Goal: Task Accomplishment & Management: Manage account settings

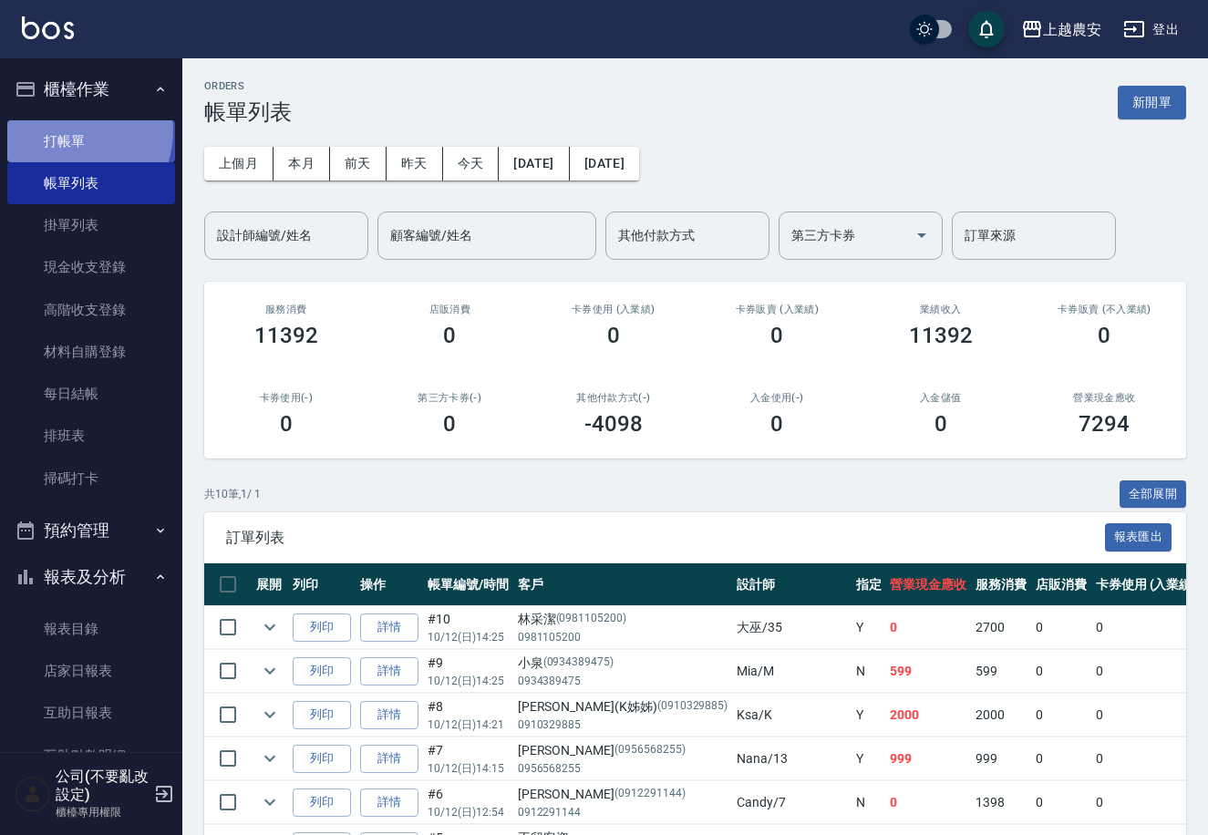
click at [63, 130] on link "打帳單" at bounding box center [91, 141] width 168 height 42
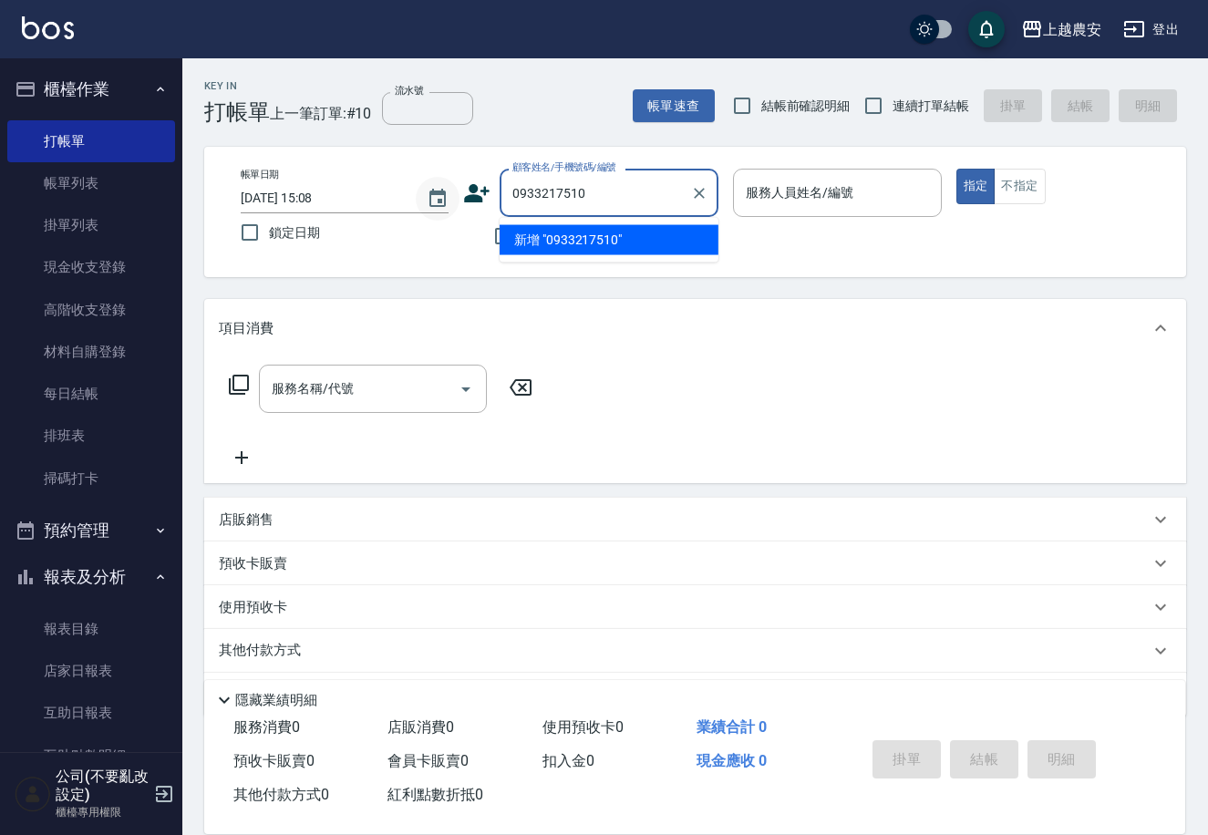
drag, startPoint x: 576, startPoint y: 184, endPoint x: 439, endPoint y: 193, distance: 138.0
click at [439, 193] on div "帳單日期 [DATE] 15:08 鎖定日期 顧客姓名/手機號碼/編號 0933217510 顧客姓名/手機號碼/編號 不留客資 服務人員姓名/編號 服務人員…" at bounding box center [695, 212] width 938 height 87
type input "0933217510"
click at [479, 200] on icon at bounding box center [478, 193] width 26 height 18
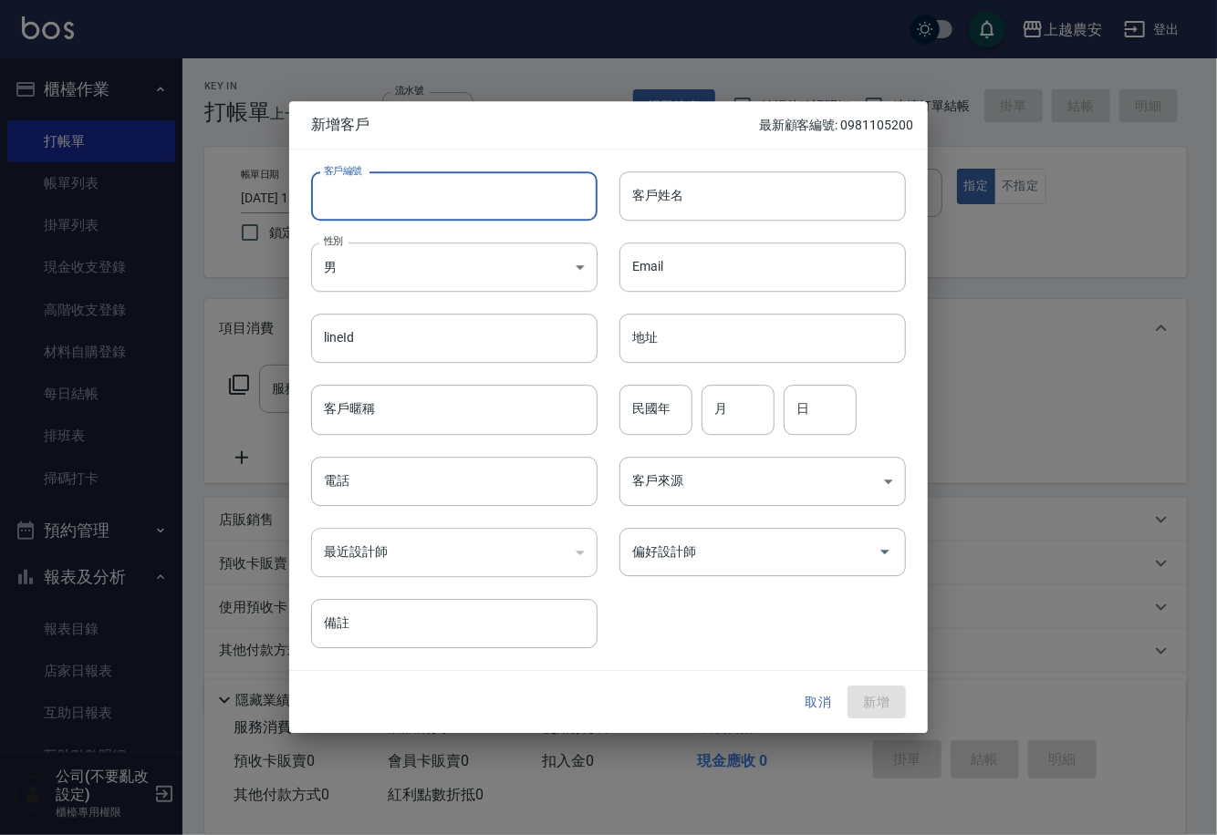
click at [479, 202] on input "客戶編號" at bounding box center [454, 195] width 286 height 49
paste input "0933217510"
type input "0933217510"
drag, startPoint x: 449, startPoint y: 397, endPoint x: 451, endPoint y: 384, distance: 12.9
click at [451, 395] on input "客戶暱稱" at bounding box center [454, 410] width 286 height 49
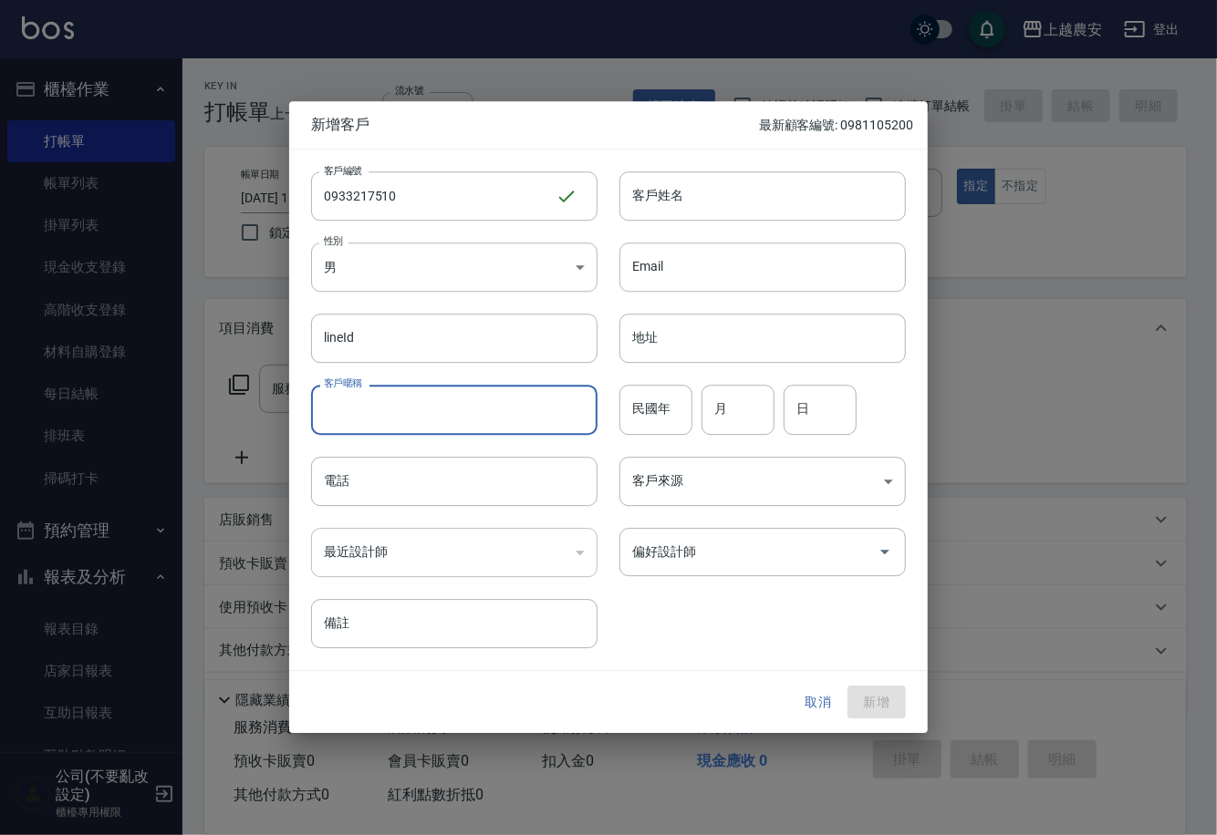
paste input "0933217510"
type input "0933217510"
click at [845, 183] on input "客戶姓名" at bounding box center [762, 195] width 286 height 49
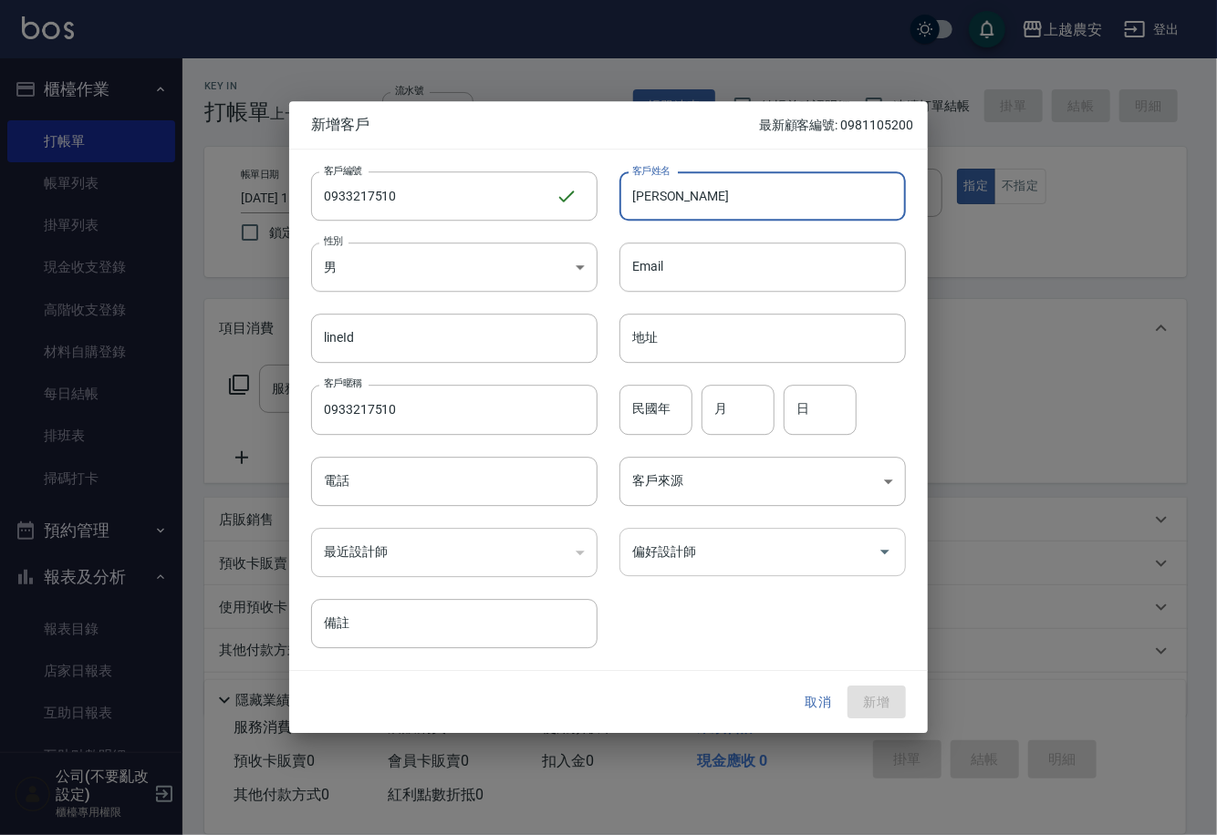
type input "[PERSON_NAME]"
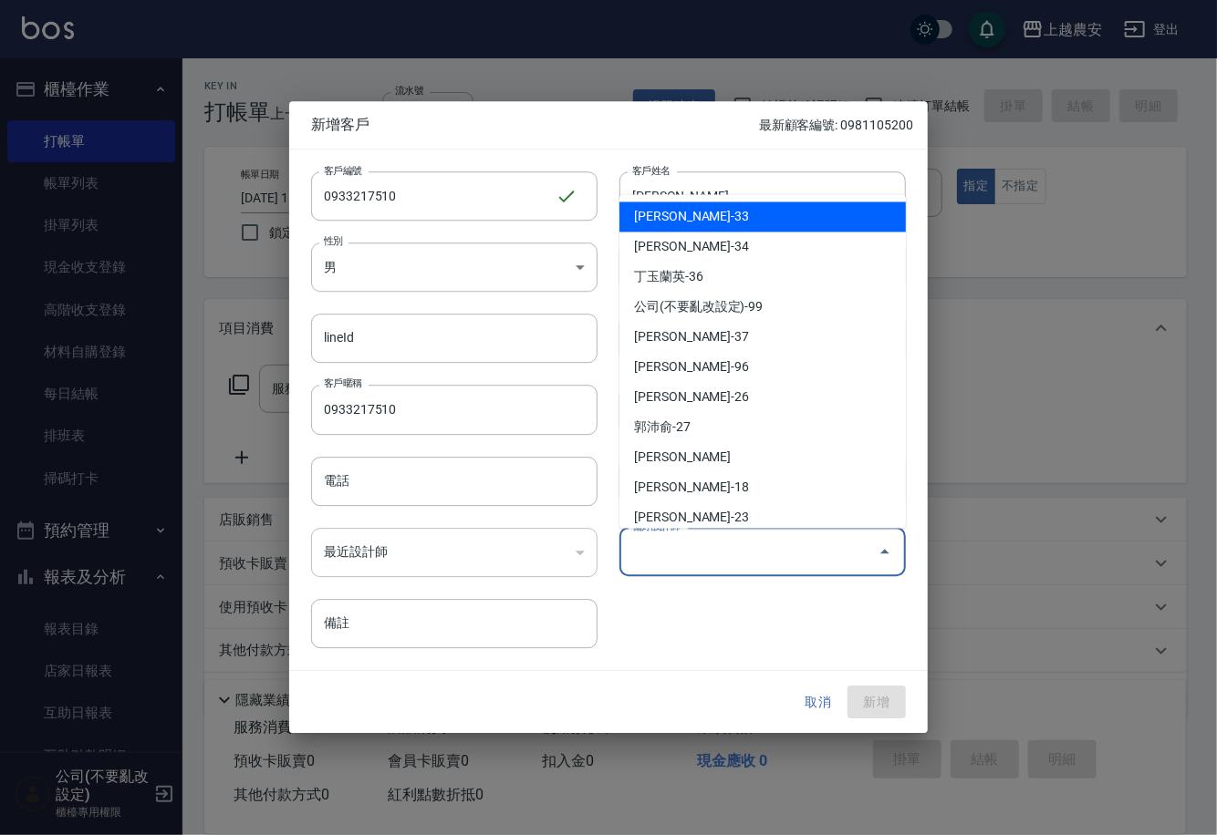
click at [767, 547] on input "偏好設計師" at bounding box center [748, 552] width 243 height 32
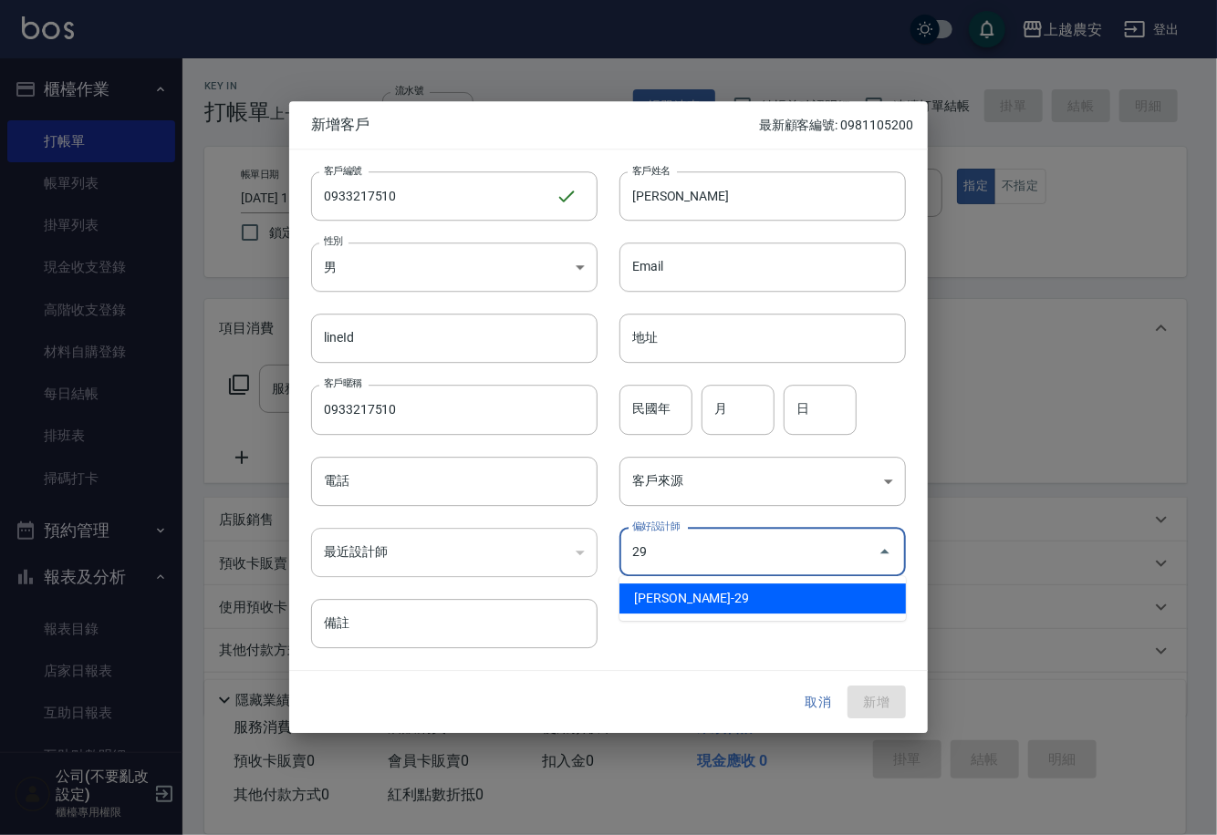
type input "[PERSON_NAME]"
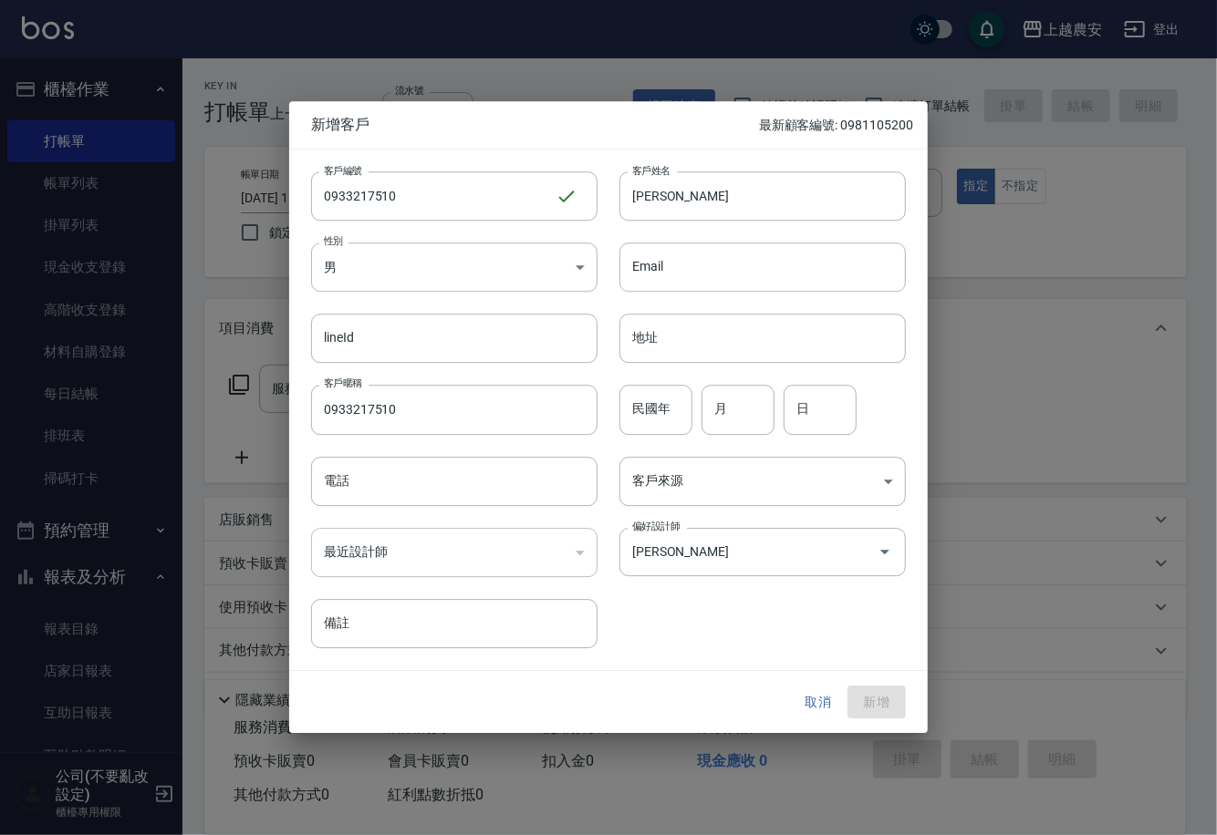
click at [891, 668] on div "客戶編號 0933217510 ​ 客戶編號 客戶姓名 [PERSON_NAME] 客戶姓名 性別 男 [DEMOGRAPHIC_DATA] 性別 Email…" at bounding box center [608, 410] width 638 height 521
click at [497, 255] on body "上越農安 登出 櫃檯作業 打帳單 帳單列表 掛單列表 現金收支登錄 高階收支登錄 材料自購登錄 每日結帳 排班表 掃碼打卡 預約管理 預約管理 單日預約紀錄 …" at bounding box center [608, 444] width 1217 height 889
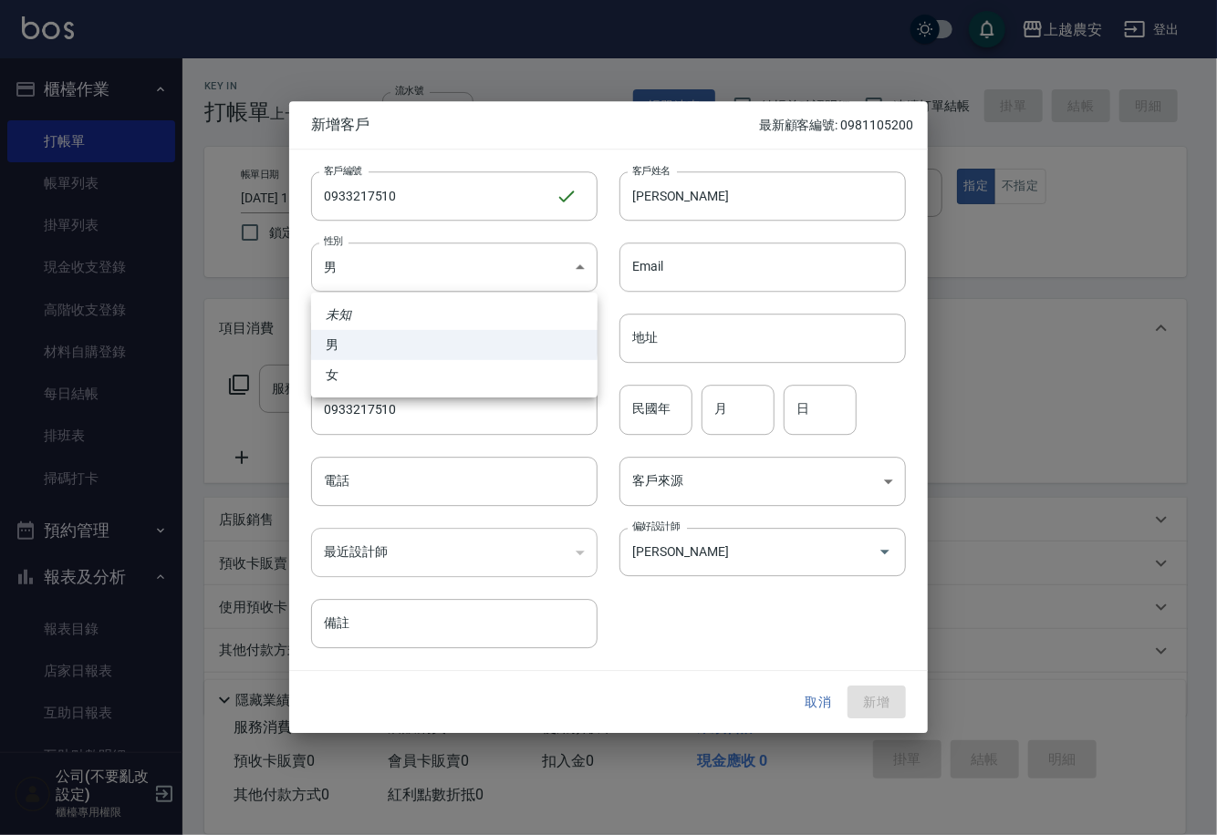
click at [568, 383] on li "女" at bounding box center [454, 375] width 286 height 30
type input "[DEMOGRAPHIC_DATA]"
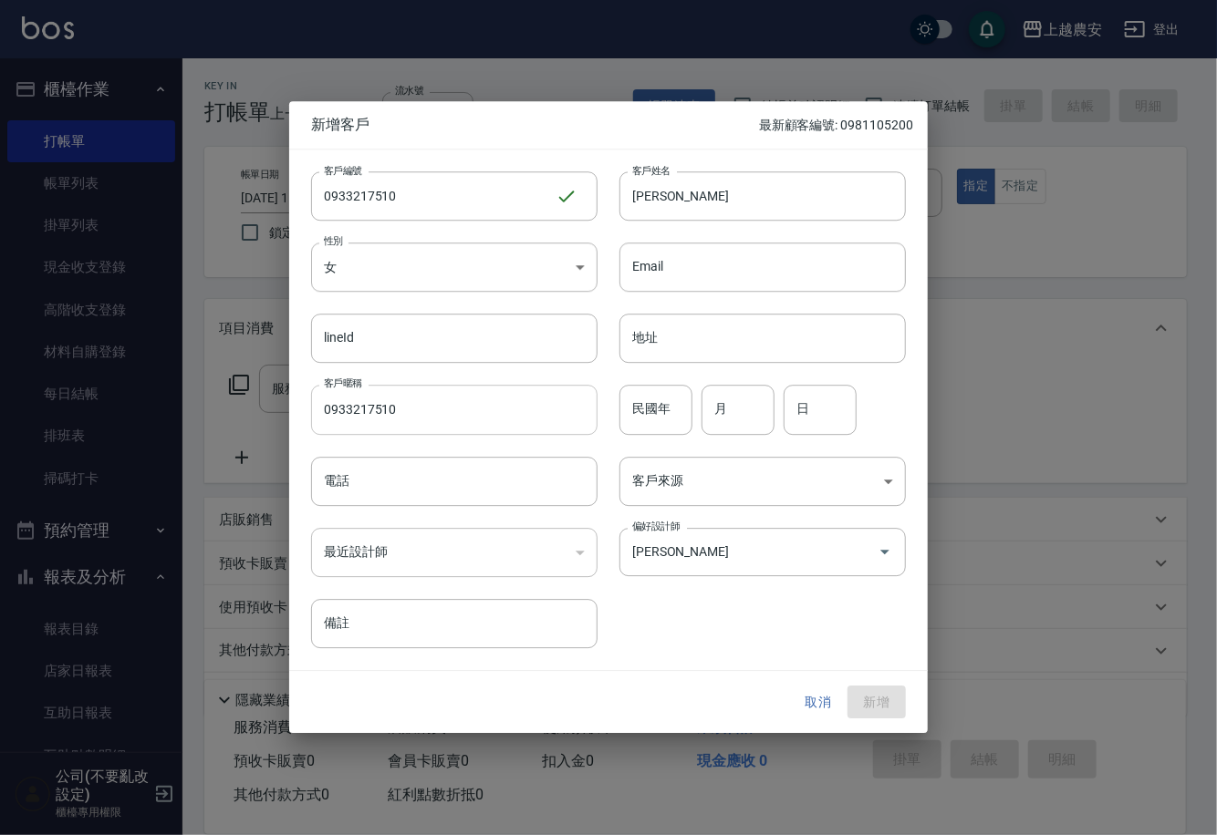
click at [531, 429] on input "0933217510" at bounding box center [454, 410] width 286 height 49
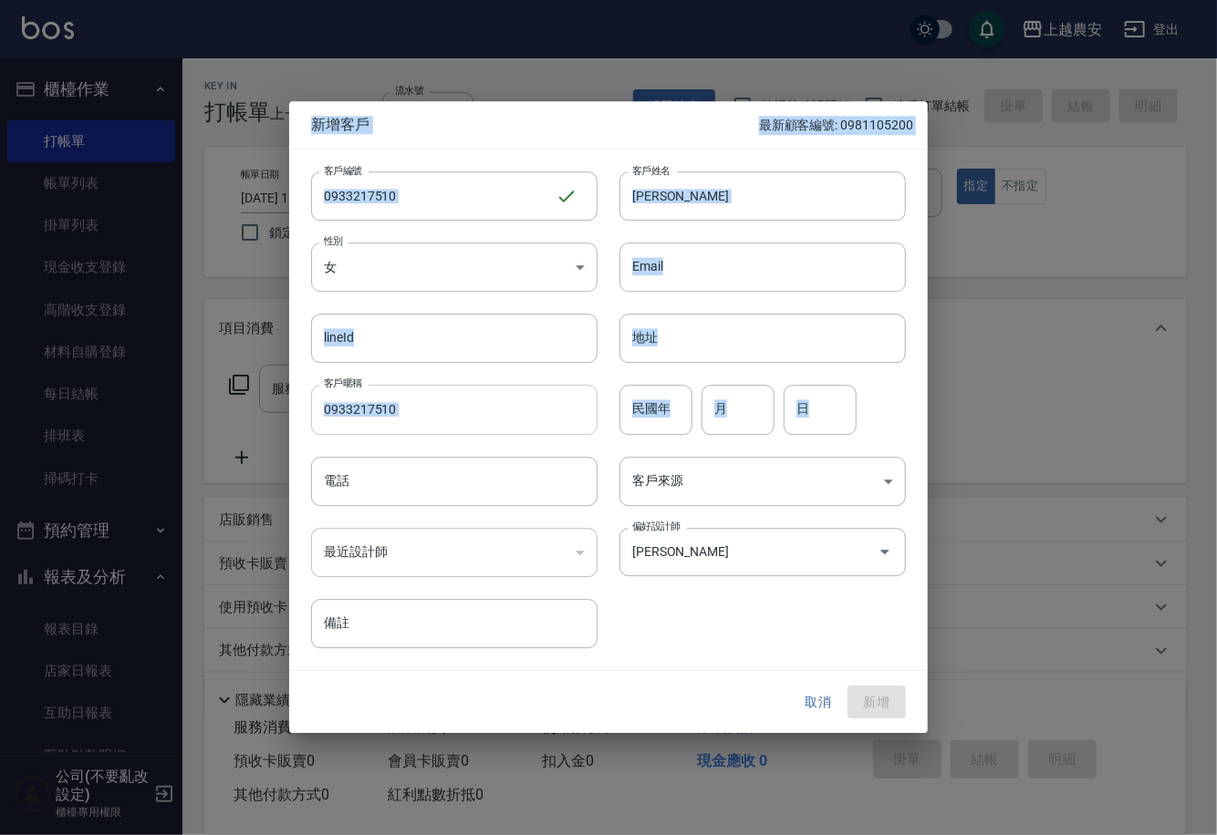
drag, startPoint x: 309, startPoint y: 410, endPoint x: 393, endPoint y: 411, distance: 83.9
click at [369, 413] on div "客戶編號 0933217510 ​ 客戶編號 客戶姓名 [PERSON_NAME] 客戶姓名 性別 女 [DEMOGRAPHIC_DATA] 性別 Email…" at bounding box center [597, 399] width 617 height 499
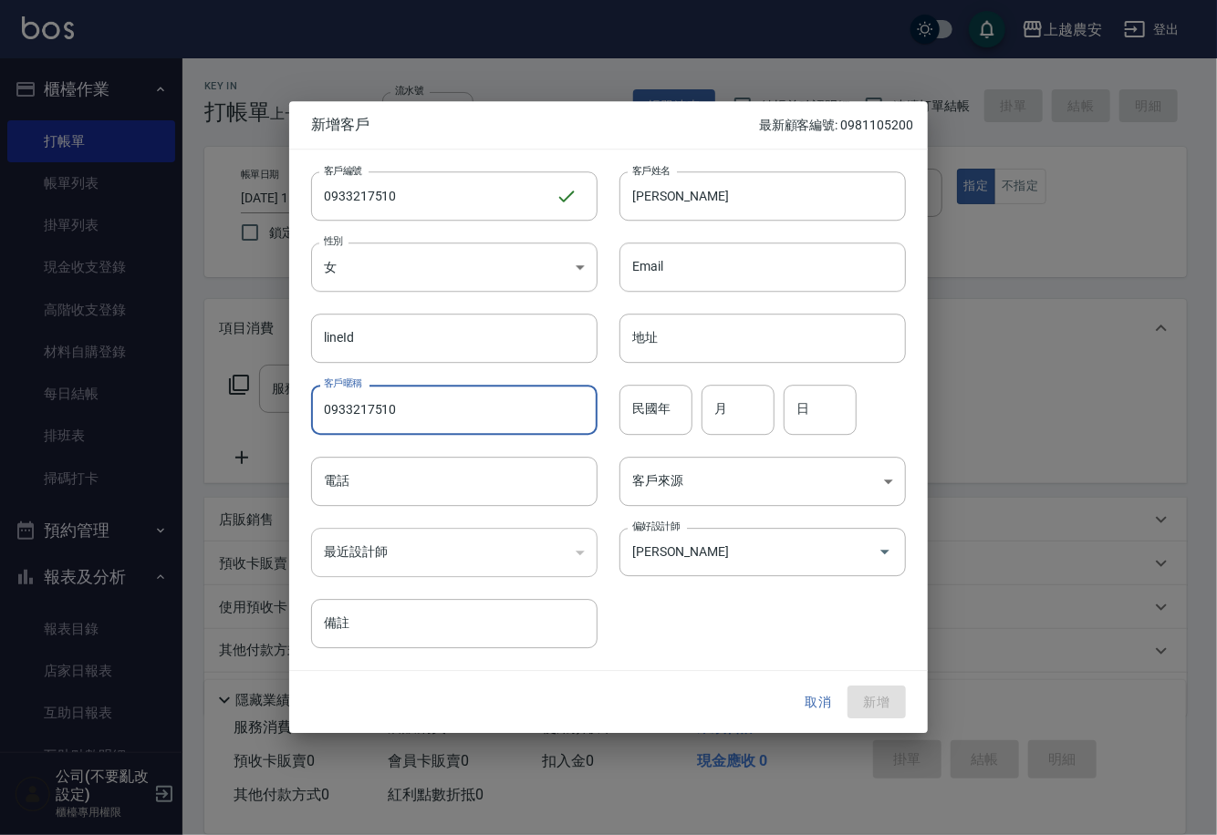
drag, startPoint x: 403, startPoint y: 407, endPoint x: 317, endPoint y: 424, distance: 87.5
click at [317, 424] on input "0933217510" at bounding box center [454, 410] width 286 height 49
click at [351, 468] on input "電話" at bounding box center [454, 481] width 286 height 49
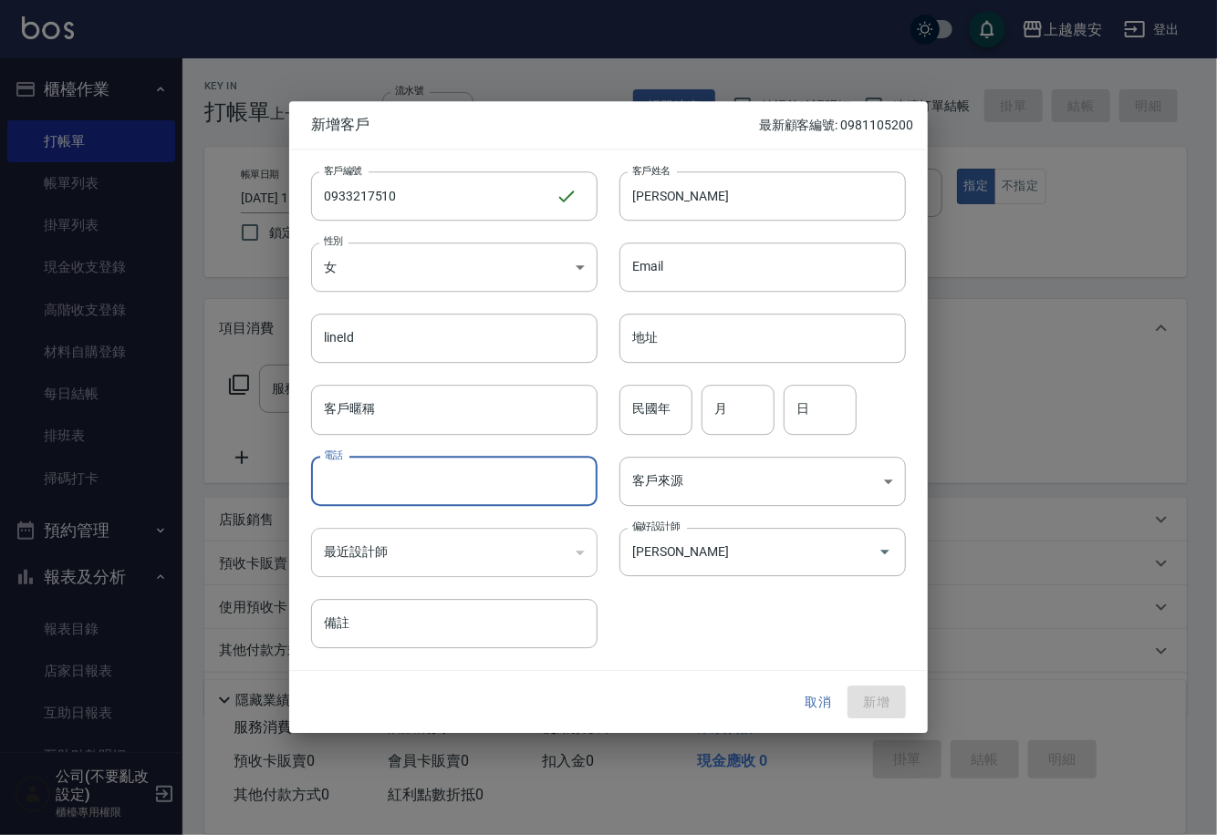
paste input "0933217510"
type input "0933217510"
click at [890, 703] on button "新增" at bounding box center [876, 703] width 58 height 34
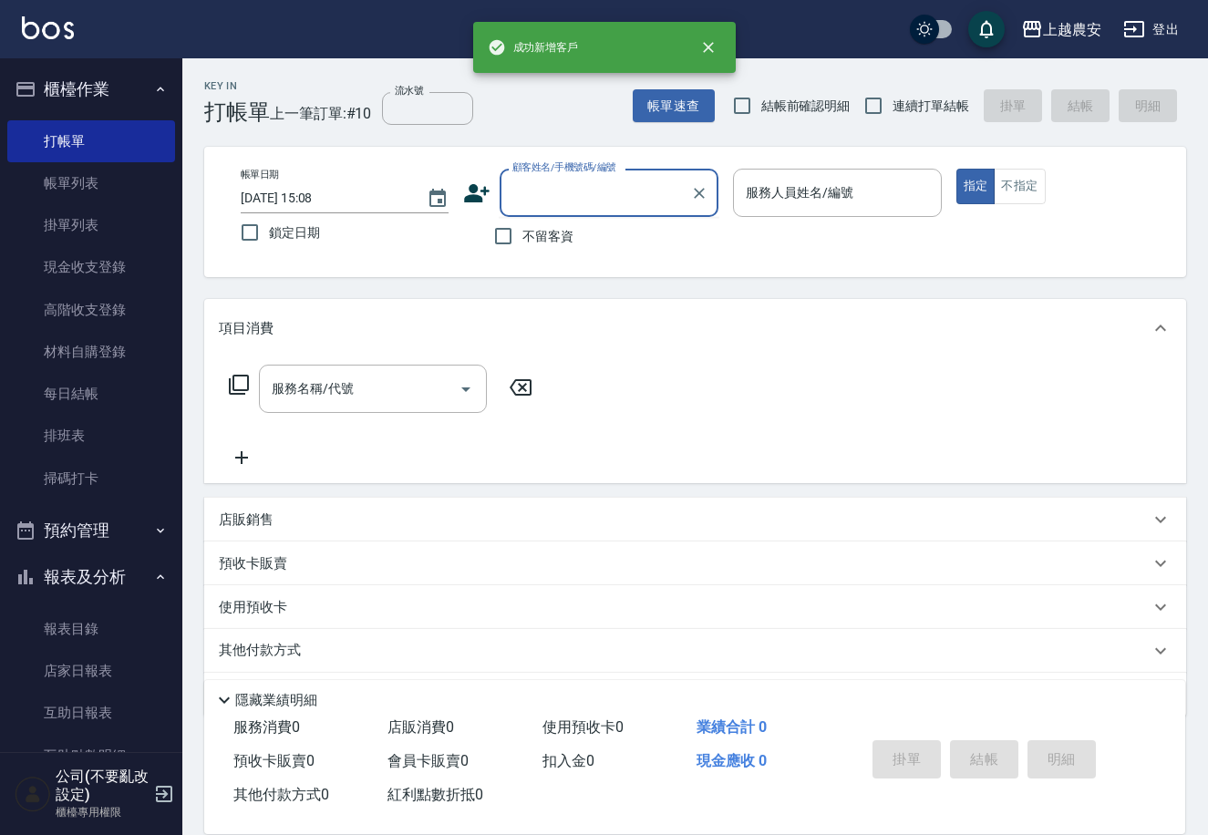
click at [542, 188] on input "顧客姓名/手機號碼/編號" at bounding box center [595, 193] width 175 height 32
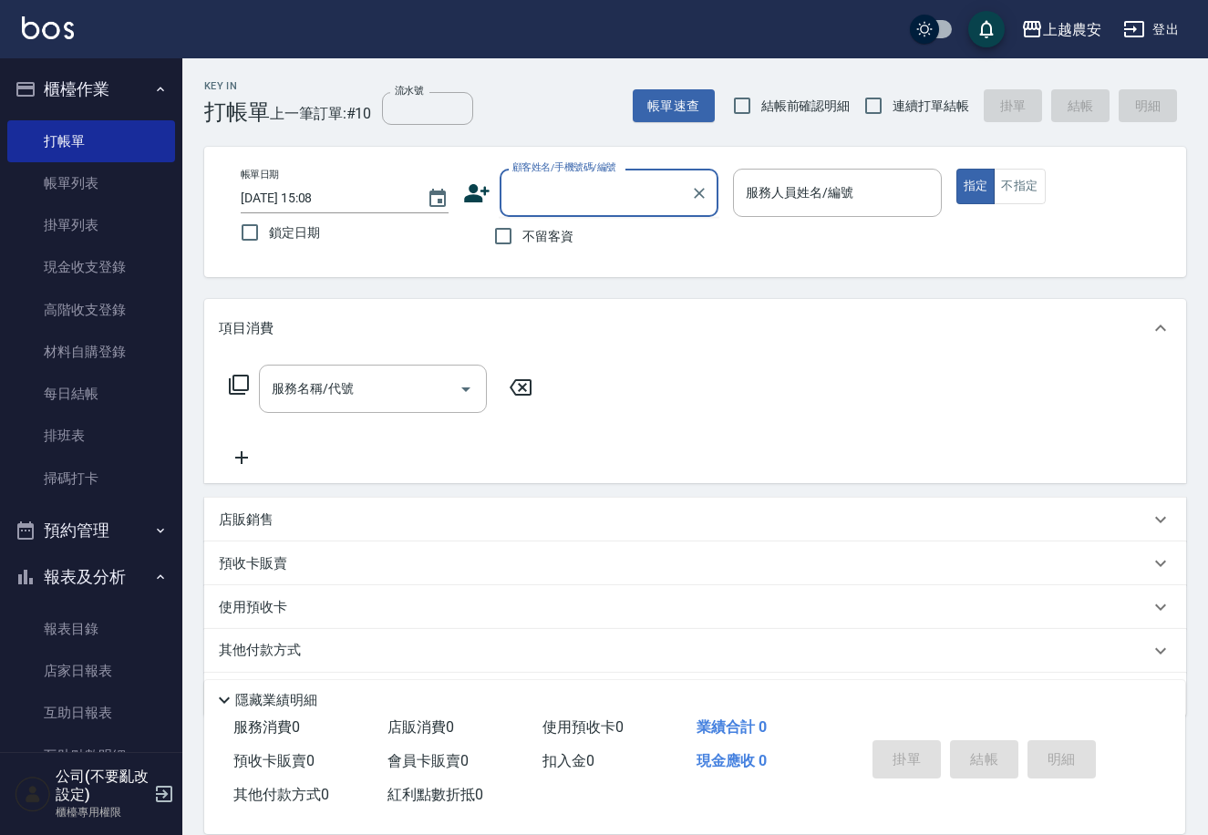
paste input "0933217510"
type input "0933217510"
click at [692, 190] on icon "Clear" at bounding box center [699, 193] width 18 height 18
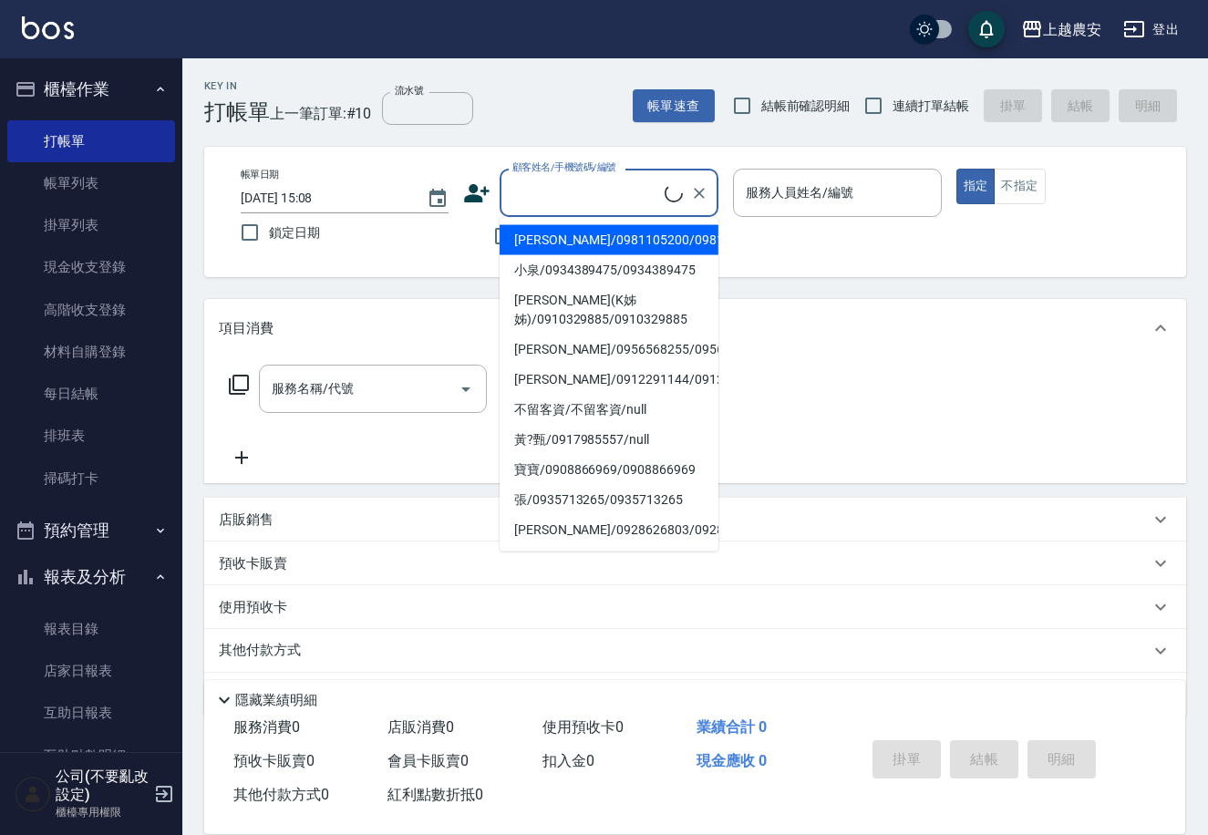
paste input "0933217510"
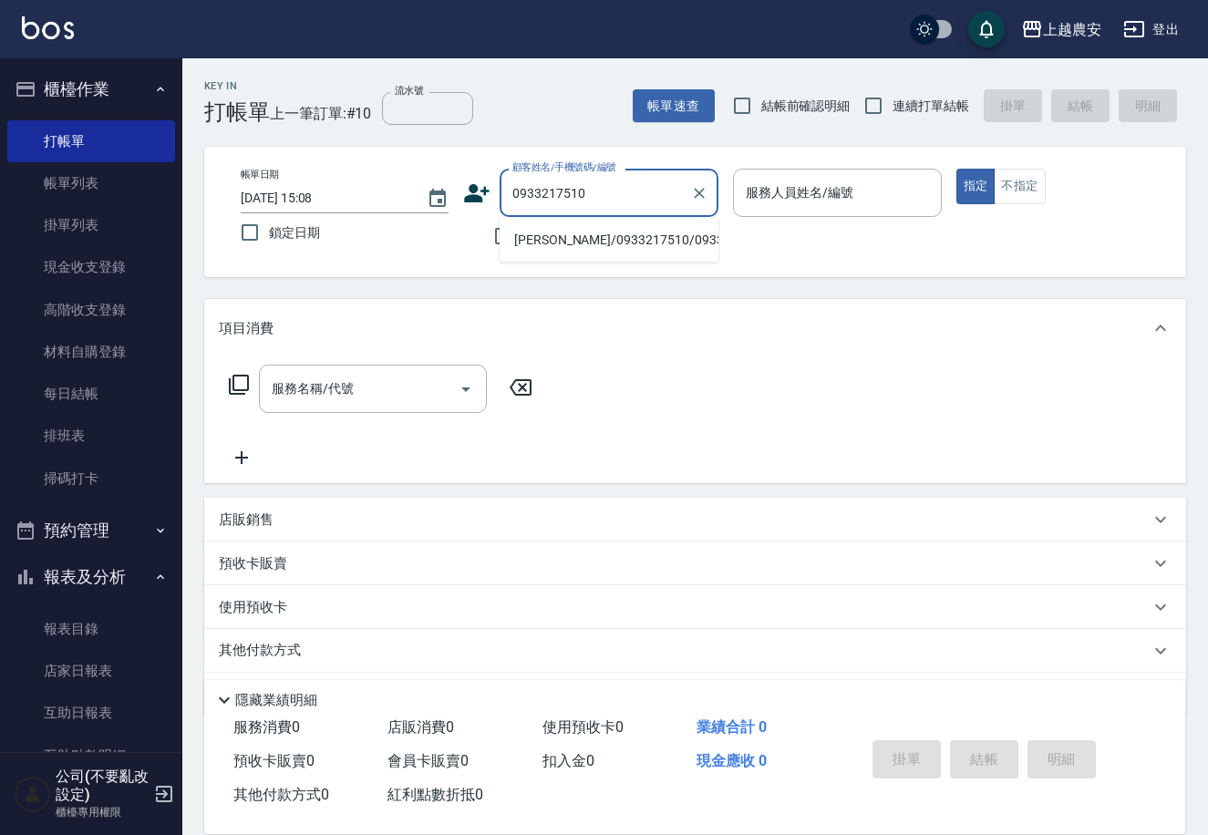
click at [596, 226] on li "[PERSON_NAME]/0933217510/0933217510" at bounding box center [609, 240] width 219 height 30
type input "[PERSON_NAME]/0933217510/0933217510"
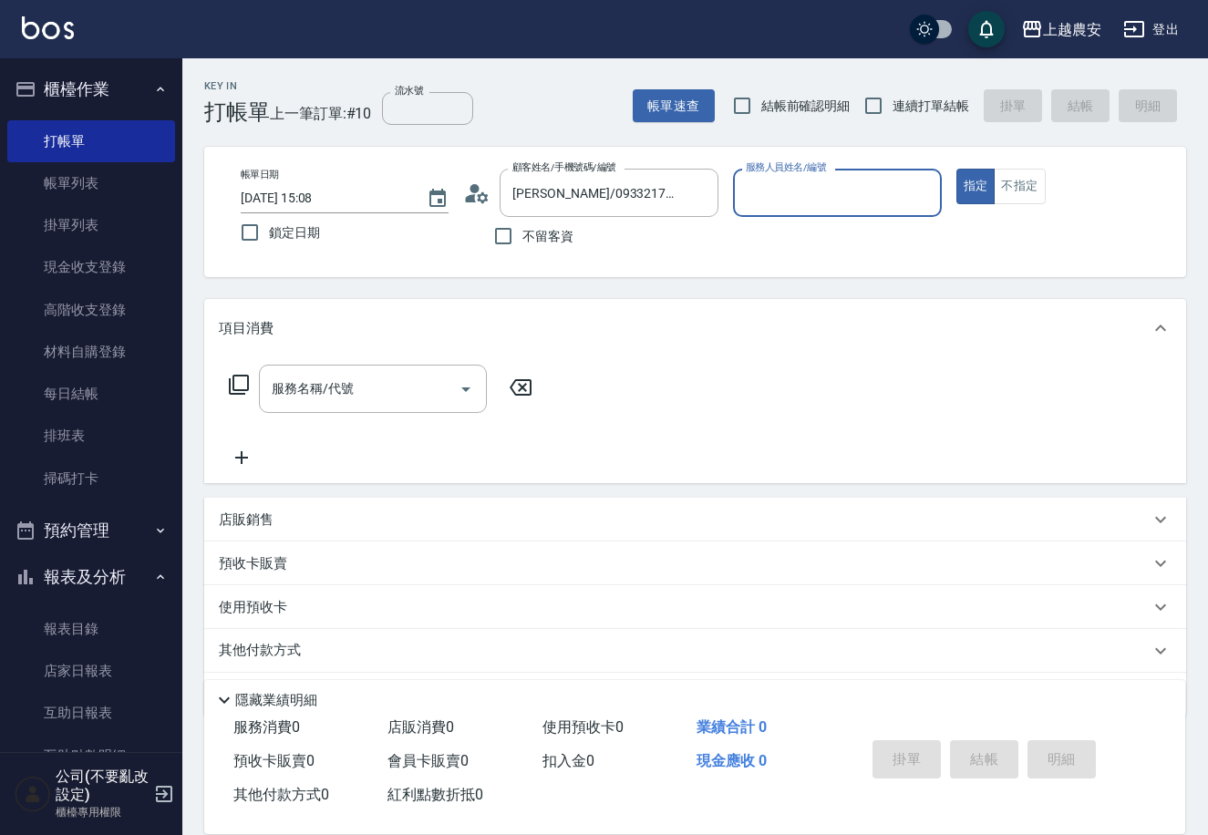
type input "[PERSON_NAME]-29"
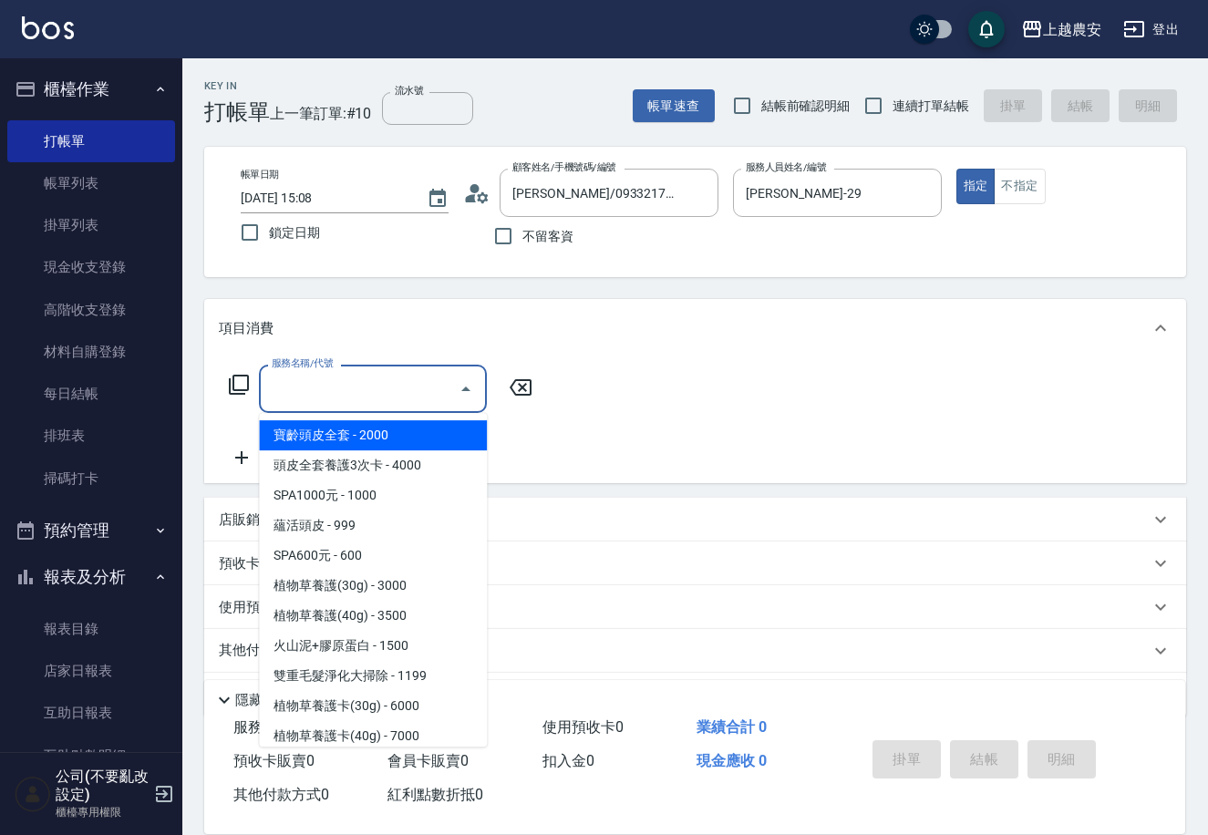
click at [421, 386] on input "服務名稱/代號" at bounding box center [359, 389] width 184 height 32
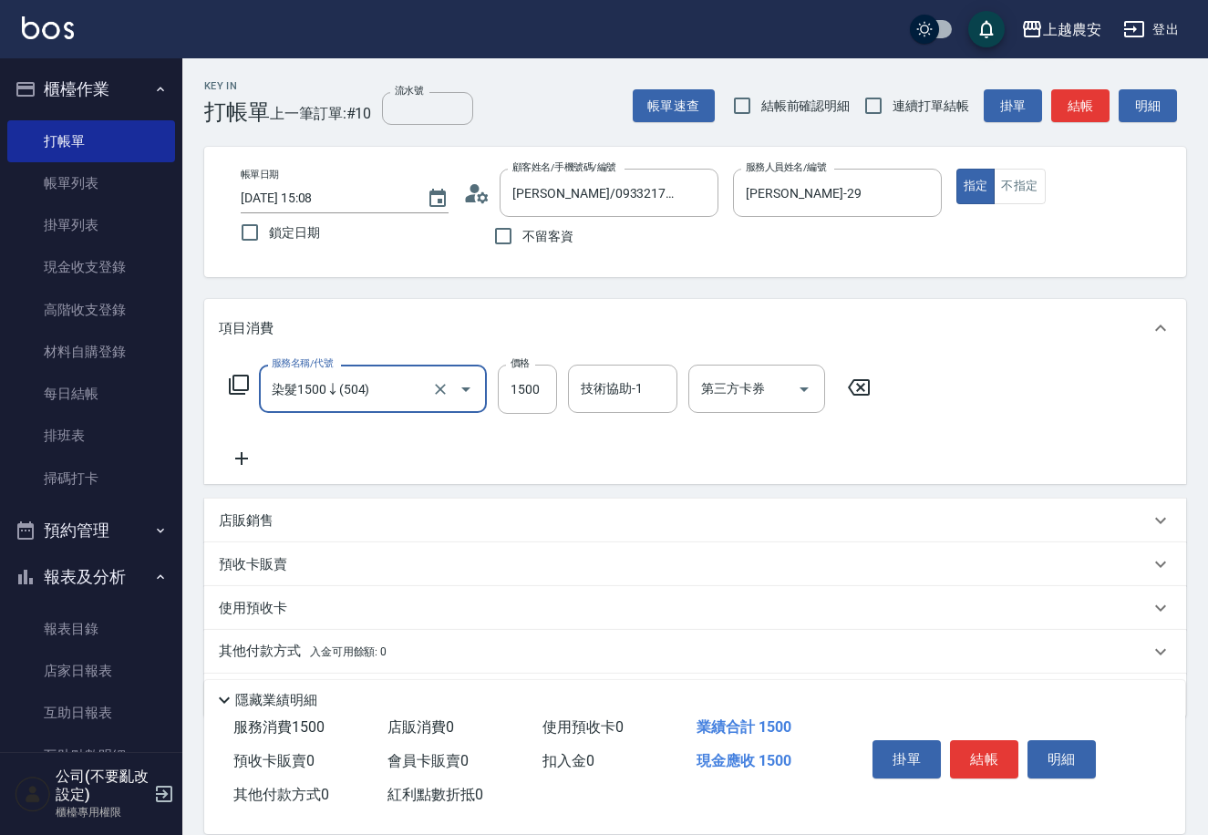
type input "染髮1500↓(504)"
type input "800"
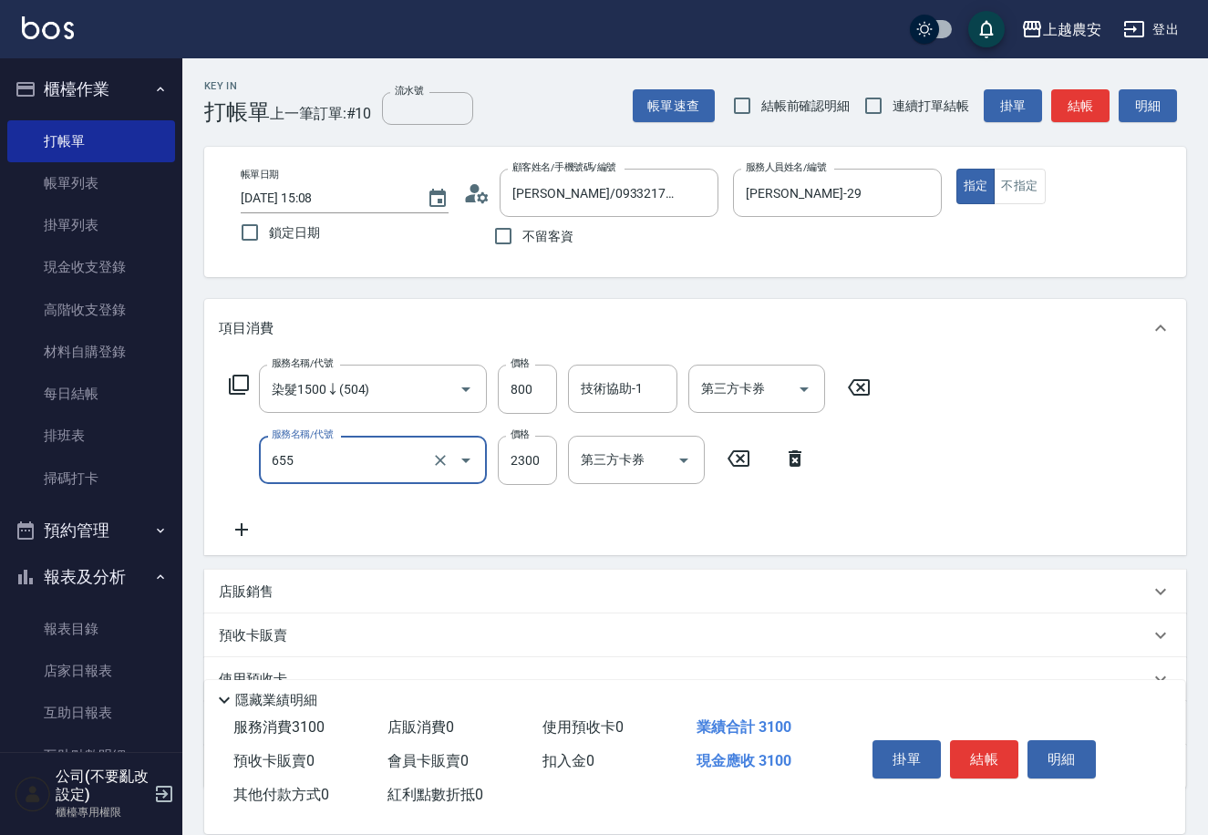
type input "結構2段式(自)(655)"
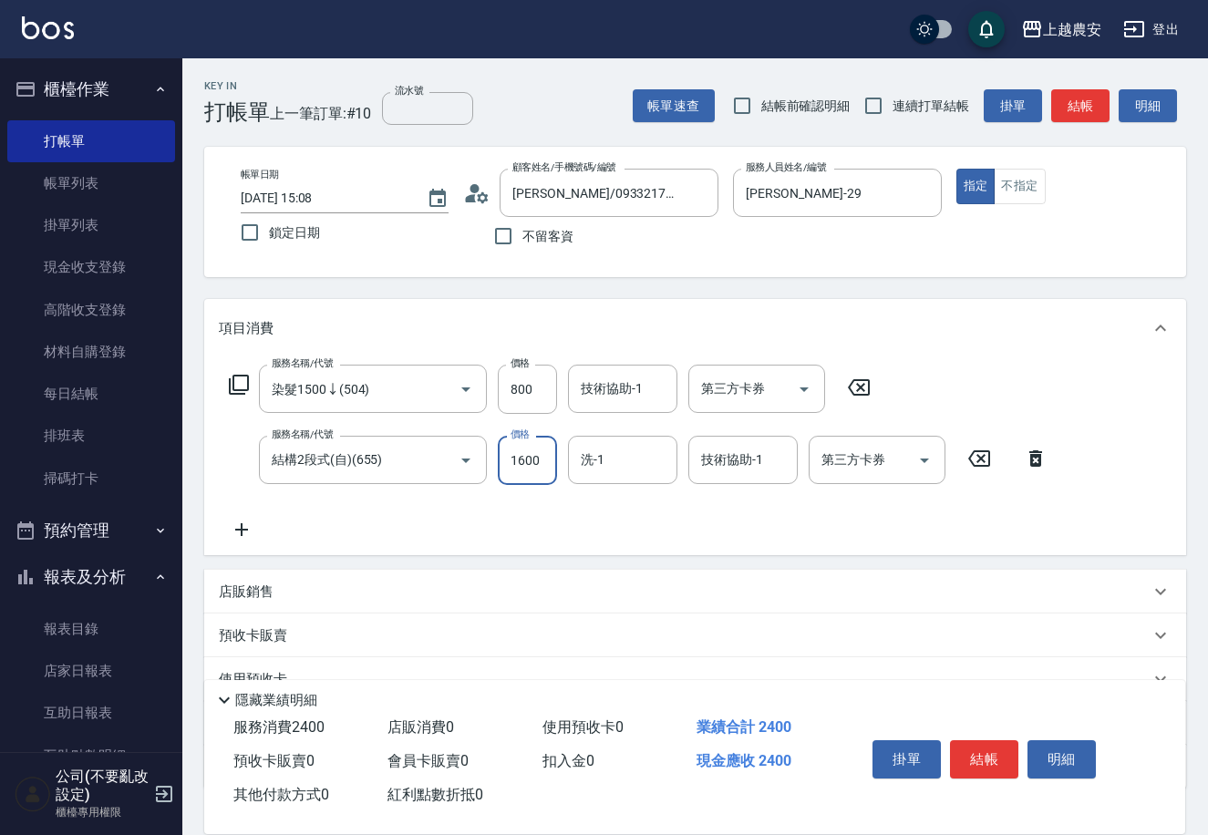
type input "1600"
click at [987, 760] on button "結帳" at bounding box center [984, 760] width 68 height 38
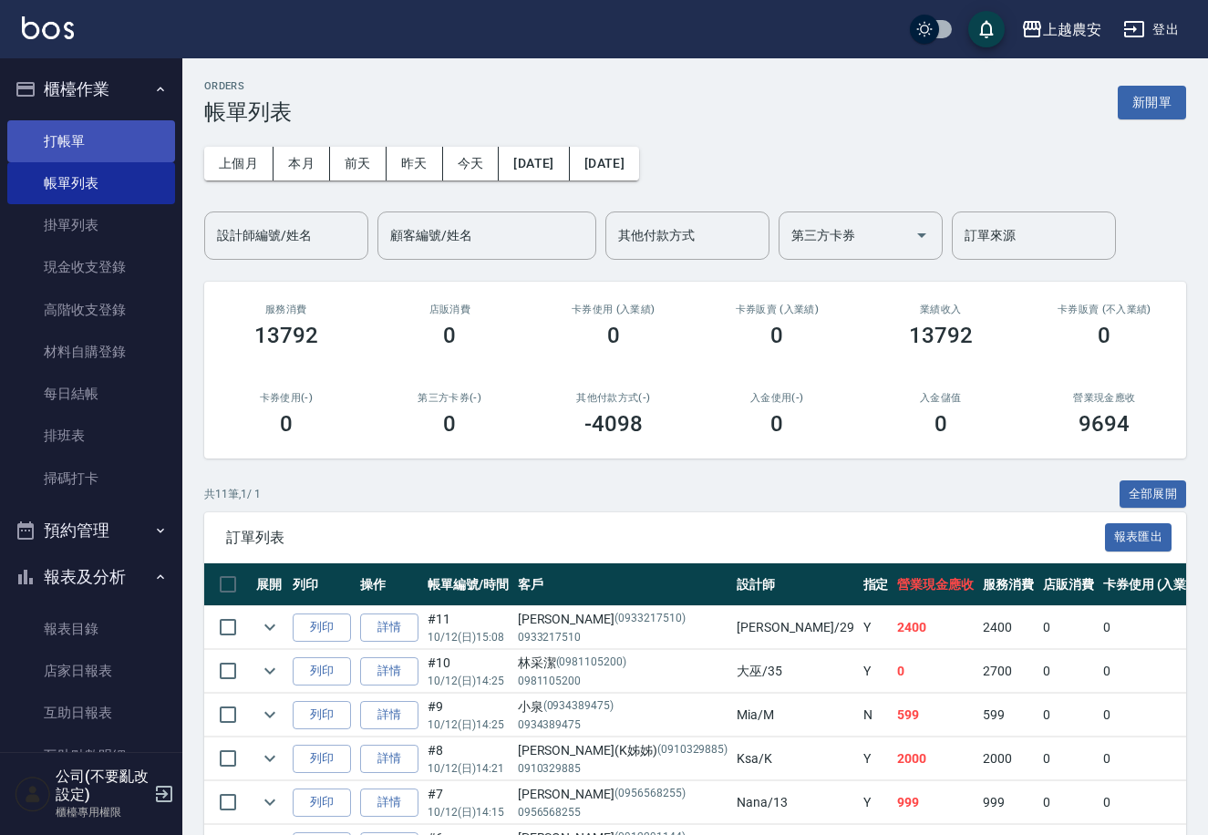
click at [75, 147] on link "打帳單" at bounding box center [91, 141] width 168 height 42
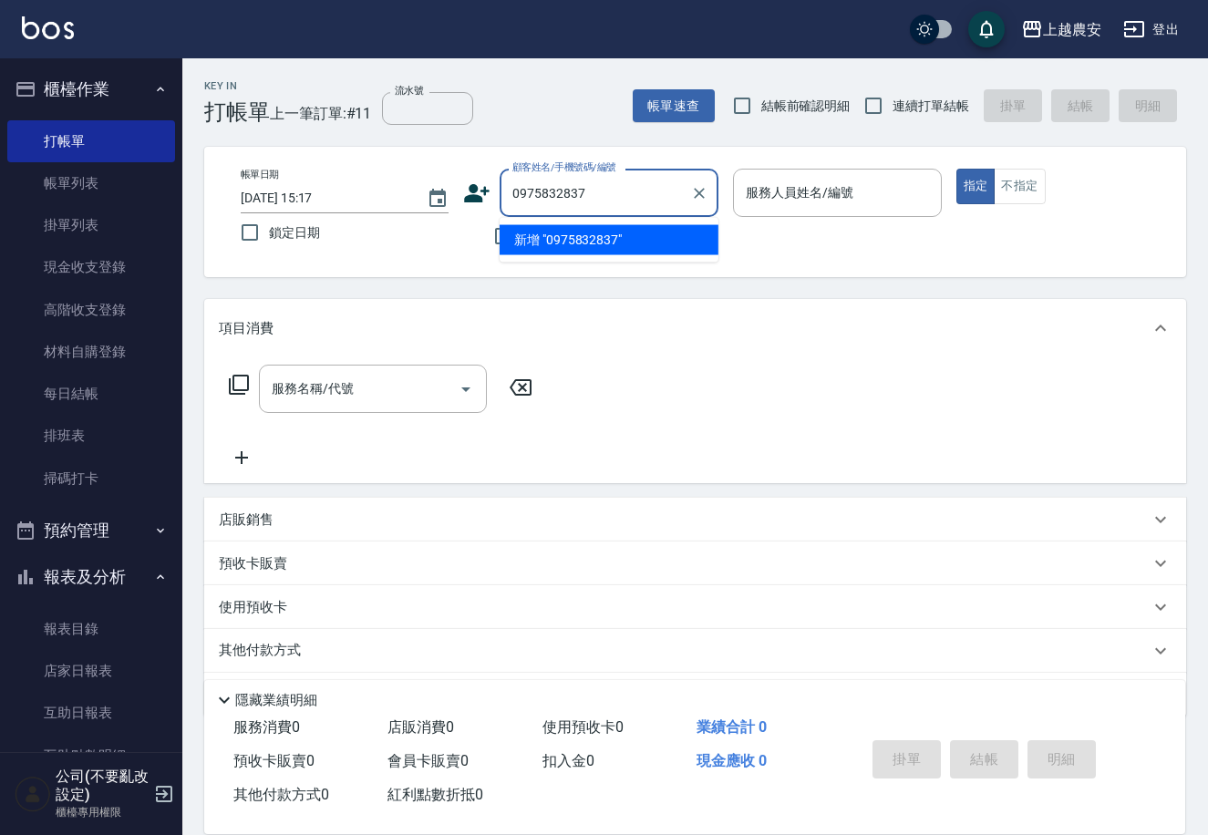
drag, startPoint x: 599, startPoint y: 186, endPoint x: 479, endPoint y: 198, distance: 121.0
click at [445, 210] on div "帳單日期 [DATE] 15:17 鎖定日期 顧客姓名/手機號碼/編號 0975832837 顧客姓名/手機號碼/編號 不留客資 服務人員姓名/編號 服務人員…" at bounding box center [695, 212] width 938 height 87
type input "0975832837"
click at [485, 189] on icon at bounding box center [478, 193] width 26 height 18
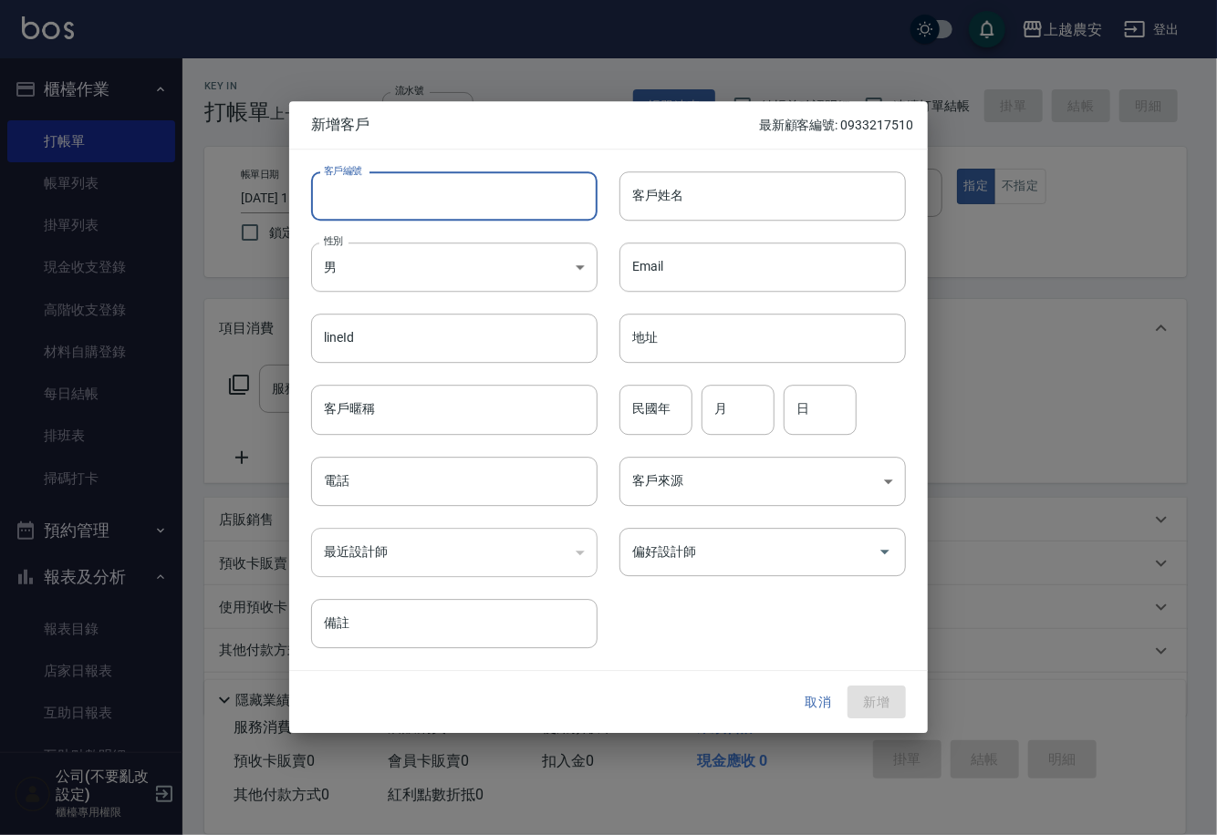
click at [496, 189] on input "客戶編號" at bounding box center [454, 195] width 286 height 49
paste input "0975832837"
type input "0975832837"
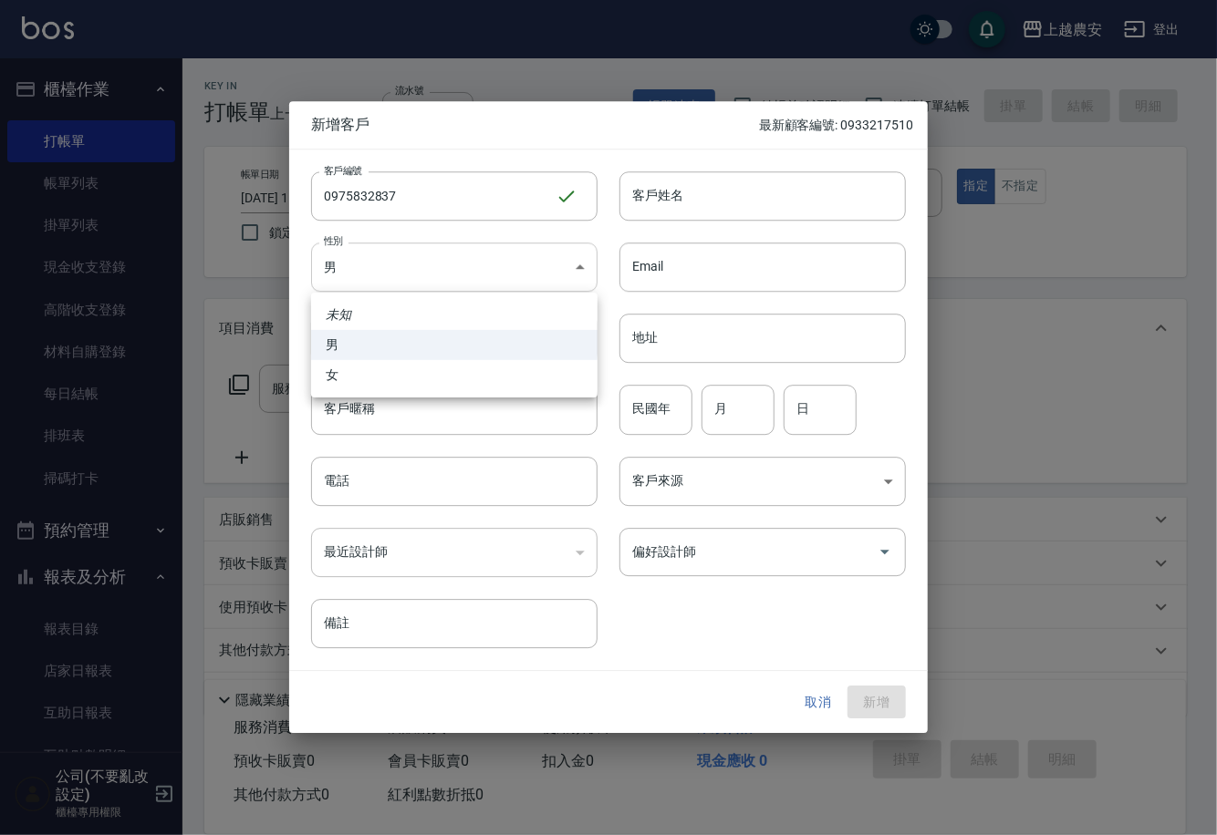
click at [482, 266] on body "上越農安 登出 櫃檯作業 打帳單 帳單列表 掛單列表 現金收支登錄 高階收支登錄 材料自購登錄 每日結帳 排班表 掃碼打卡 預約管理 預約管理 單日預約紀錄 …" at bounding box center [608, 444] width 1217 height 889
click at [514, 378] on li "女" at bounding box center [454, 375] width 286 height 30
type input "[DEMOGRAPHIC_DATA]"
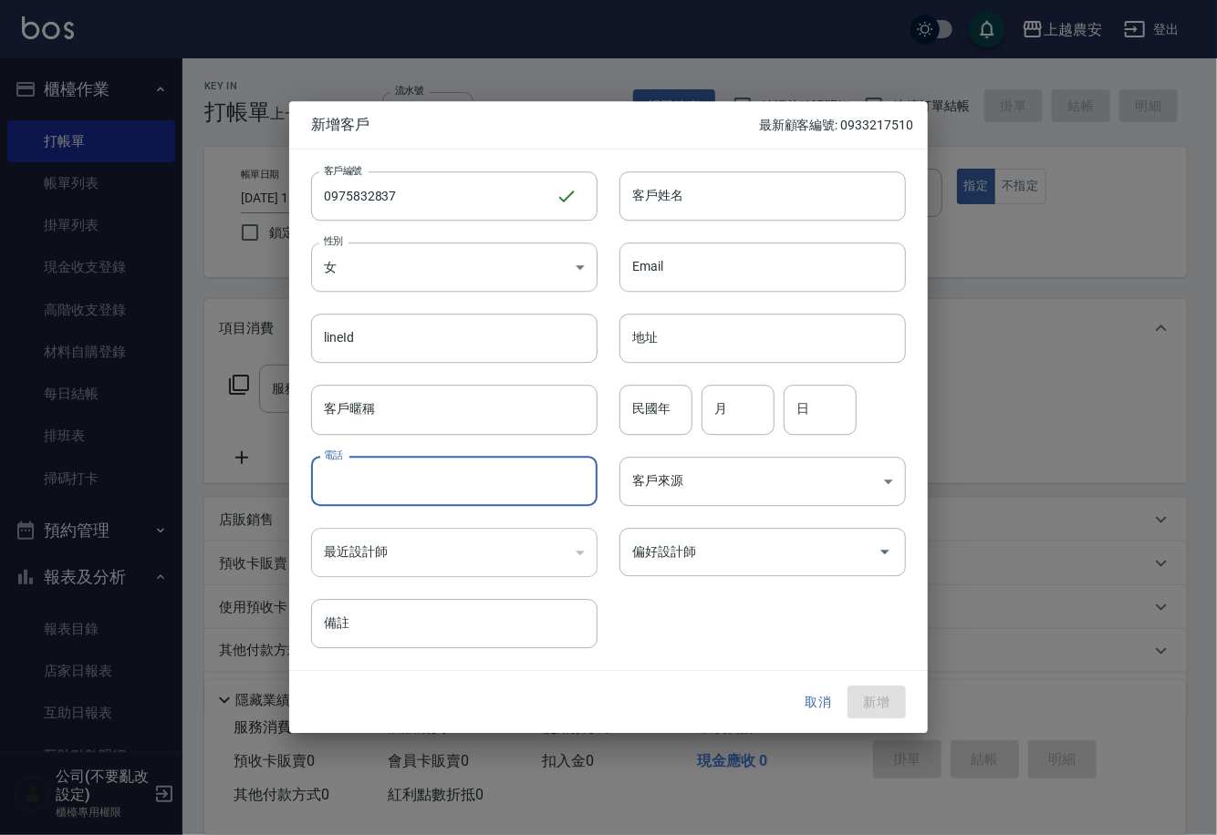
drag, startPoint x: 524, startPoint y: 482, endPoint x: 500, endPoint y: 475, distance: 25.4
click at [524, 479] on input "電話" at bounding box center [454, 481] width 286 height 49
paste input "0975832837"
type input "0975832837"
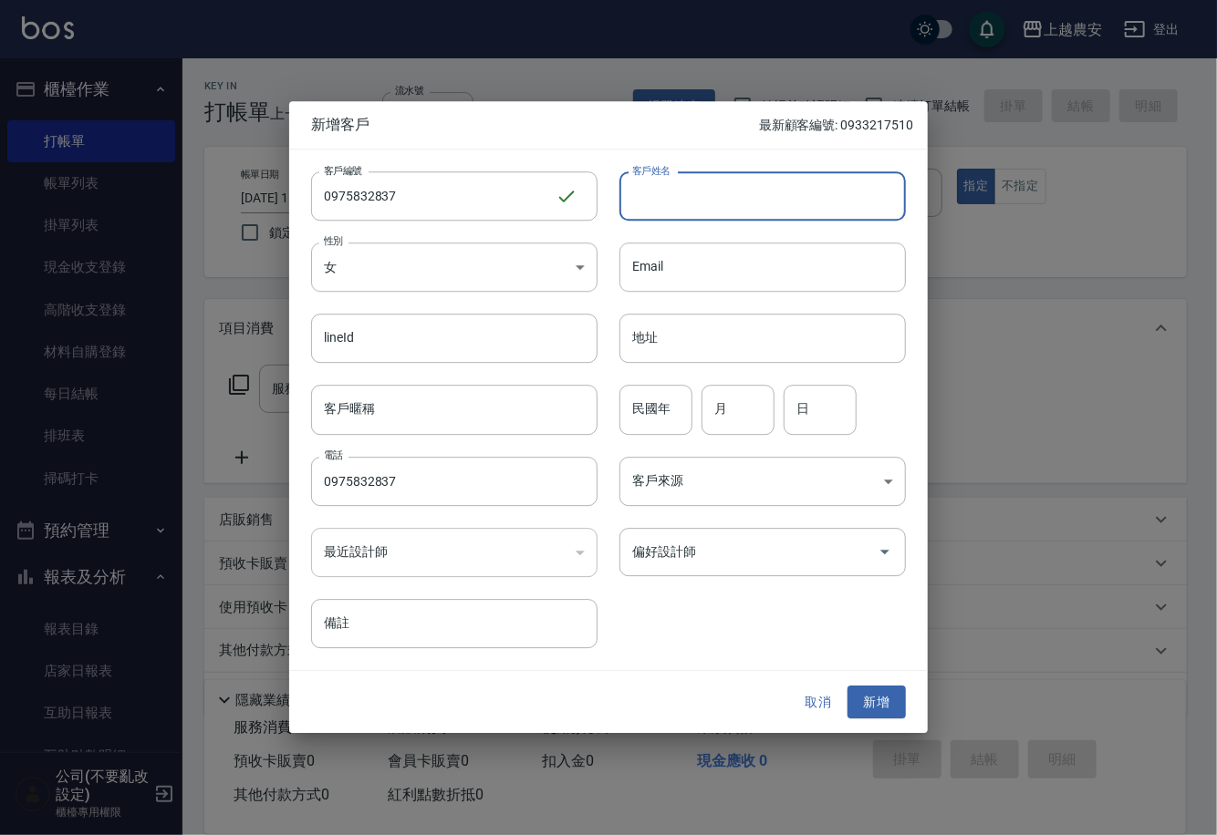
click at [761, 212] on input "客戶姓名" at bounding box center [762, 195] width 286 height 49
type input "[PERSON_NAME]"
click at [710, 549] on input "偏好設計師" at bounding box center [748, 552] width 243 height 32
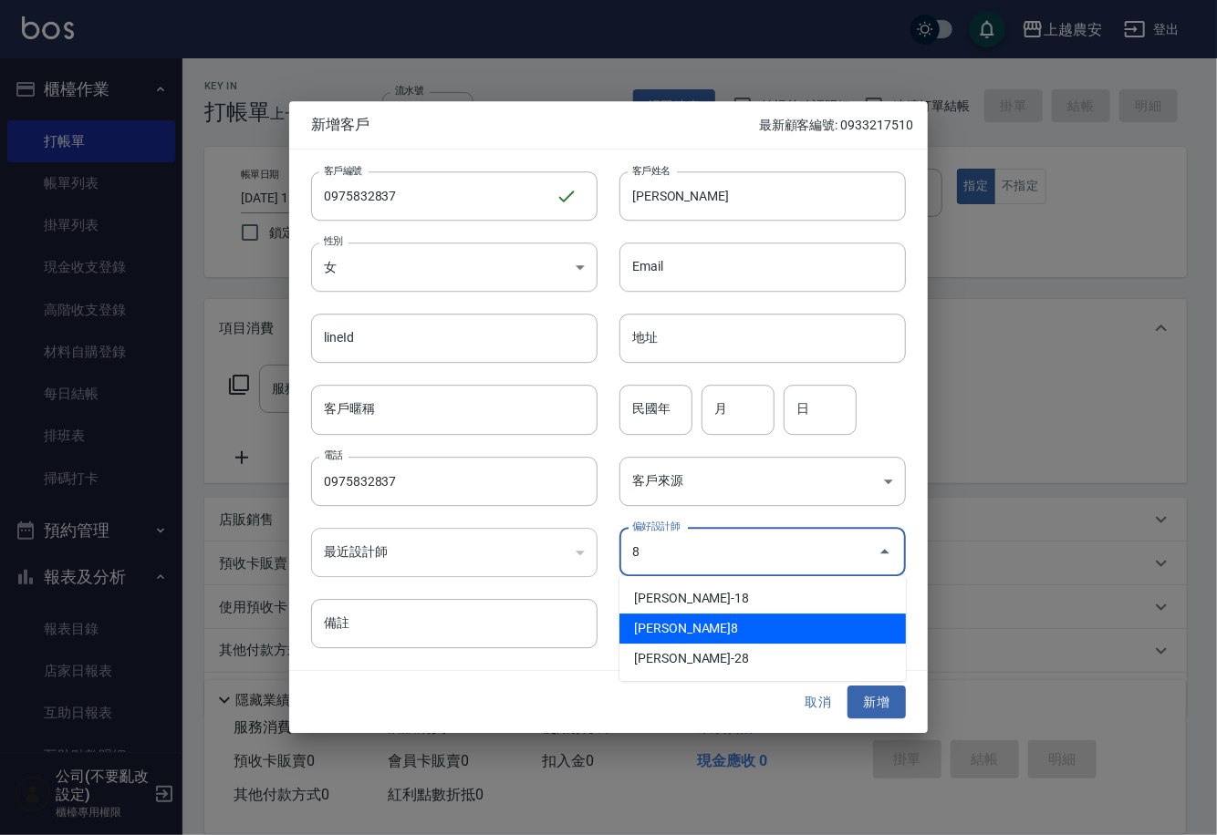
type input "[PERSON_NAME]"
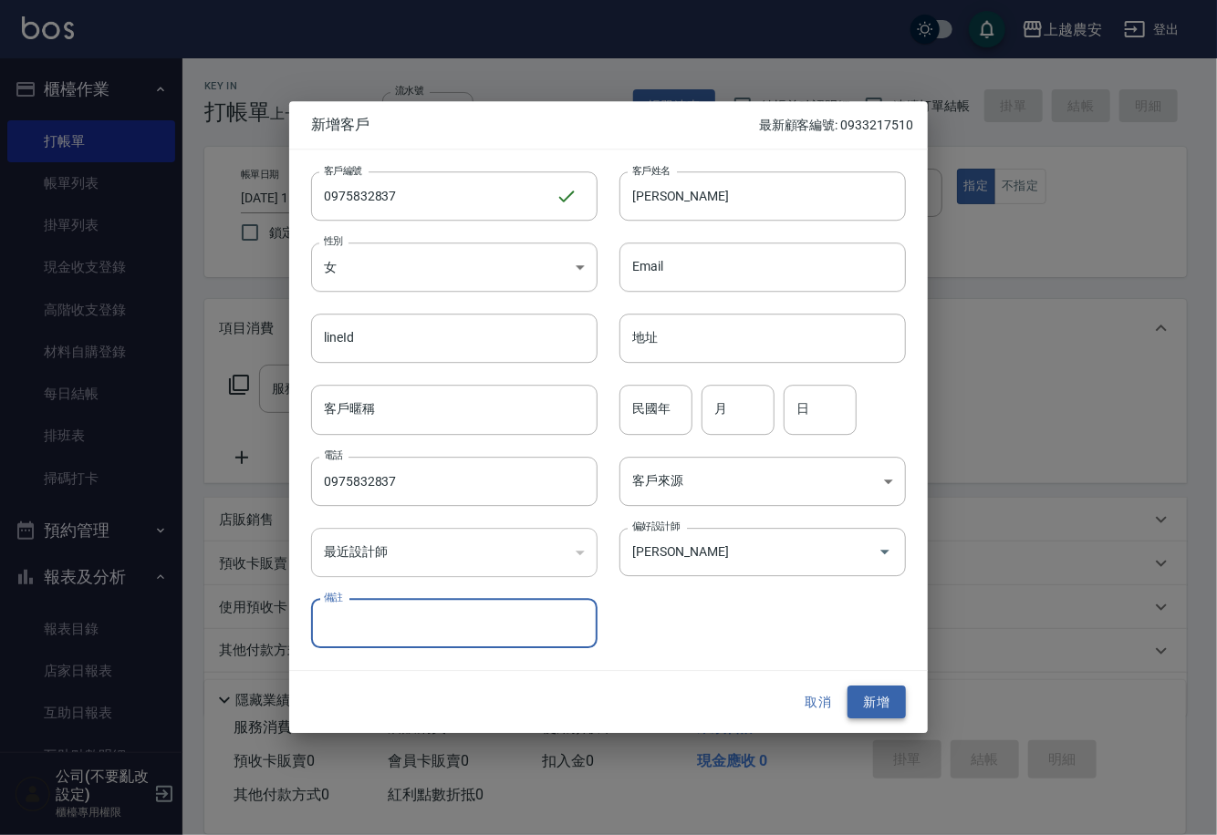
click at [886, 705] on button "新增" at bounding box center [876, 703] width 58 height 34
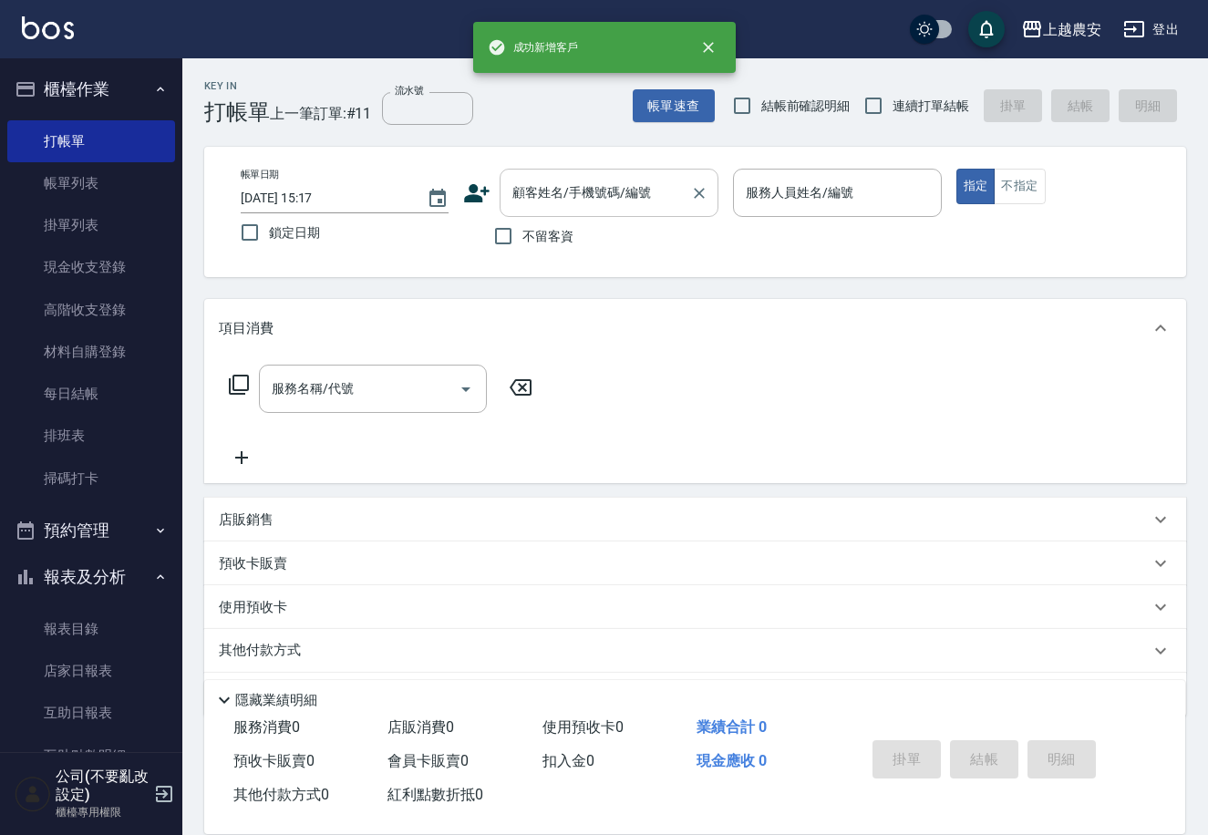
click at [553, 173] on div "顧客姓名/手機號碼/編號" at bounding box center [609, 193] width 219 height 48
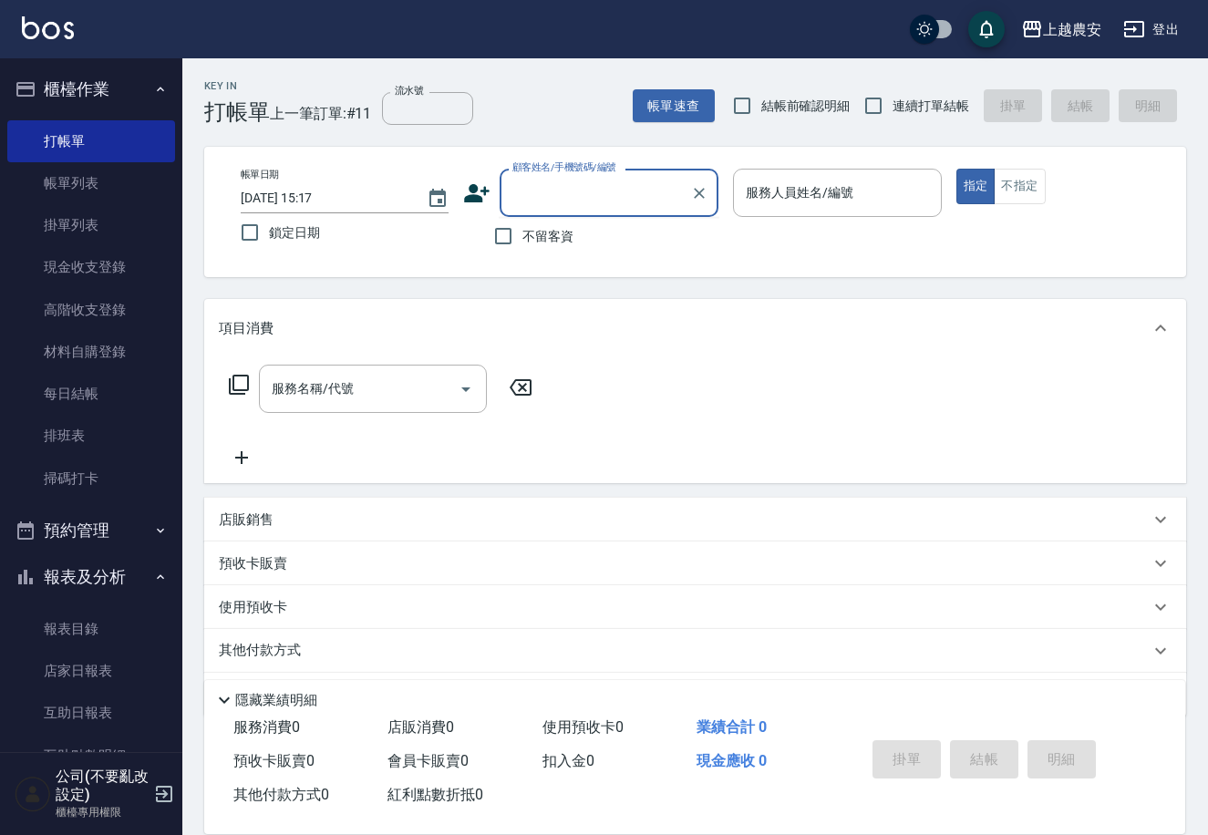
paste input "0975832837"
type input "0975832837"
click at [694, 198] on icon "Clear" at bounding box center [699, 193] width 18 height 18
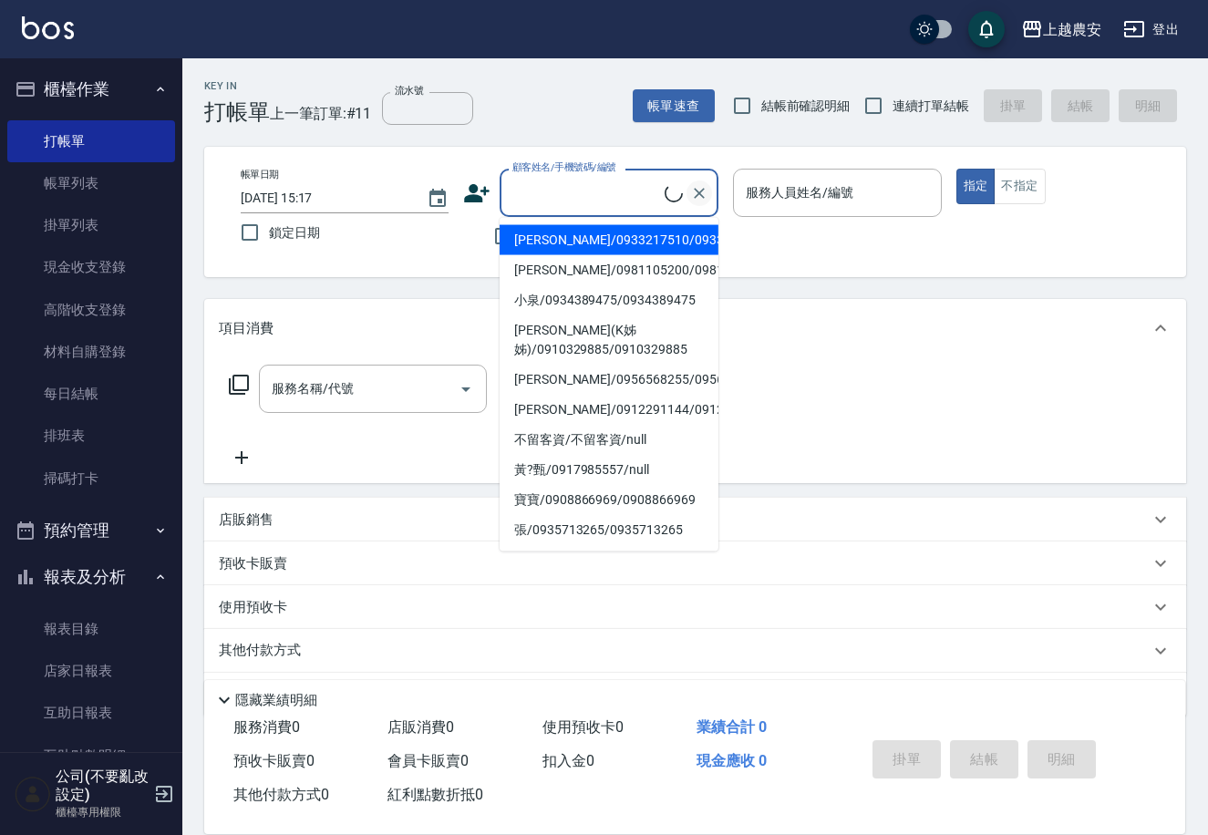
paste input "0975832837"
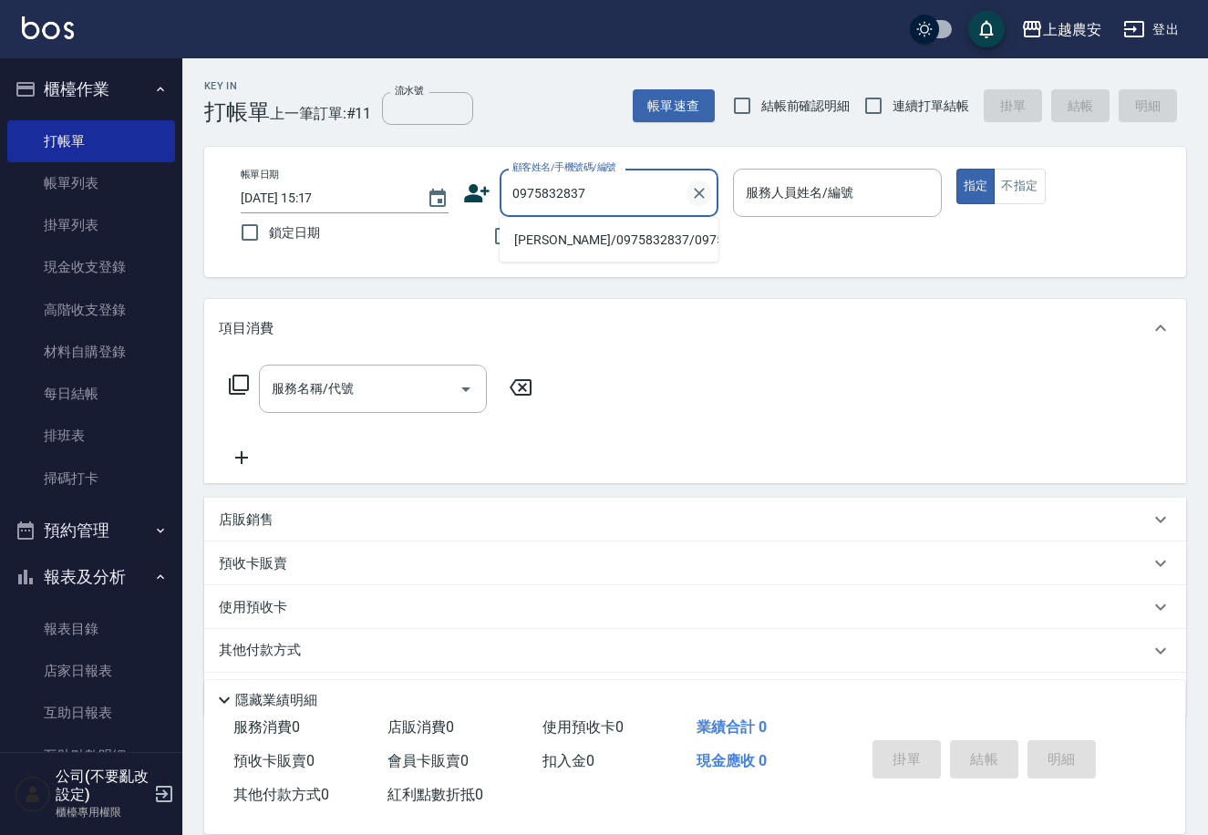
type input "[PERSON_NAME]/0975832837/0975832837"
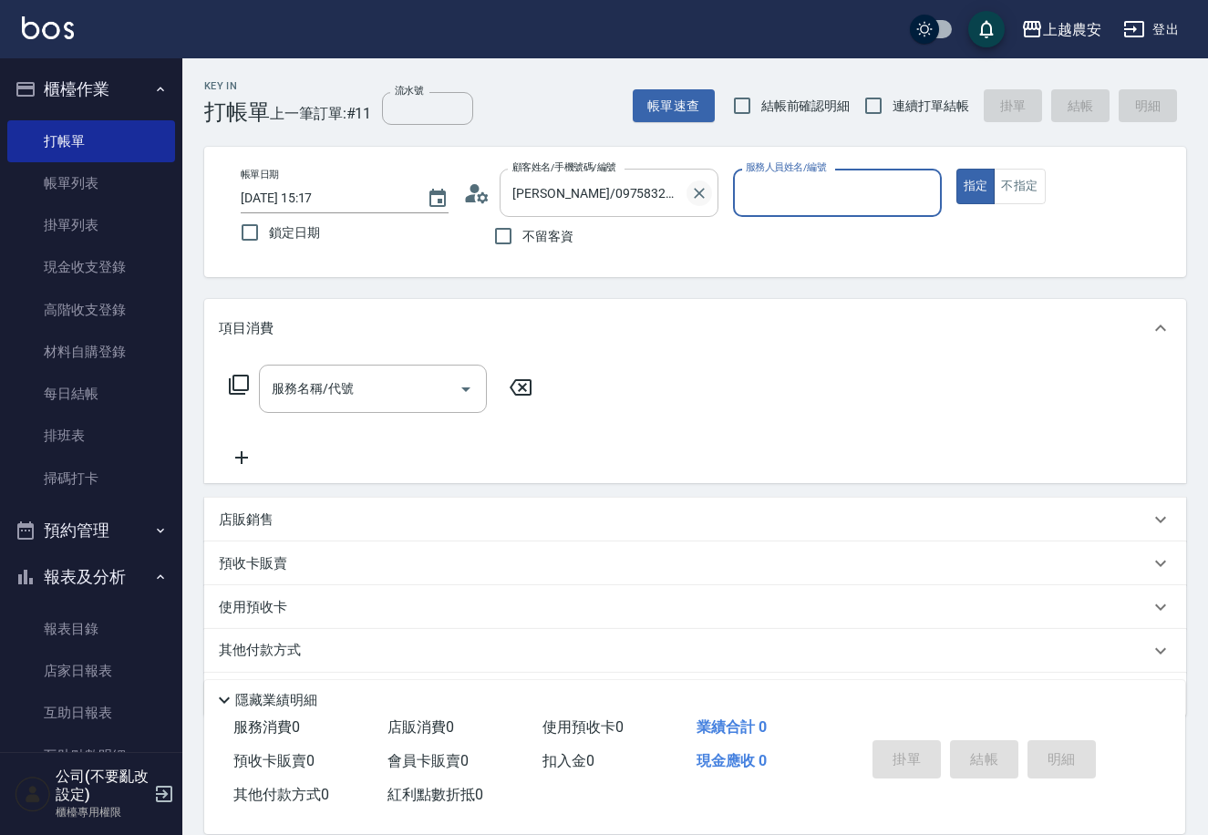
type input "[PERSON_NAME]-8"
click at [1033, 197] on button "不指定" at bounding box center [1019, 187] width 51 height 36
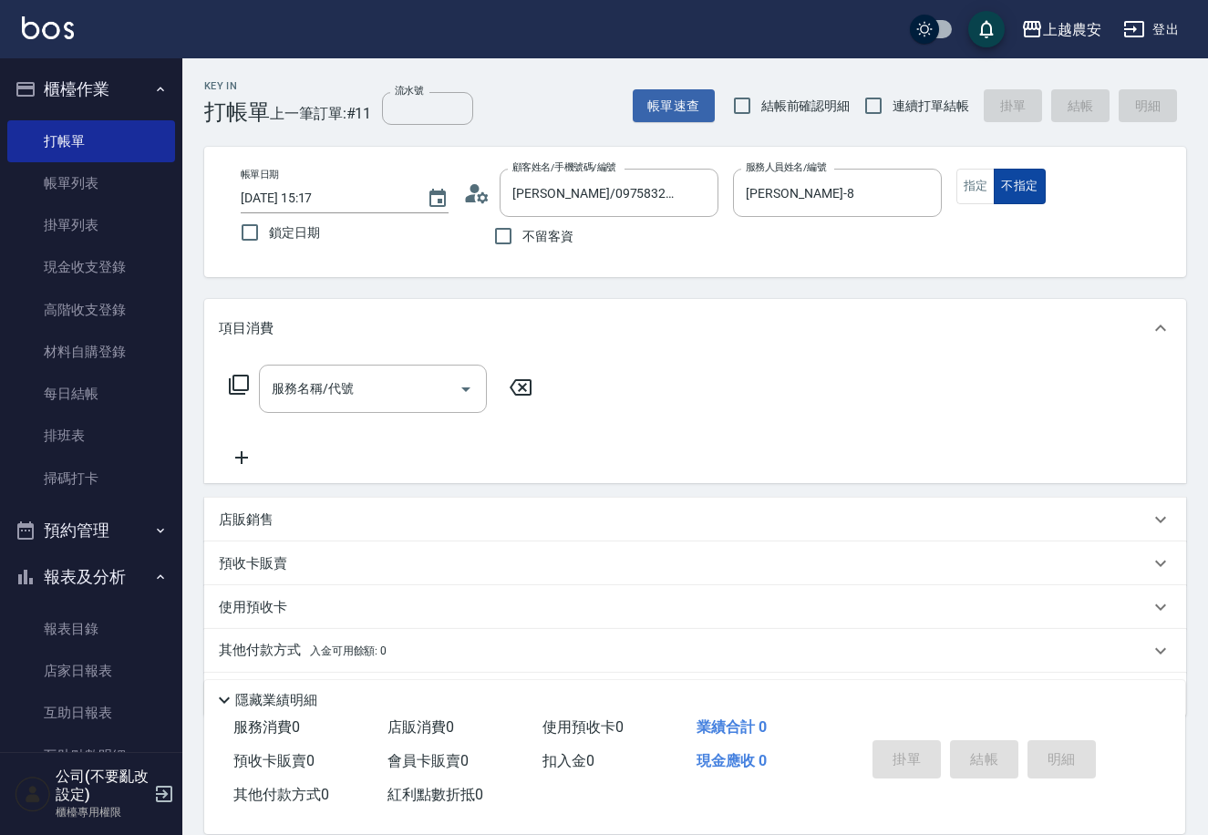
type button "false"
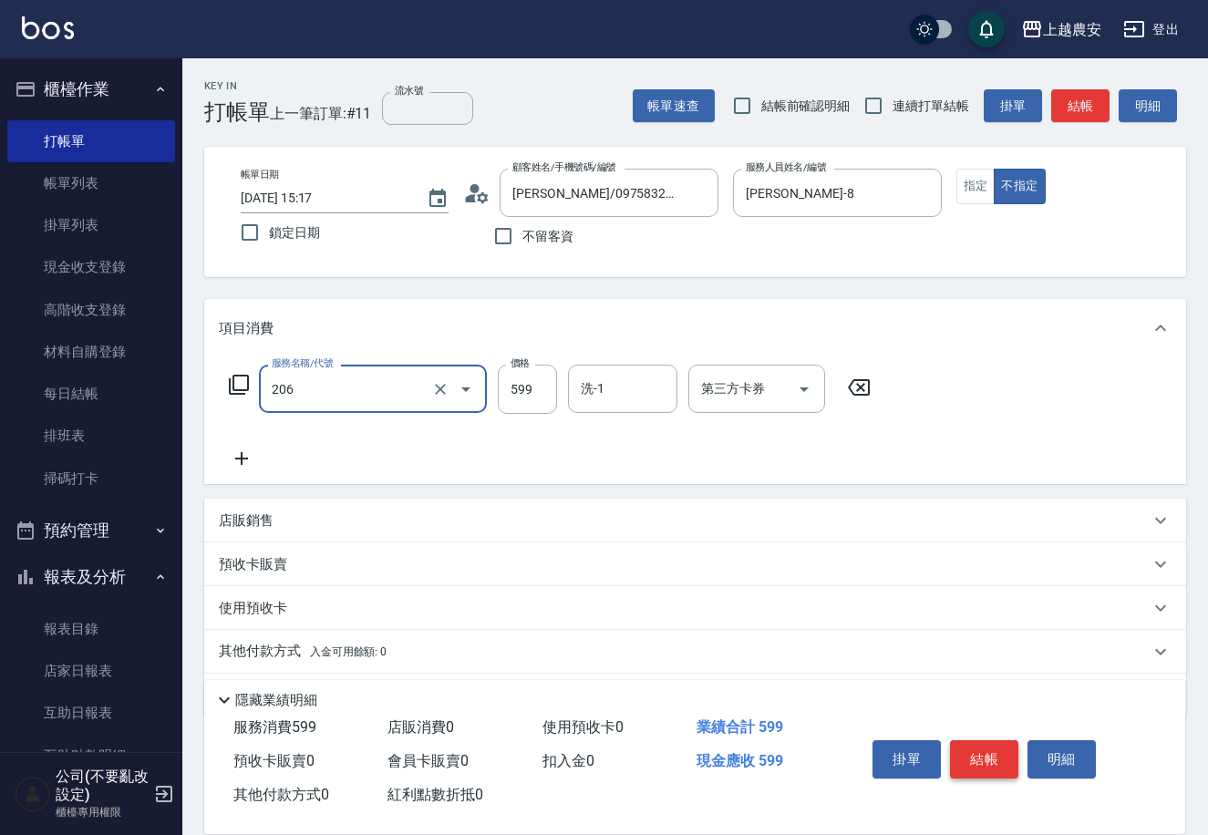
type input "洗+剪(206)"
click at [994, 759] on button "結帳" at bounding box center [984, 760] width 68 height 38
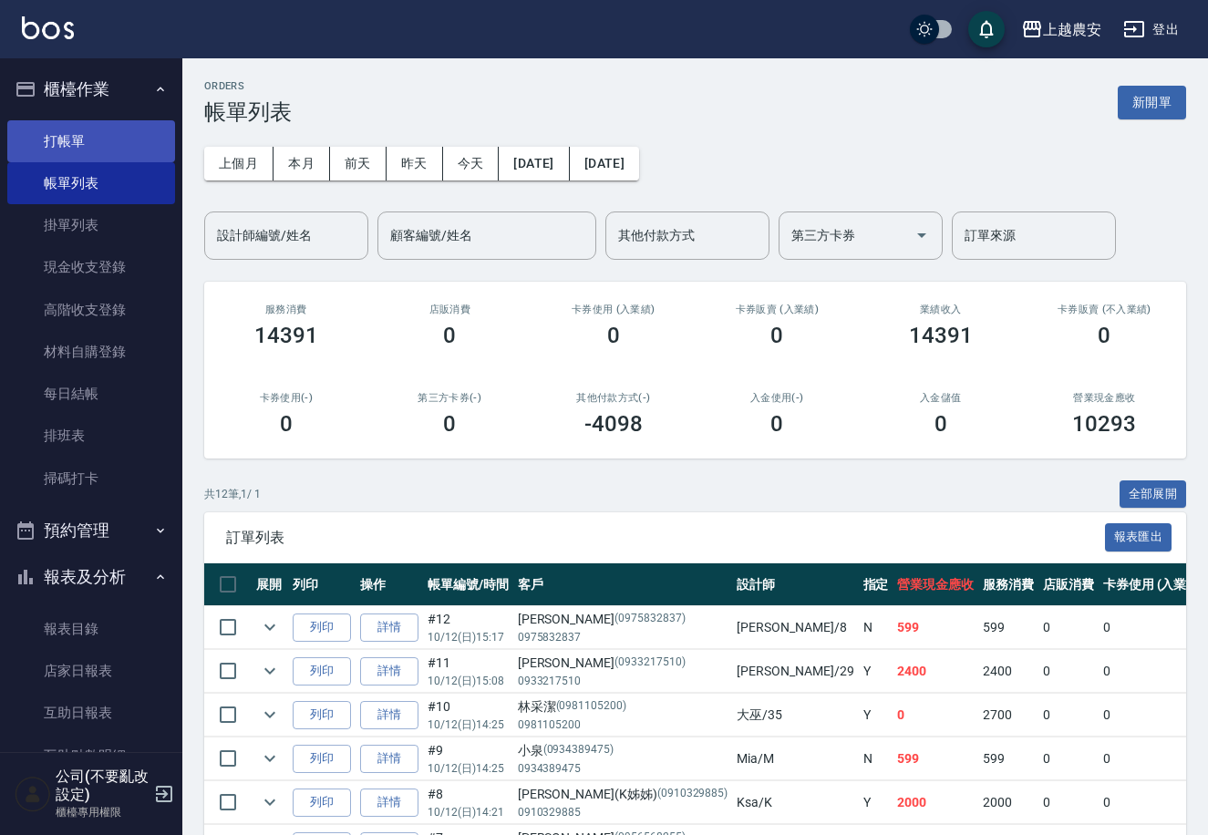
click at [141, 154] on link "打帳單" at bounding box center [91, 141] width 168 height 42
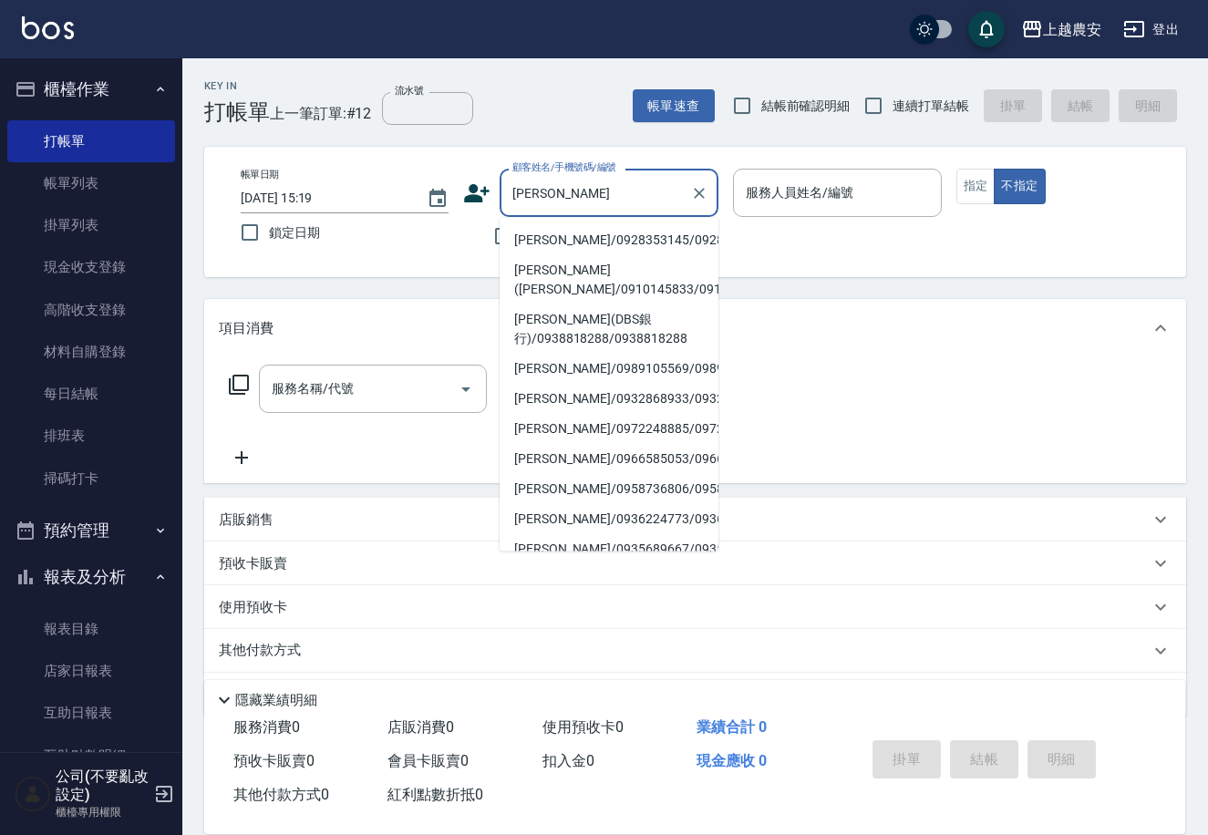
click at [653, 251] on li "[PERSON_NAME]/0928353145/0928353145" at bounding box center [609, 240] width 219 height 30
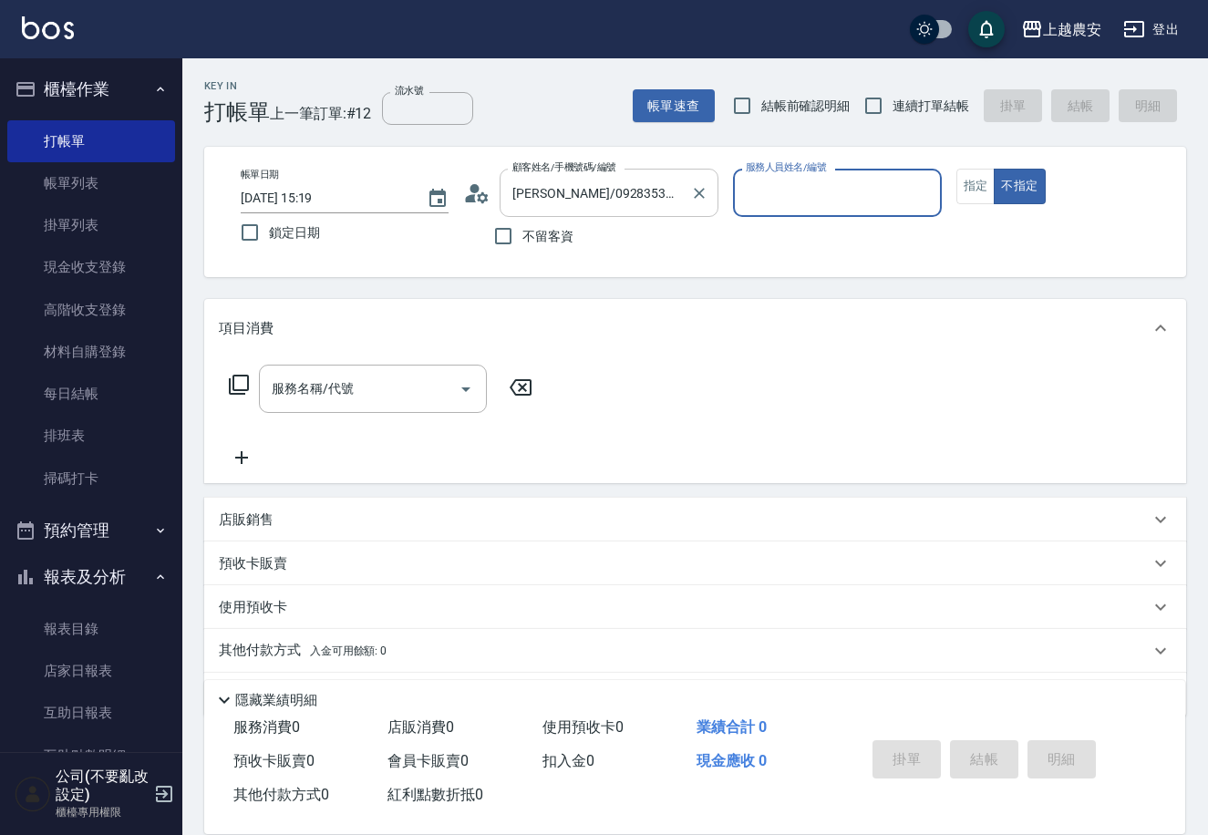
click at [667, 196] on input "[PERSON_NAME]/0928353145/0928353145" at bounding box center [595, 193] width 175 height 32
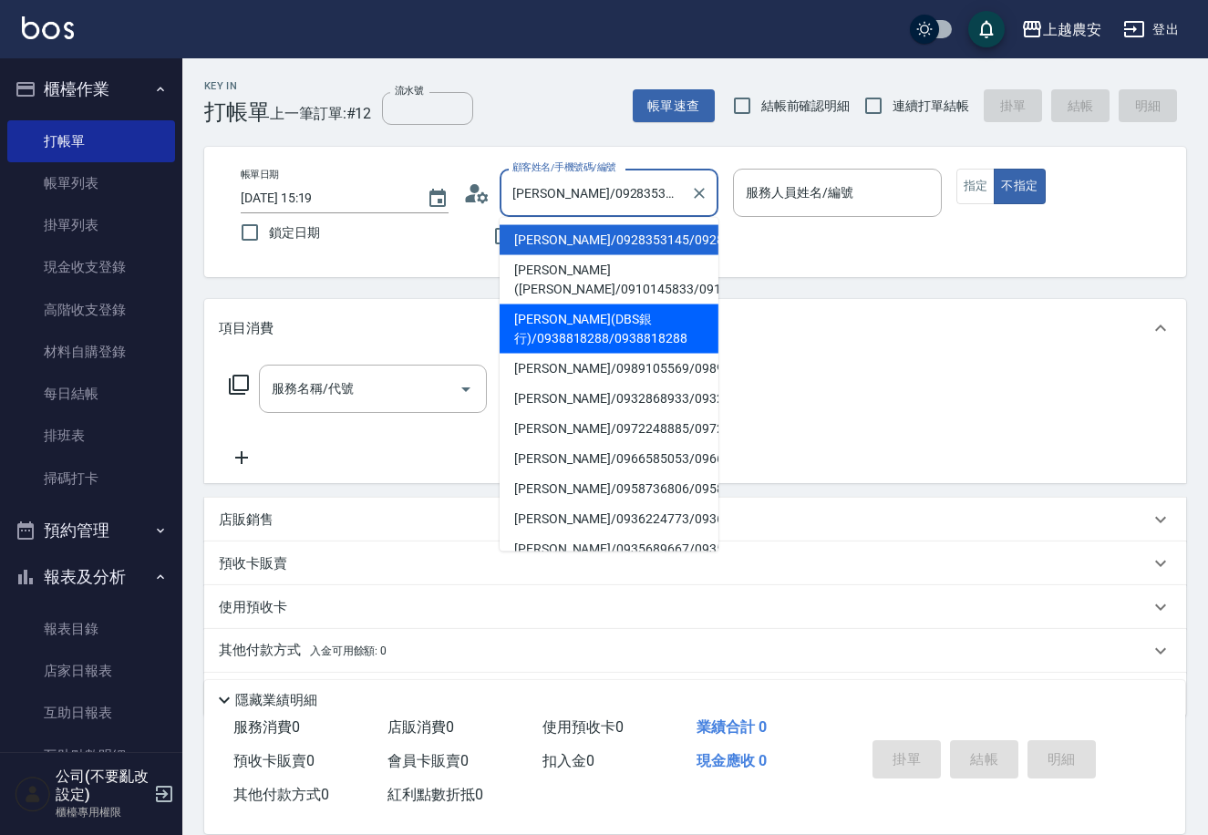
click at [607, 324] on li "[PERSON_NAME](DBS銀行)/0938818288/0938818288" at bounding box center [609, 329] width 219 height 49
type input "[PERSON_NAME](DBS銀行)/0938818288/0938818288"
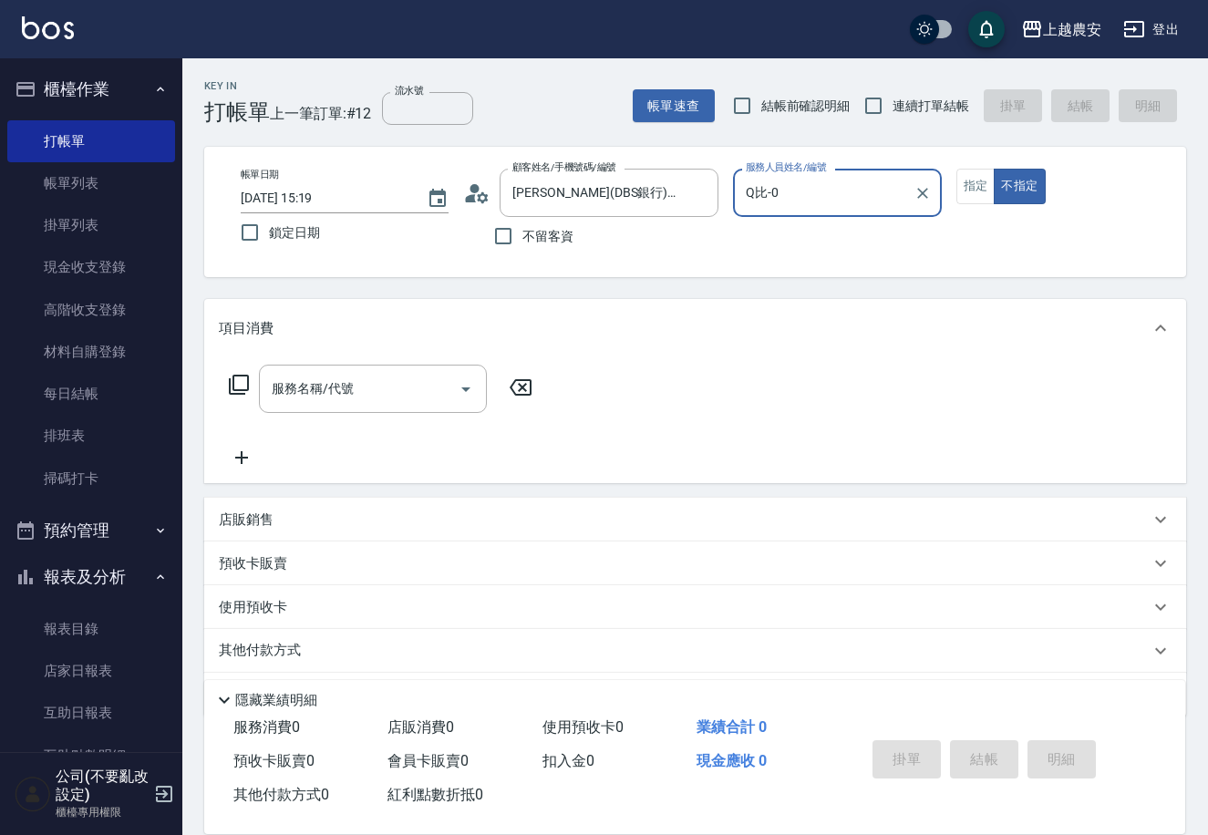
type input "Q比-0"
click at [647, 185] on input "[PERSON_NAME](DBS銀行)/0938818288/0938818288" at bounding box center [595, 193] width 175 height 32
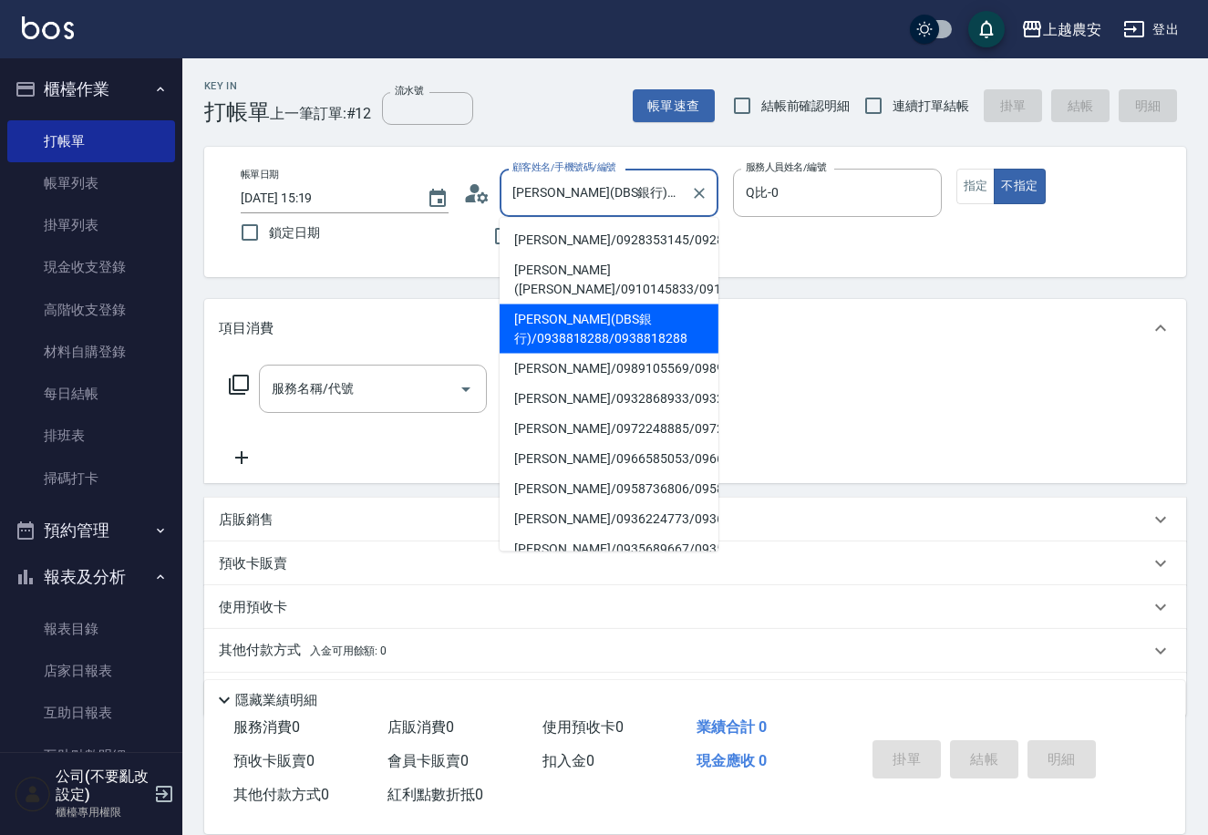
drag, startPoint x: 676, startPoint y: 187, endPoint x: 517, endPoint y: 208, distance: 160.1
click at [517, 208] on input "[PERSON_NAME](DBS銀行)/0938818288/0938818288" at bounding box center [595, 193] width 175 height 32
click at [547, 198] on input "[PERSON_NAME](DBS銀行)/0938818288/0938818288" at bounding box center [595, 193] width 175 height 32
drag, startPoint x: 679, startPoint y: 190, endPoint x: 523, endPoint y: 204, distance: 156.6
click at [523, 204] on input "[PERSON_NAME](DBS銀行)/0938818288/0938818288" at bounding box center [595, 193] width 175 height 32
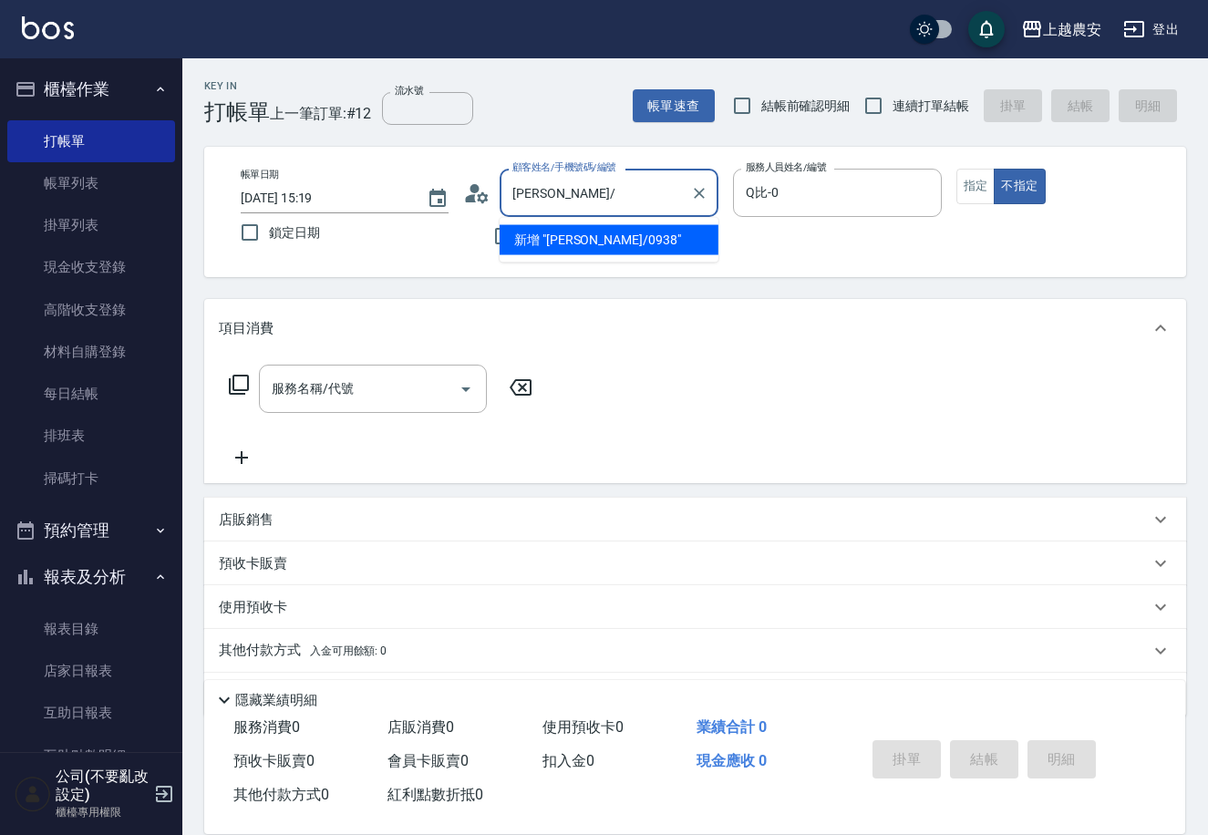
type input "[PERSON_NAME]"
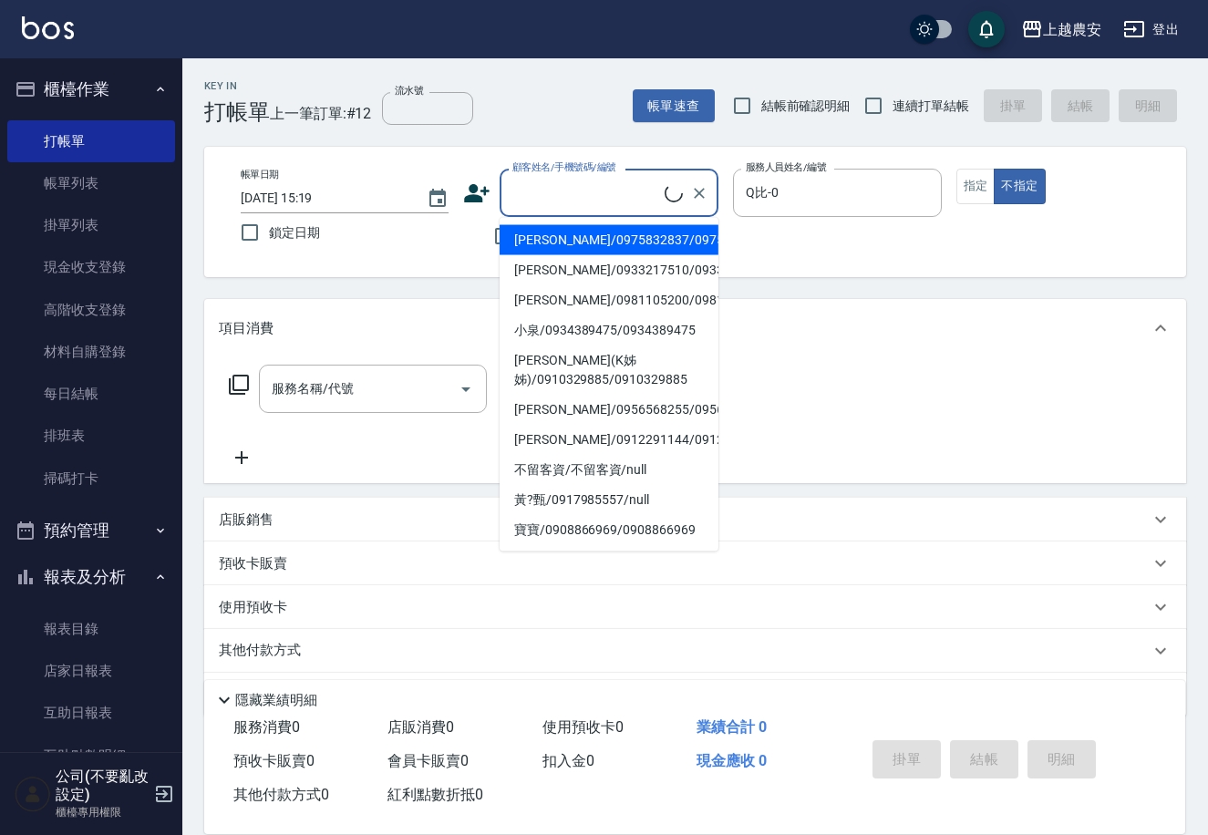
type input "[PERSON_NAME]/[PERSON_NAME] /0970006863/0970006863 /"
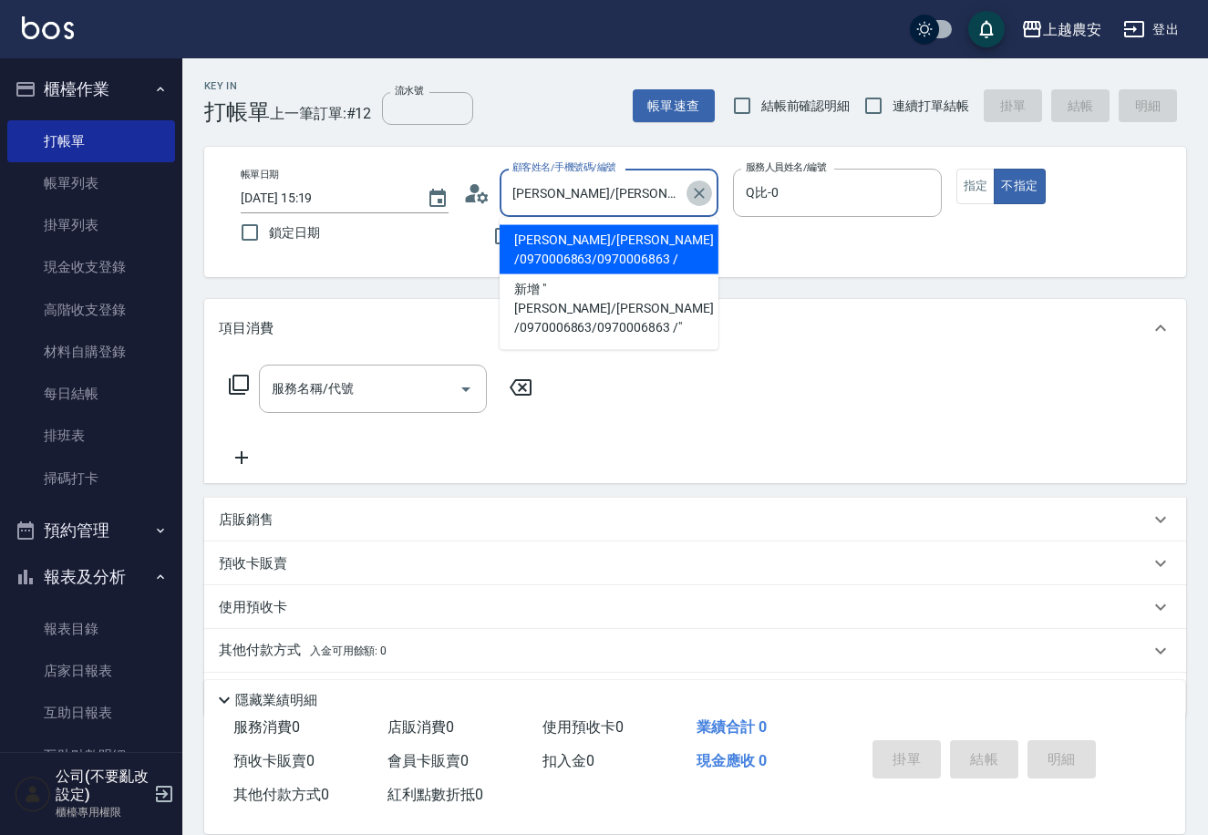
click at [699, 189] on icon "Clear" at bounding box center [699, 193] width 18 height 18
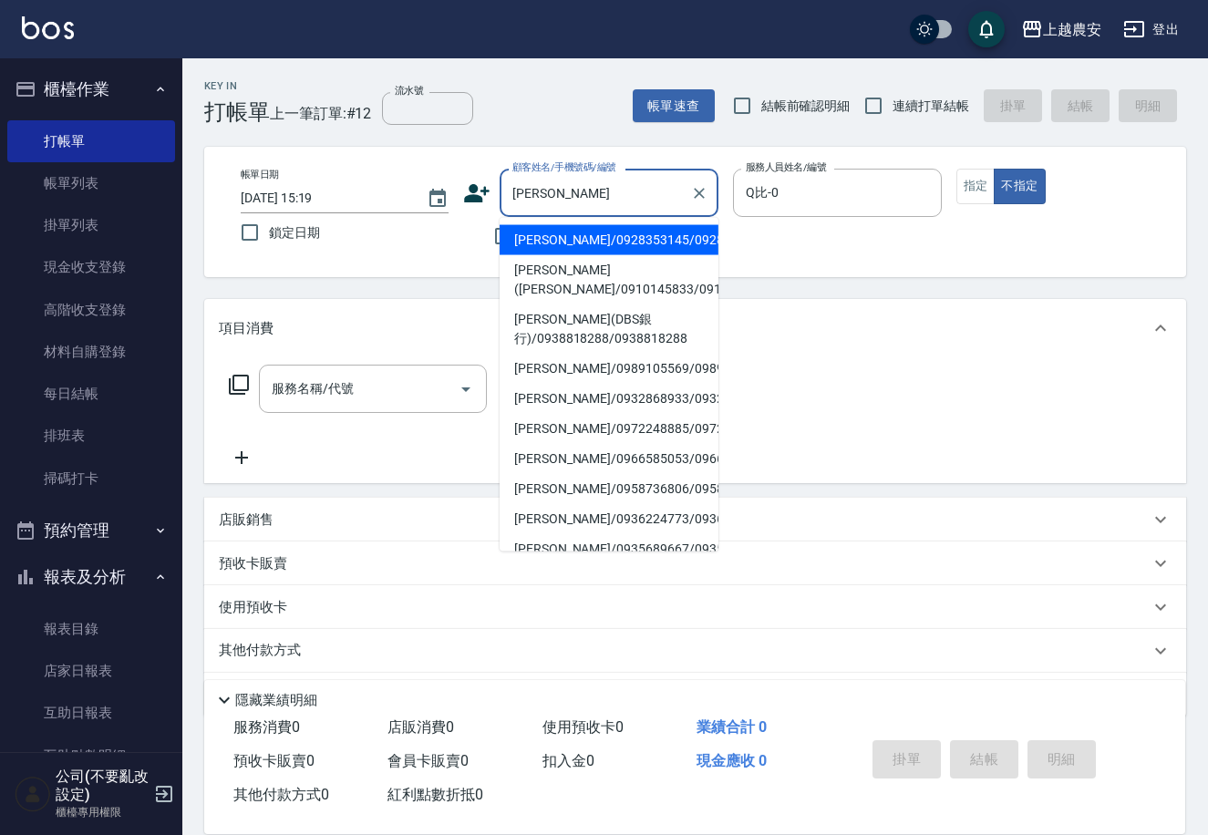
click at [581, 288] on li "[PERSON_NAME]([PERSON_NAME]/0910145833/0910145833" at bounding box center [609, 279] width 219 height 49
type input "[PERSON_NAME]([PERSON_NAME]/0910145833/0910145833"
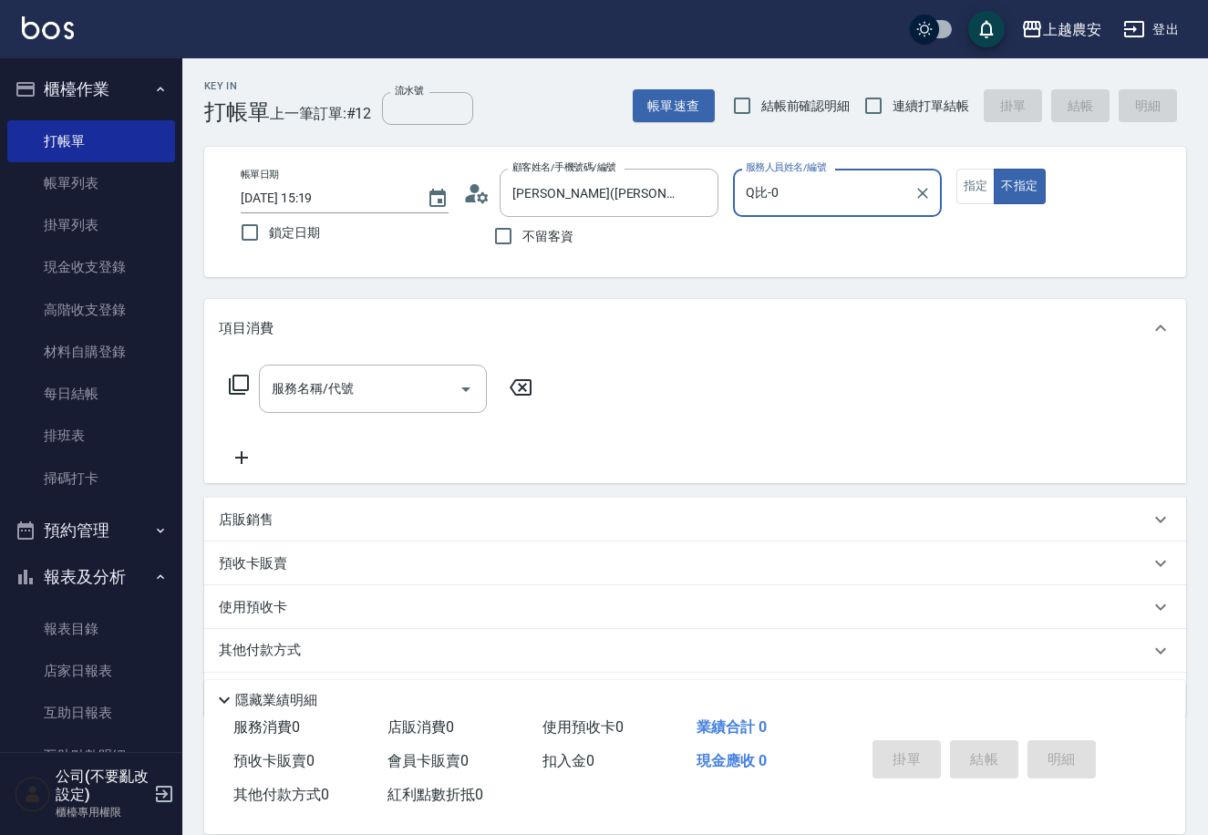
type input "Candy-7"
click at [970, 188] on button "指定" at bounding box center [976, 187] width 39 height 36
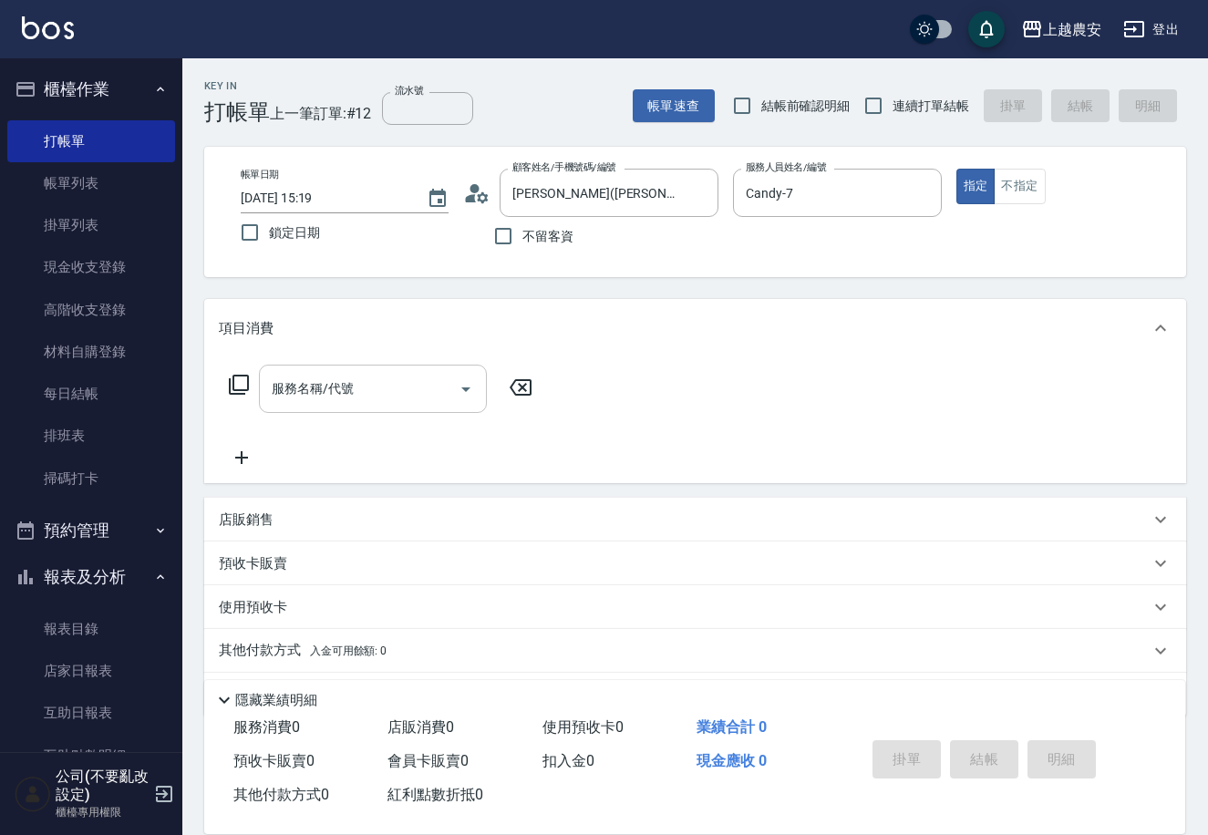
click at [261, 391] on div "服務名稱/代號" at bounding box center [373, 389] width 228 height 48
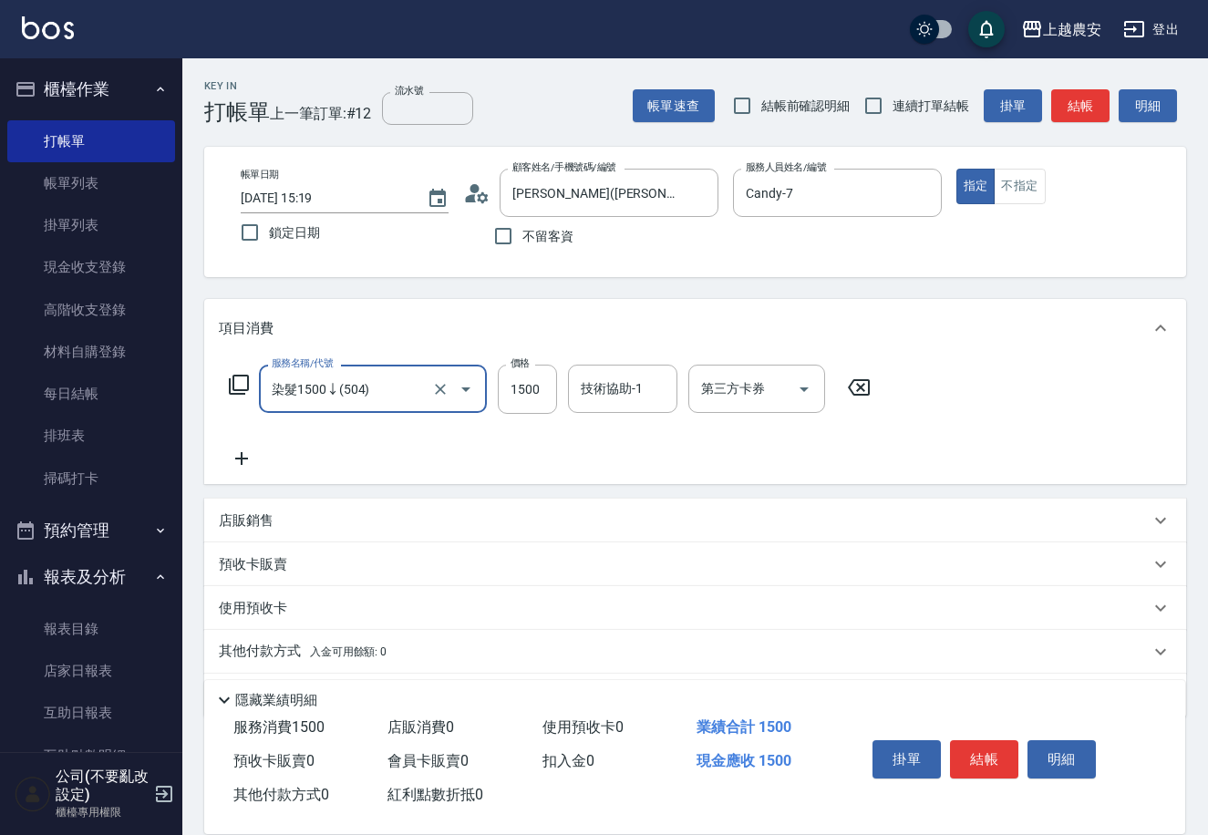
type input "染髮1500↓(504)"
type input "1400"
click at [985, 741] on button "結帳" at bounding box center [984, 760] width 68 height 38
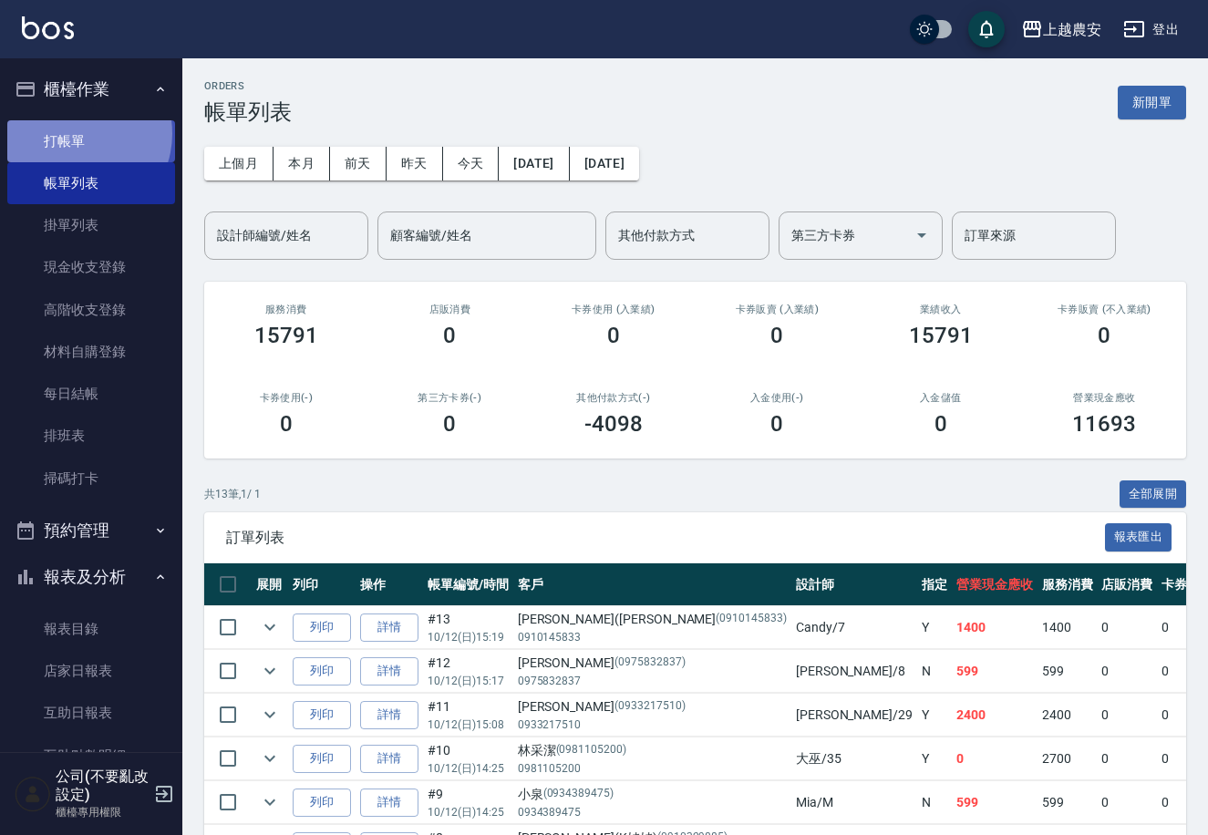
click at [74, 133] on link "打帳單" at bounding box center [91, 141] width 168 height 42
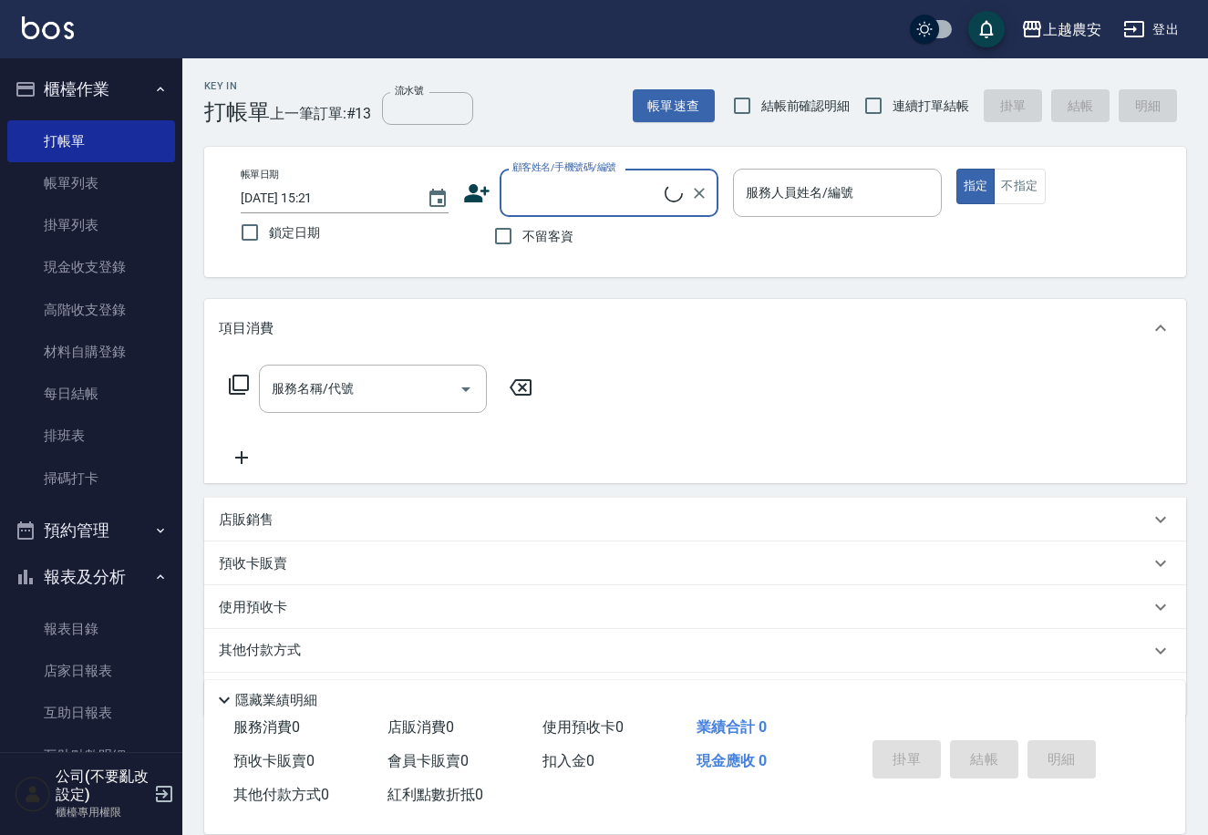
click at [534, 189] on input "顧客姓名/手機號碼/編號" at bounding box center [586, 193] width 157 height 32
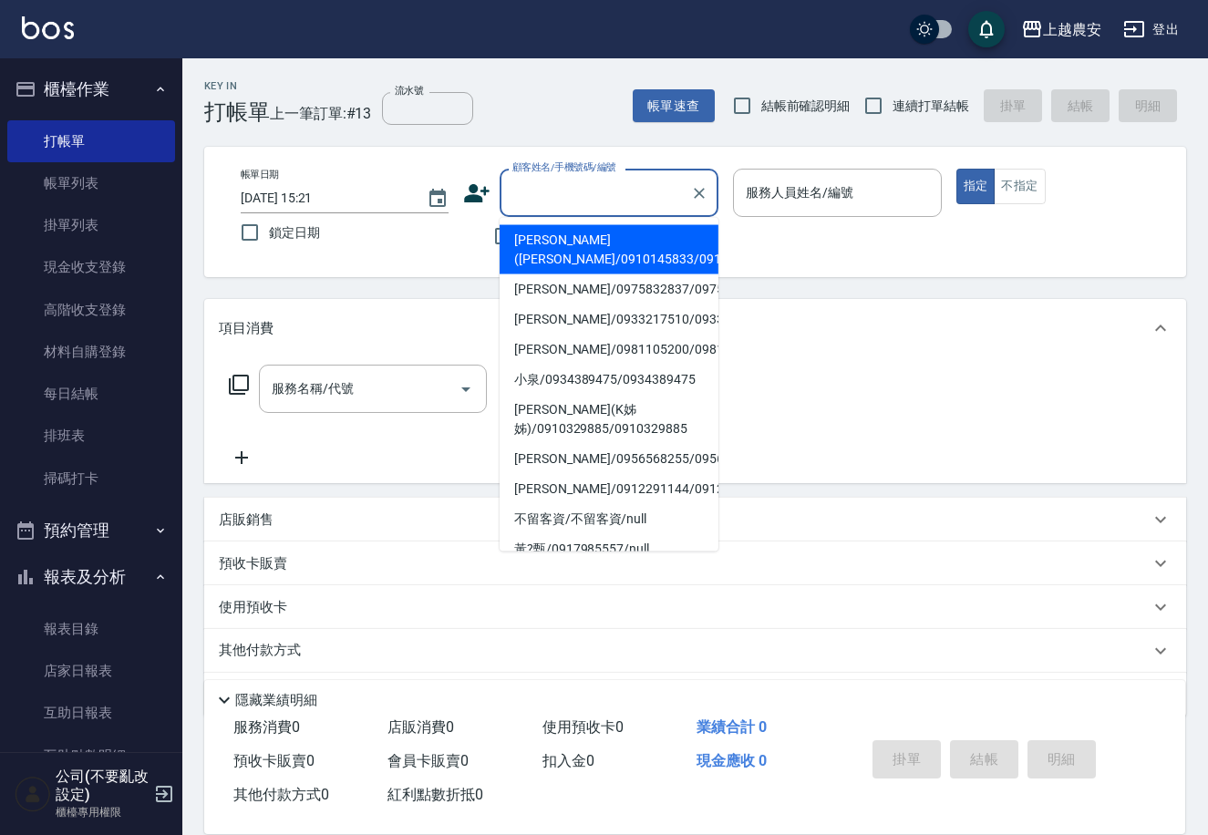
click at [529, 238] on li "[PERSON_NAME]([PERSON_NAME]/0910145833/0910145833" at bounding box center [609, 249] width 219 height 49
type input "[PERSON_NAME]([PERSON_NAME]/0910145833/0910145833"
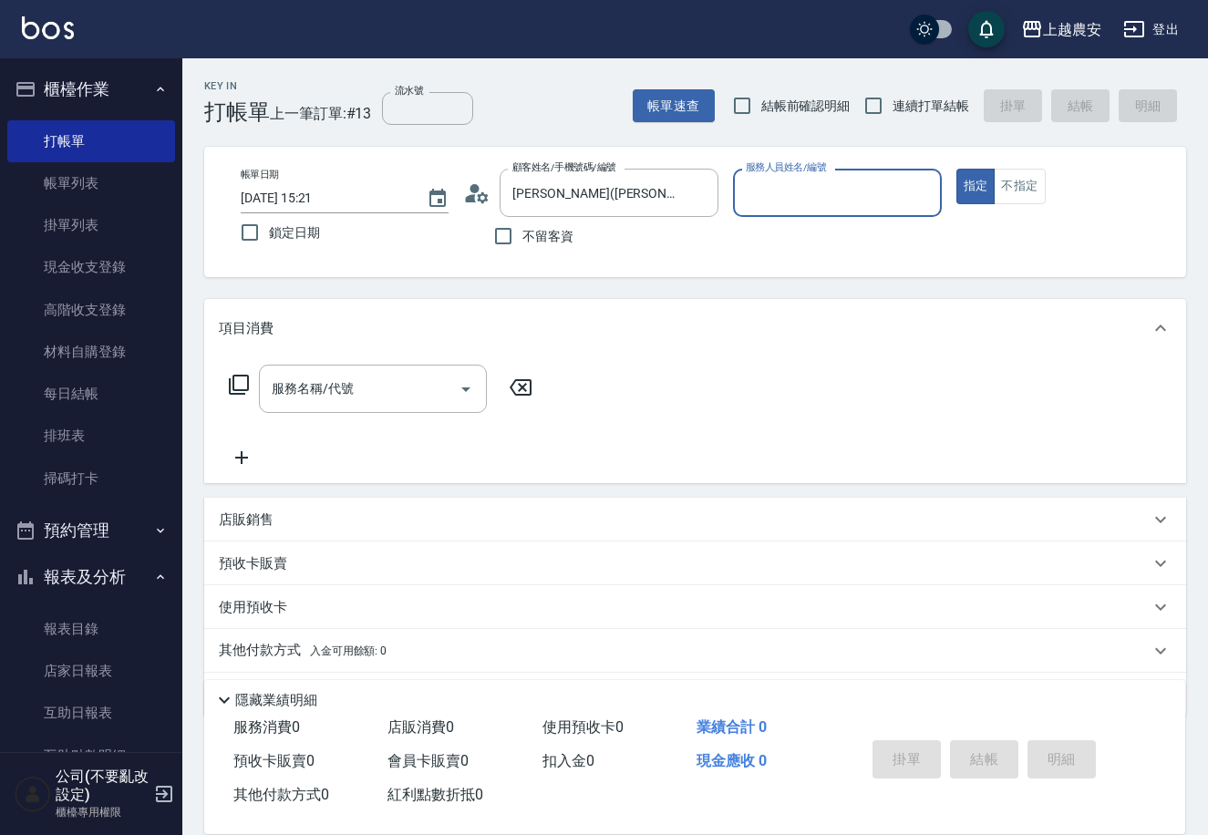
type input "Candy-7"
click at [920, 181] on button "Clear" at bounding box center [923, 194] width 26 height 26
type input "美麗-15"
type button "true"
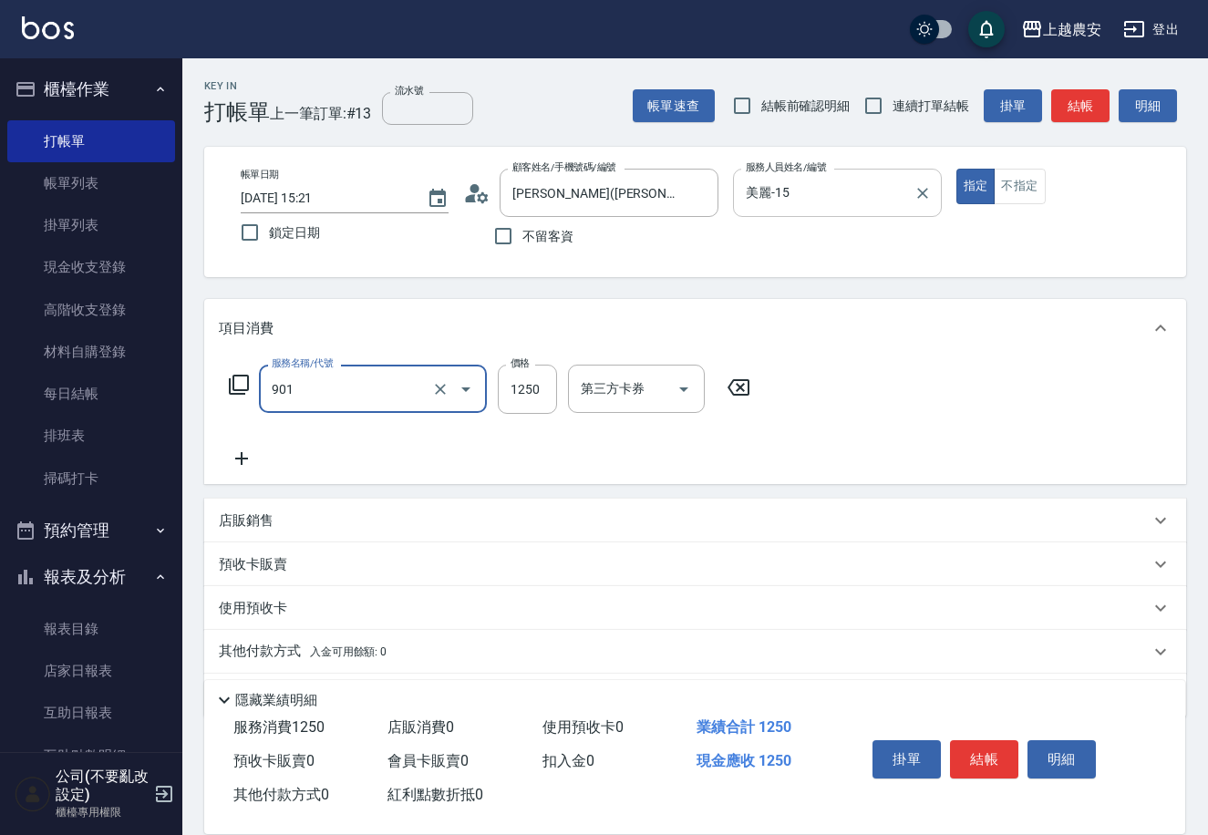
type input "修手指甲(901)"
type input "500"
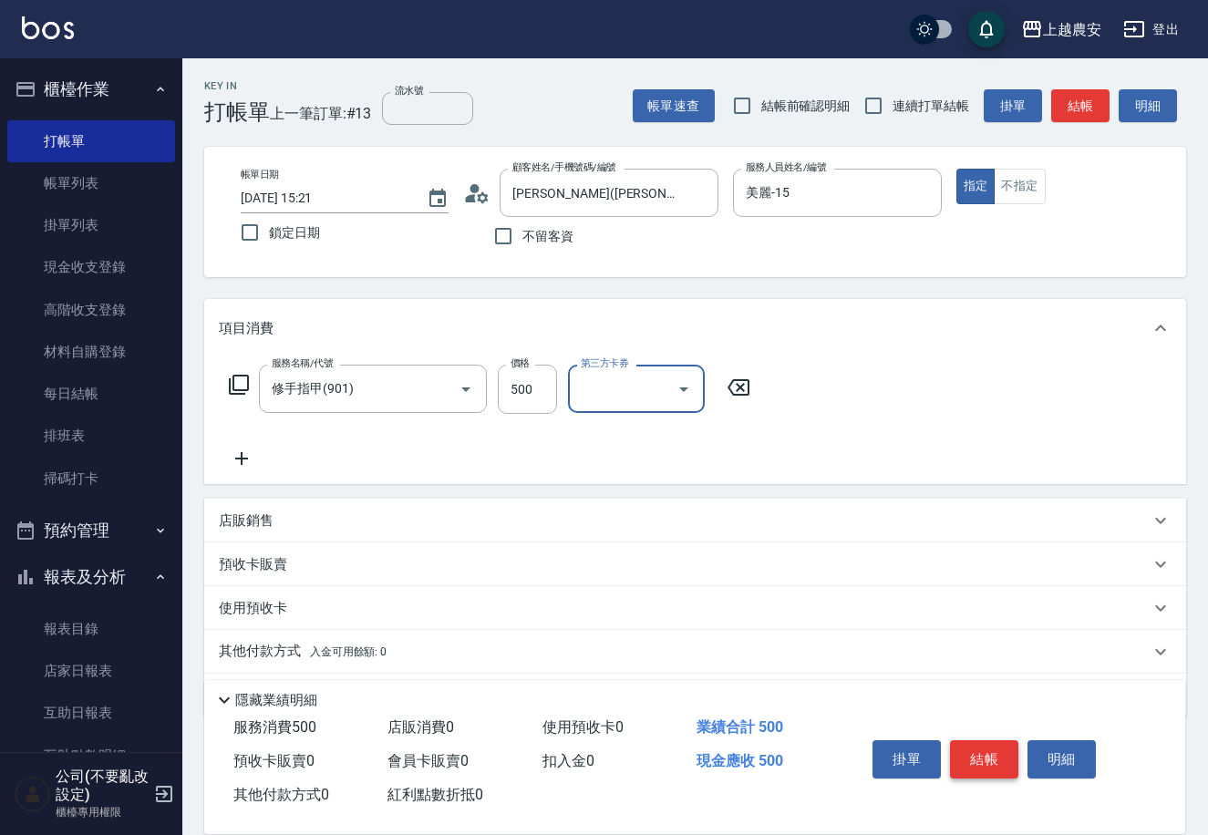
click at [1013, 753] on button "結帳" at bounding box center [984, 760] width 68 height 38
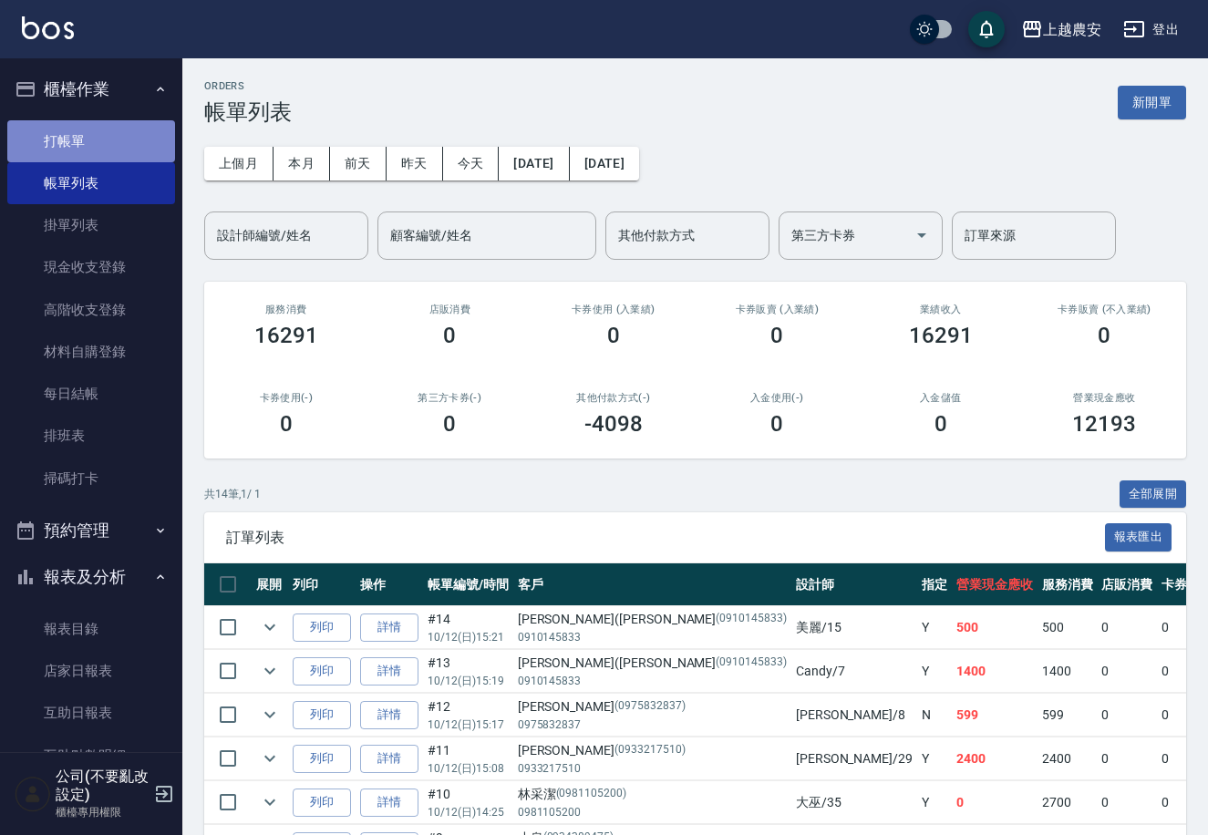
click at [130, 150] on link "打帳單" at bounding box center [91, 141] width 168 height 42
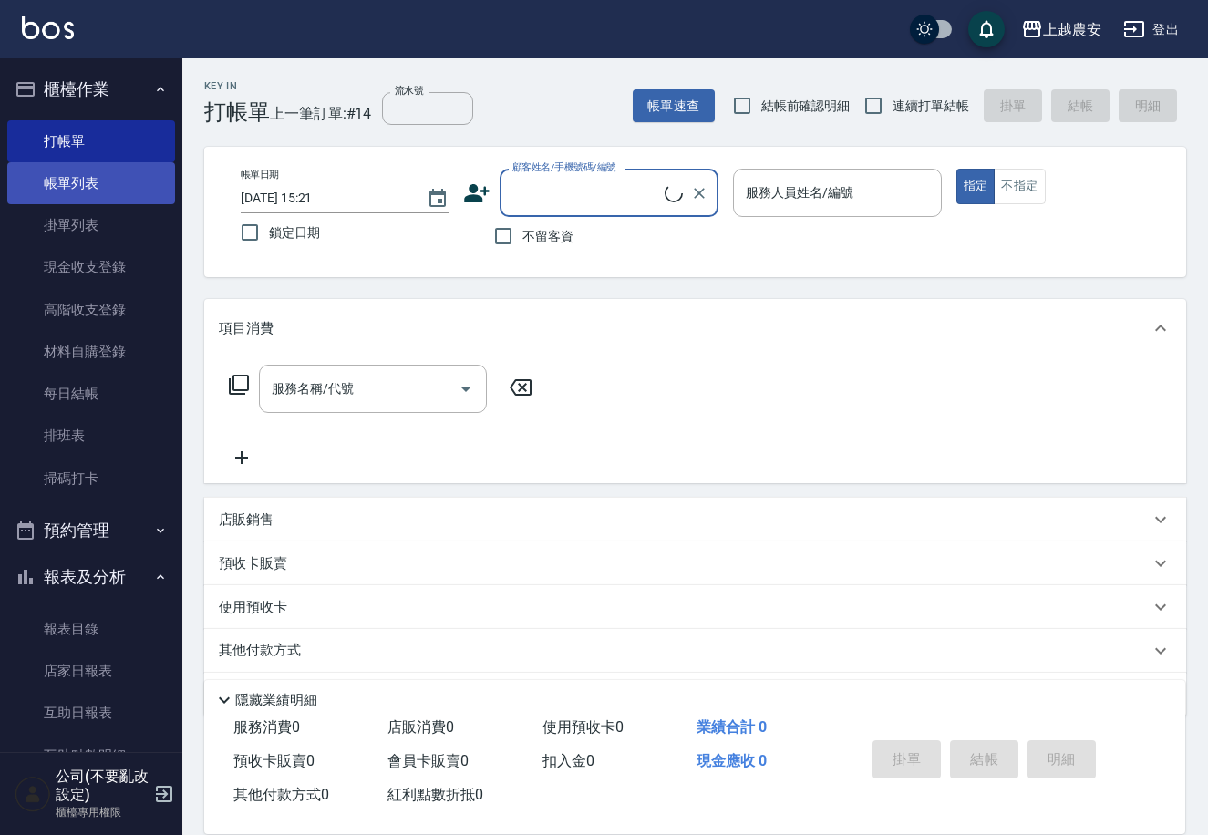
click at [151, 179] on link "帳單列表" at bounding box center [91, 183] width 168 height 42
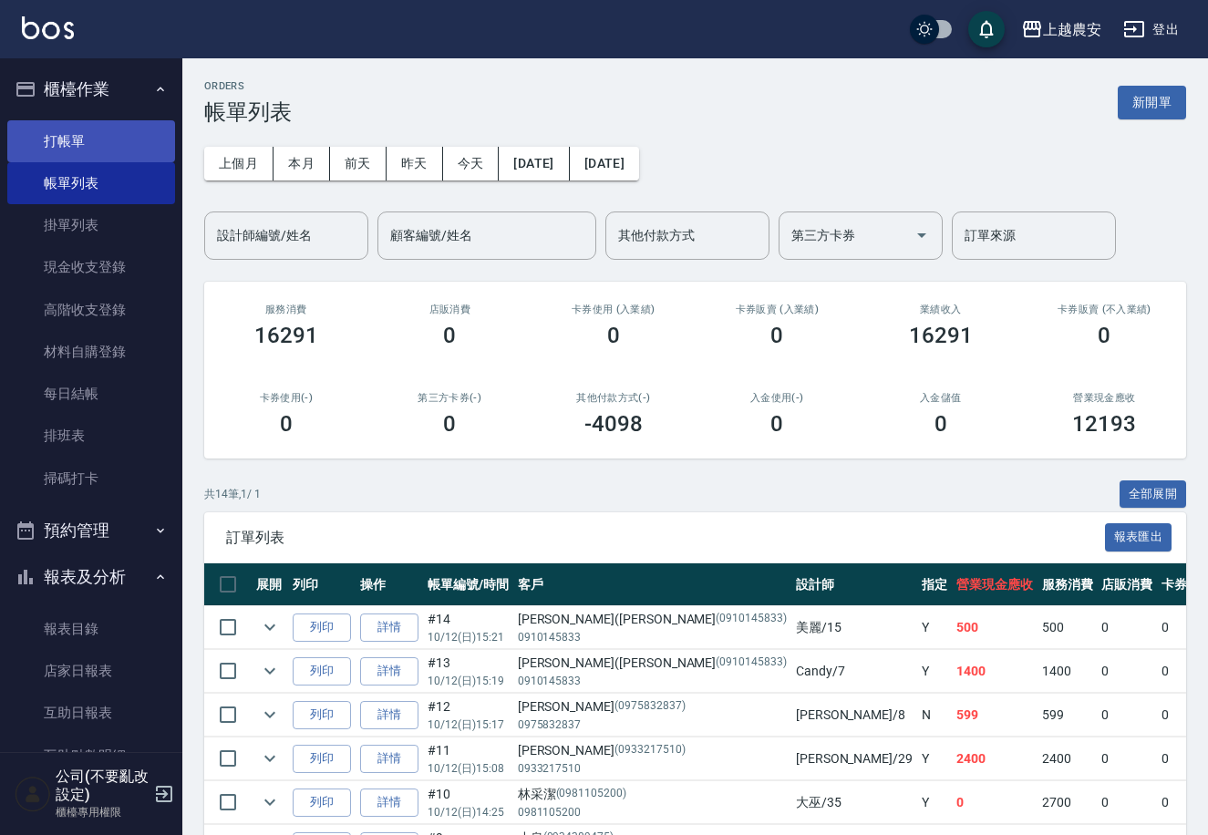
click at [72, 136] on link "打帳單" at bounding box center [91, 141] width 168 height 42
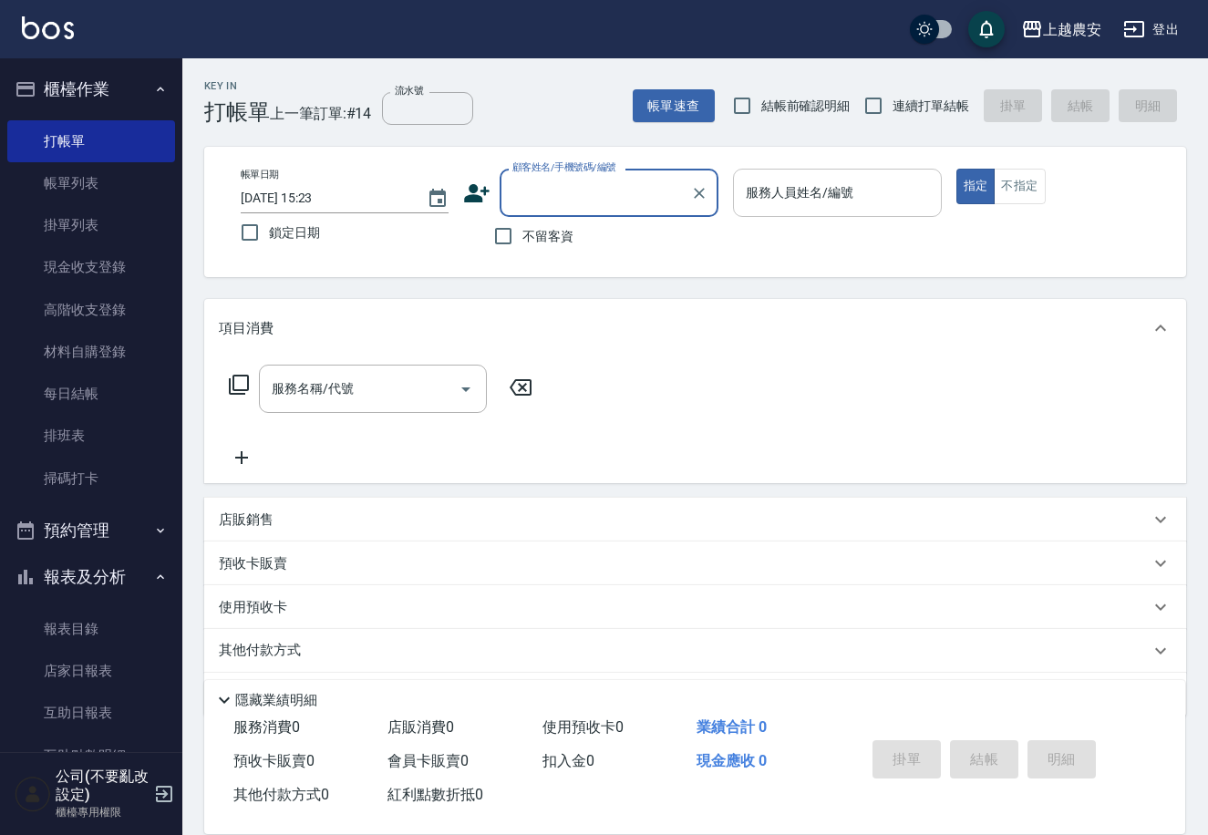
click at [851, 190] on input "服務人員姓名/編號" at bounding box center [837, 193] width 192 height 32
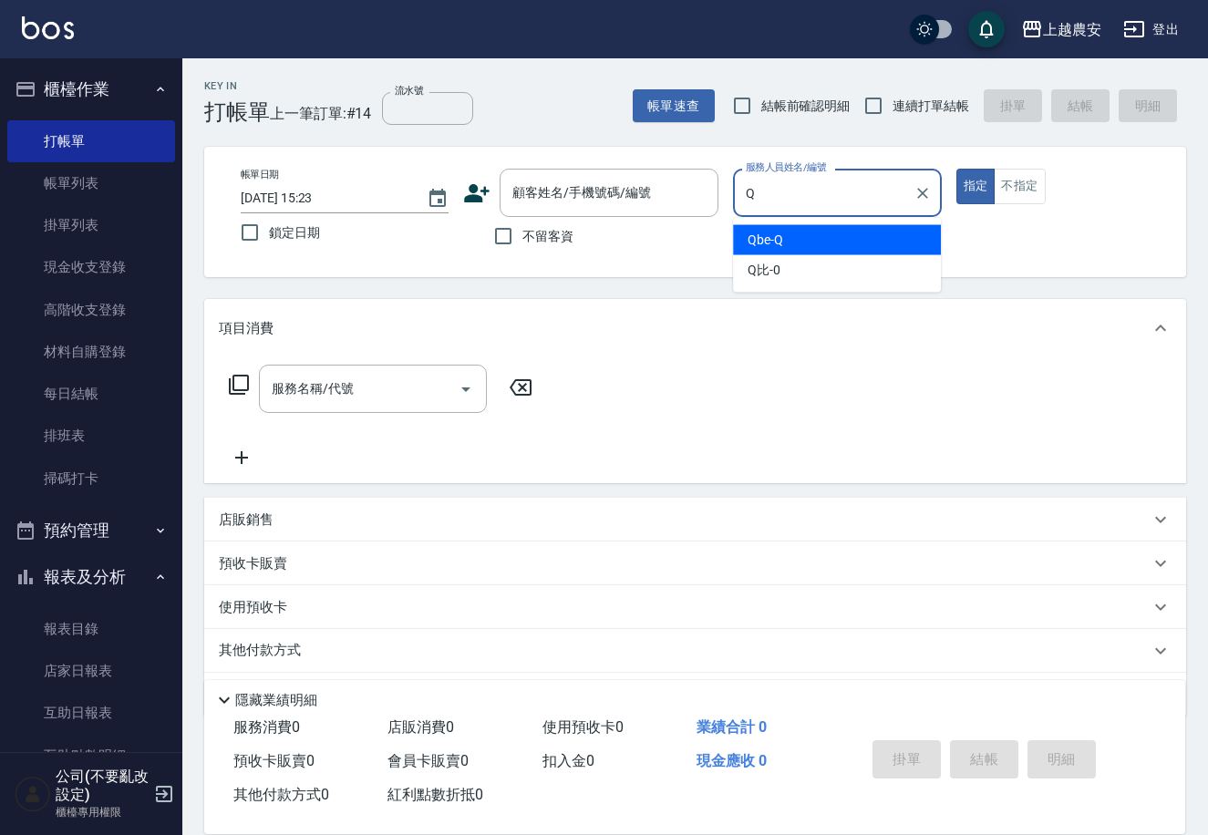
click at [802, 237] on div "Qbe -Q" at bounding box center [837, 240] width 208 height 30
type input "Qbe-Q"
click at [350, 390] on div "服務名稱/代號 服務名稱/代號" at bounding box center [373, 389] width 228 height 48
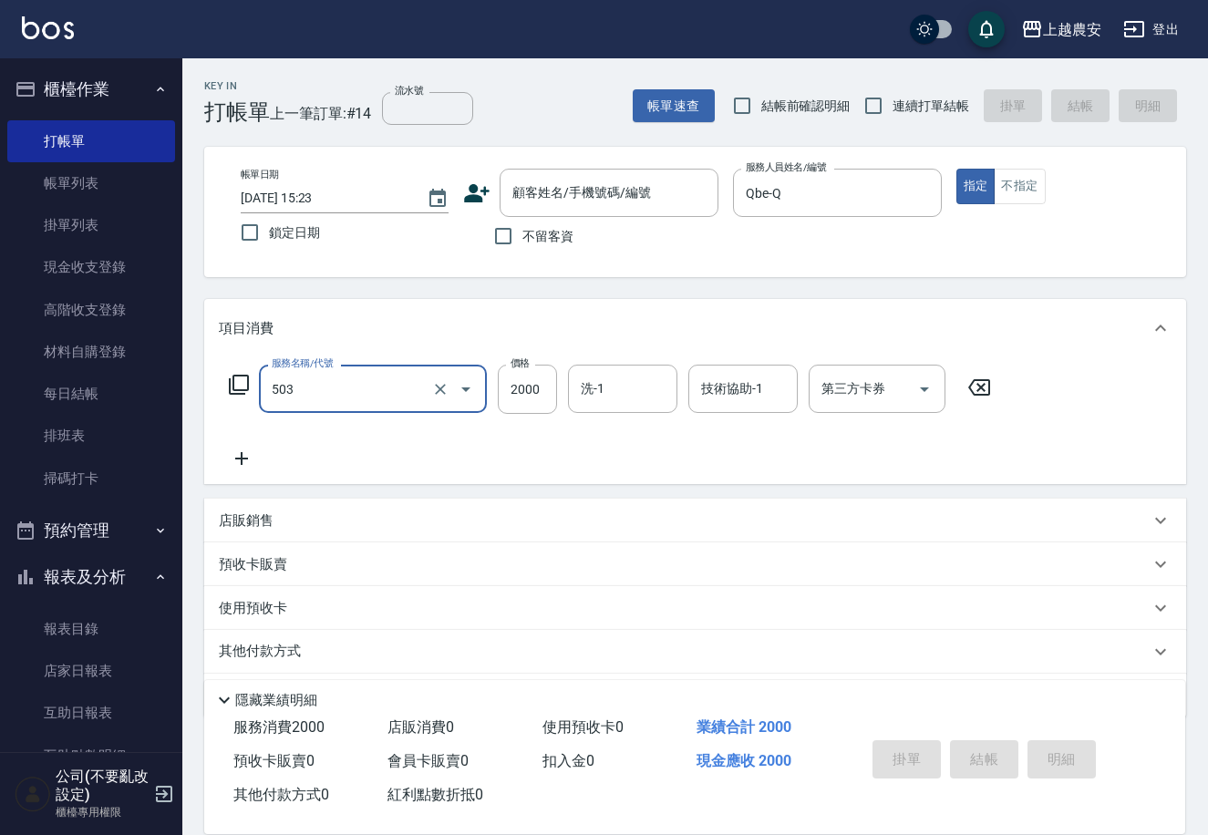
type input "染髮1500↑(503)"
type input "1500"
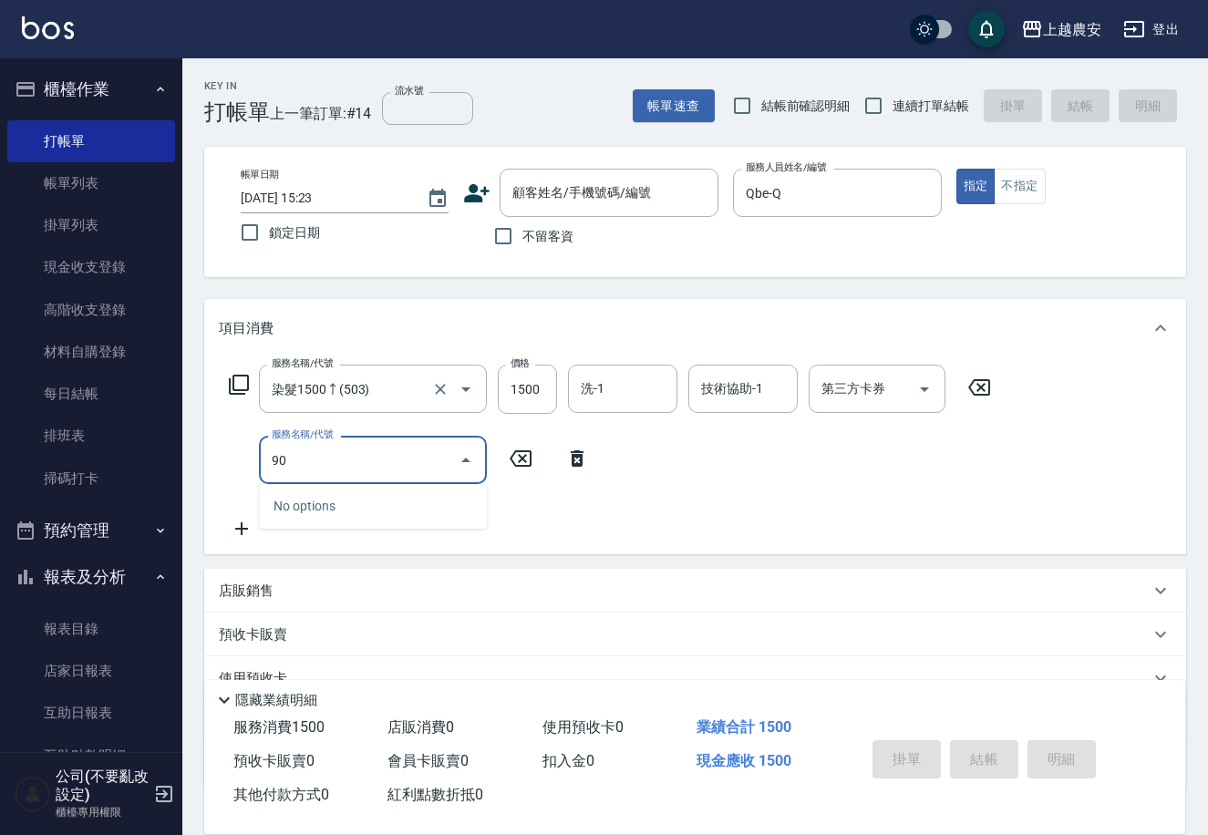
type input "901"
click at [431, 463] on icon "Clear" at bounding box center [440, 460] width 18 height 18
type input "修手指甲(901)"
click at [745, 455] on icon at bounding box center [739, 459] width 46 height 22
click at [850, 490] on div "服務名稱/代號 染髮1500↑(503) 服務名稱/代號 價格 1500 價格 洗-1 洗-1 技術協助-1 技術協助-1 第三方卡券 第三方卡券 服務名稱/…" at bounding box center [610, 452] width 783 height 175
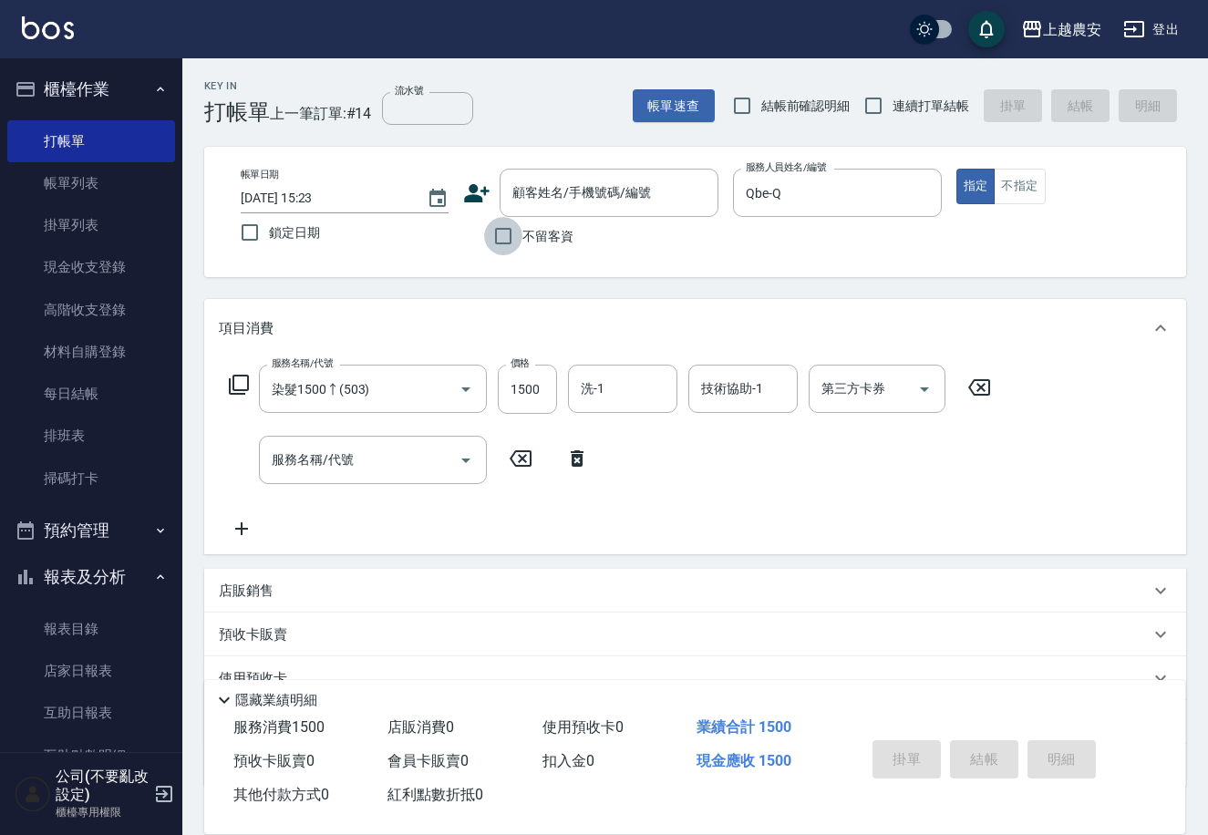
click at [509, 230] on input "不留客資" at bounding box center [503, 236] width 38 height 38
checkbox input "true"
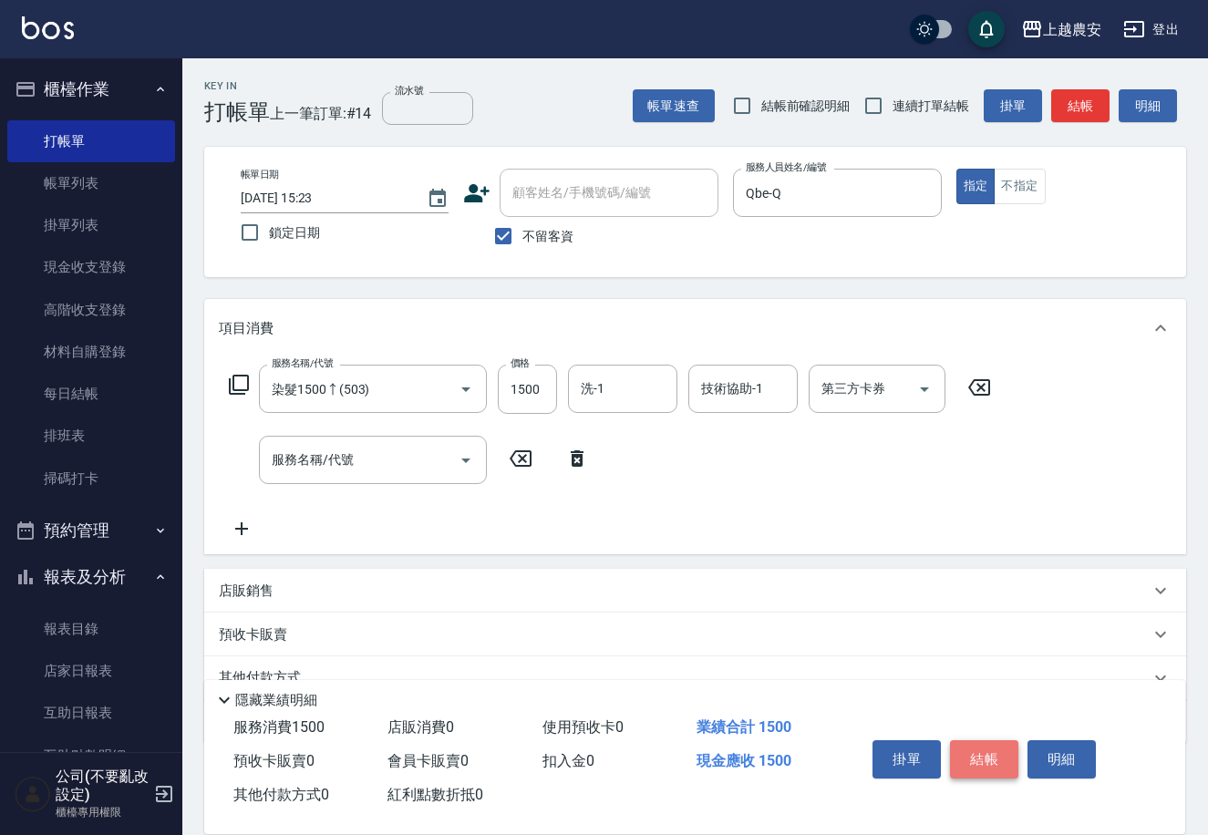
click at [983, 741] on button "結帳" at bounding box center [984, 760] width 68 height 38
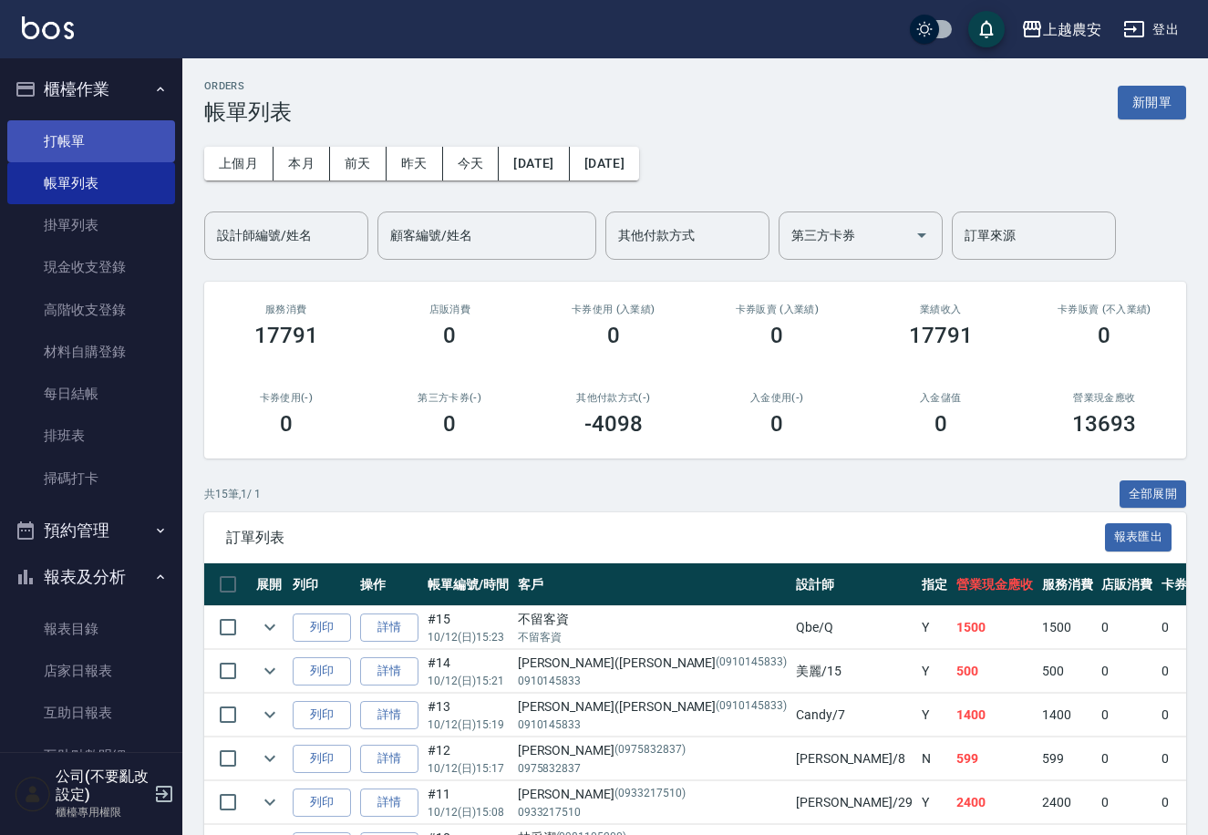
click at [127, 150] on link "打帳單" at bounding box center [91, 141] width 168 height 42
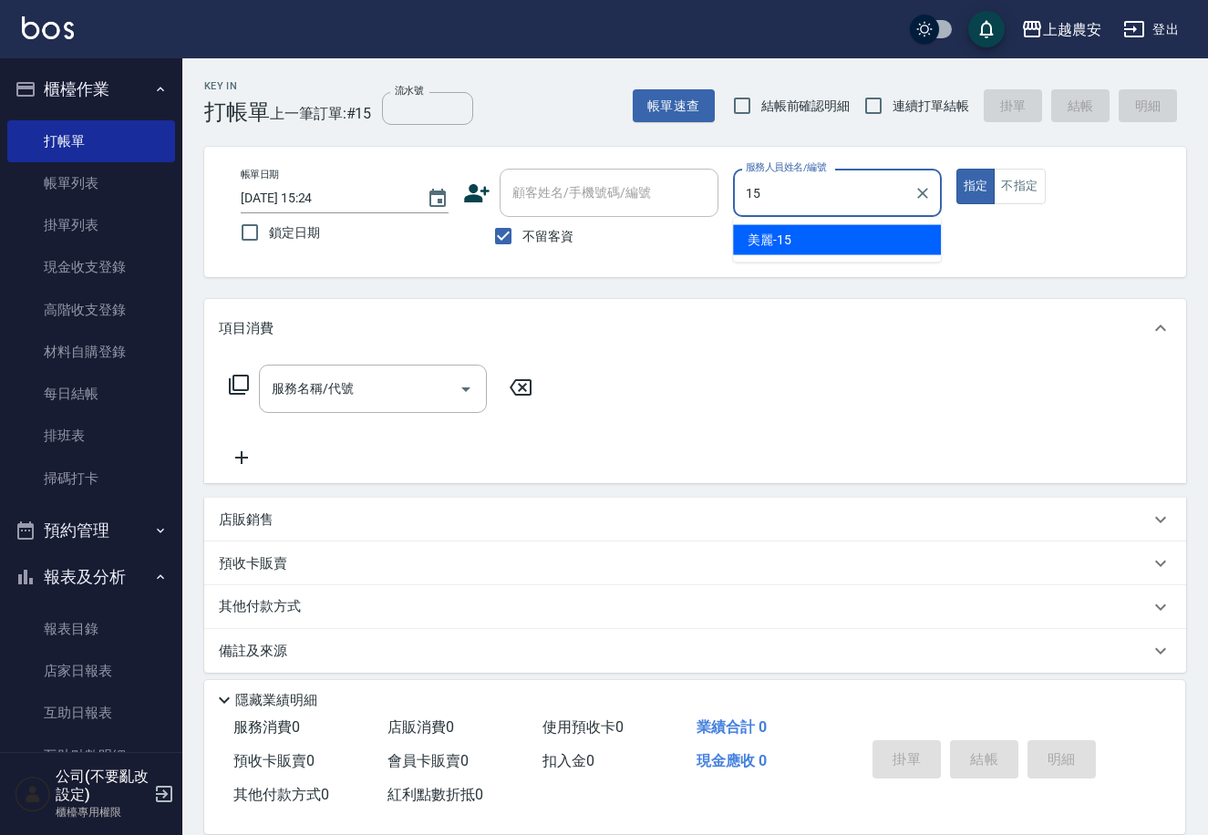
type input "美麗-15"
type button "true"
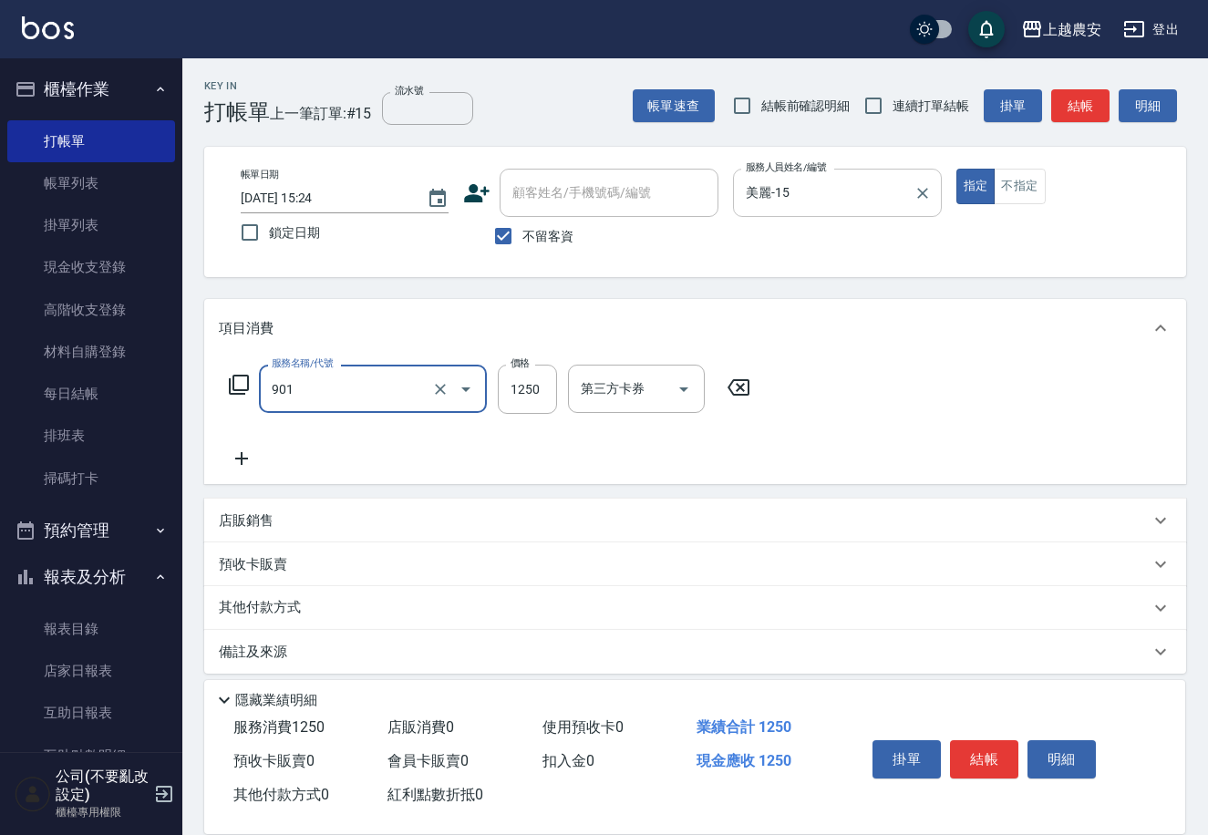
type input "修手指甲(901)"
drag, startPoint x: 521, startPoint y: 402, endPoint x: 544, endPoint y: 395, distance: 24.8
click at [524, 399] on input "1250" at bounding box center [527, 389] width 59 height 49
type input "500"
click at [982, 743] on button "結帳" at bounding box center [984, 760] width 68 height 38
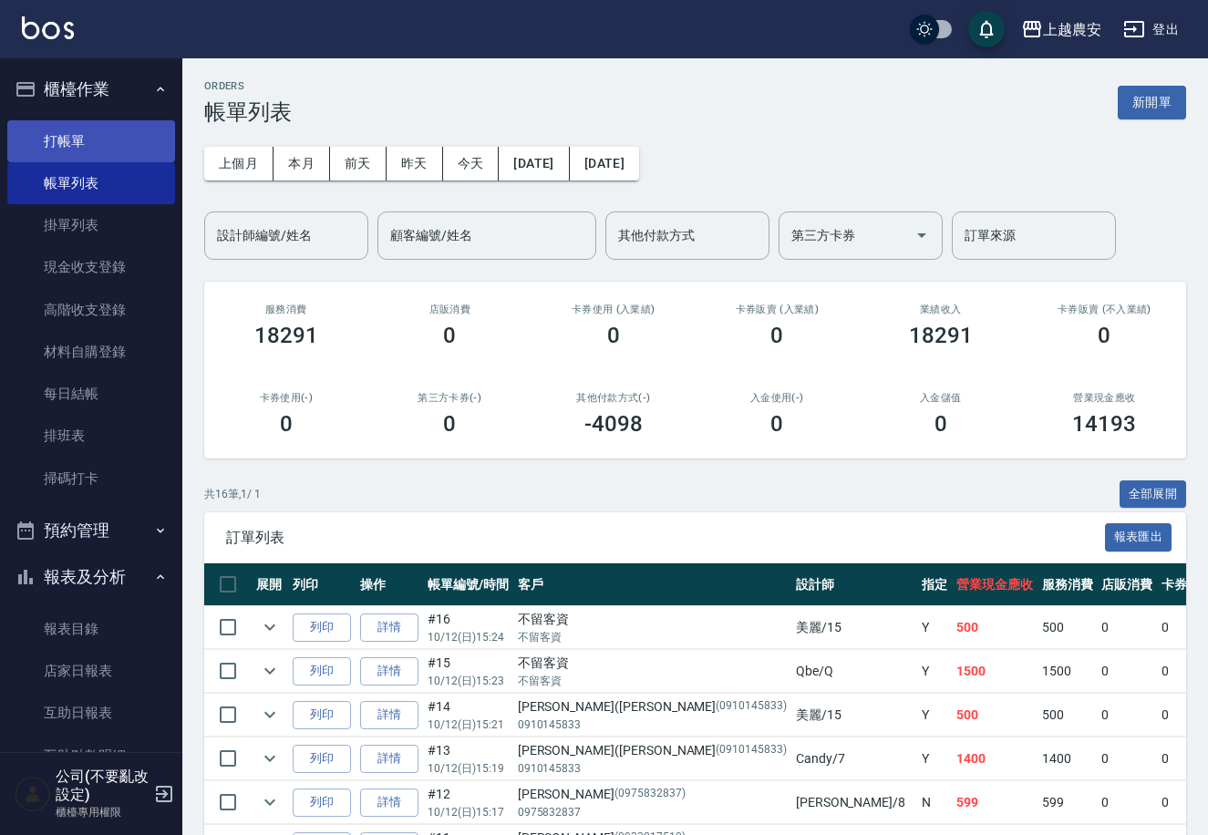
click at [150, 143] on link "打帳單" at bounding box center [91, 141] width 168 height 42
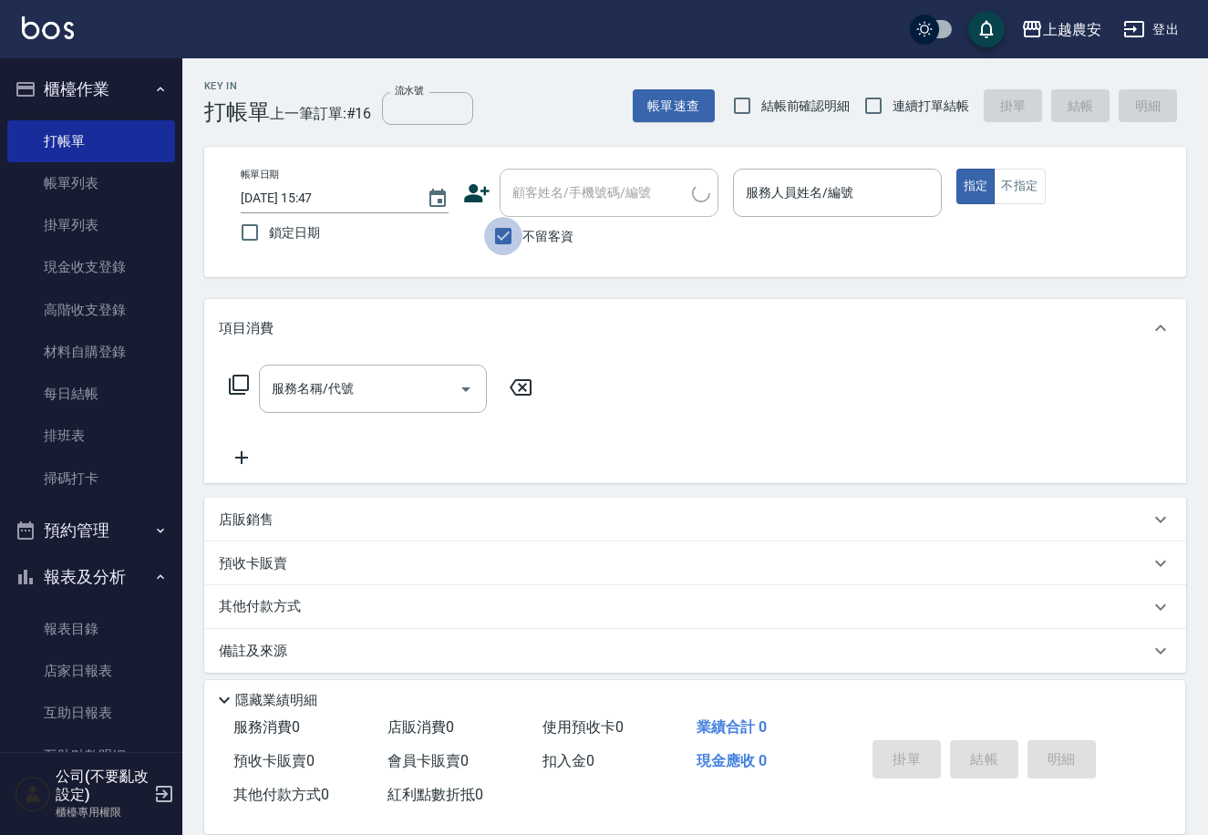
click at [508, 219] on input "不留客資" at bounding box center [503, 236] width 38 height 38
checkbox input "false"
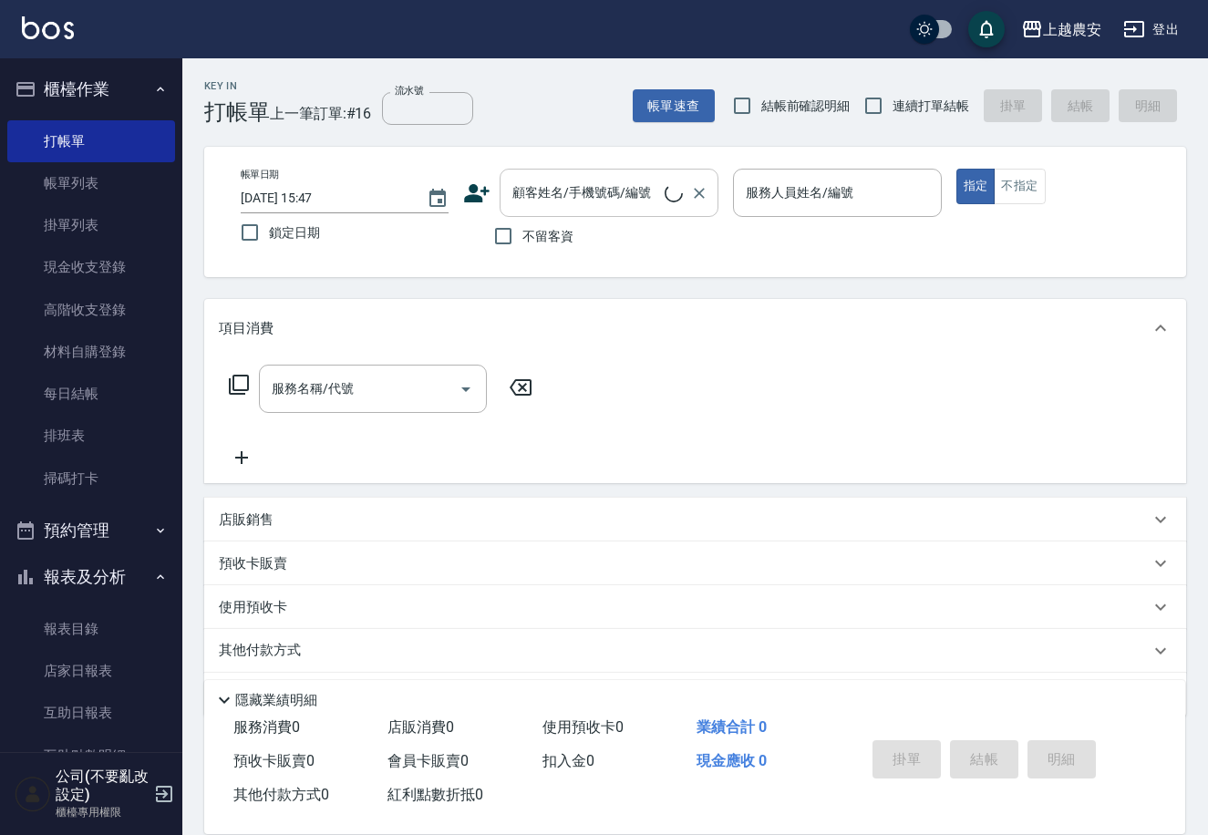
click at [562, 196] on div "顧客姓名/手機號碼/編號 顧客姓名/手機號碼/編號" at bounding box center [609, 193] width 219 height 48
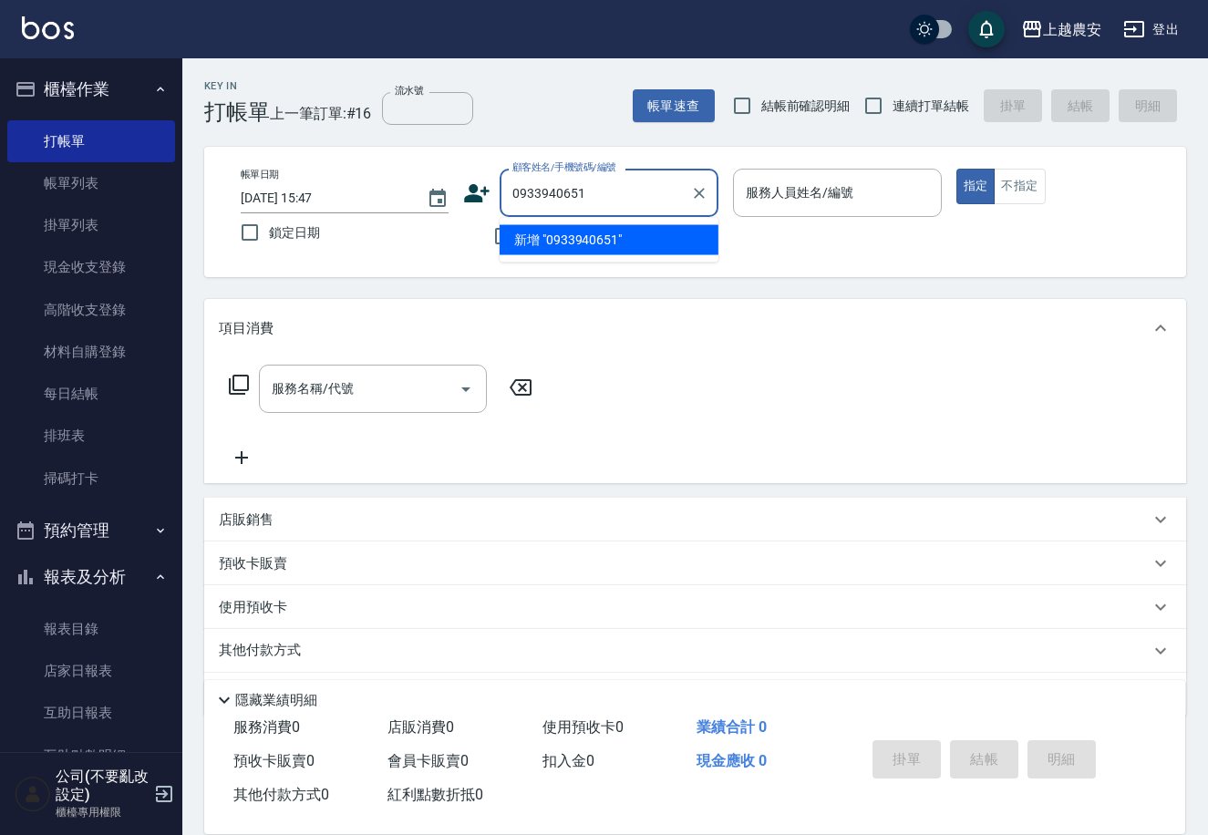
drag, startPoint x: 584, startPoint y: 182, endPoint x: 494, endPoint y: 188, distance: 89.5
click at [479, 190] on div "顧客姓名/手機號碼/編號 0933940651 顧客姓名/手機號碼/編號" at bounding box center [590, 193] width 255 height 48
type input "0933940651"
click at [483, 192] on icon at bounding box center [476, 193] width 27 height 27
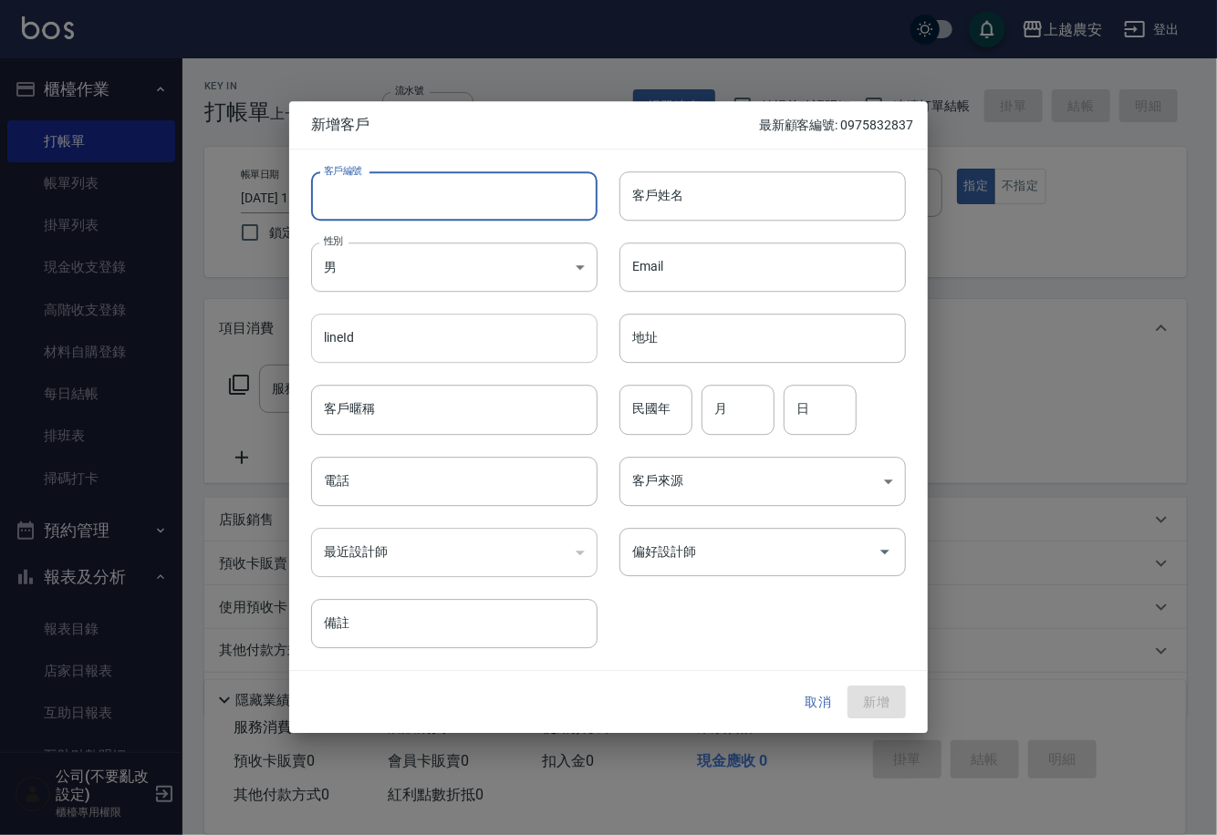
drag, startPoint x: 417, startPoint y: 181, endPoint x: 415, endPoint y: 320, distance: 139.5
click at [417, 180] on input "客戶編號" at bounding box center [454, 195] width 286 height 49
paste input "0933940651"
type input "0933940651"
click at [503, 275] on body "上越農安 登出 櫃檯作業 打帳單 帳單列表 掛單列表 現金收支登錄 高階收支登錄 材料自購登錄 每日結帳 排班表 掃碼打卡 預約管理 預約管理 單日預約紀錄 …" at bounding box center [608, 444] width 1217 height 889
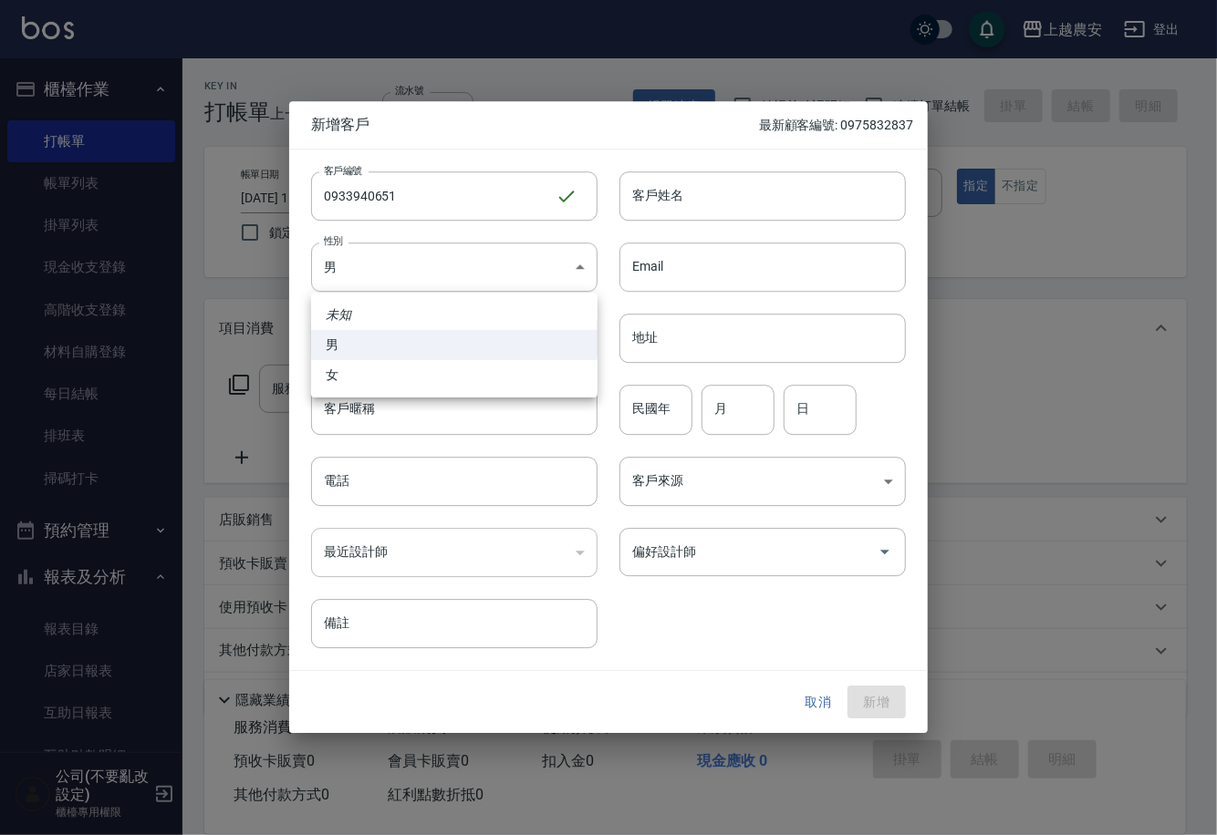
click at [542, 375] on li "女" at bounding box center [454, 375] width 286 height 30
type input "[DEMOGRAPHIC_DATA]"
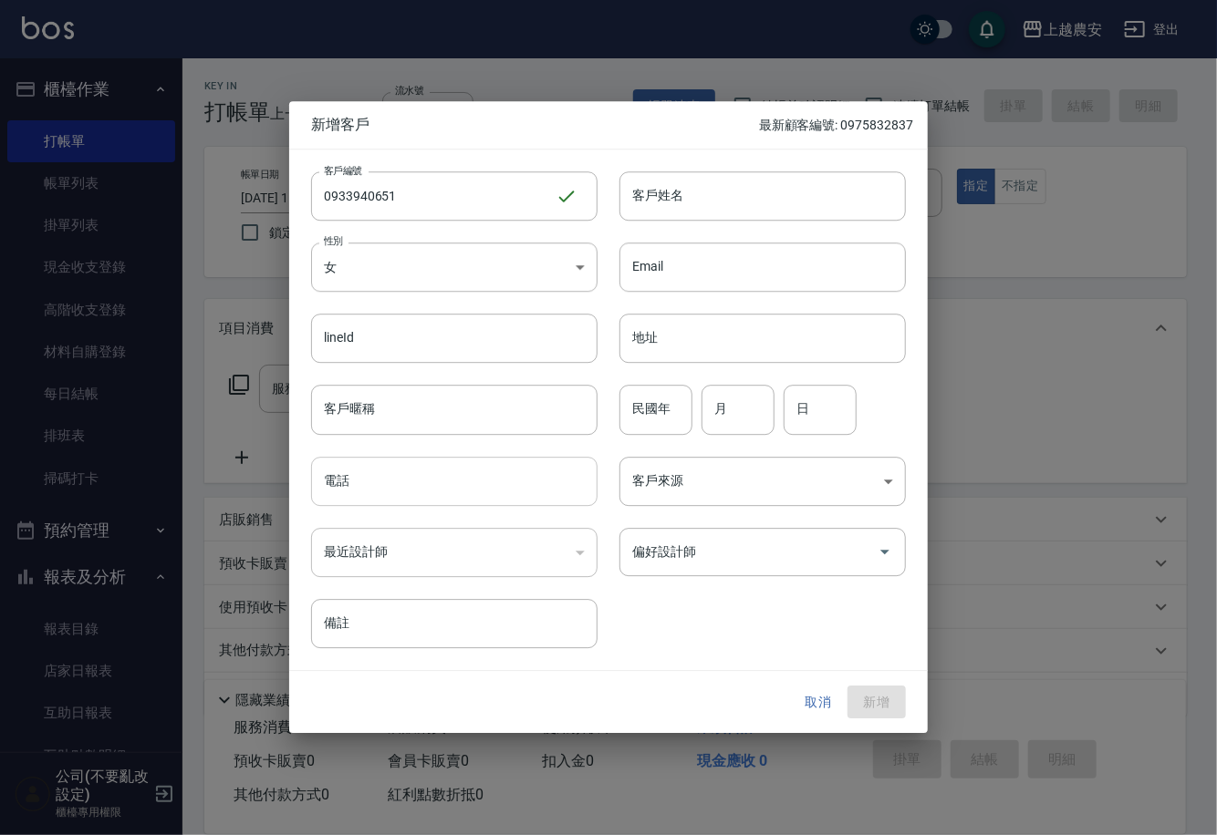
click at [518, 489] on input "電話" at bounding box center [454, 481] width 286 height 49
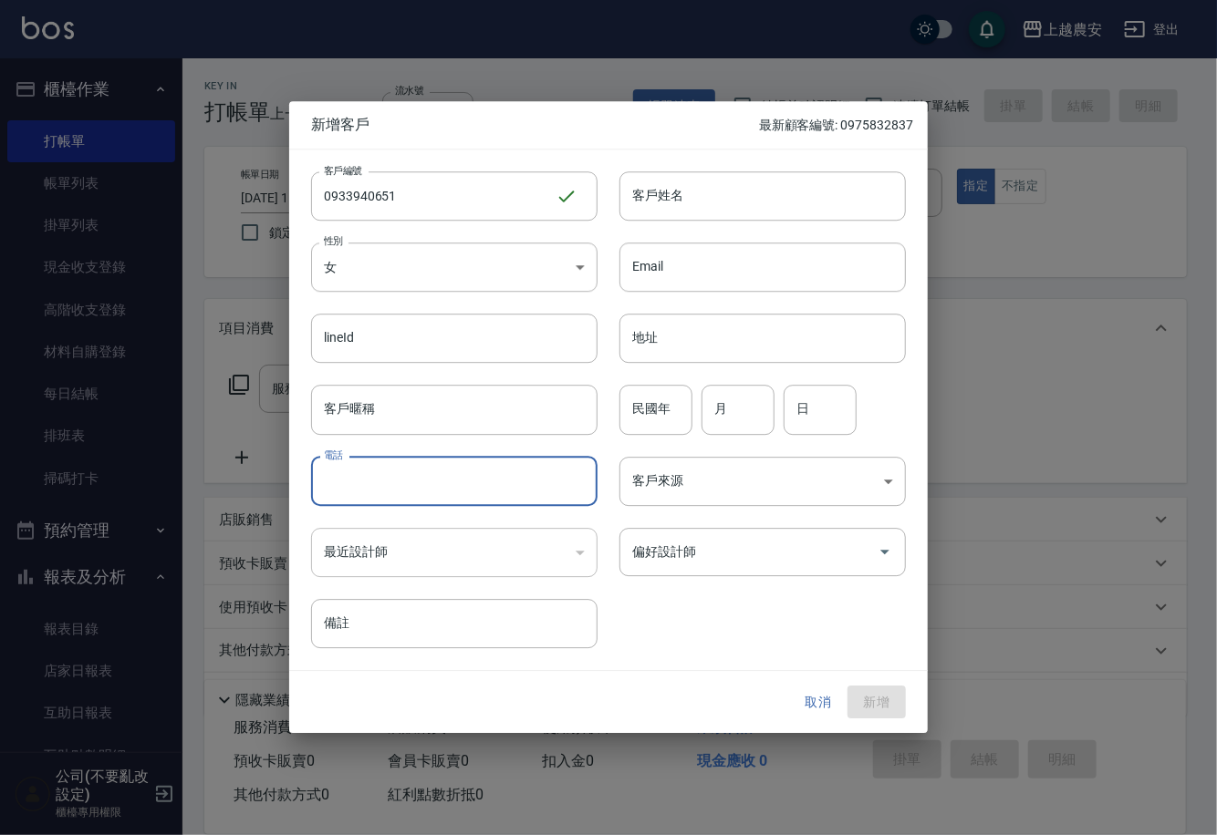
paste input "0933940651"
type input "0933940651"
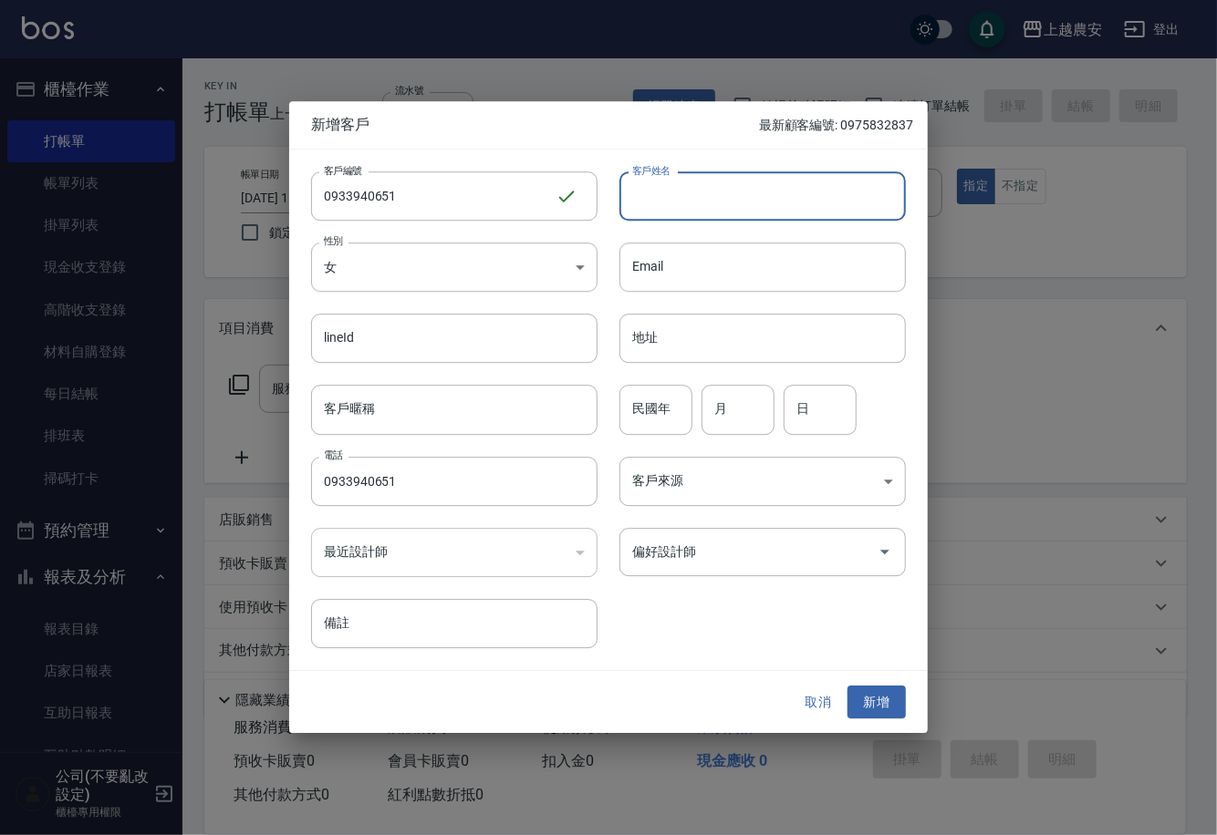
click at [732, 194] on input "客戶姓名" at bounding box center [762, 195] width 286 height 49
type input "x"
type input "林小姐"
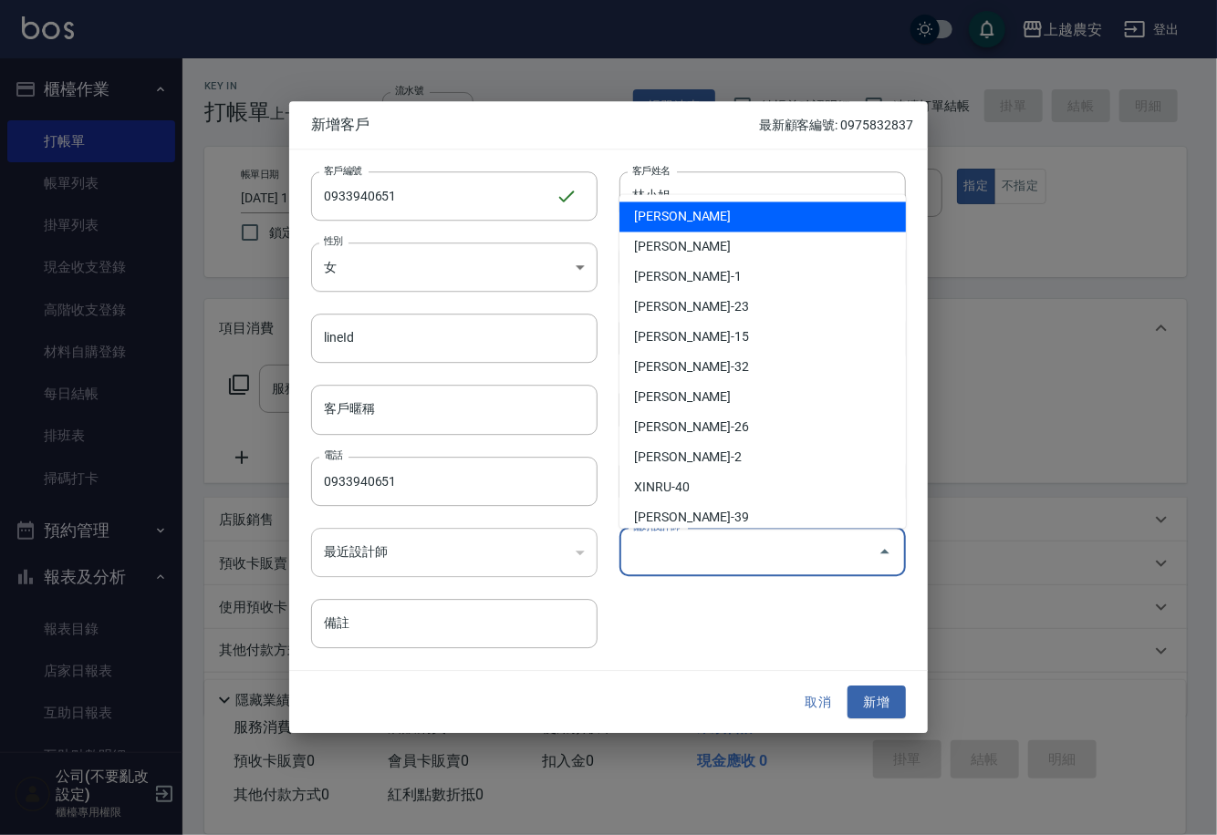
click at [825, 564] on input "偏好設計師" at bounding box center [748, 552] width 243 height 32
type input "n"
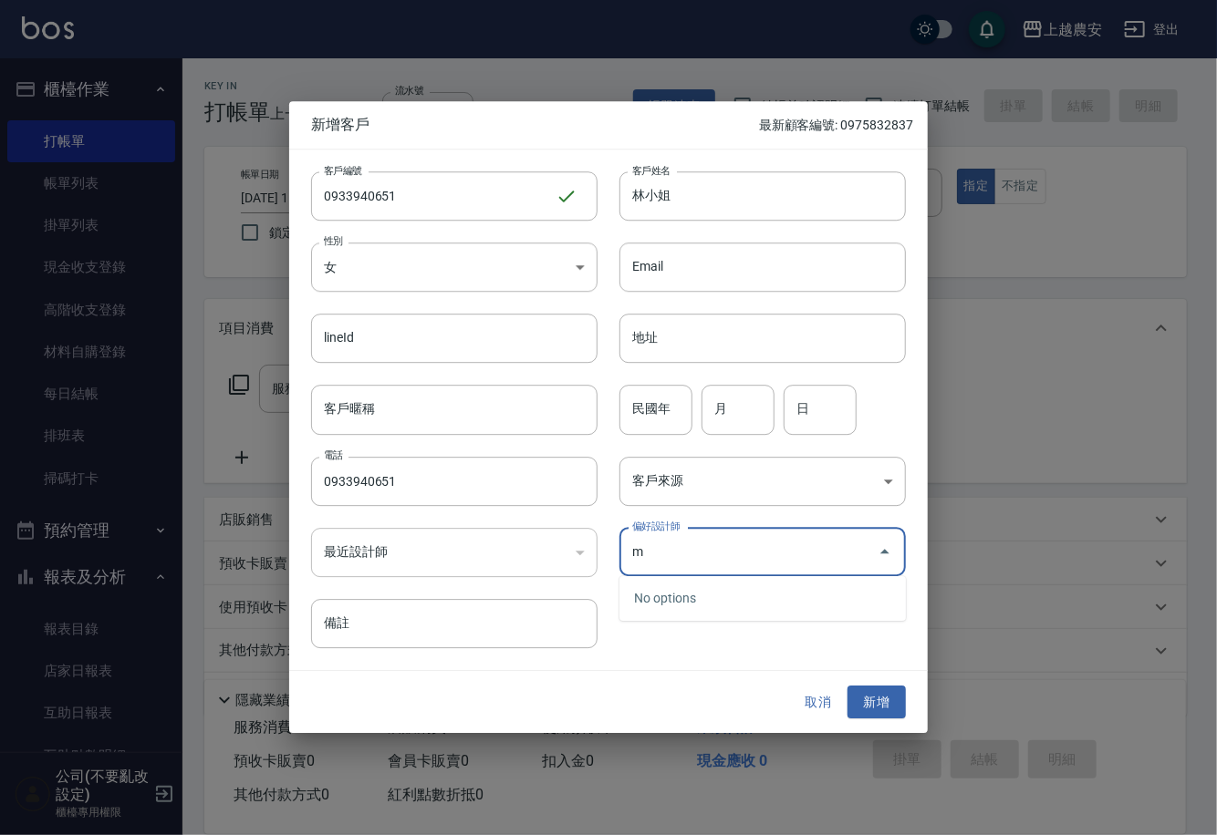
type input "m"
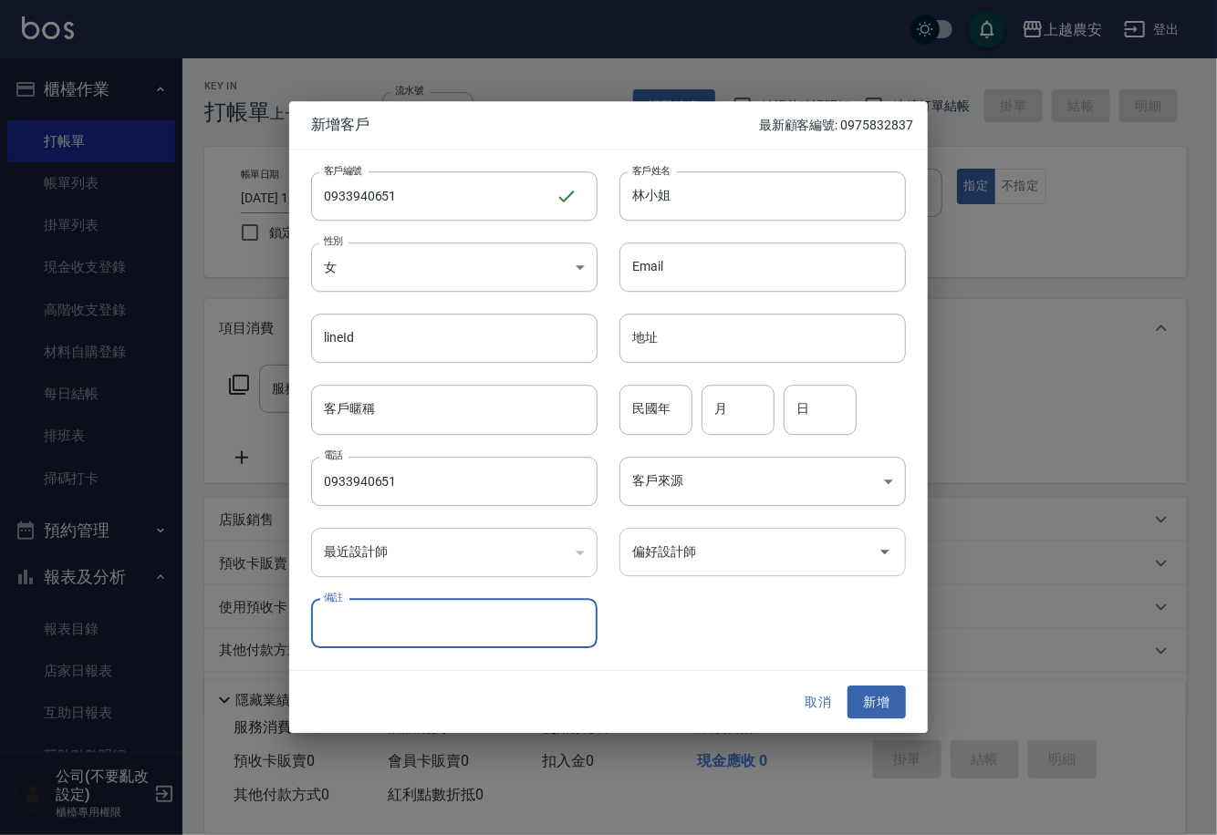
click at [840, 544] on input "偏好設計師" at bounding box center [748, 552] width 243 height 32
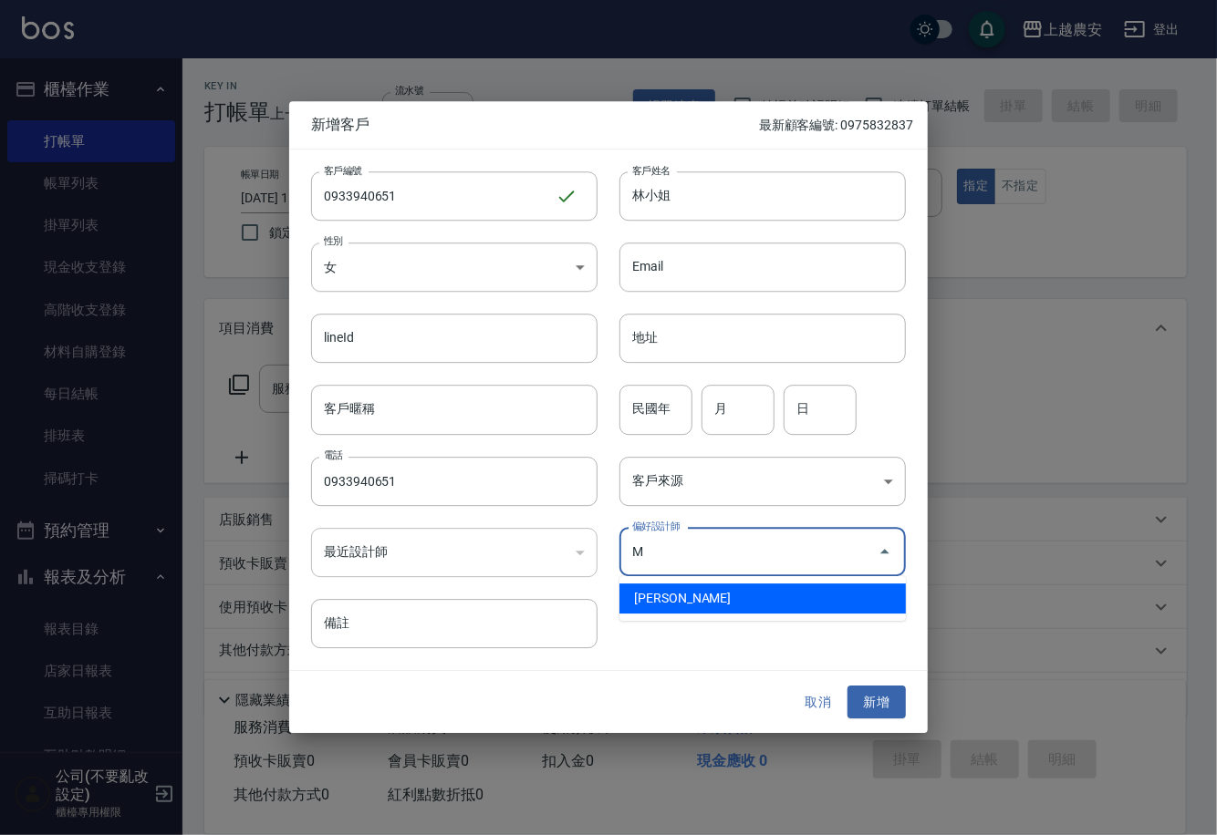
type input "鄭鈺樺"
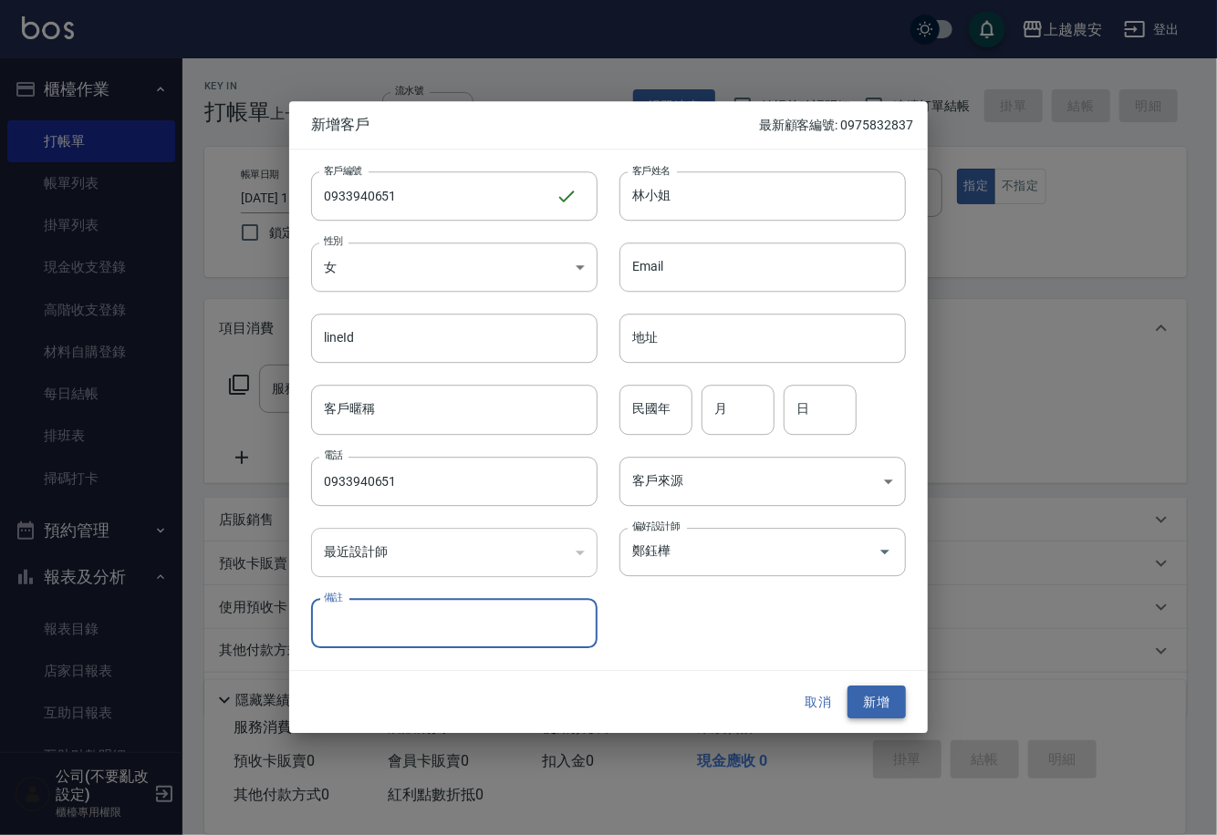
click at [879, 687] on button "新增" at bounding box center [876, 703] width 58 height 34
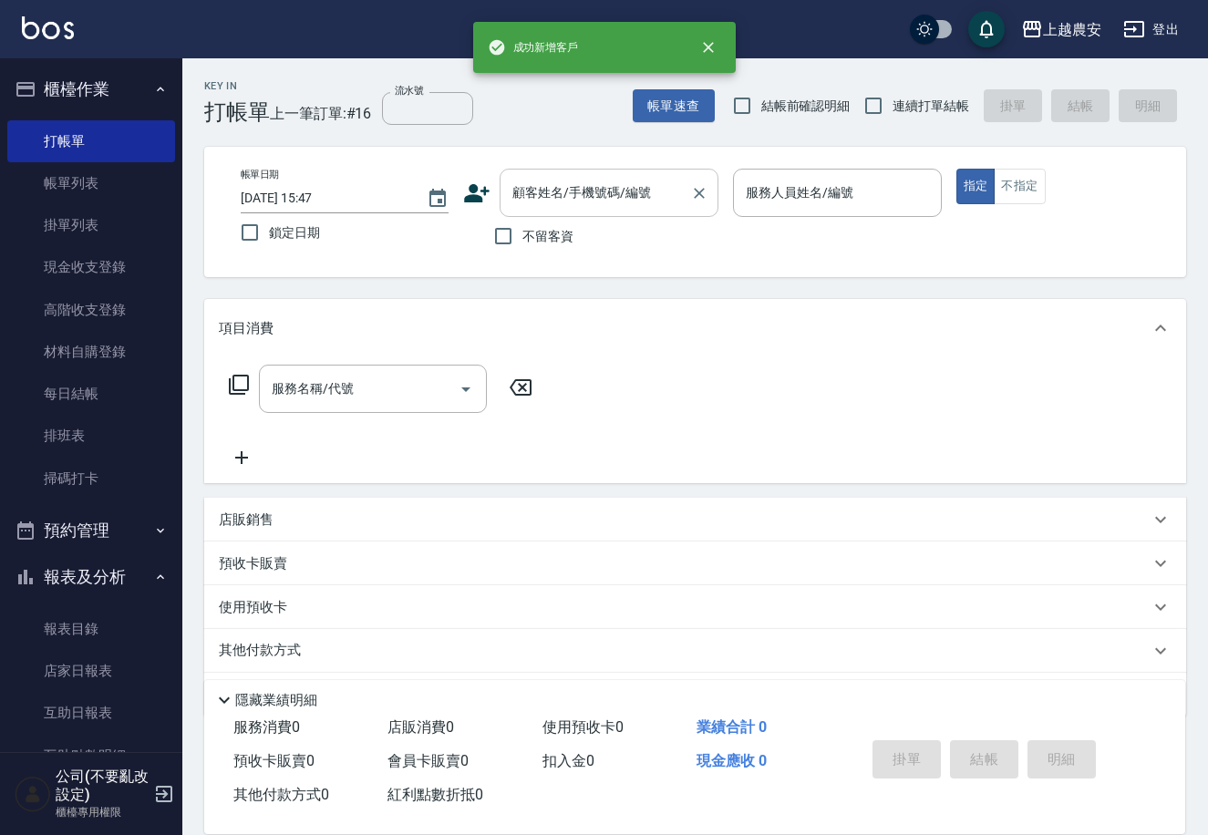
click at [527, 196] on input "顧客姓名/手機號碼/編號" at bounding box center [595, 193] width 175 height 32
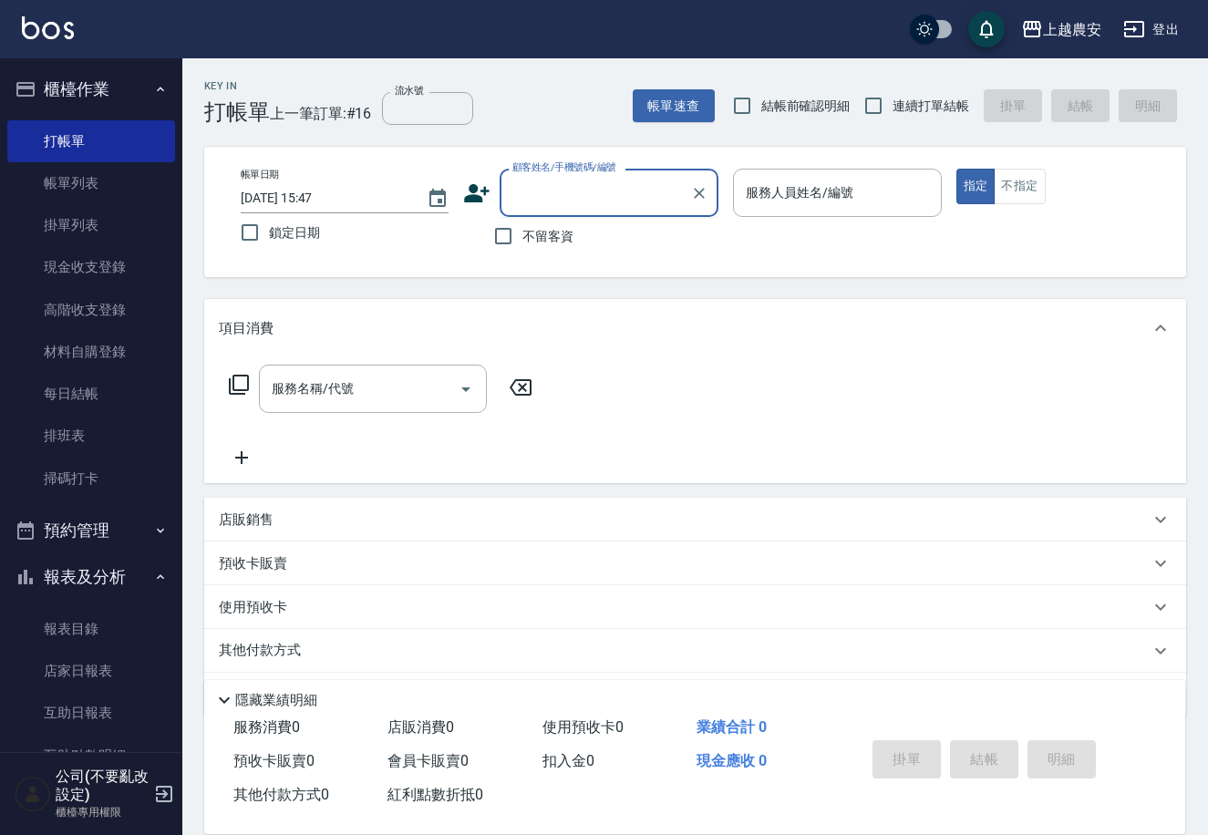
paste input "0933940651"
type input "0933940651"
click at [710, 195] on button "Clear" at bounding box center [700, 194] width 26 height 26
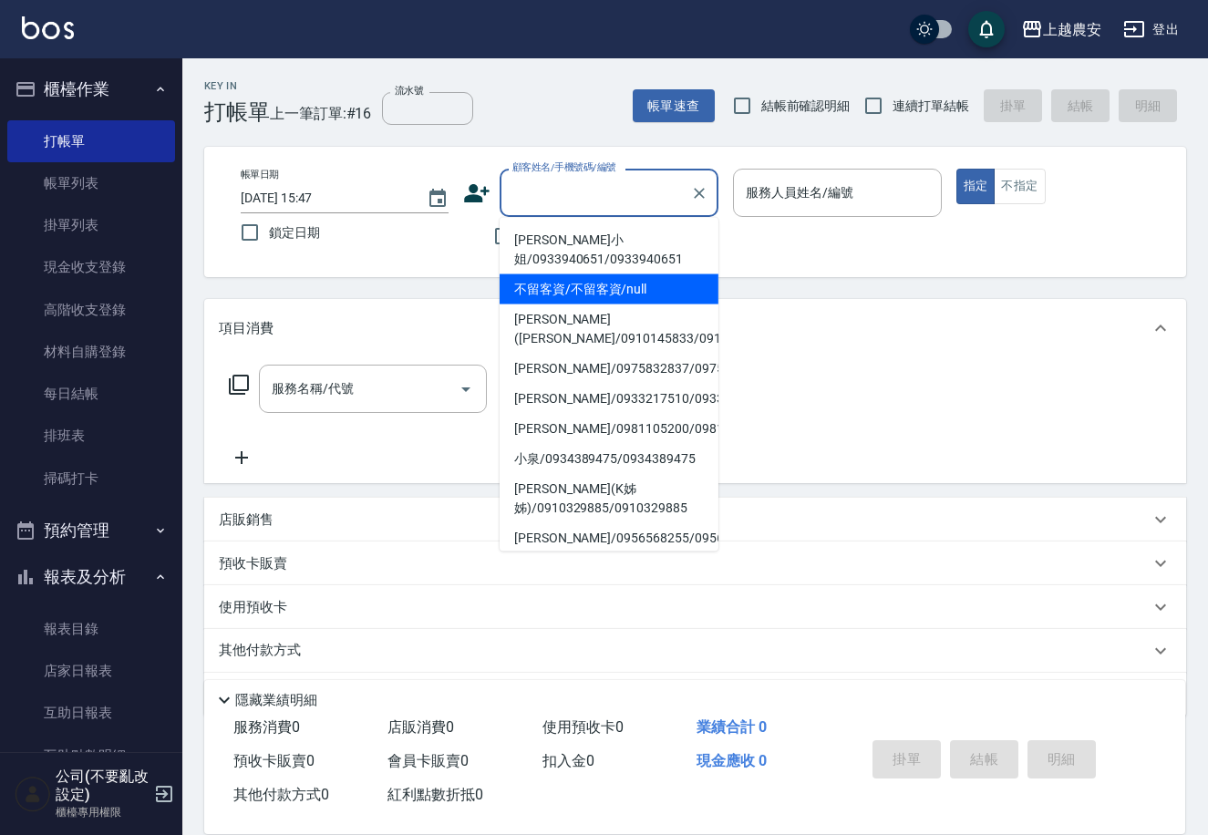
paste input "0933940651"
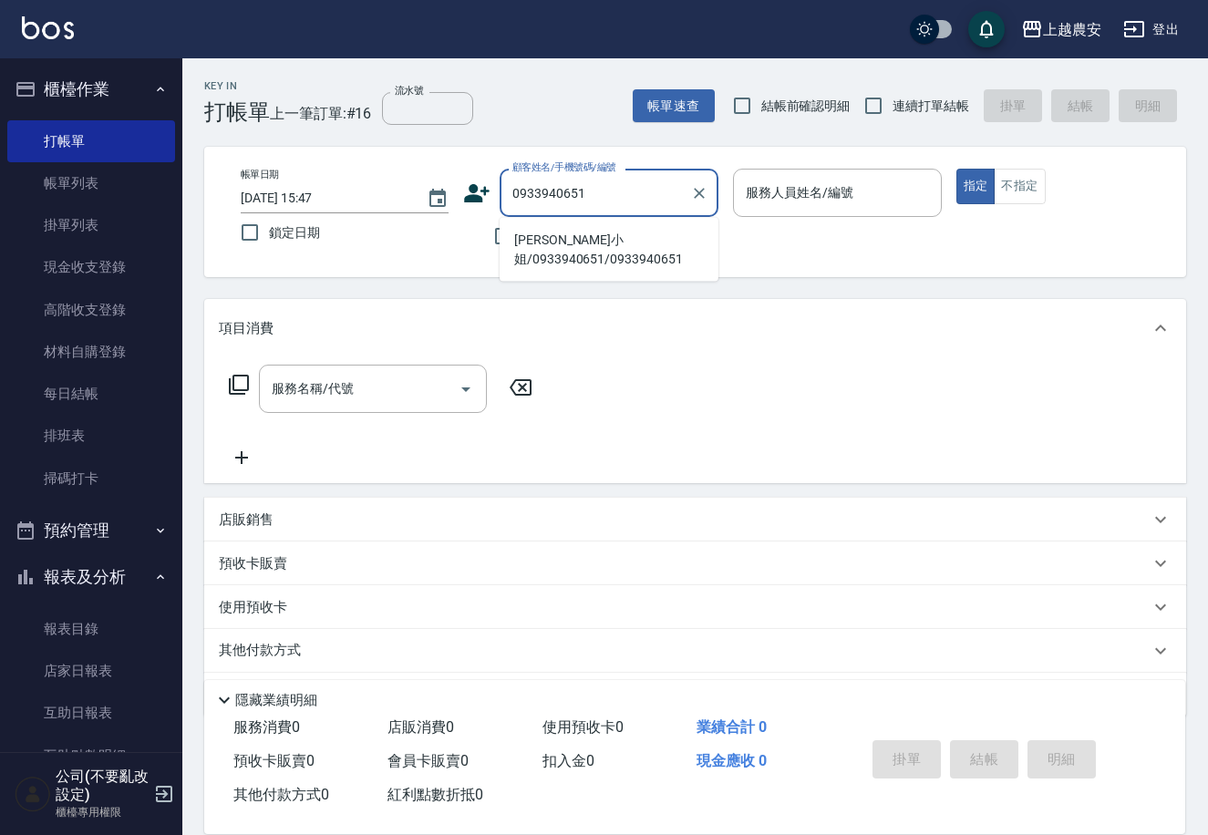
click at [642, 233] on li "[PERSON_NAME]小姐/0933940651/0933940651" at bounding box center [609, 249] width 219 height 49
type input "[PERSON_NAME]小姐/0933940651/0933940651"
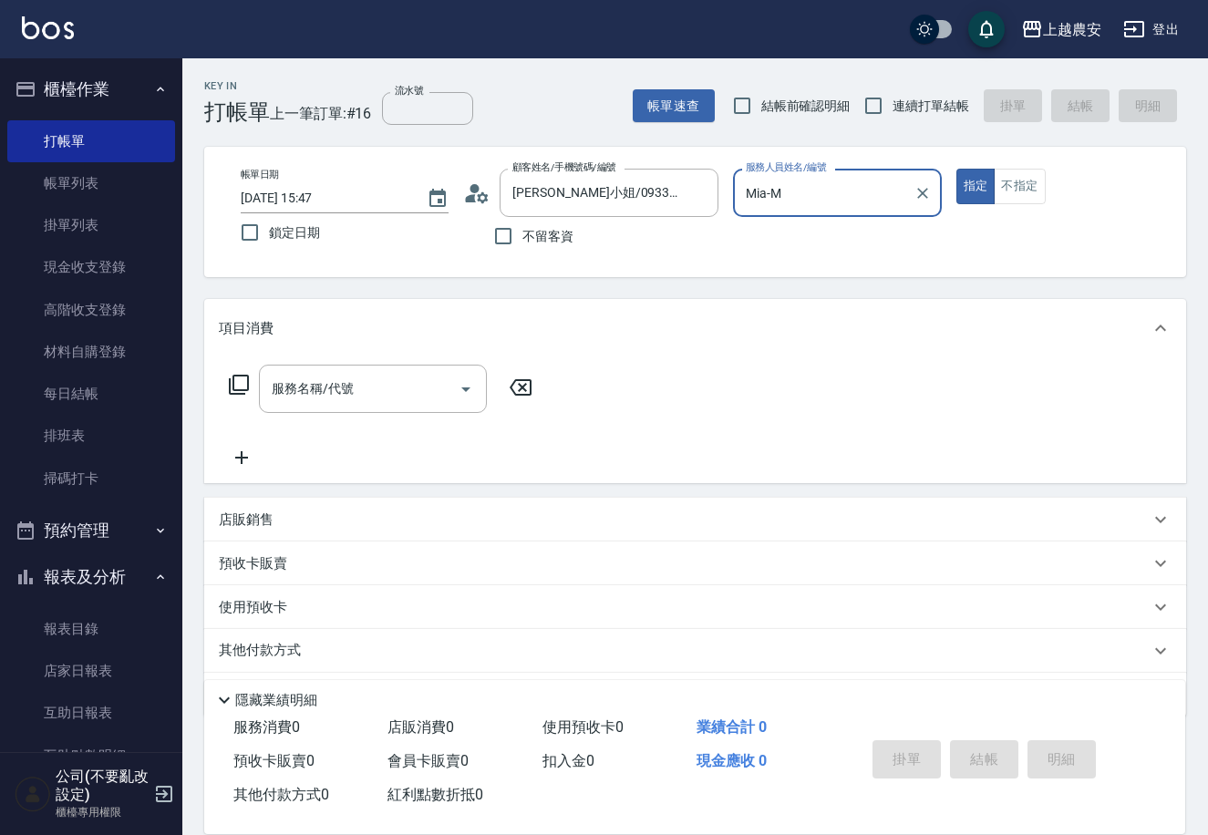
type input "Mia-M"
click at [1010, 178] on button "不指定" at bounding box center [1019, 187] width 51 height 36
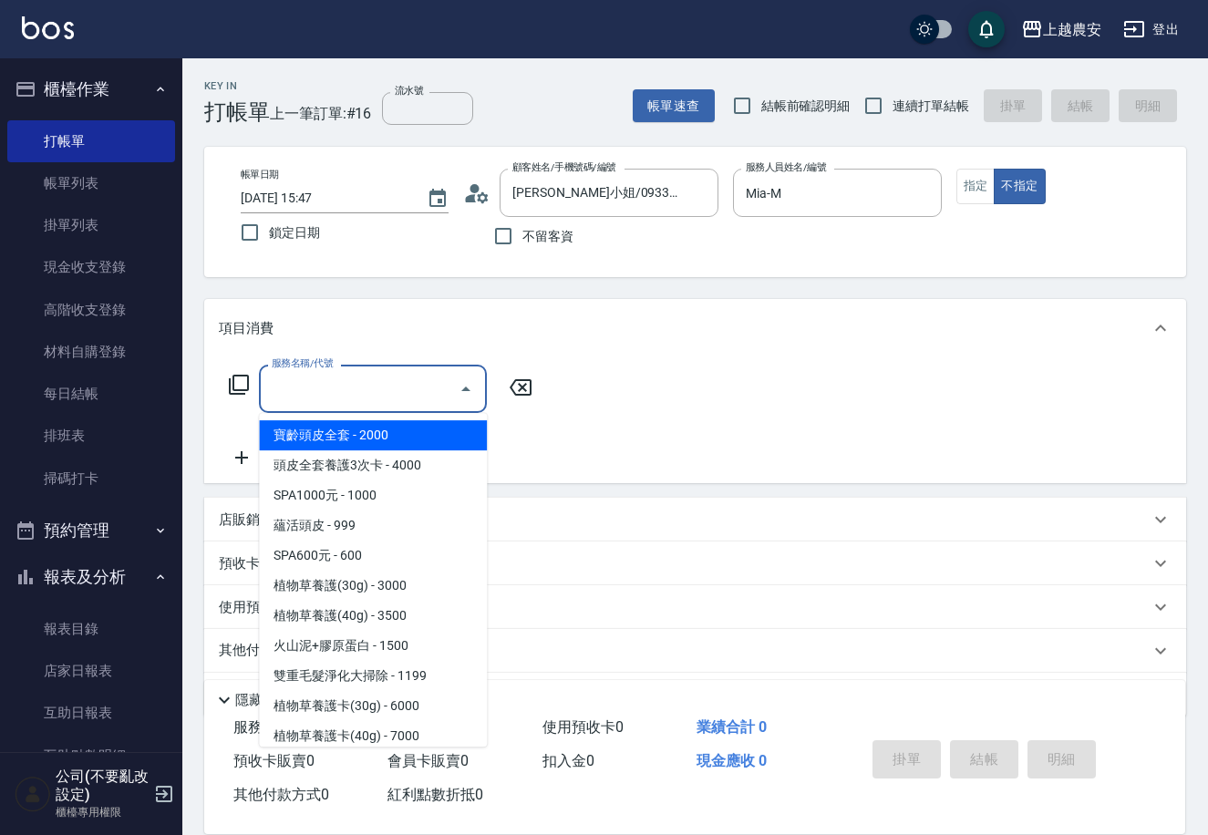
click at [379, 387] on input "服務名稱/代號" at bounding box center [359, 389] width 184 height 32
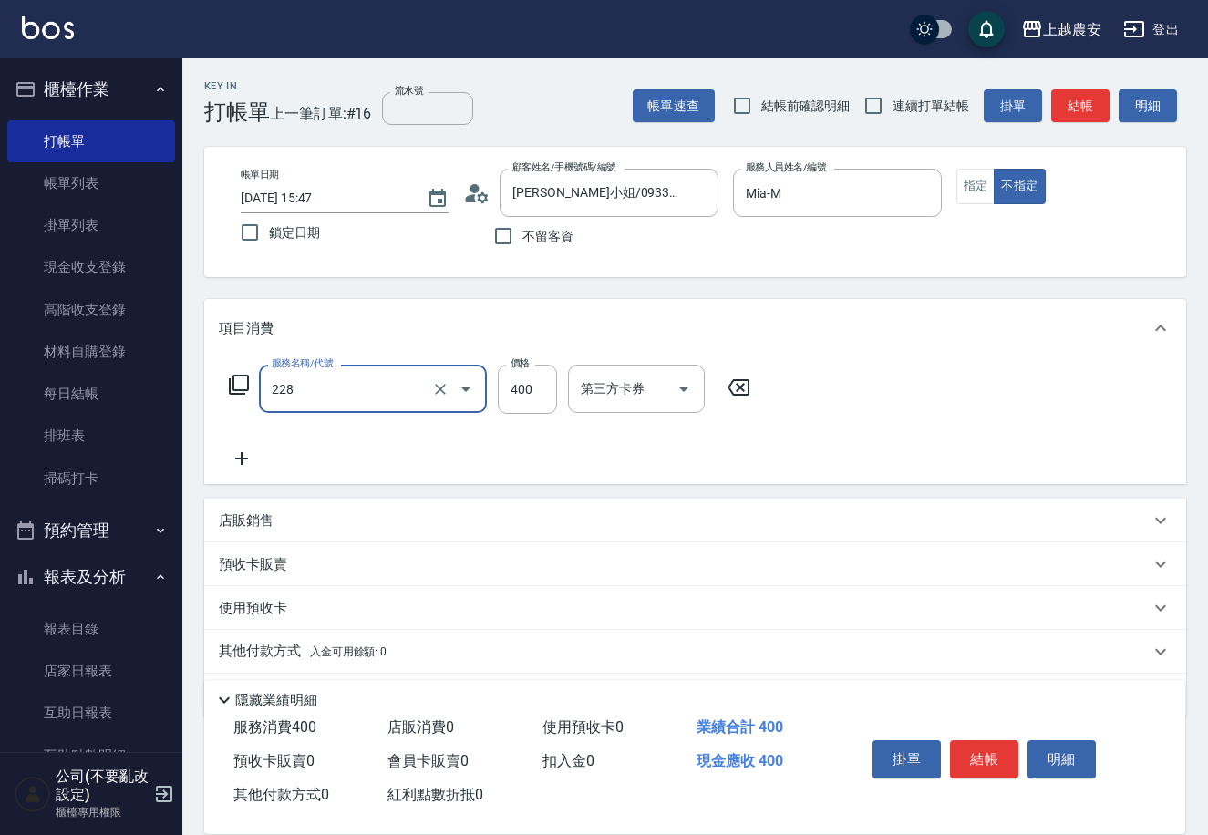
type input "洗髮(228)"
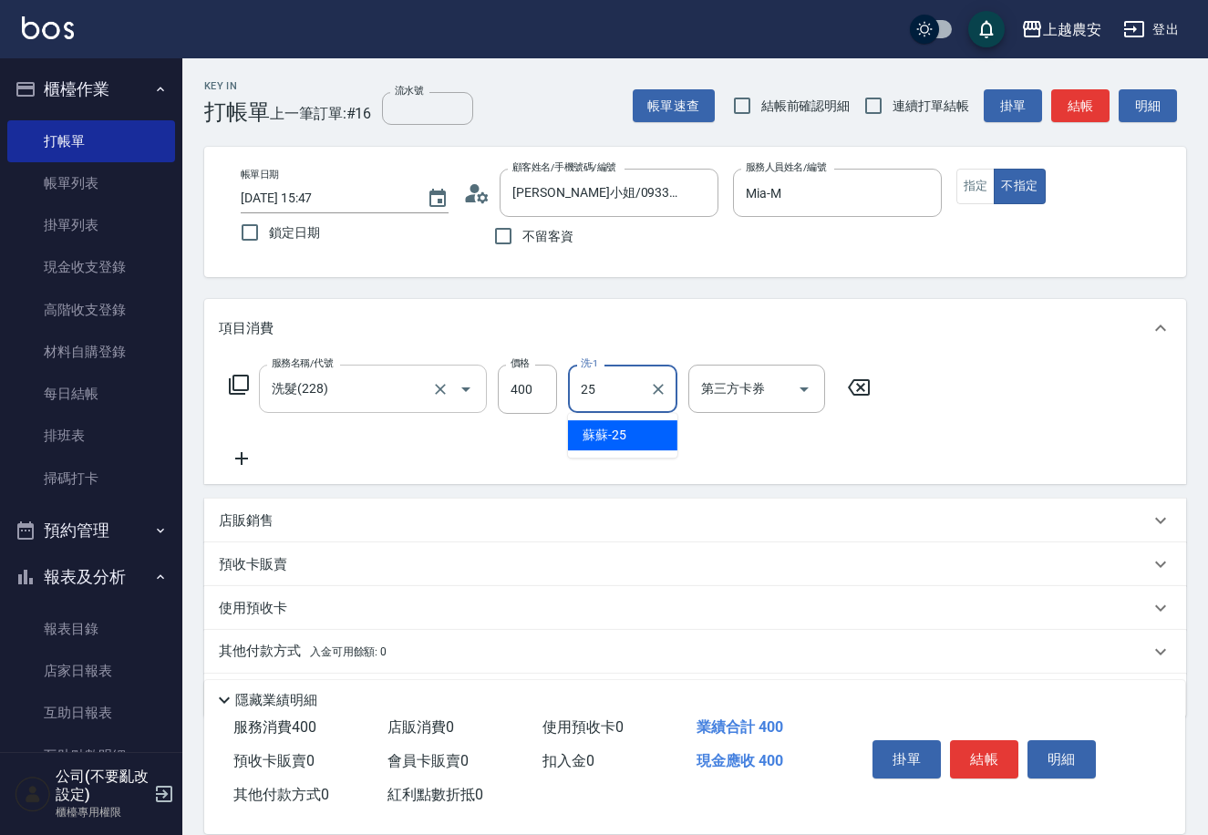
type input "蘇蘇-25"
click at [973, 748] on button "結帳" at bounding box center [984, 760] width 68 height 38
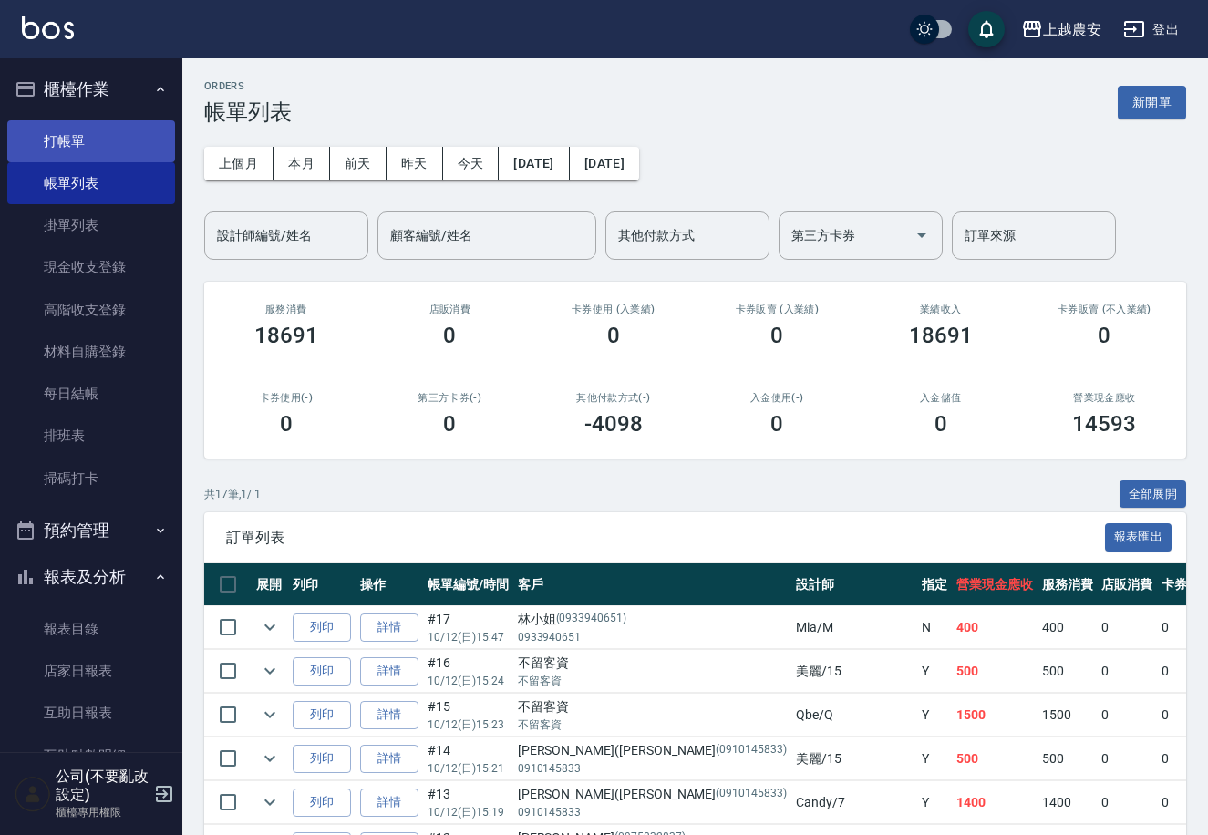
click at [109, 127] on link "打帳單" at bounding box center [91, 141] width 168 height 42
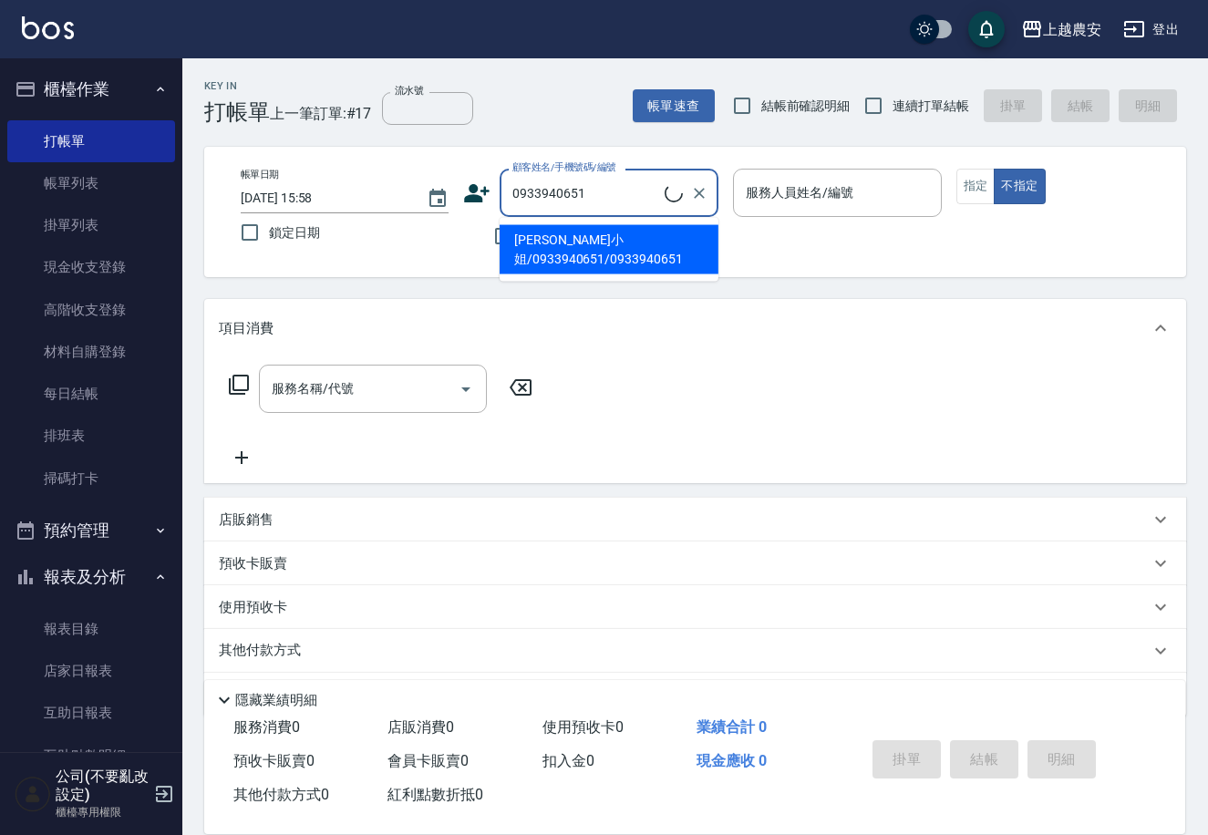
click at [625, 238] on li "[PERSON_NAME]小姐/0933940651/0933940651" at bounding box center [609, 249] width 219 height 49
type input "[PERSON_NAME]小姐/0933940651/0933940651"
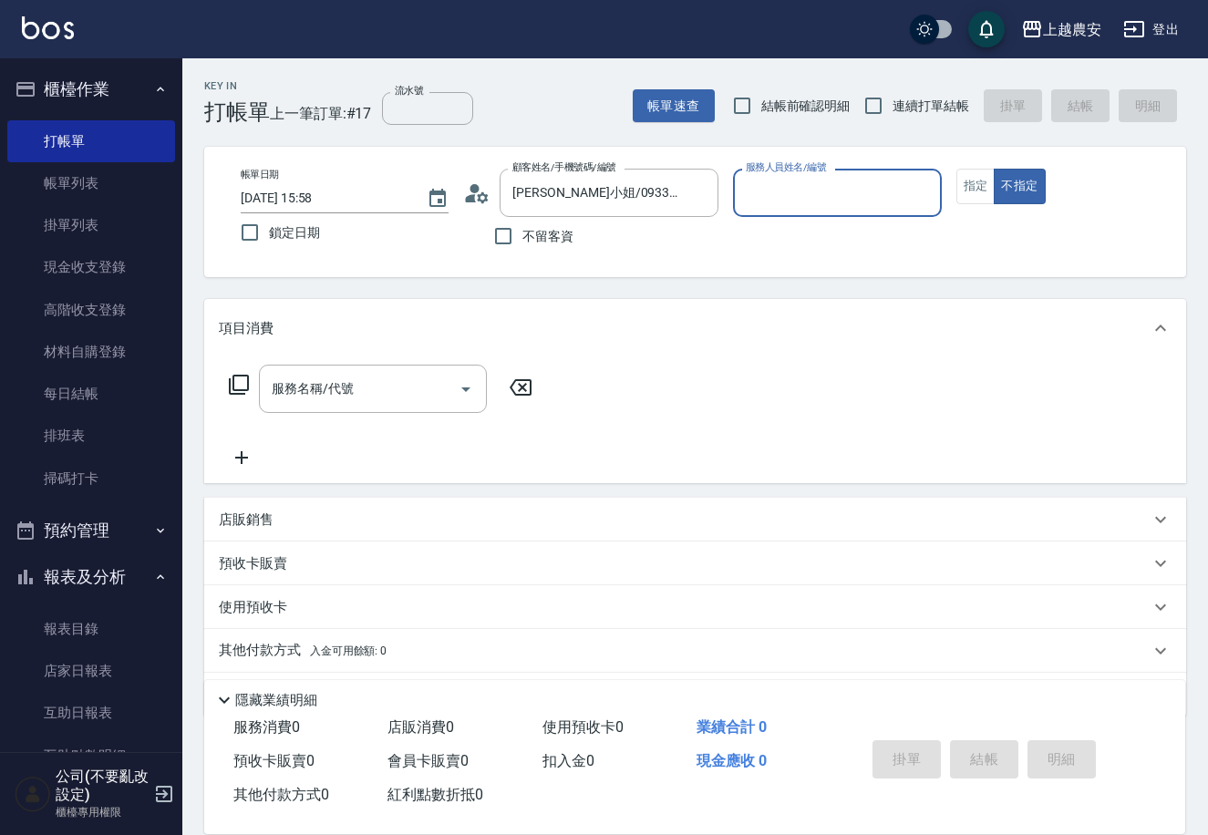
type input "Mia-M"
drag, startPoint x: 970, startPoint y: 190, endPoint x: 845, endPoint y: 193, distance: 125.9
click at [948, 192] on div "帳單日期 [DATE] 15:58 鎖定日期 顧客姓名/手機號碼/編號 [PERSON_NAME]小姐/0933940651/0933940651 顧客姓名/…" at bounding box center [695, 212] width 938 height 87
click at [914, 184] on icon "Clear" at bounding box center [923, 193] width 18 height 18
type input "美麗-15"
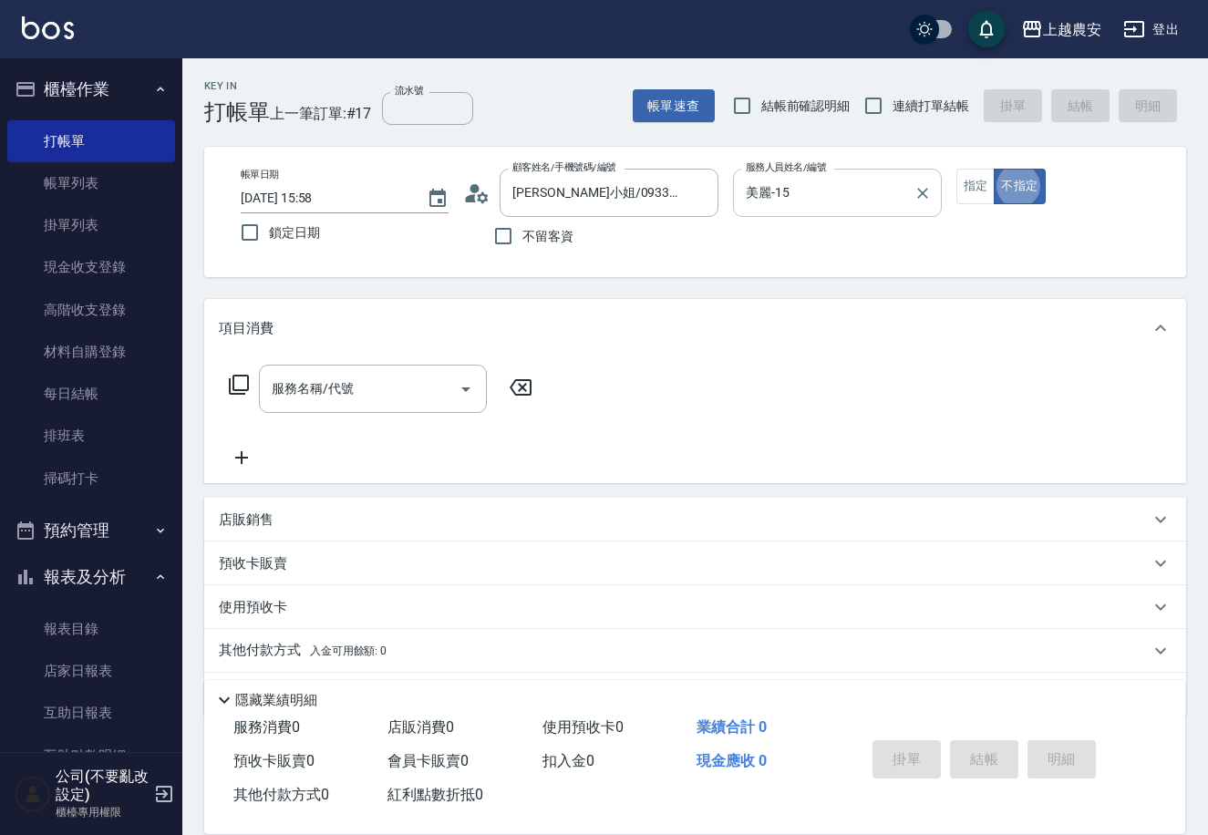
type button "false"
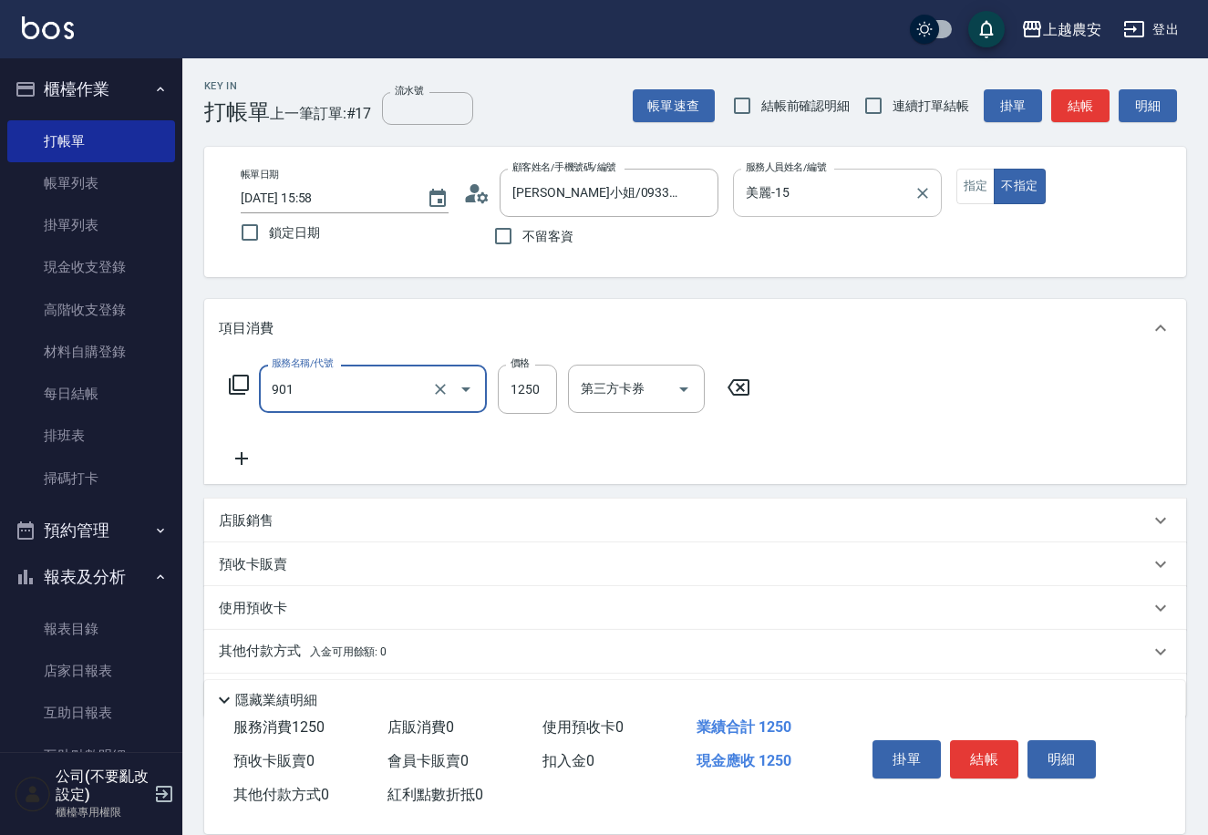
type input "修手指甲(901)"
type input "300"
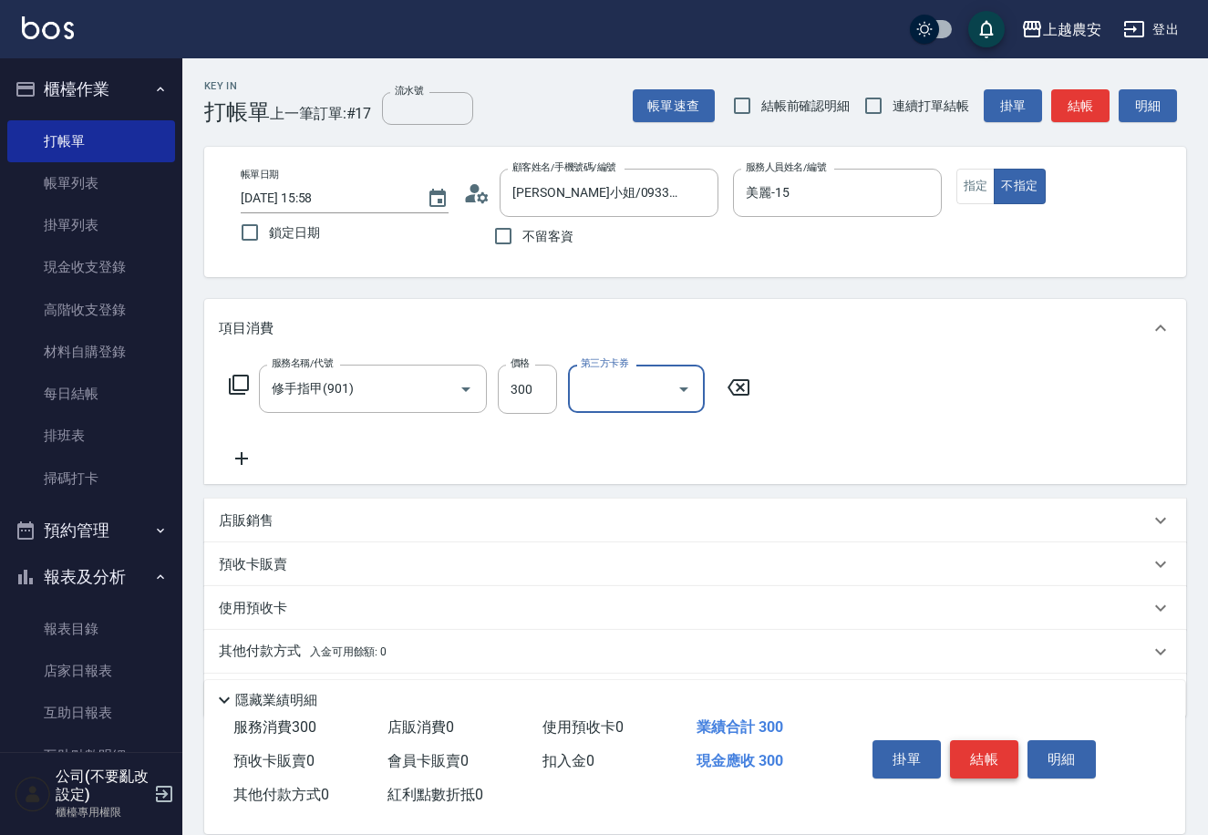
click at [964, 741] on button "結帳" at bounding box center [984, 760] width 68 height 38
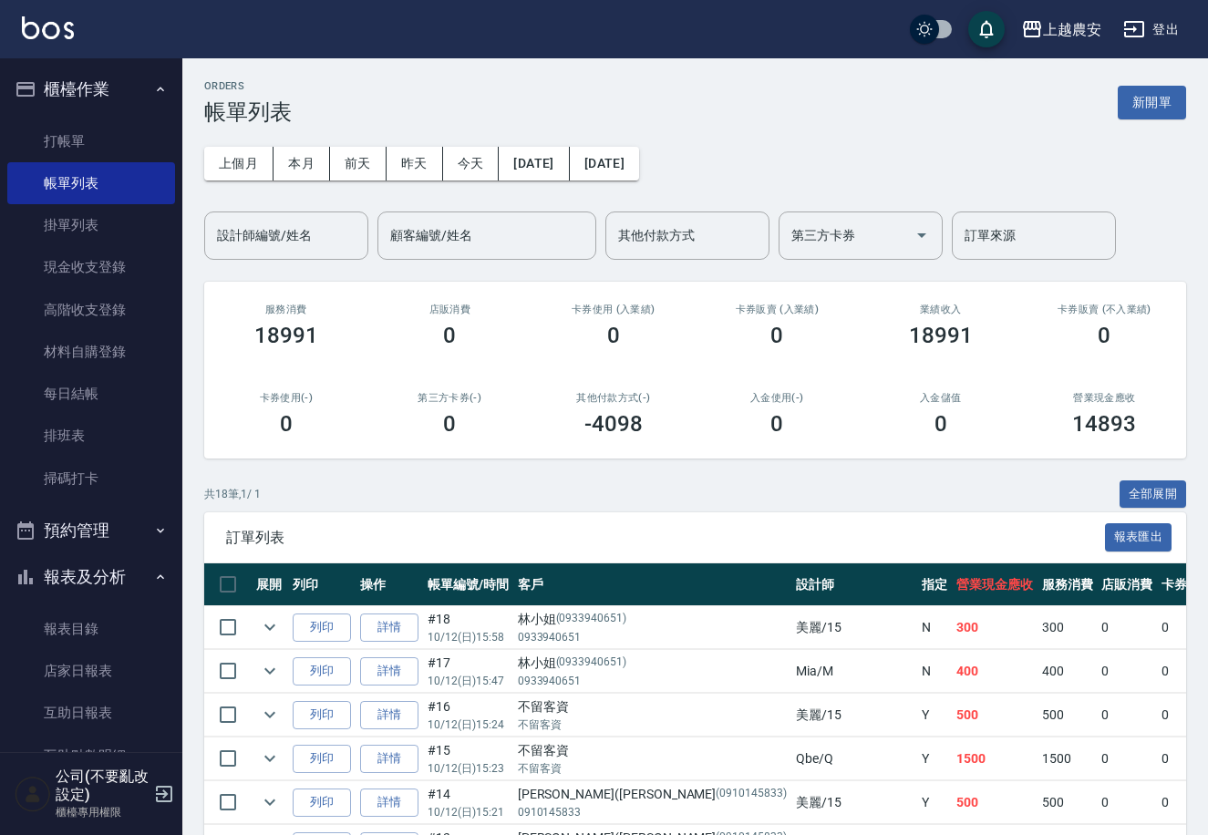
drag, startPoint x: 101, startPoint y: 130, endPoint x: 127, endPoint y: 118, distance: 28.6
click at [103, 131] on link "打帳單" at bounding box center [91, 141] width 168 height 42
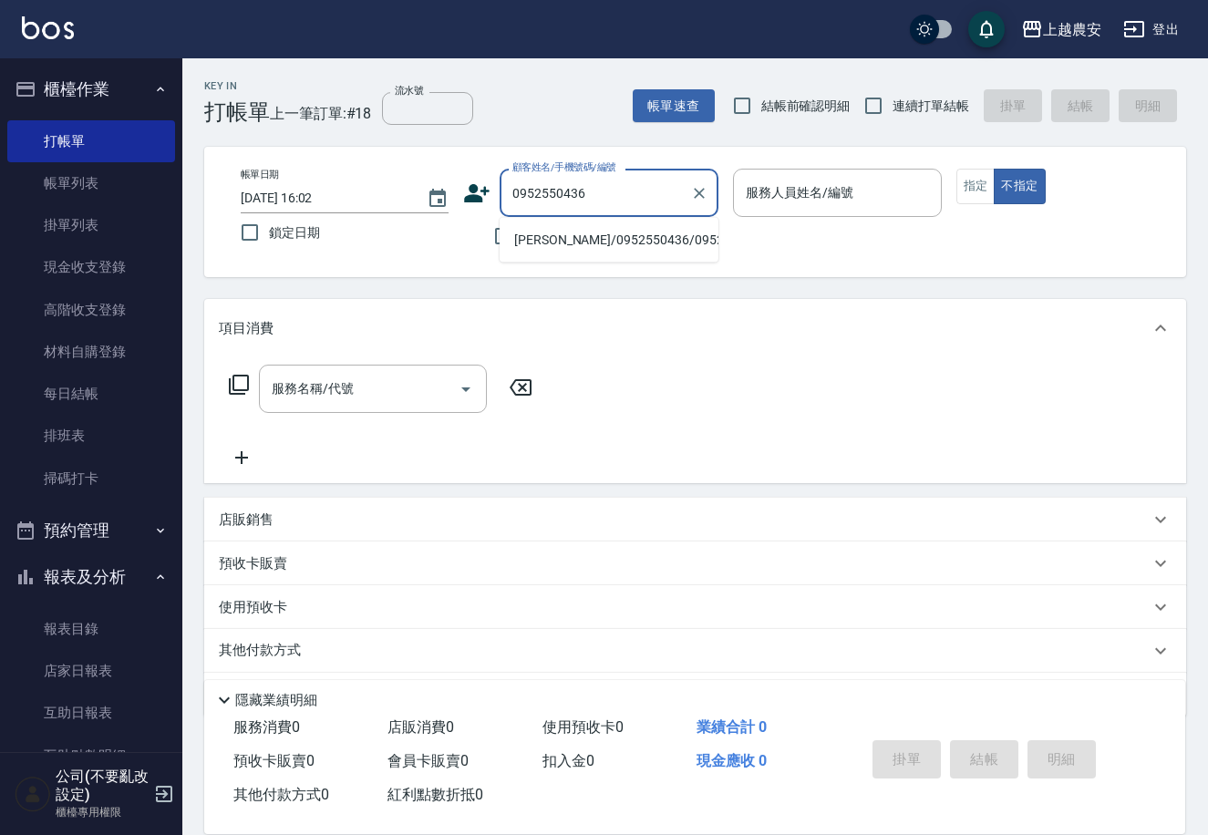
type input "[PERSON_NAME]/0952550436/0952550436"
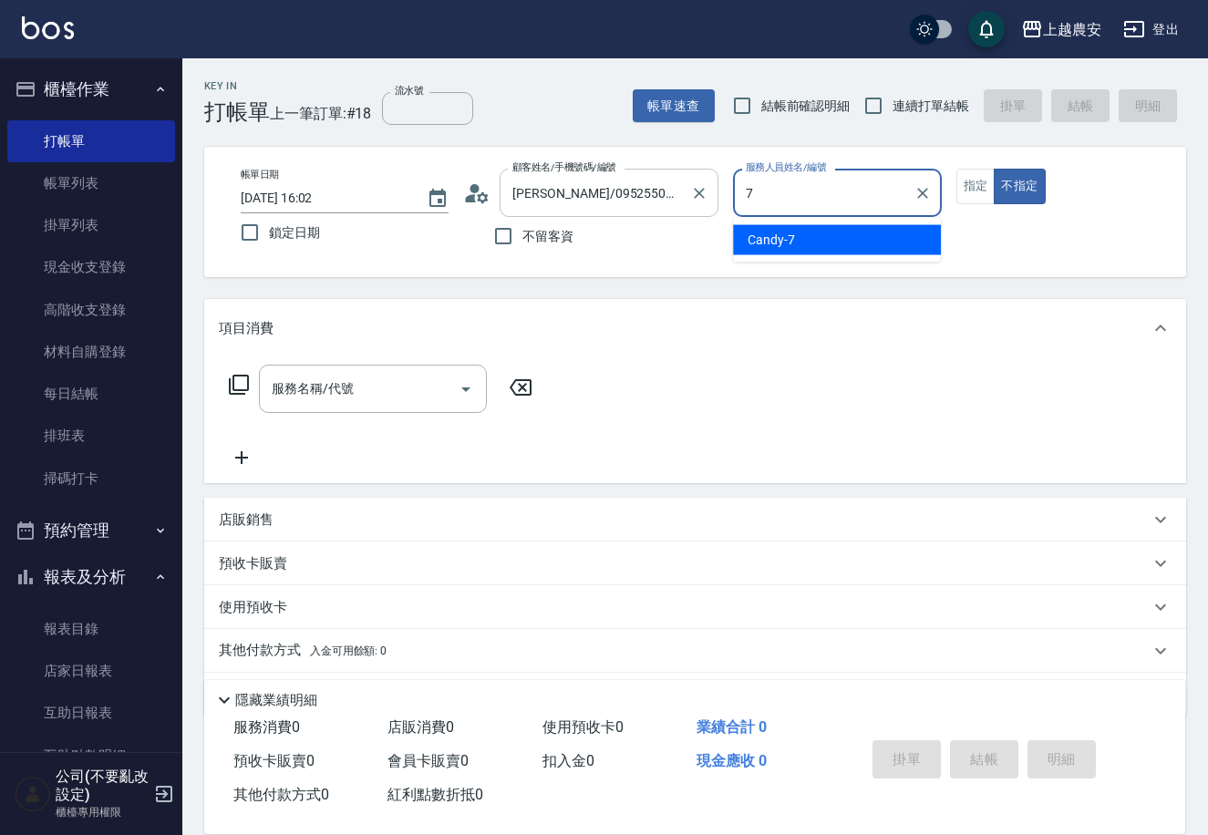
type input "Candy-7"
type button "false"
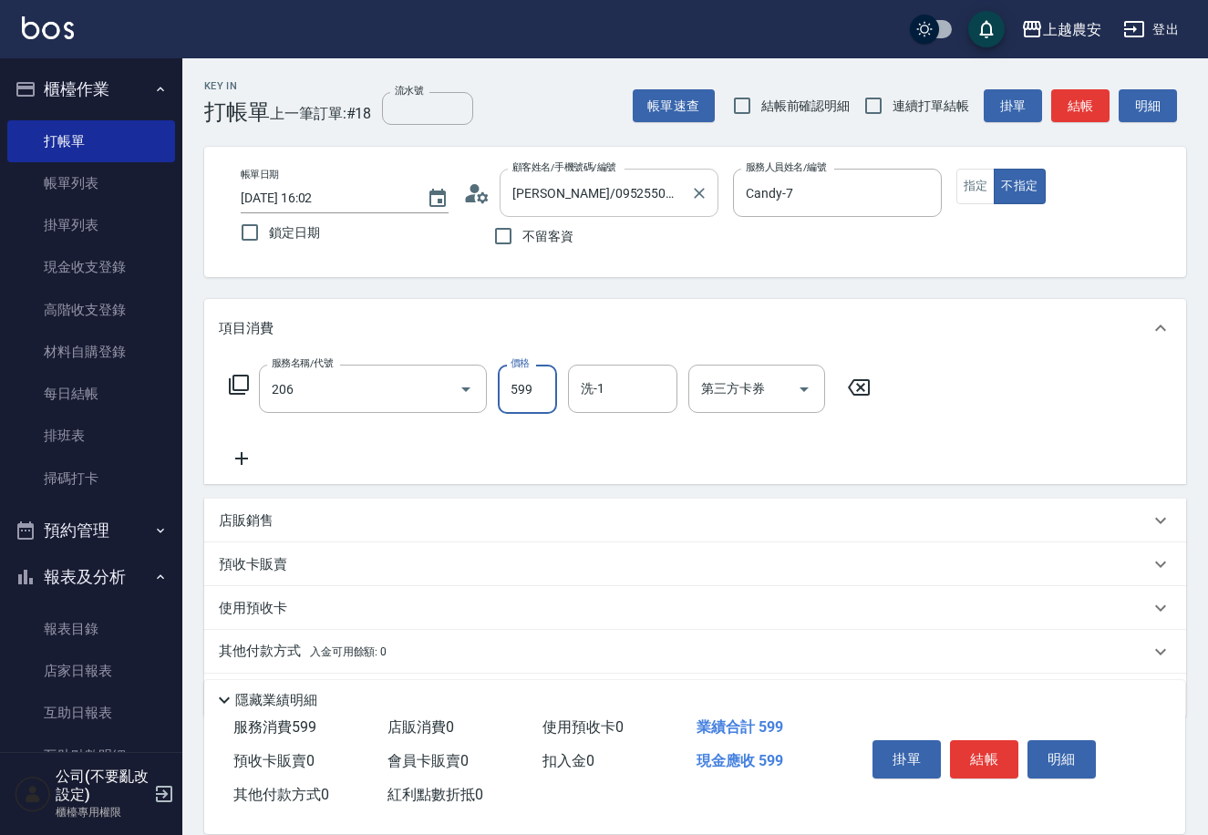
type input "洗+剪(206)"
click at [993, 768] on button "結帳" at bounding box center [984, 760] width 68 height 38
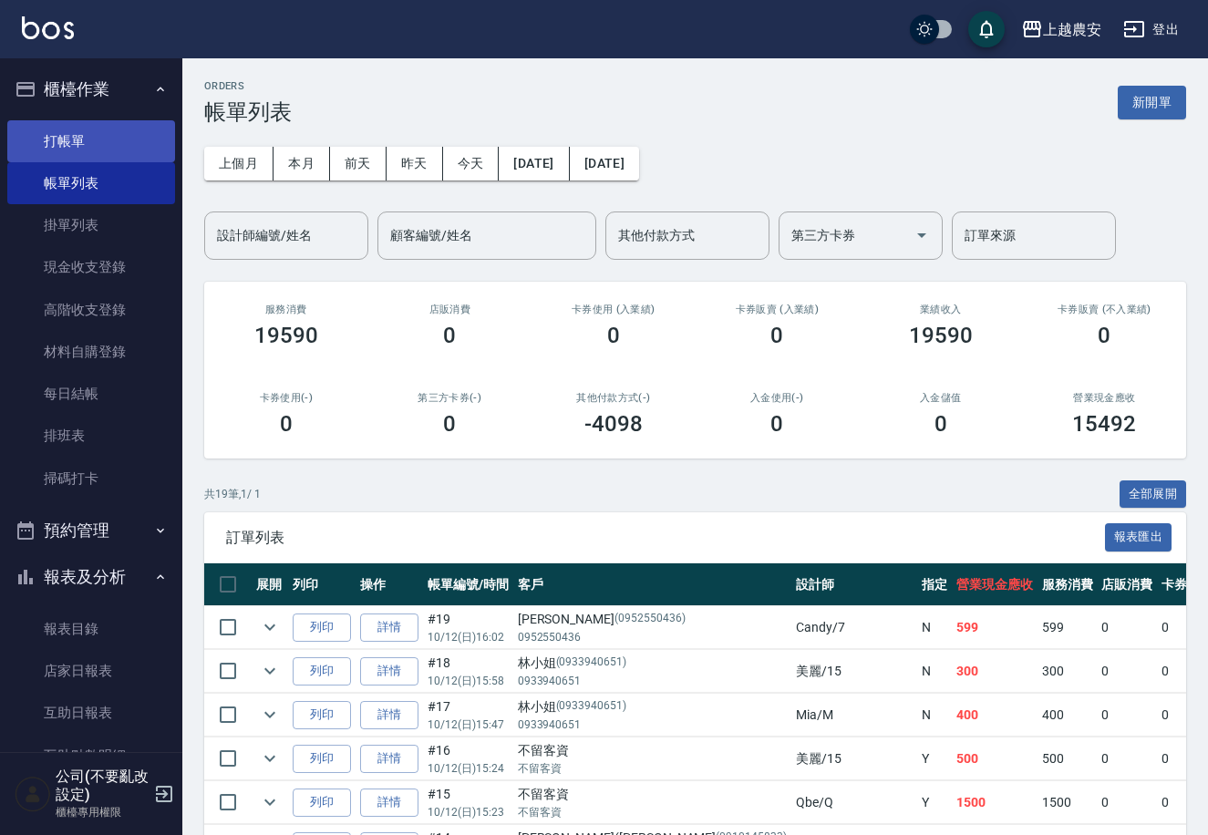
click at [92, 148] on link "打帳單" at bounding box center [91, 141] width 168 height 42
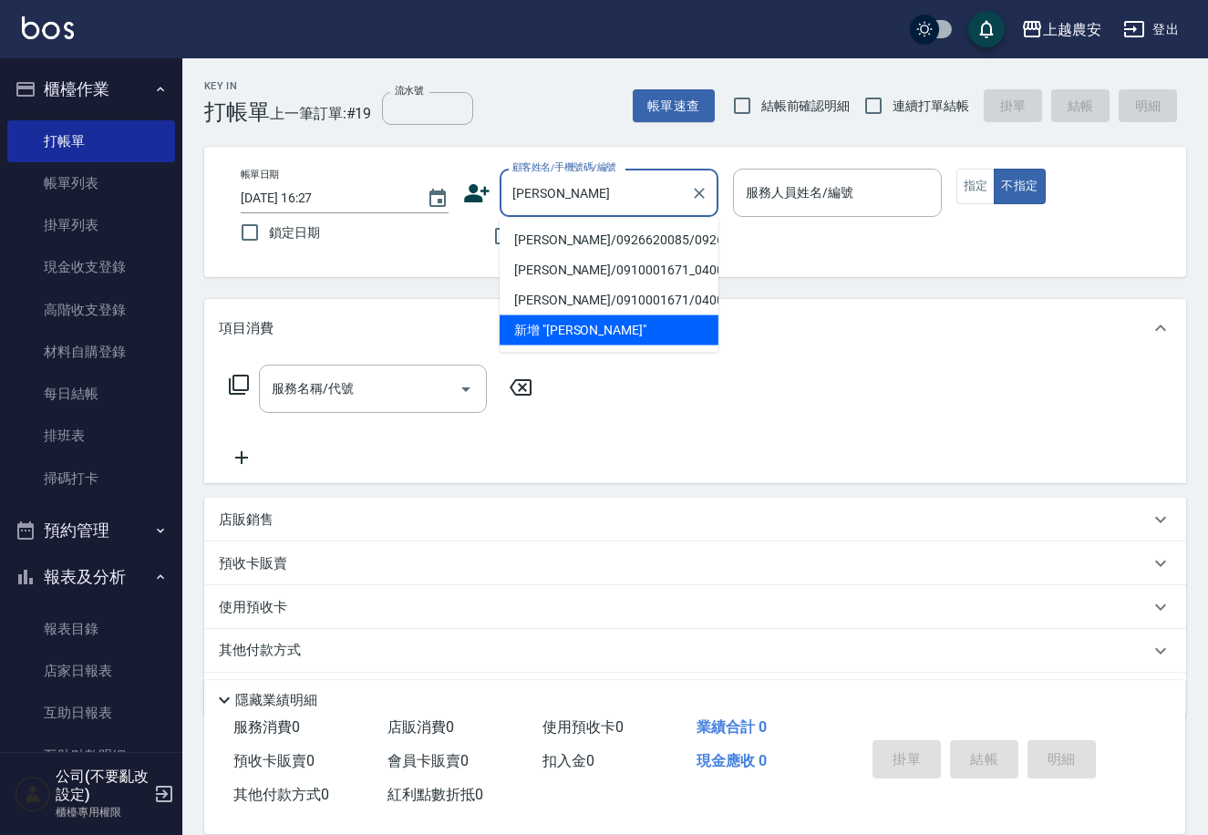
click at [576, 245] on li "[PERSON_NAME]/0926620085/0926620085" at bounding box center [609, 240] width 219 height 30
type input "[PERSON_NAME]/0926620085/0926620085"
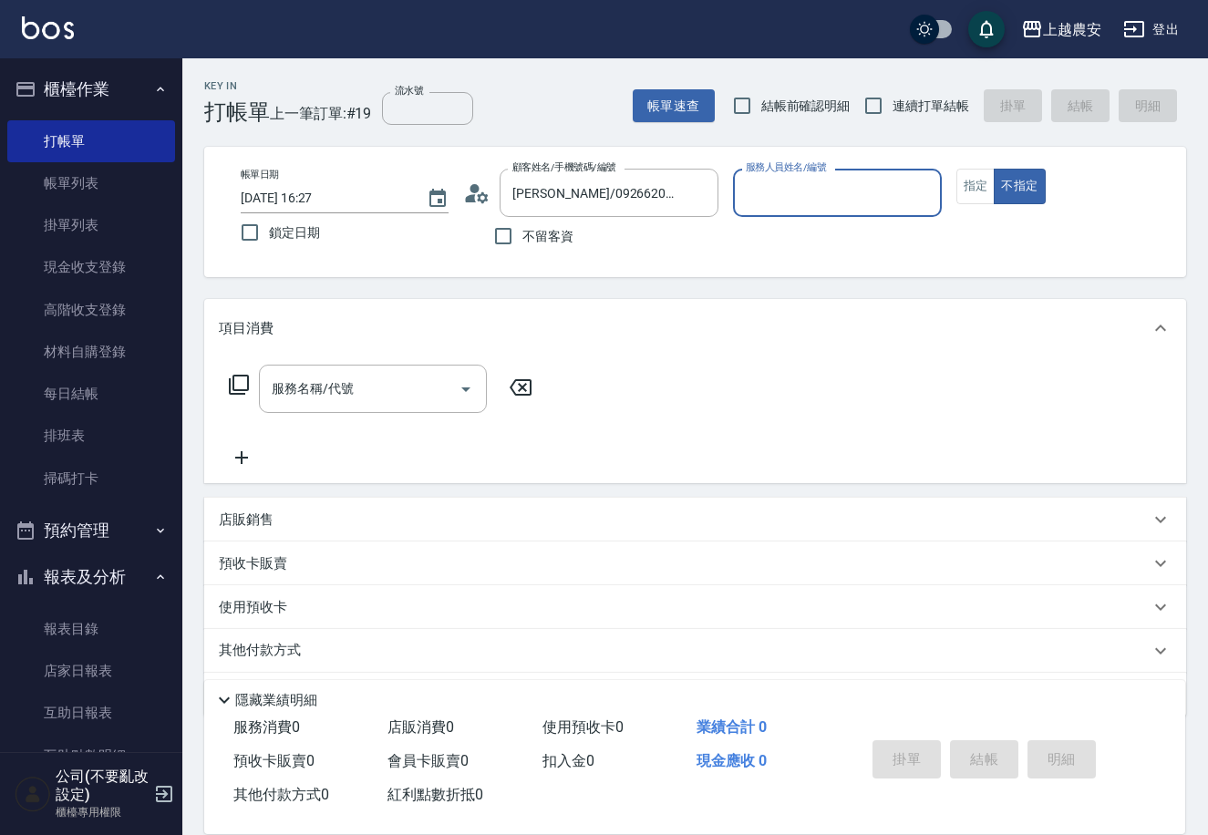
type input "Nana-13"
click at [973, 190] on button "指定" at bounding box center [976, 187] width 39 height 36
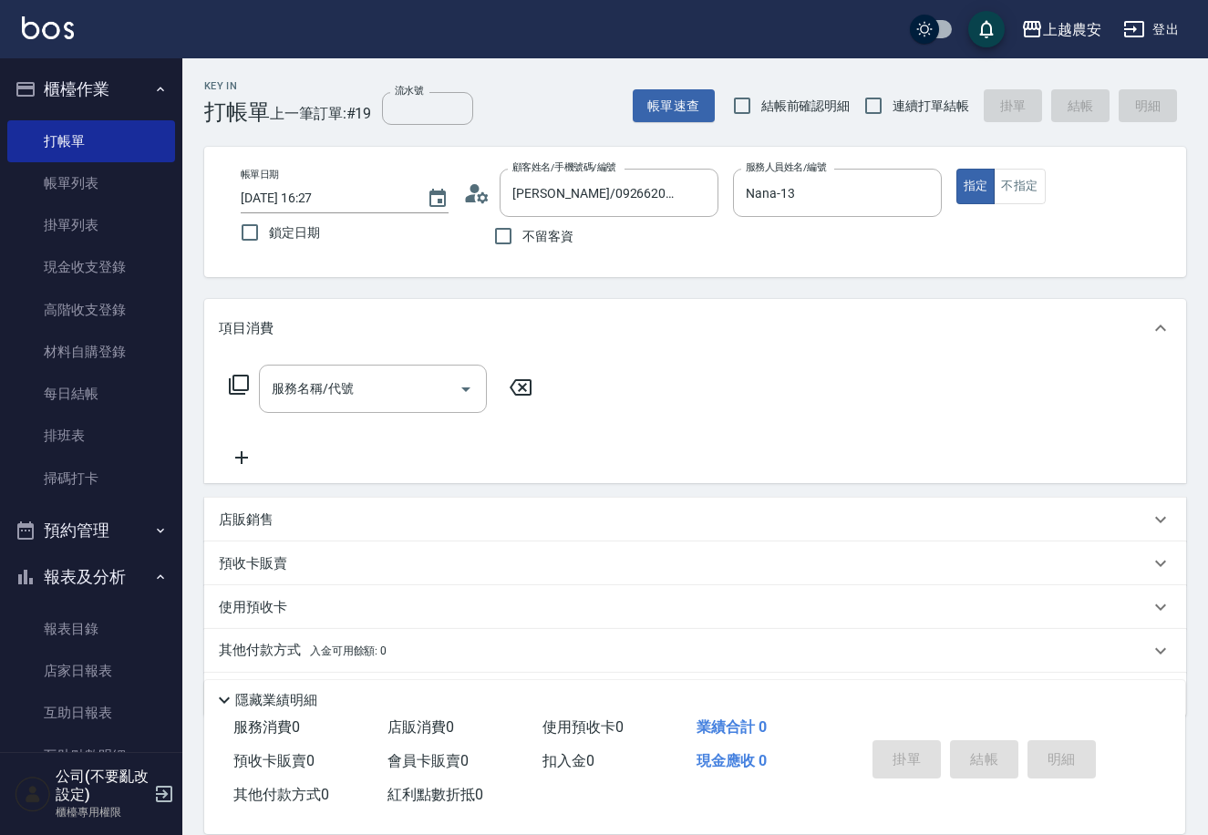
click at [244, 383] on icon at bounding box center [239, 385] width 22 height 22
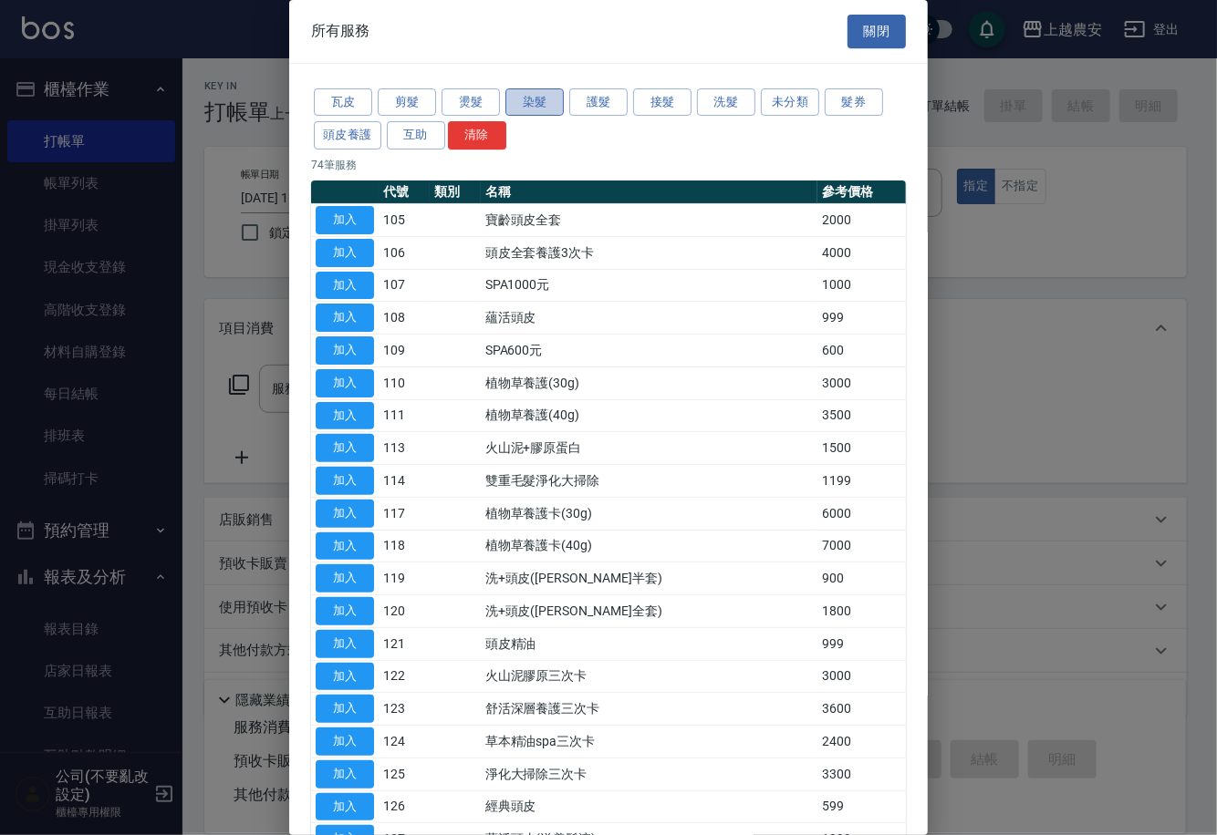
click at [534, 106] on button "染髮" at bounding box center [534, 102] width 58 height 28
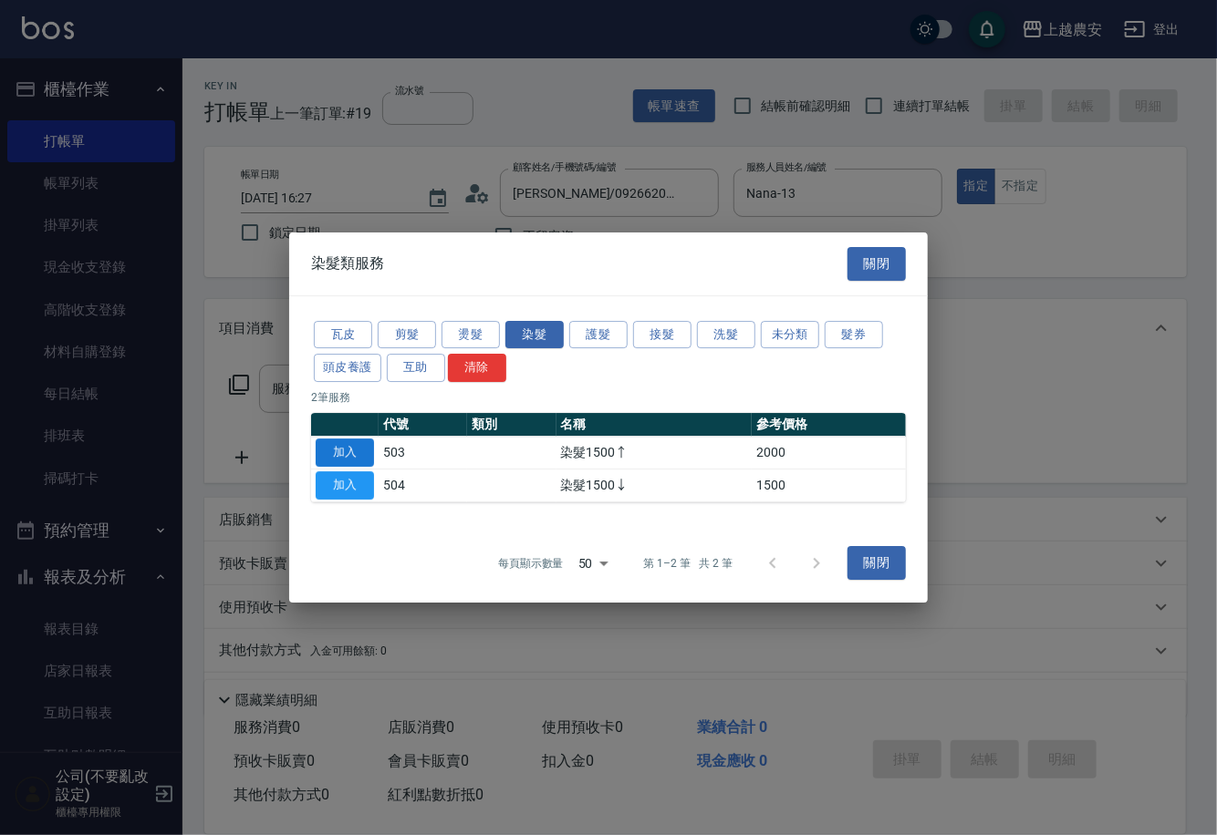
click at [351, 456] on button "加入" at bounding box center [345, 453] width 58 height 28
type input "染髮1500↑(503)"
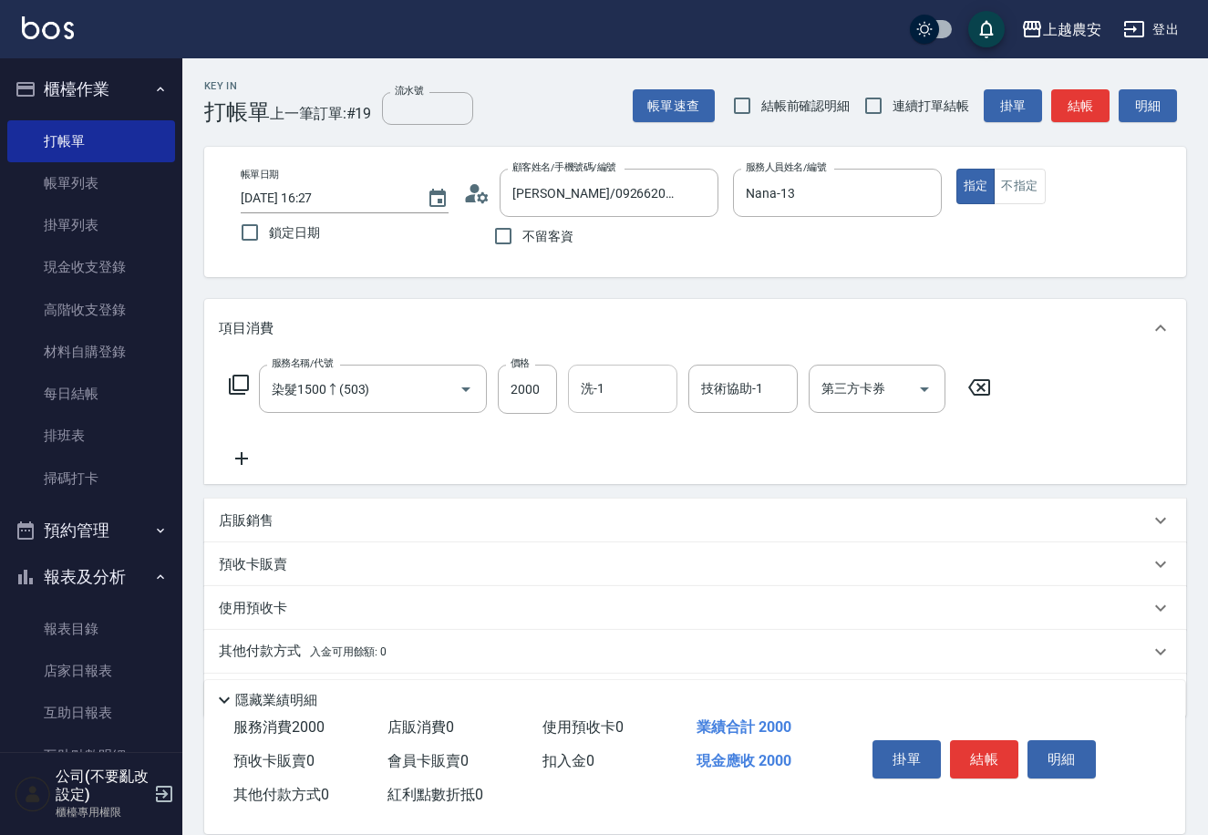
click at [617, 375] on input "洗-1" at bounding box center [622, 389] width 93 height 32
type input "[PERSON_NAME]-30"
type input "320"
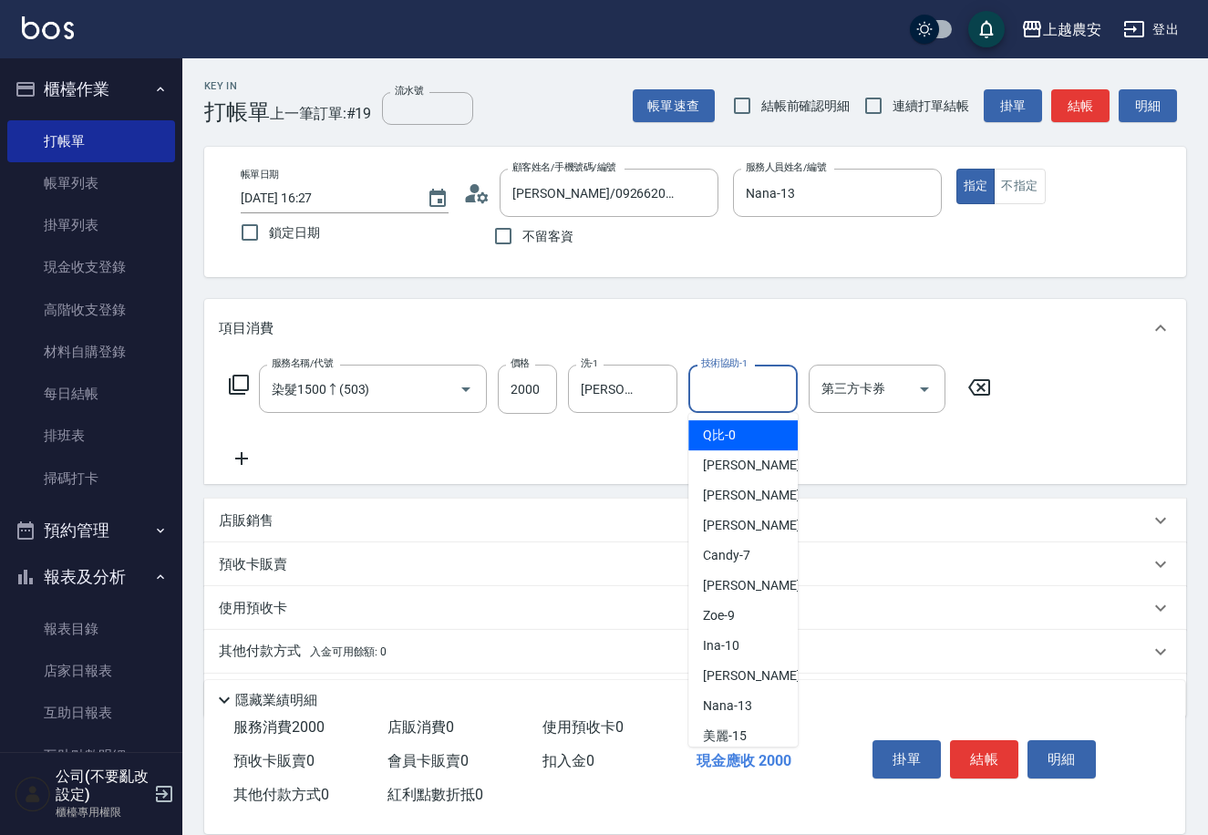
click at [750, 378] on div "技術協助-1 技術協助-1" at bounding box center [743, 389] width 109 height 48
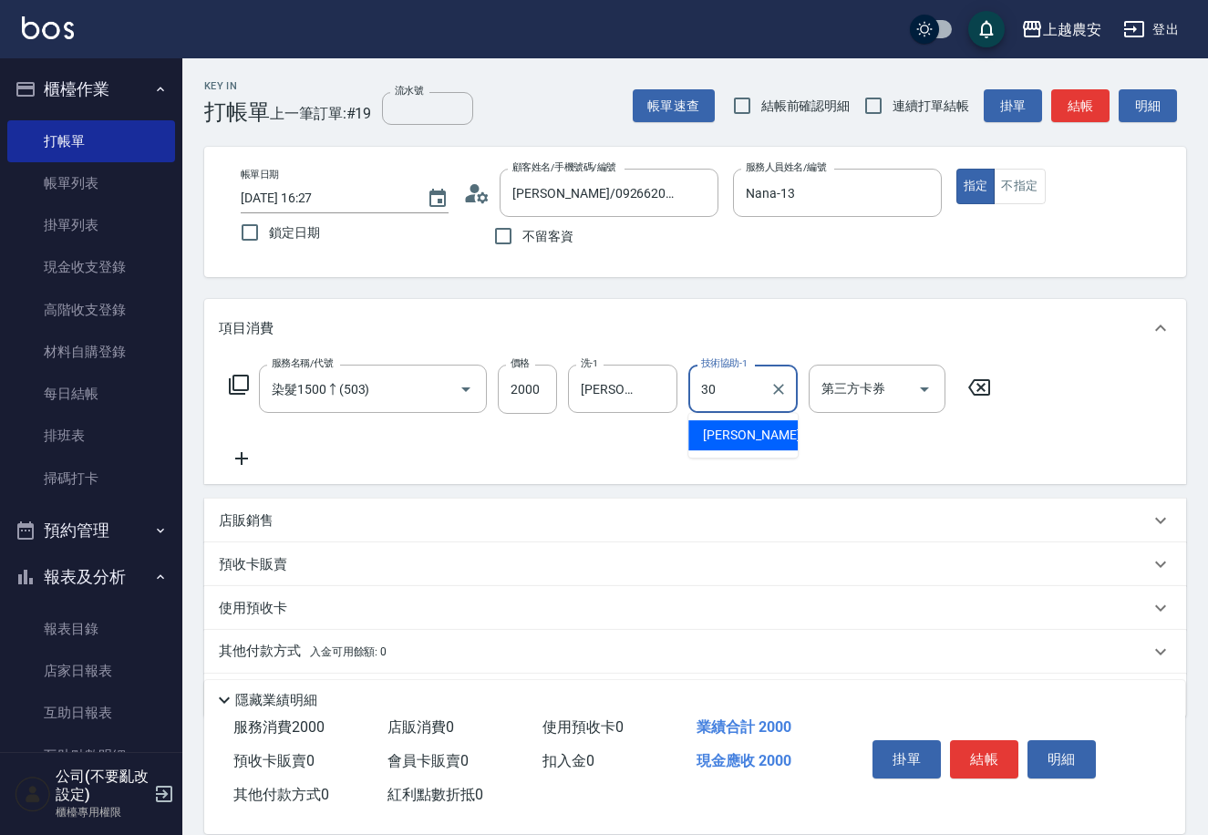
type input "[PERSON_NAME]-30"
click at [988, 762] on button "結帳" at bounding box center [984, 760] width 68 height 38
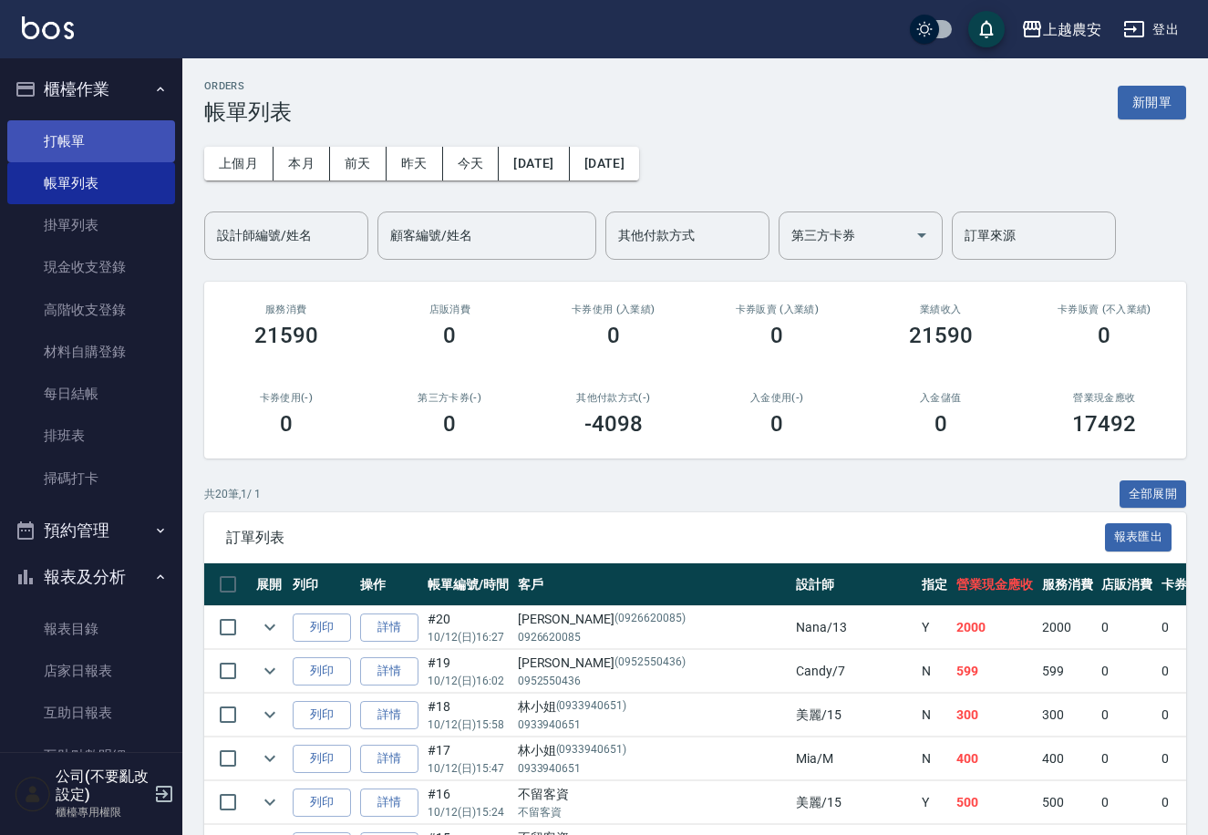
click at [81, 150] on link "打帳單" at bounding box center [91, 141] width 168 height 42
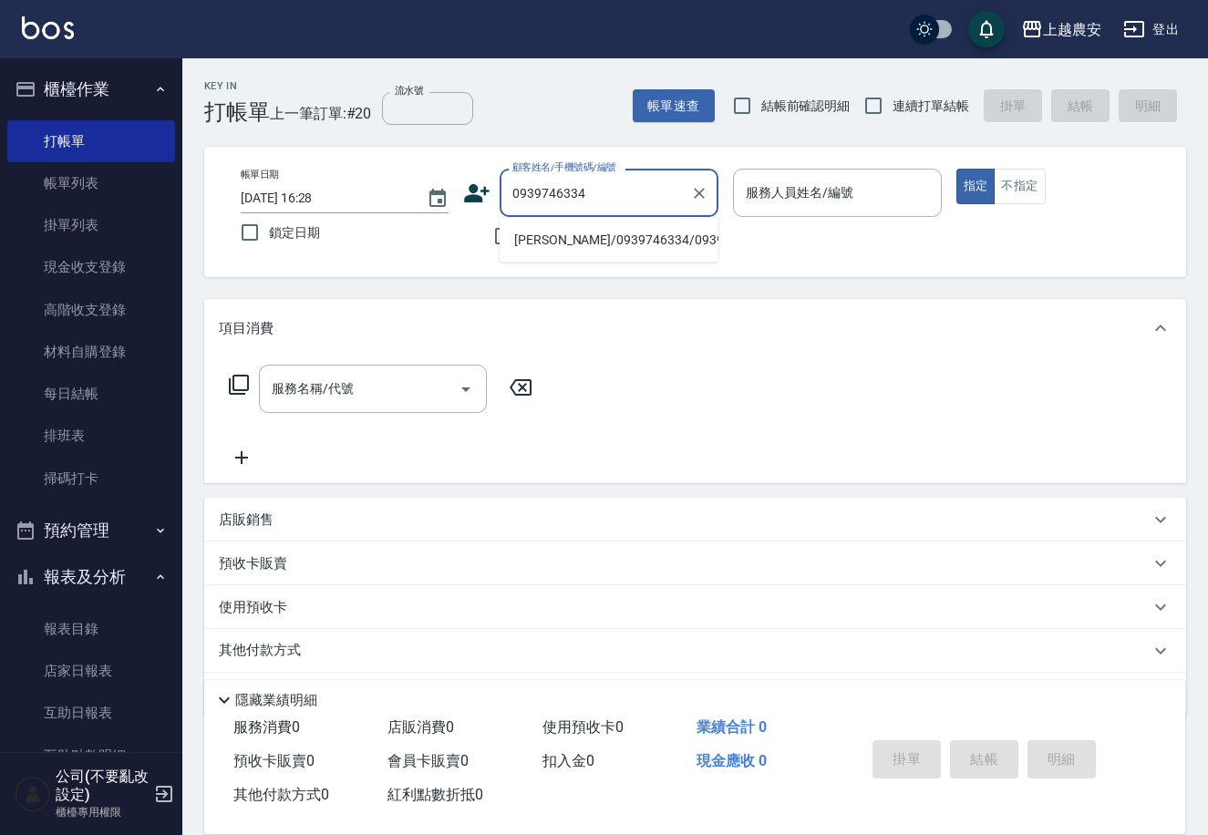
type input "[PERSON_NAME]/0939746334/0939746334"
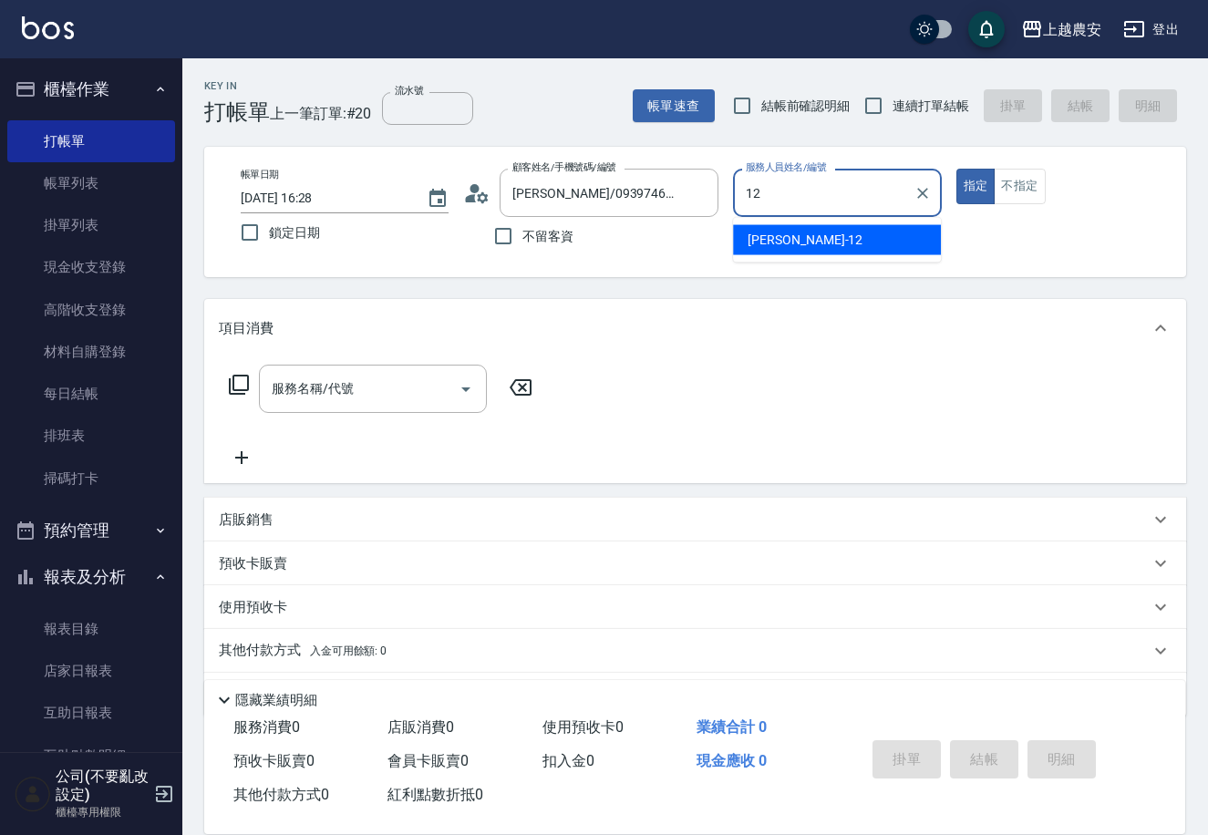
type input "Yoko-12"
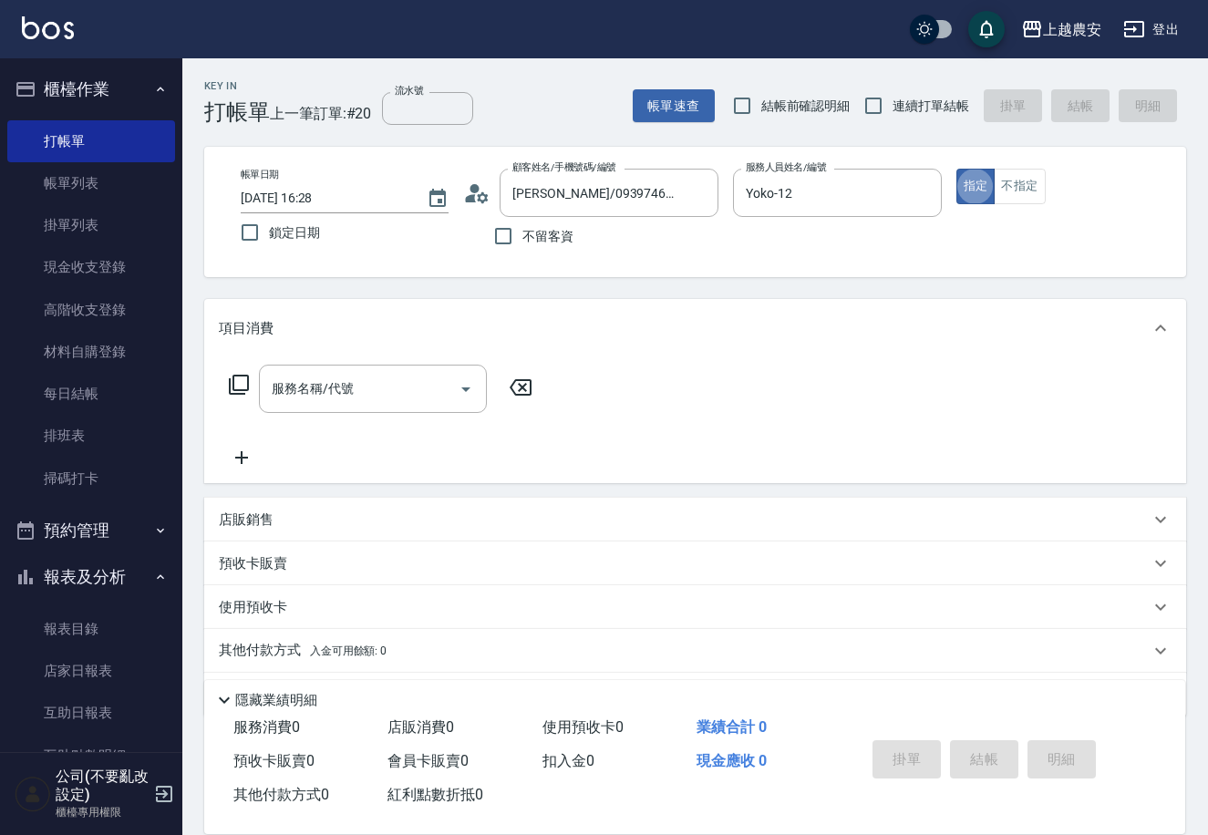
type button "true"
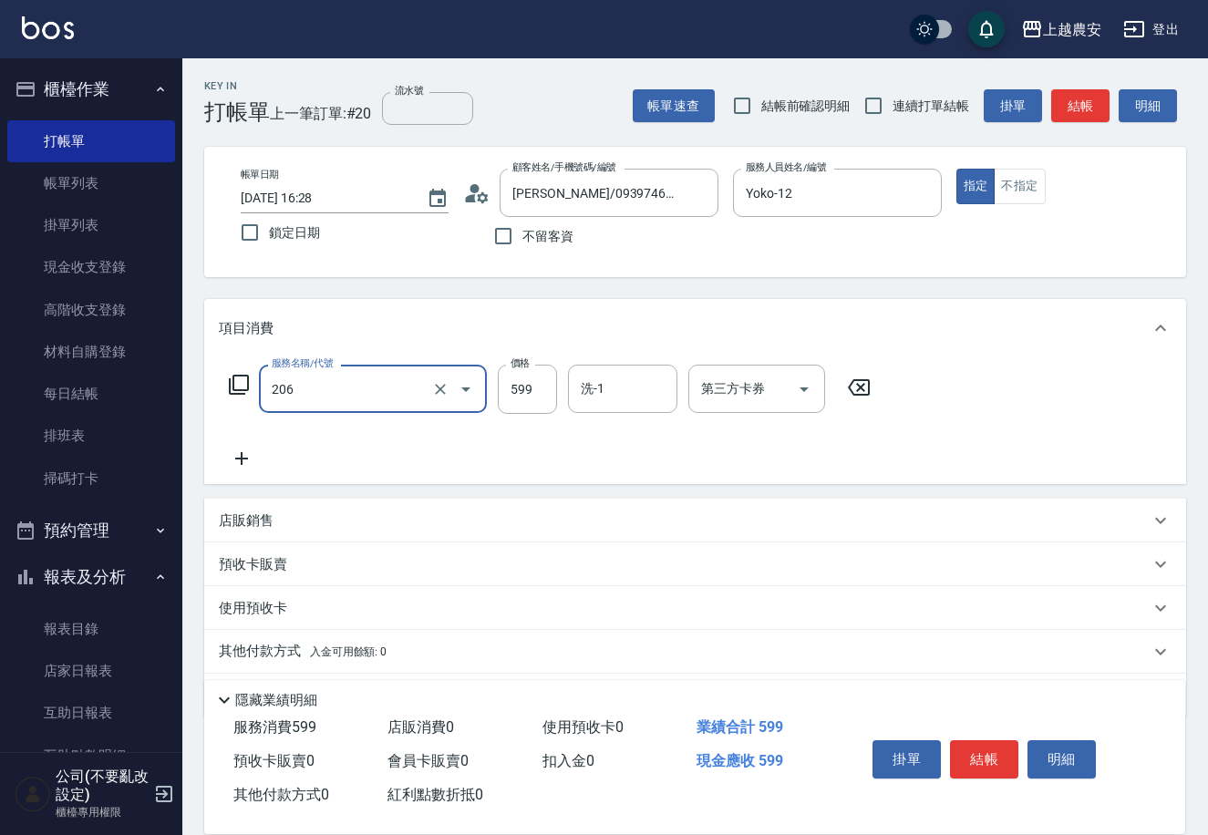
type input "洗+剪(206)"
type input "600"
click at [1003, 743] on button "結帳" at bounding box center [984, 760] width 68 height 38
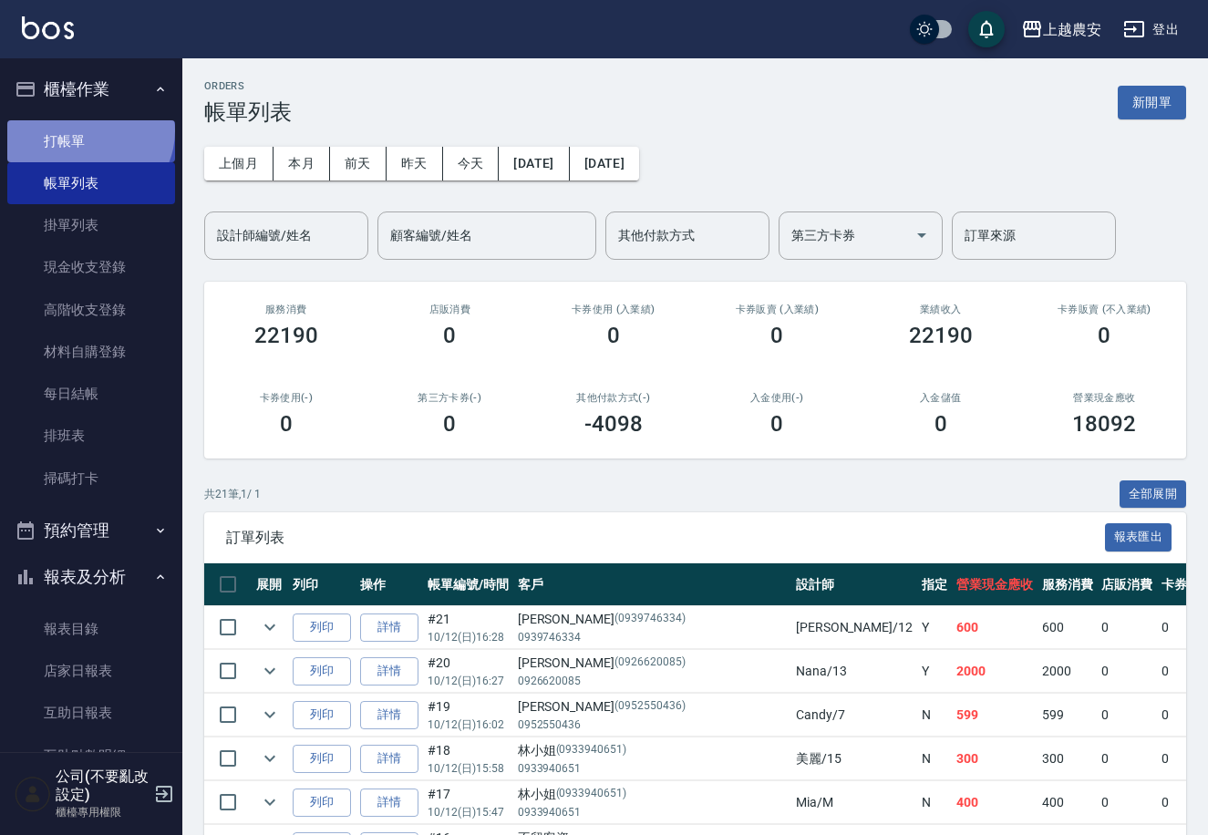
click at [88, 130] on link "打帳單" at bounding box center [91, 141] width 168 height 42
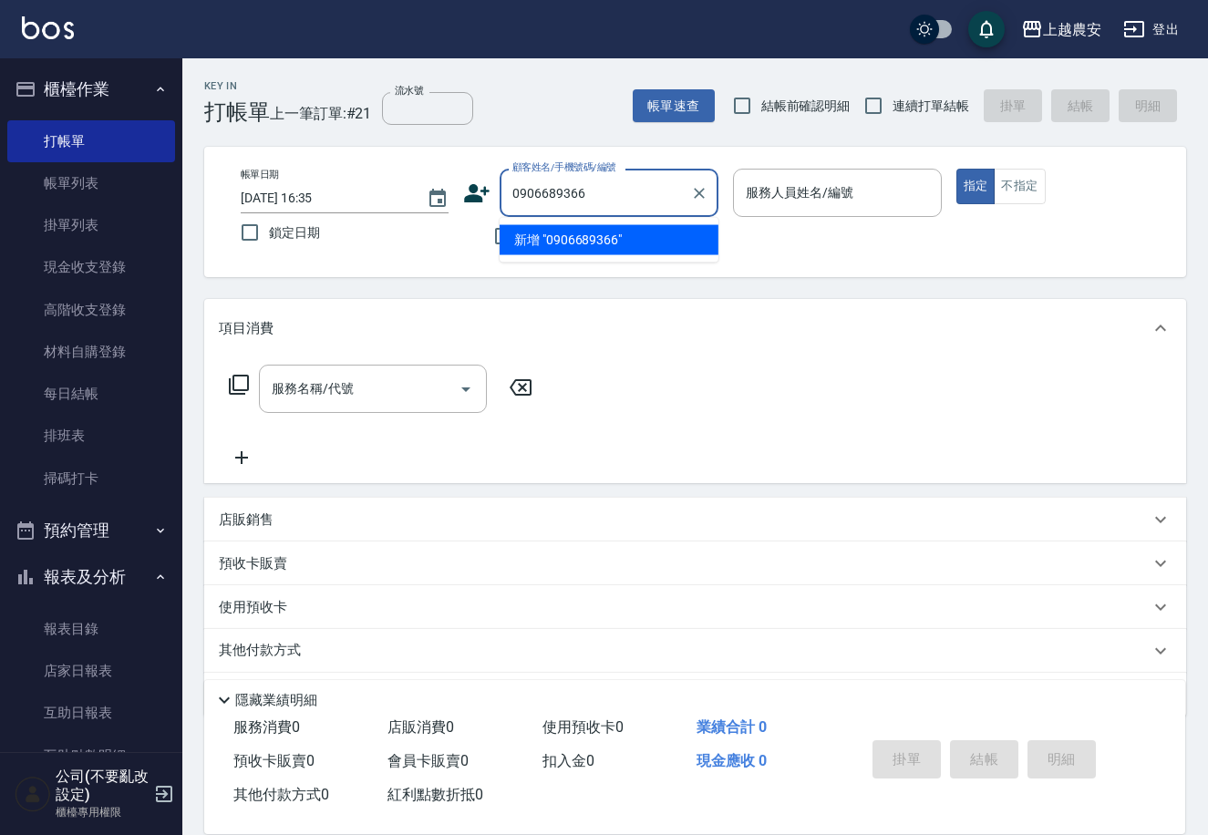
drag, startPoint x: 598, startPoint y: 194, endPoint x: 513, endPoint y: 171, distance: 88.9
click at [411, 183] on div "帳單日期 [DATE] 16:35 鎖定日期 顧客姓名/手機號碼/編號 0906689366 顧客姓名/手機號碼/編號 不留客資 服務人員姓名/編號 服務人員…" at bounding box center [695, 212] width 938 height 87
type input "0906689366"
click at [480, 187] on icon at bounding box center [476, 193] width 27 height 27
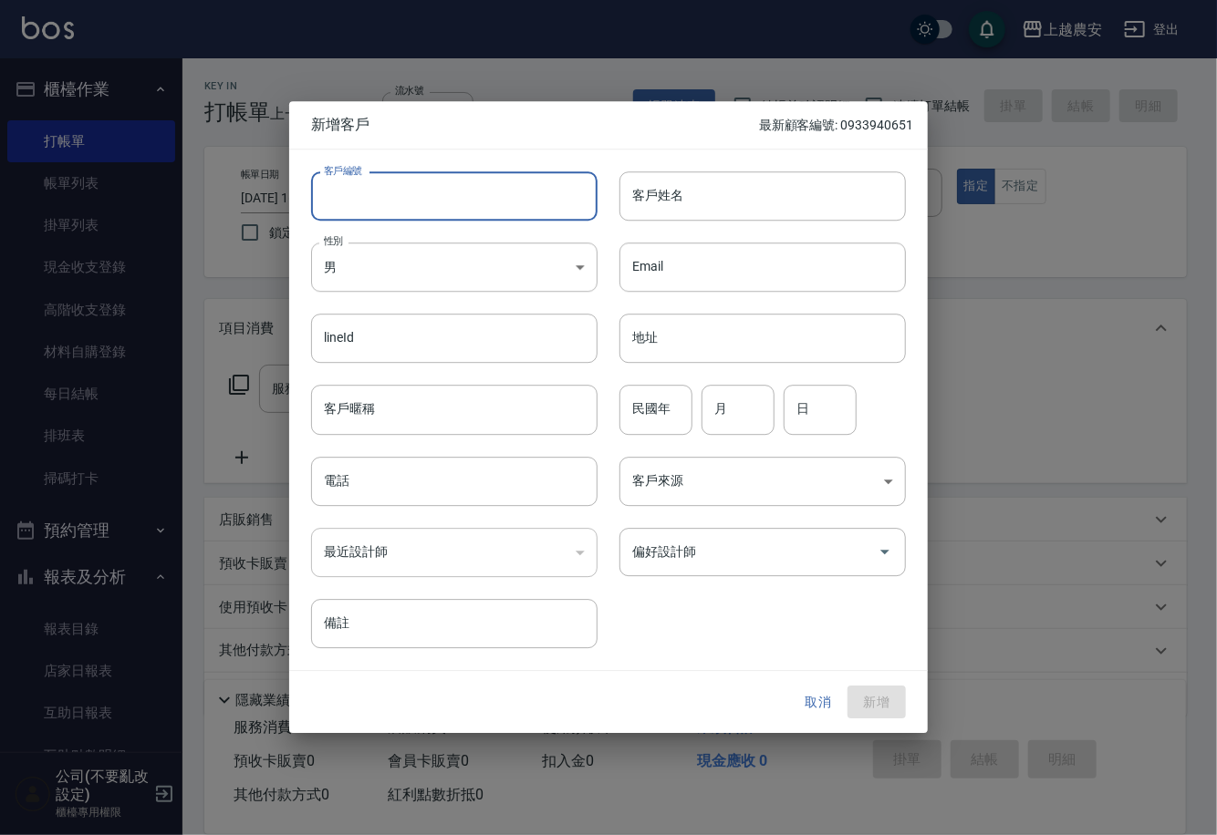
click at [409, 197] on input "客戶編號" at bounding box center [454, 195] width 286 height 49
paste input "0906689366"
type input "0906689366"
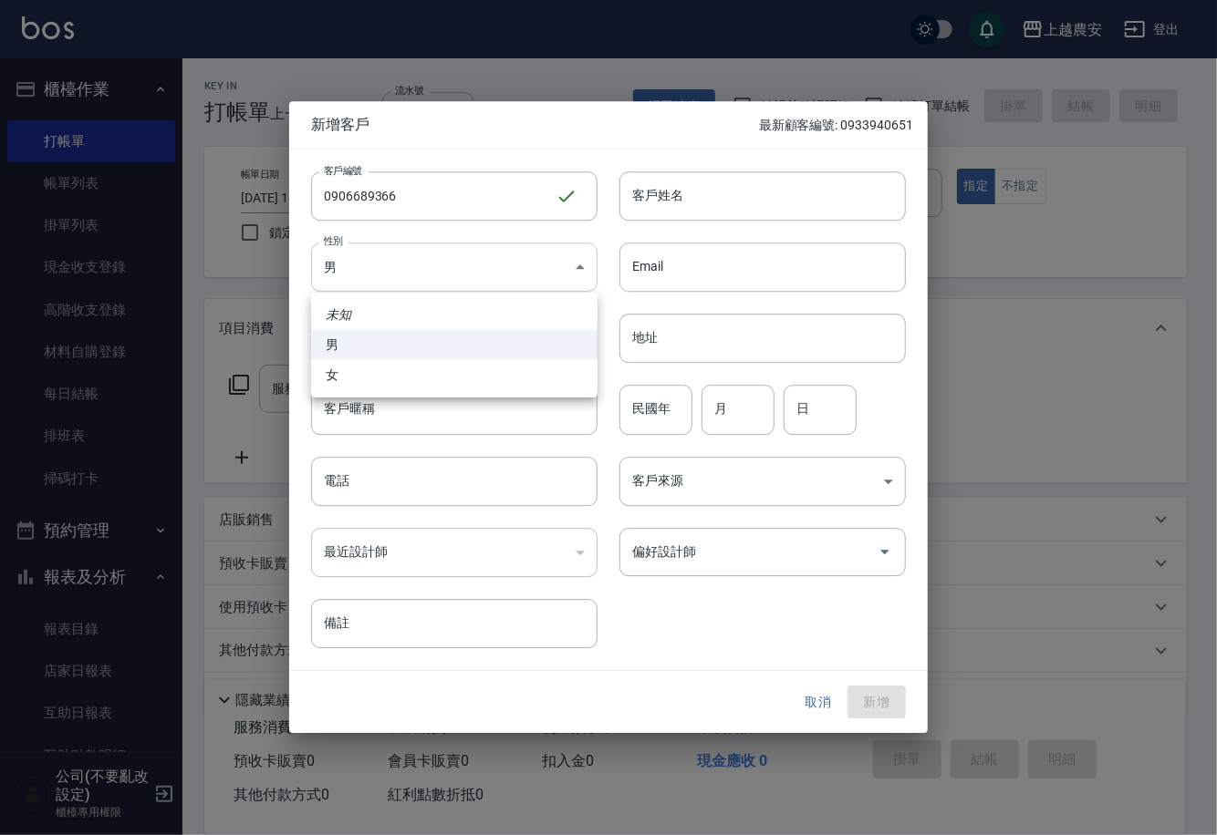
click at [465, 254] on body "上越農安 登出 櫃檯作業 打帳單 帳單列表 掛單列表 現金收支登錄 高階收支登錄 材料自購登錄 每日結帳 排班表 掃碼打卡 預約管理 預約管理 單日預約紀錄 …" at bounding box center [608, 444] width 1217 height 889
click at [454, 372] on li "女" at bounding box center [454, 375] width 286 height 30
type input "[DEMOGRAPHIC_DATA]"
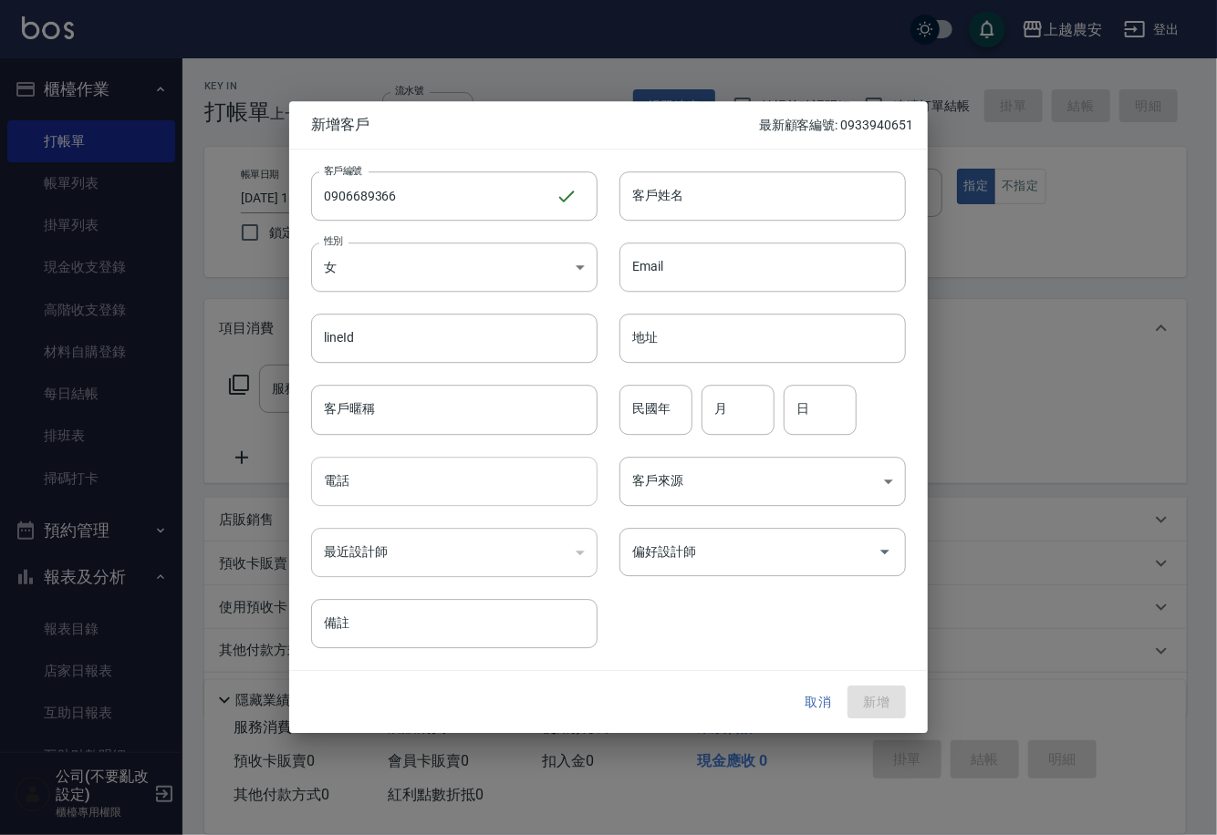
click at [439, 479] on input "電話" at bounding box center [454, 481] width 286 height 49
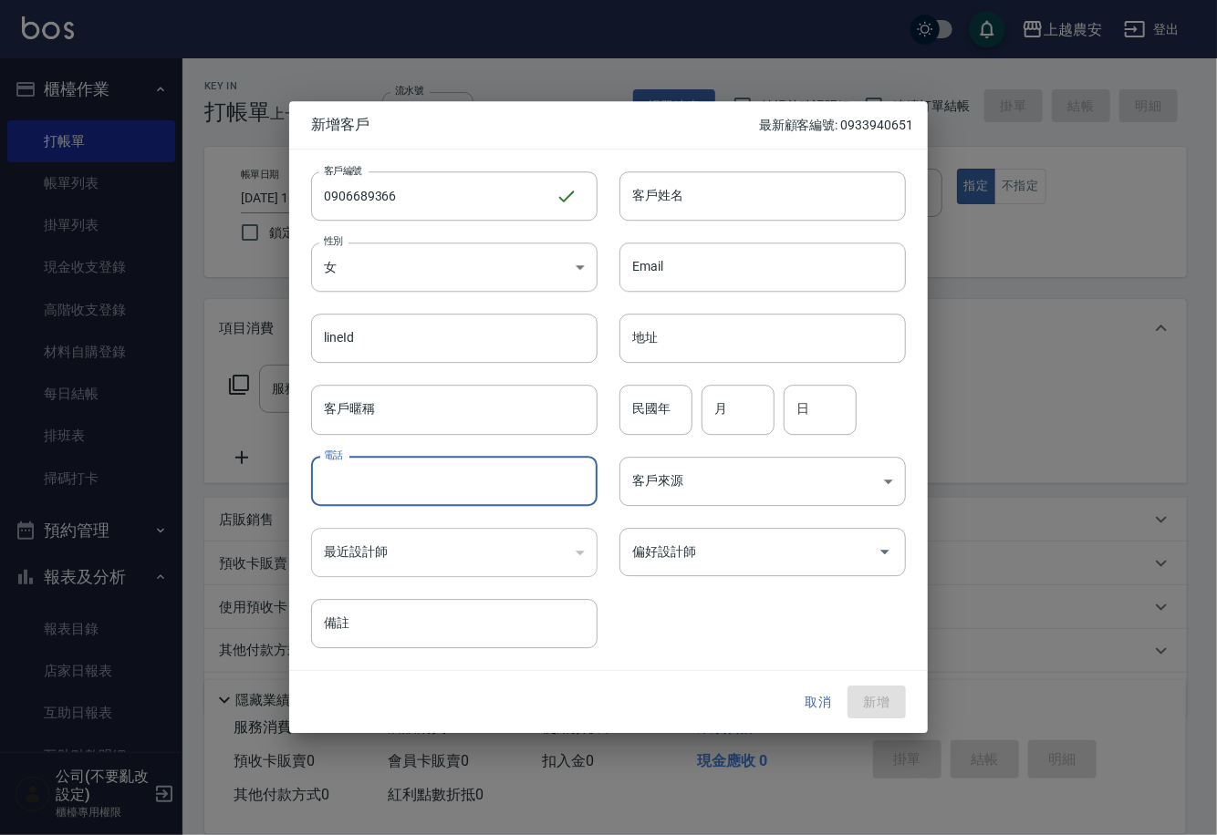
paste input "0906689366"
type input "0906689366"
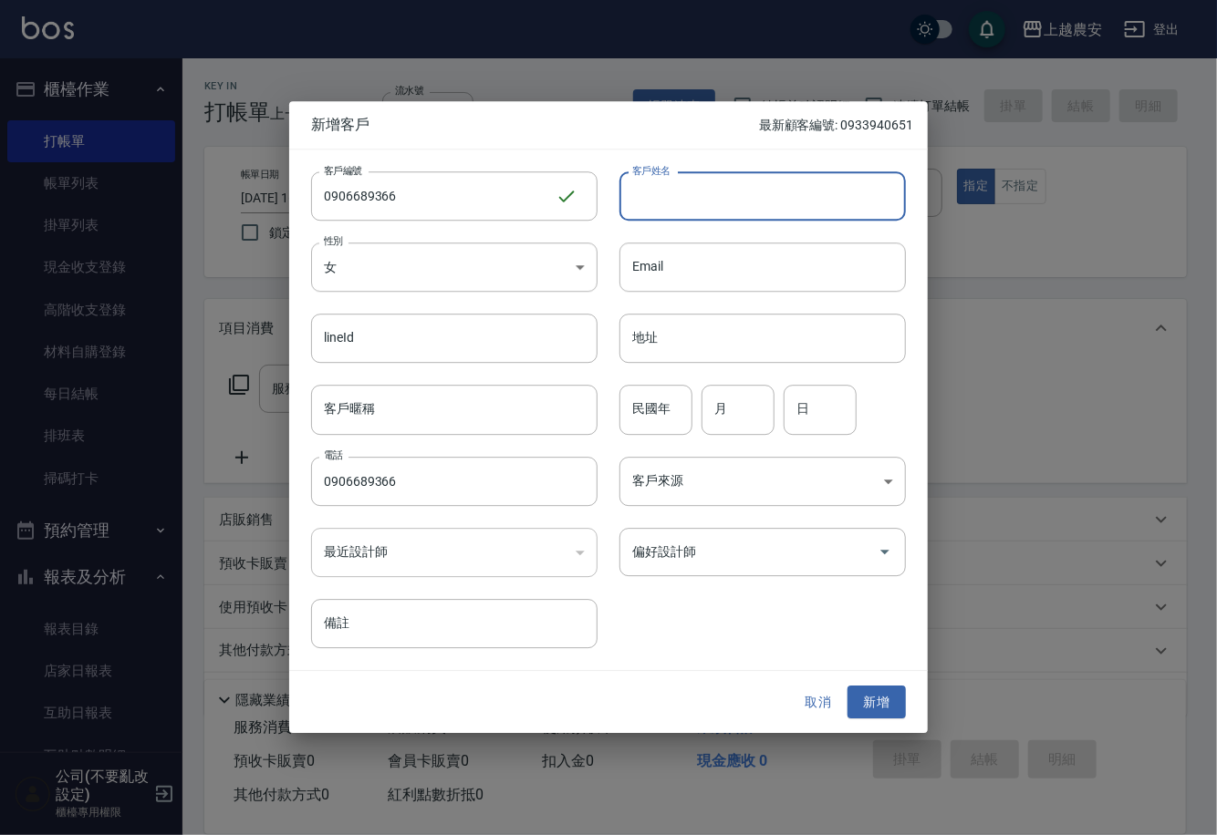
click at [678, 200] on input "客戶姓名" at bounding box center [762, 195] width 286 height 49
type input "[PERSON_NAME]"
click at [879, 695] on button "新增" at bounding box center [876, 703] width 58 height 34
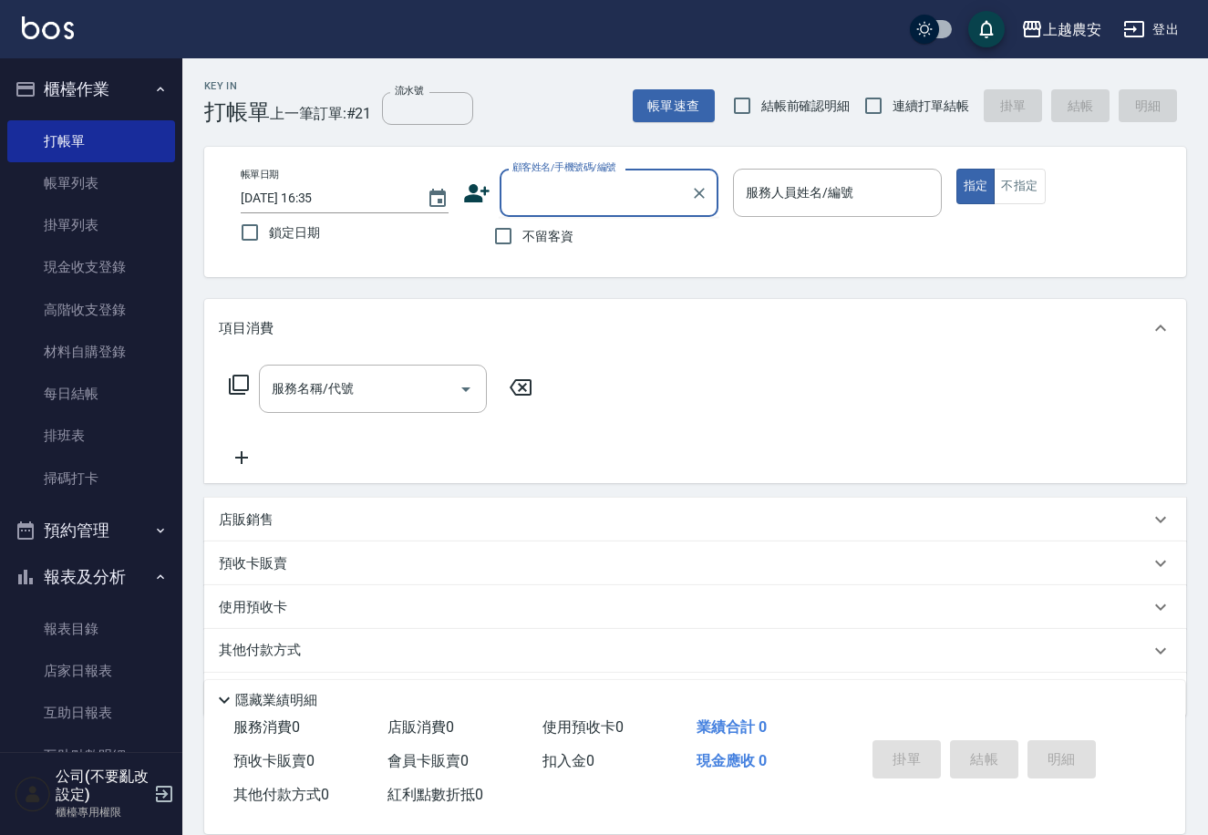
click at [575, 182] on div "顧客姓名/手機號碼/編號 顧客姓名/手機號碼/編號" at bounding box center [609, 193] width 219 height 48
paste input "0906689366"
type input "0906689366"
click at [700, 190] on icon "Clear" at bounding box center [699, 193] width 11 height 11
paste input "0906689366"
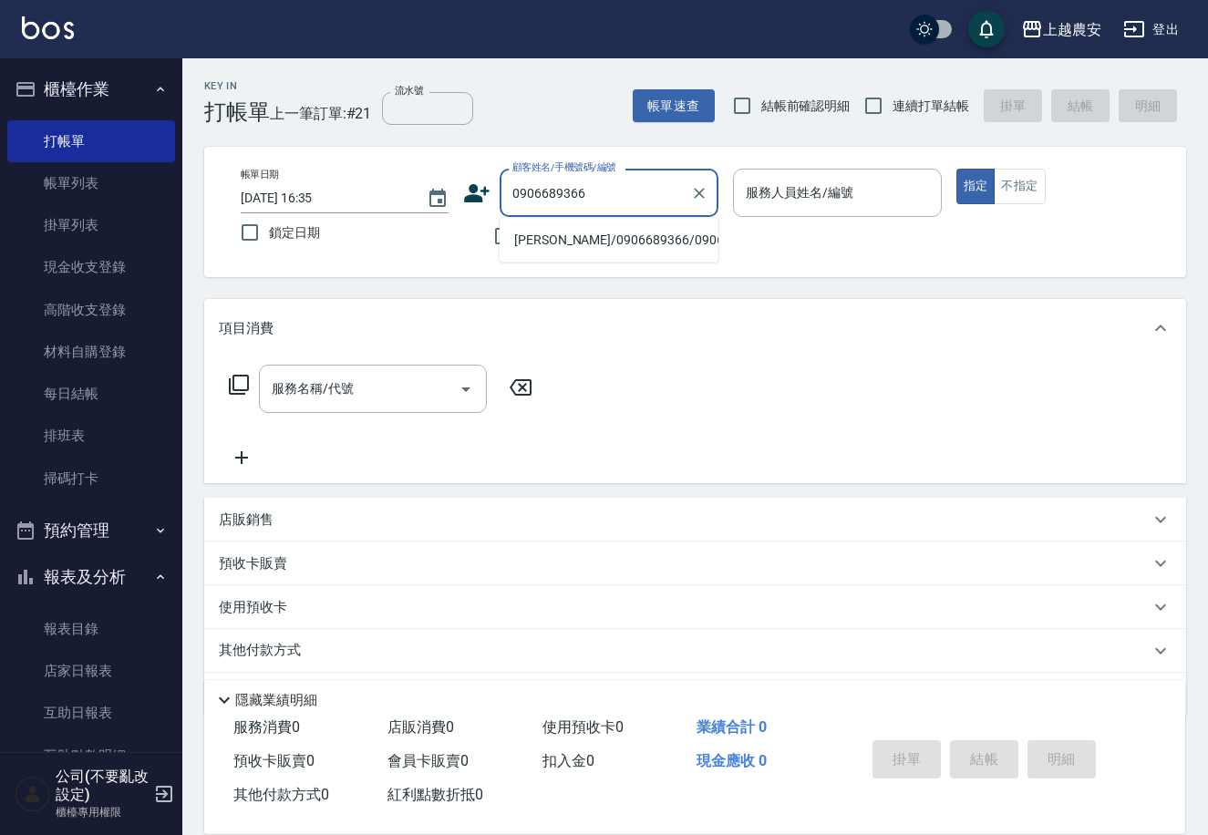
click at [648, 231] on li "[PERSON_NAME]/0906689366/0906689366" at bounding box center [609, 240] width 219 height 30
type input "[PERSON_NAME]/0906689366/0906689366"
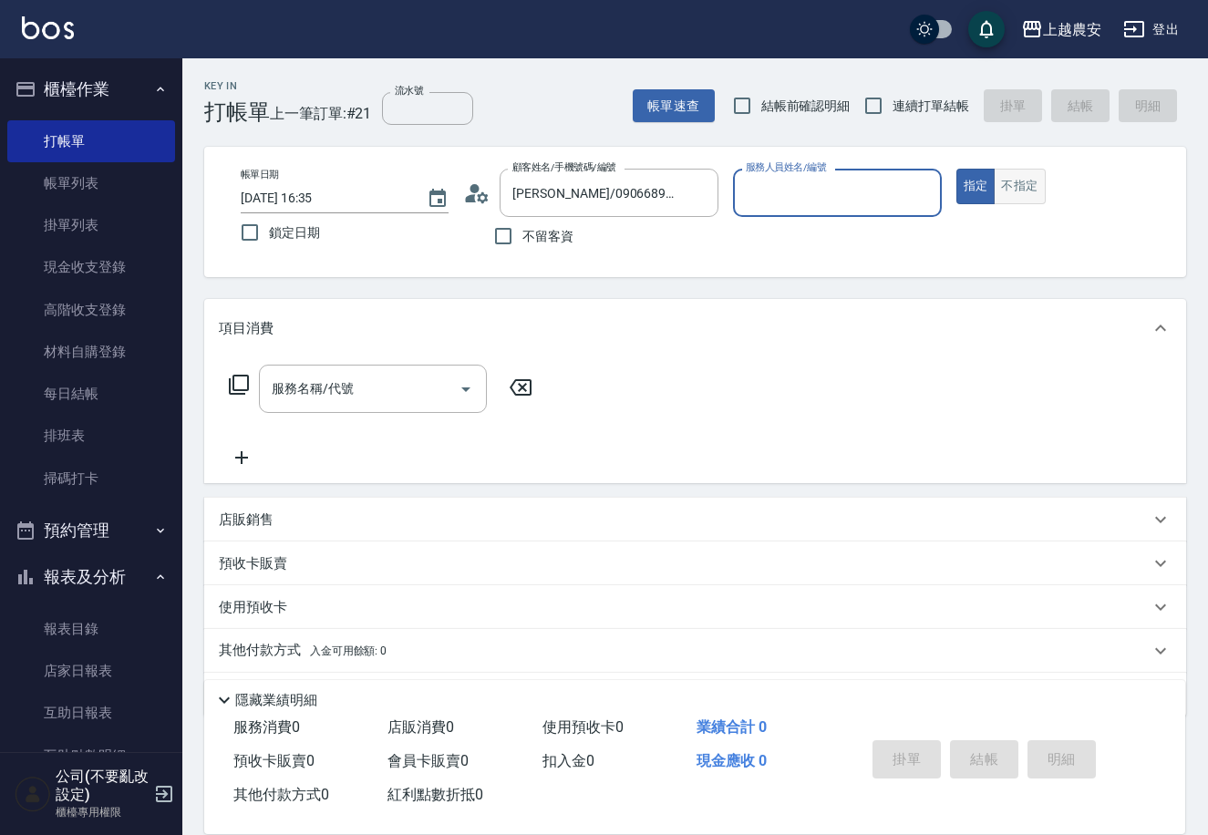
click at [1004, 178] on button "不指定" at bounding box center [1019, 187] width 51 height 36
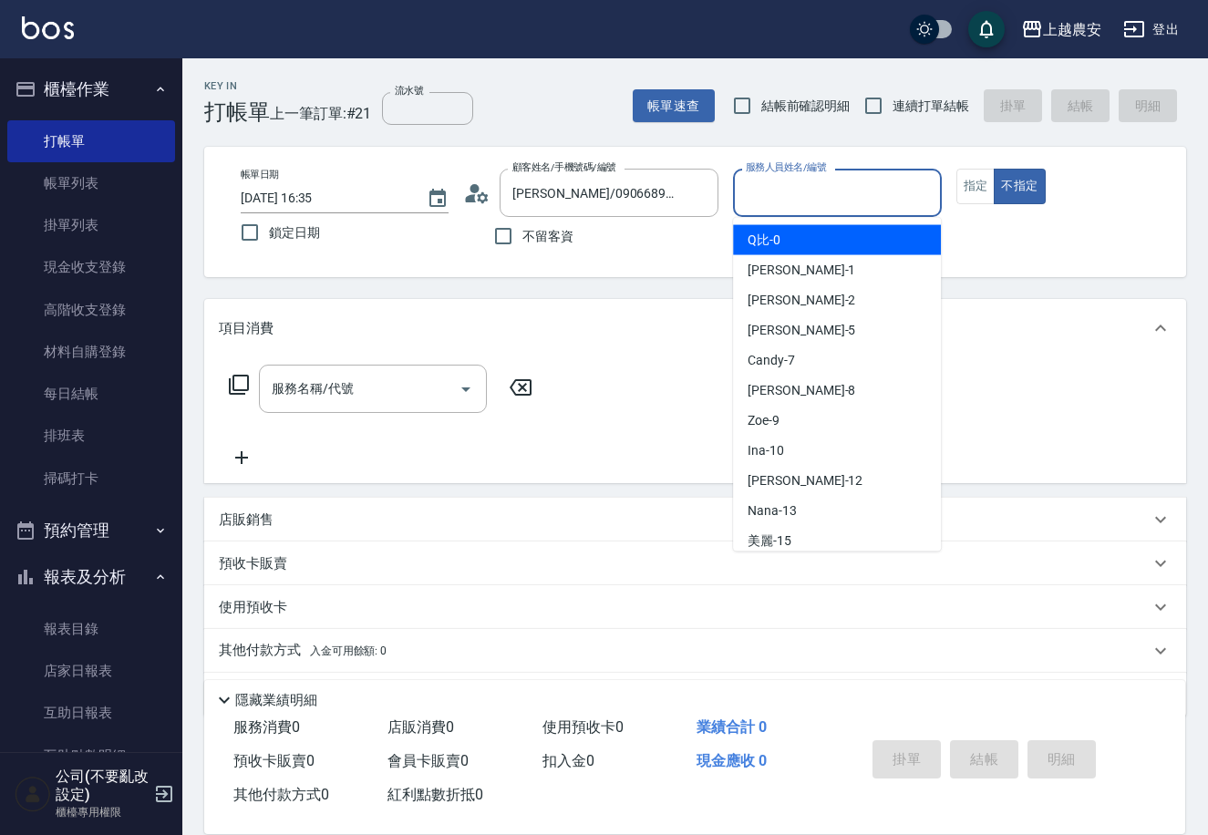
click at [869, 188] on input "服務人員姓名/編號" at bounding box center [837, 193] width 192 height 32
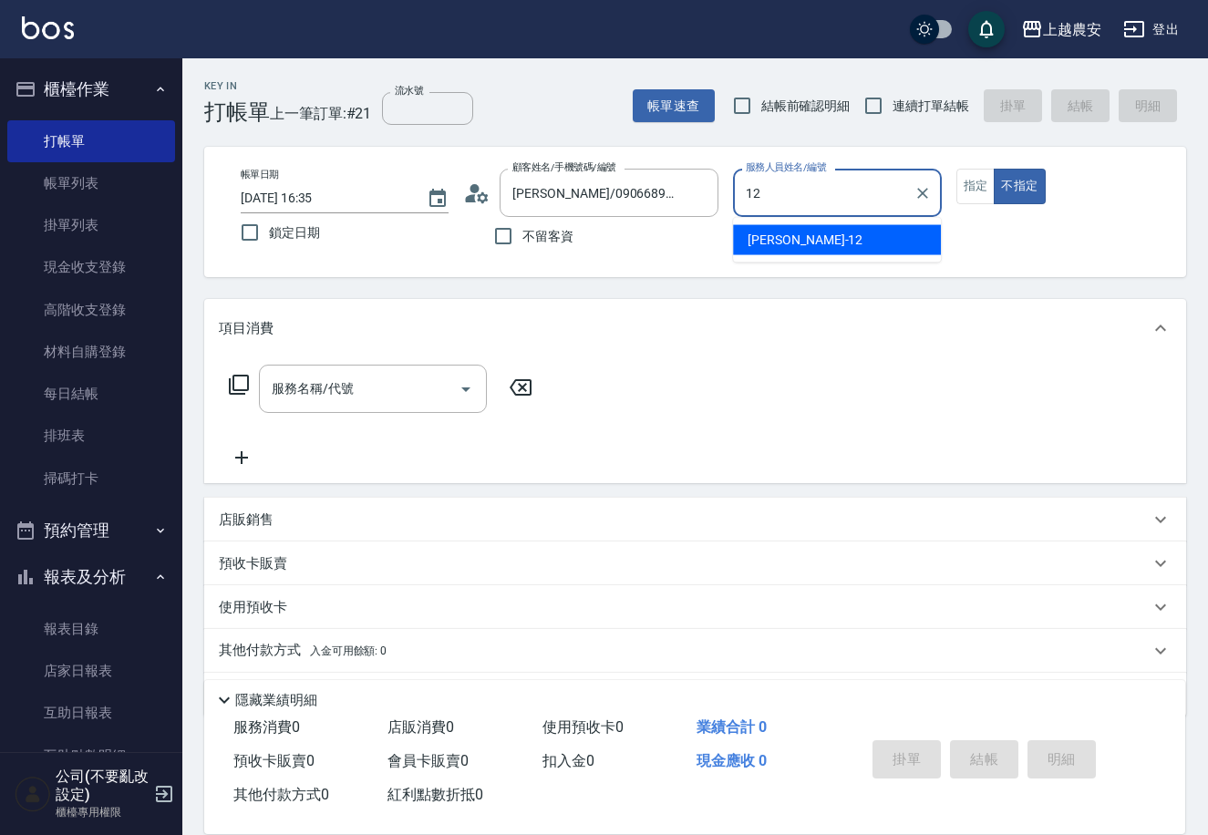
type input "Yoko-12"
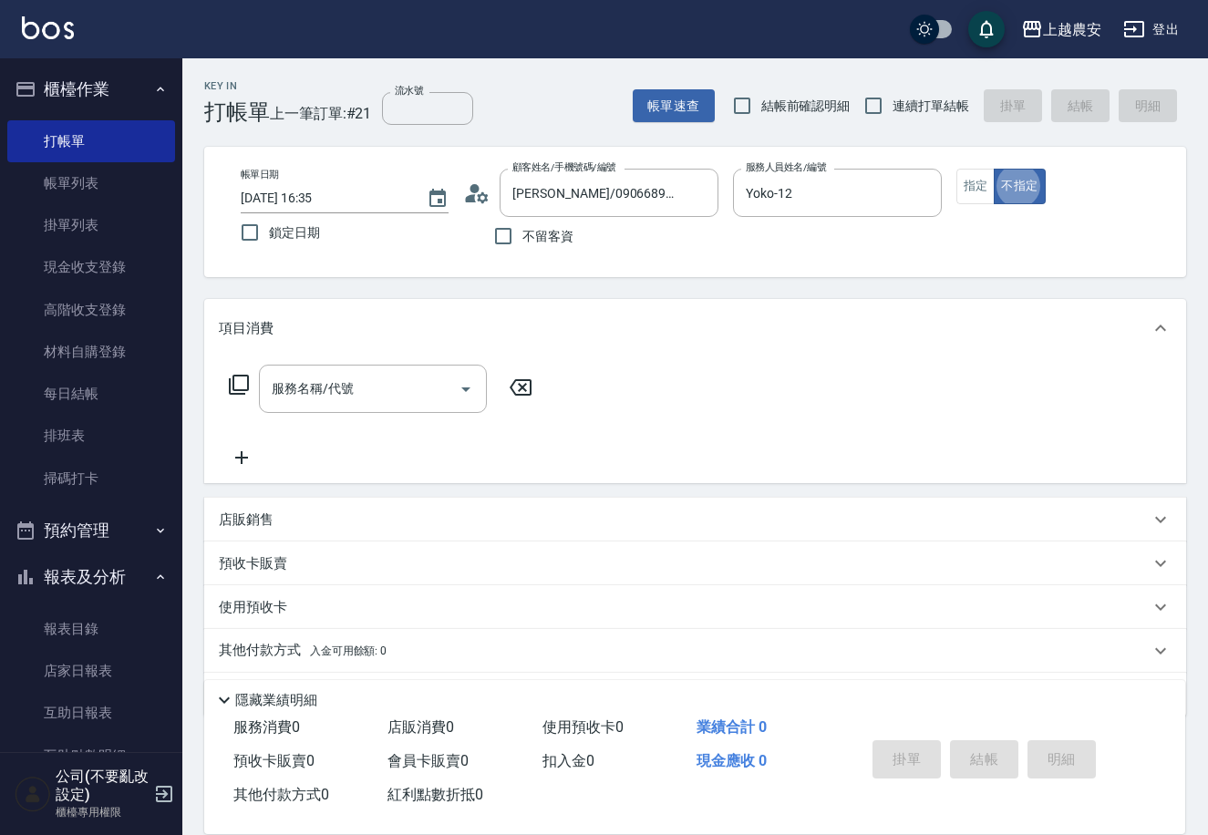
type button "false"
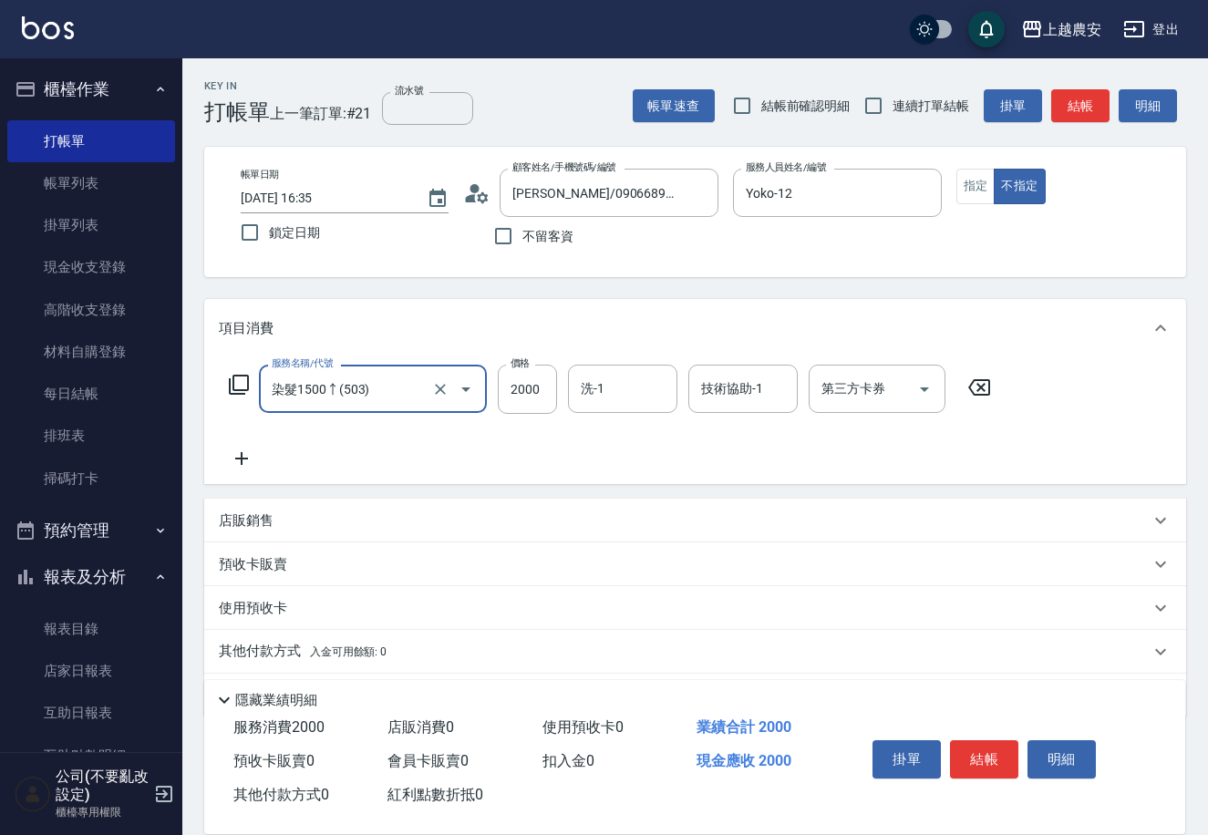
type input "染髮1500↑(503)"
type input "2588"
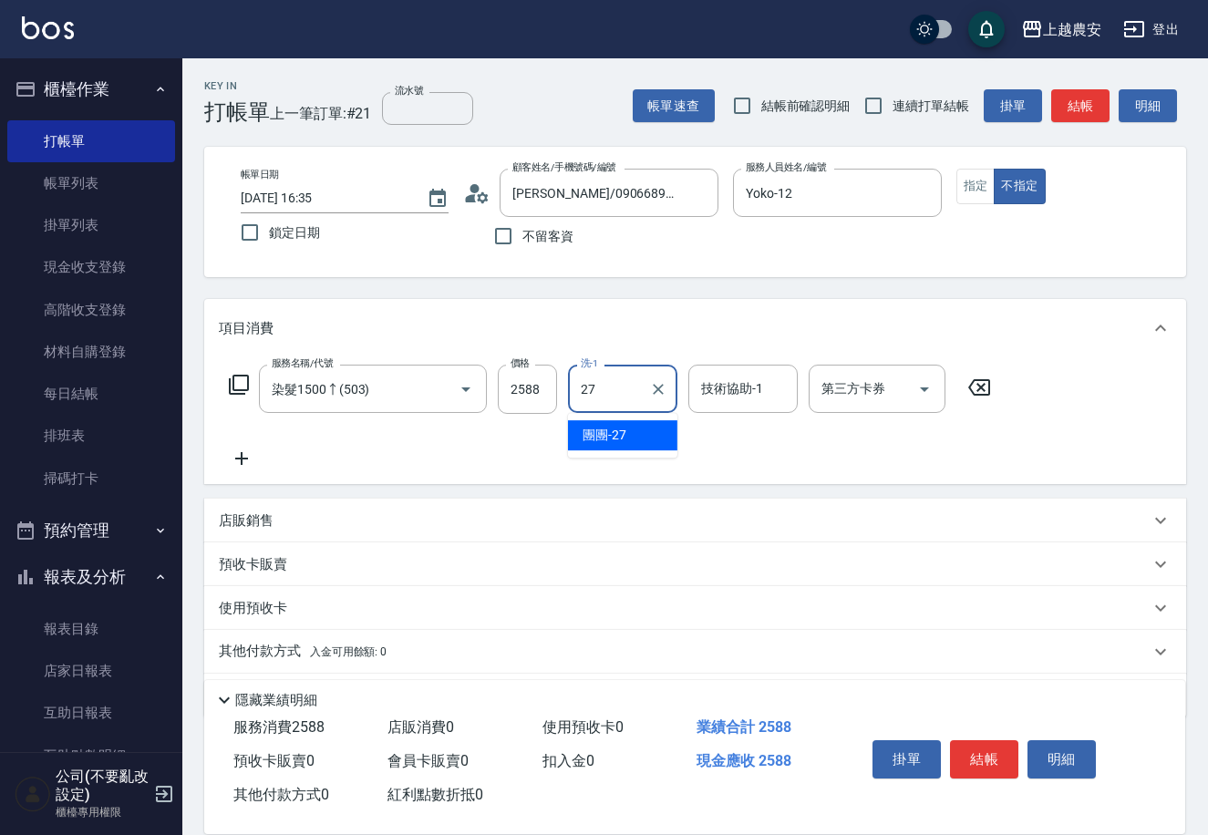
type input "團團-27"
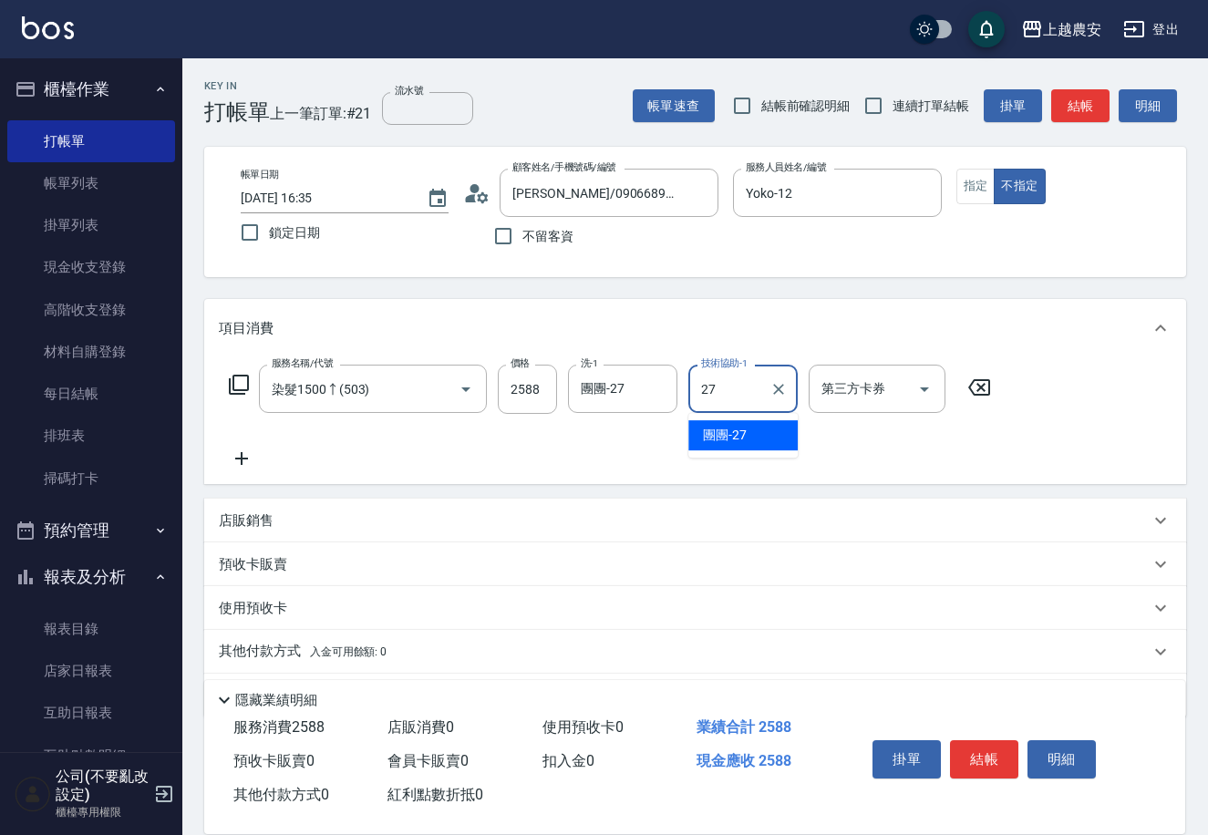
type input "團團-27"
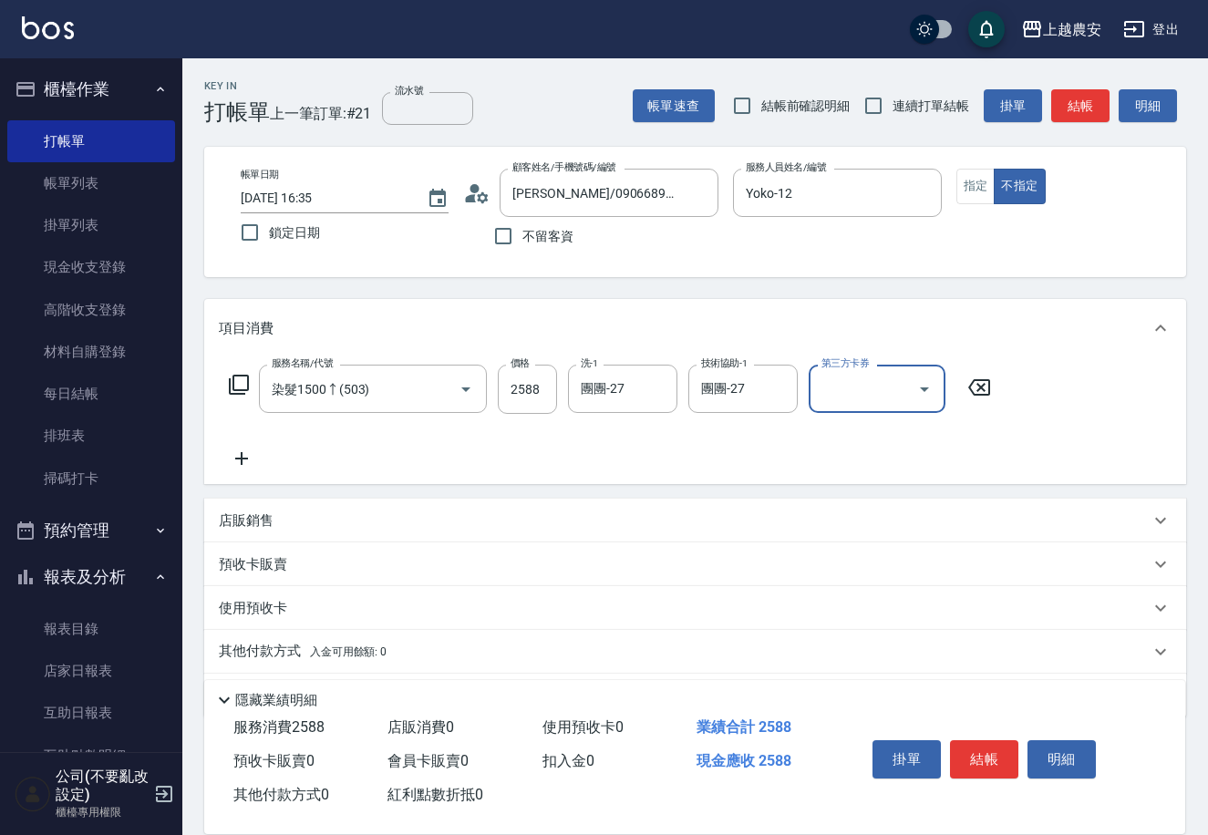
click at [428, 638] on div "其他付款方式 入金可用餘額: 0" at bounding box center [695, 652] width 982 height 44
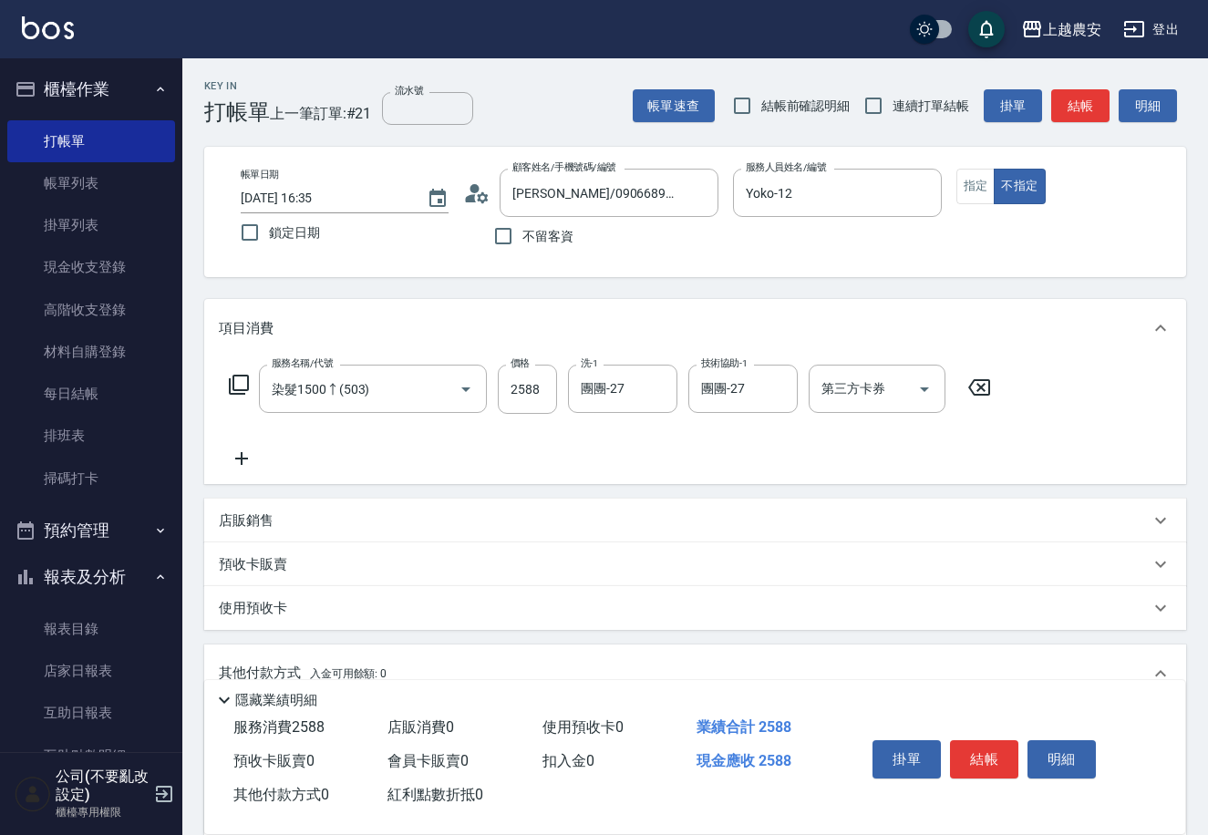
scroll to position [268, 0]
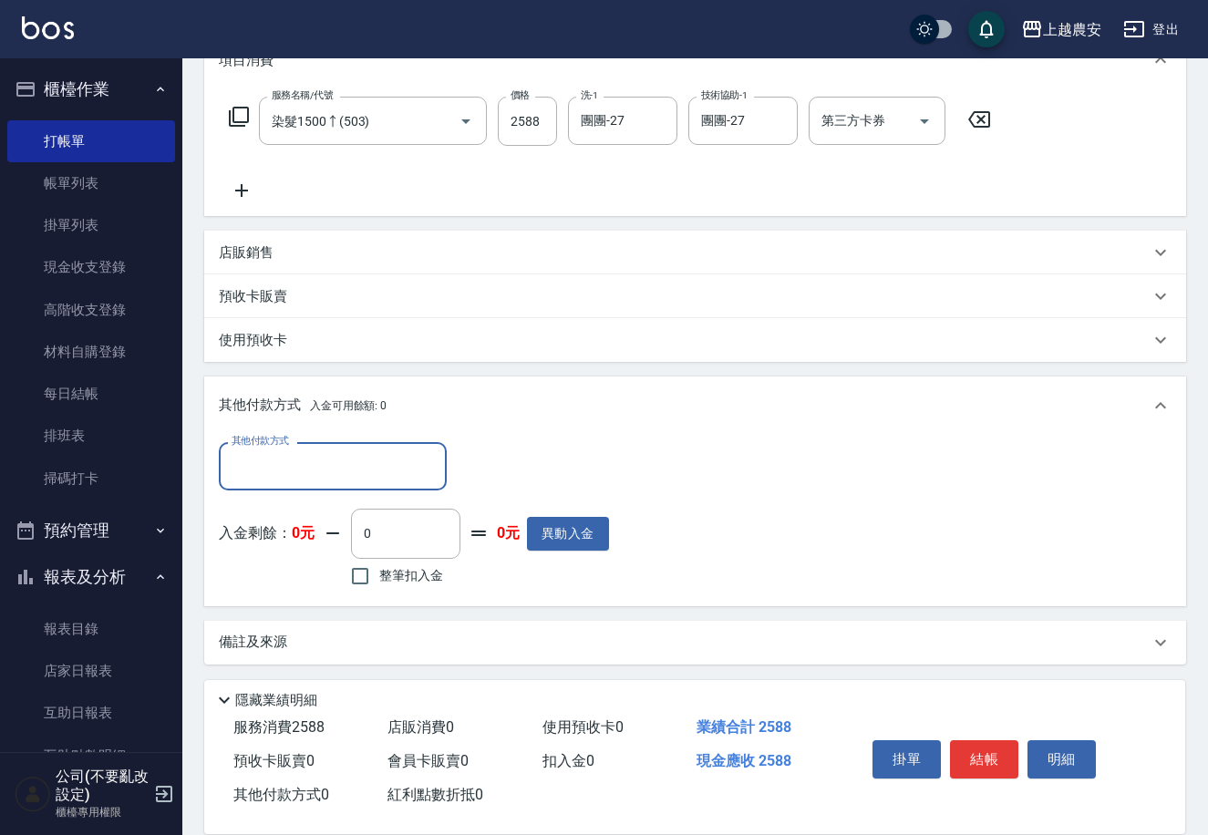
click at [440, 463] on div "其他付款方式" at bounding box center [333, 466] width 228 height 48
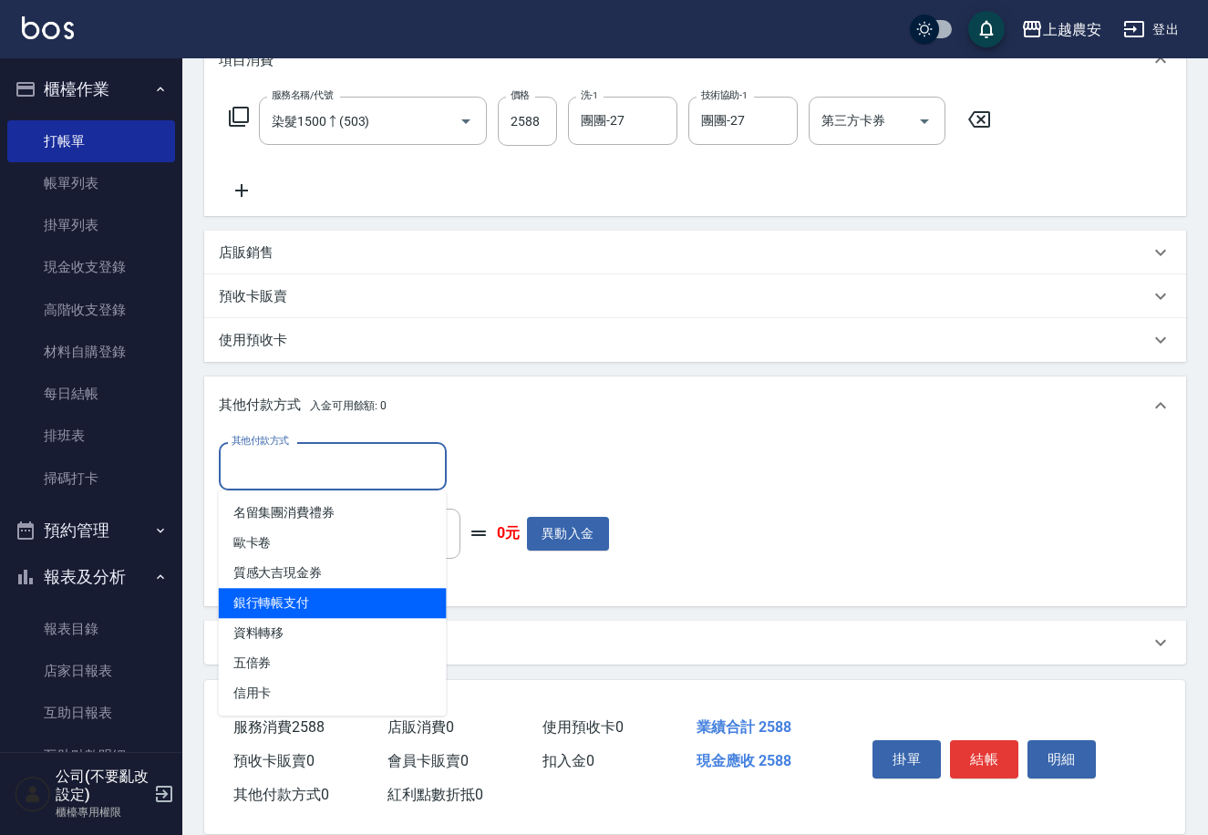
click at [388, 600] on span "銀行轉帳支付" at bounding box center [333, 603] width 228 height 30
type input "銀行轉帳支付"
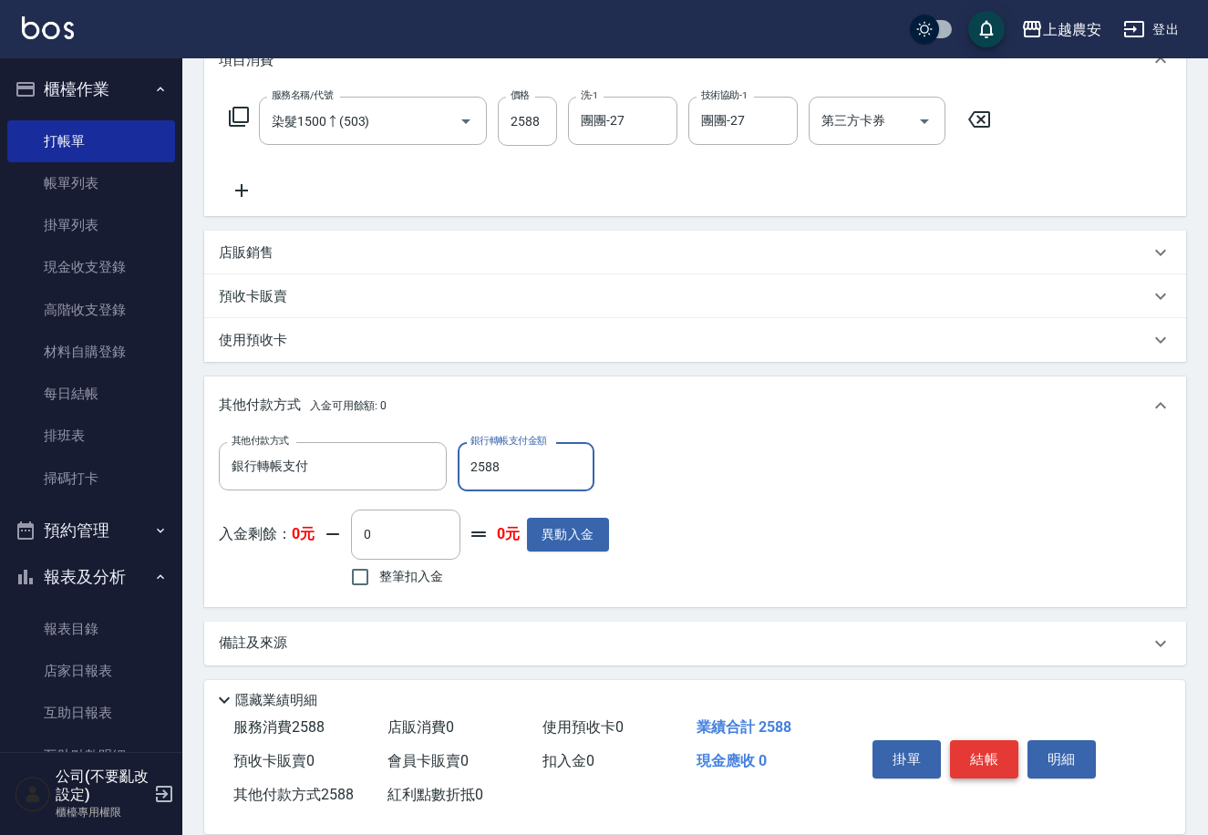
type input "2588"
click at [955, 751] on button "結帳" at bounding box center [984, 760] width 68 height 38
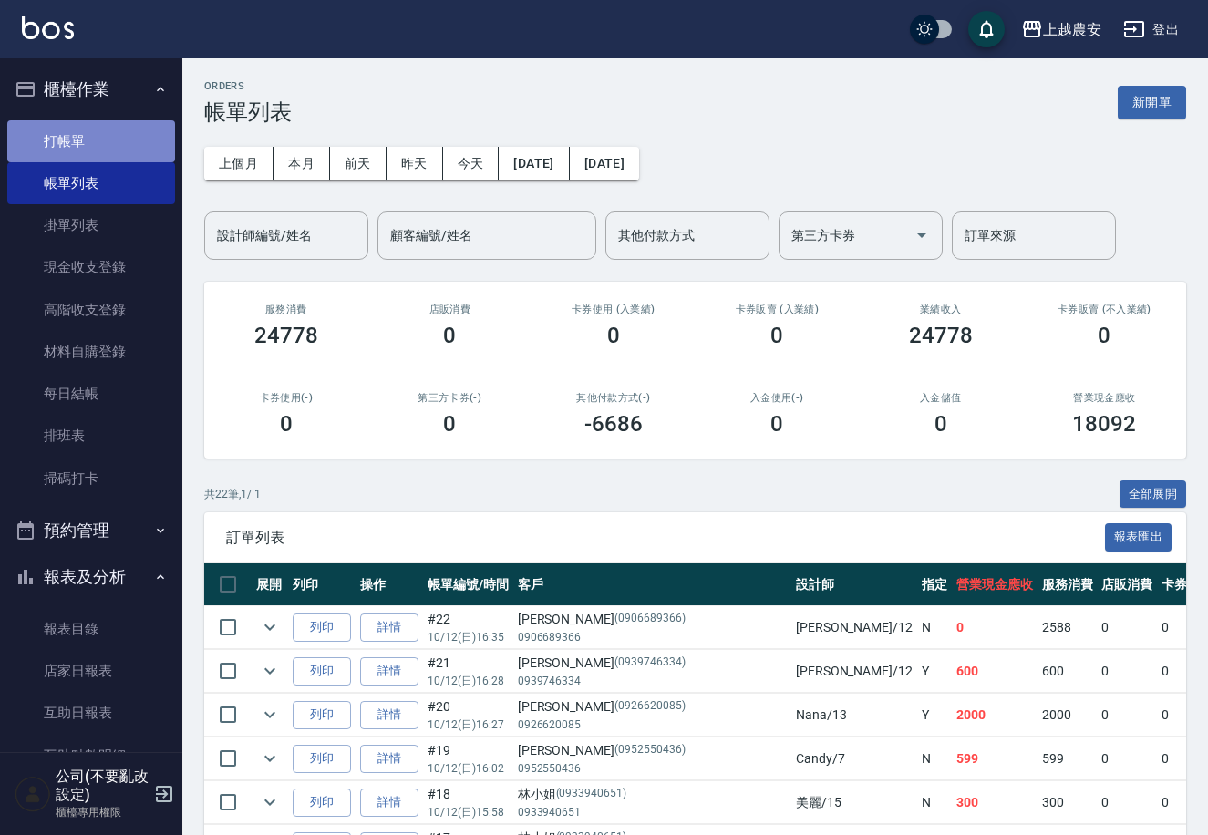
click at [143, 130] on link "打帳單" at bounding box center [91, 141] width 168 height 42
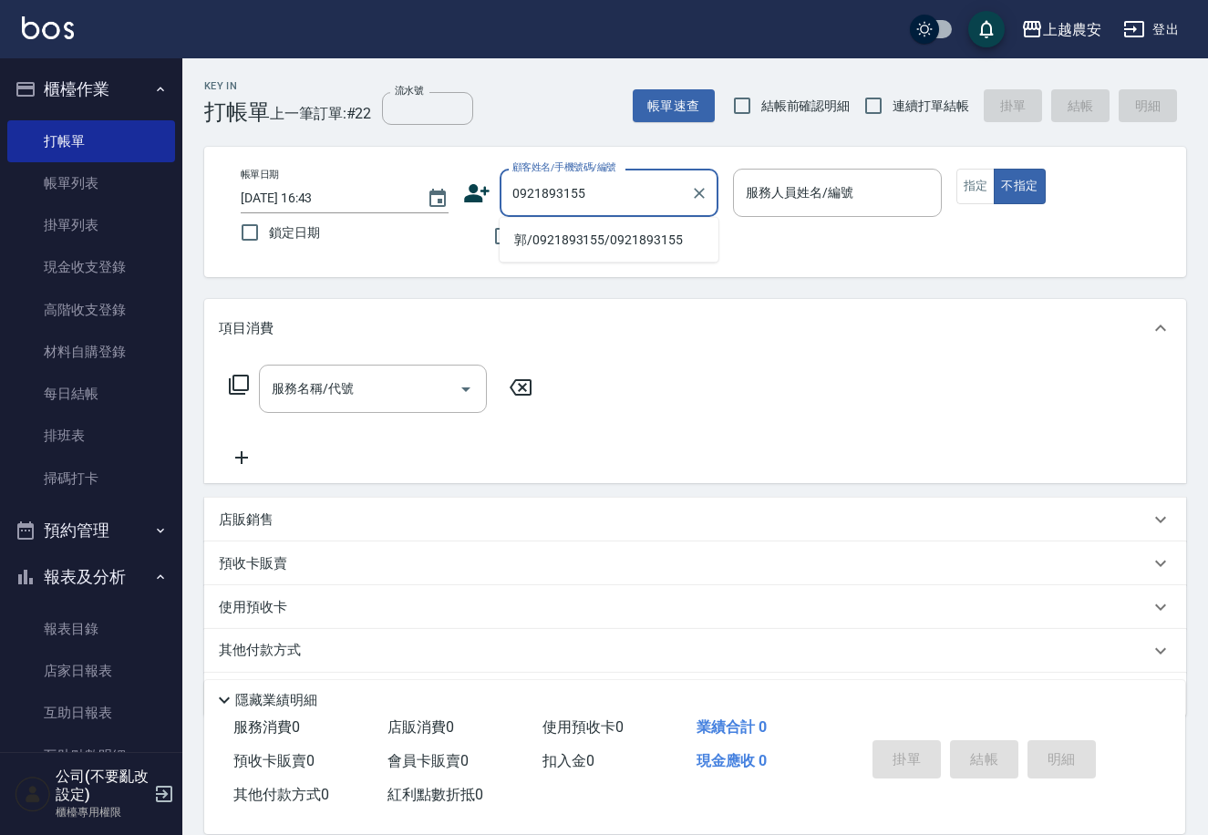
type input "郭/0921893155/0921893155"
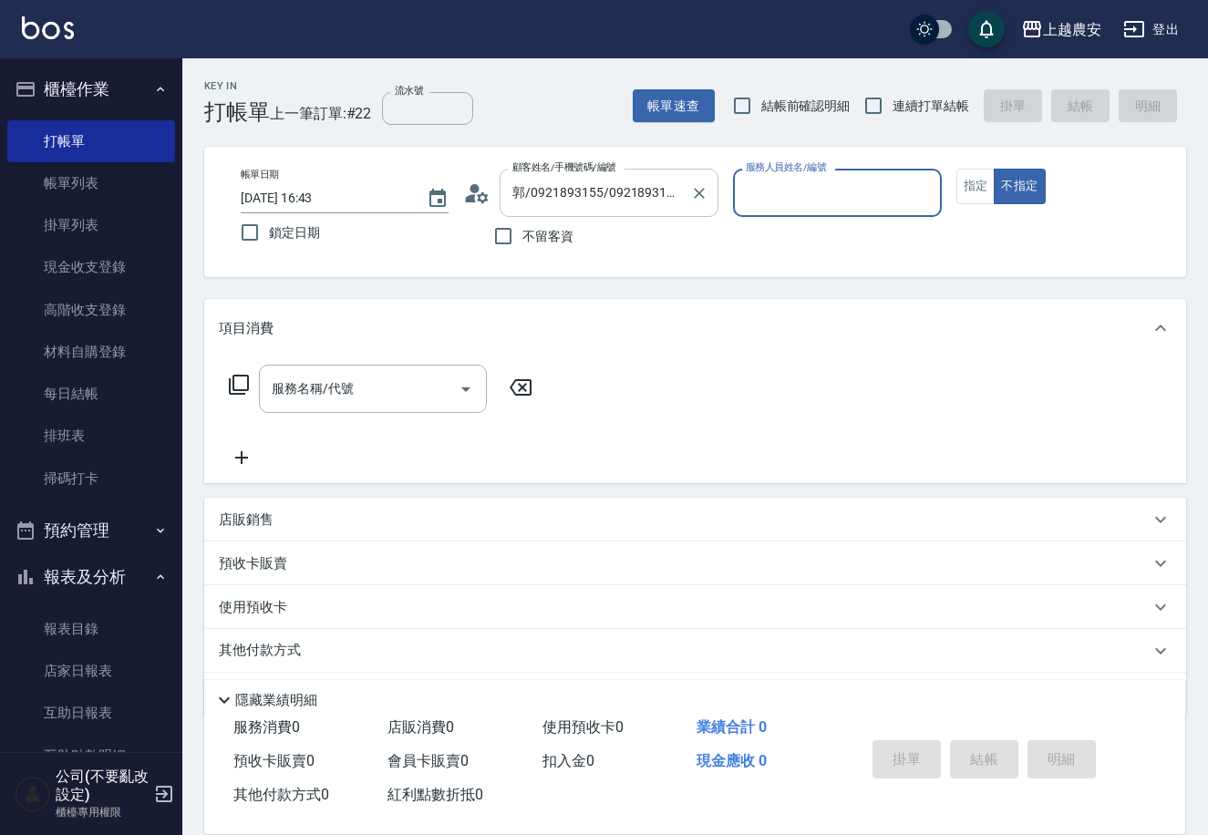
type input "Mia-M"
click at [973, 183] on button "指定" at bounding box center [976, 187] width 39 height 36
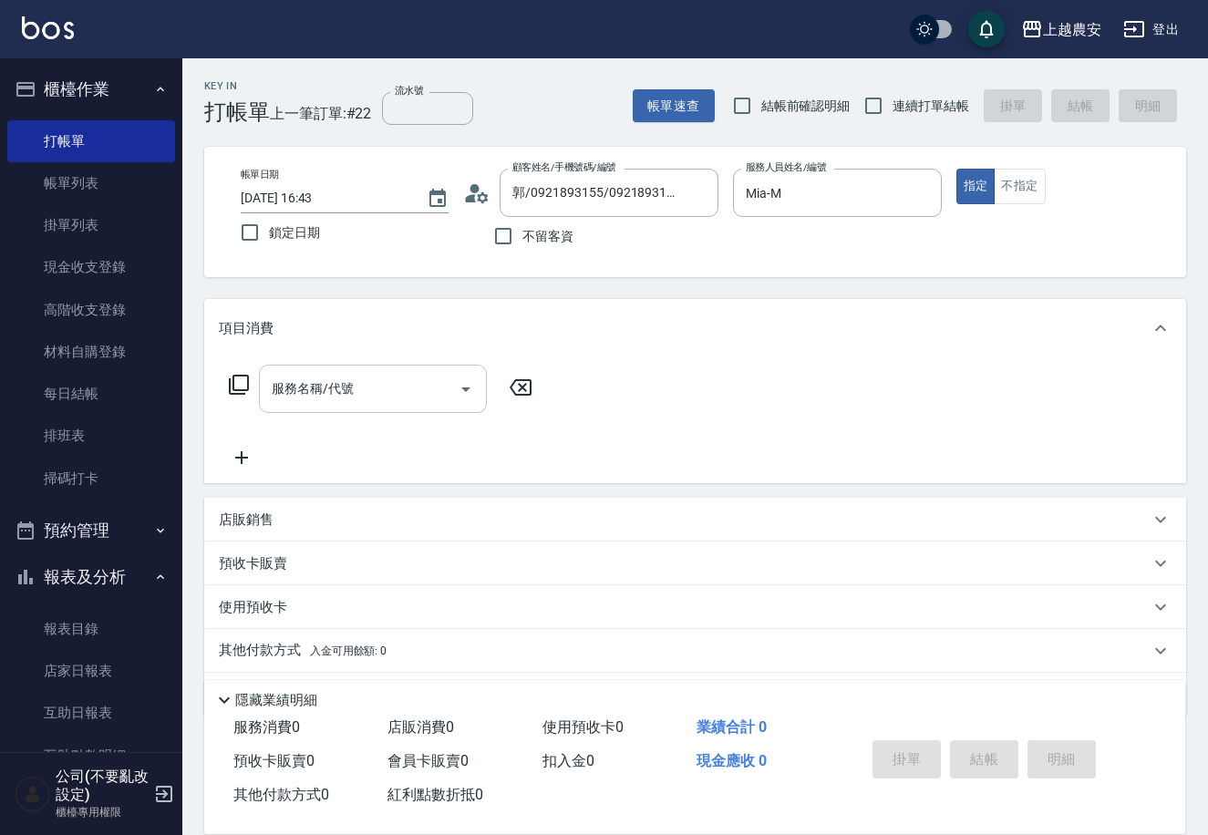
click at [347, 405] on div "服務名稱/代號" at bounding box center [373, 389] width 228 height 48
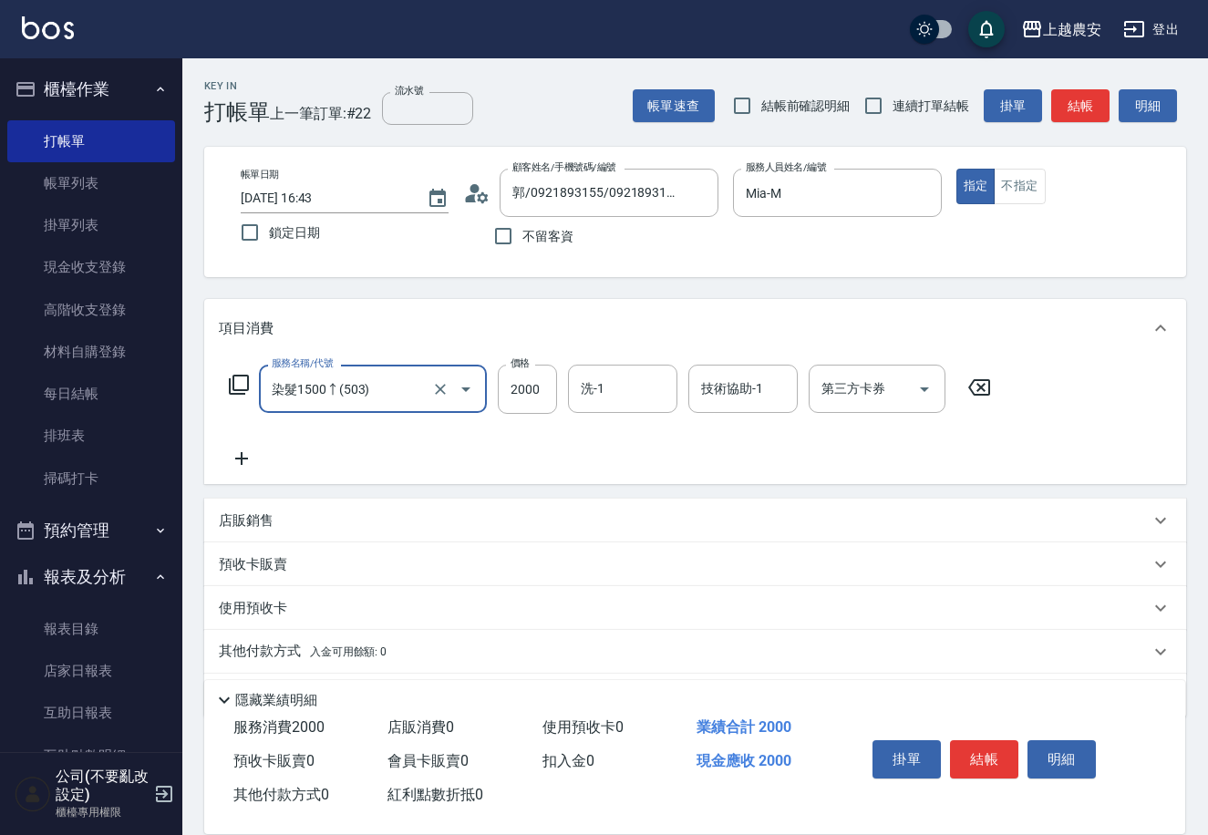
type input "染髮1500↑(503)"
type input "2500"
type input "3"
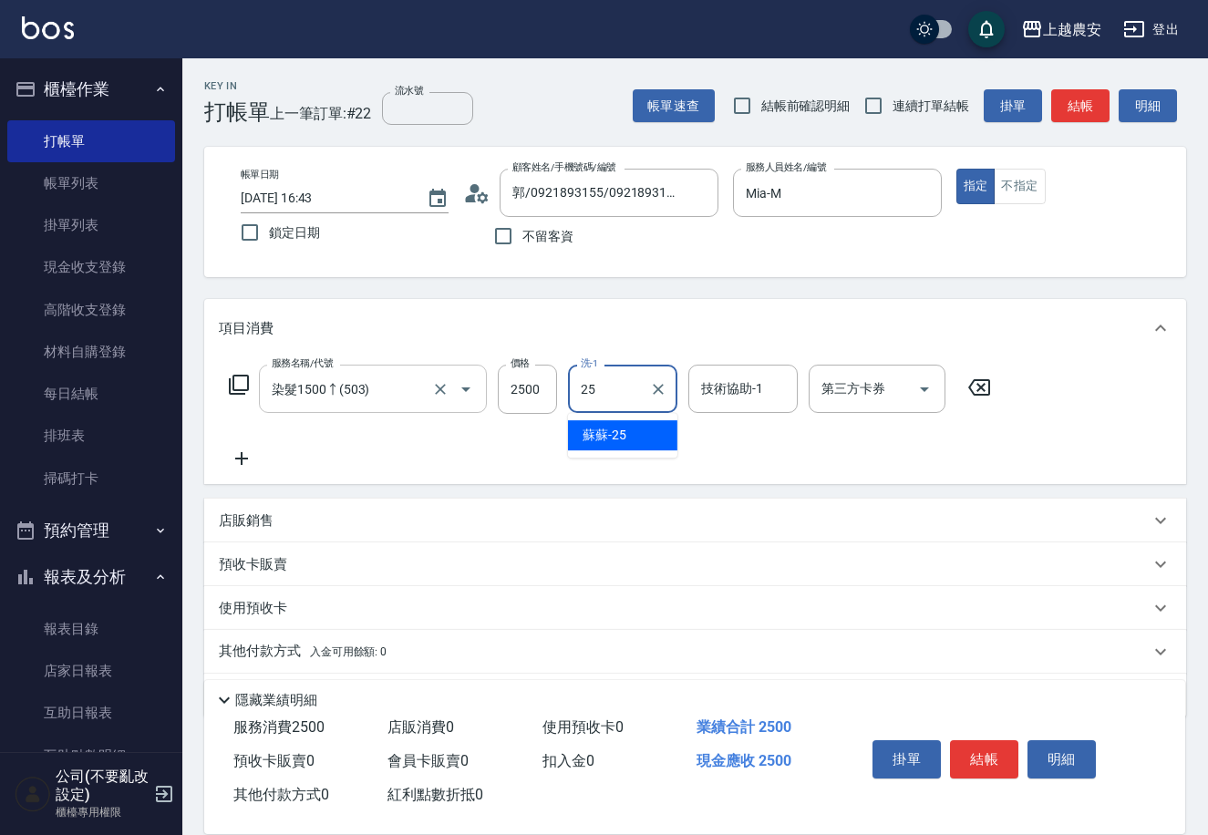
type input "蘇蘇-25"
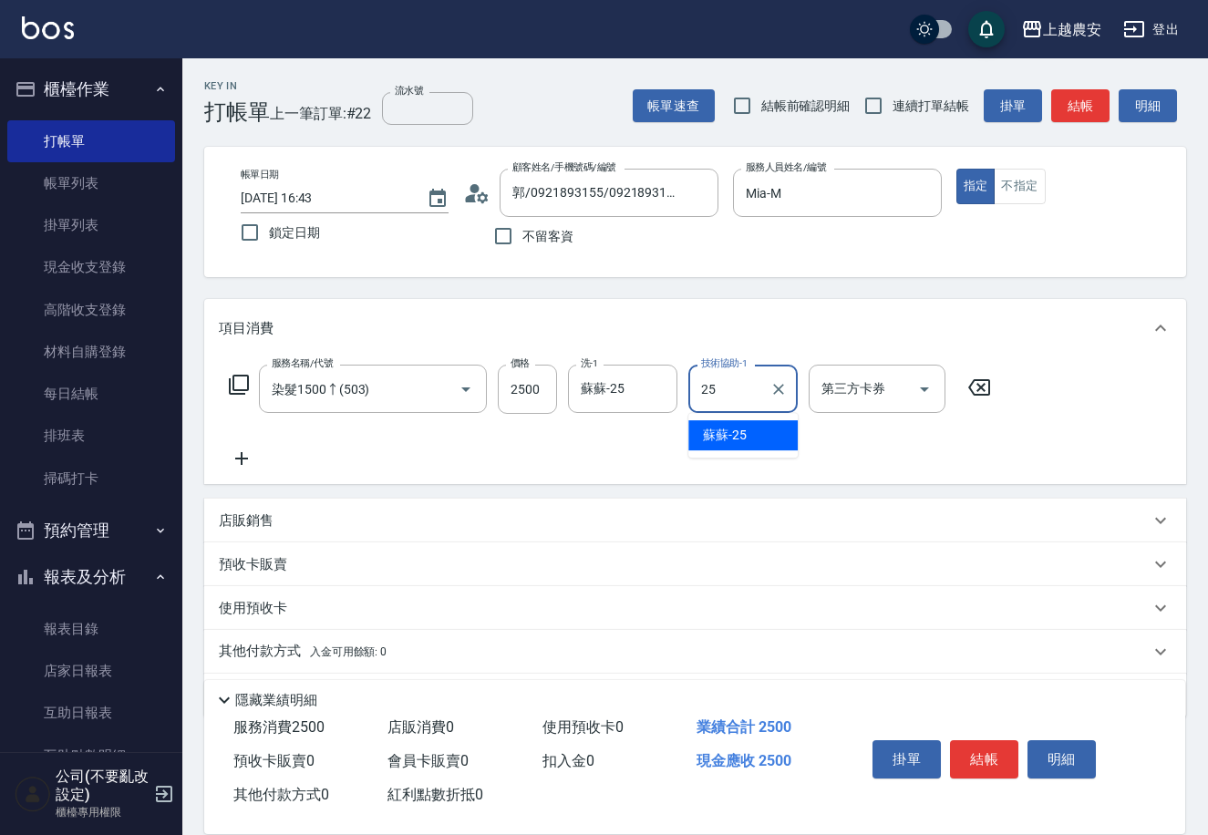
type input "蘇蘇-25"
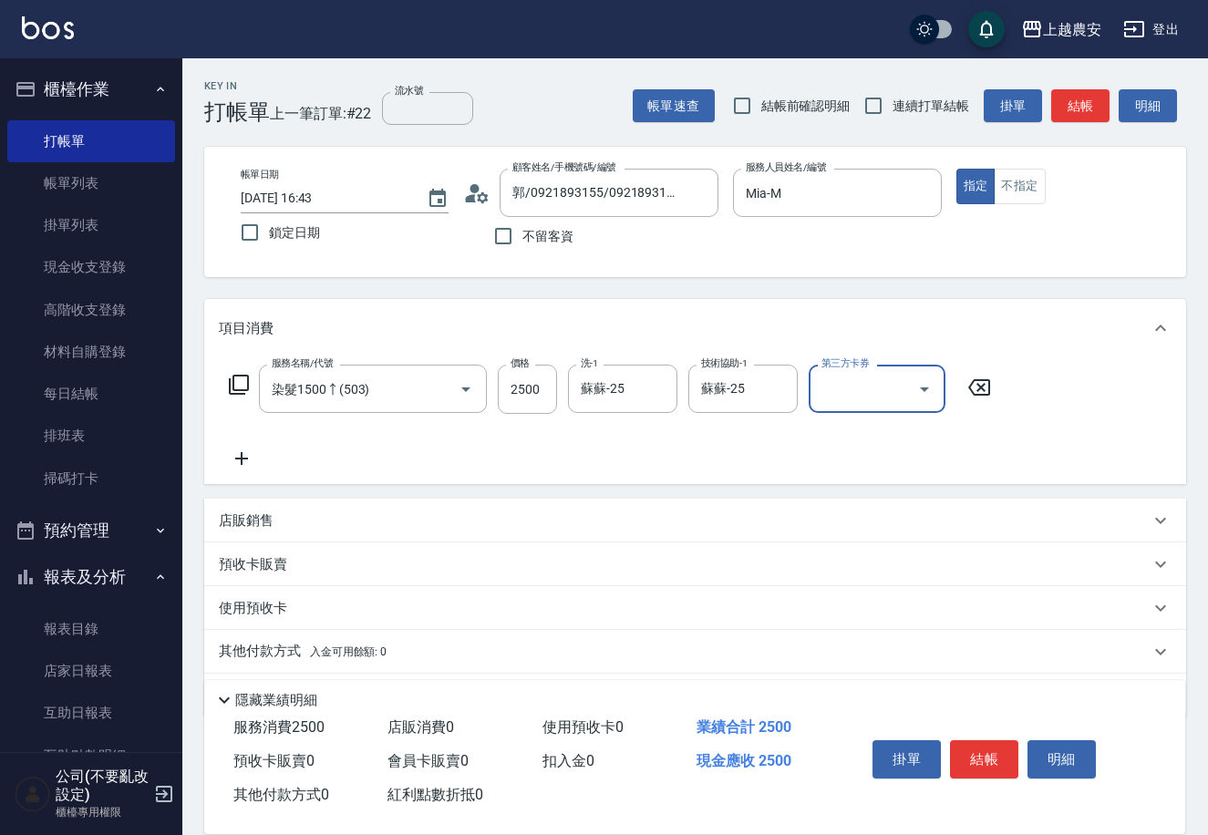
click at [971, 760] on button "結帳" at bounding box center [984, 760] width 68 height 38
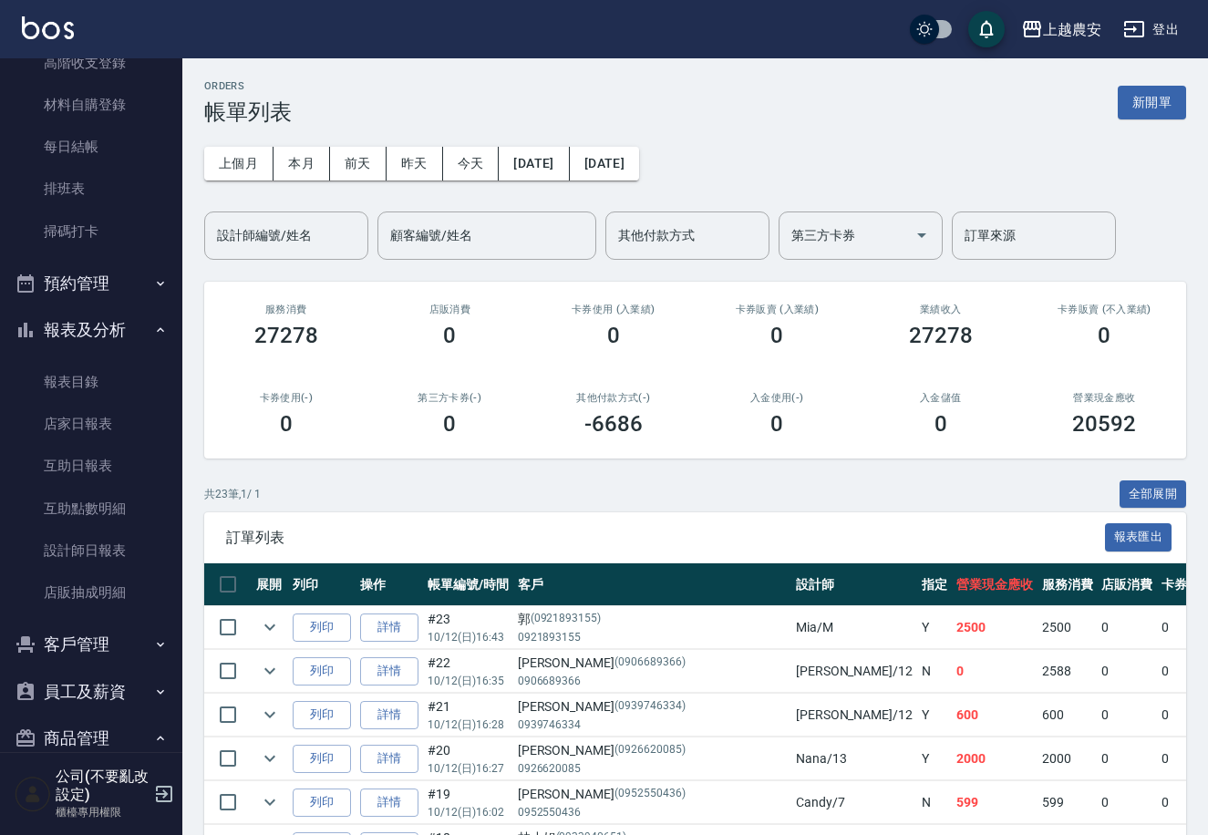
scroll to position [327, 0]
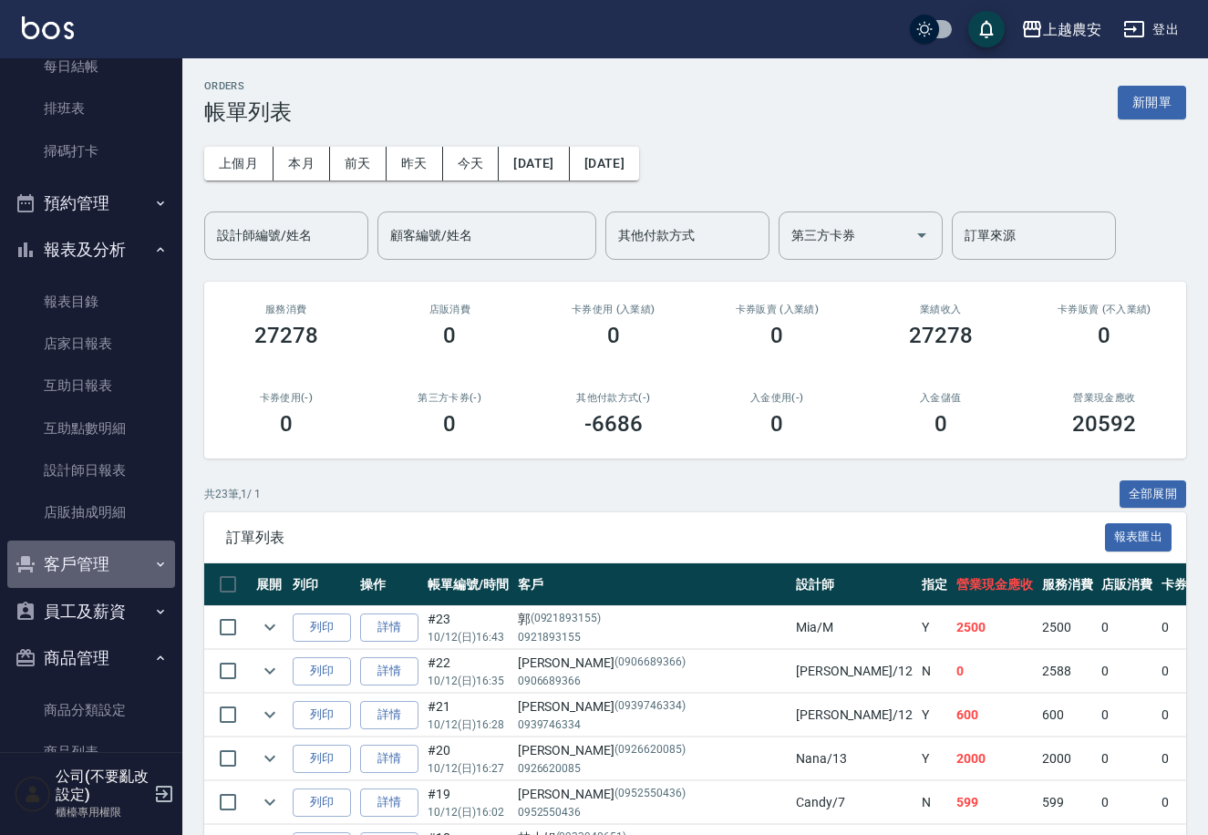
click at [103, 564] on button "客戶管理" at bounding box center [91, 564] width 168 height 47
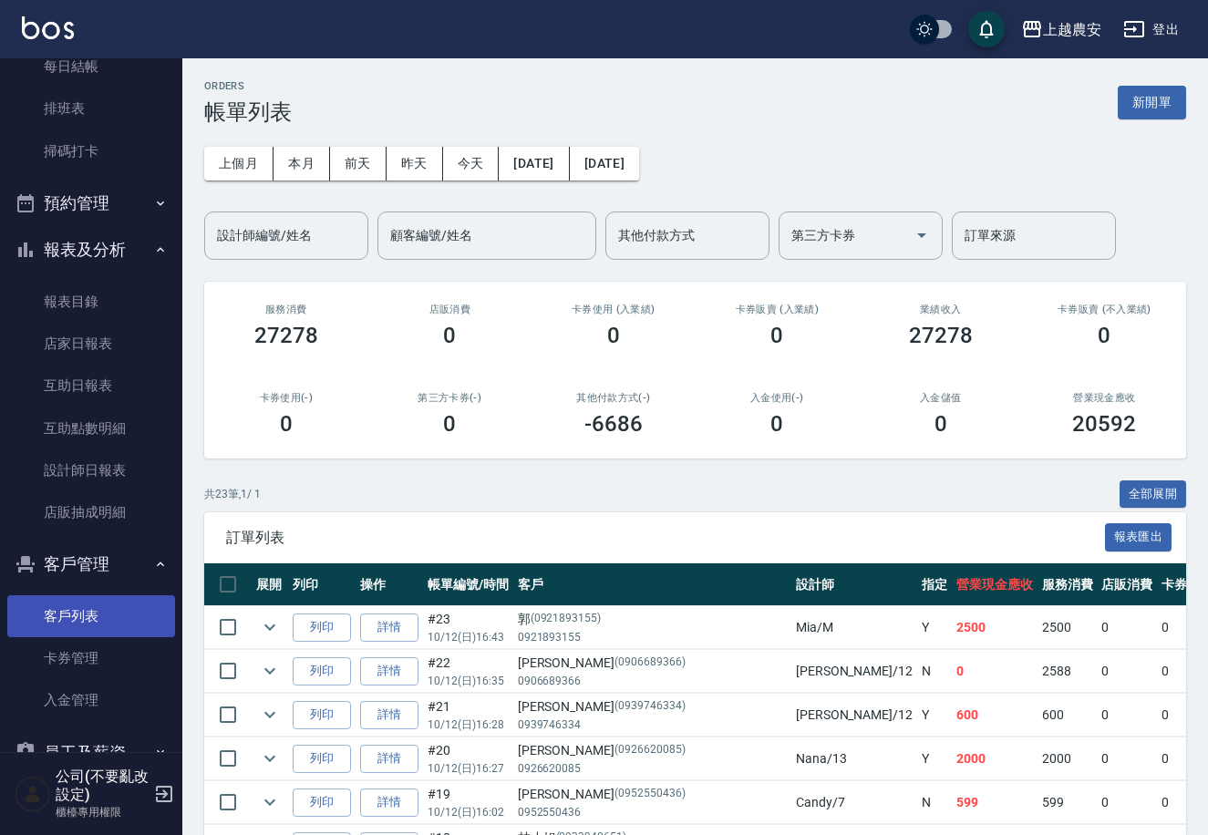
click at [92, 616] on link "客戶列表" at bounding box center [91, 617] width 168 height 42
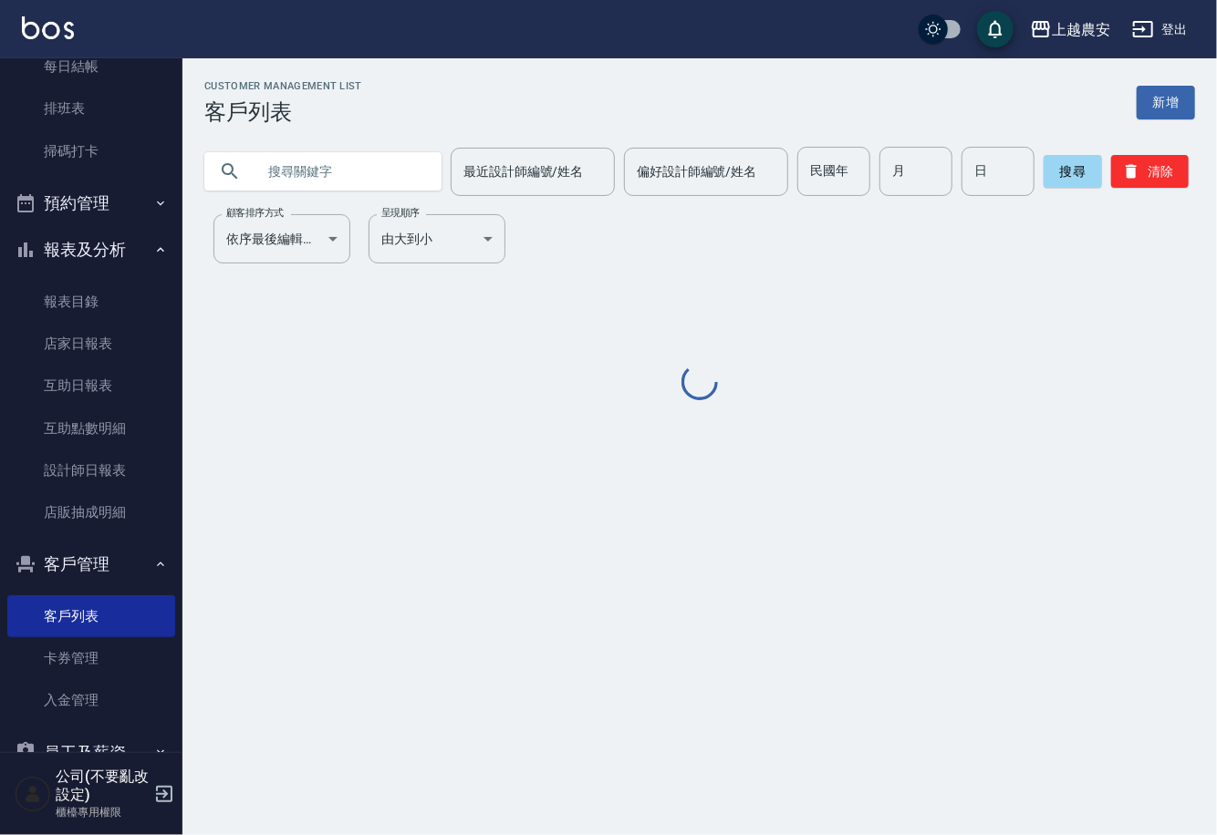
click at [347, 180] on input "text" at bounding box center [340, 171] width 171 height 49
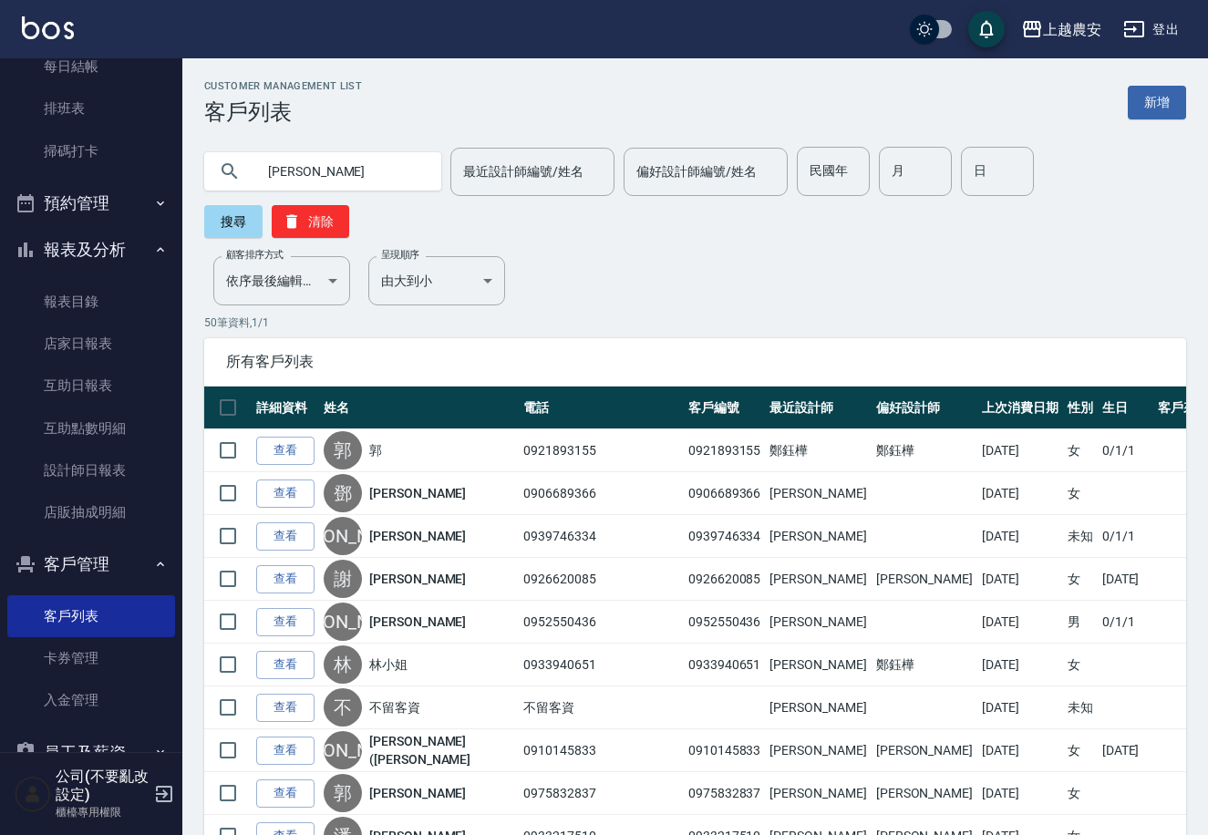
type input "[PERSON_NAME]"
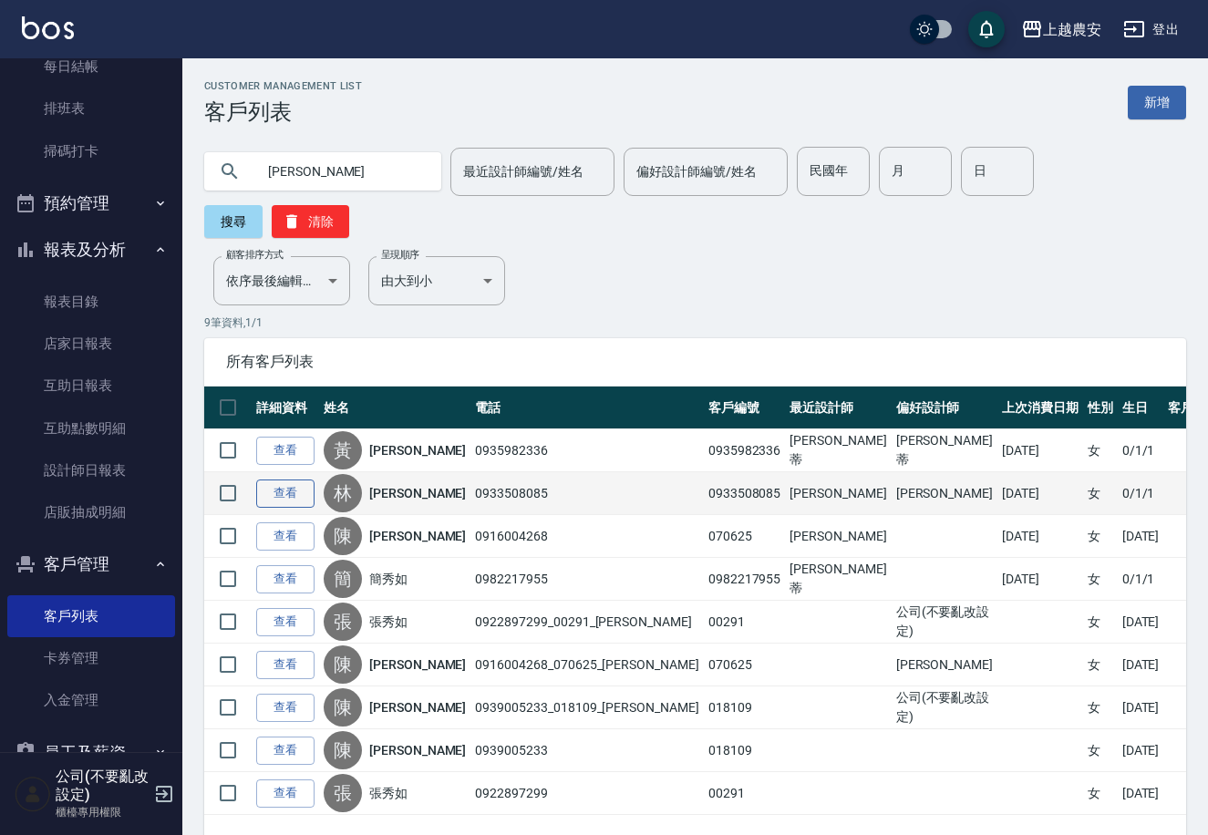
click at [279, 480] on link "查看" at bounding box center [285, 494] width 58 height 28
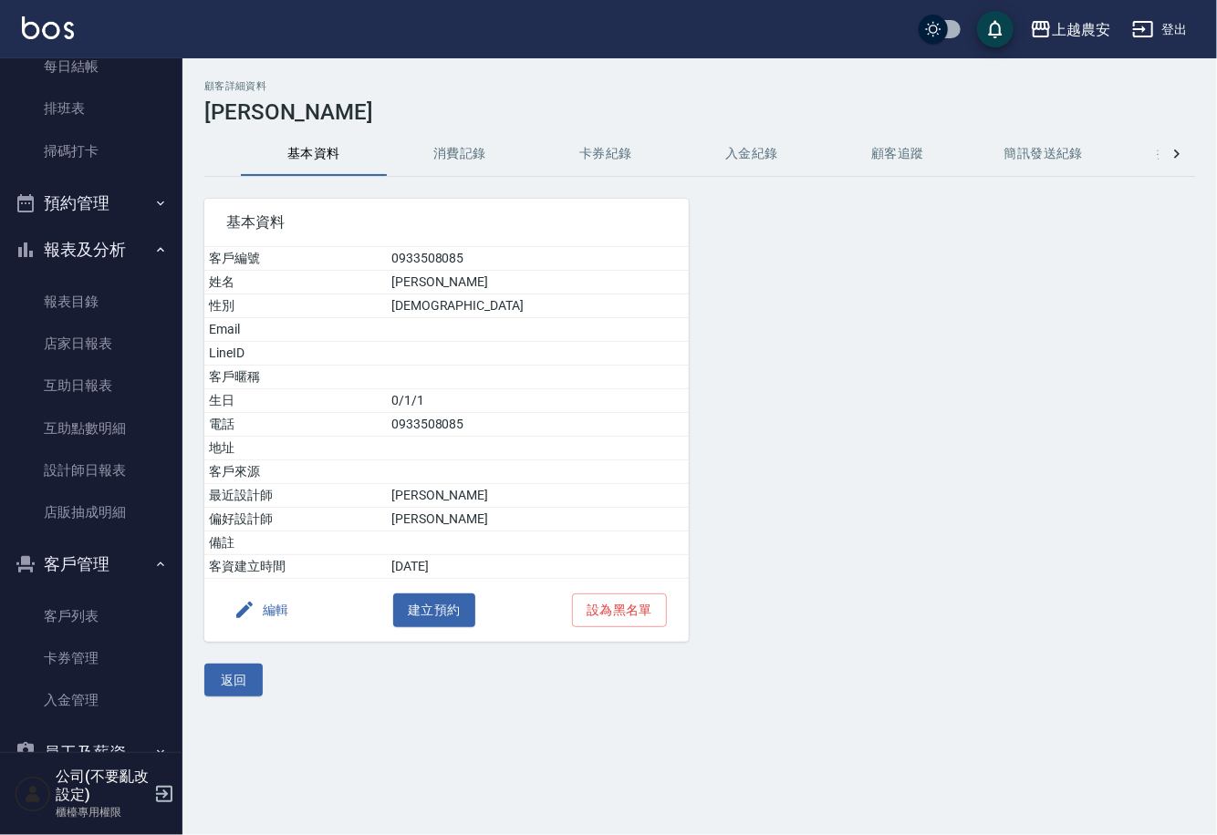
click at [459, 150] on button "消費記錄" at bounding box center [460, 154] width 146 height 44
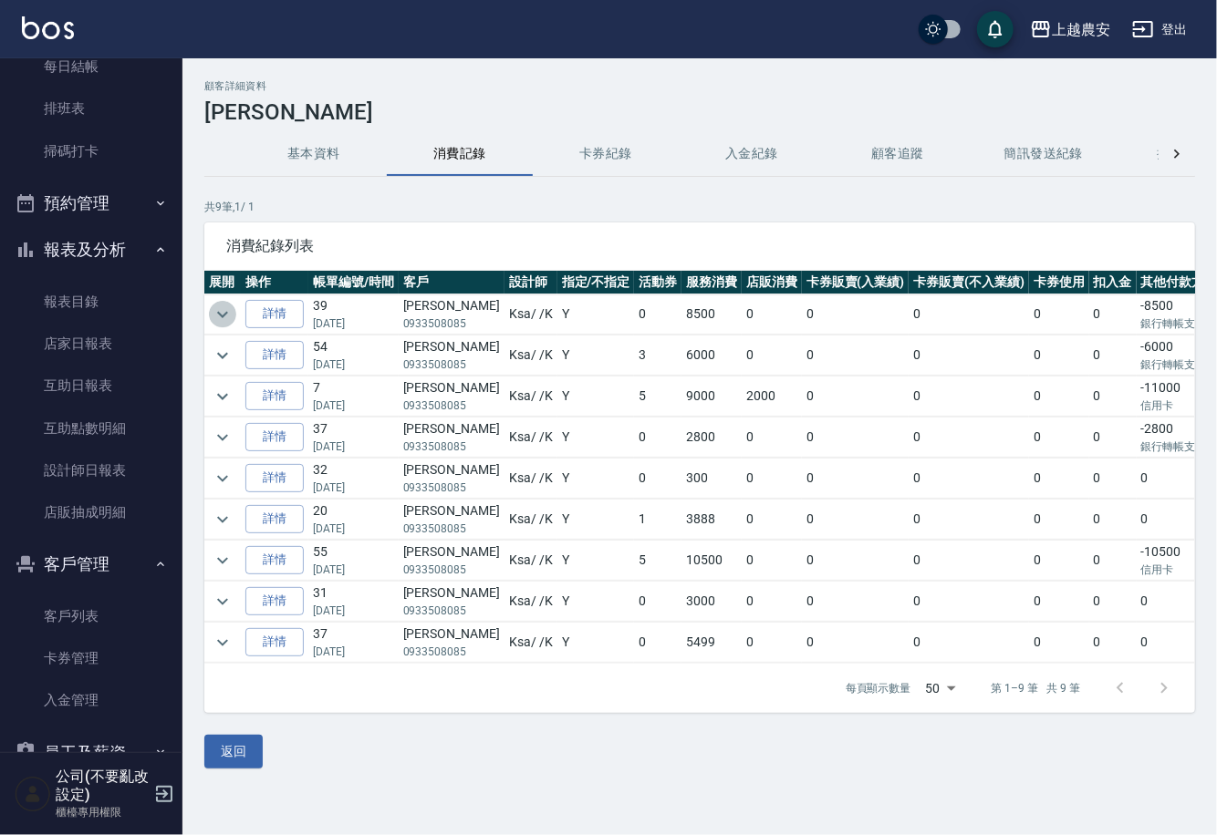
click at [218, 314] on icon "expand row" at bounding box center [223, 315] width 22 height 22
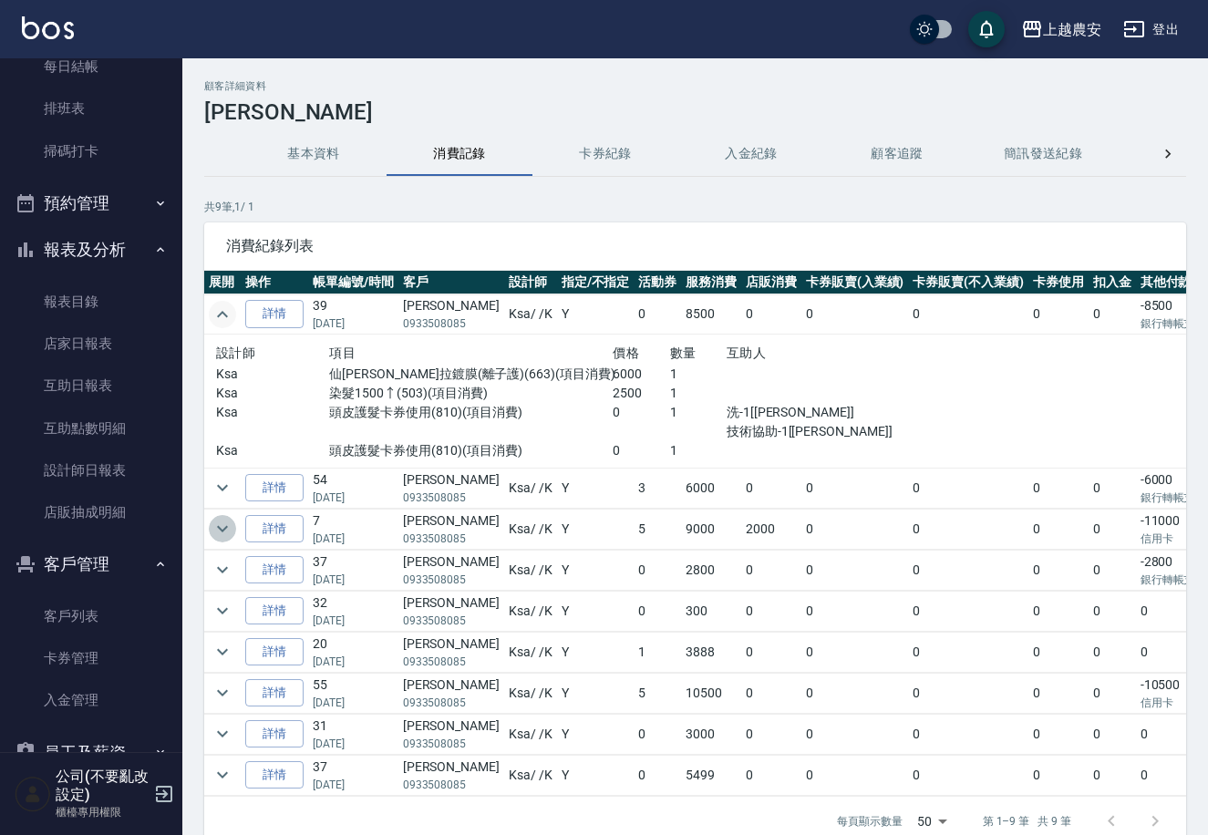
click at [224, 528] on icon "expand row" at bounding box center [222, 529] width 11 height 6
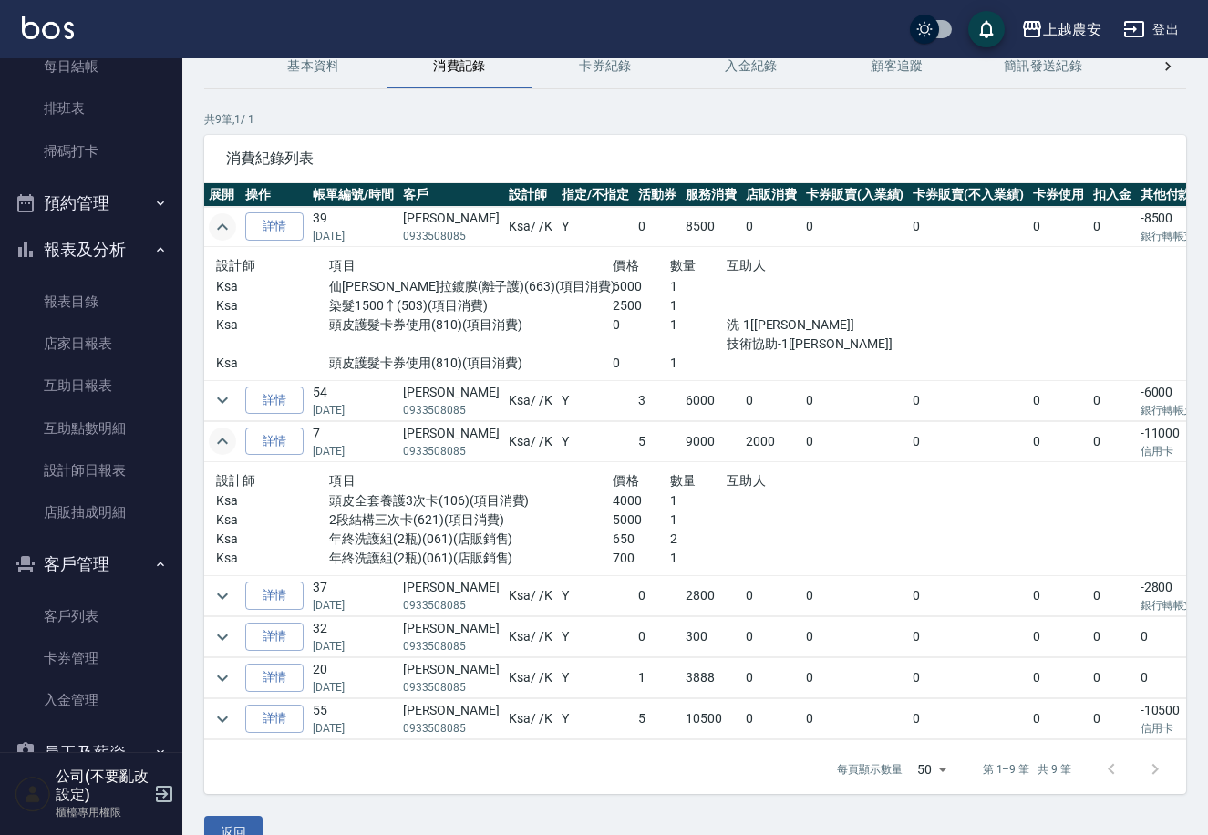
scroll to position [123, 0]
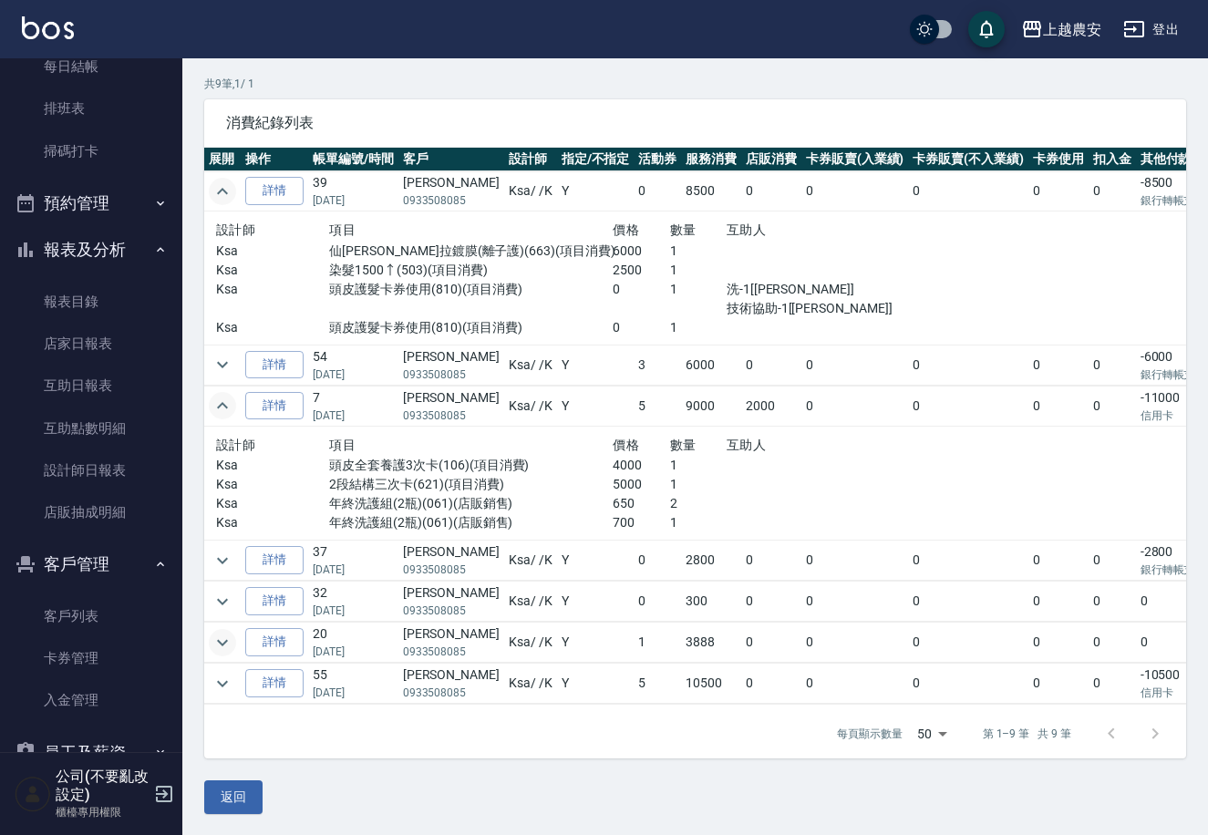
click at [224, 643] on icon "expand row" at bounding box center [223, 643] width 22 height 22
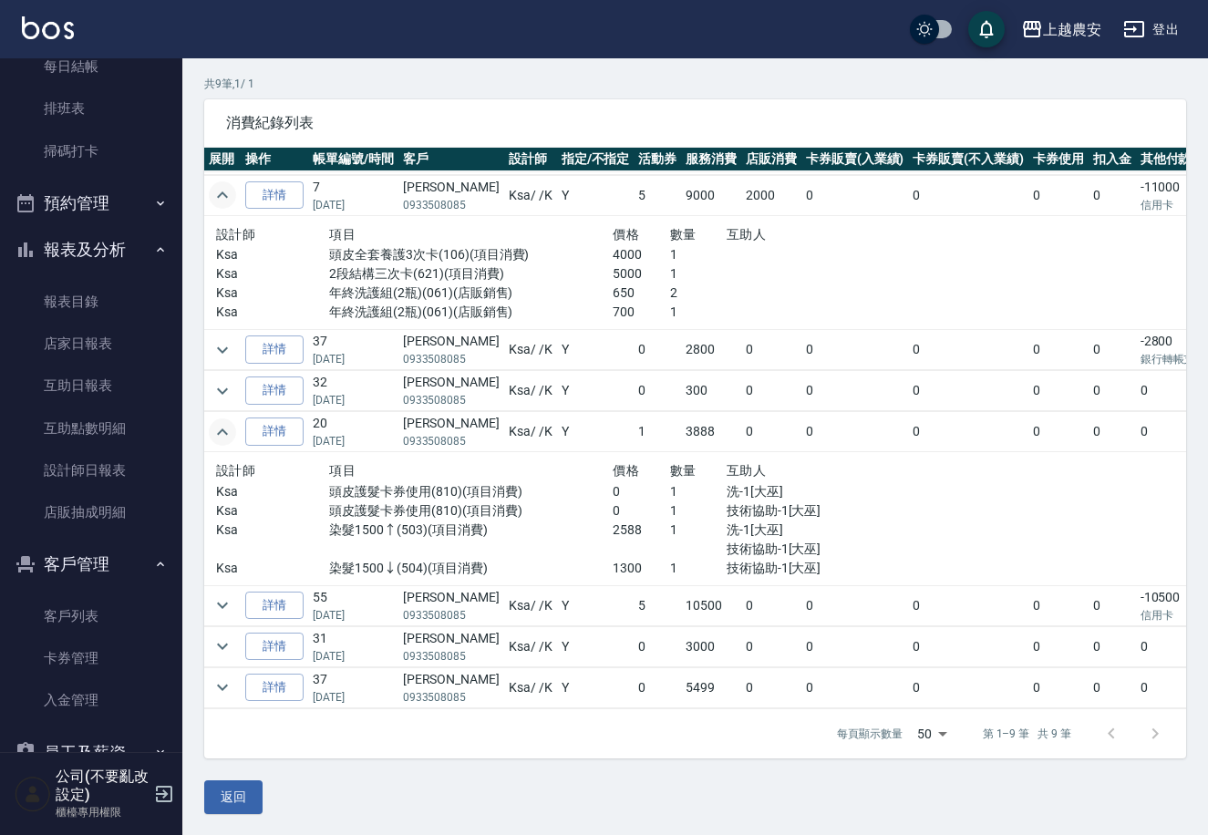
scroll to position [226, 0]
click at [229, 677] on icon "expand row" at bounding box center [223, 688] width 22 height 22
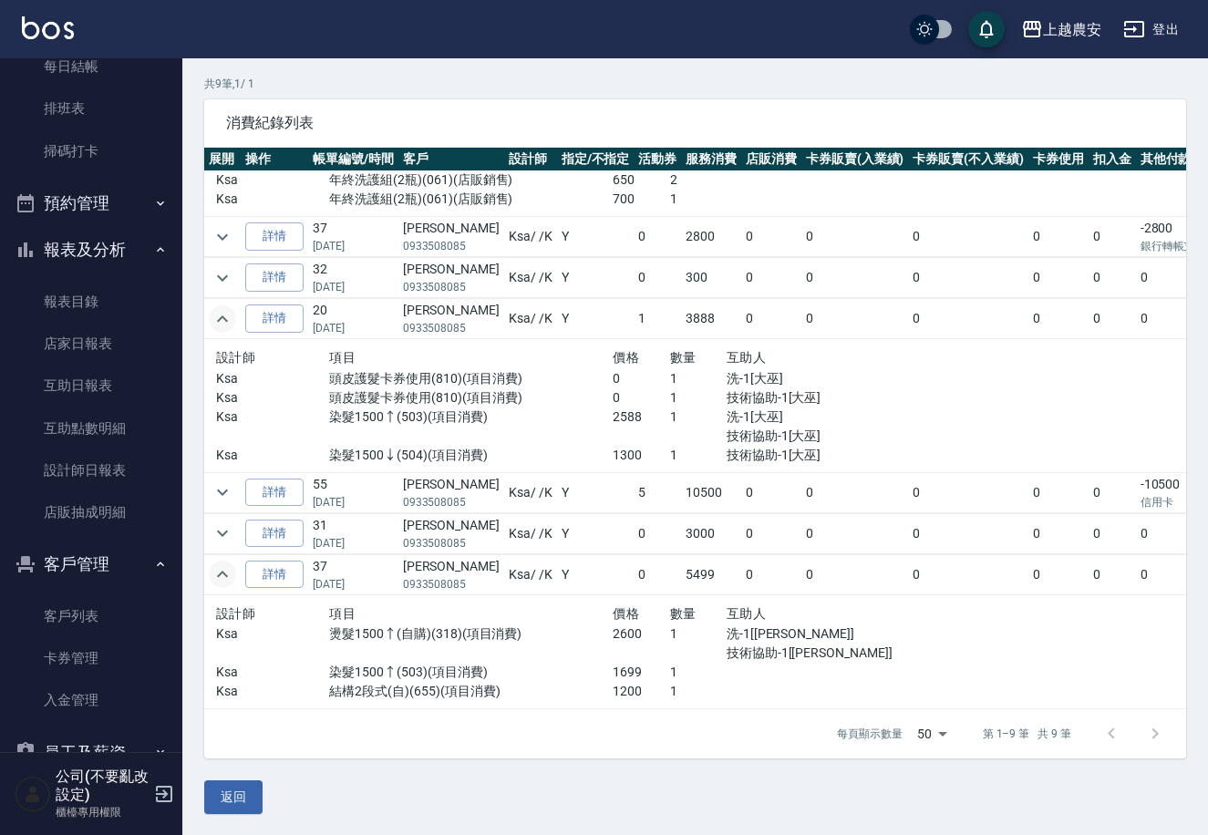
scroll to position [339, 0]
click at [221, 490] on icon "expand row" at bounding box center [222, 493] width 11 height 6
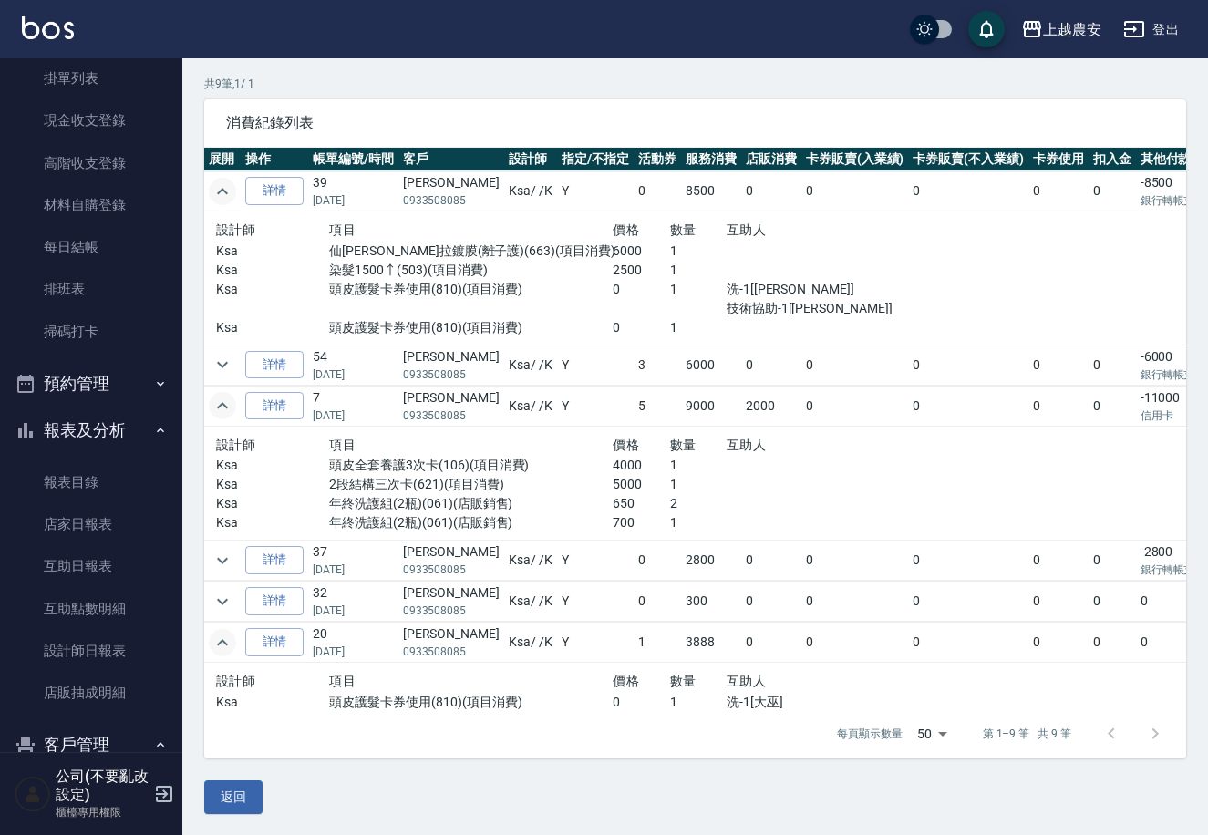
scroll to position [5, 0]
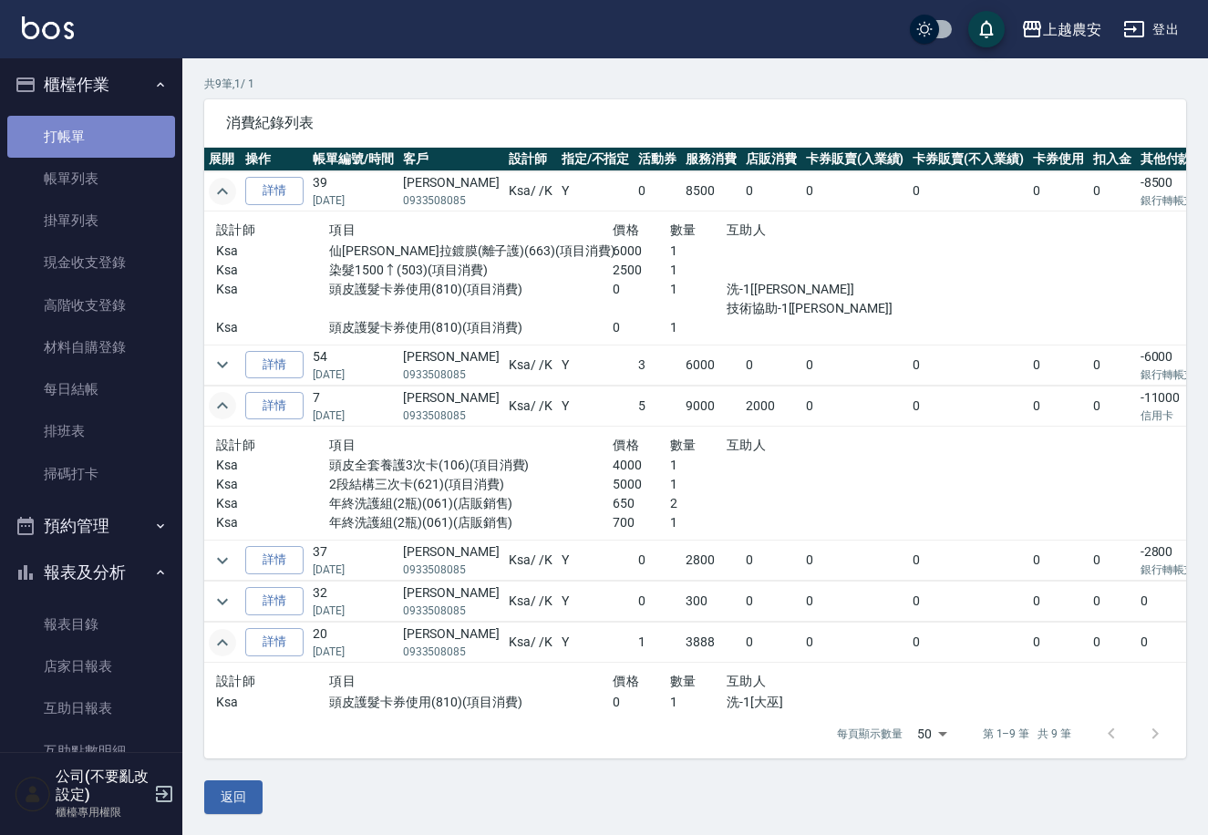
click at [162, 134] on link "打帳單" at bounding box center [91, 137] width 168 height 42
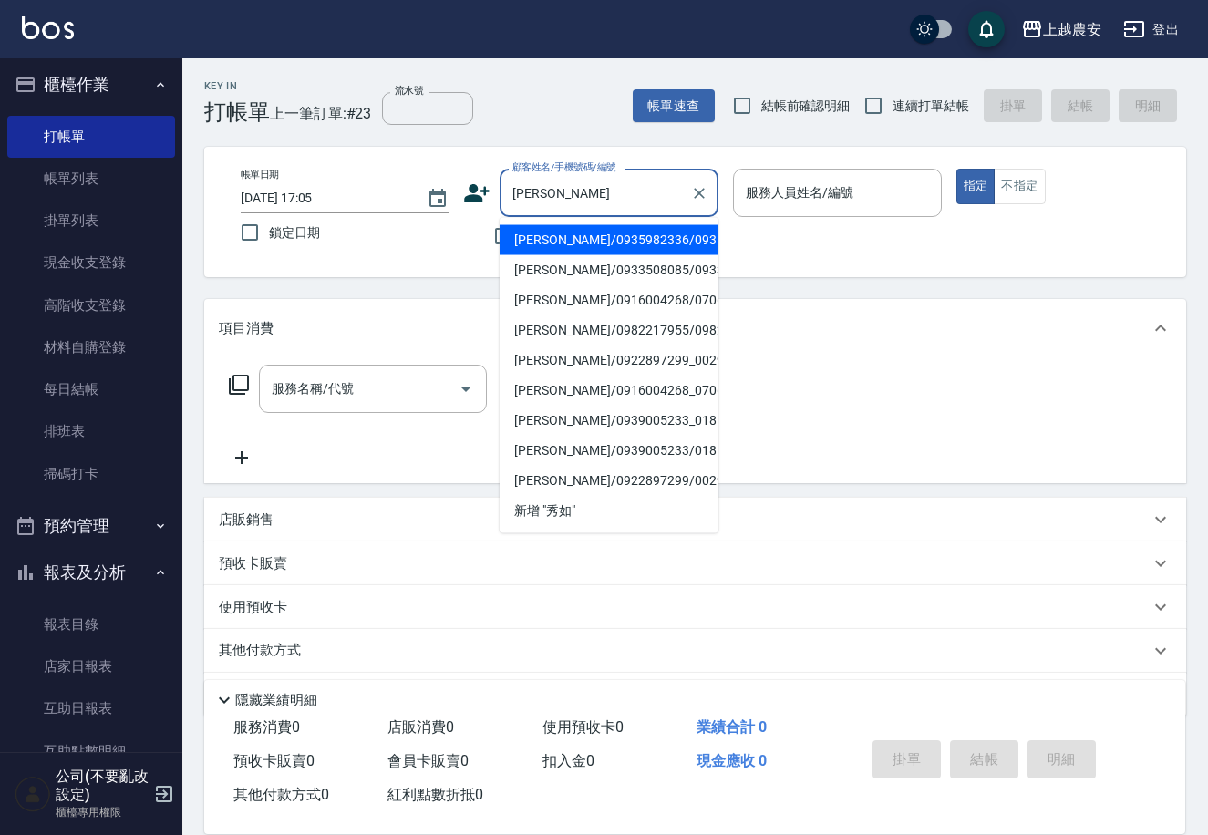
click at [650, 271] on li "[PERSON_NAME]/0933508085/0933508085" at bounding box center [609, 270] width 219 height 30
type input "[PERSON_NAME]/0933508085/0933508085"
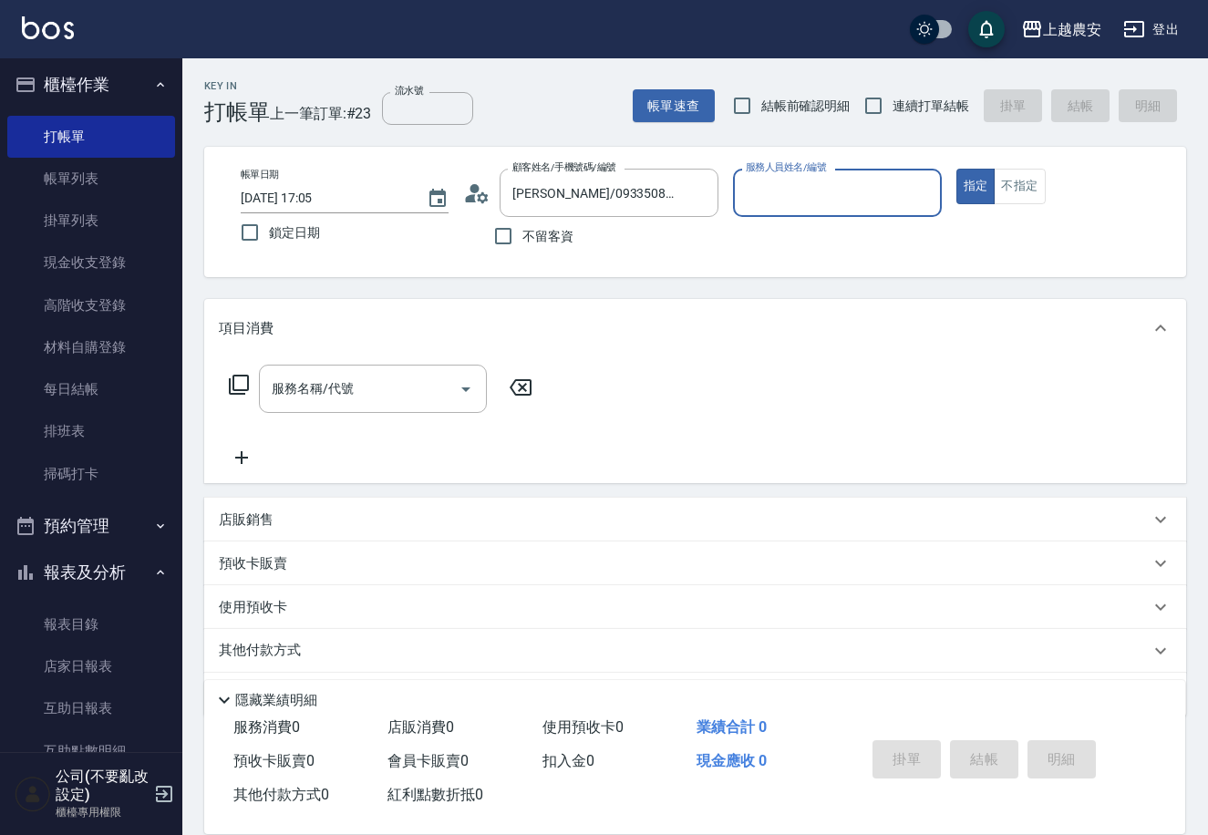
type input "Ksa-K"
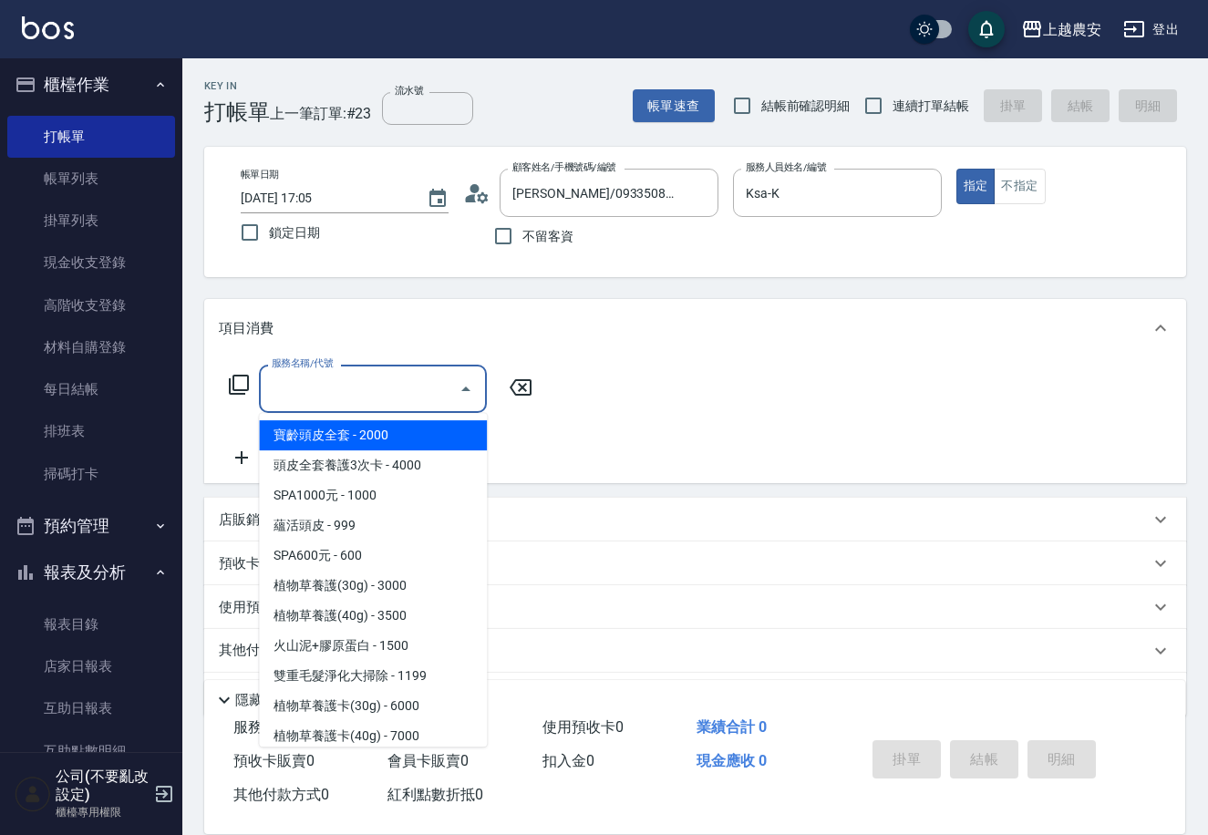
click at [378, 394] on input "服務名稱/代號" at bounding box center [359, 389] width 184 height 32
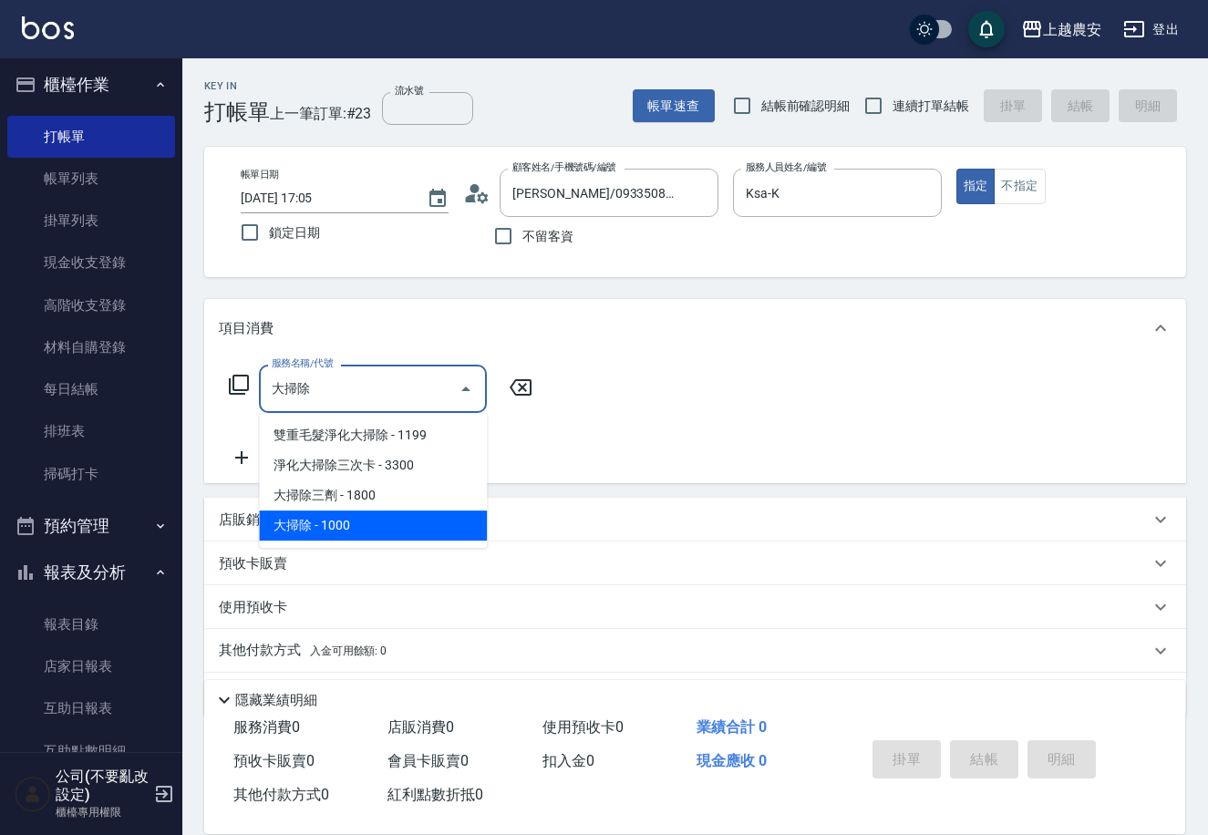
click at [451, 525] on span "大掃除 - 1000" at bounding box center [373, 526] width 228 height 30
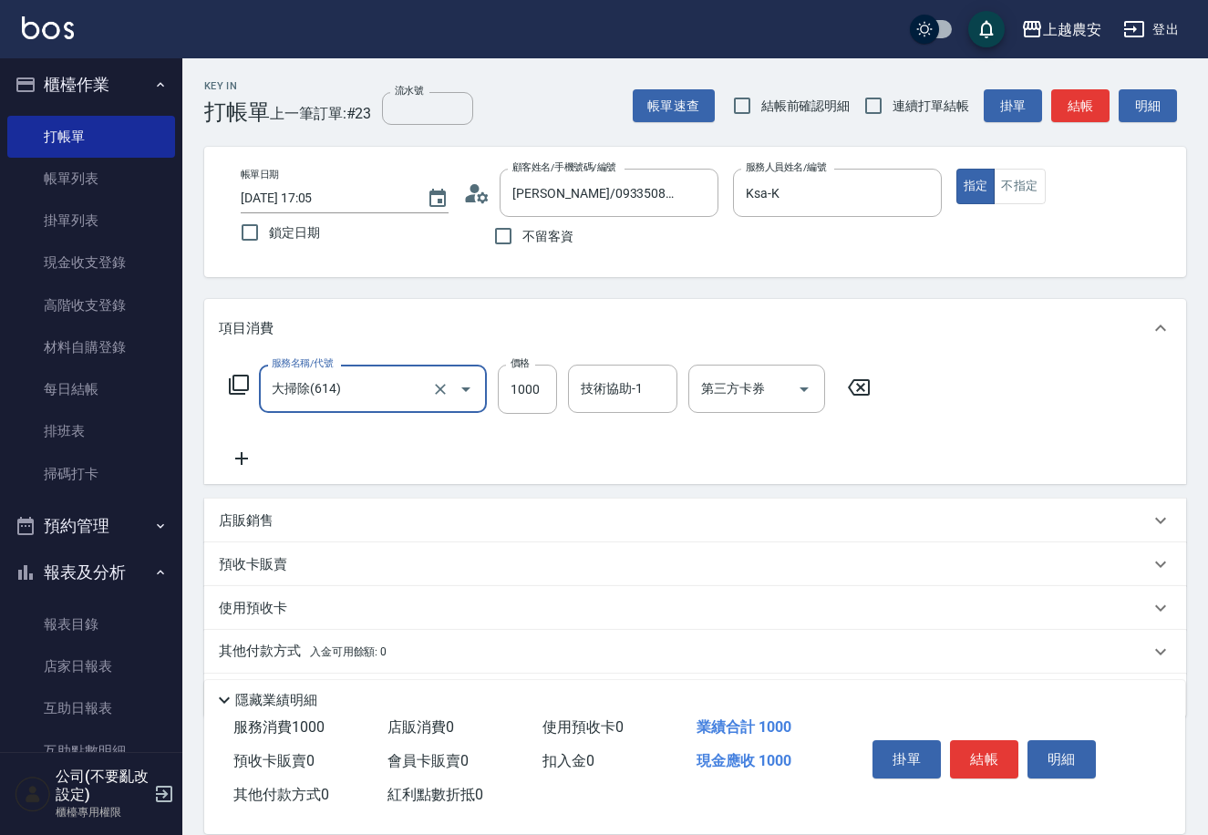
type input "大掃除(614)"
type input "1200"
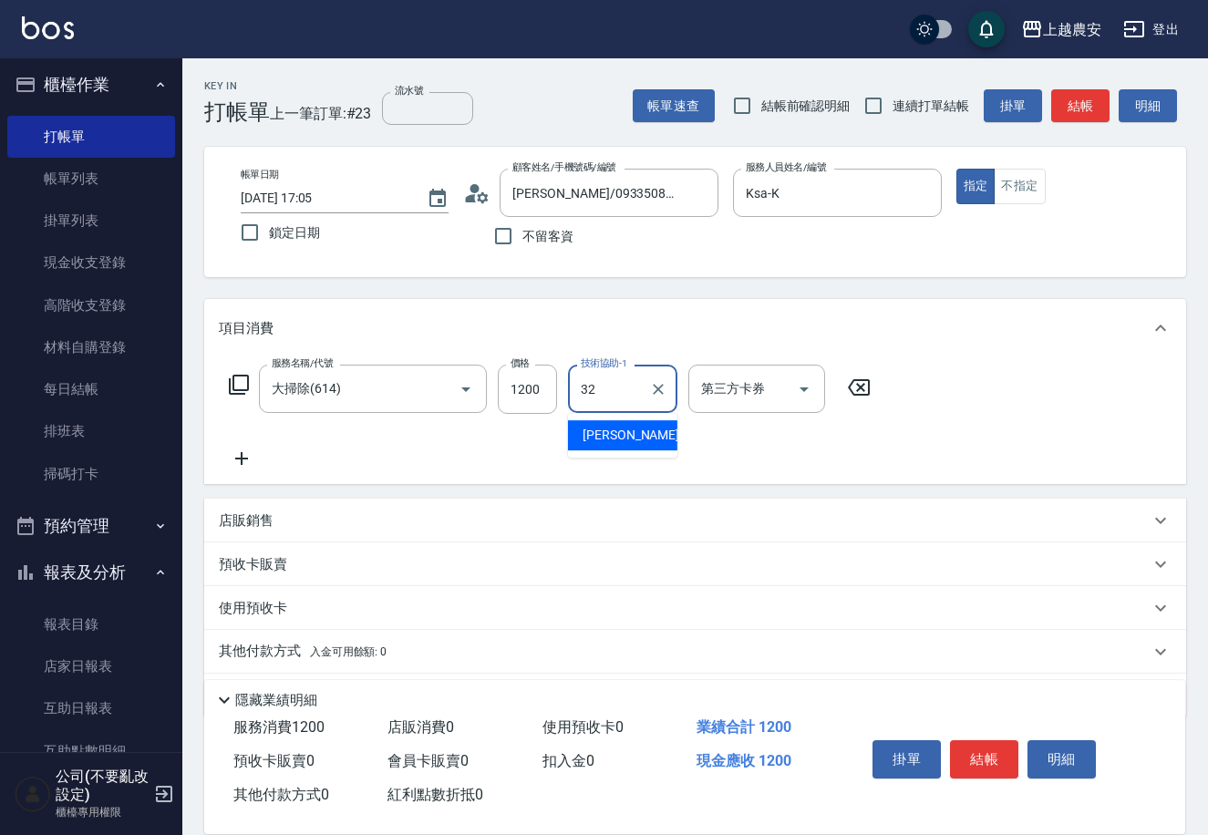
type input "[PERSON_NAME]-32"
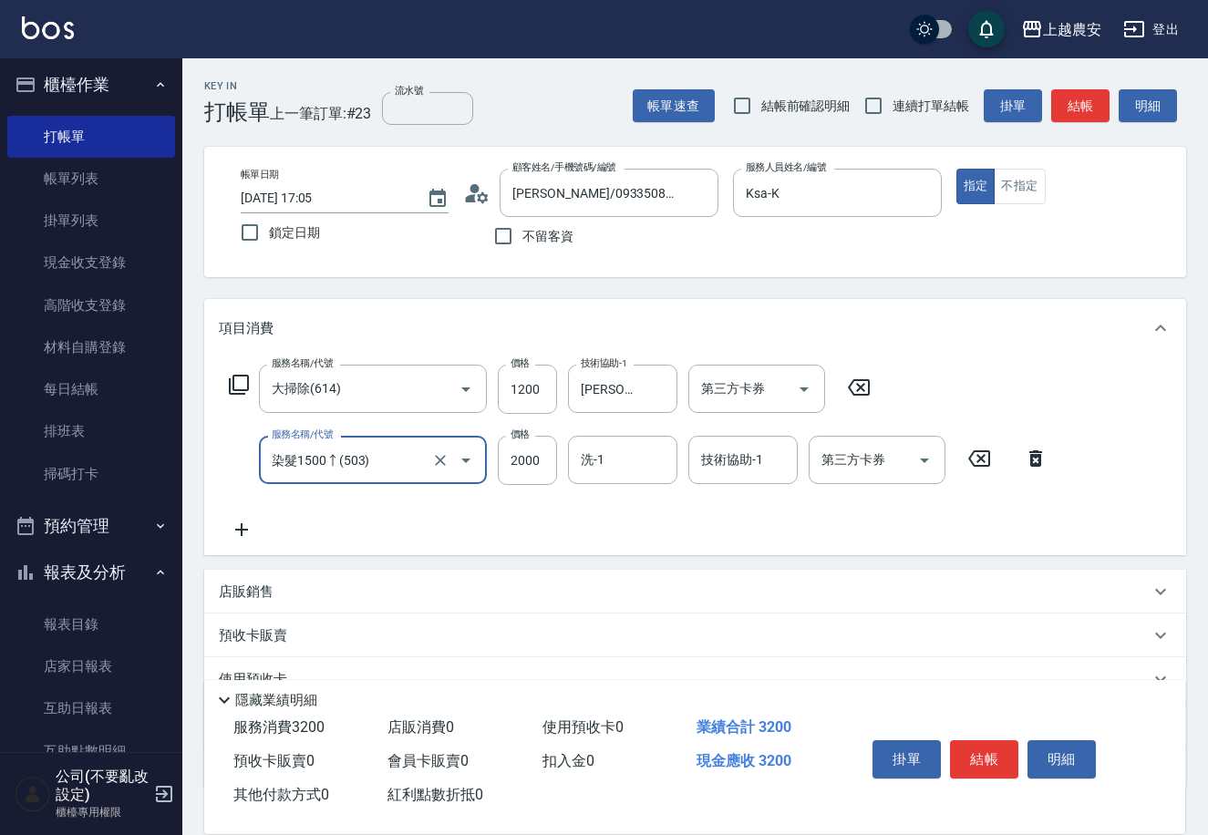
type input "染髮1500↑(503)"
type input "5000"
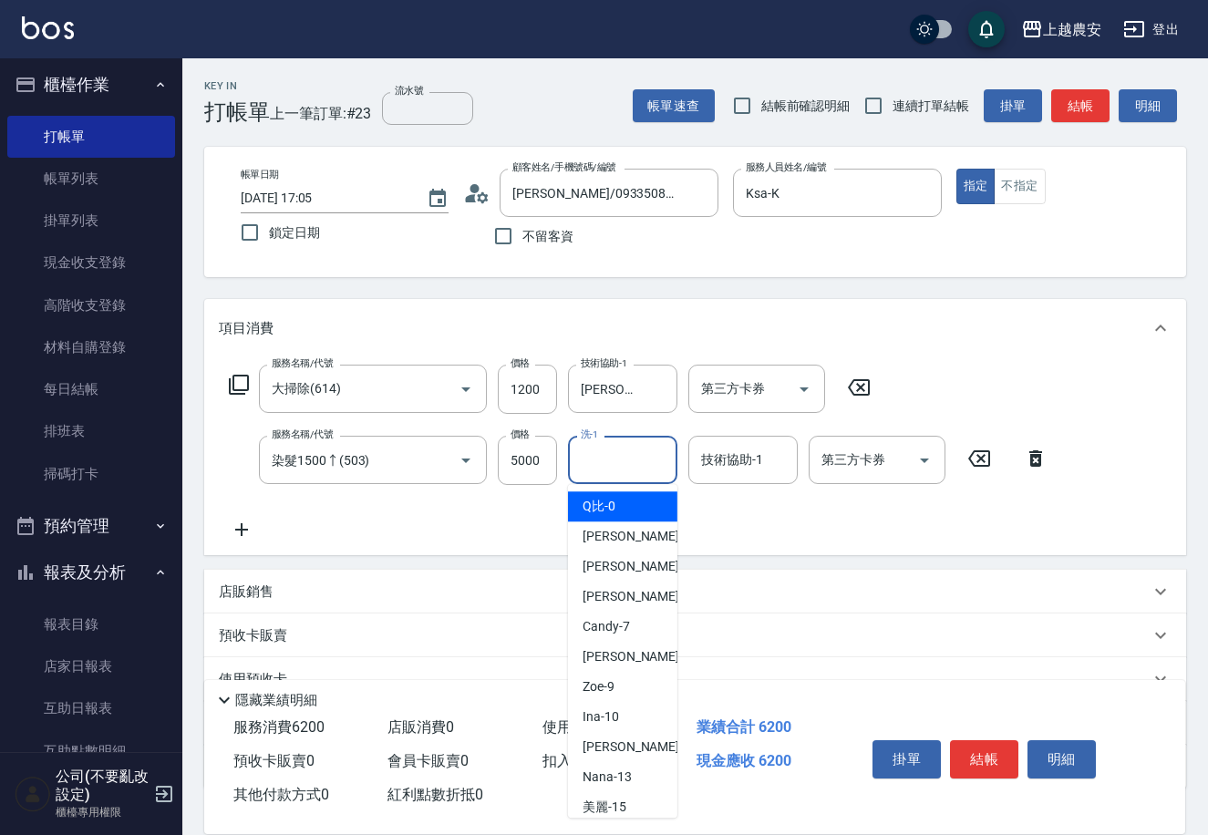
click at [651, 458] on input "洗-1" at bounding box center [622, 460] width 93 height 32
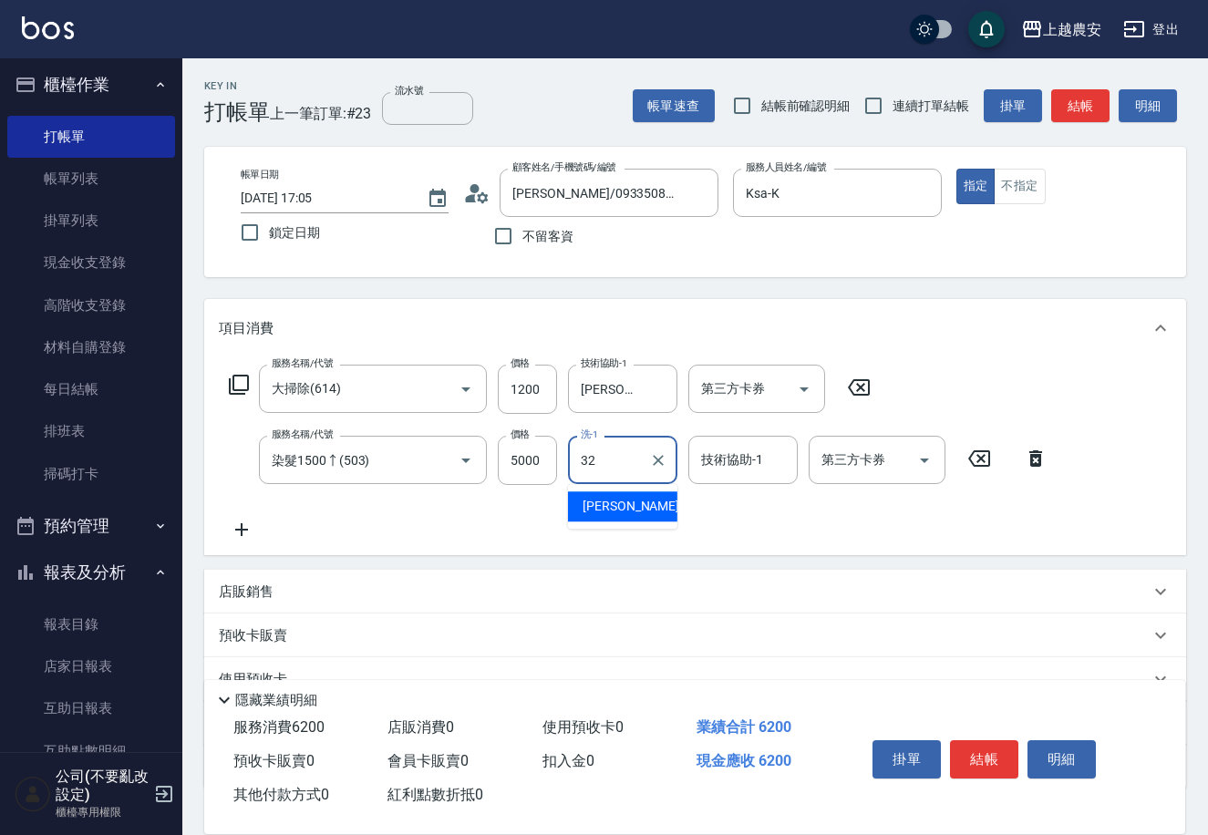
type input "[PERSON_NAME]-32"
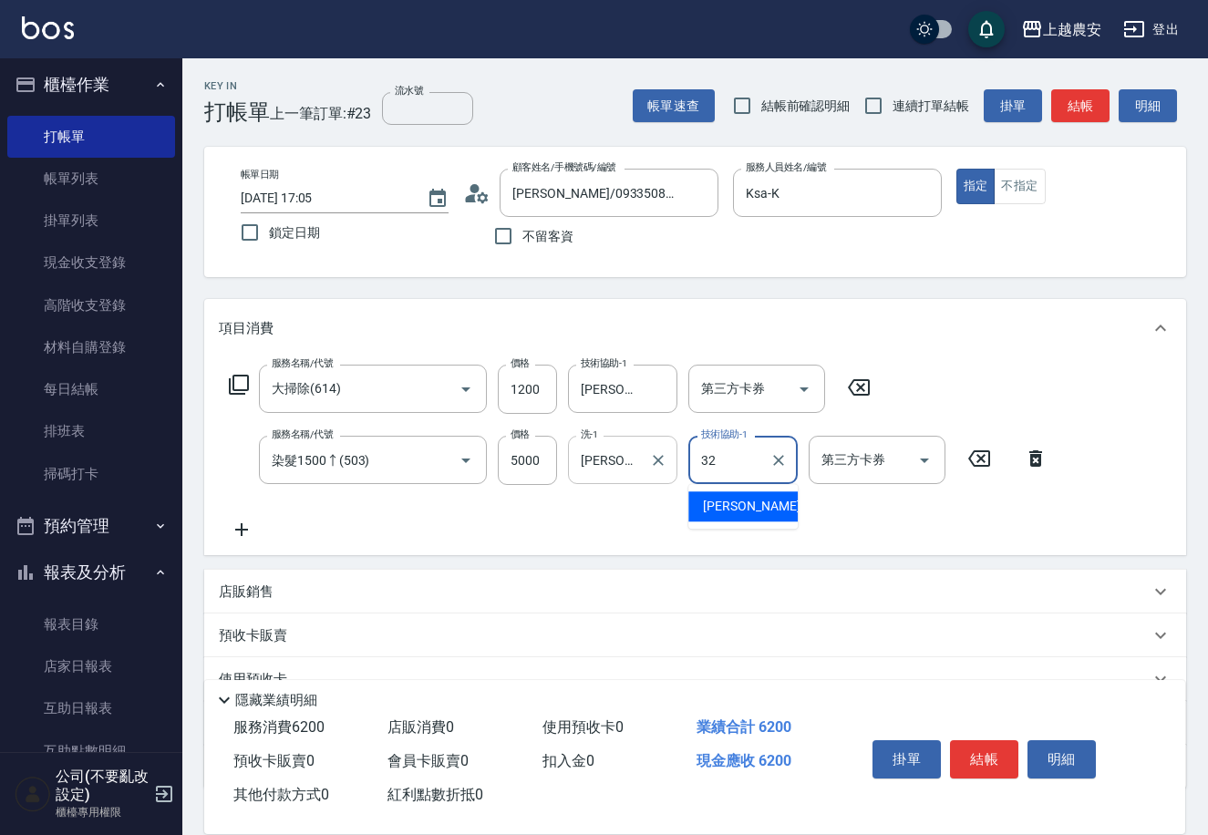
type input "[PERSON_NAME]-32"
click at [964, 742] on button "結帳" at bounding box center [984, 760] width 68 height 38
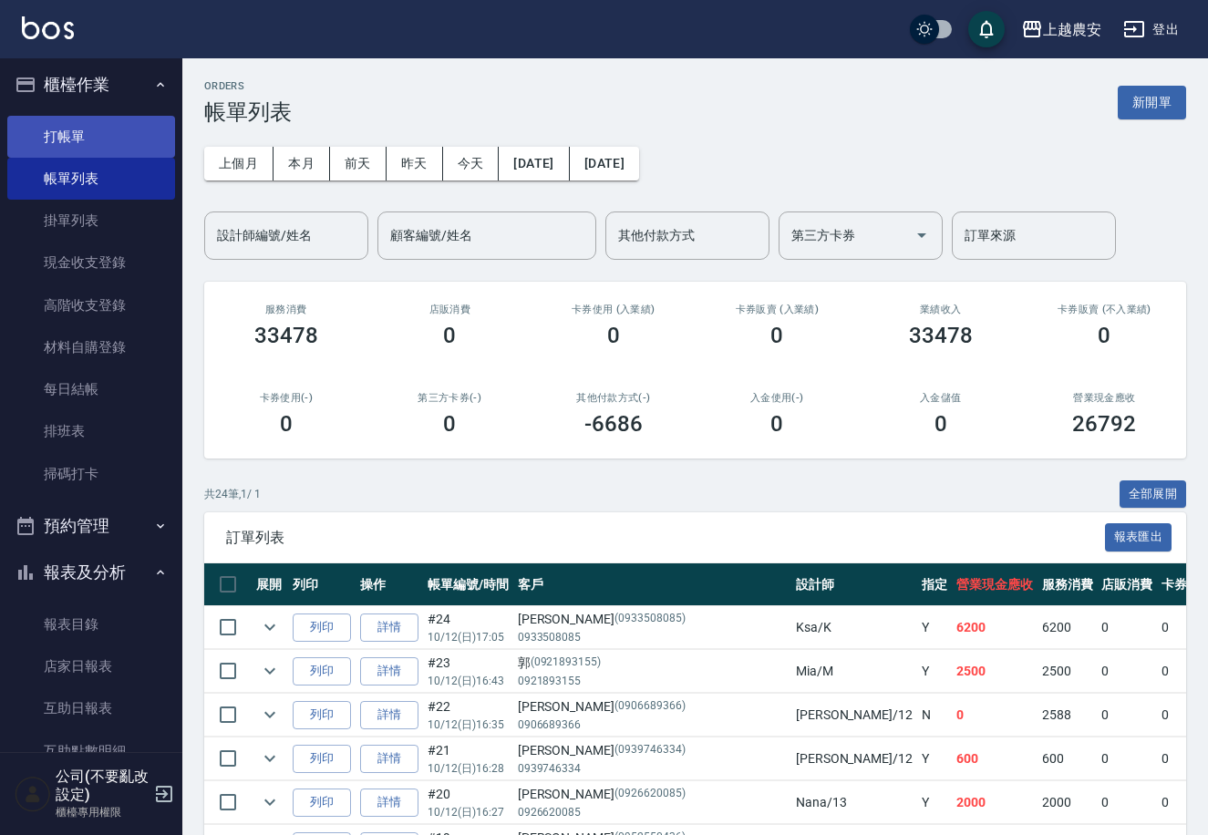
click at [115, 140] on link "打帳單" at bounding box center [91, 137] width 168 height 42
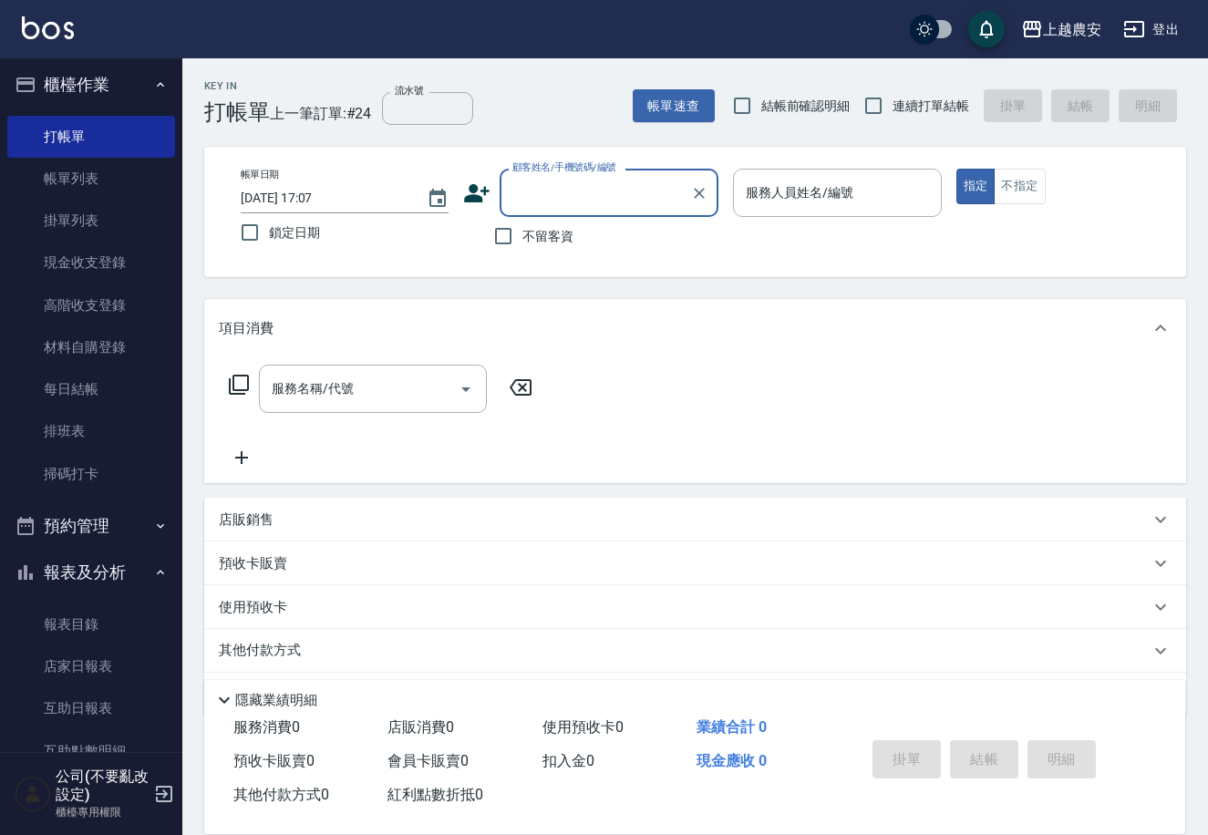
drag, startPoint x: 490, startPoint y: 244, endPoint x: 722, endPoint y: 199, distance: 236.8
click at [498, 239] on input "不留客資" at bounding box center [503, 236] width 38 height 38
checkbox input "true"
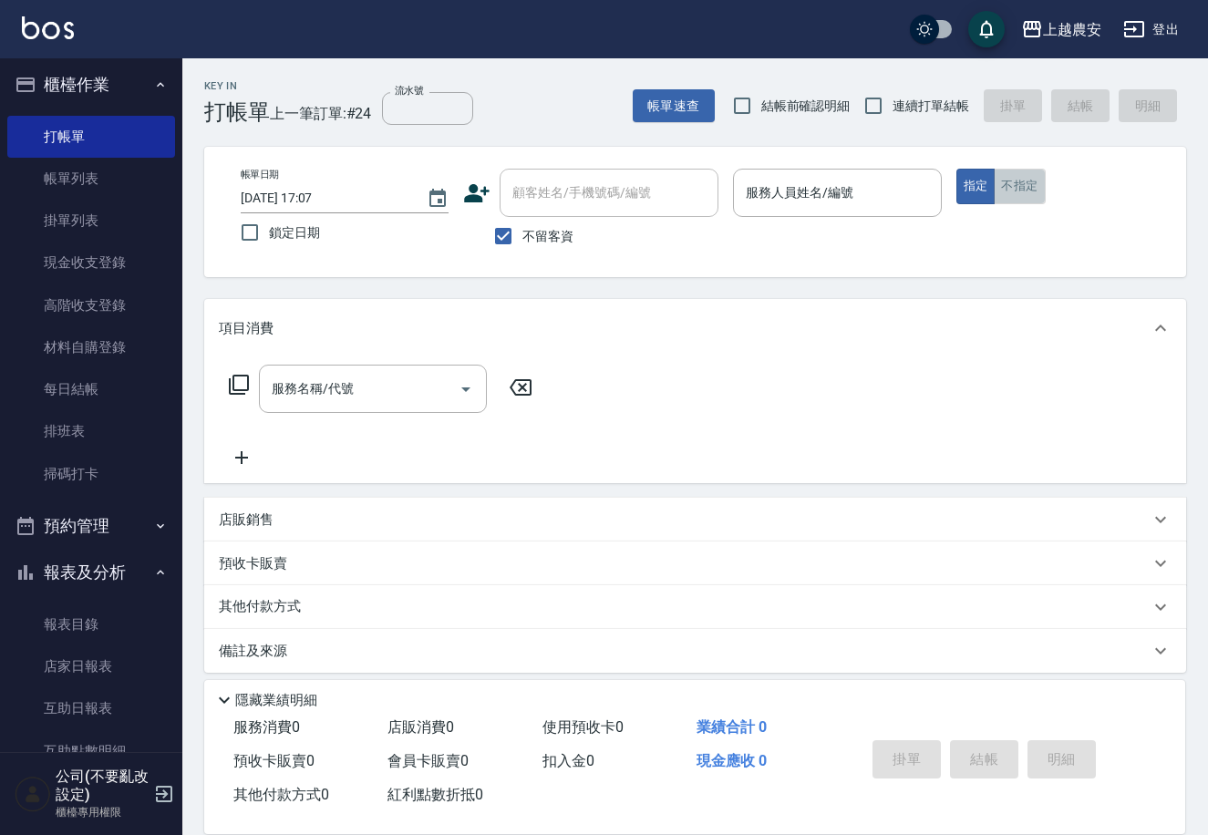
click at [1016, 194] on button "不指定" at bounding box center [1019, 187] width 51 height 36
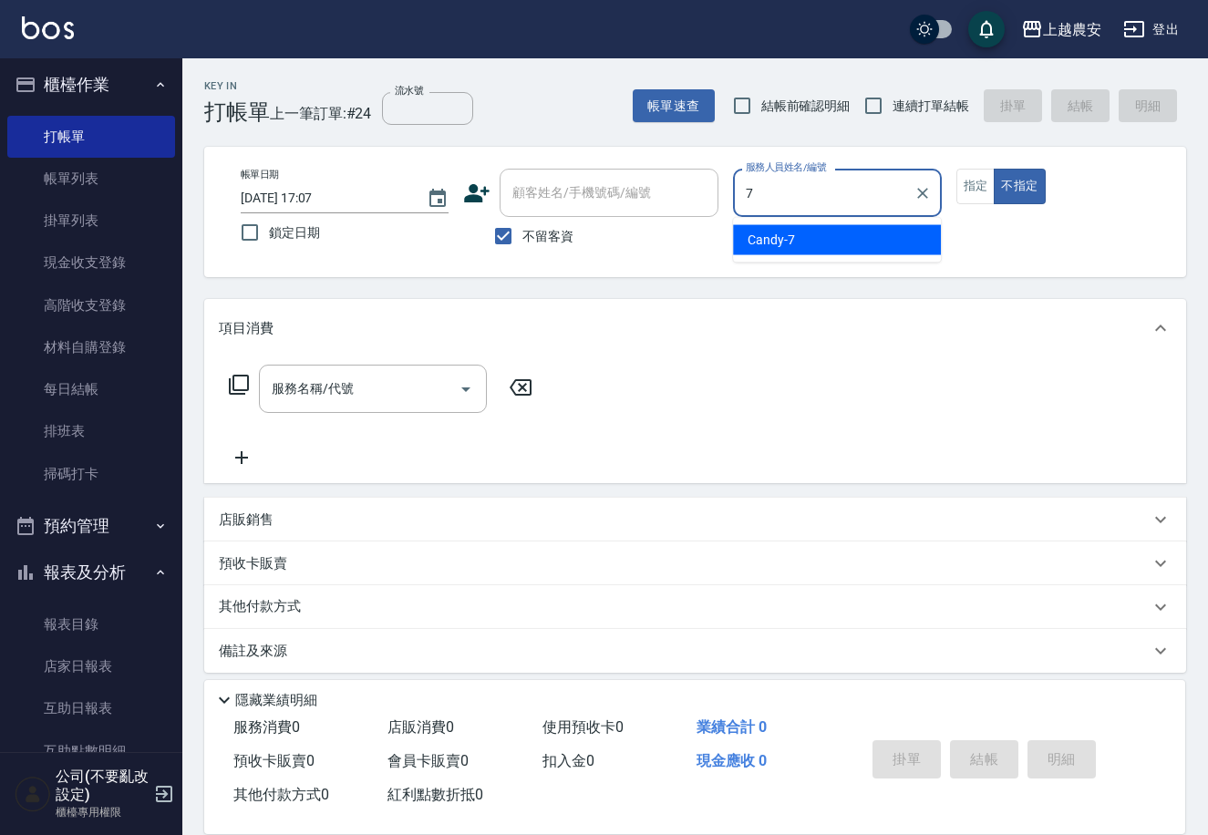
type input "Candy-7"
type button "false"
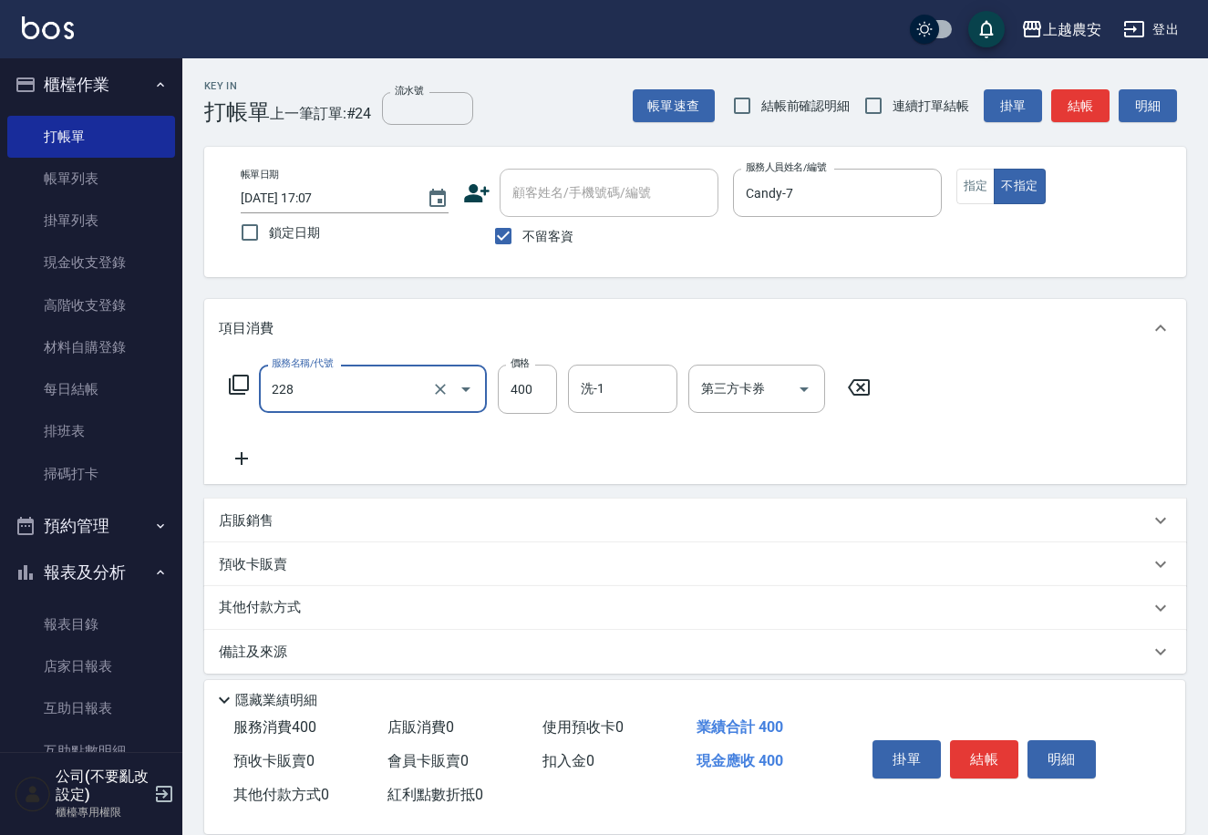
type input "洗髮(228)"
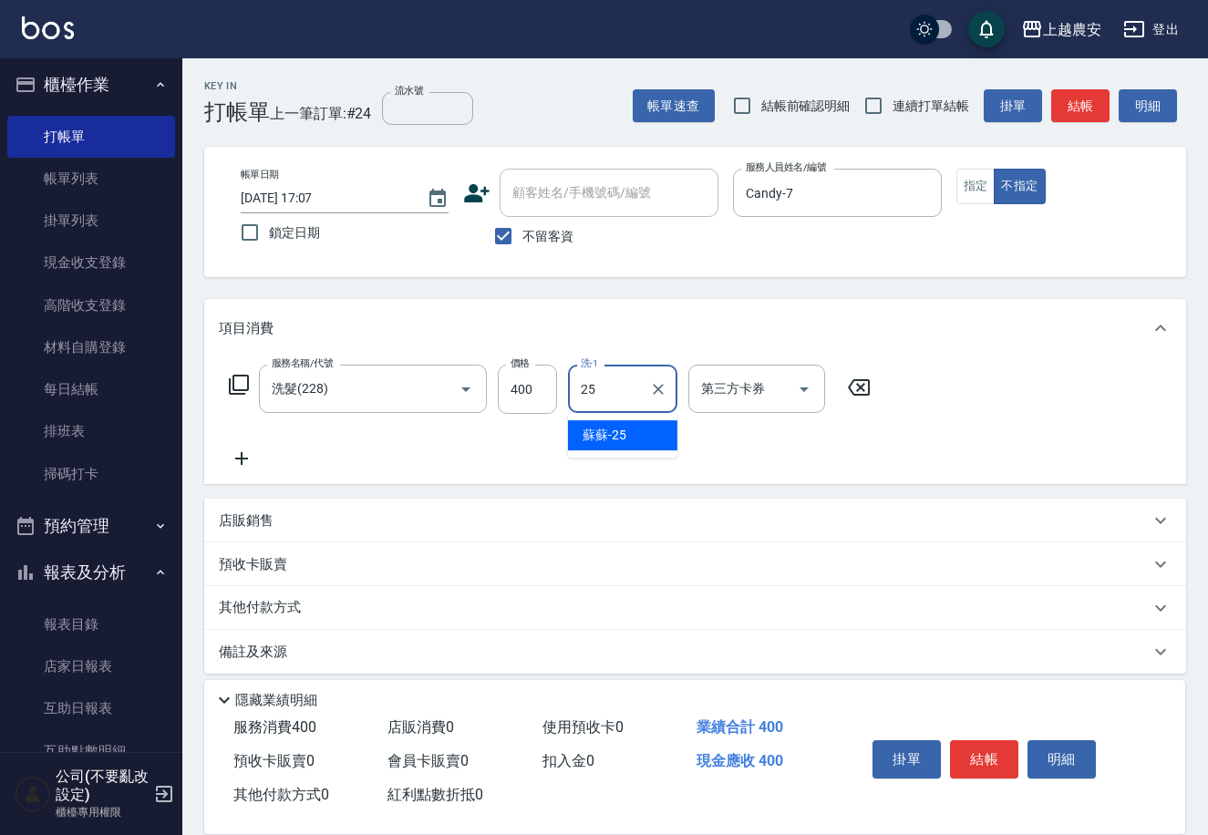
type input "蘇蘇-25"
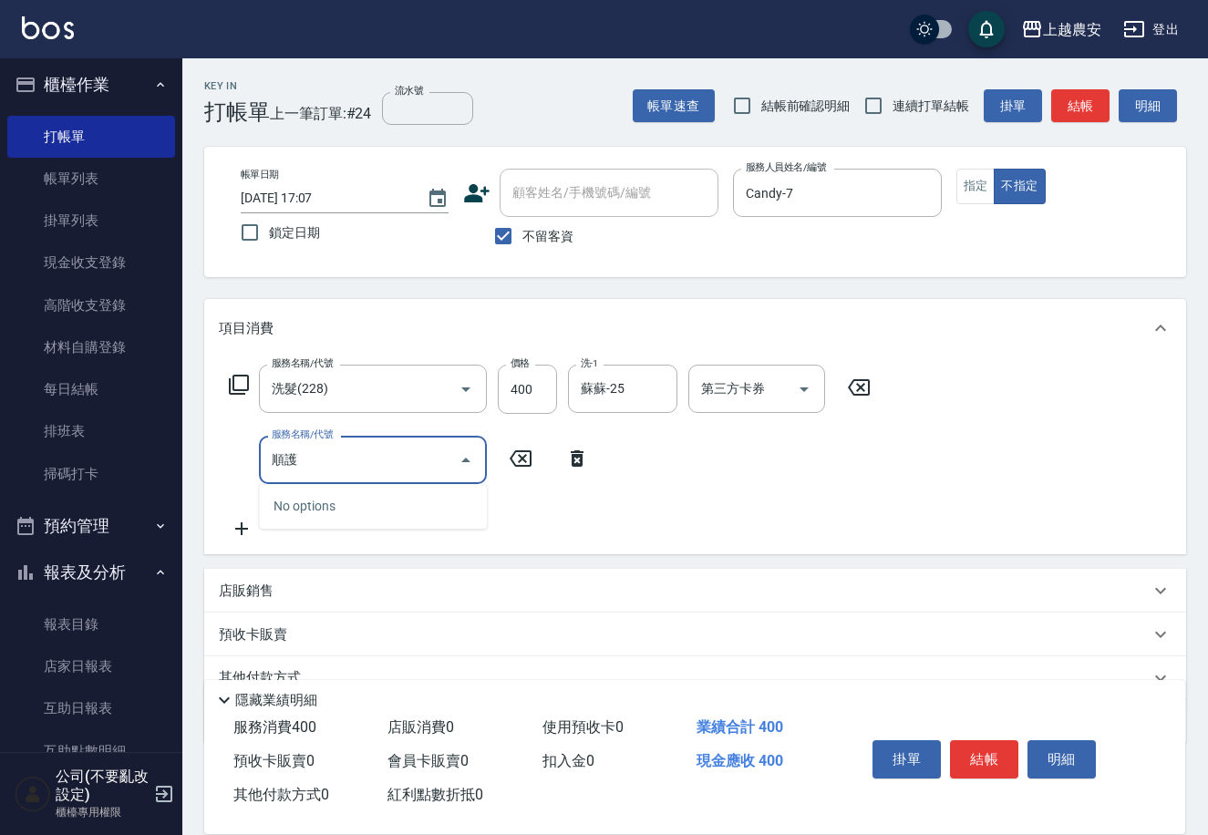
type input "順"
type input "瞬間護髮(623)"
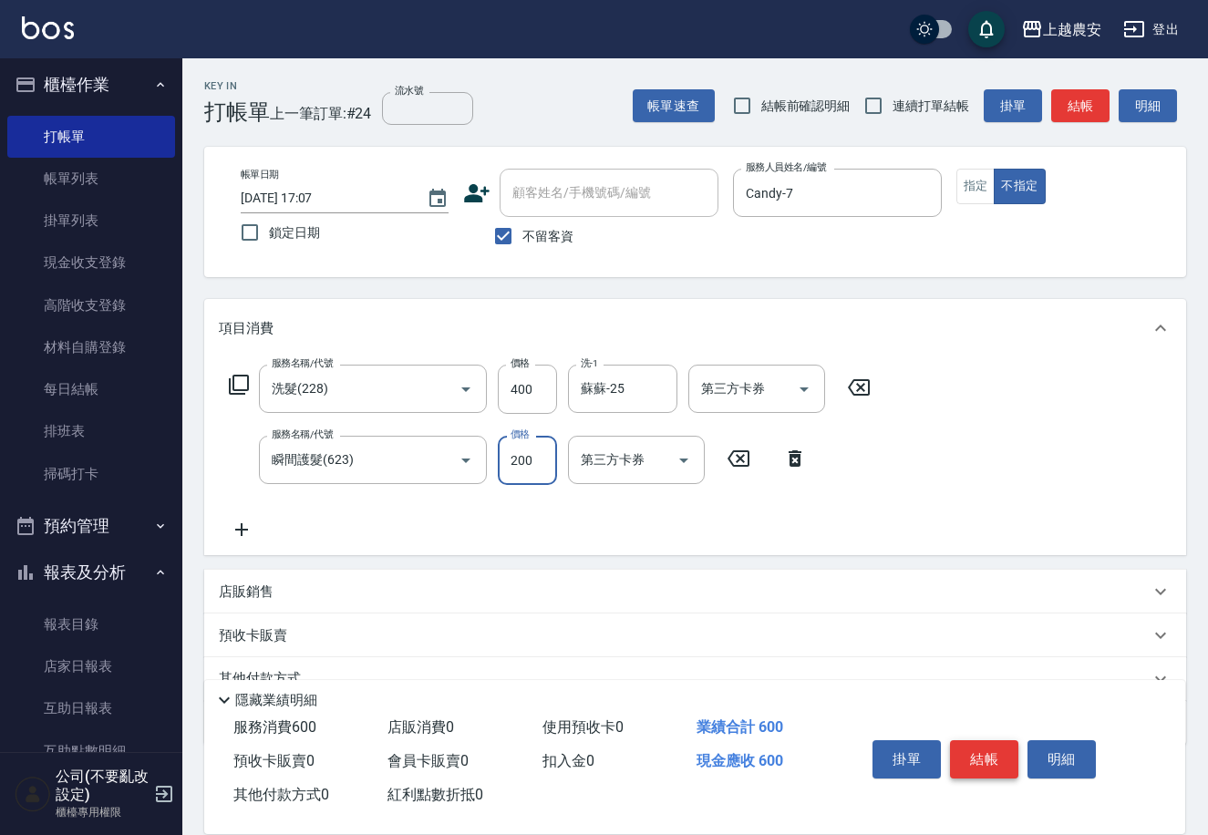
type input "200"
click at [1000, 758] on button "結帳" at bounding box center [984, 760] width 68 height 38
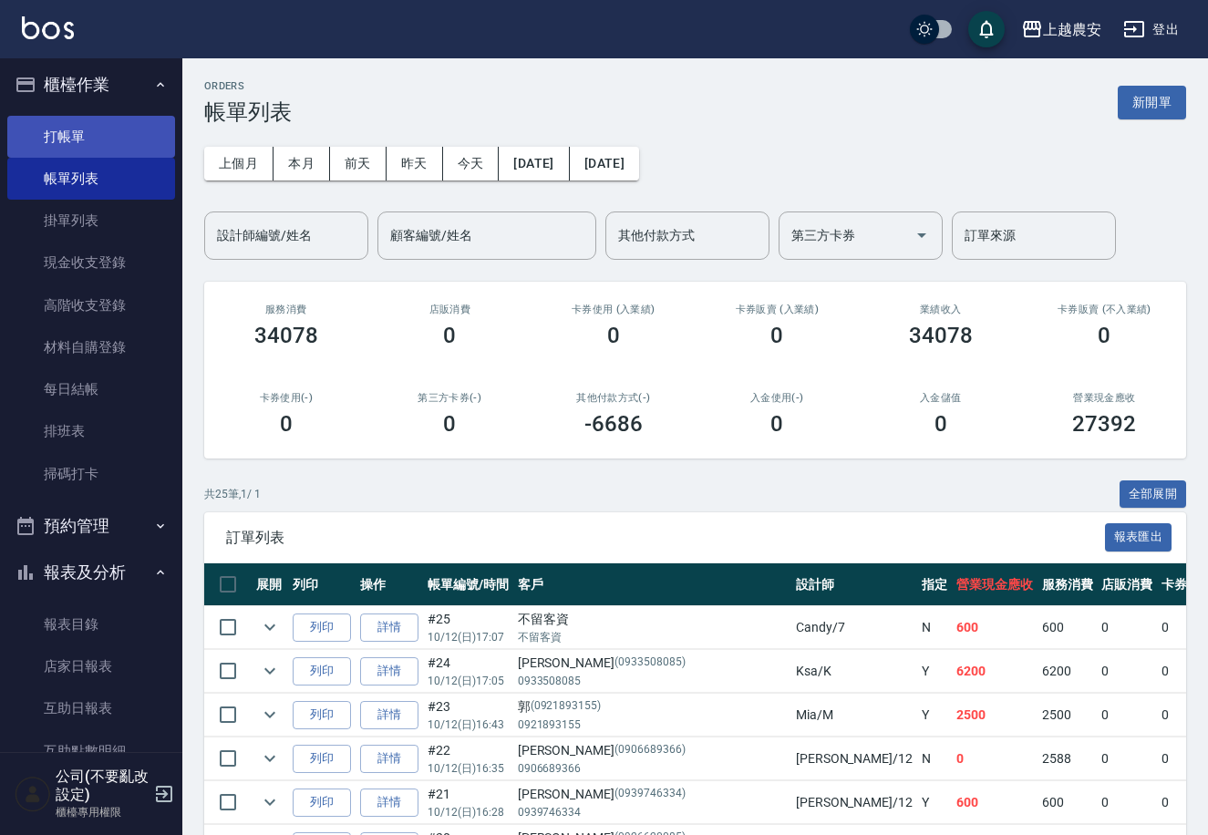
click at [66, 130] on link "打帳單" at bounding box center [91, 137] width 168 height 42
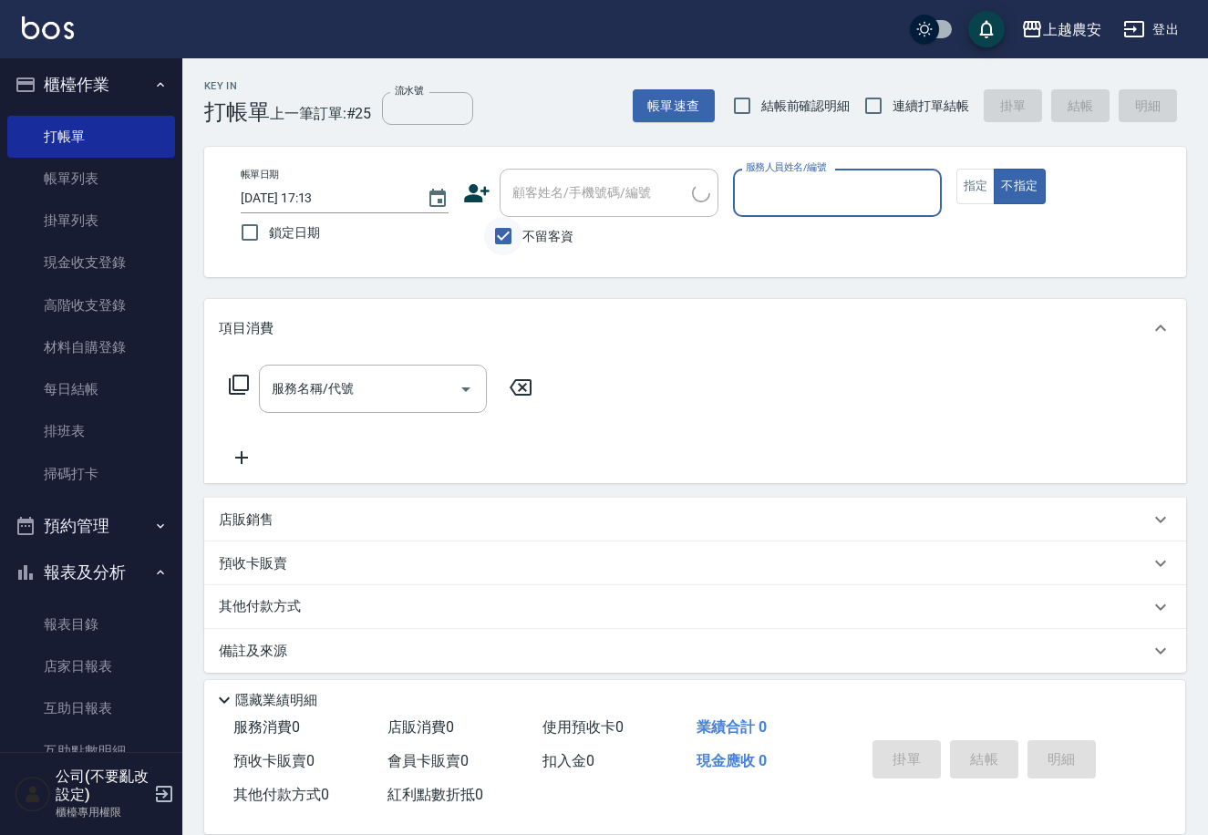
click at [491, 232] on input "不留客資" at bounding box center [503, 236] width 38 height 38
checkbox input "false"
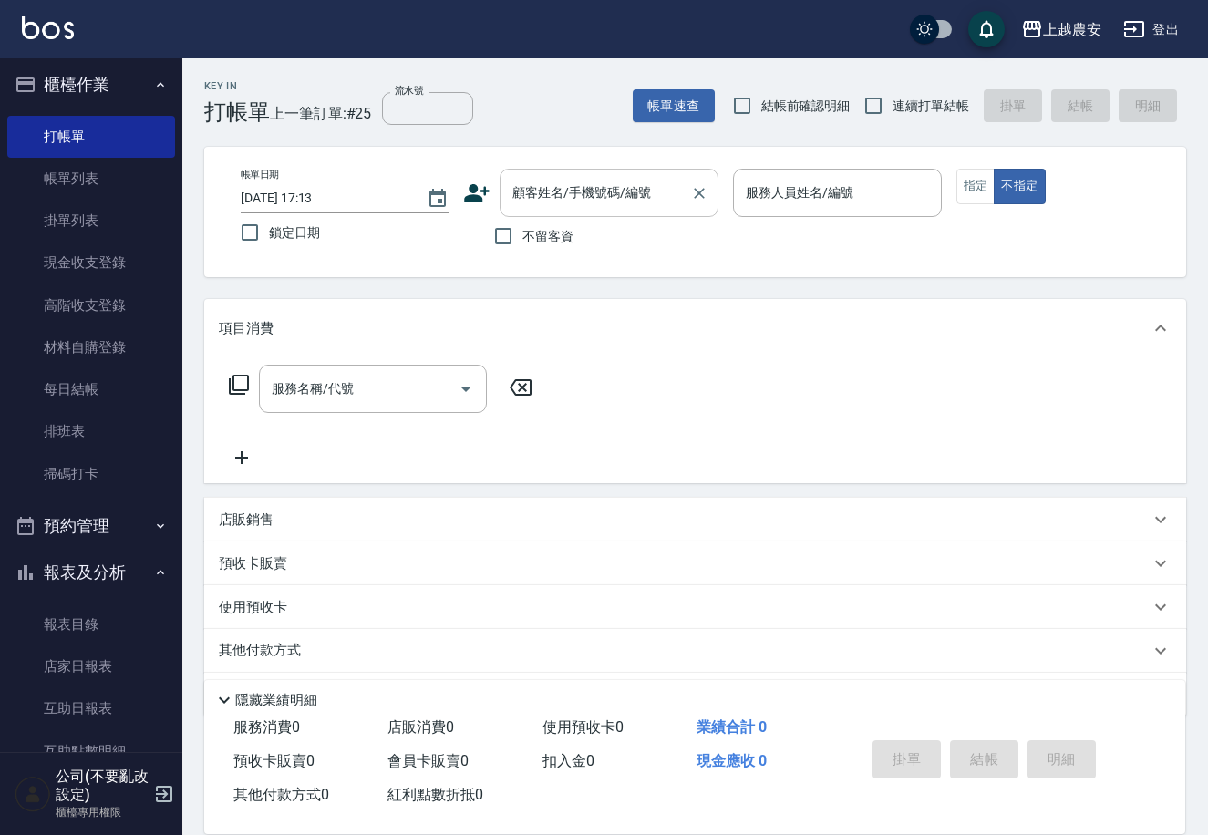
click at [600, 170] on div "顧客姓名/手機號碼/編號" at bounding box center [609, 193] width 219 height 48
click at [611, 177] on input "顧客姓名/手機號碼/編號" at bounding box center [595, 193] width 175 height 32
click at [612, 177] on input "顧客姓名/手機號碼/編號" at bounding box center [595, 193] width 175 height 32
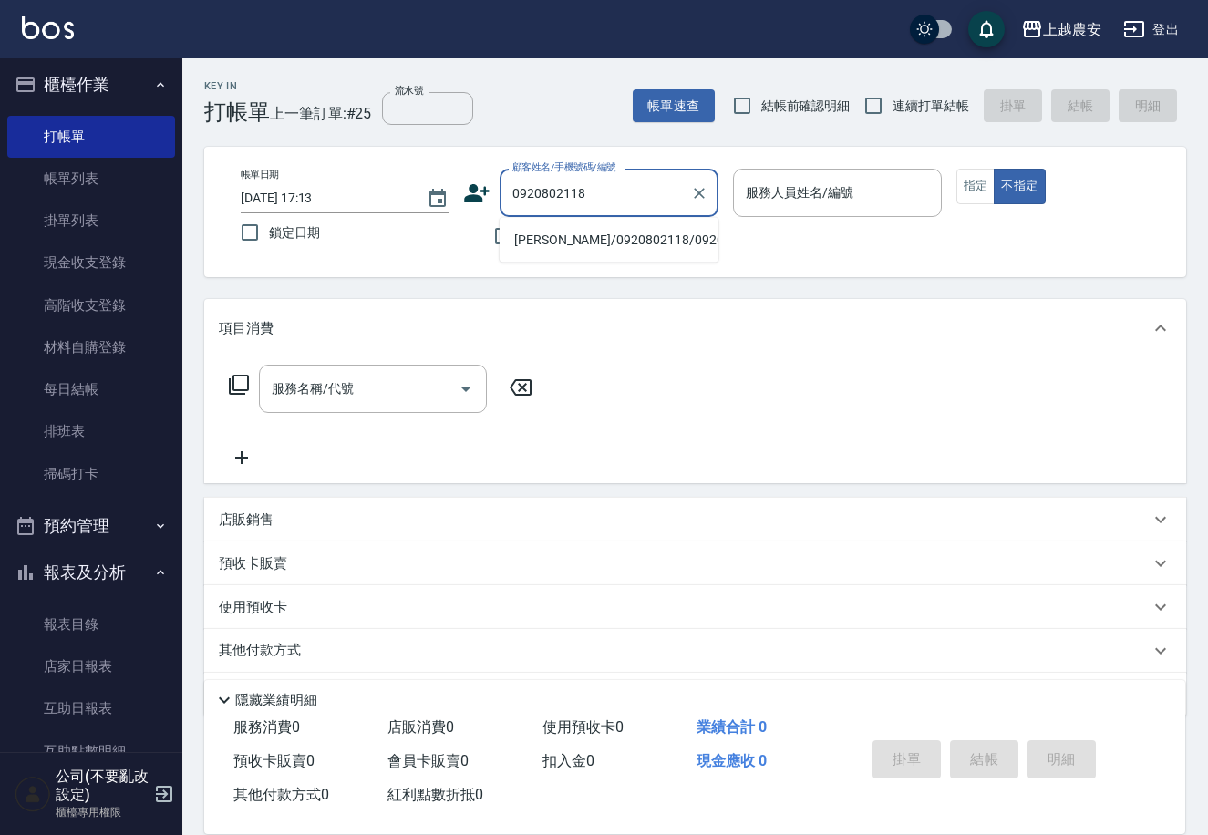
type input "[PERSON_NAME]/0920802118/0920802118"
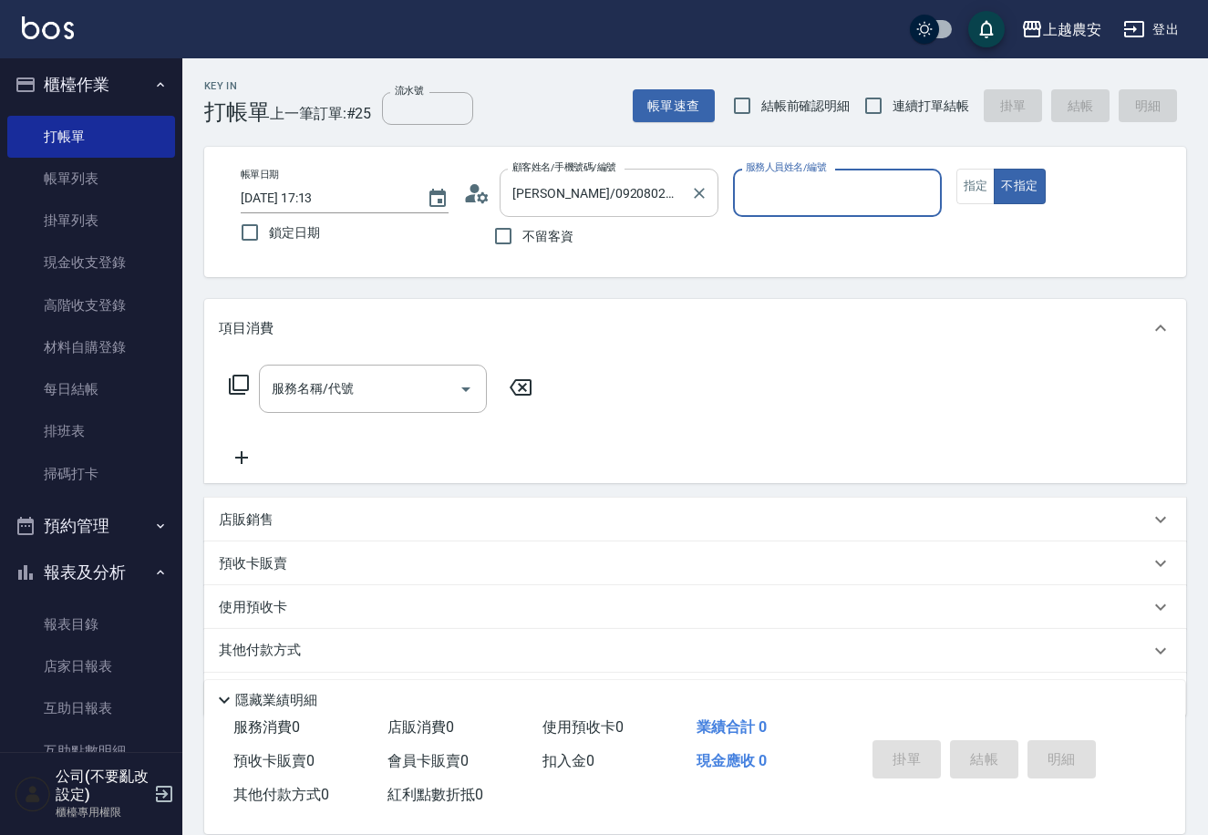
type input "Ksa-K"
click at [967, 183] on button "指定" at bounding box center [976, 187] width 39 height 36
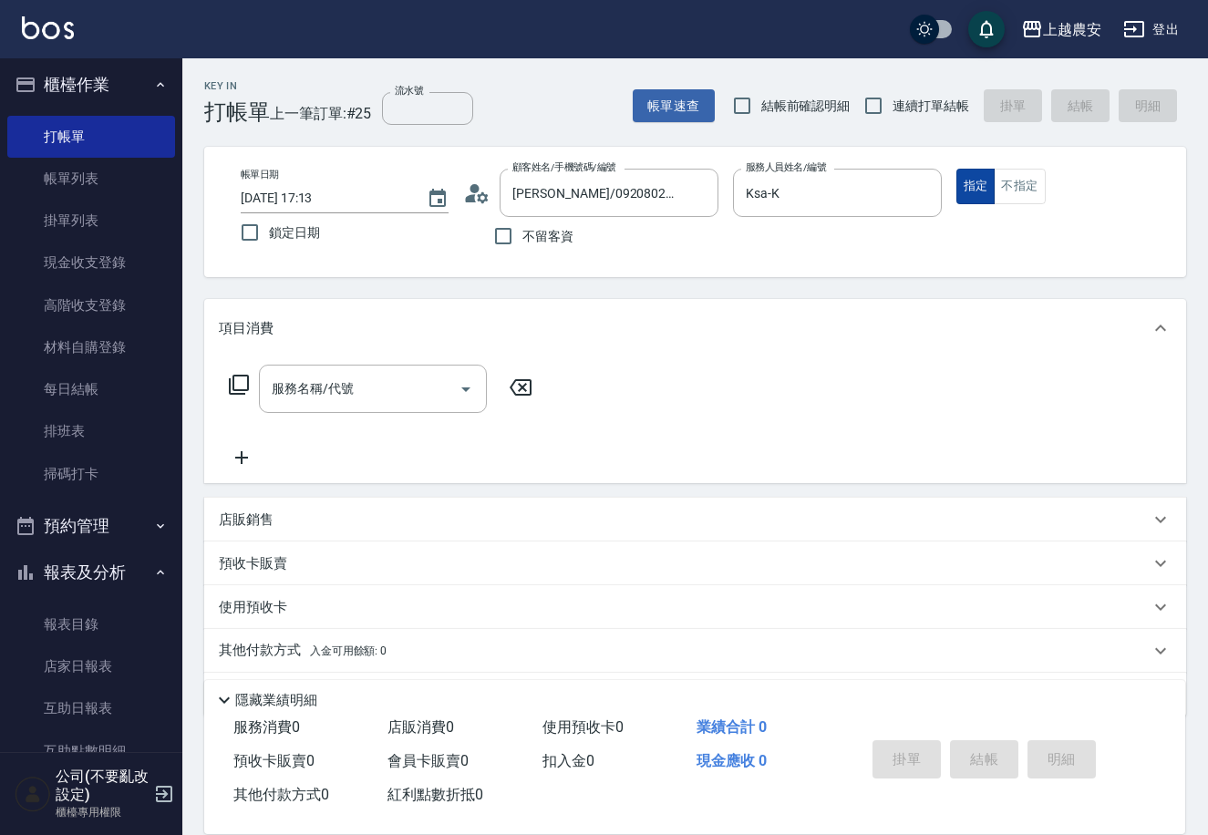
type button "true"
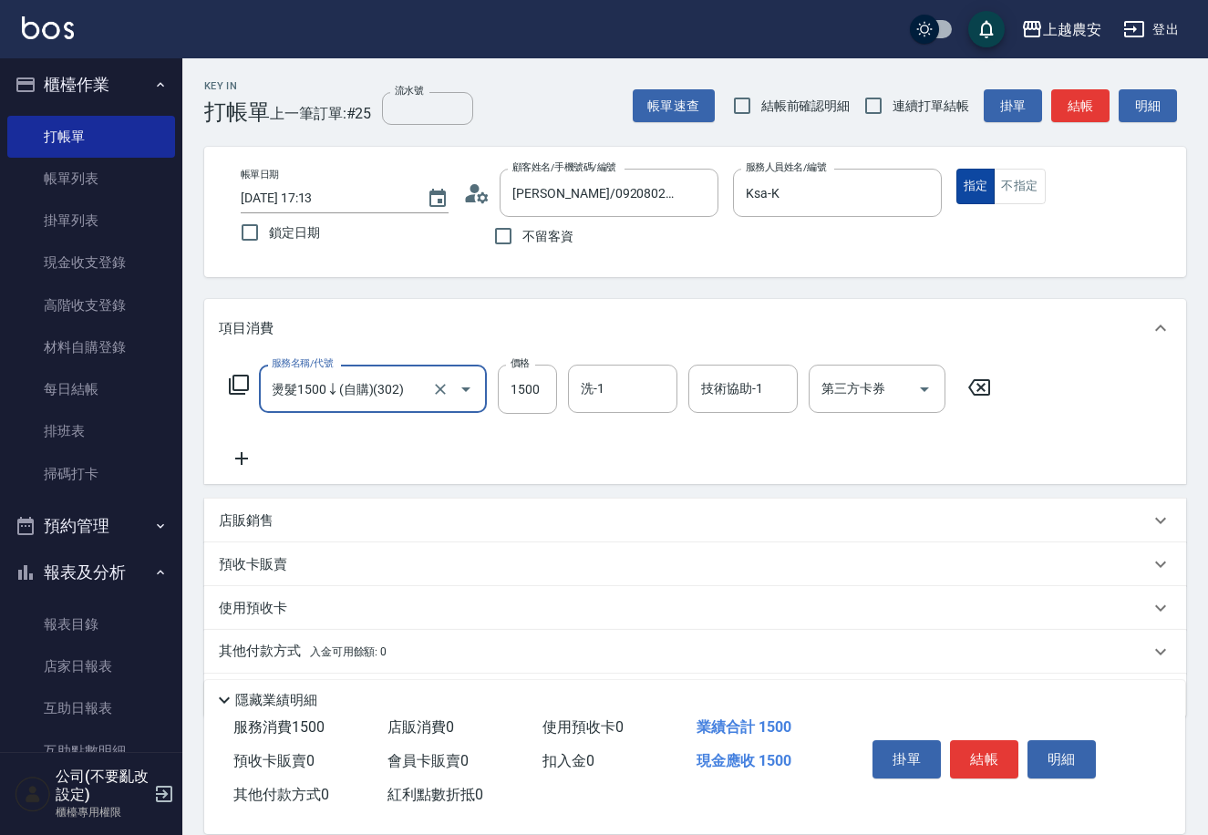
type input "燙髮1500↓(自購)(302)"
type input "1000"
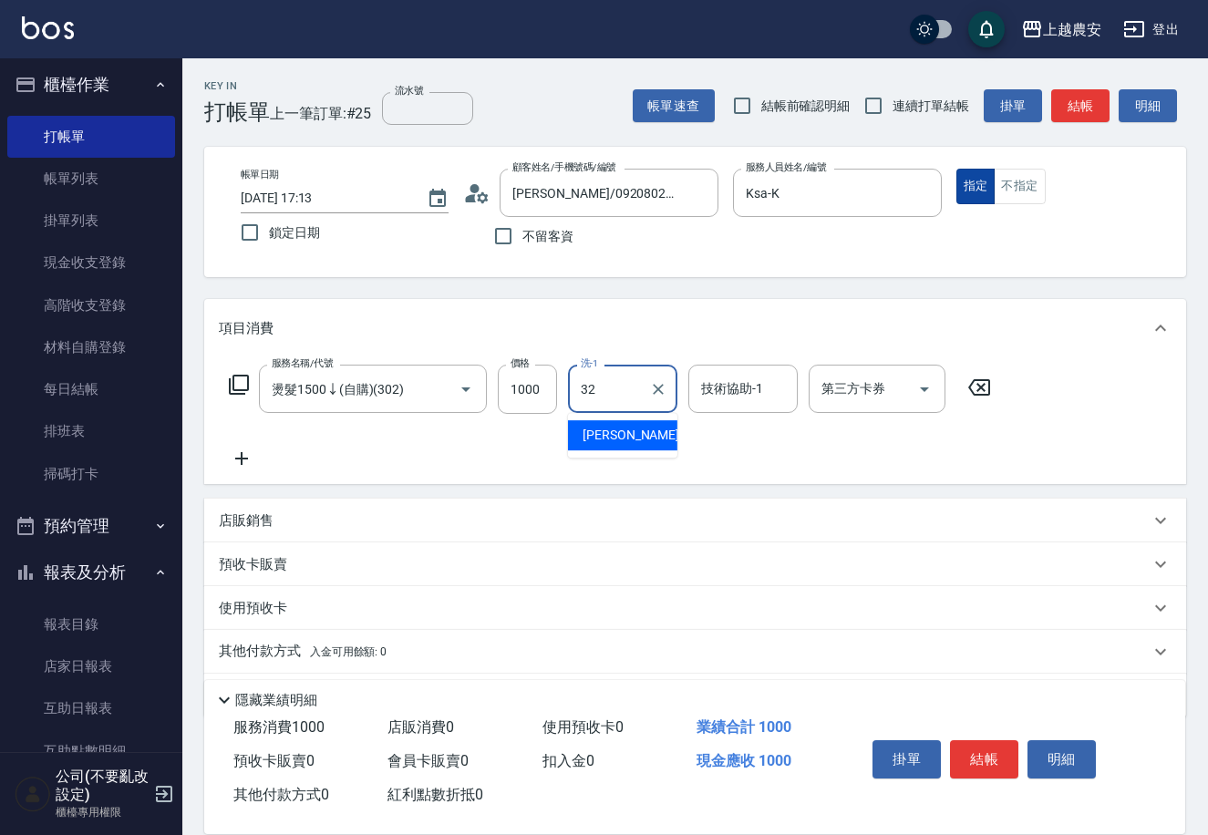
type input "[PERSON_NAME]-32"
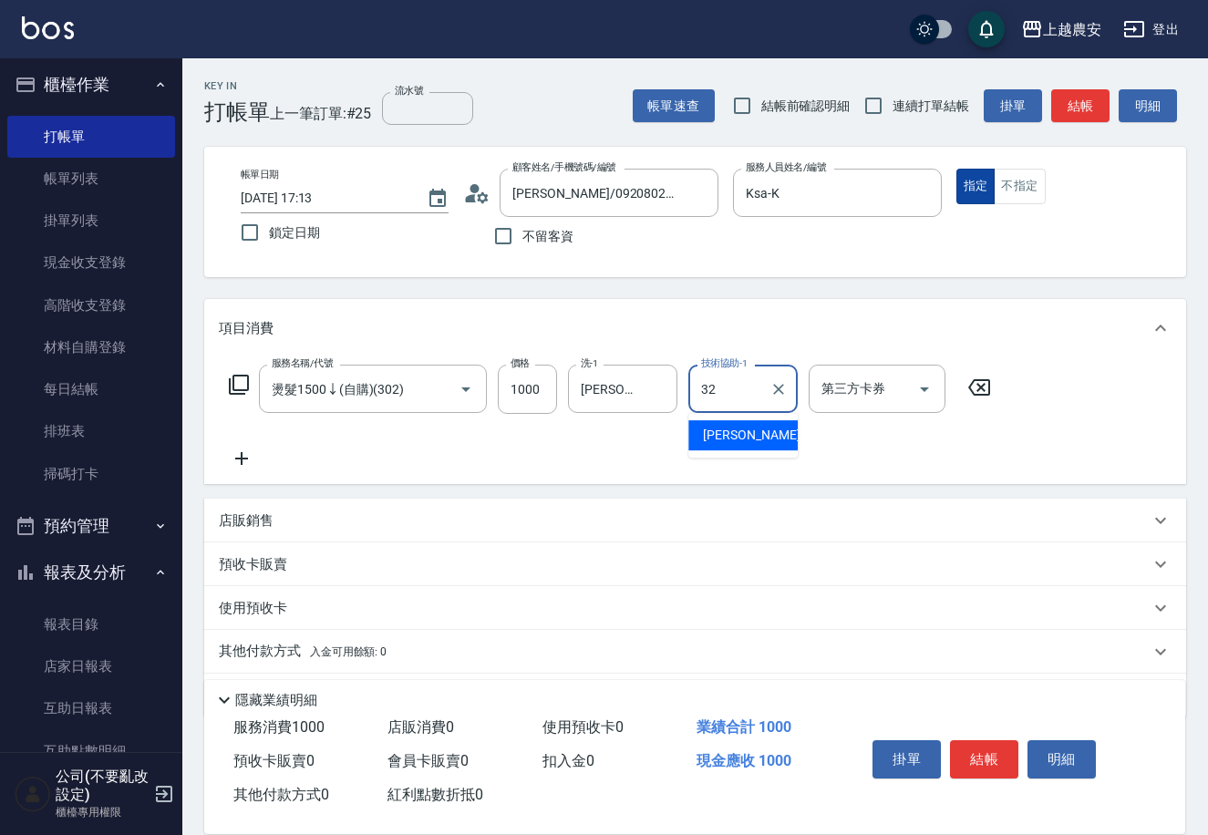
type input "[PERSON_NAME]-32"
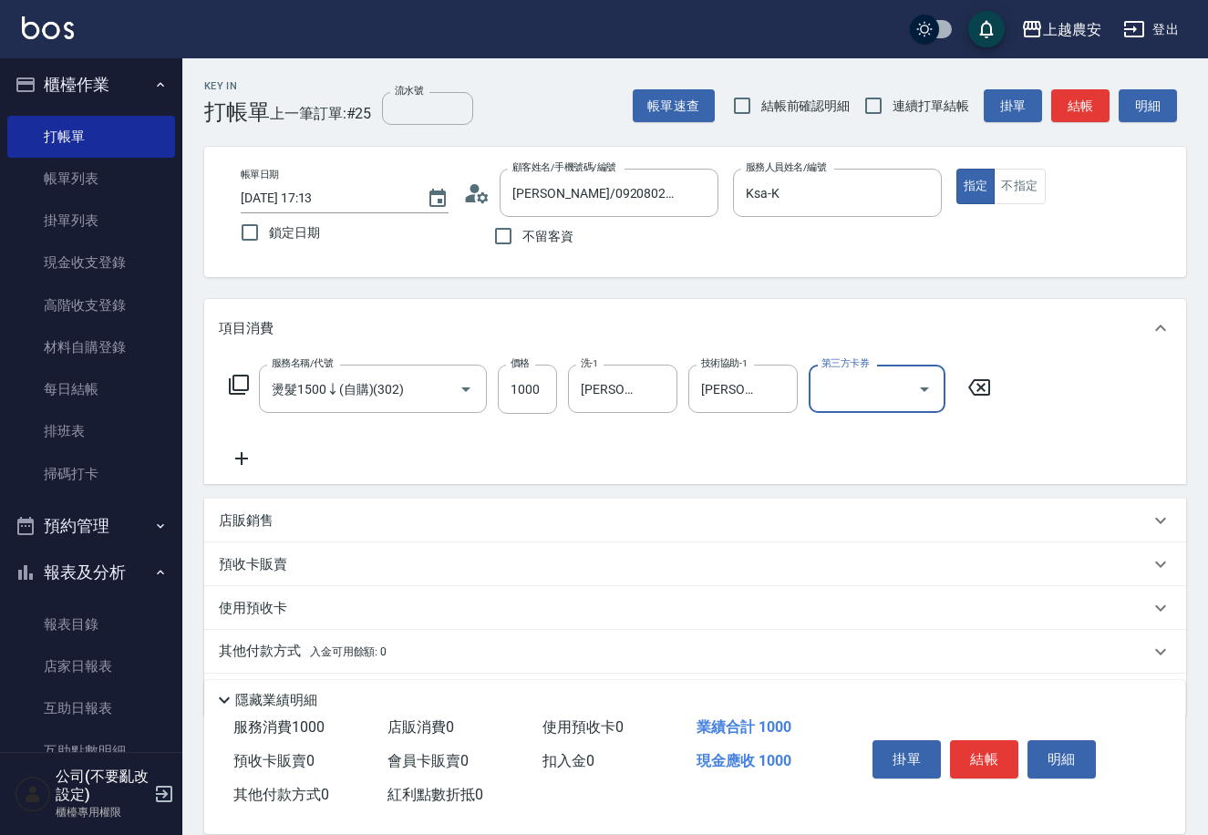
click at [994, 750] on button "結帳" at bounding box center [984, 760] width 68 height 38
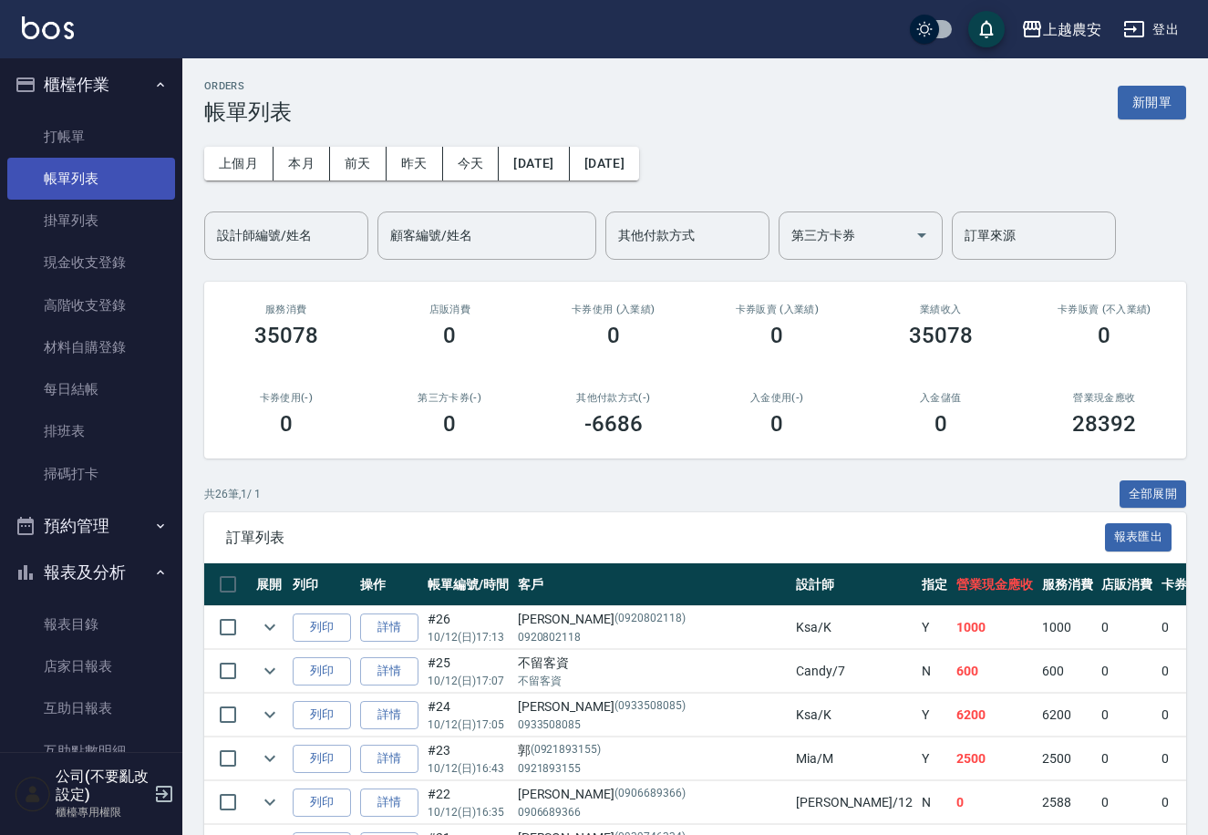
click at [140, 161] on link "帳單列表" at bounding box center [91, 179] width 168 height 42
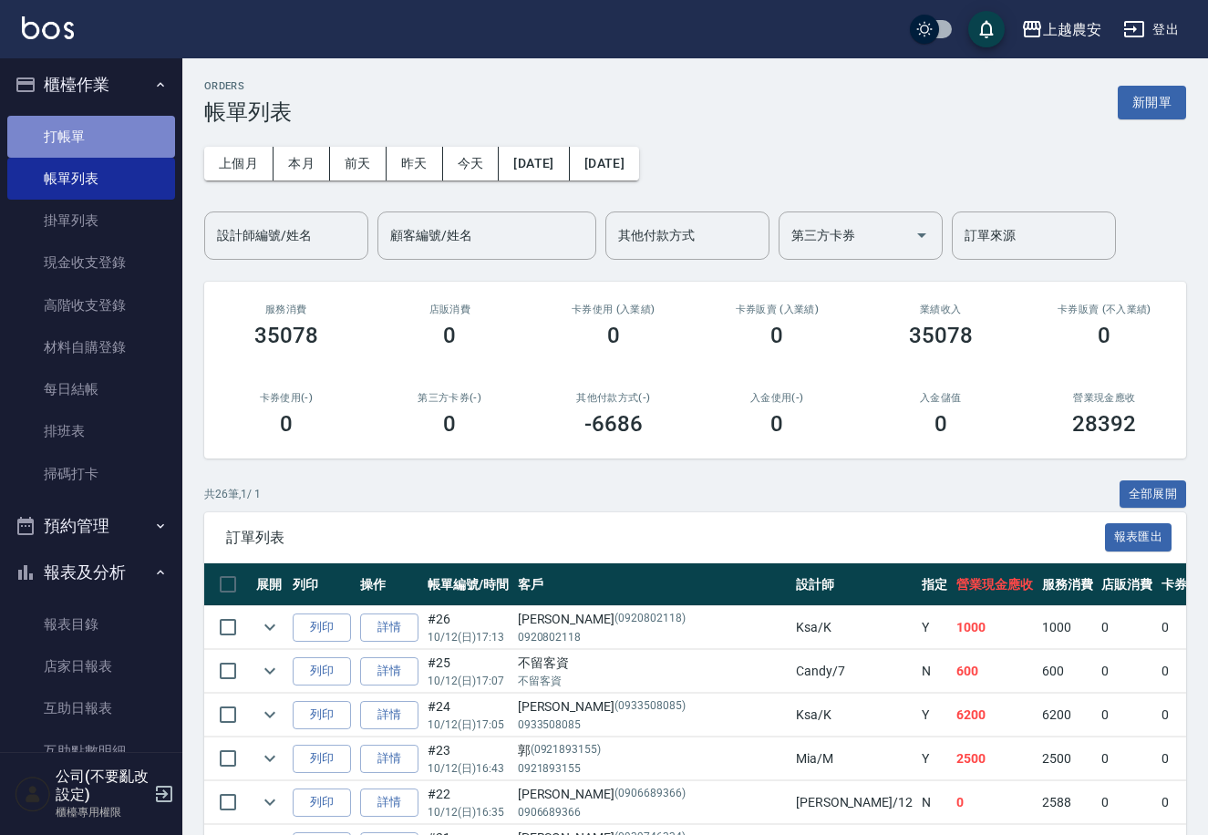
click at [140, 148] on link "打帳單" at bounding box center [91, 137] width 168 height 42
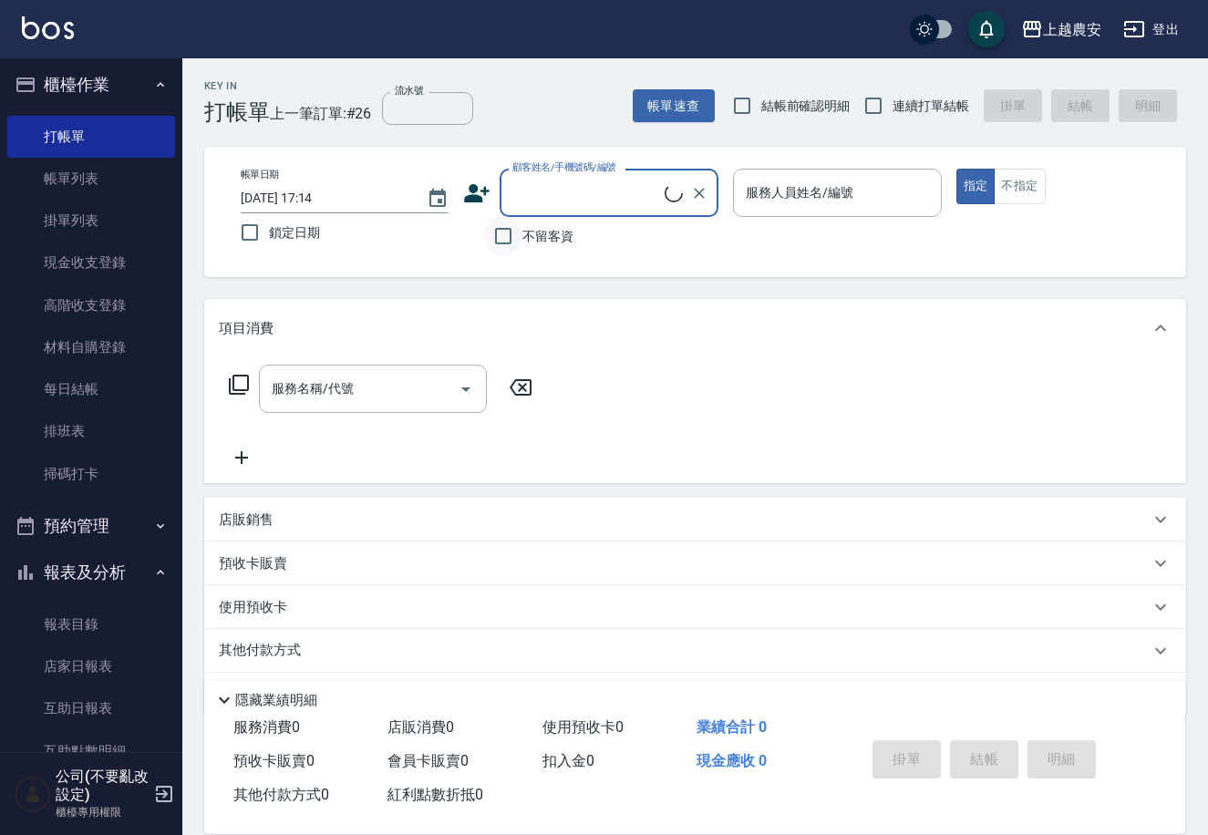
click at [513, 243] on input "不留客資" at bounding box center [503, 236] width 38 height 38
checkbox input "true"
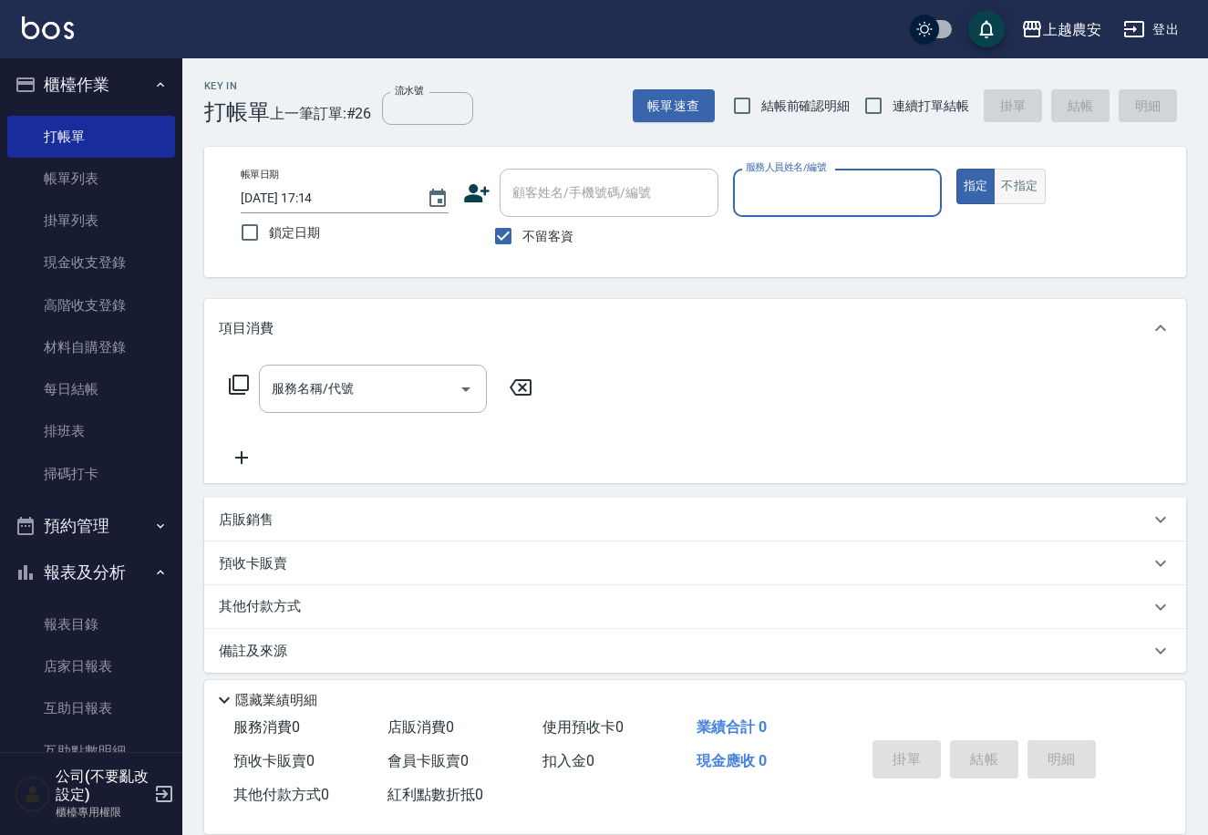
click at [1043, 192] on div "指定 不指定" at bounding box center [1061, 187] width 208 height 36
drag, startPoint x: 987, startPoint y: 182, endPoint x: 1040, endPoint y: 182, distance: 52.9
click at [1001, 182] on div "指定 不指定" at bounding box center [1061, 187] width 208 height 36
click at [1040, 182] on button "不指定" at bounding box center [1019, 187] width 51 height 36
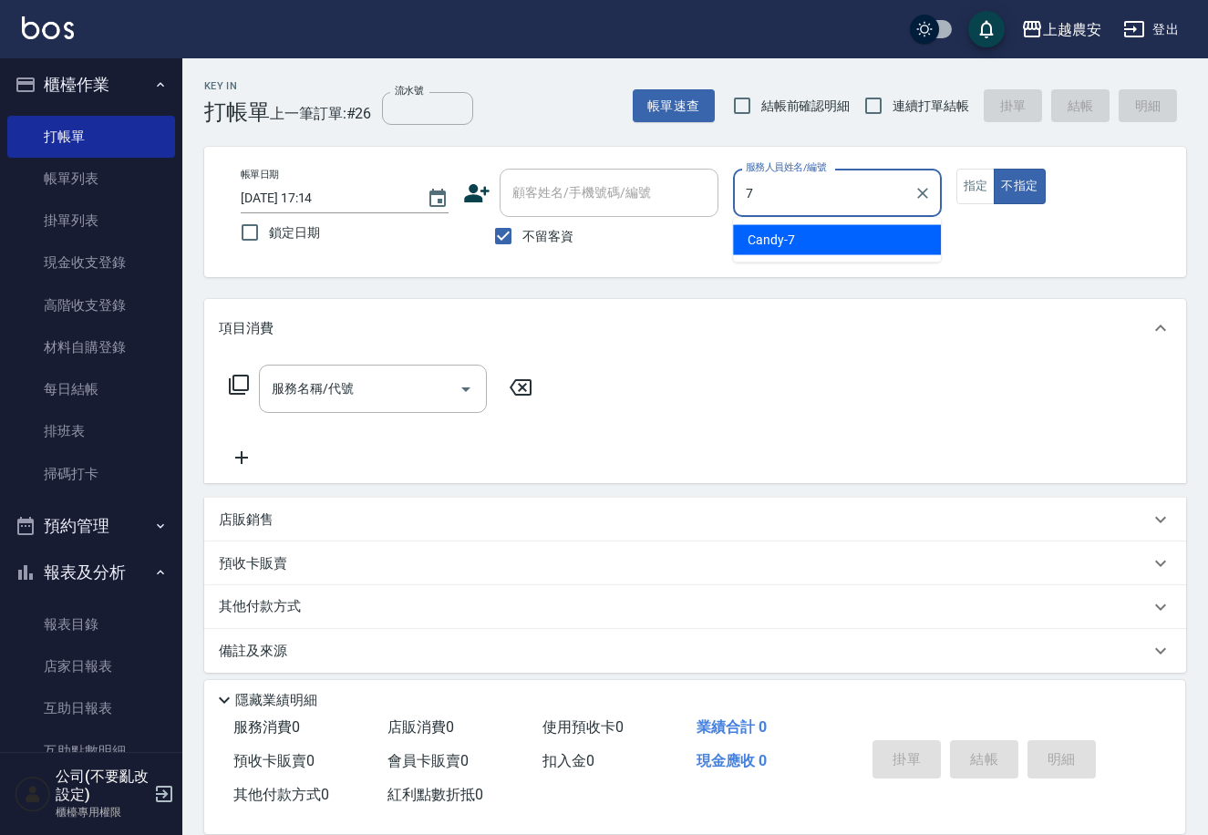
type input "Candy-7"
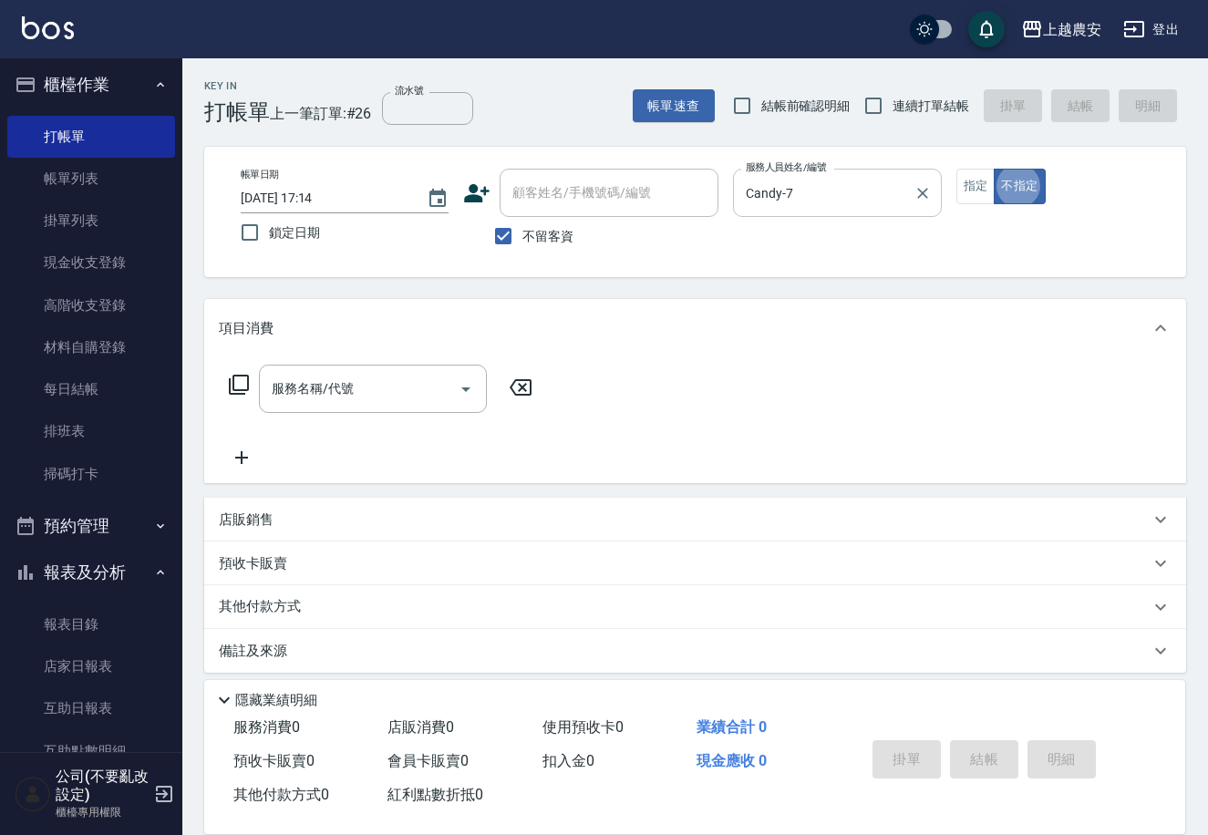
type button "false"
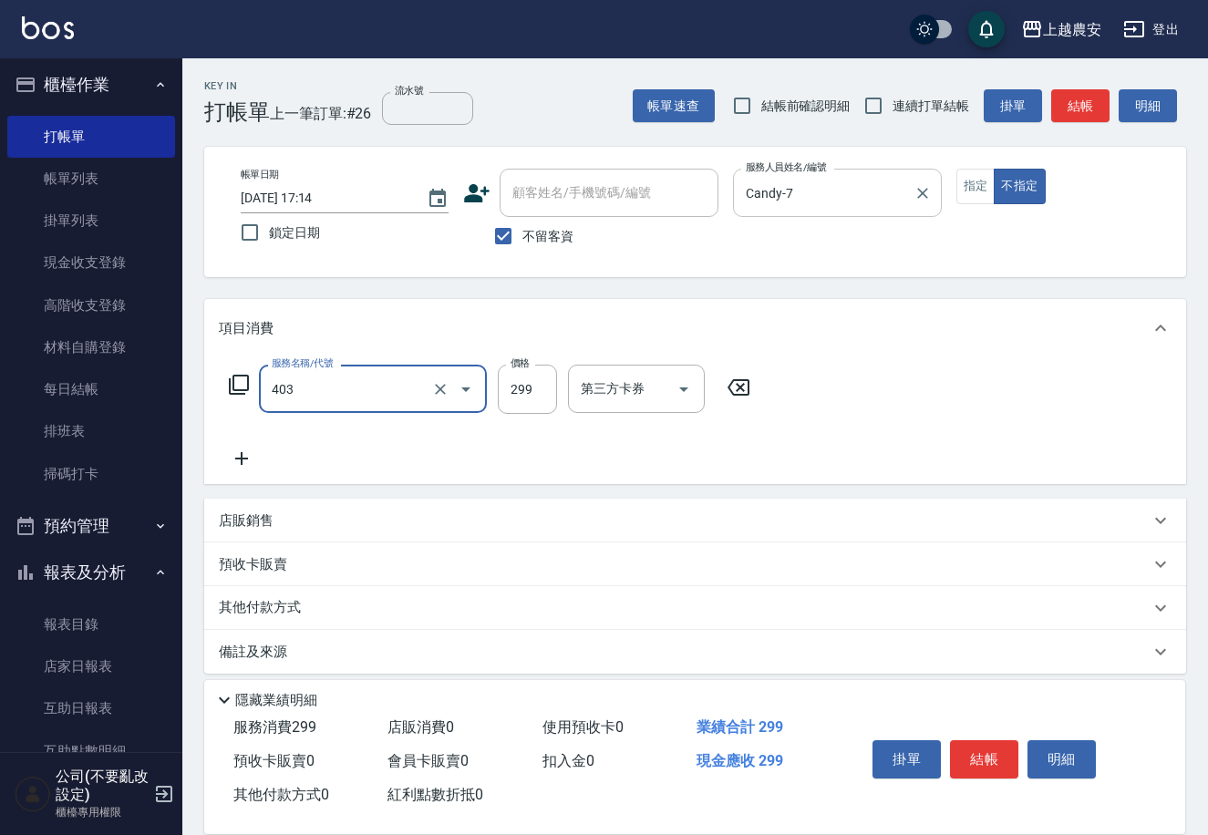
type input "剪髮(403)"
click at [1005, 773] on div "掛單 結帳 明細" at bounding box center [984, 761] width 238 height 57
click at [1001, 767] on button "結帳" at bounding box center [984, 760] width 68 height 38
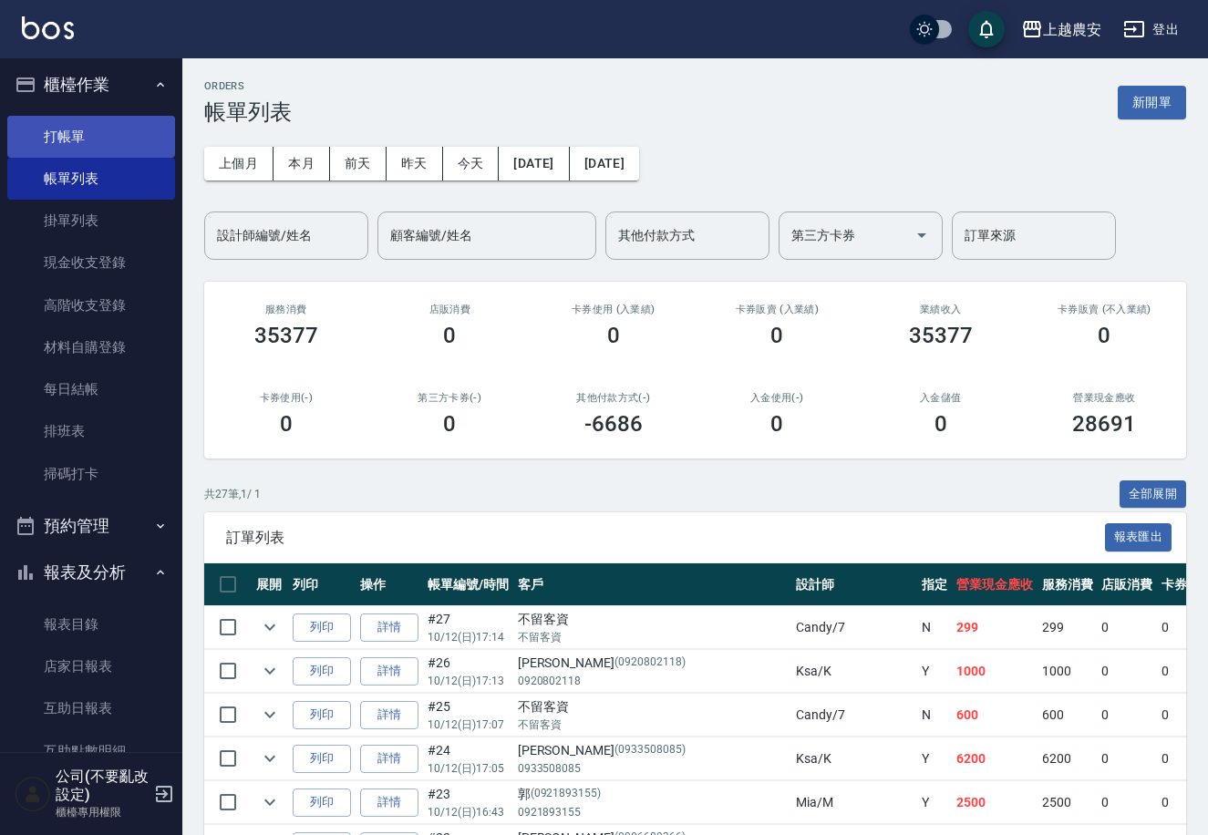
click at [59, 140] on link "打帳單" at bounding box center [91, 137] width 168 height 42
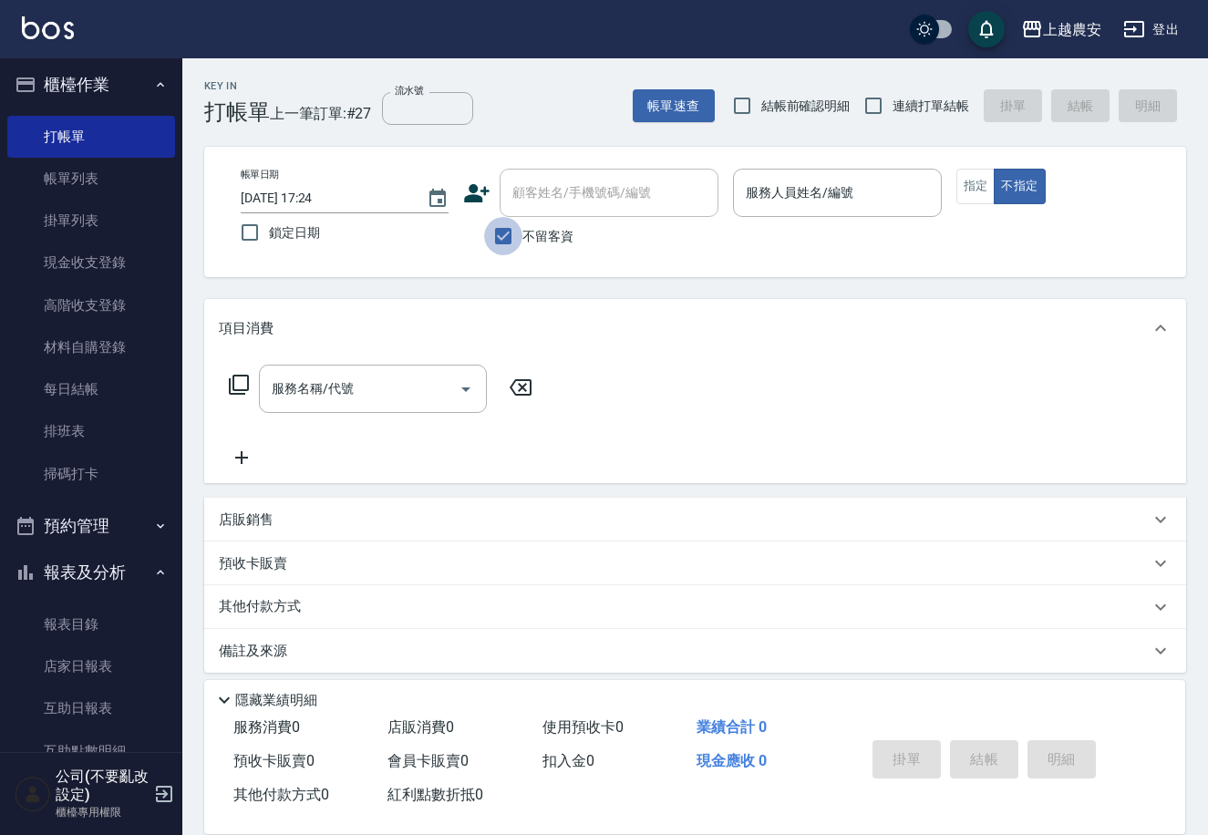
click at [513, 232] on input "不留客資" at bounding box center [503, 236] width 38 height 38
checkbox input "false"
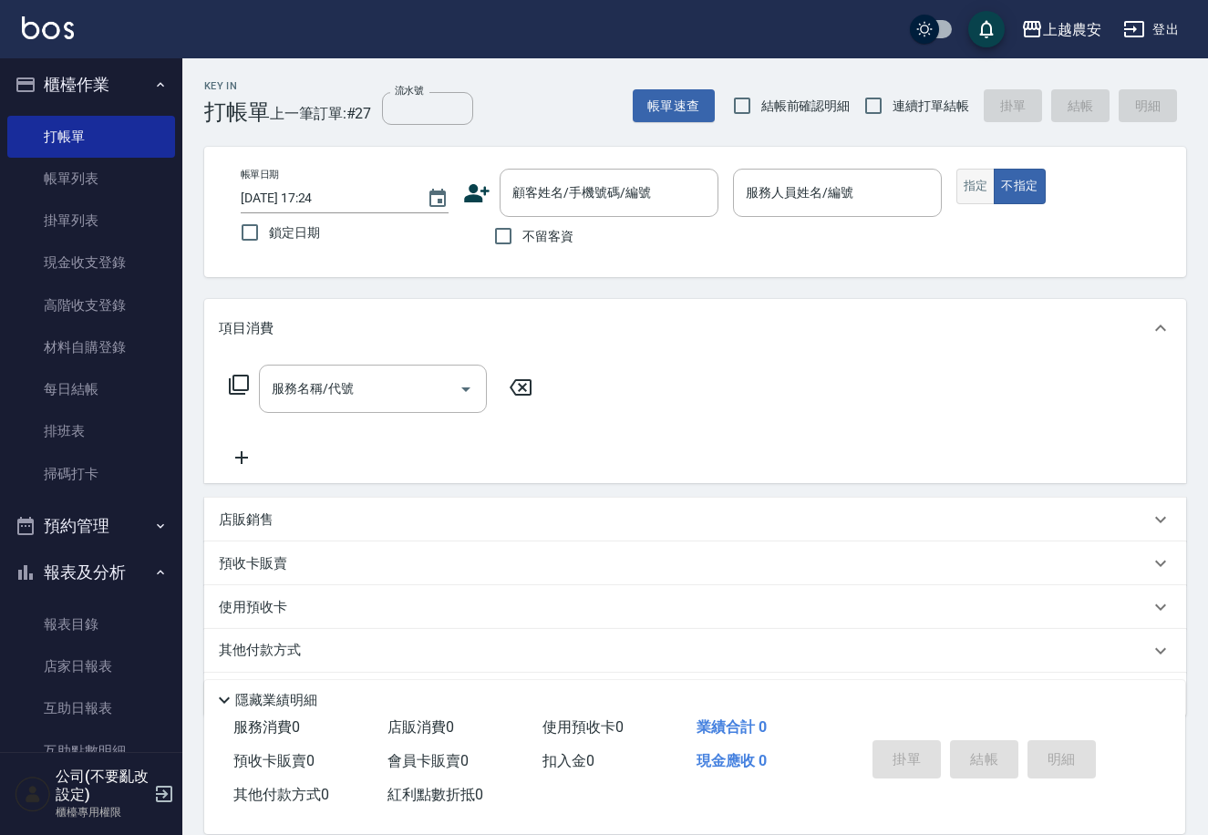
drag, startPoint x: 978, startPoint y: 164, endPoint x: 977, endPoint y: 177, distance: 12.8
click at [979, 165] on div "帳單日期 [DATE] 17:24 鎖定日期 顧客姓名/手機號碼/編號 顧客姓名/手機號碼/編號 不留客資 服務人員姓名/編號 服務人員姓名/編號 指定 不指定" at bounding box center [695, 212] width 982 height 130
click at [977, 178] on button "指定" at bounding box center [976, 187] width 39 height 36
click at [609, 188] on div "顧客姓名/手機號碼/編號 顧客姓名/手機號碼/編號" at bounding box center [609, 193] width 219 height 48
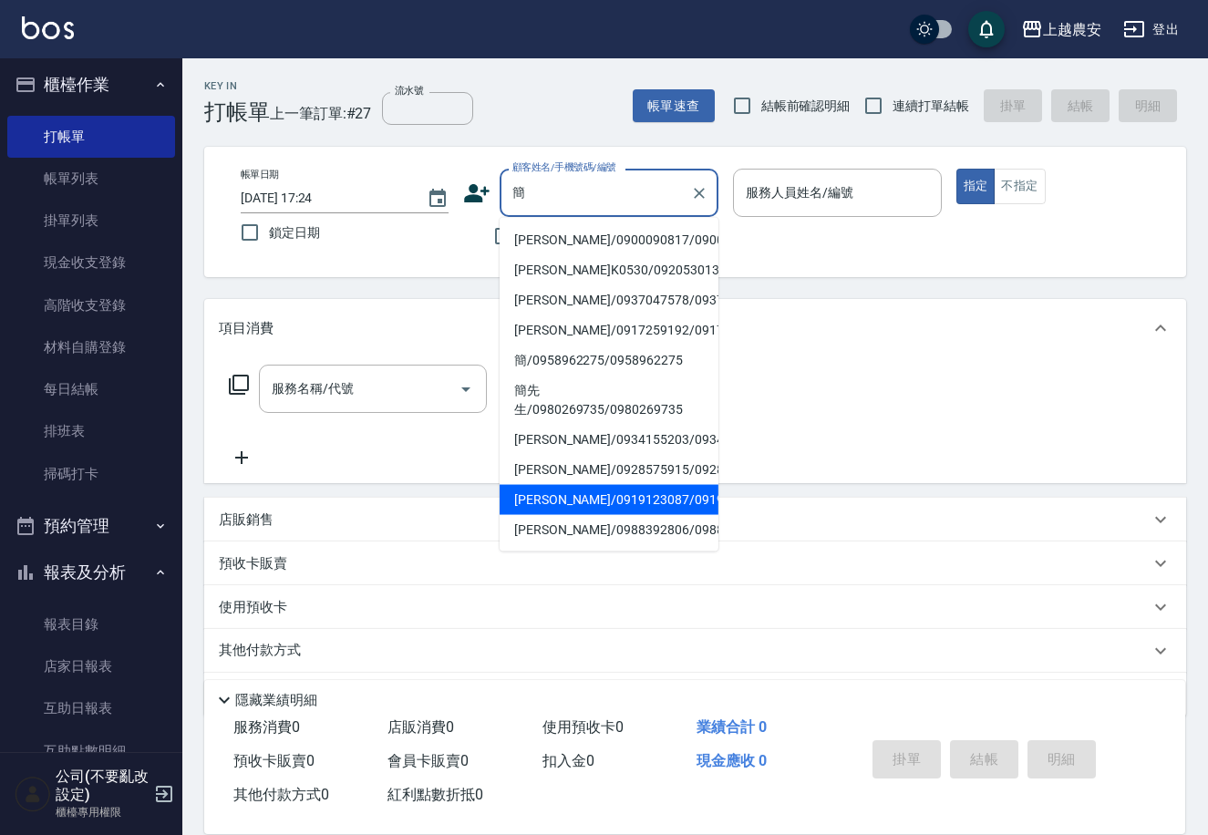
click at [669, 506] on li "[PERSON_NAME]/0919123087/0919123087" at bounding box center [609, 500] width 219 height 30
type input "[PERSON_NAME]/0919123087/0919123087"
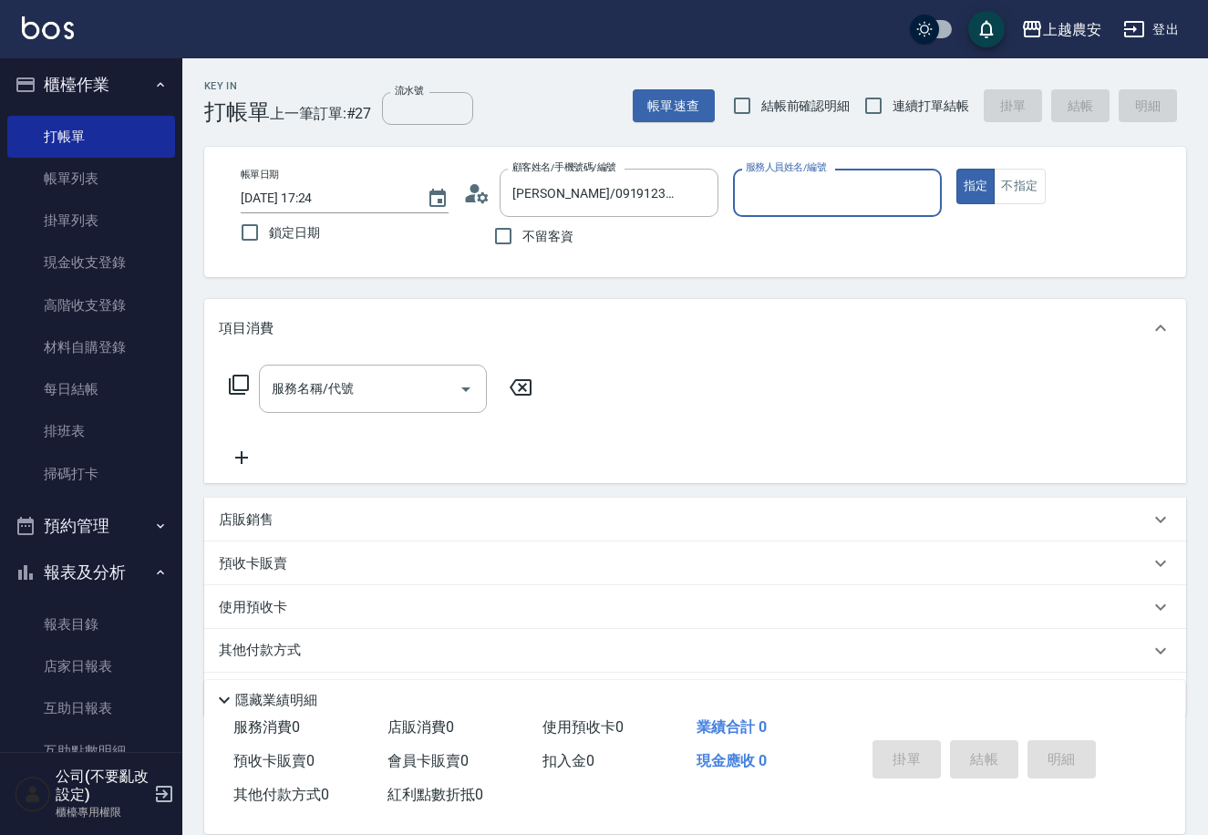
type input "Ksa-K"
click at [957, 169] on button "指定" at bounding box center [976, 187] width 39 height 36
type button "true"
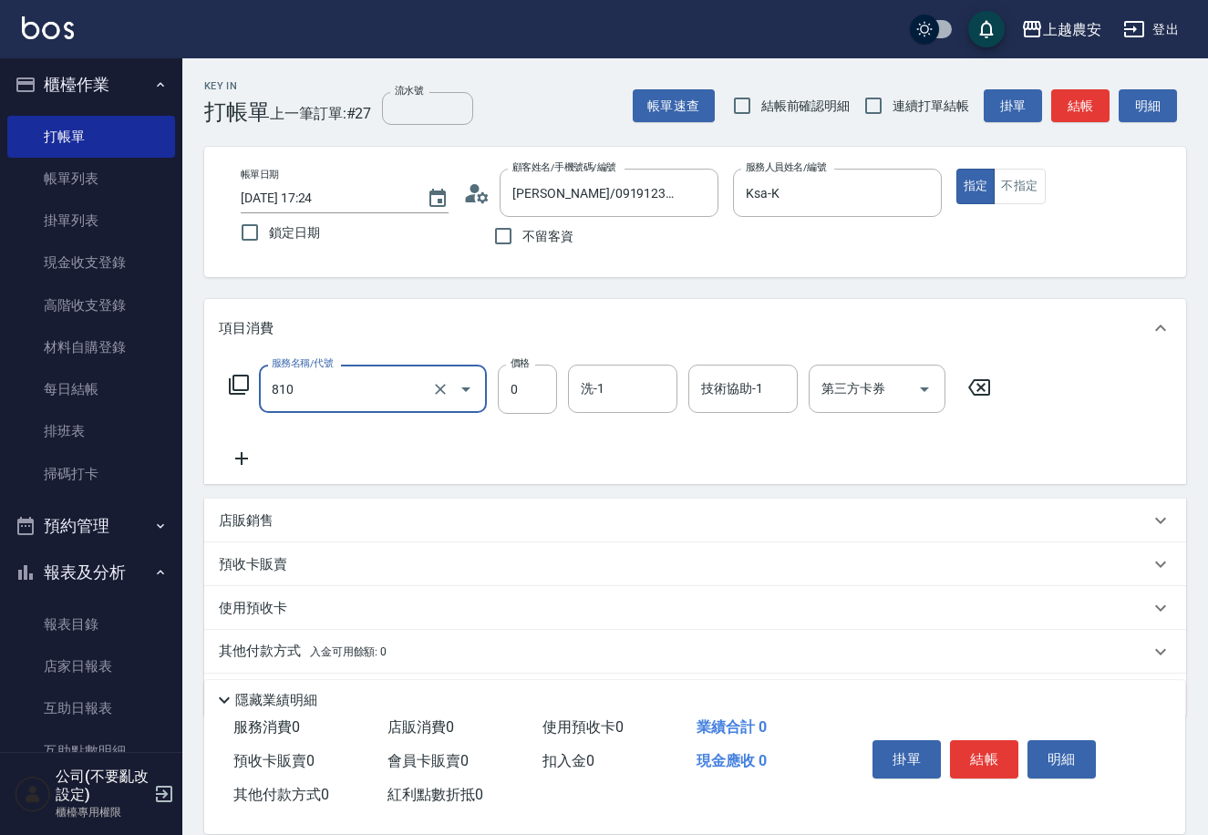
type input "頭皮護髮卡券使用(810)"
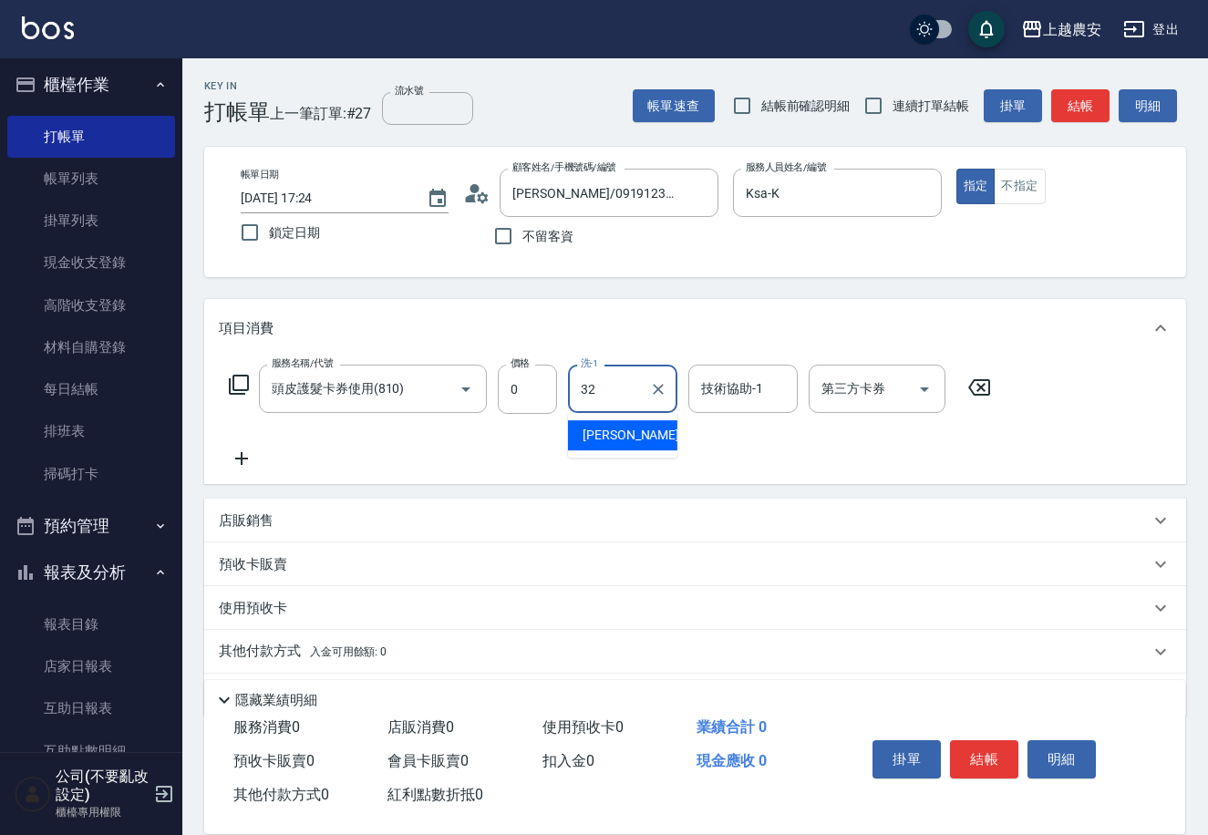
type input "[PERSON_NAME]-32"
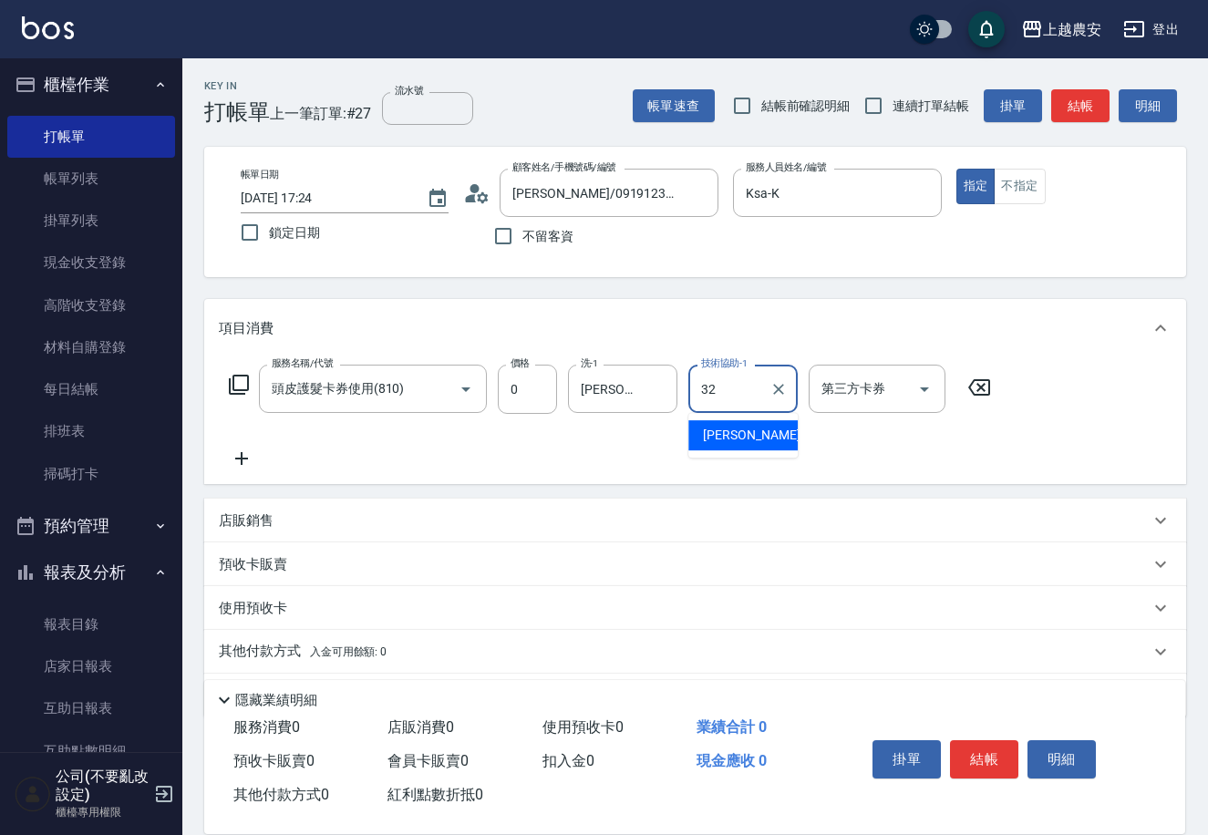
type input "[PERSON_NAME]-32"
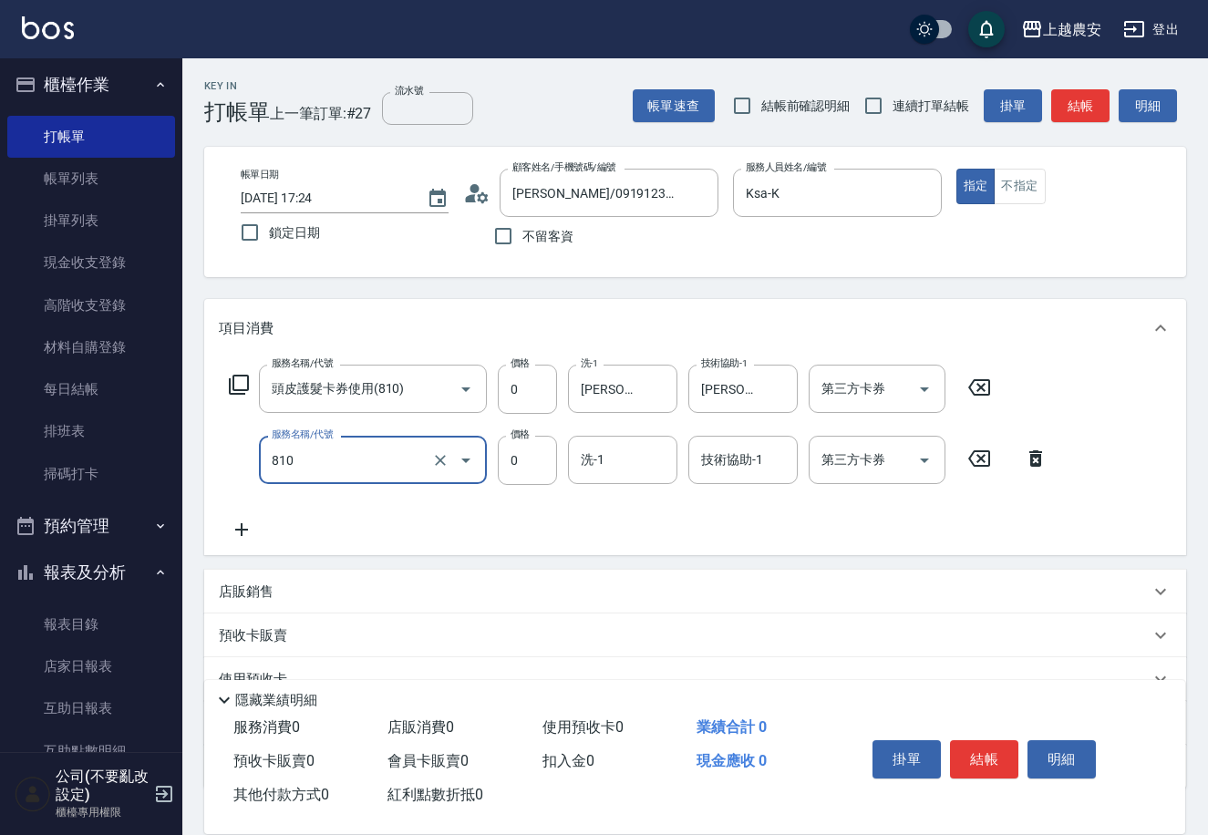
type input "頭皮護髮卡券使用(810)"
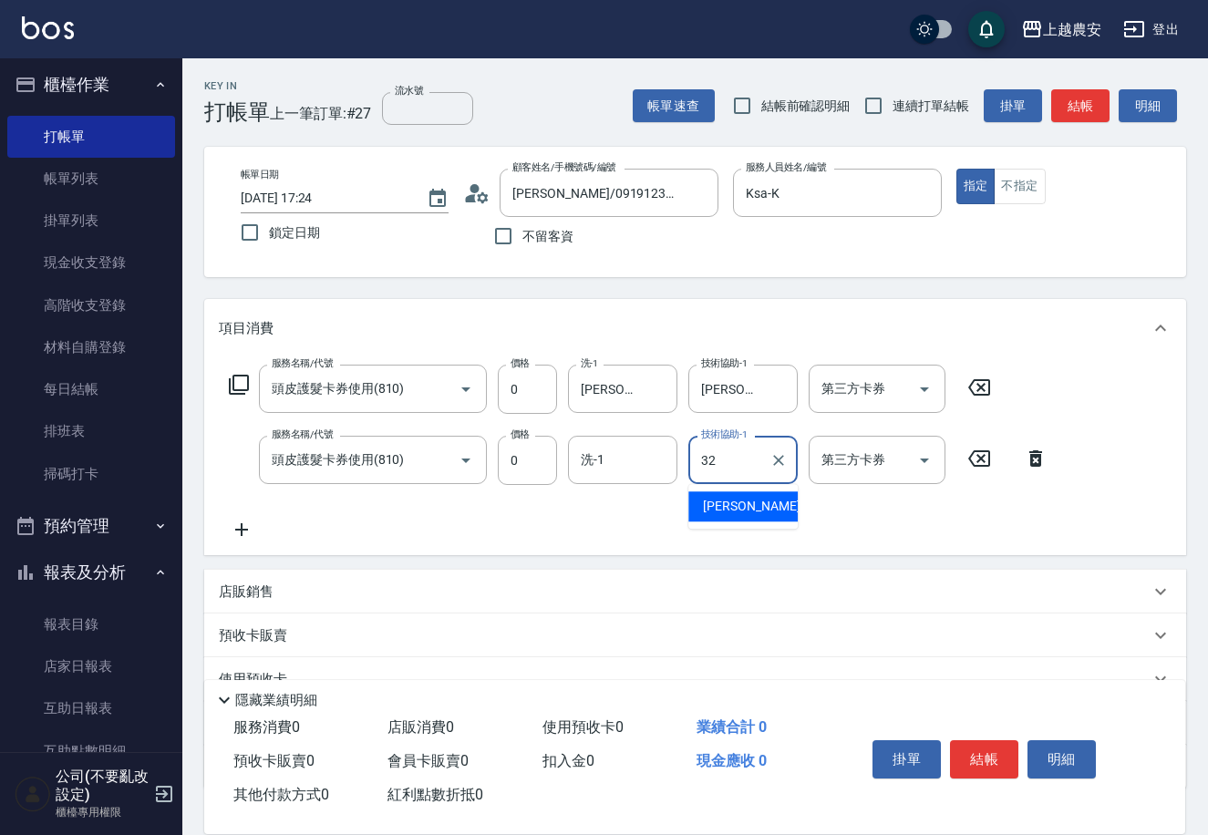
type input "[PERSON_NAME]-32"
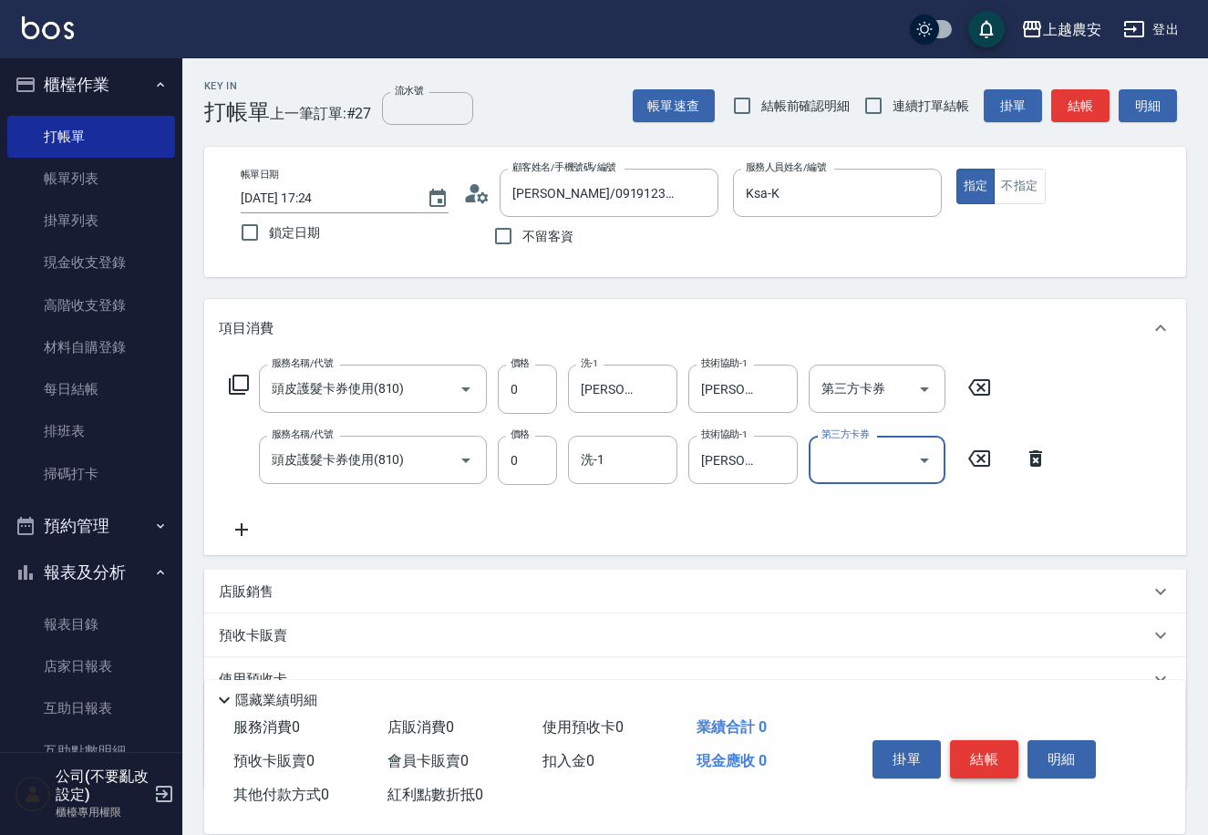
click at [975, 744] on button "結帳" at bounding box center [984, 760] width 68 height 38
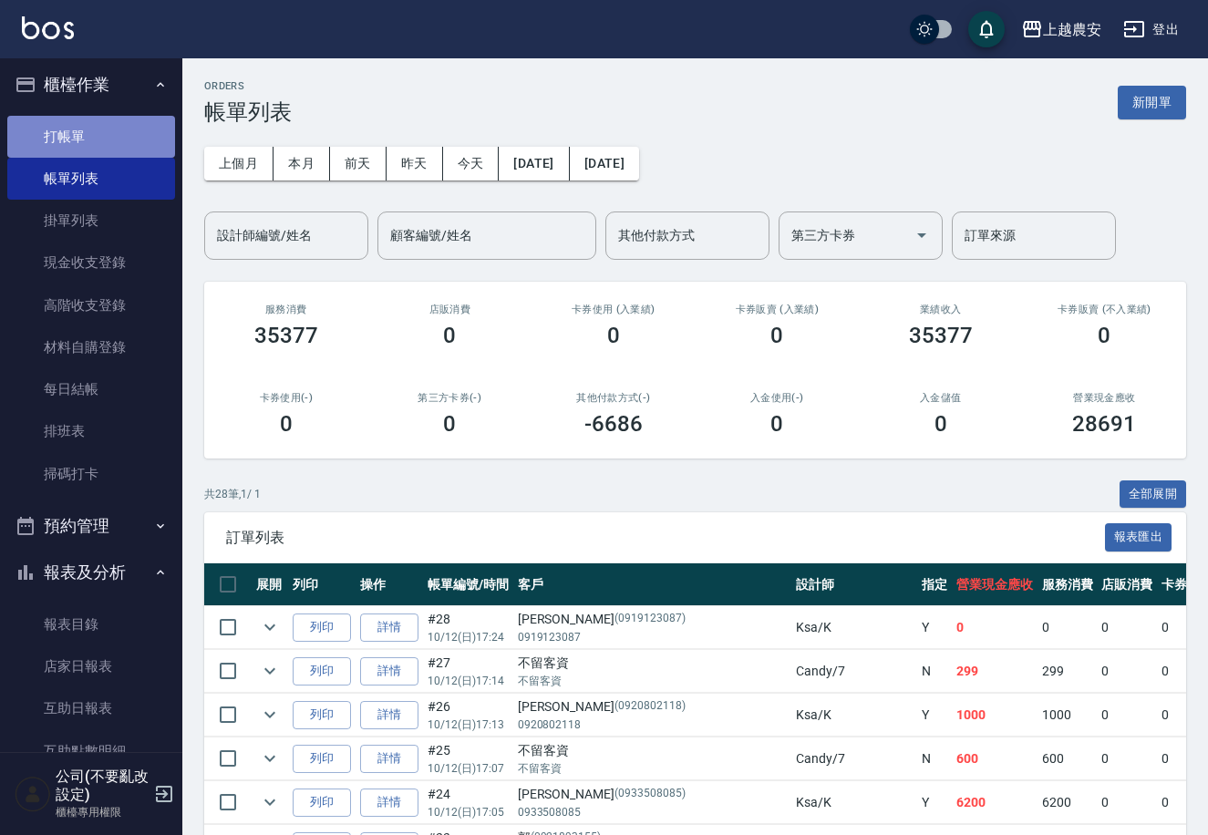
click at [120, 124] on link "打帳單" at bounding box center [91, 137] width 168 height 42
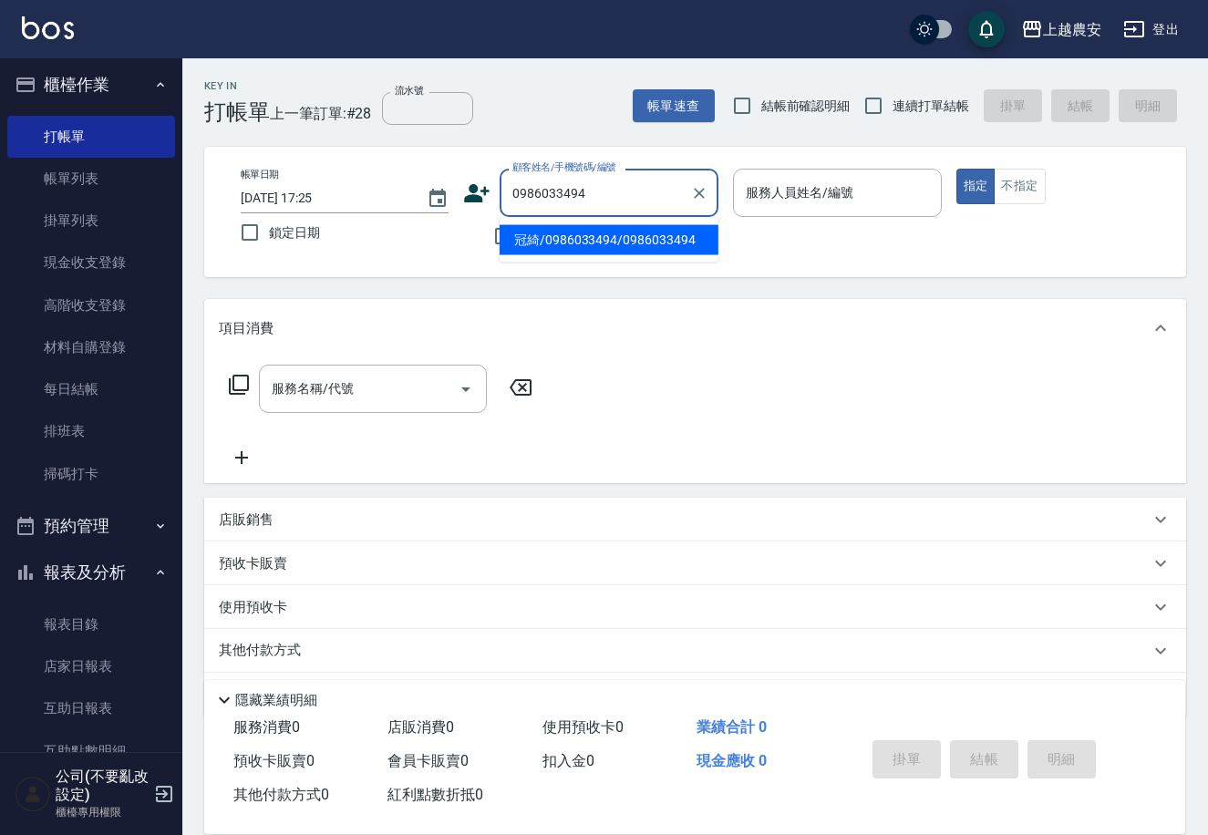
type input "冠綺/0986033494/0986033494"
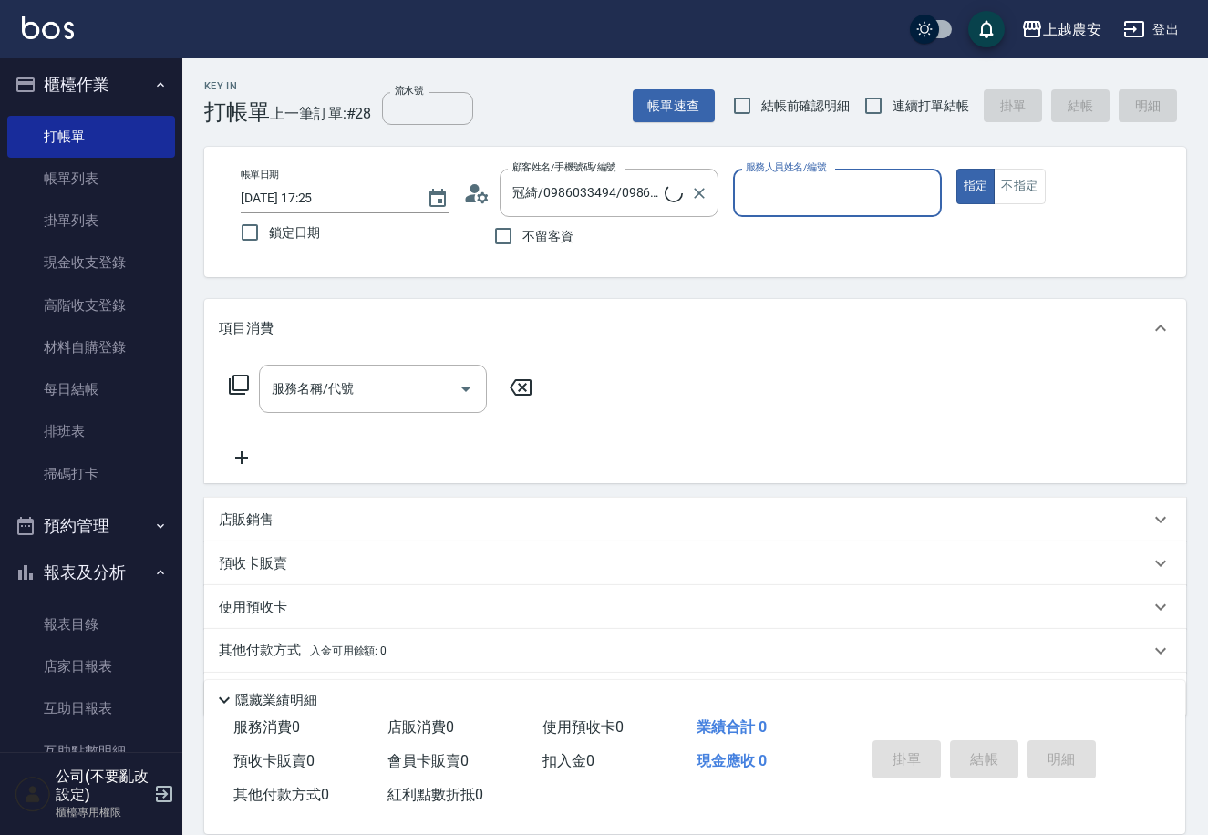
click at [957, 169] on button "指定" at bounding box center [976, 187] width 39 height 36
type button "true"
click at [917, 206] on input "服務人員姓名/編號" at bounding box center [837, 193] width 192 height 32
type input "Nana-13"
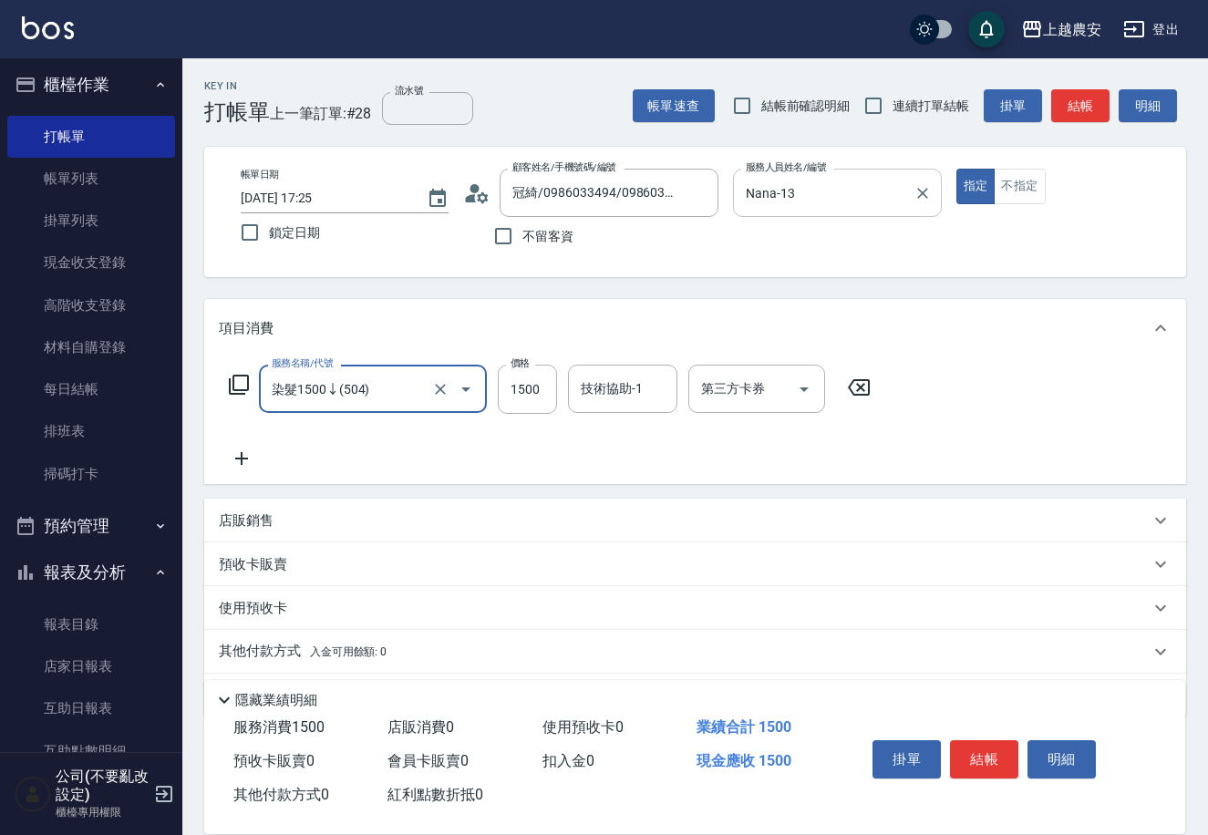
type input "染髮1500↓(504)"
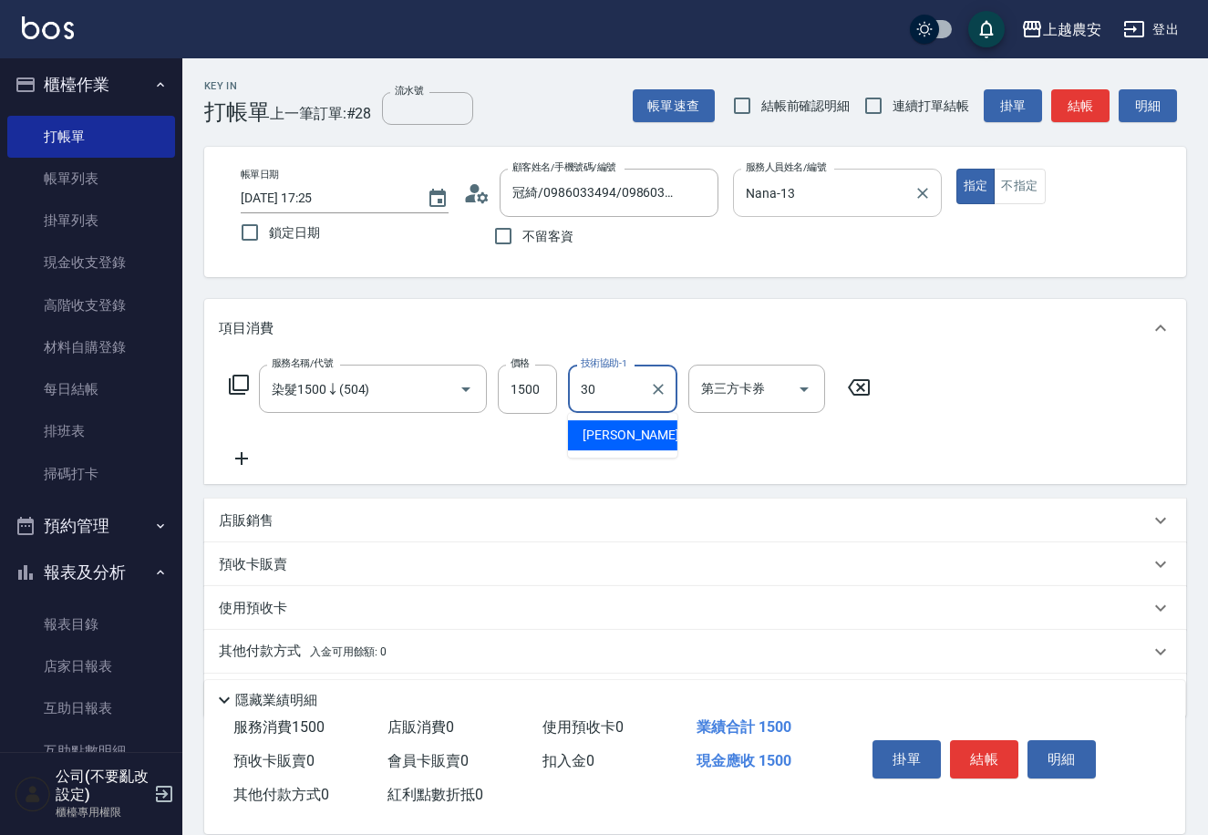
type input "[PERSON_NAME]-30"
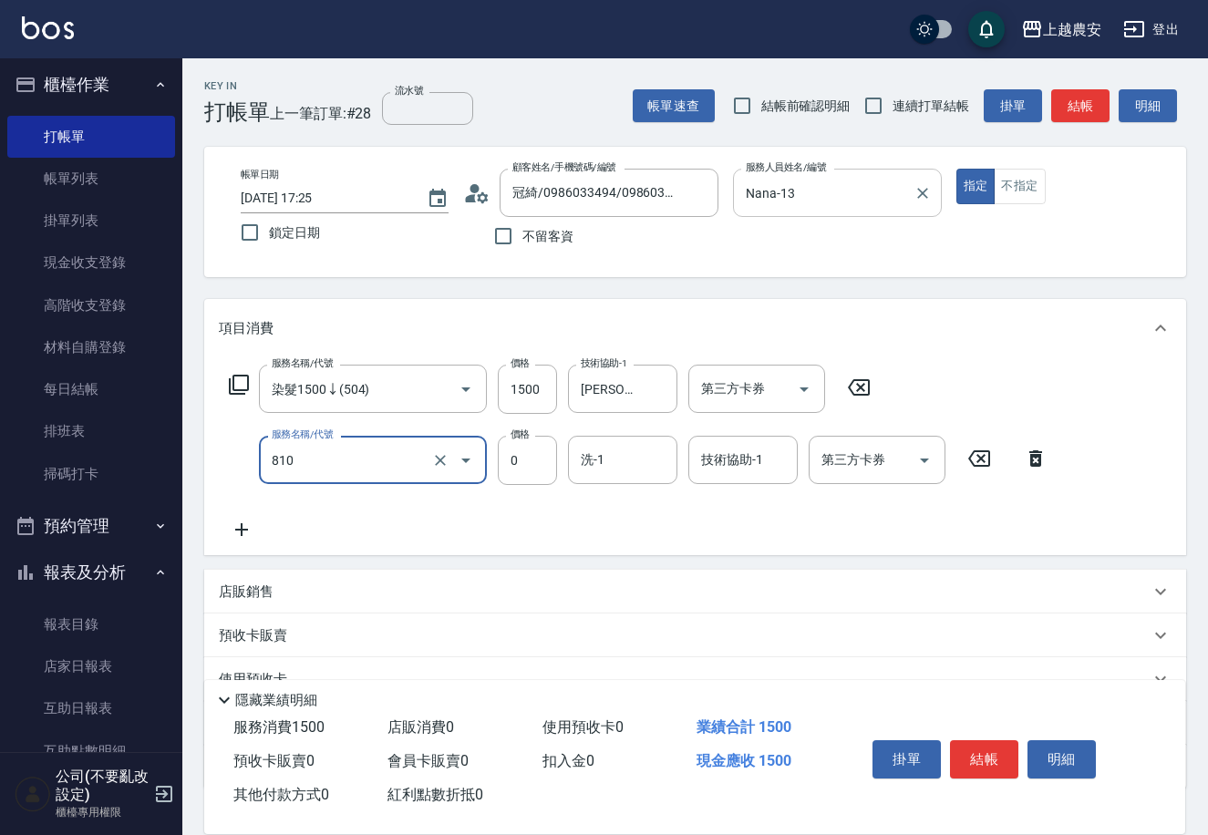
type input "頭皮護髮卡券使用(810)"
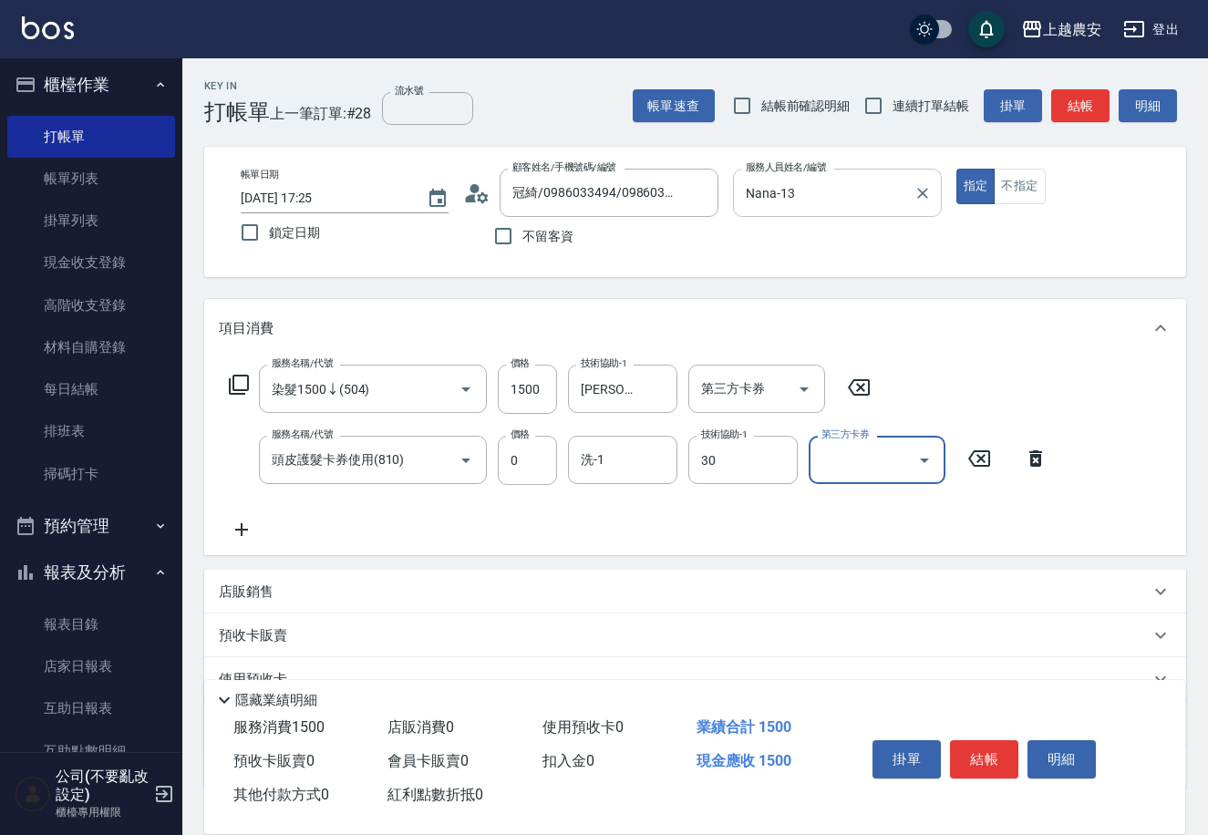
type input "[PERSON_NAME]-30"
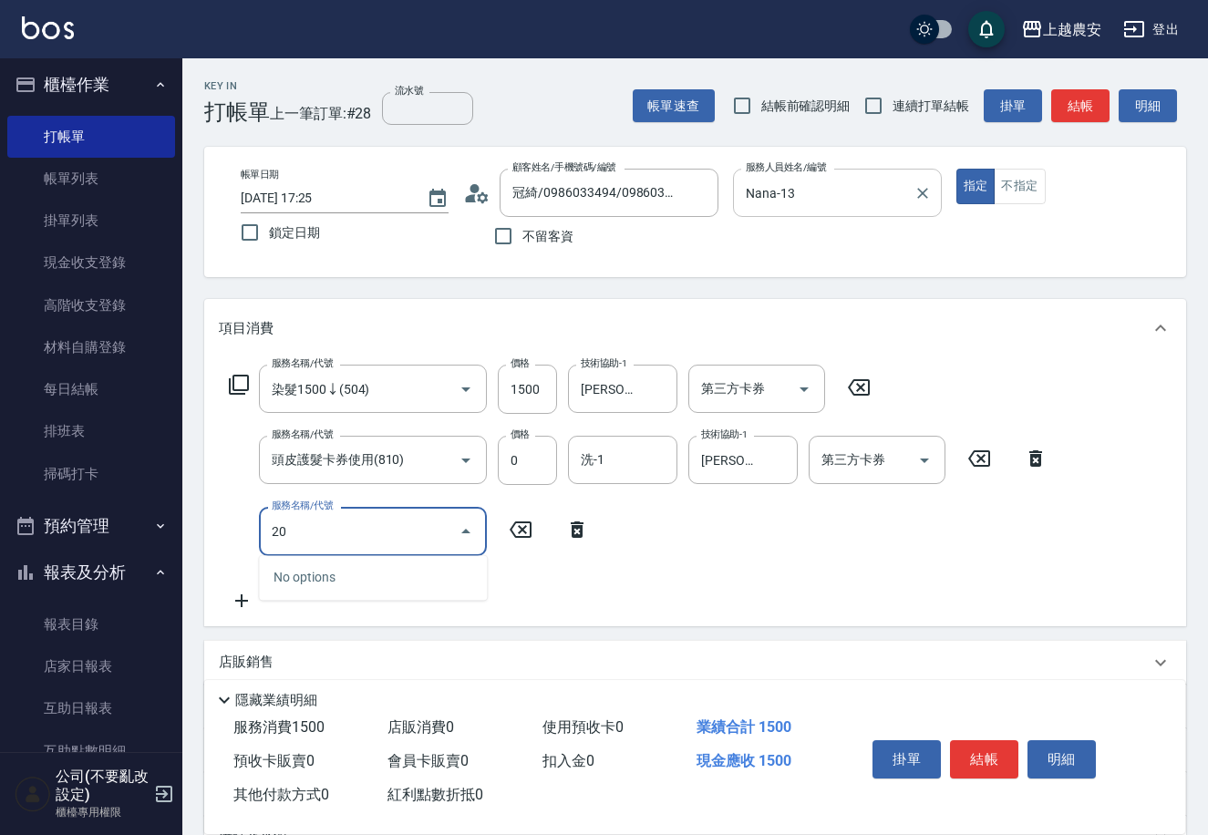
type input "206"
click at [445, 532] on icon "Clear" at bounding box center [440, 532] width 18 height 18
type input "剪髮(403)"
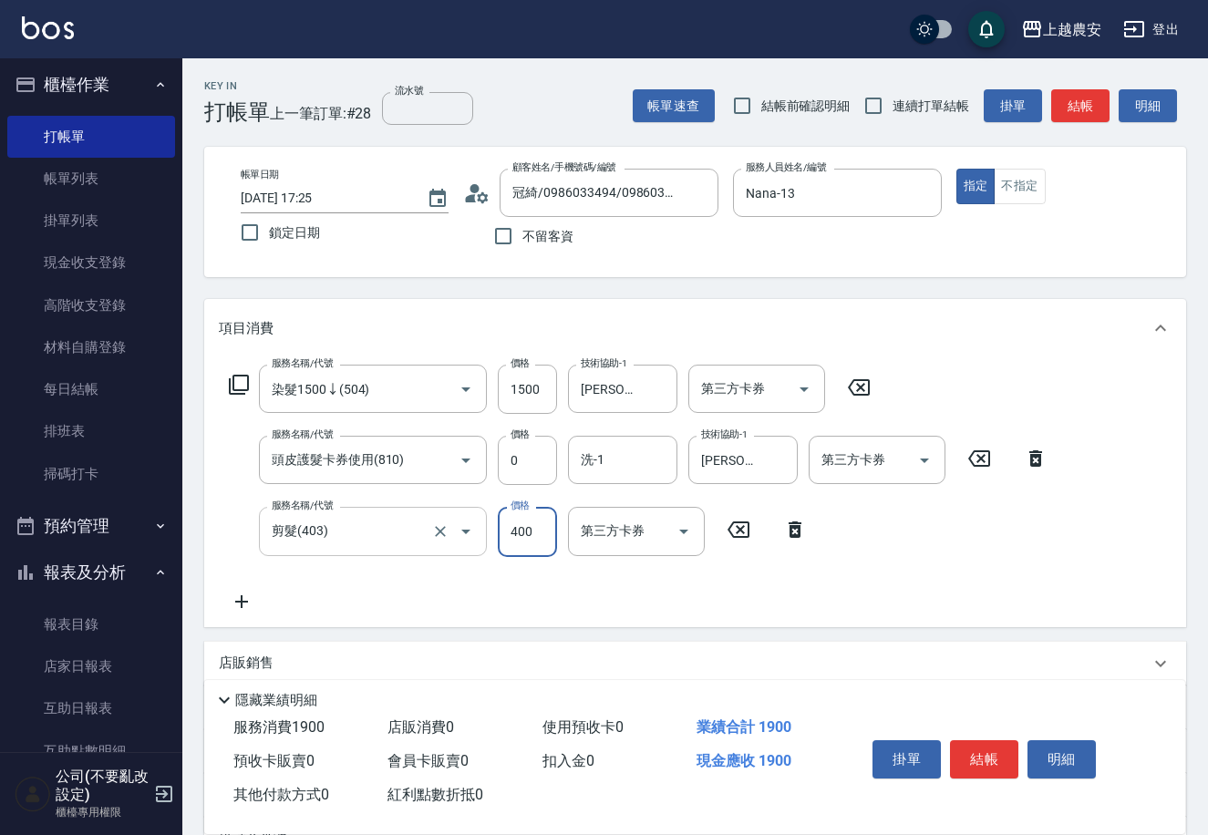
type input "400"
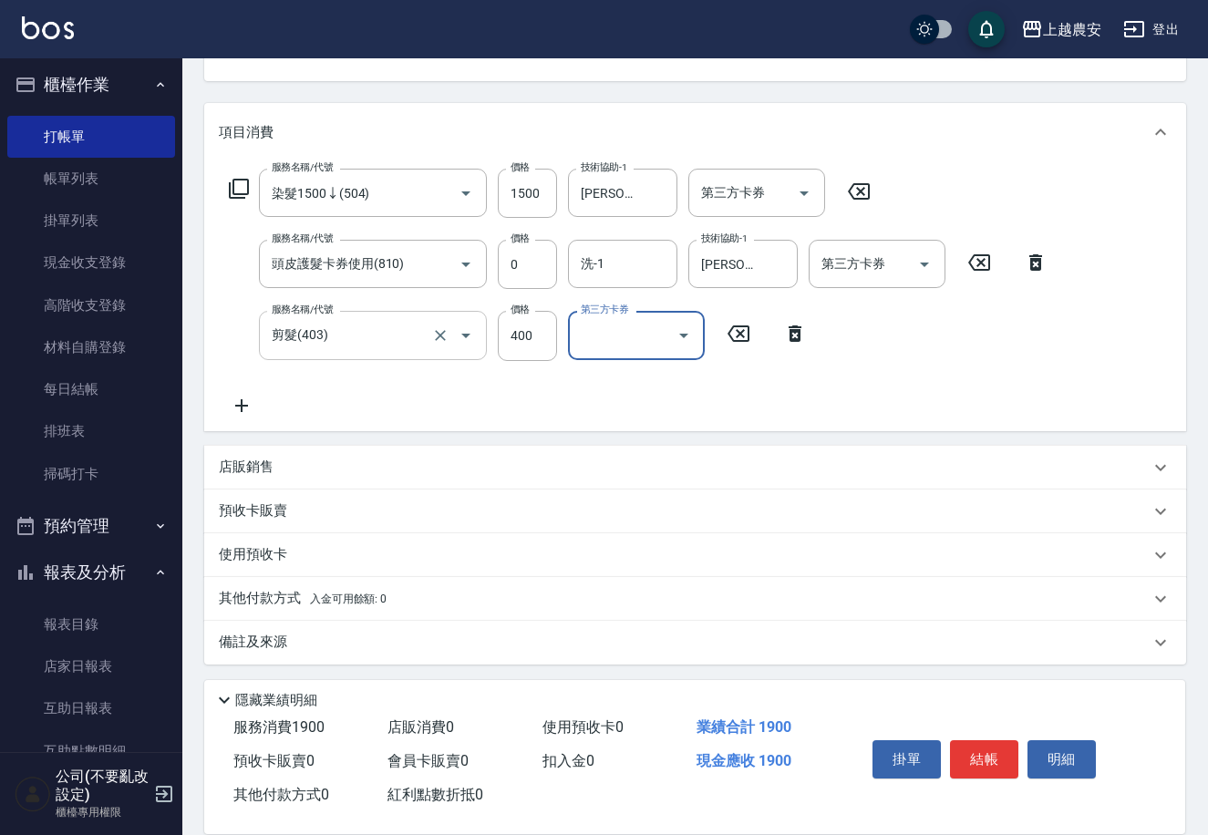
click at [265, 599] on p "其他付款方式 入金可用餘額: 0" at bounding box center [303, 599] width 168 height 20
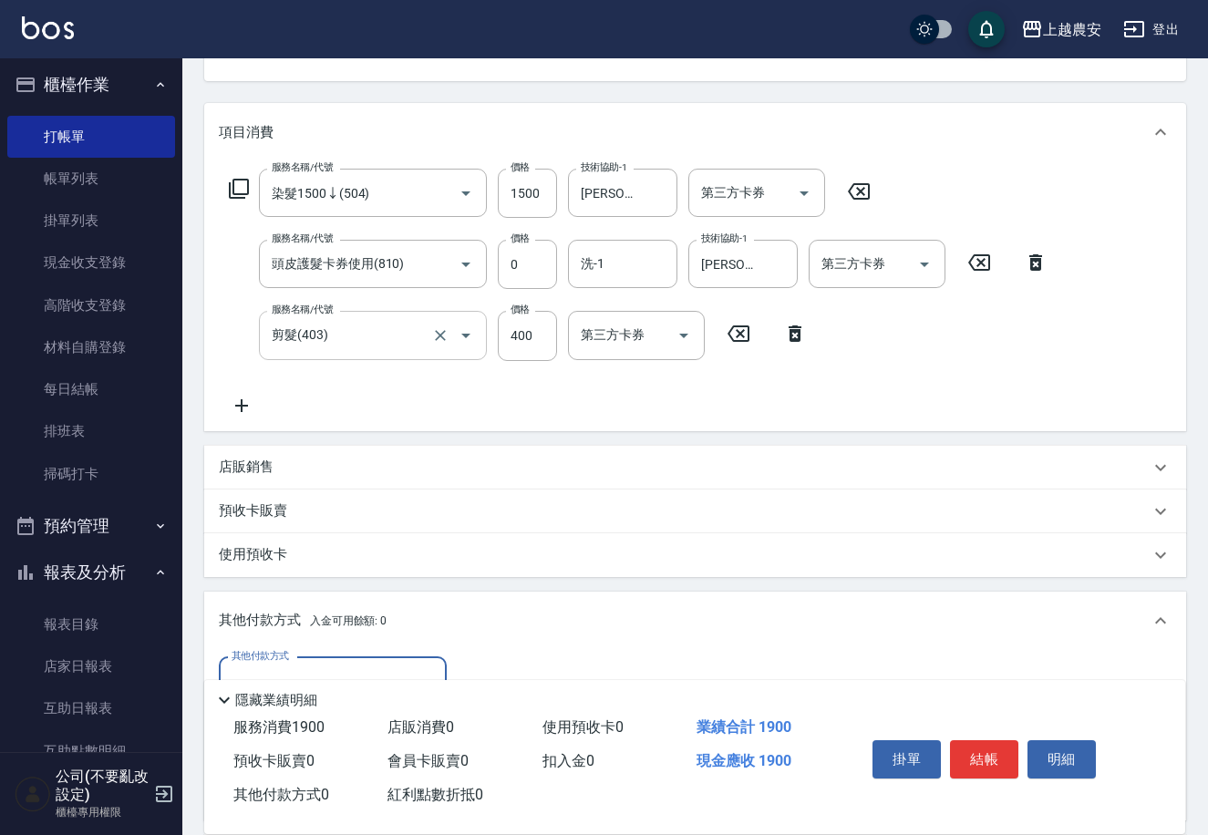
scroll to position [411, 0]
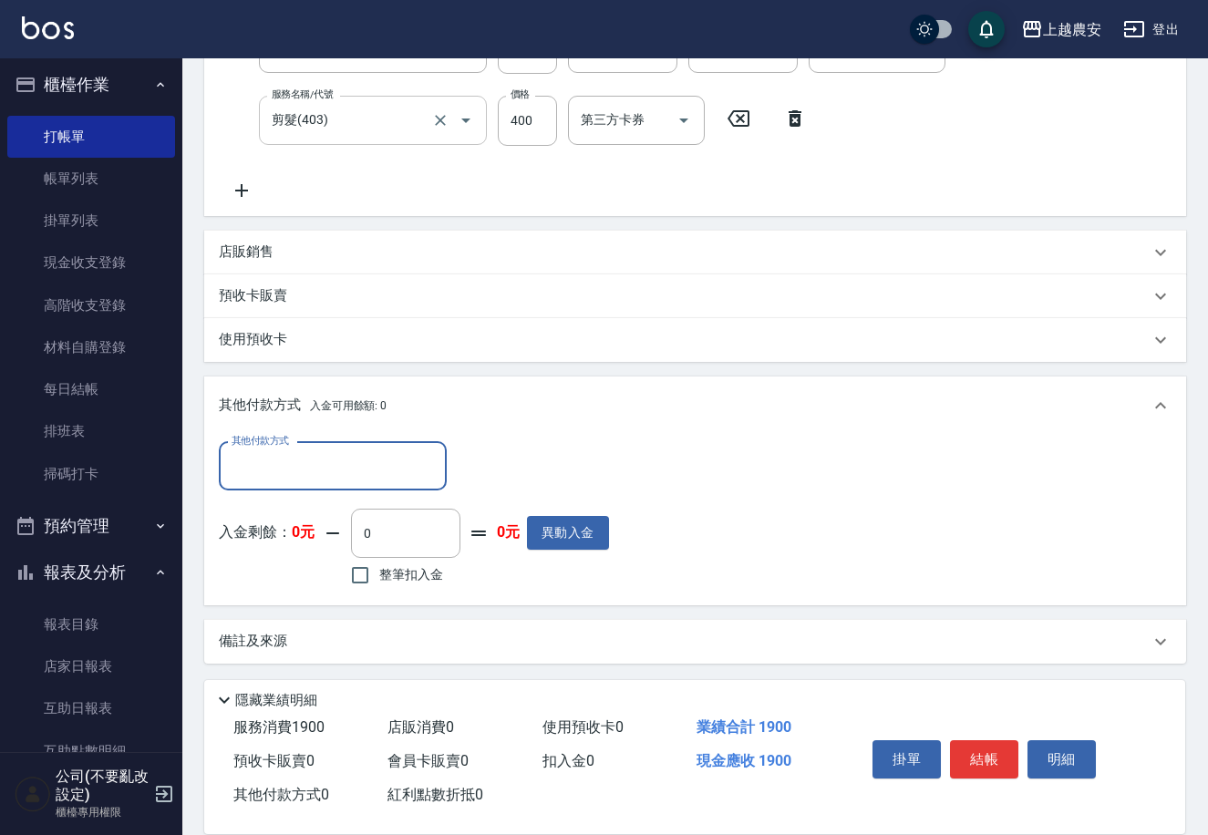
click at [427, 461] on input "其他付款方式" at bounding box center [333, 467] width 212 height 32
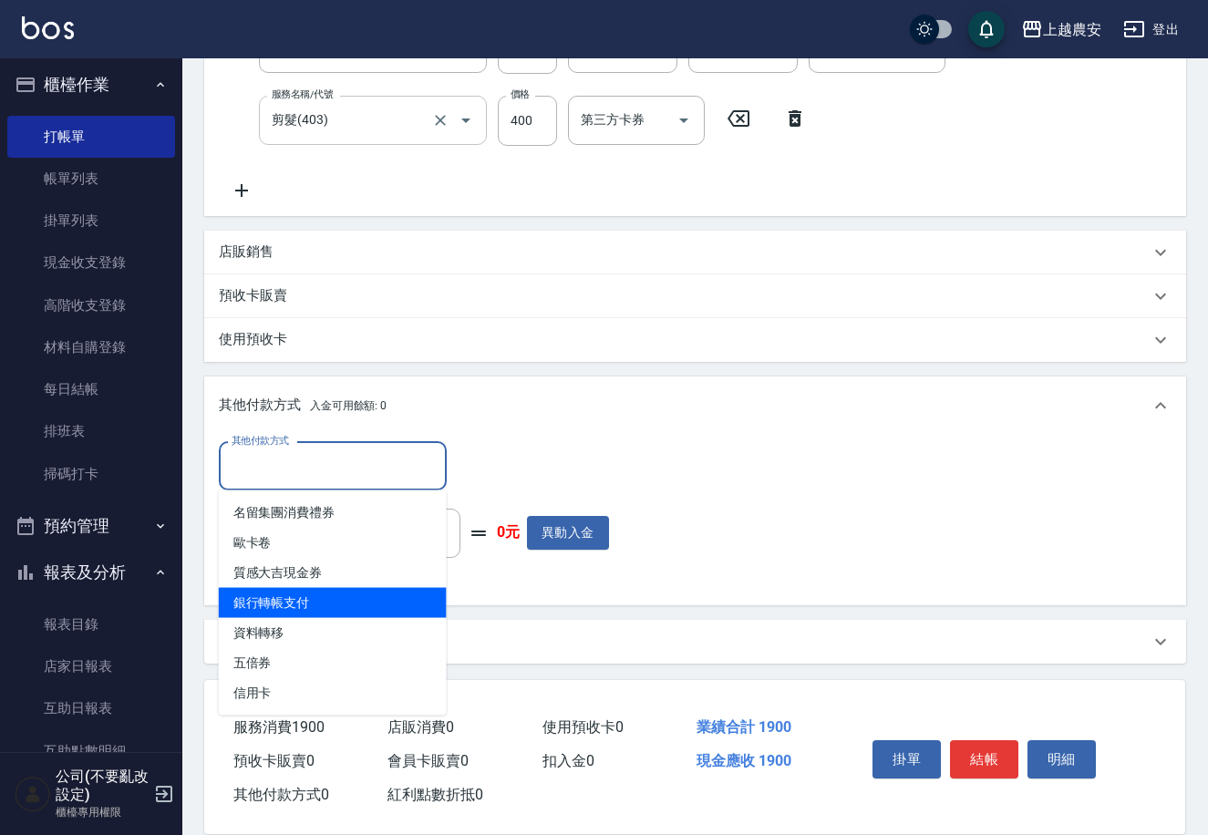
click at [343, 608] on span "銀行轉帳支付" at bounding box center [333, 603] width 228 height 30
type input "銀行轉帳支付"
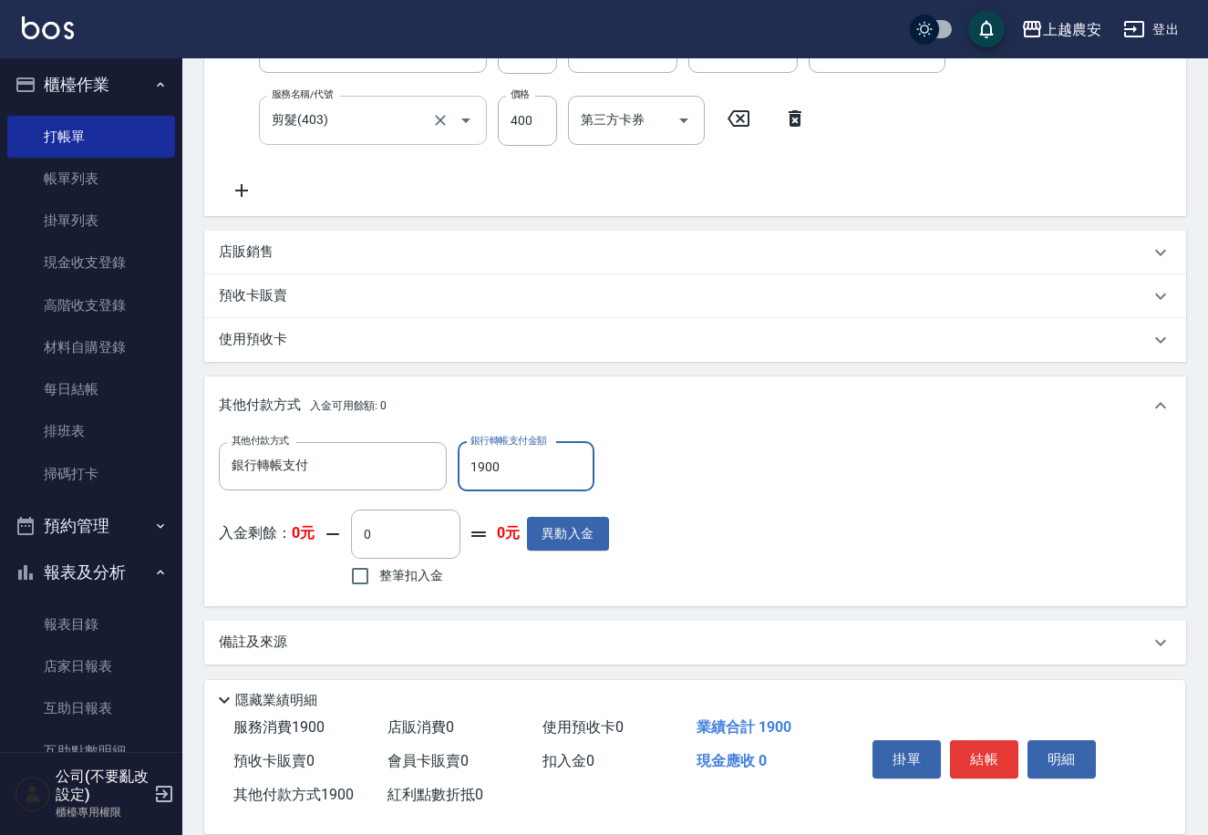
type input "1900"
click at [995, 748] on button "結帳" at bounding box center [984, 760] width 68 height 38
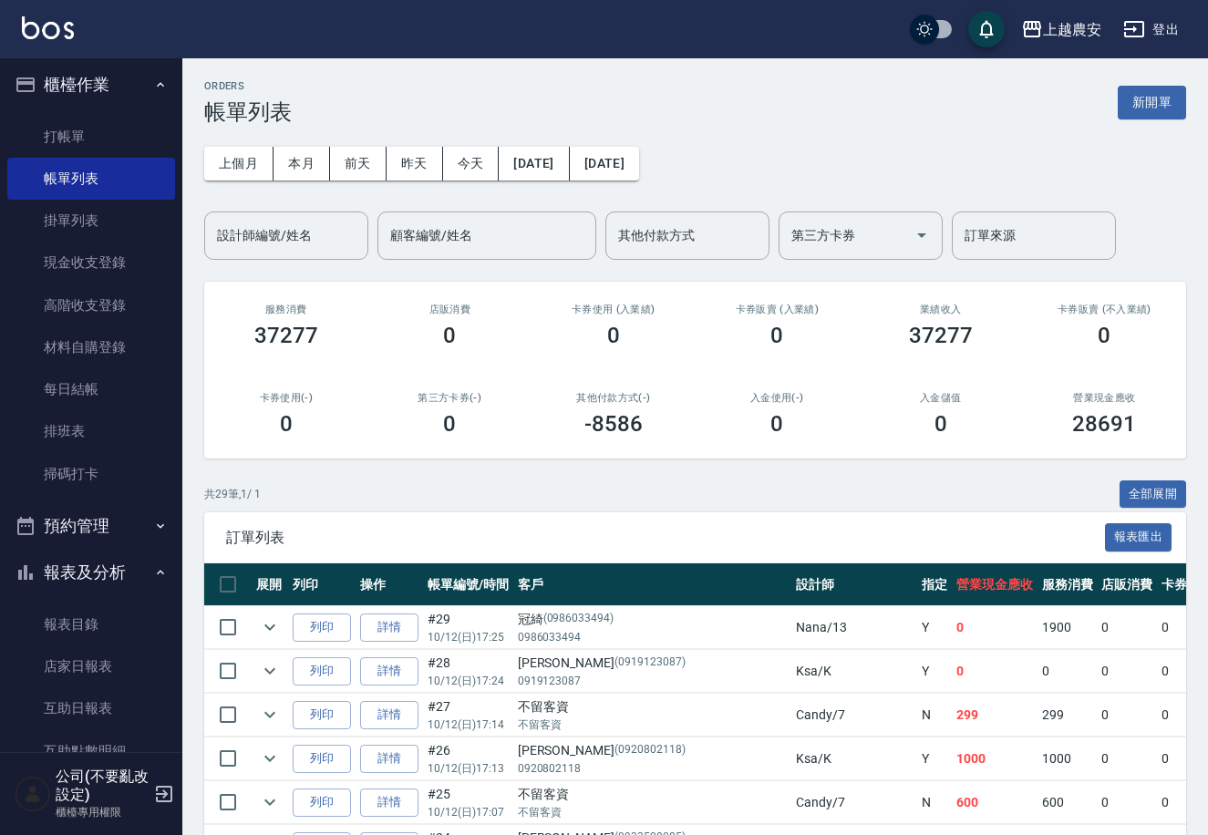
drag, startPoint x: 172, startPoint y: 427, endPoint x: 139, endPoint y: 561, distance: 138.2
click at [118, 572] on nav "櫃檯作業 打帳單 帳單列表 掛單列表 現金收支登錄 高階收支登錄 材料自購登錄 每日結帳 排班表 掃碼打卡 預約管理 預約管理 單日預約紀錄 單週預約紀錄 報…" at bounding box center [91, 405] width 182 height 694
drag, startPoint x: 171, startPoint y: 438, endPoint x: 128, endPoint y: 494, distance: 71.5
click at [99, 521] on nav "櫃檯作業 打帳單 帳單列表 掛單列表 現金收支登錄 高階收支登錄 材料自購登錄 每日結帳 排班表 掃碼打卡 預約管理 預約管理 單日預約紀錄 單週預約紀錄 報…" at bounding box center [91, 405] width 182 height 694
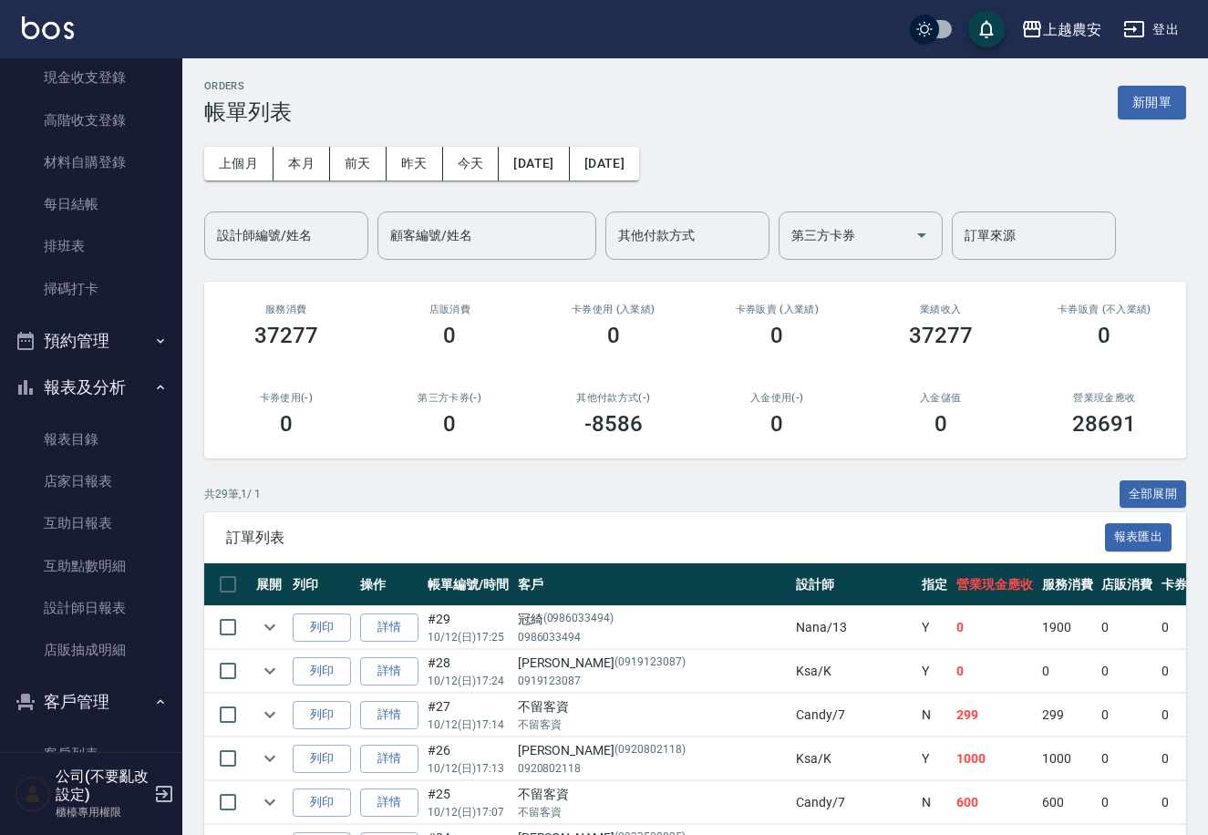
scroll to position [207, 0]
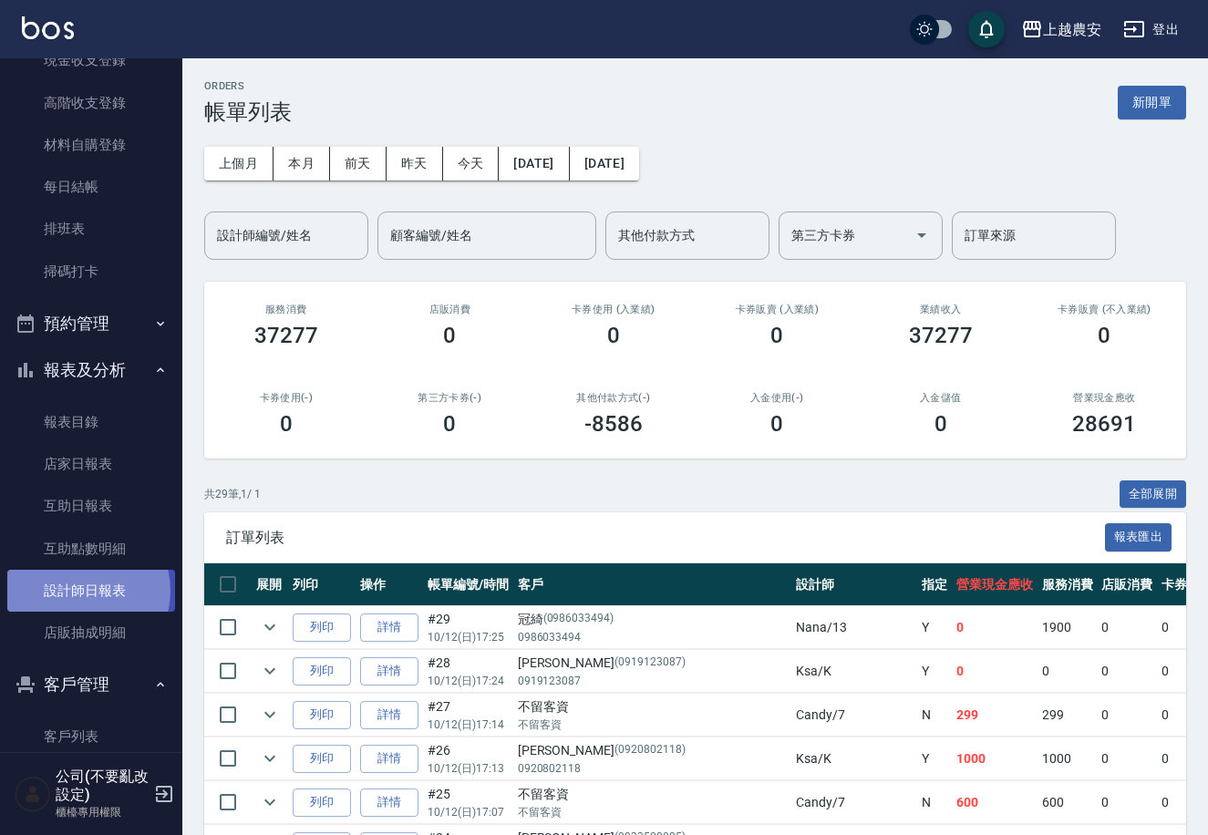
click at [82, 590] on link "設計師日報表" at bounding box center [91, 591] width 168 height 42
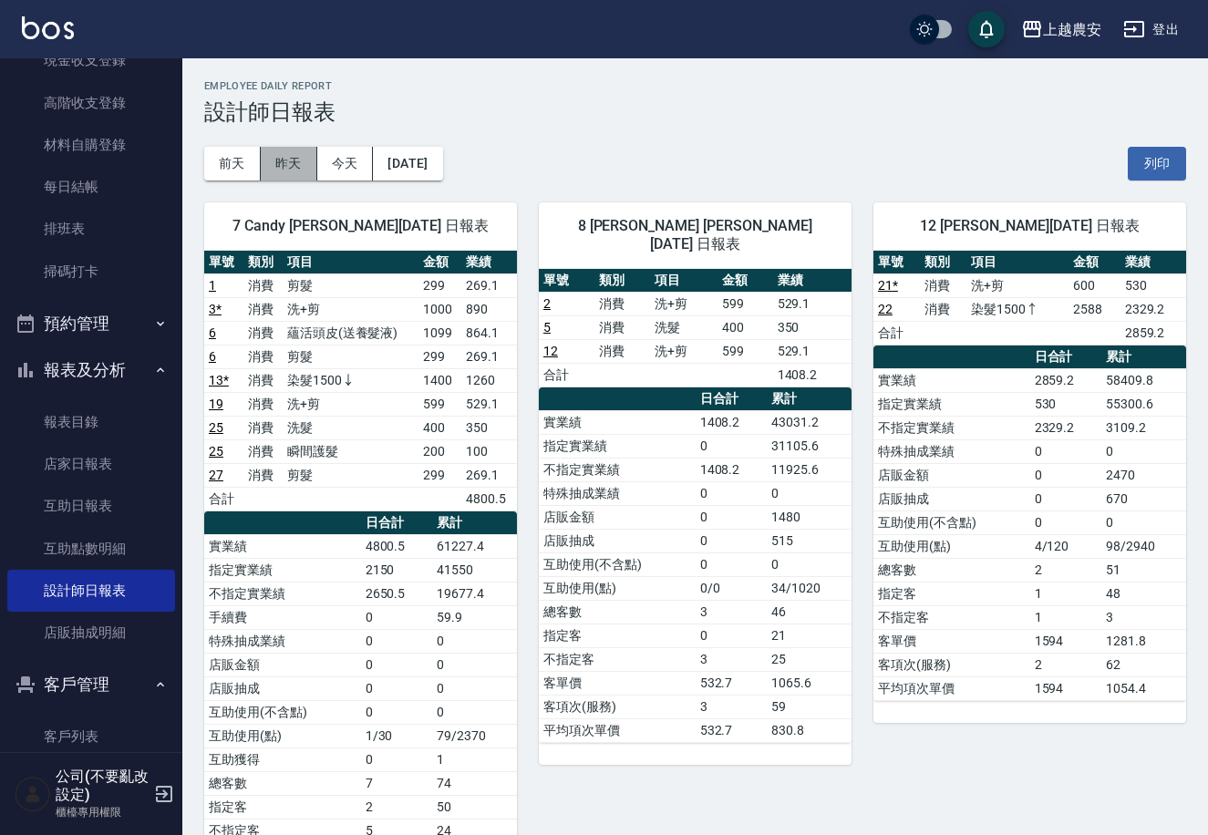
click at [275, 166] on button "昨天" at bounding box center [289, 164] width 57 height 34
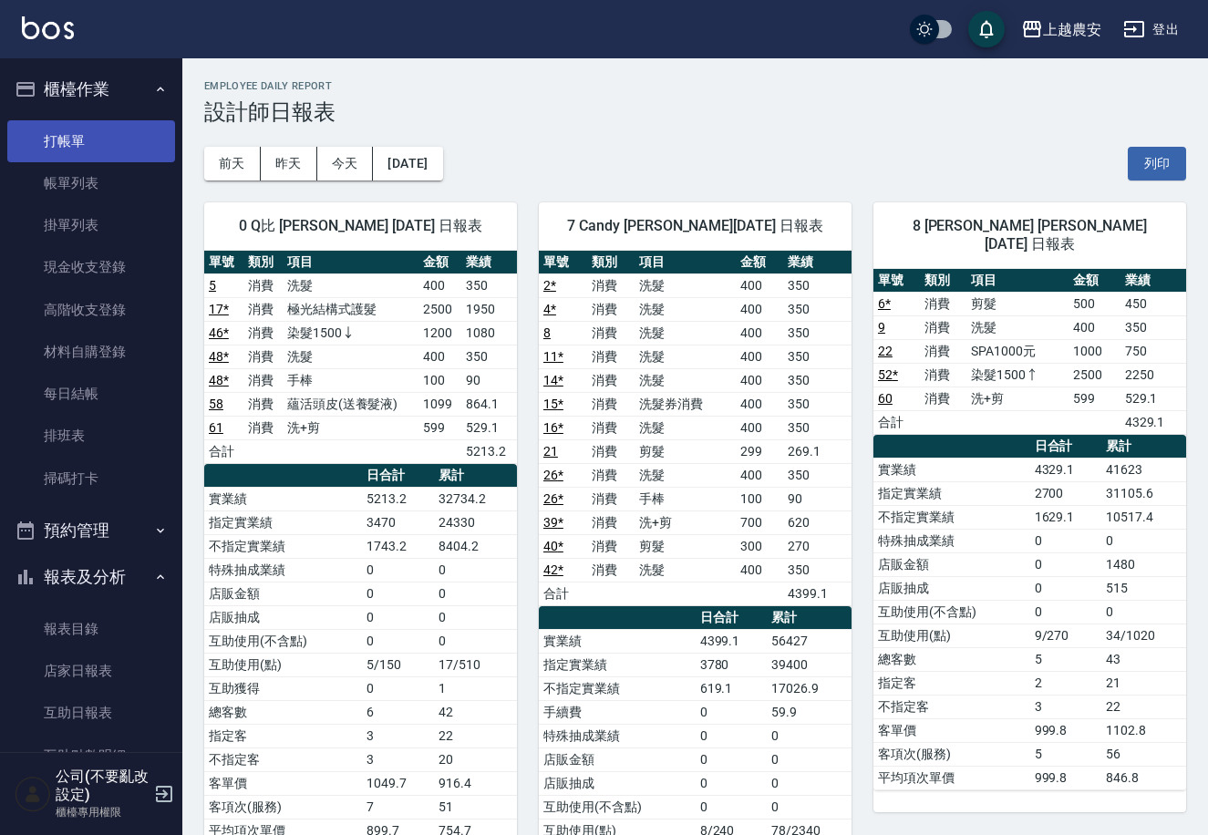
click at [83, 141] on link "打帳單" at bounding box center [91, 141] width 168 height 42
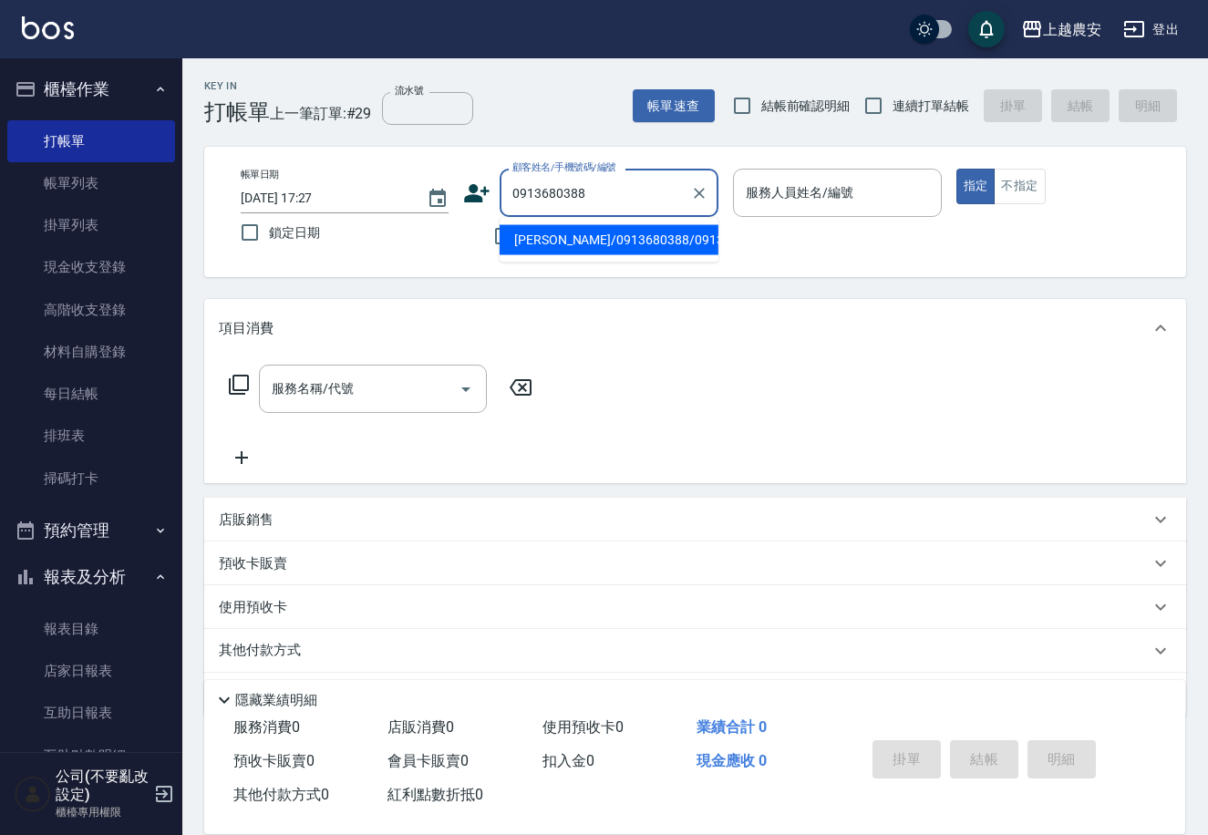
type input "[PERSON_NAME]/0913680388/0913680388"
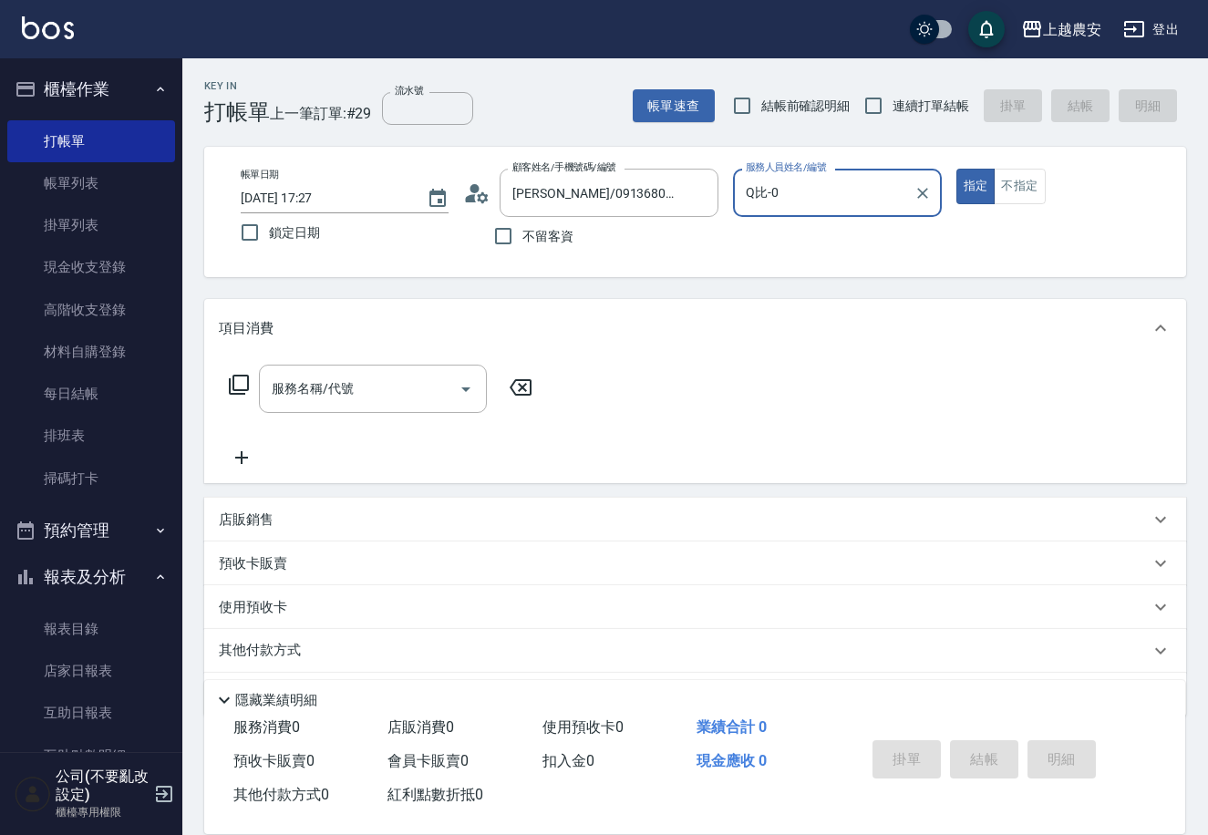
type input "Q比-0"
click at [1003, 179] on button "不指定" at bounding box center [1019, 187] width 51 height 36
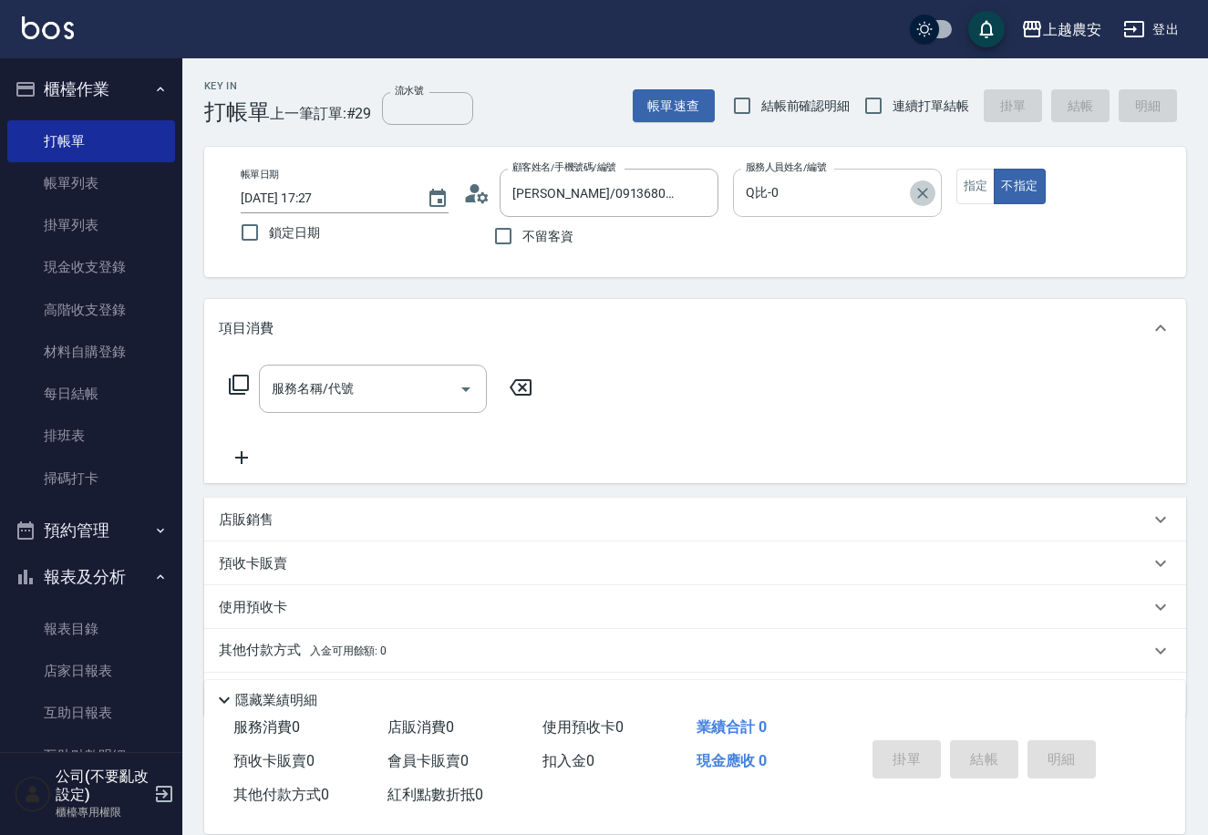
click at [923, 193] on icon "Clear" at bounding box center [922, 193] width 11 height 11
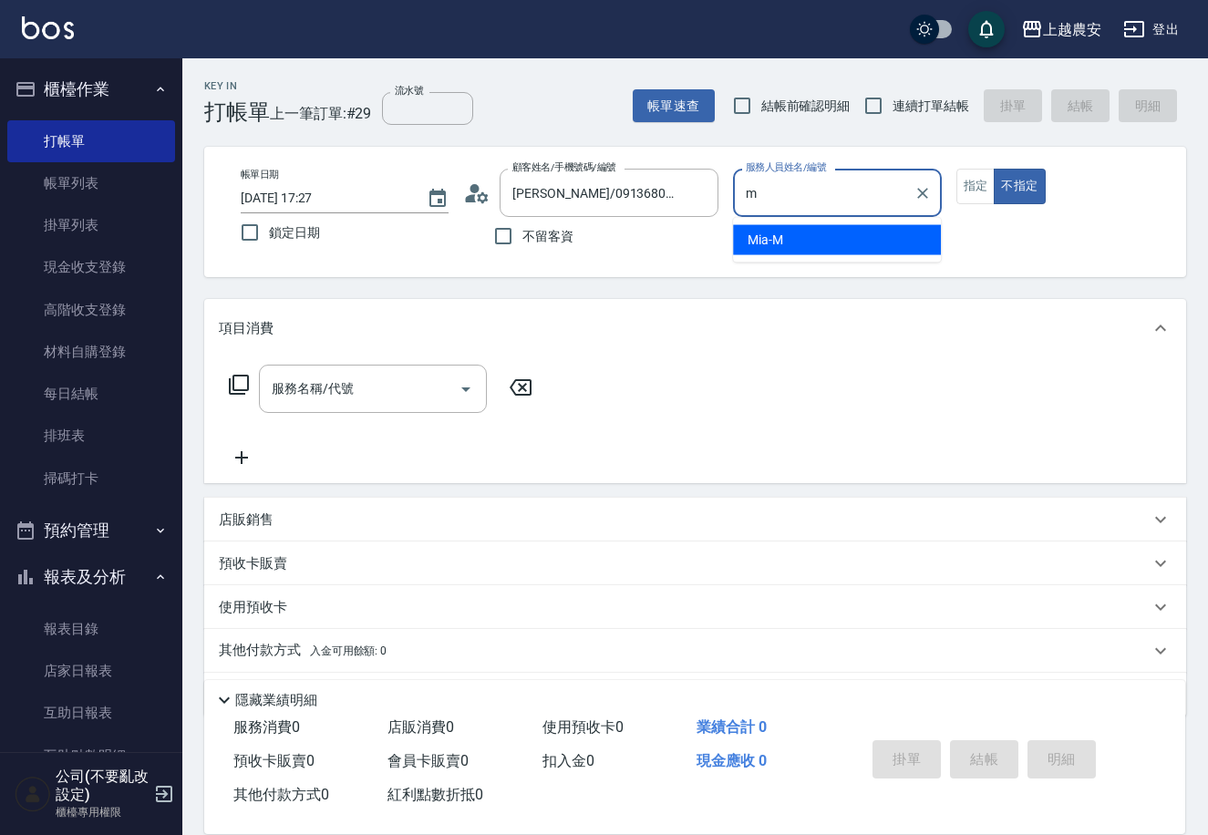
type input "Mia-M"
type button "false"
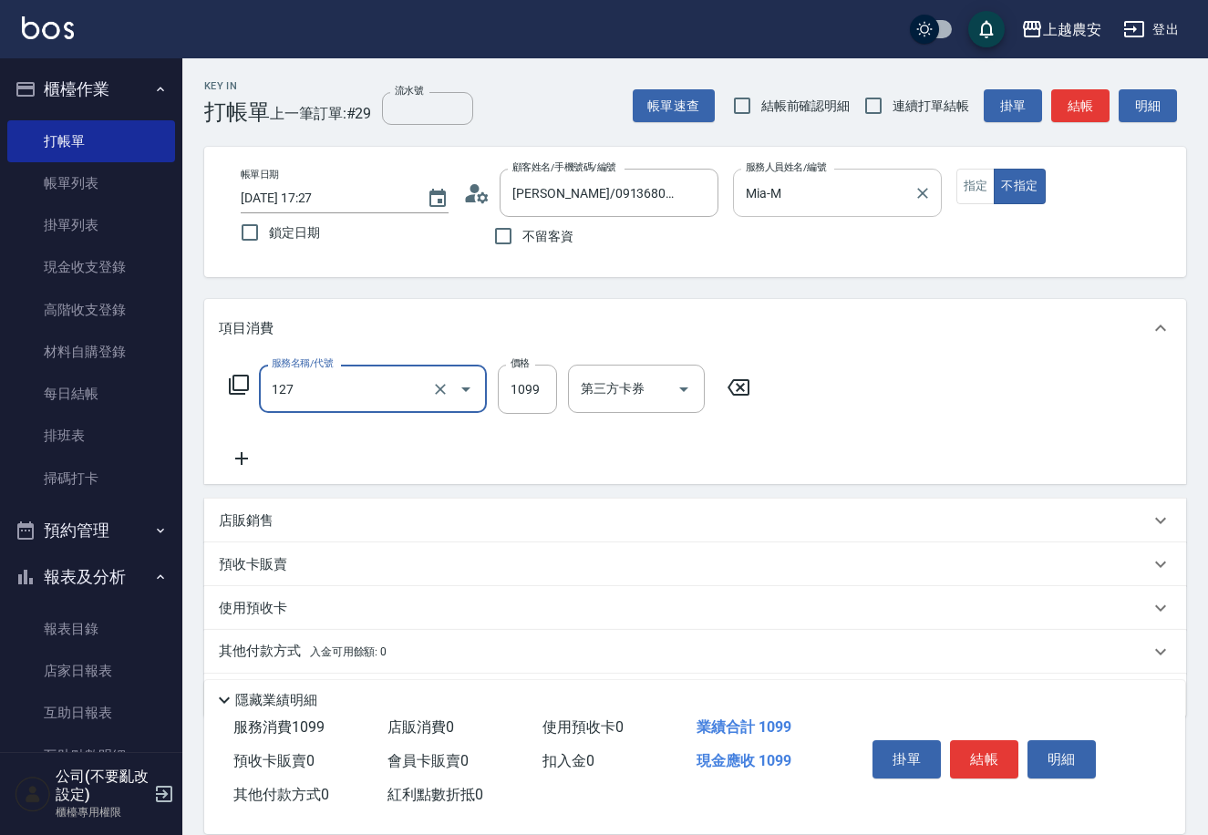
type input "蘊活頭皮(送養髮液)(127)"
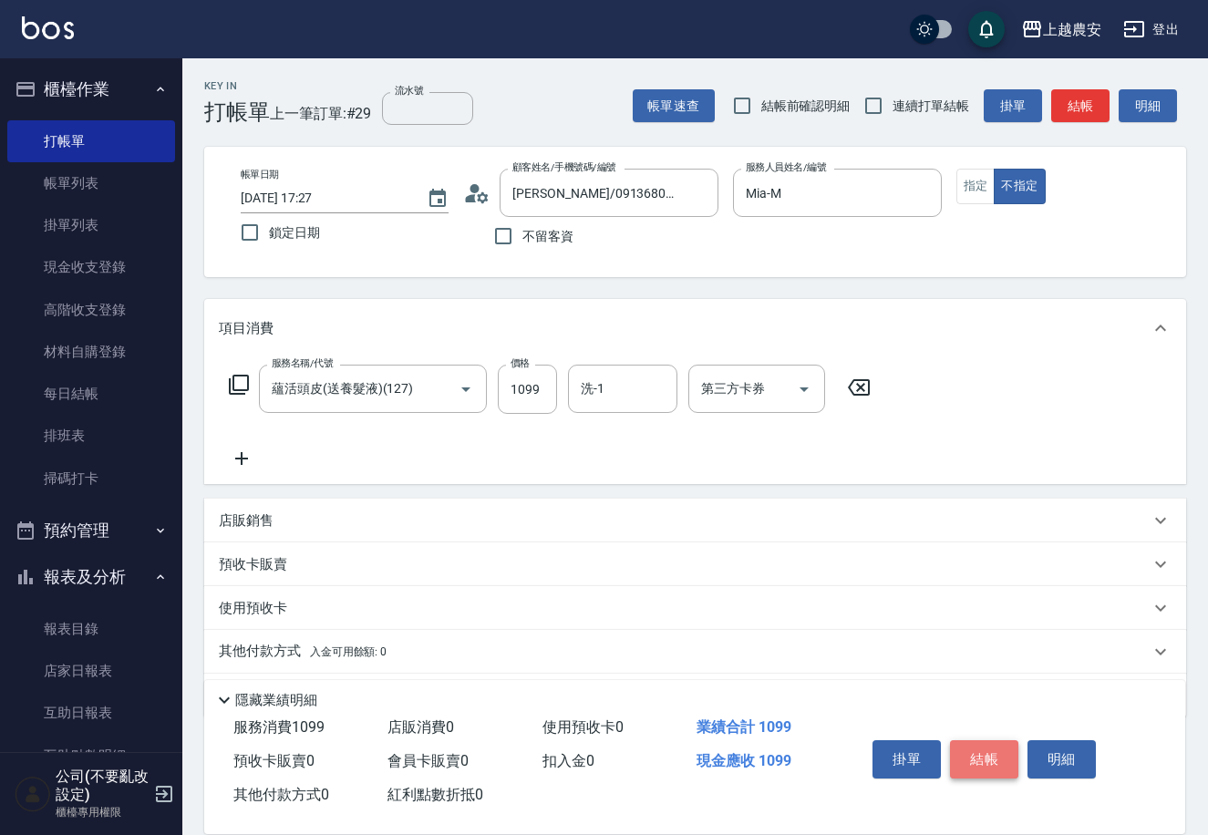
click at [1001, 742] on button "結帳" at bounding box center [984, 760] width 68 height 38
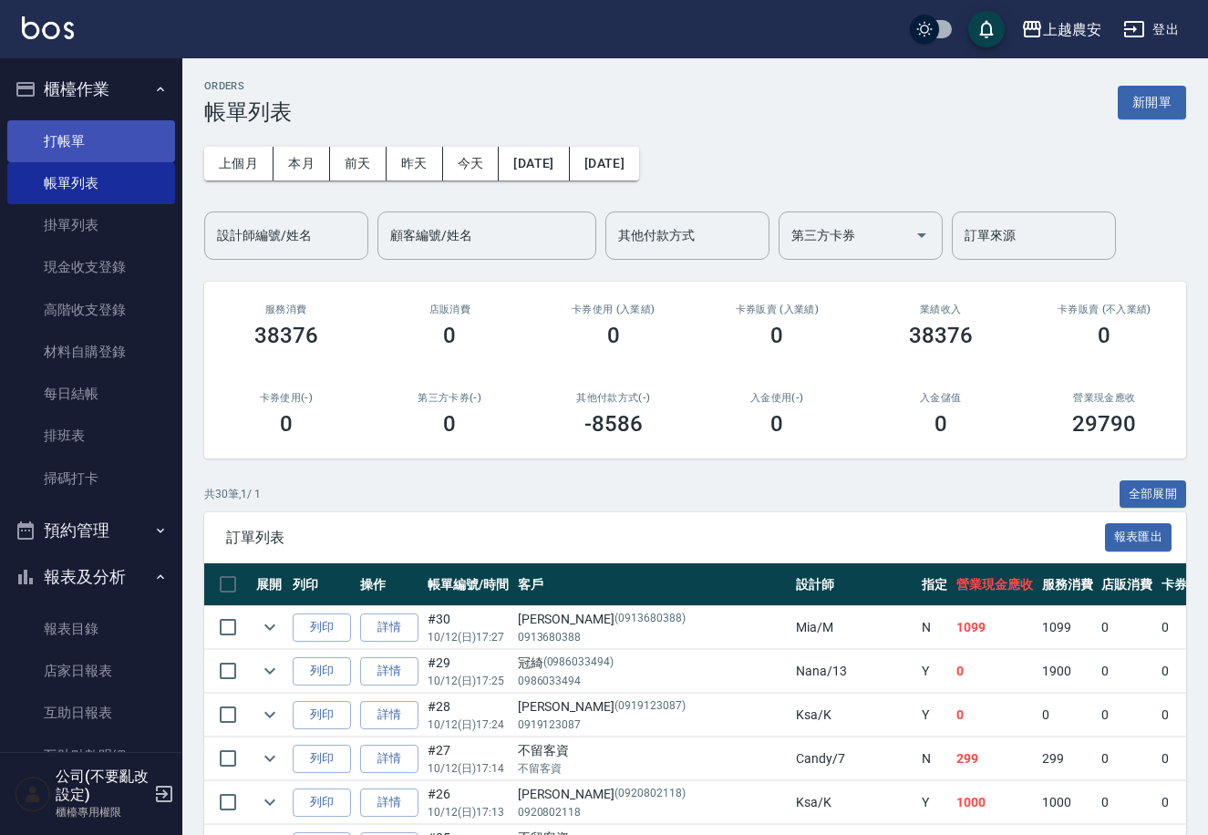
click at [78, 150] on link "打帳單" at bounding box center [91, 141] width 168 height 42
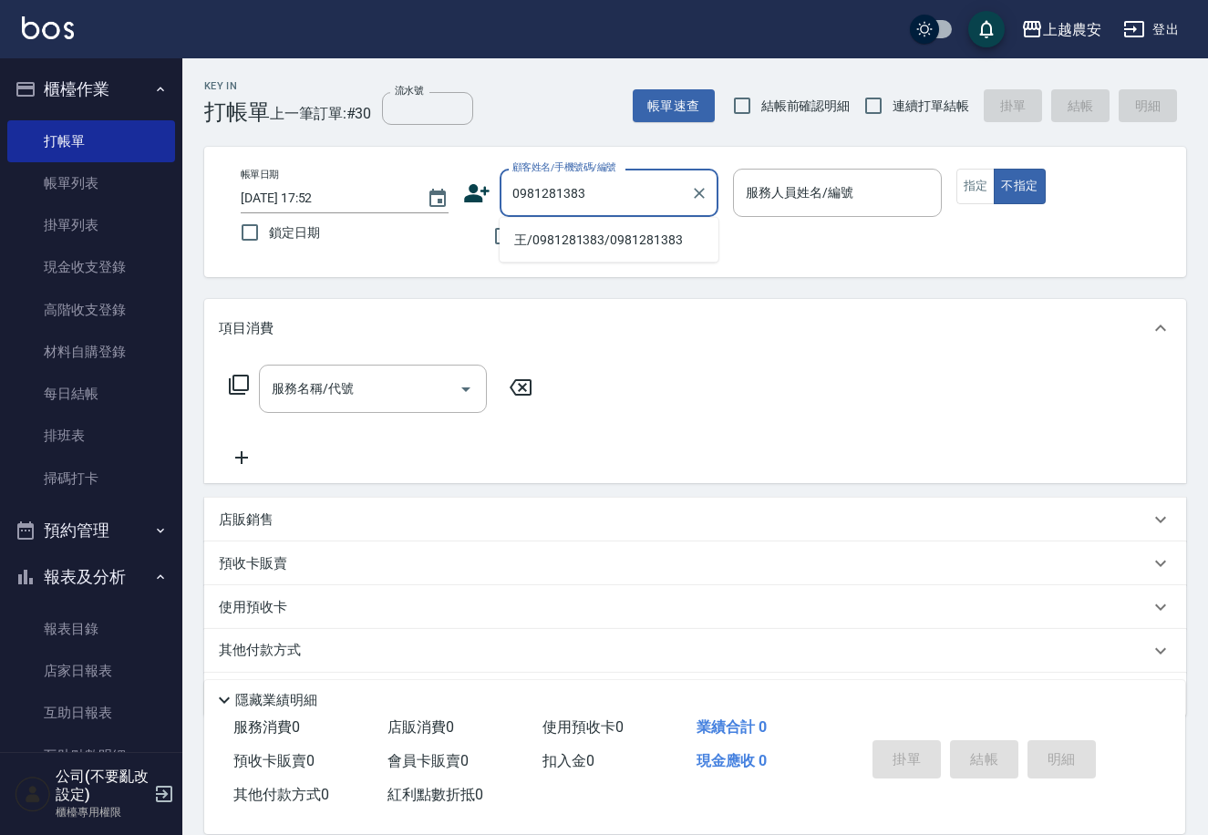
type input "王/0981281383/0981281383"
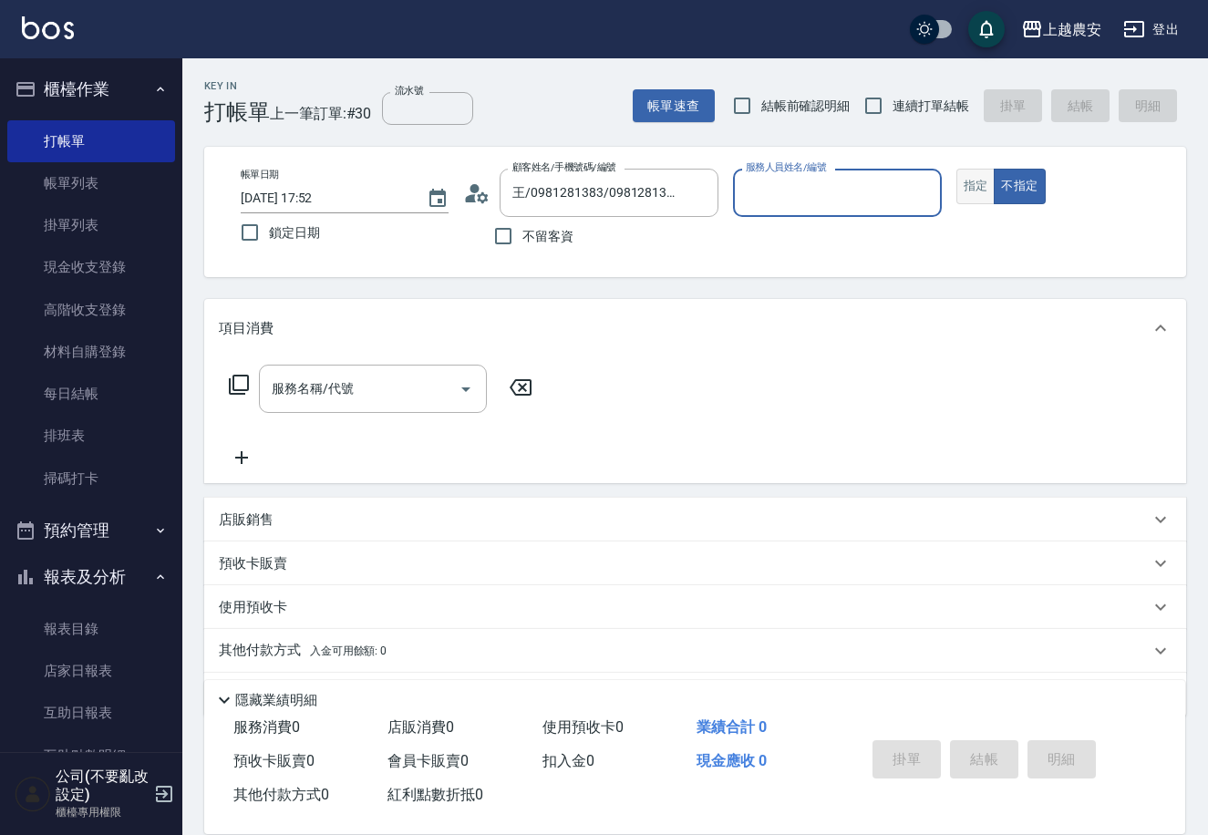
click at [983, 194] on button "指定" at bounding box center [976, 187] width 39 height 36
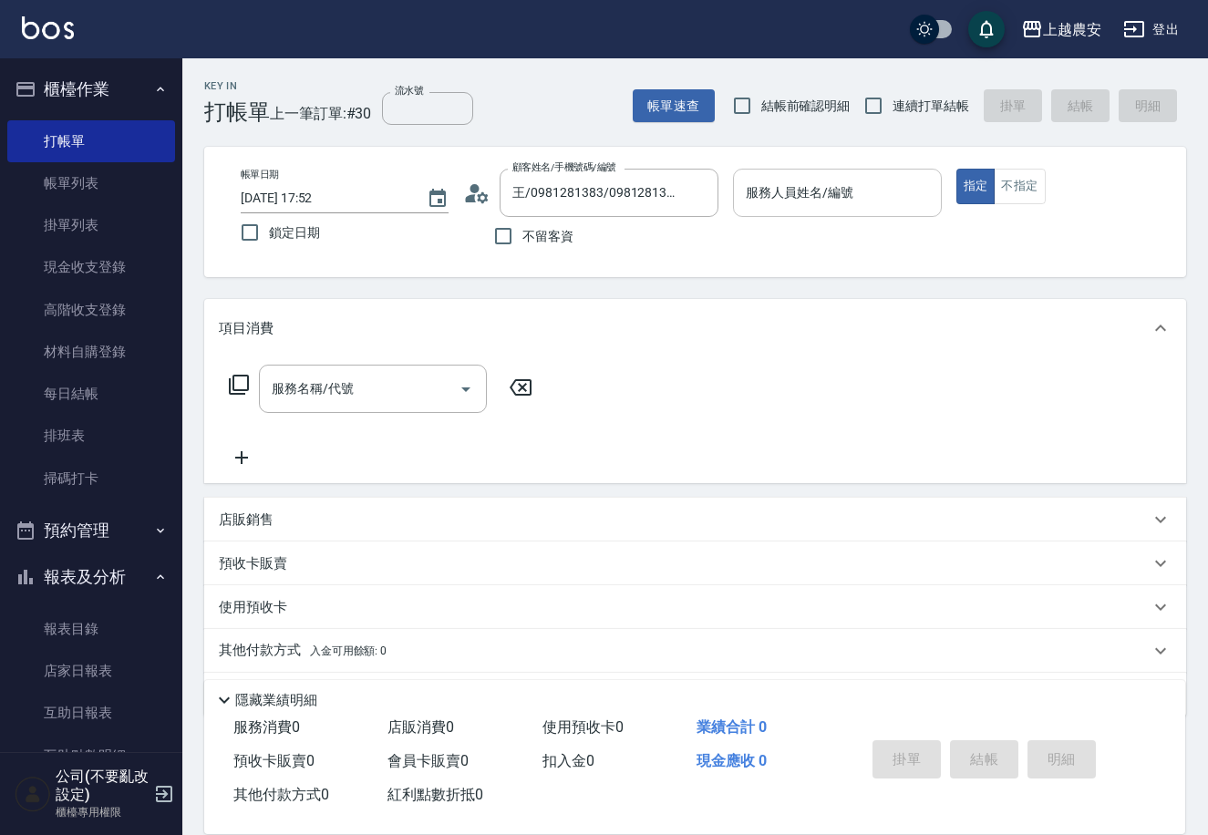
click at [886, 200] on input "服務人員姓名/編號" at bounding box center [837, 193] width 192 height 32
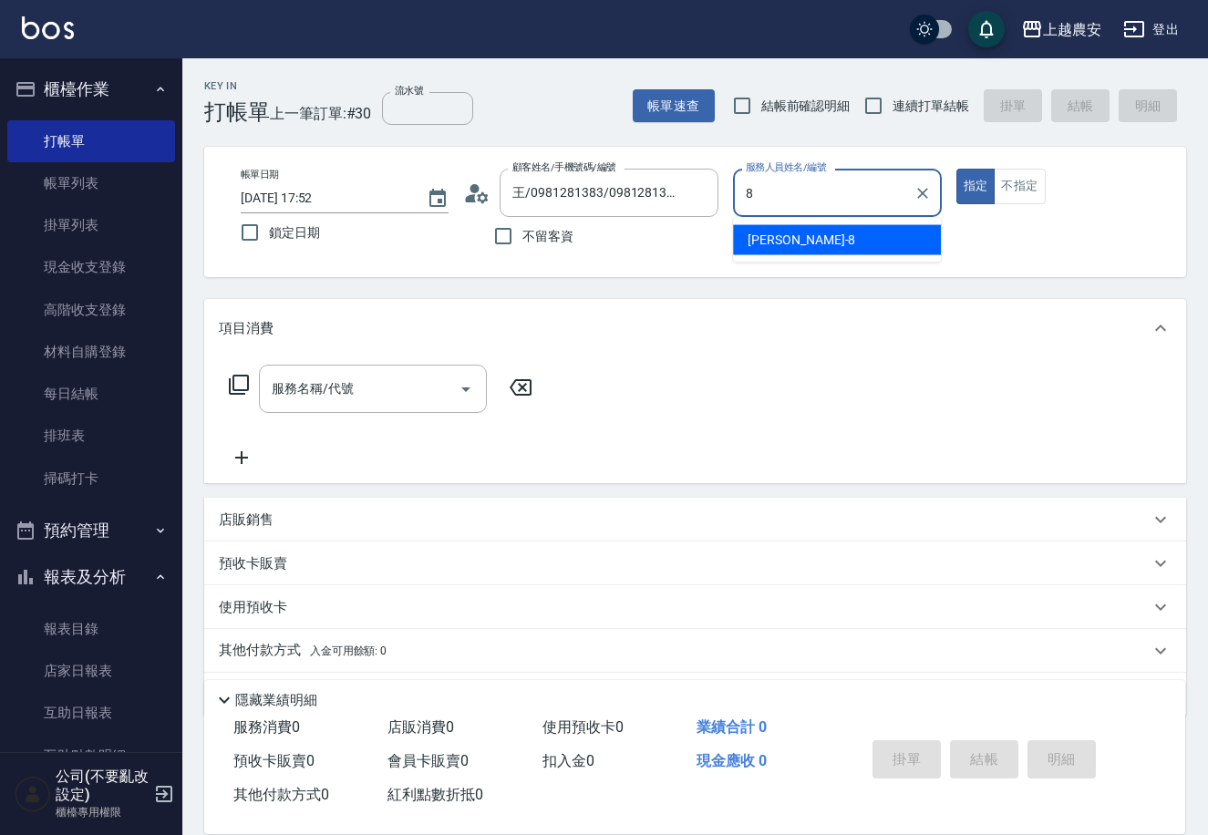
type input "[PERSON_NAME]-8"
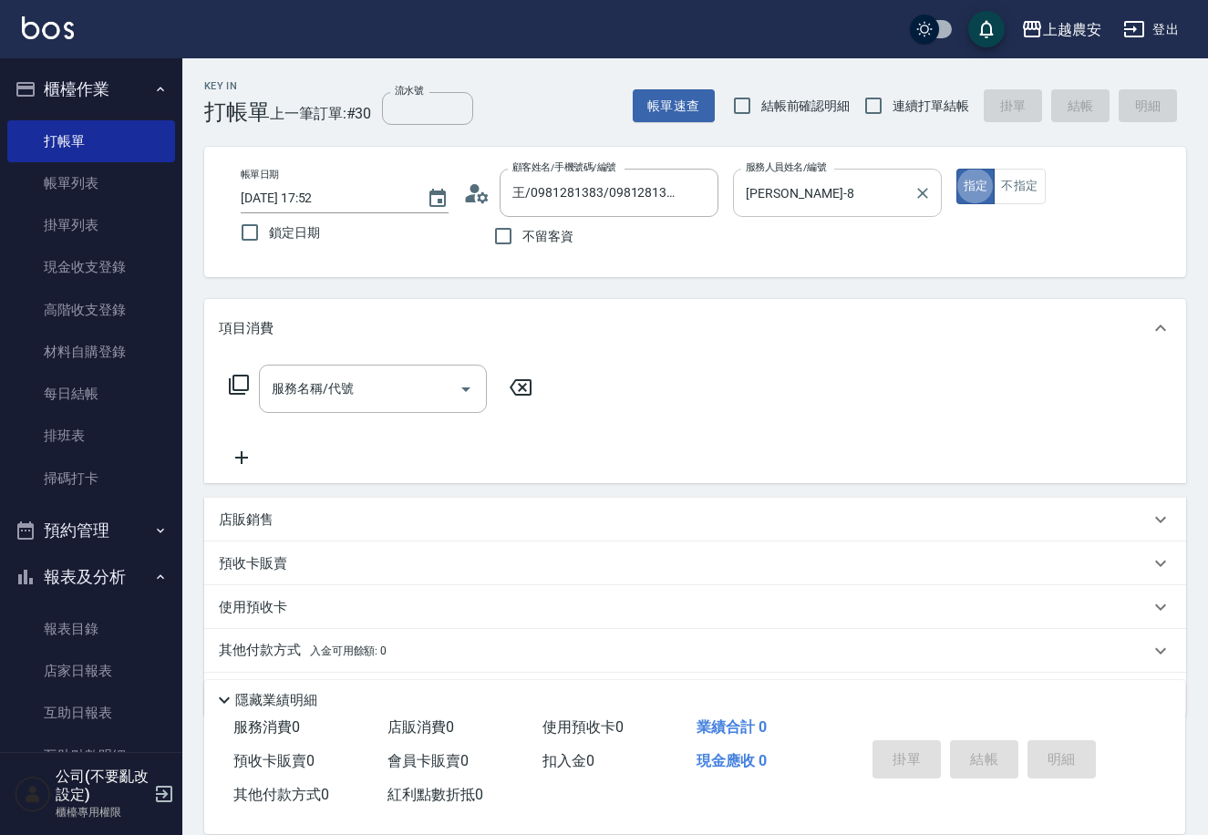
type button "true"
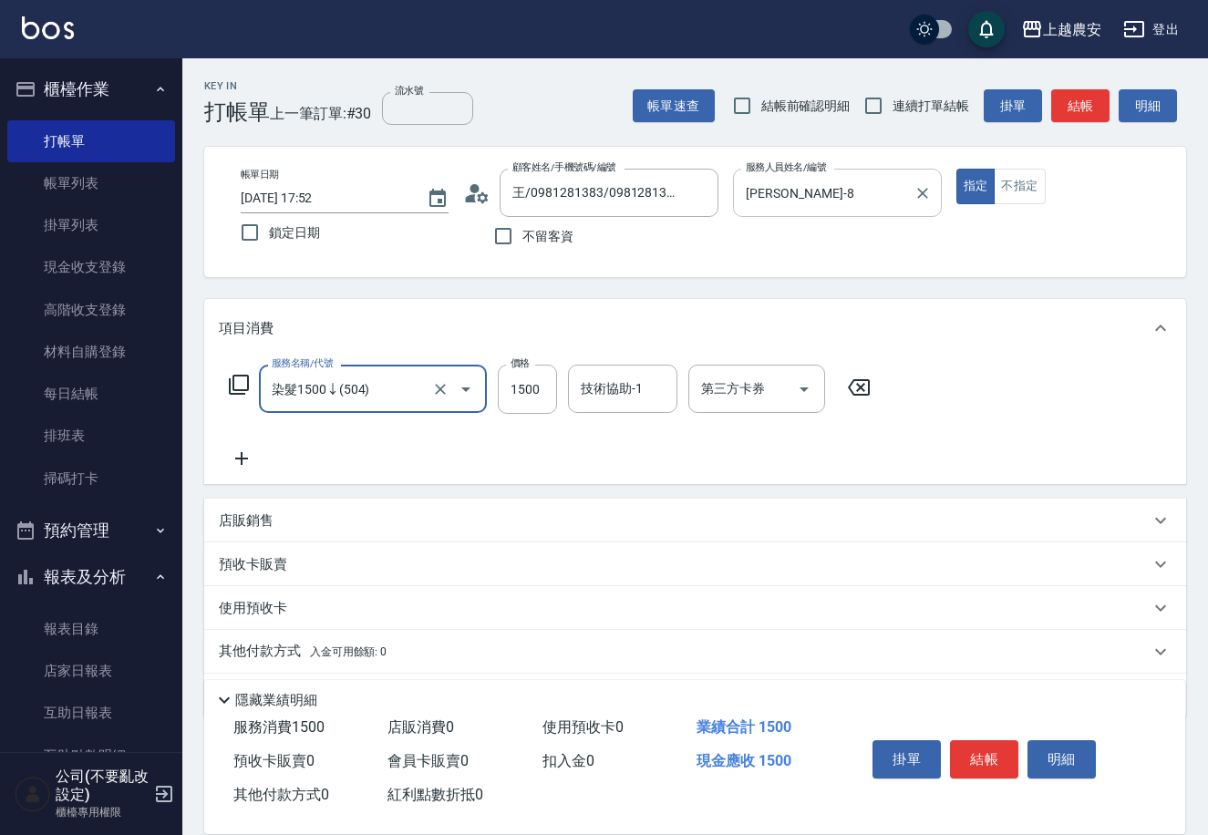
type input "染髮1500↓(504)"
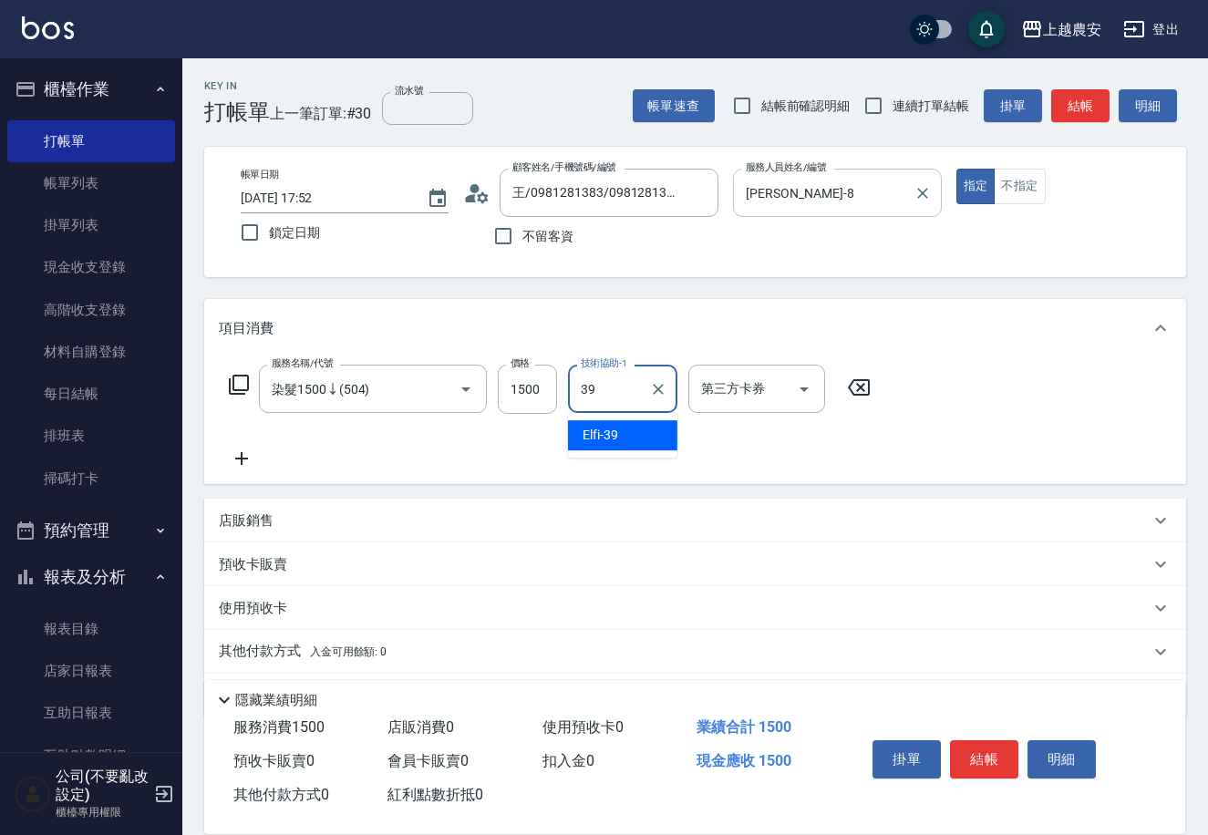
type input "Elfi-39"
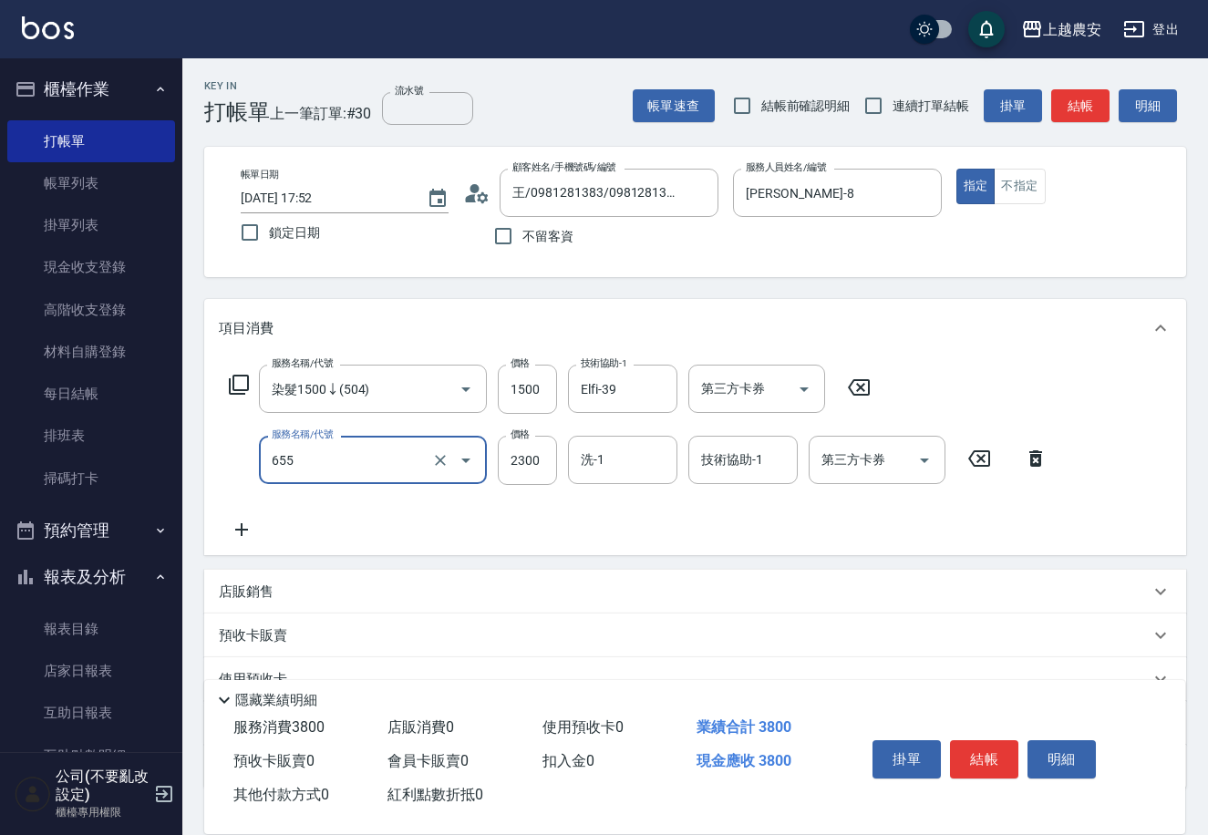
type input "結構2段式(自)(655)"
type input "1800"
click at [659, 390] on icon "Clear" at bounding box center [658, 389] width 11 height 11
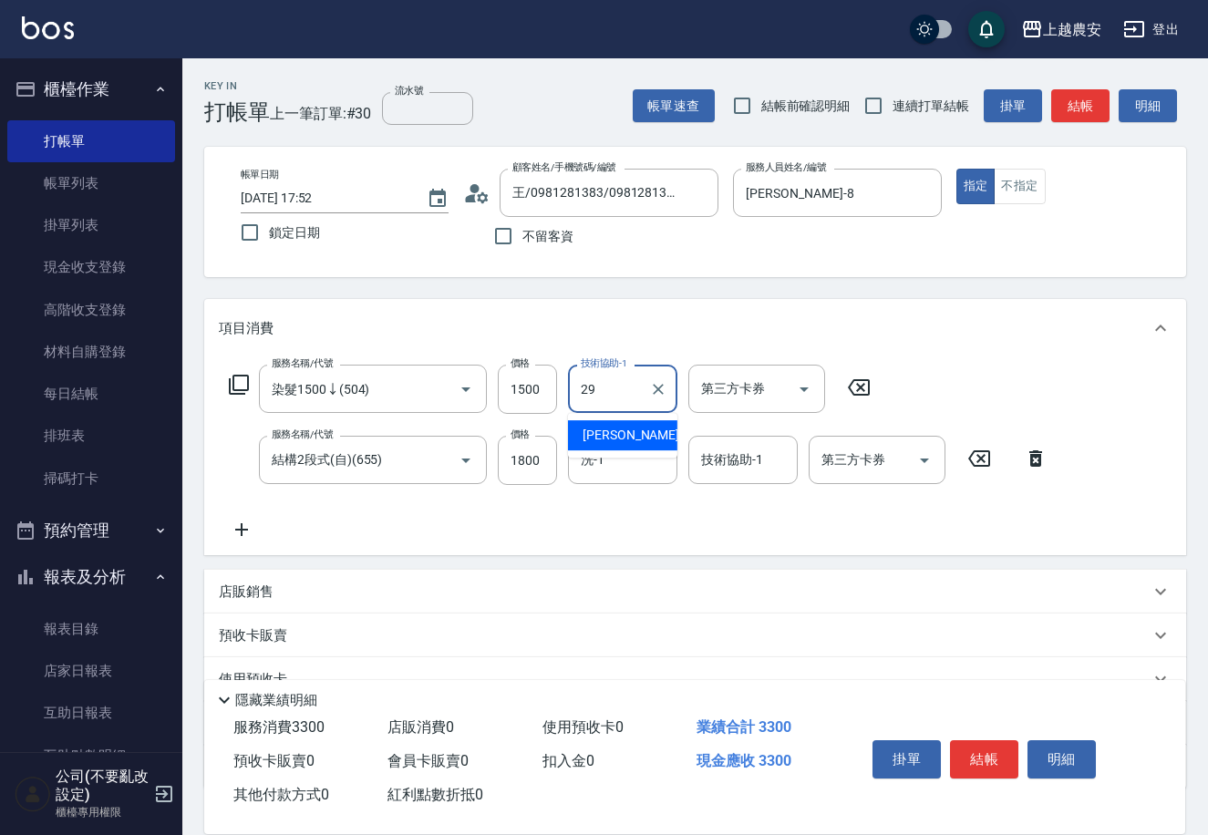
type input "[PERSON_NAME]-29"
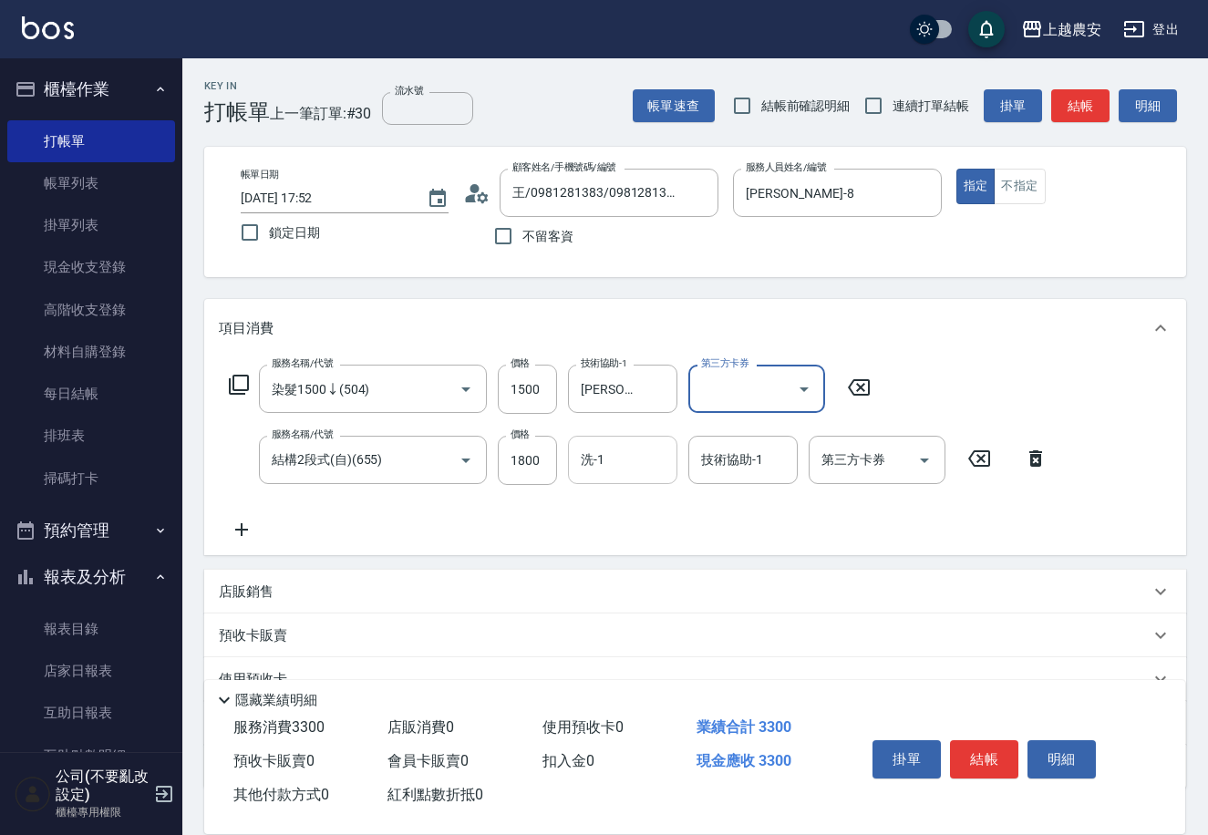
click at [664, 458] on input "洗-1" at bounding box center [622, 460] width 93 height 32
type input "[PERSON_NAME]-29"
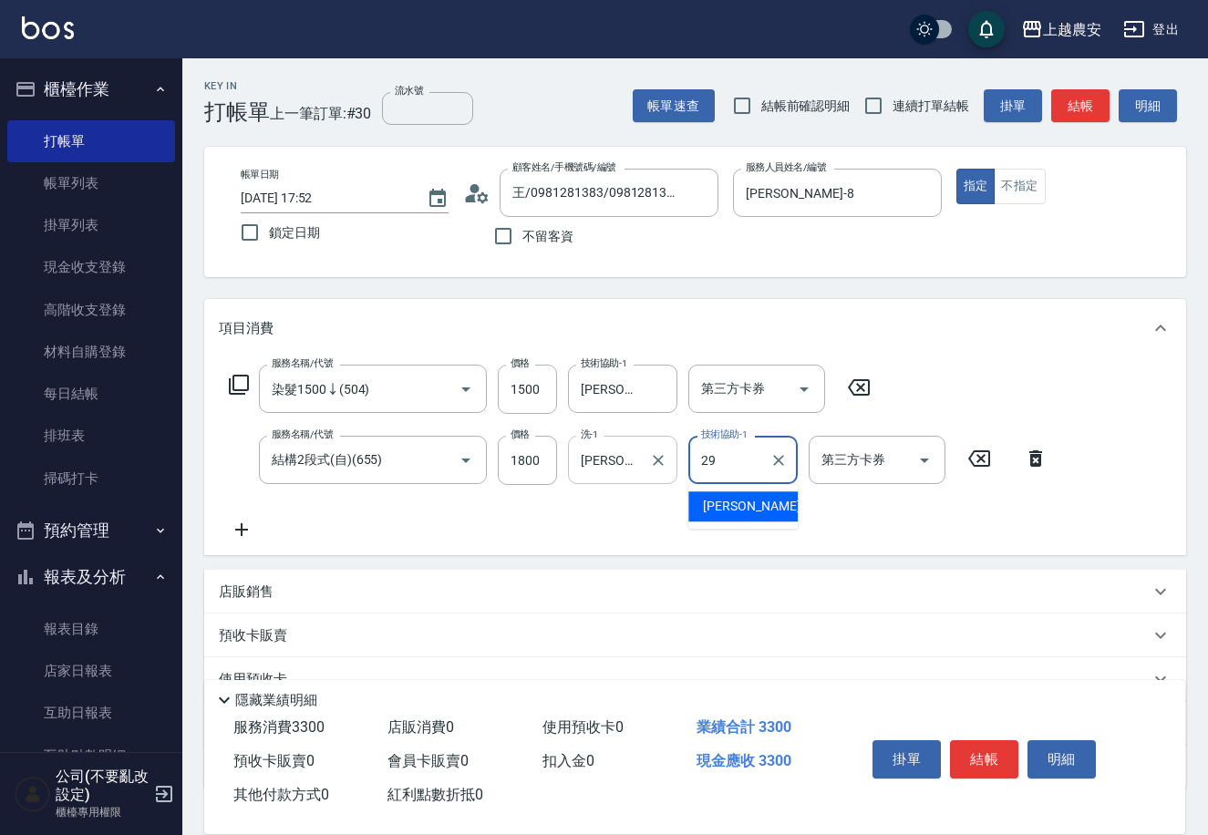
type input "[PERSON_NAME]-29"
click at [979, 762] on button "結帳" at bounding box center [984, 760] width 68 height 38
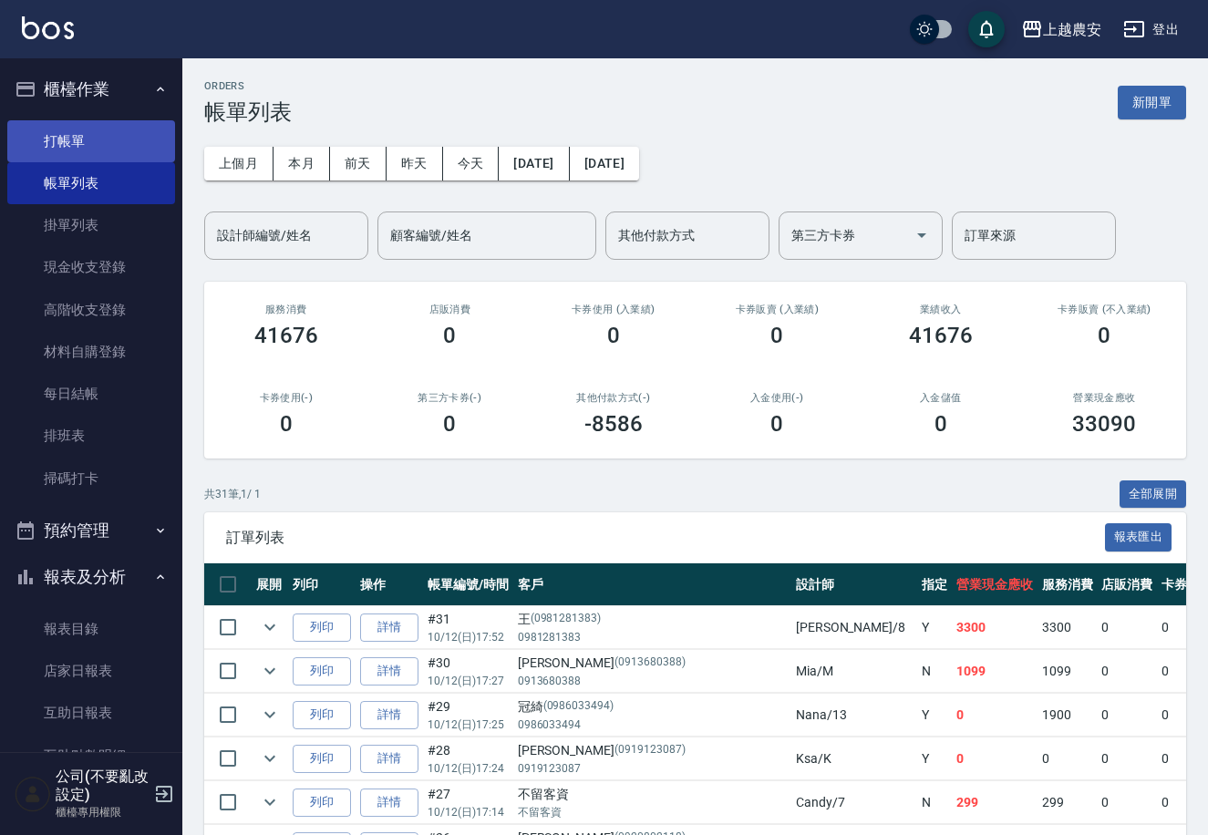
click at [55, 123] on link "打帳單" at bounding box center [91, 141] width 168 height 42
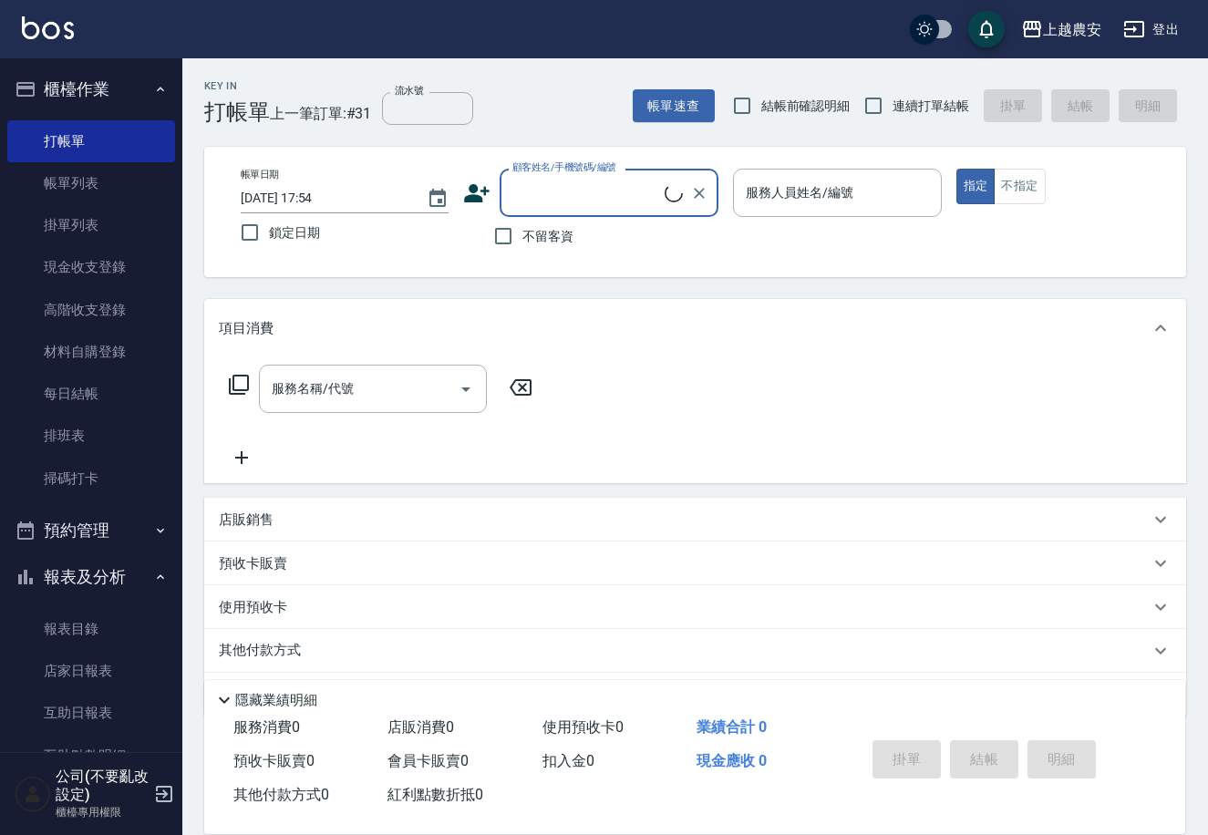
click at [654, 193] on input "顧客姓名/手機號碼/編號" at bounding box center [586, 193] width 157 height 32
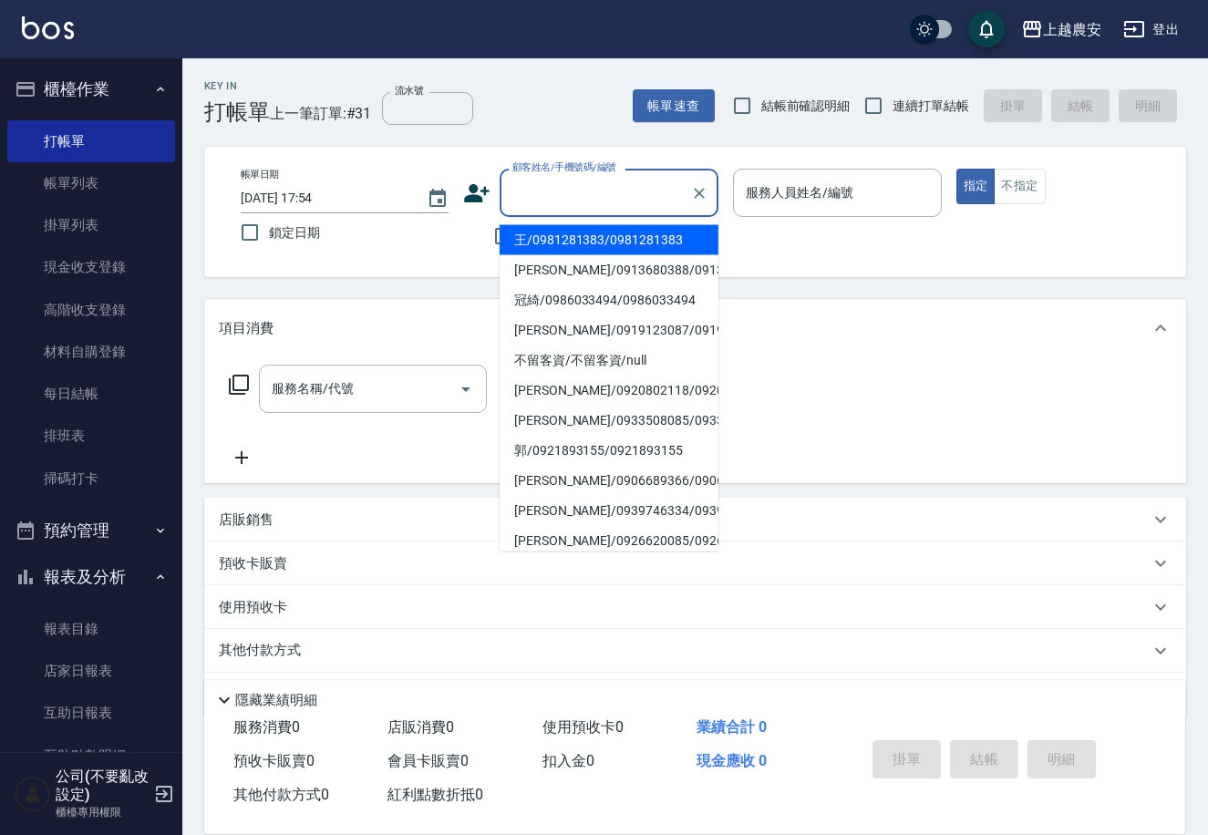
click at [593, 244] on li "王/0981281383/0981281383" at bounding box center [609, 240] width 219 height 30
type input "王/0981281383/0981281383"
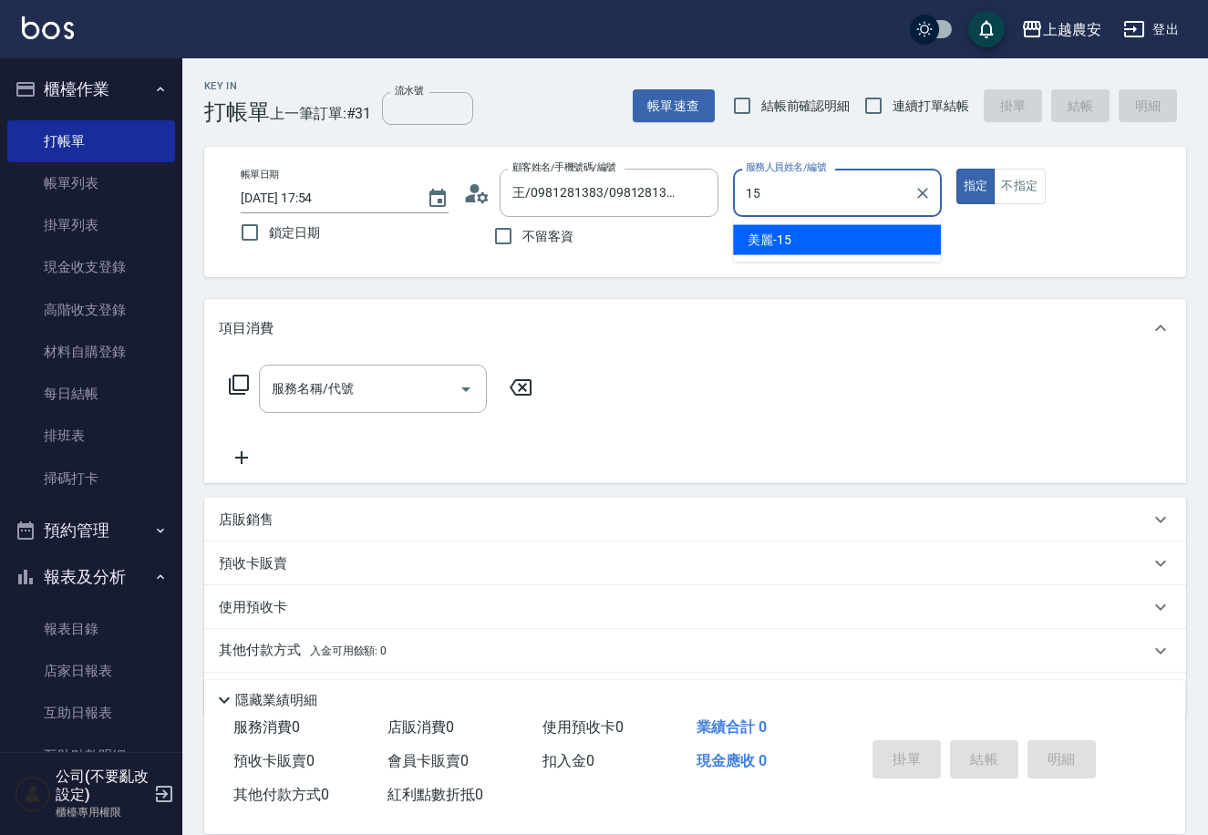
type input "美麗-15"
type button "true"
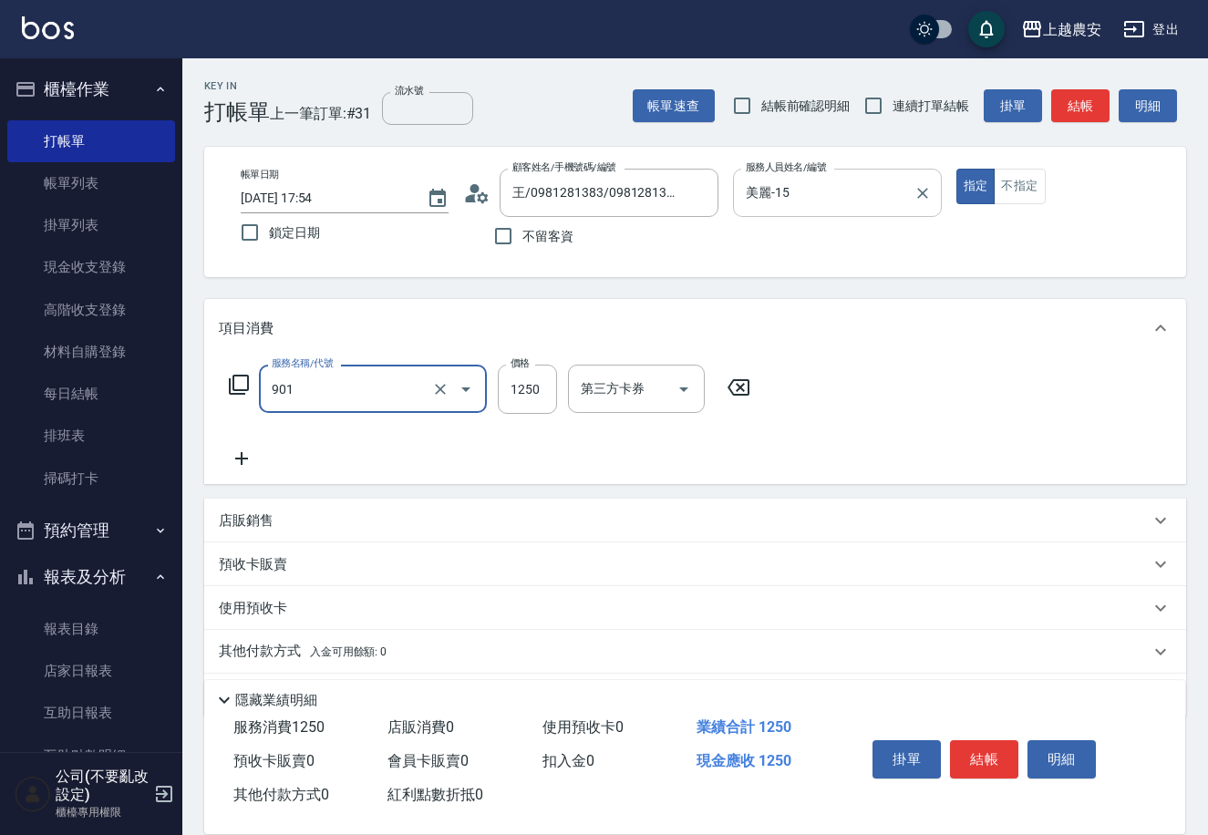
type input "修手指甲(901)"
click at [544, 389] on input "1250" at bounding box center [527, 389] width 59 height 49
type input "1500"
click at [943, 748] on div "掛單 結帳 明細" at bounding box center [984, 761] width 238 height 57
click at [982, 750] on button "結帳" at bounding box center [984, 760] width 68 height 38
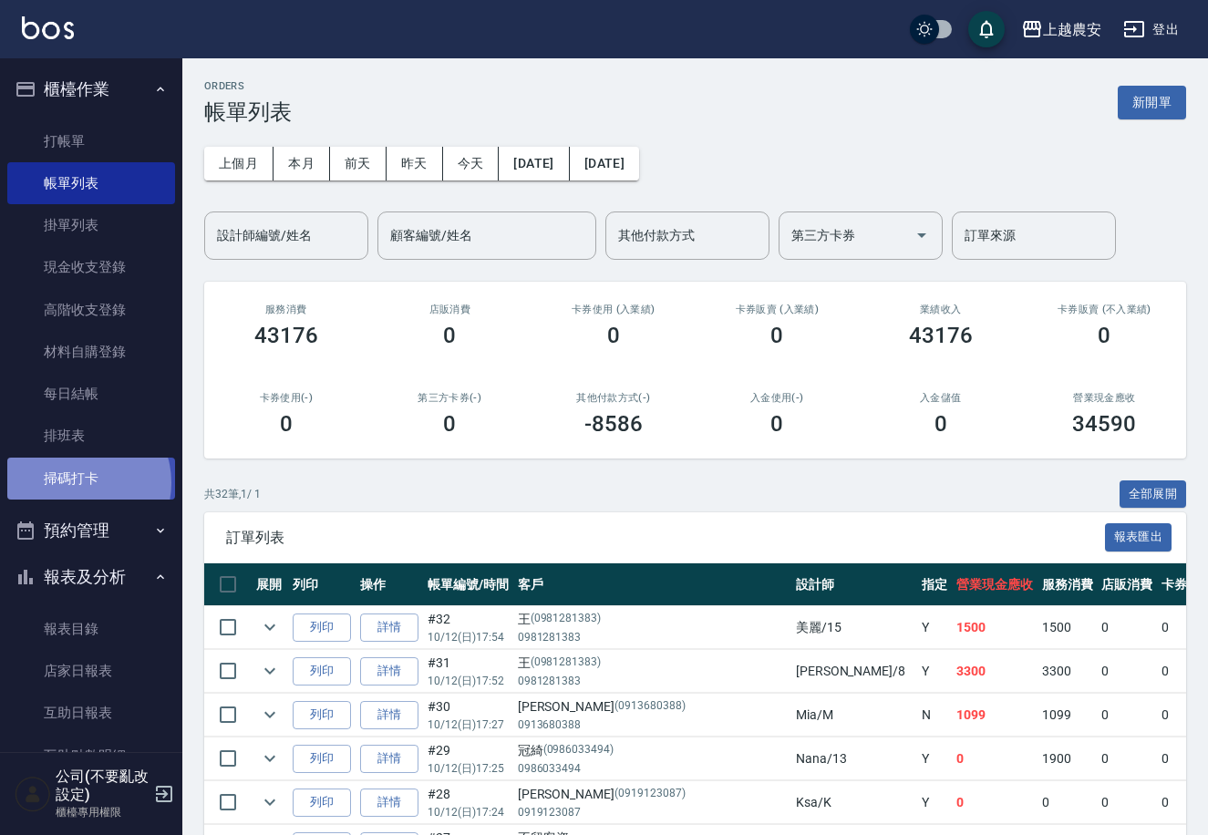
click at [79, 482] on link "掃碼打卡" at bounding box center [91, 479] width 168 height 42
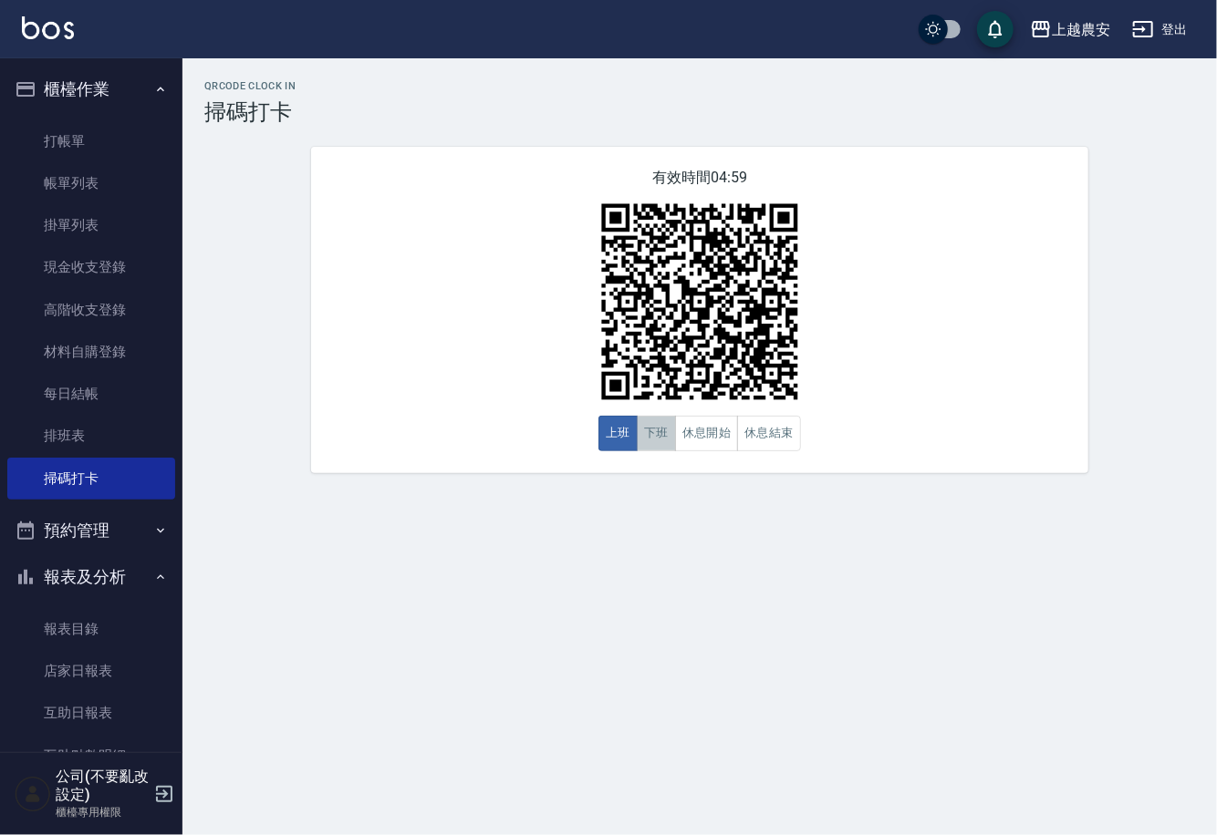
click at [666, 432] on button "下班" at bounding box center [656, 434] width 39 height 36
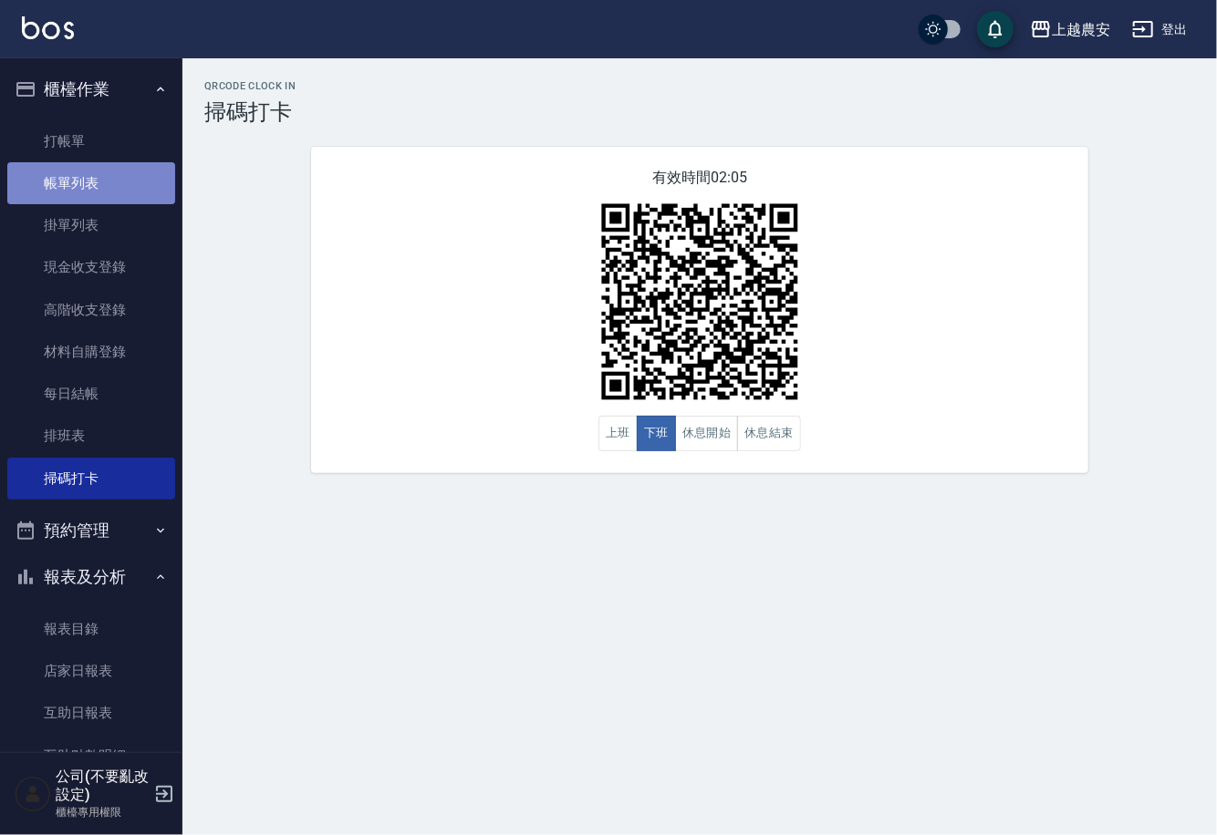
click at [102, 182] on link "帳單列表" at bounding box center [91, 183] width 168 height 42
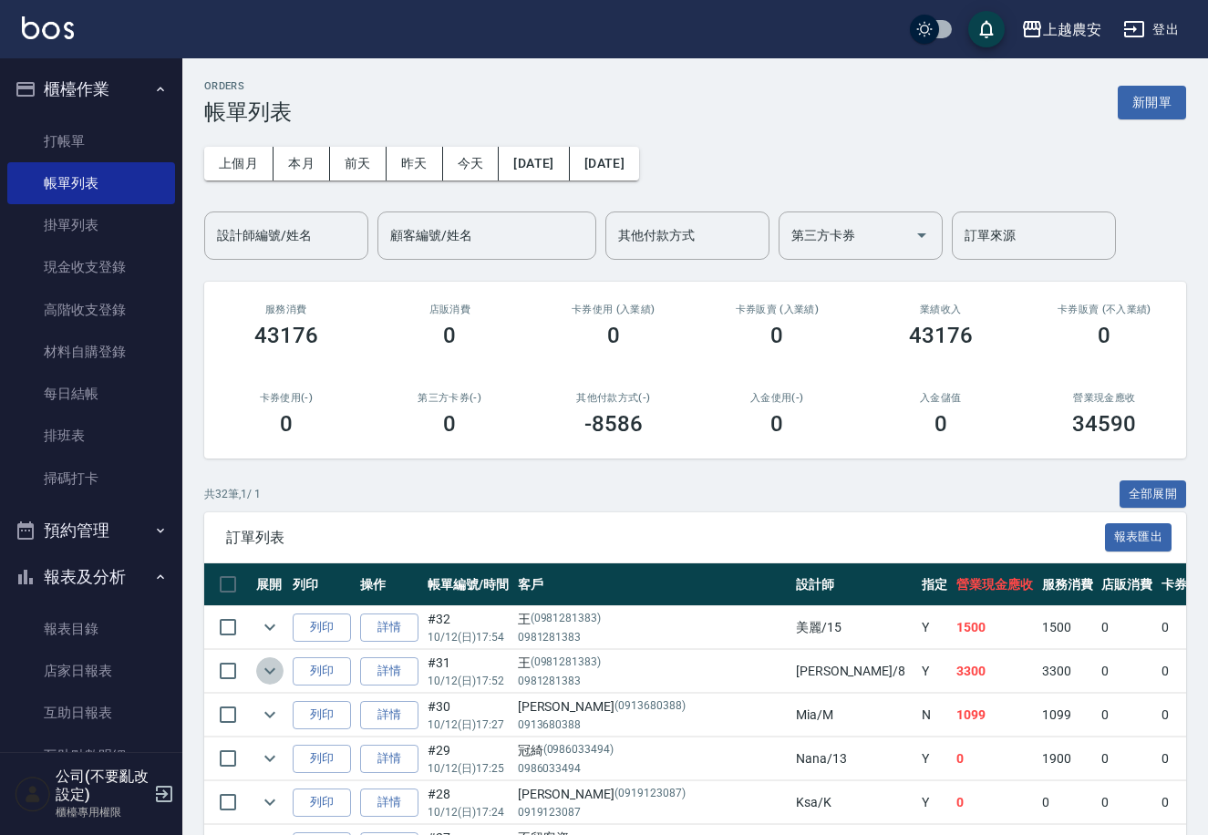
click at [275, 663] on icon "expand row" at bounding box center [270, 671] width 22 height 22
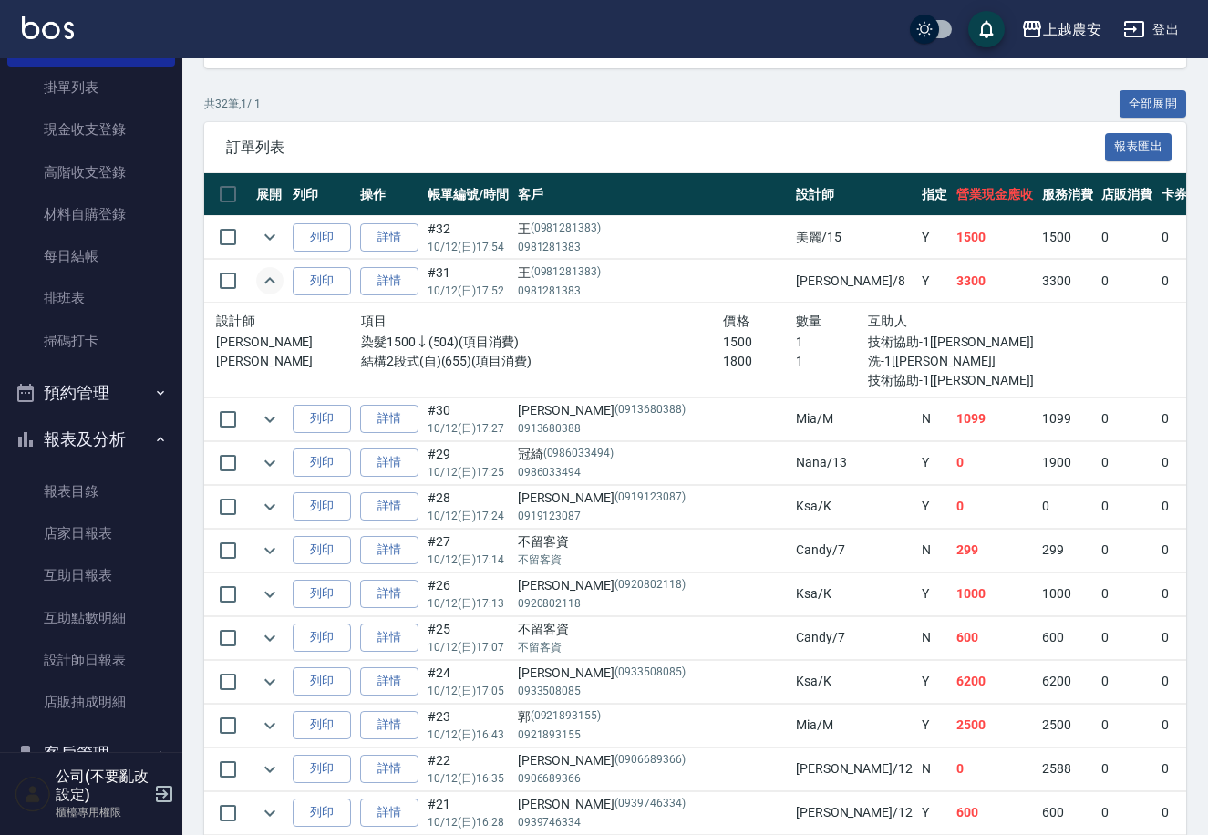
scroll to position [139, 0]
drag, startPoint x: 172, startPoint y: 212, endPoint x: 195, endPoint y: 82, distance: 132.4
click at [195, 82] on div "上越農安 登出 櫃檯作業 打帳單 帳單列表 掛單列表 現金收支登錄 高階收支登錄 材料自購登錄 每日結帳 排班表 掃碼打卡 預約管理 預約管理 單日預約紀錄 …" at bounding box center [604, 696] width 1208 height 2173
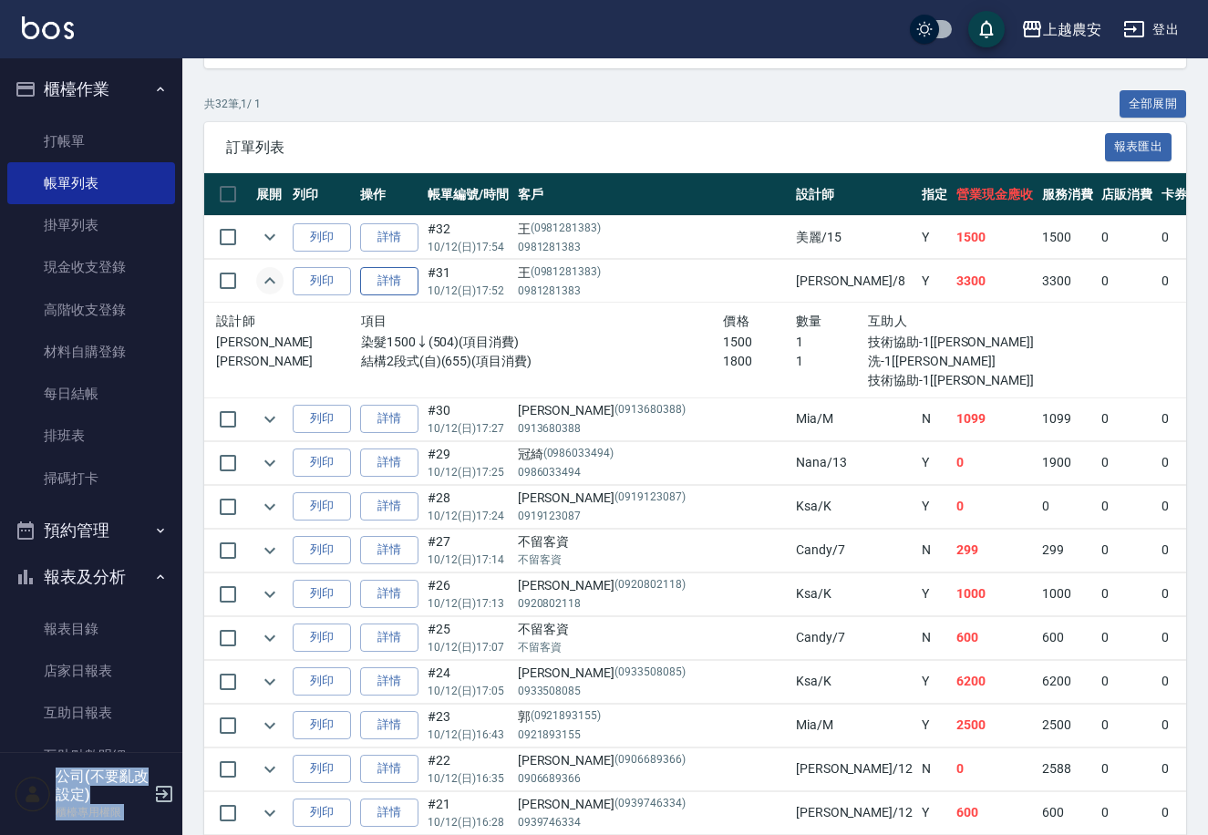
click at [379, 285] on link "詳情" at bounding box center [389, 281] width 58 height 28
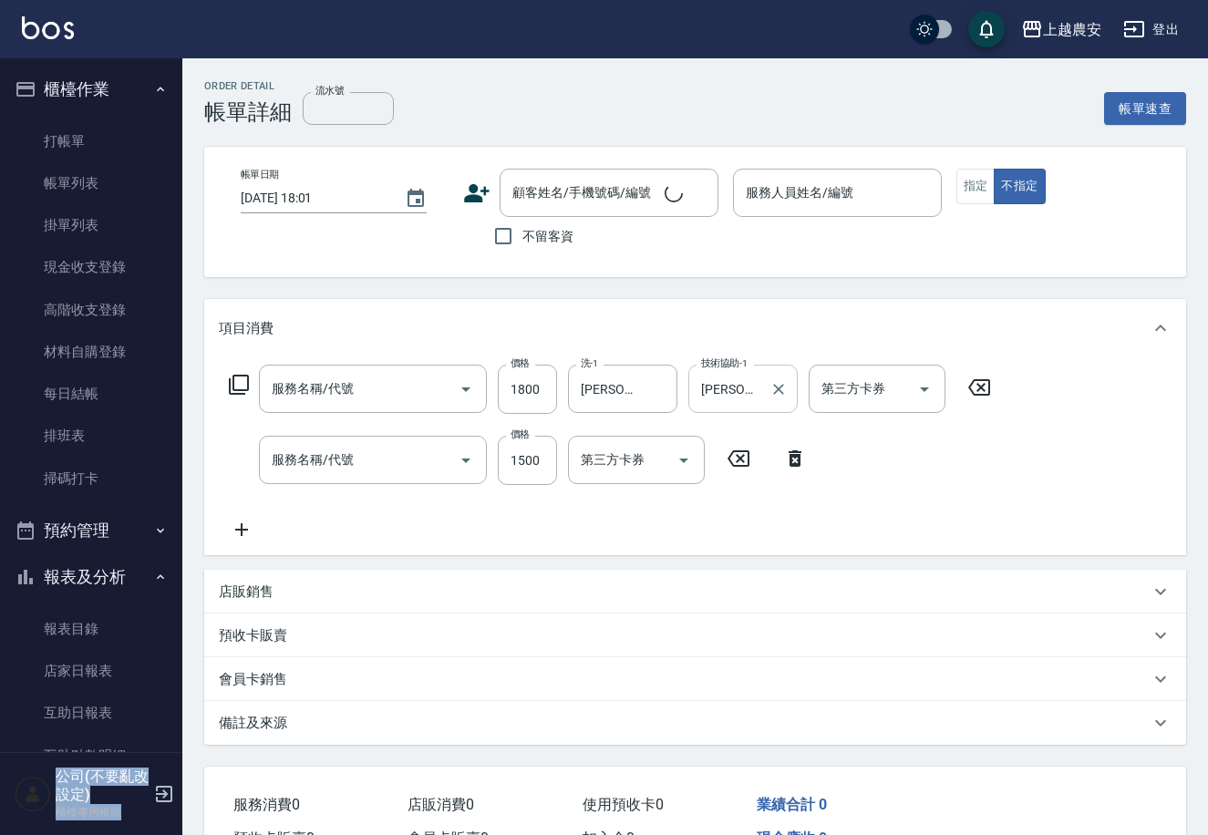
type input "[DATE] 17:52"
type input "[PERSON_NAME]-8"
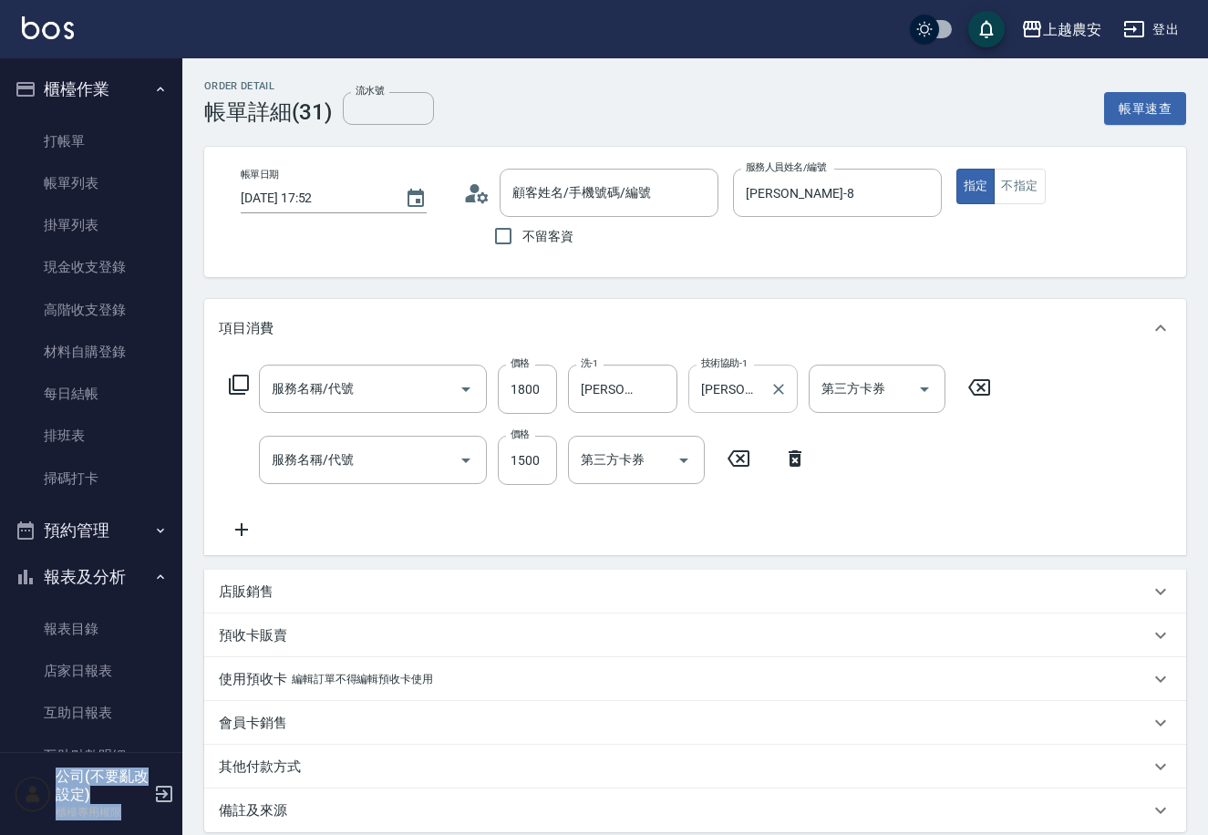
type input "王/0981281383/0981281383"
type input "結構2段式(自)(655)"
type input "染髮1500↓(504)"
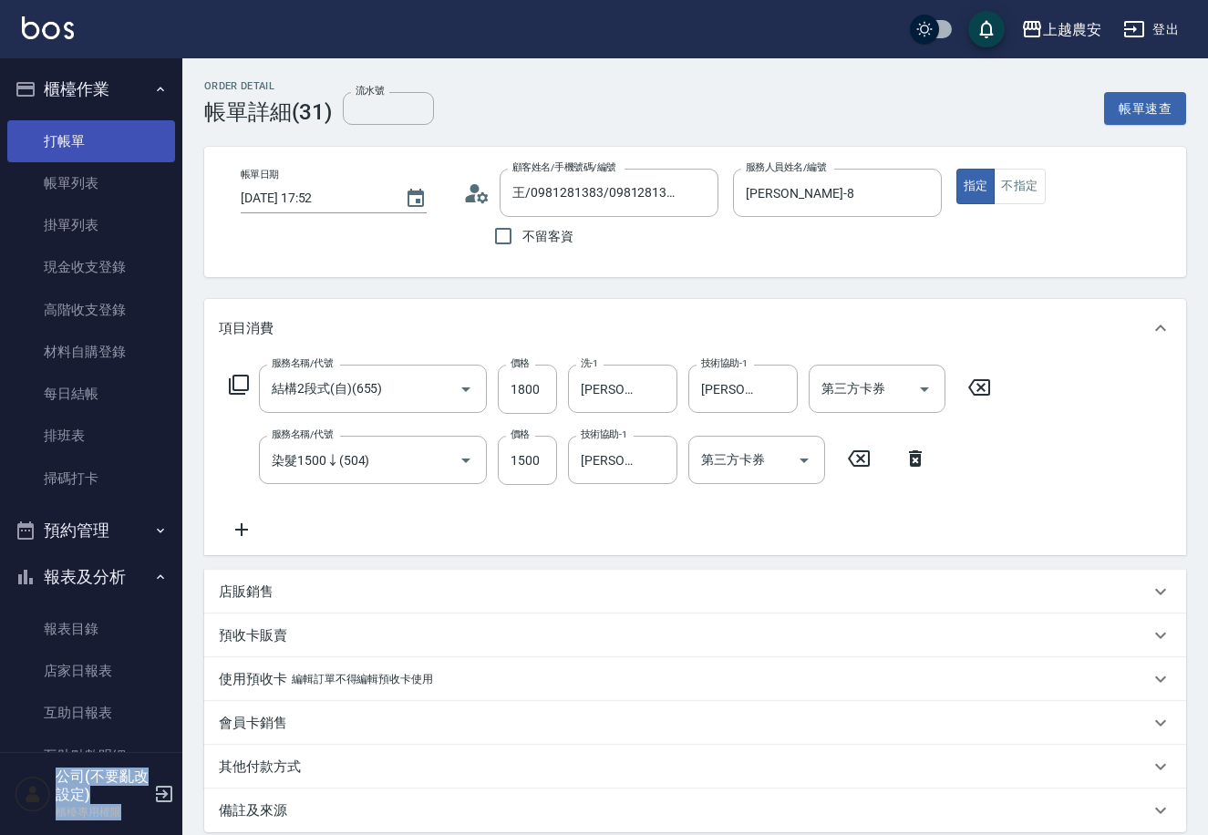
click at [133, 143] on link "打帳單" at bounding box center [91, 141] width 168 height 42
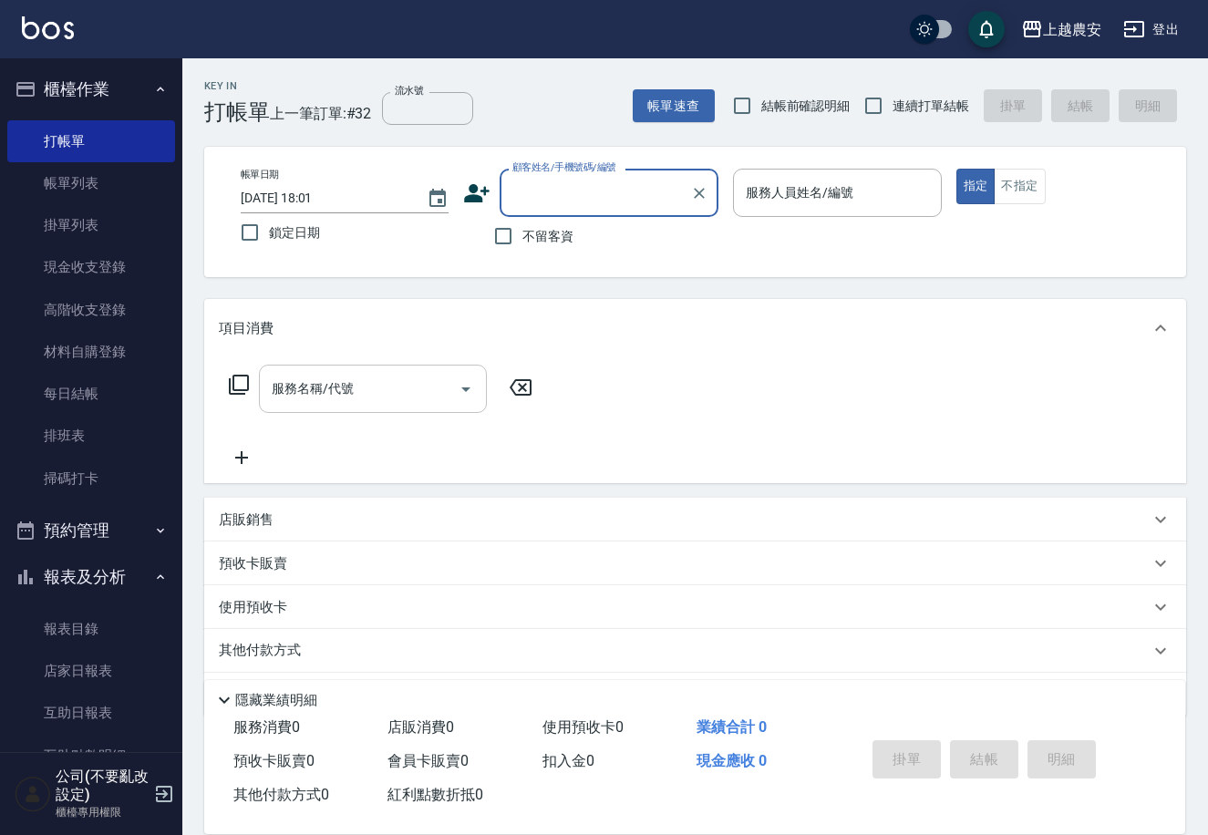
click at [389, 378] on input "服務名稱/代號" at bounding box center [359, 389] width 184 height 32
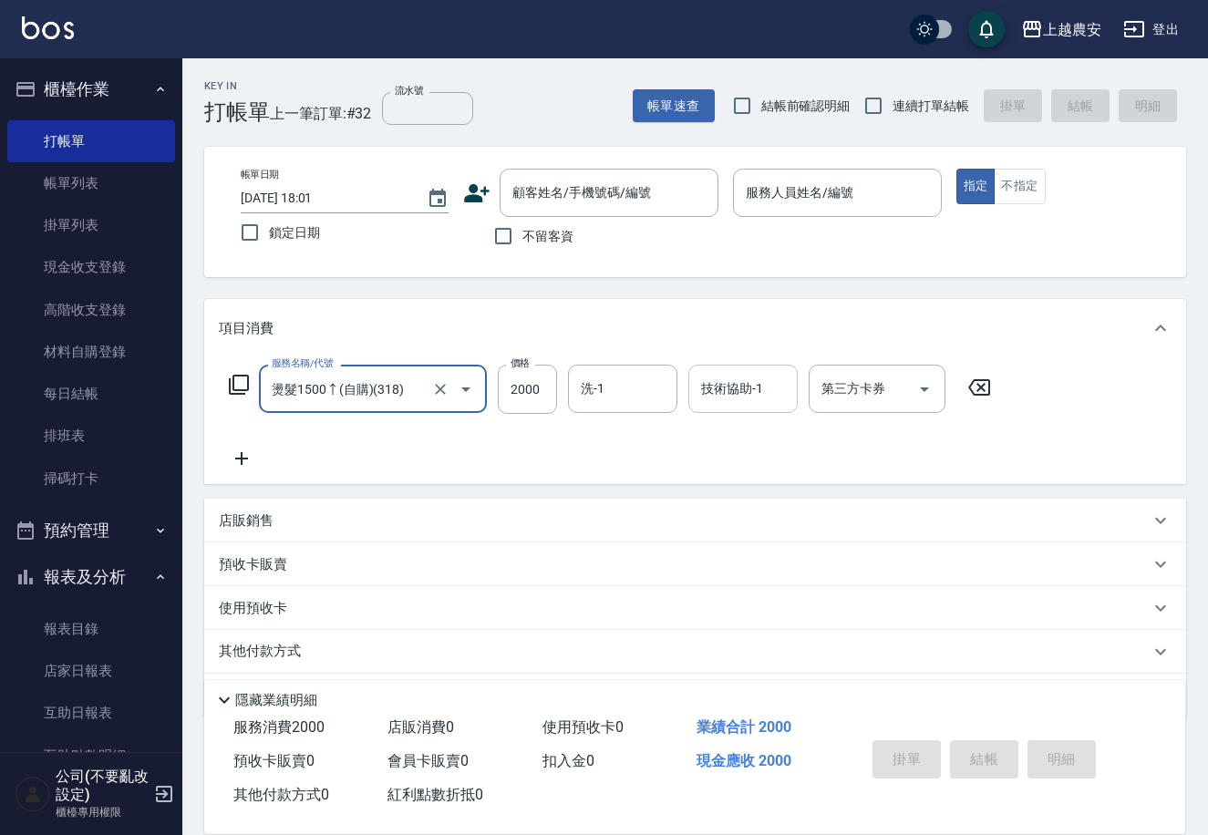
type input "燙髮1500↑(自購)(318)"
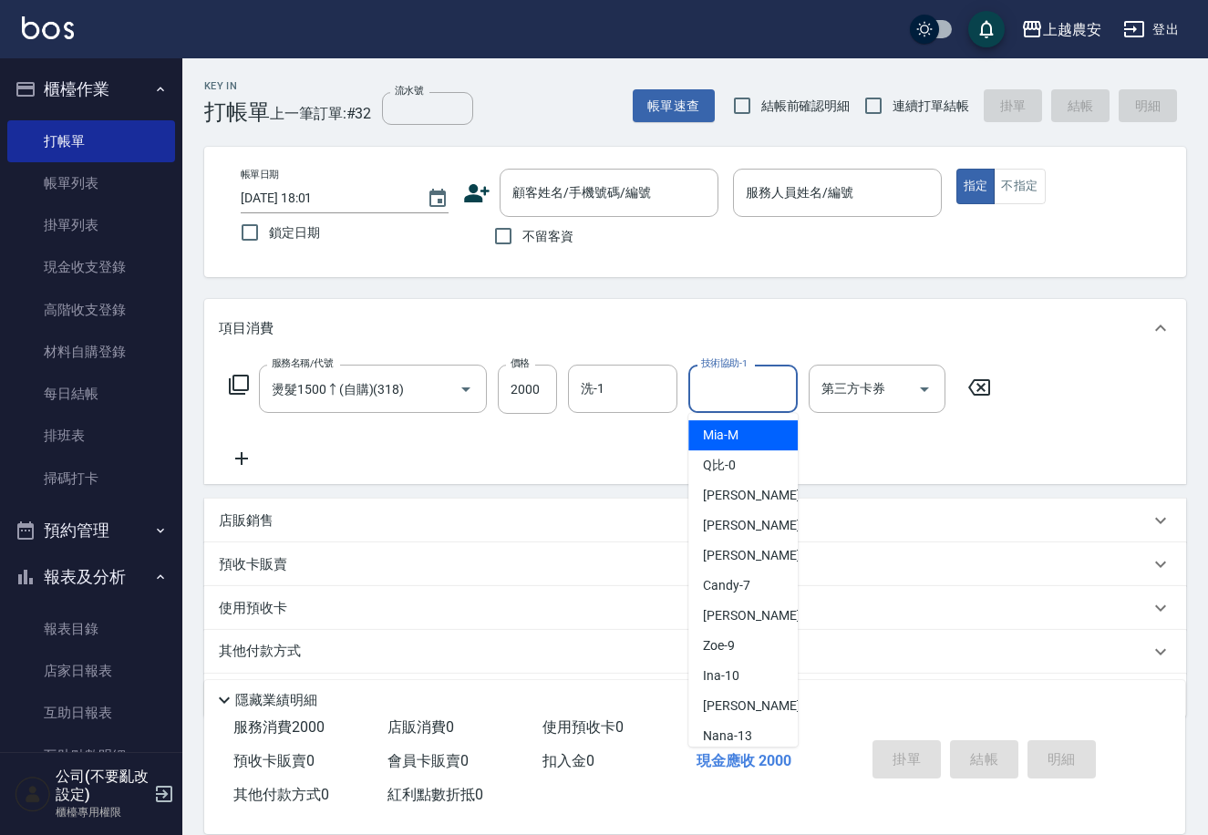
click at [782, 385] on input "技術協助-1" at bounding box center [743, 389] width 93 height 32
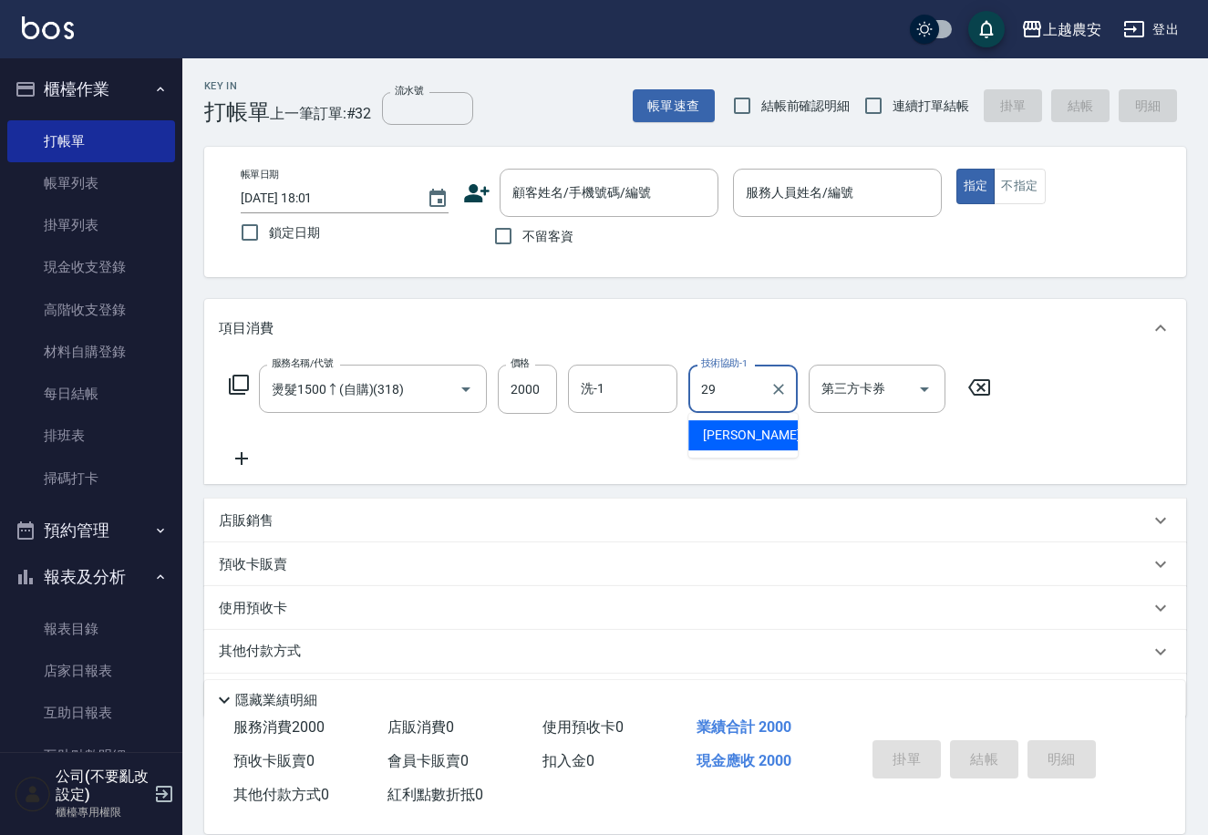
type input "[PERSON_NAME]-29"
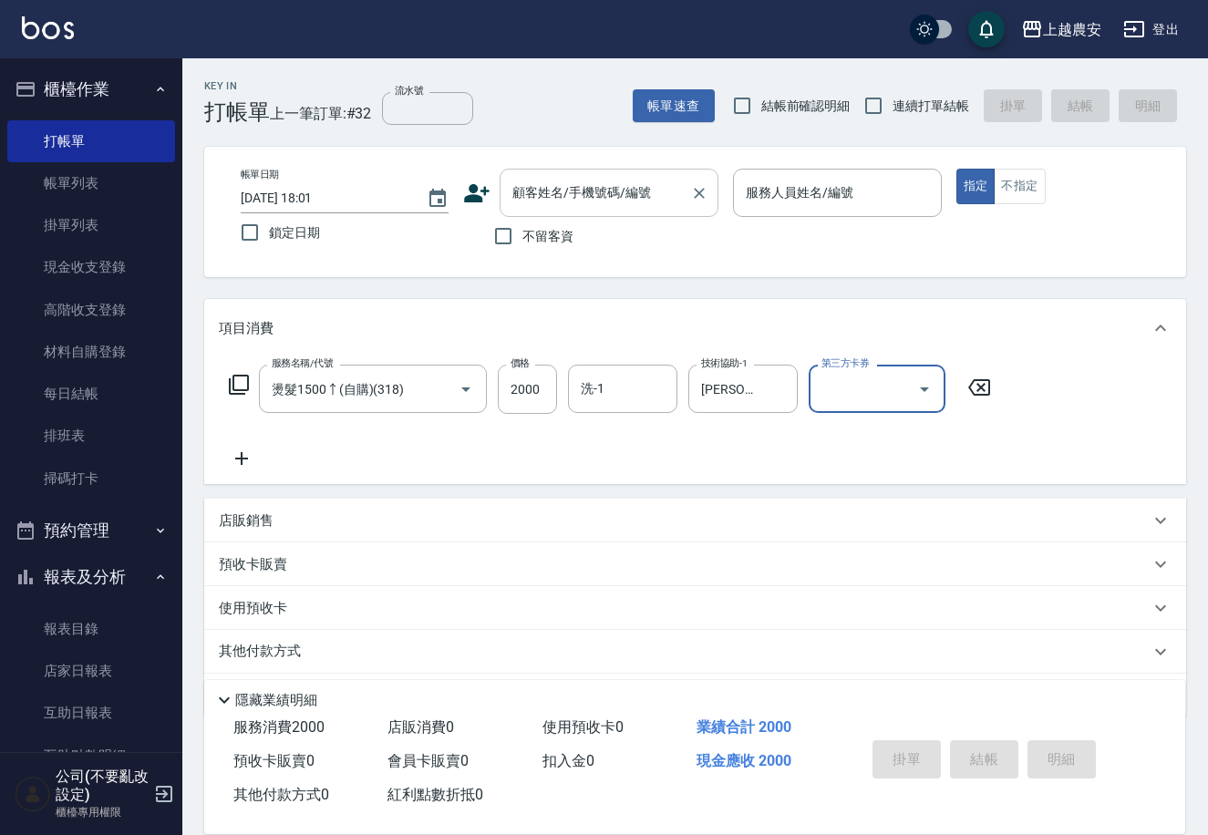
click at [605, 185] on div "顧客姓名/手機號碼/編號 顧客姓名/手機號碼/編號" at bounding box center [609, 193] width 219 height 48
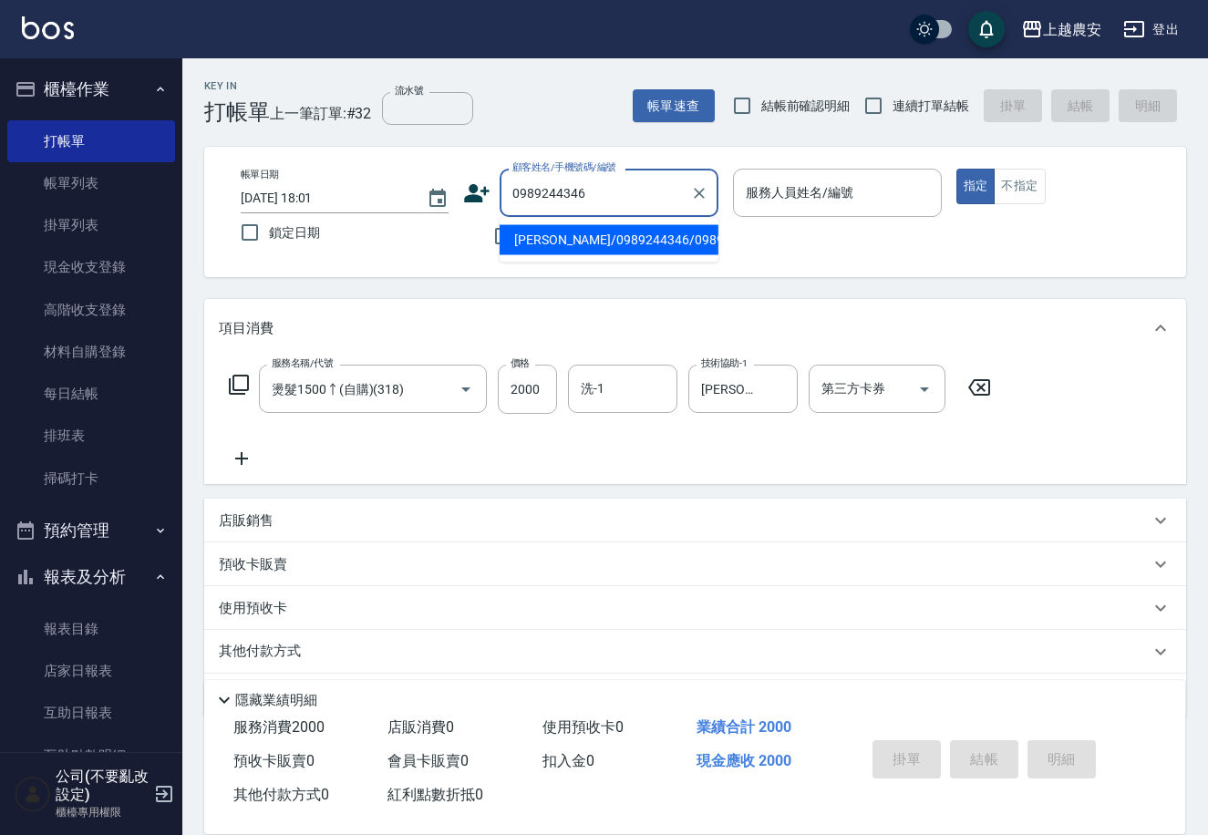
type input "[PERSON_NAME]/0989244346/0989244346"
type input "[PERSON_NAME]-8"
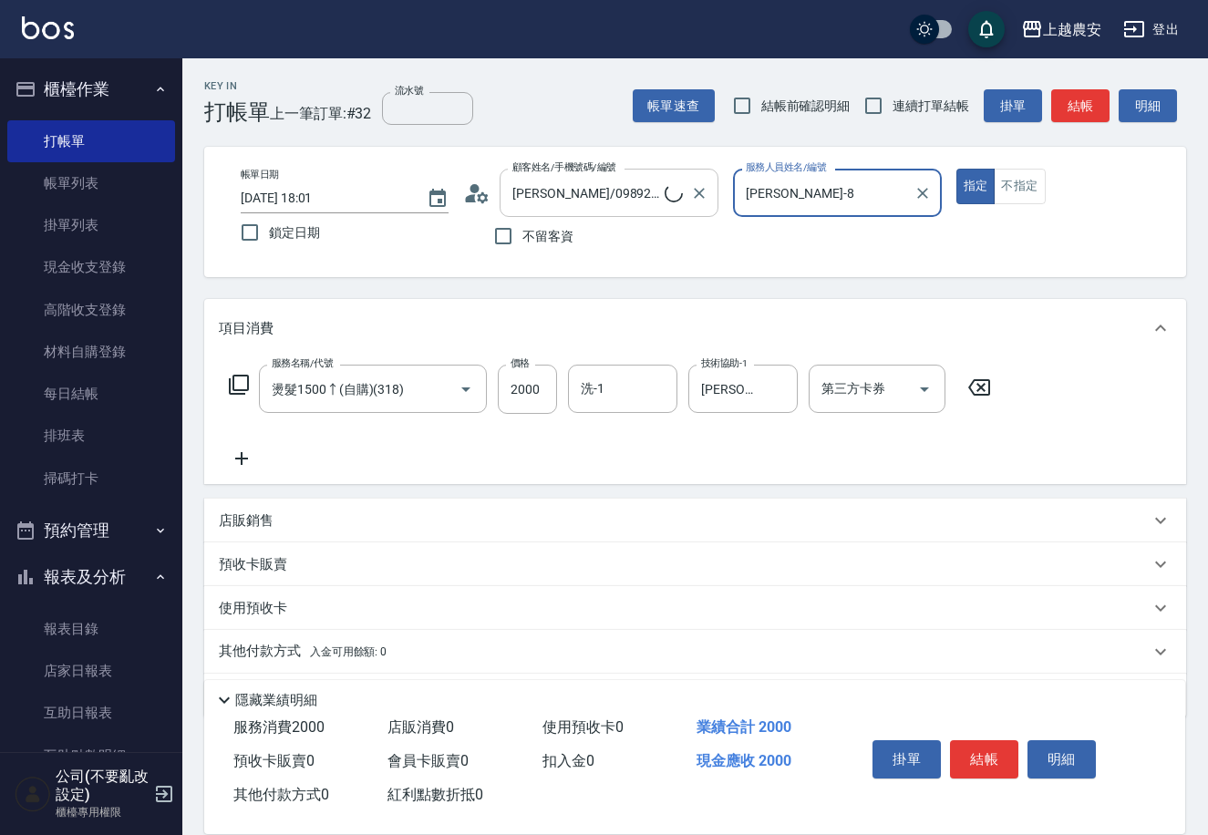
click at [957, 169] on button "指定" at bounding box center [976, 187] width 39 height 36
type button "true"
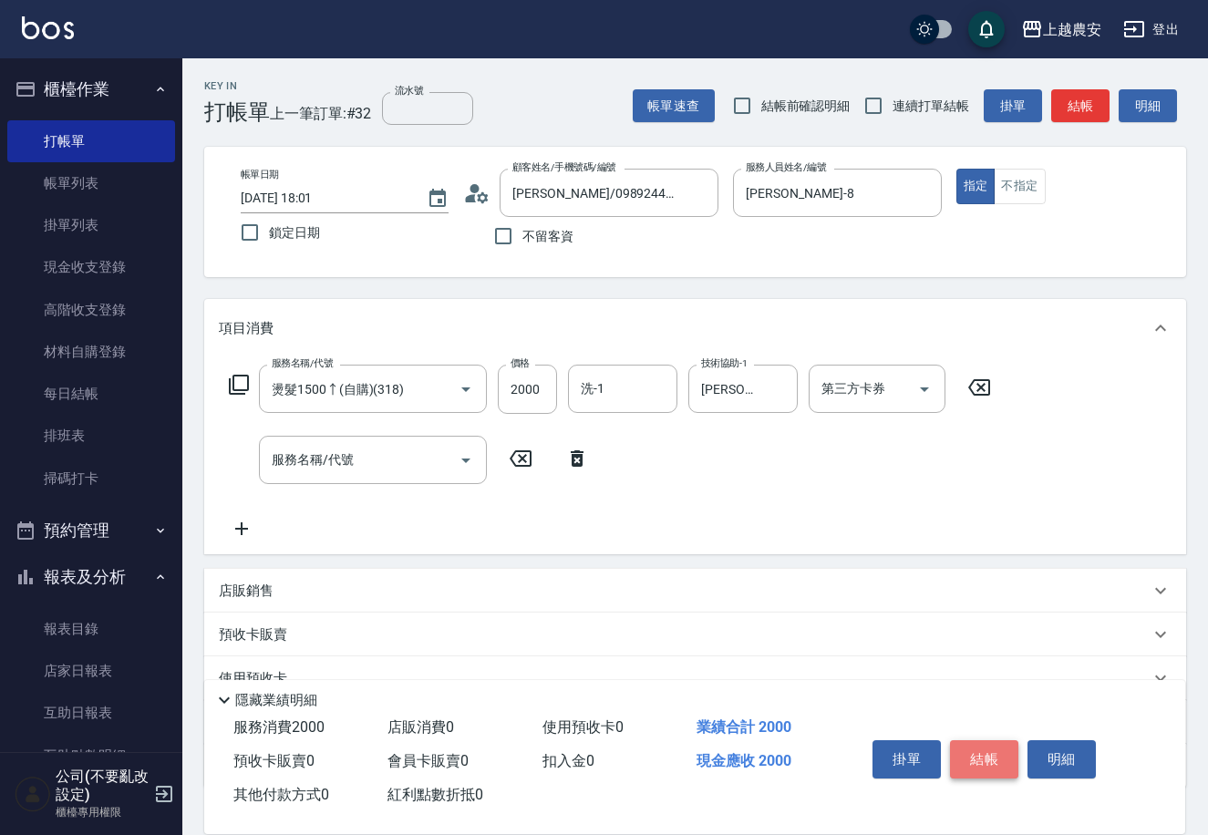
click at [991, 759] on button "結帳" at bounding box center [984, 760] width 68 height 38
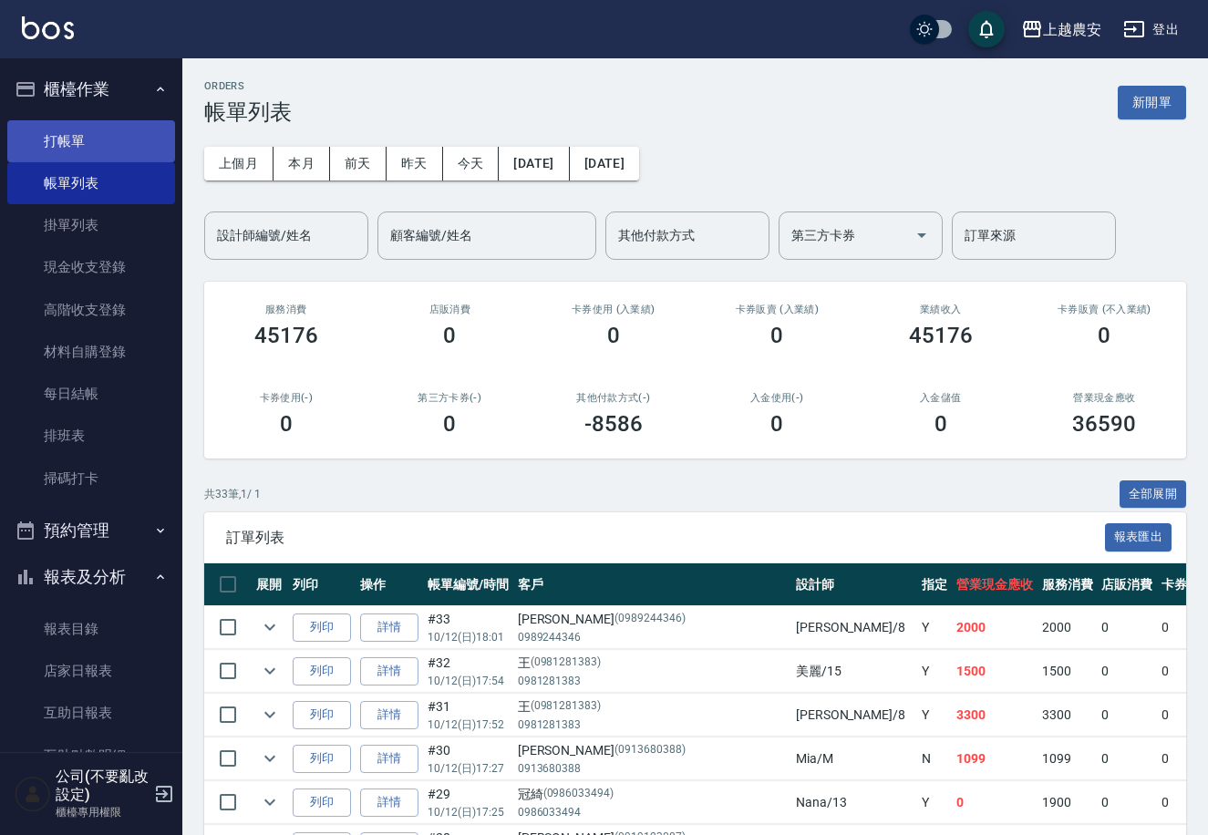
click at [115, 141] on link "打帳單" at bounding box center [91, 141] width 168 height 42
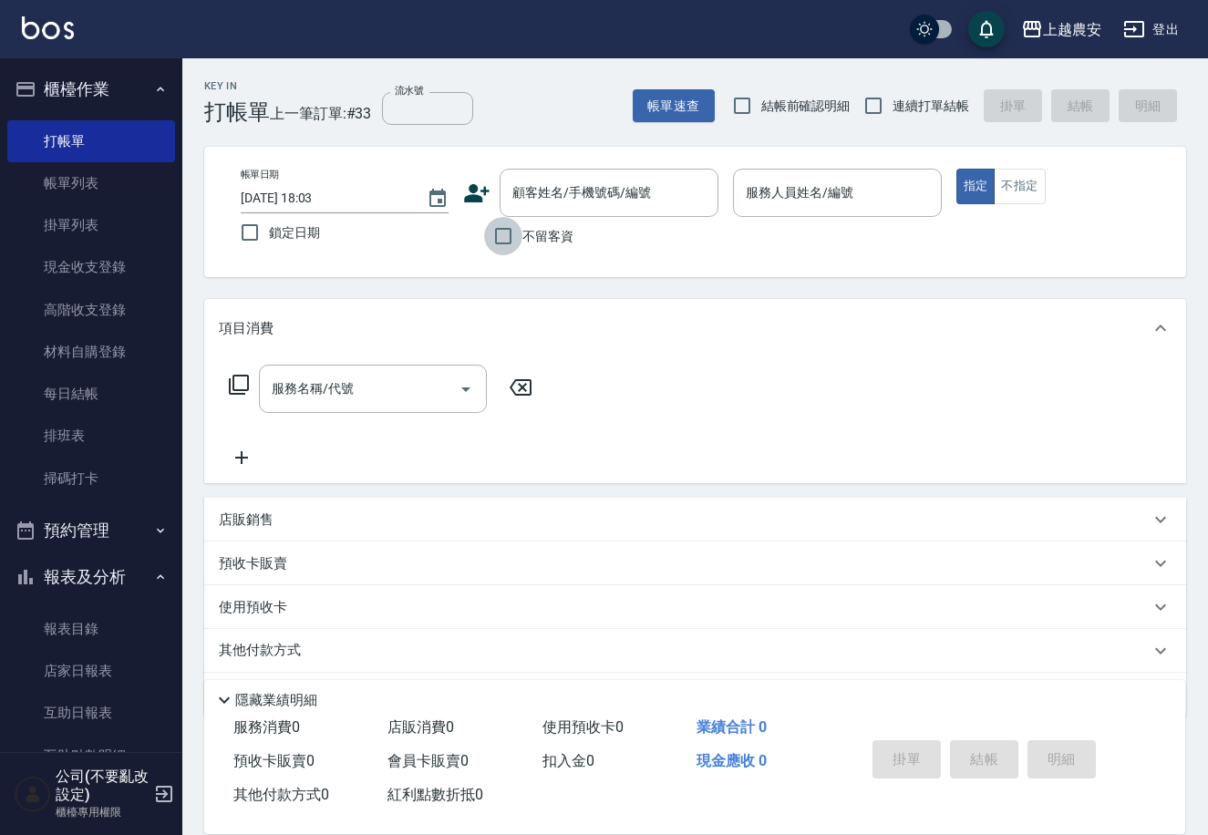
click at [496, 242] on input "不留客資" at bounding box center [503, 236] width 38 height 38
checkbox input "true"
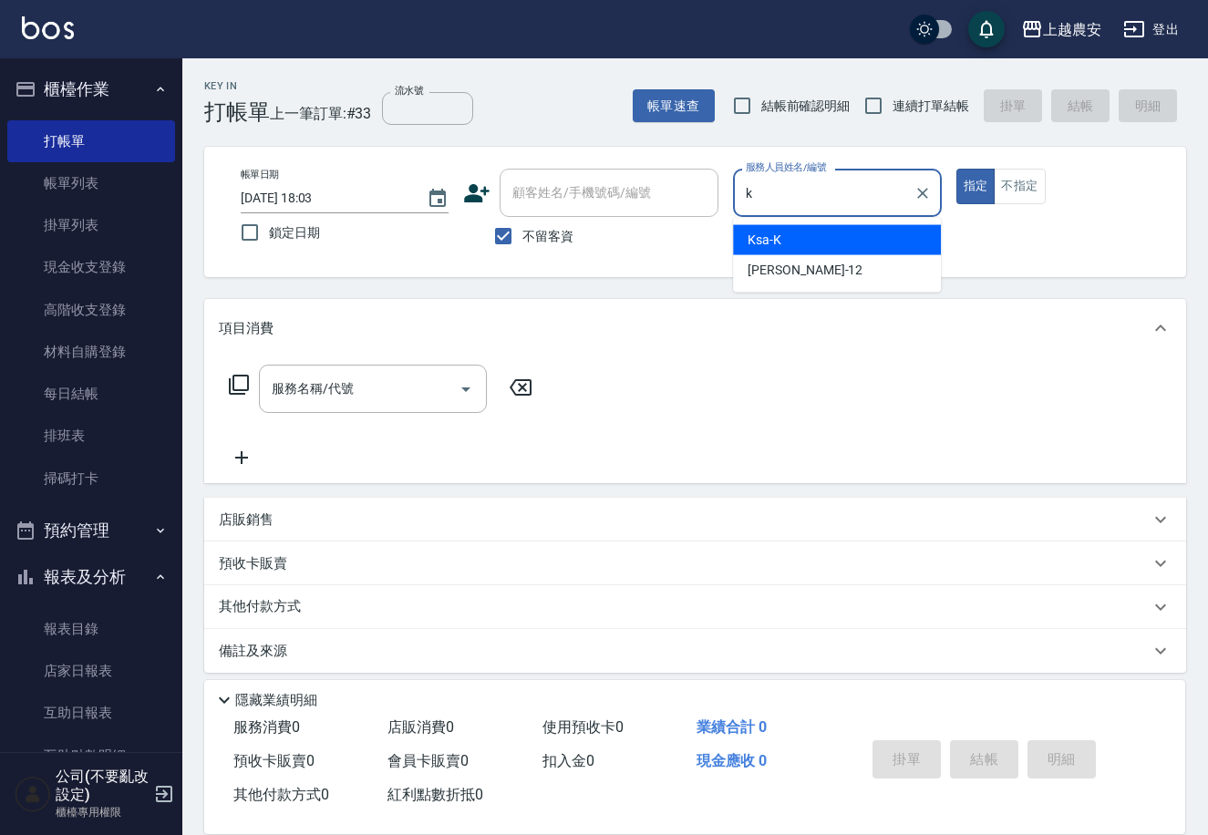
type input "Ksa-K"
type button "true"
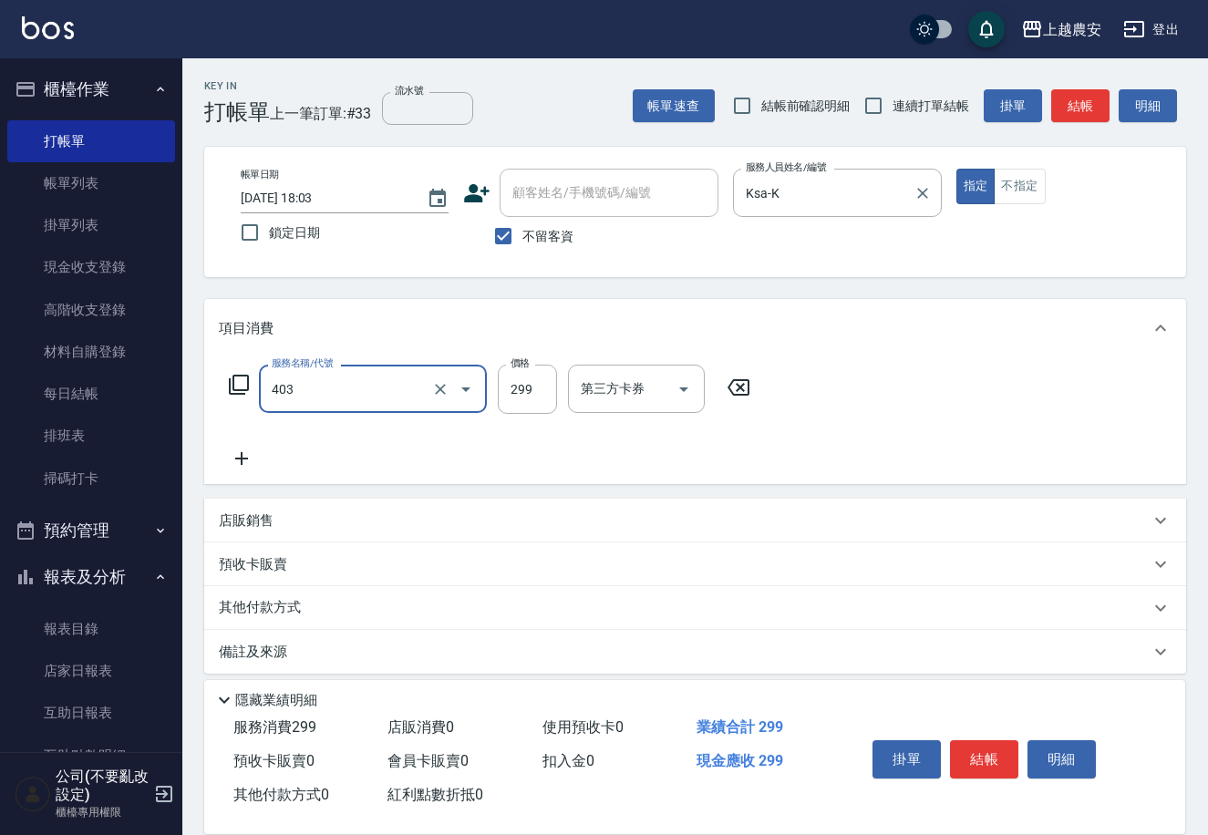
type input "剪髮(403)"
type input "300"
click at [997, 758] on button "結帳" at bounding box center [984, 760] width 68 height 38
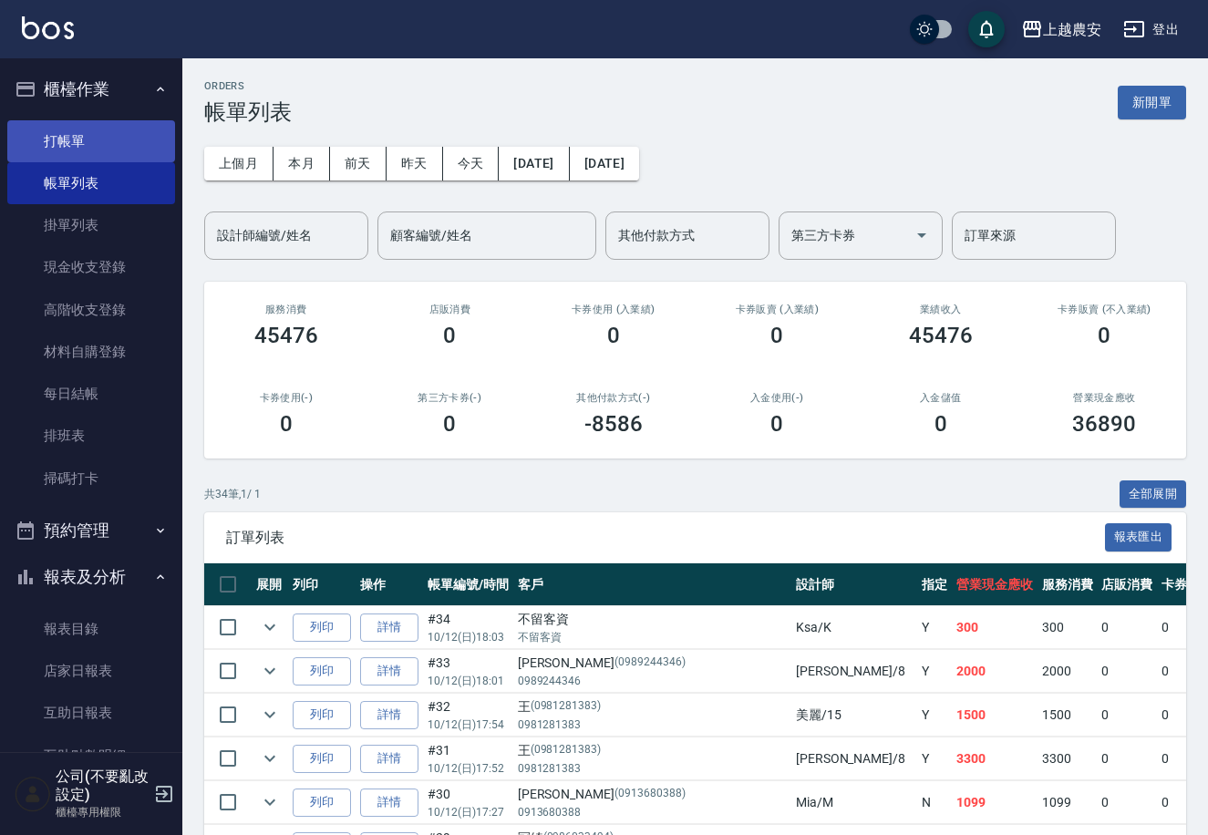
click at [68, 137] on link "打帳單" at bounding box center [91, 141] width 168 height 42
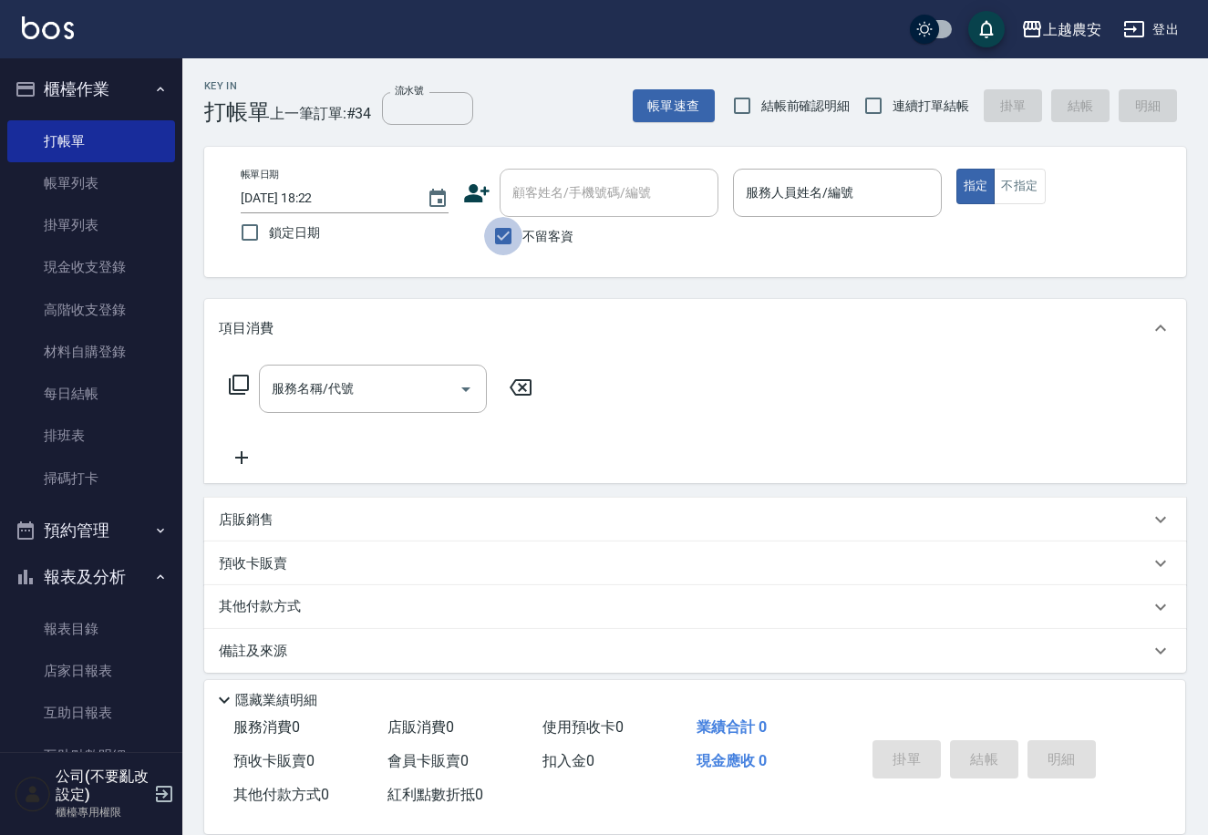
click at [516, 232] on input "不留客資" at bounding box center [503, 236] width 38 height 38
checkbox input "false"
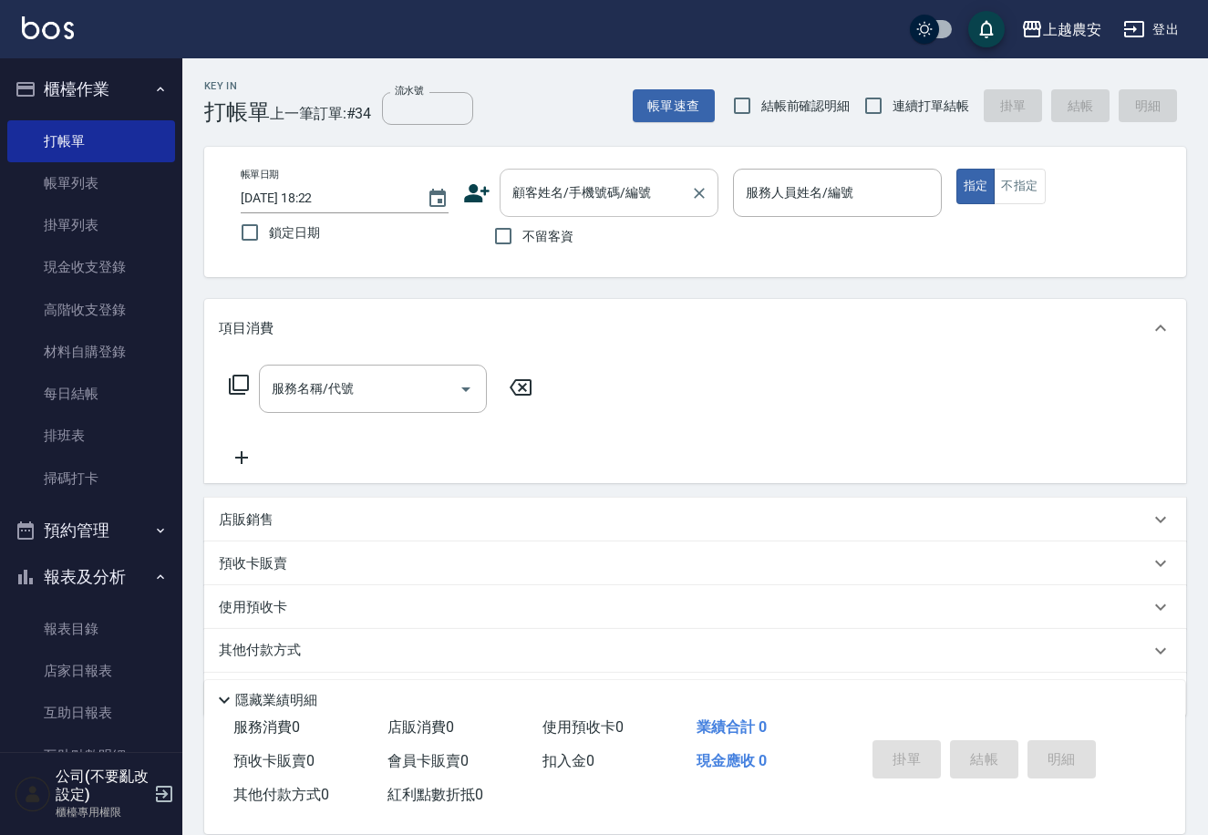
click at [537, 199] on input "顧客姓名/手機號碼/編號" at bounding box center [595, 193] width 175 height 32
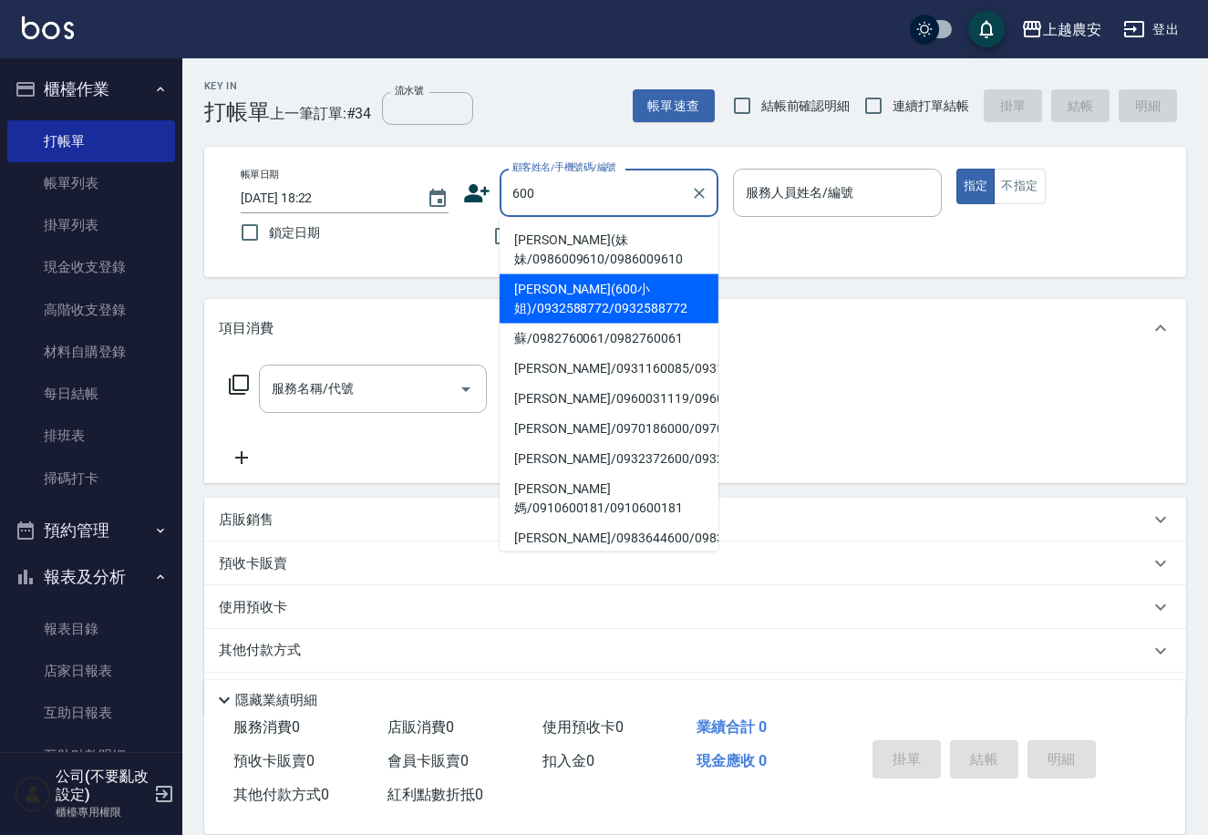
click at [574, 301] on li "[PERSON_NAME](600小姐)/0932588772/0932588772" at bounding box center [609, 299] width 219 height 49
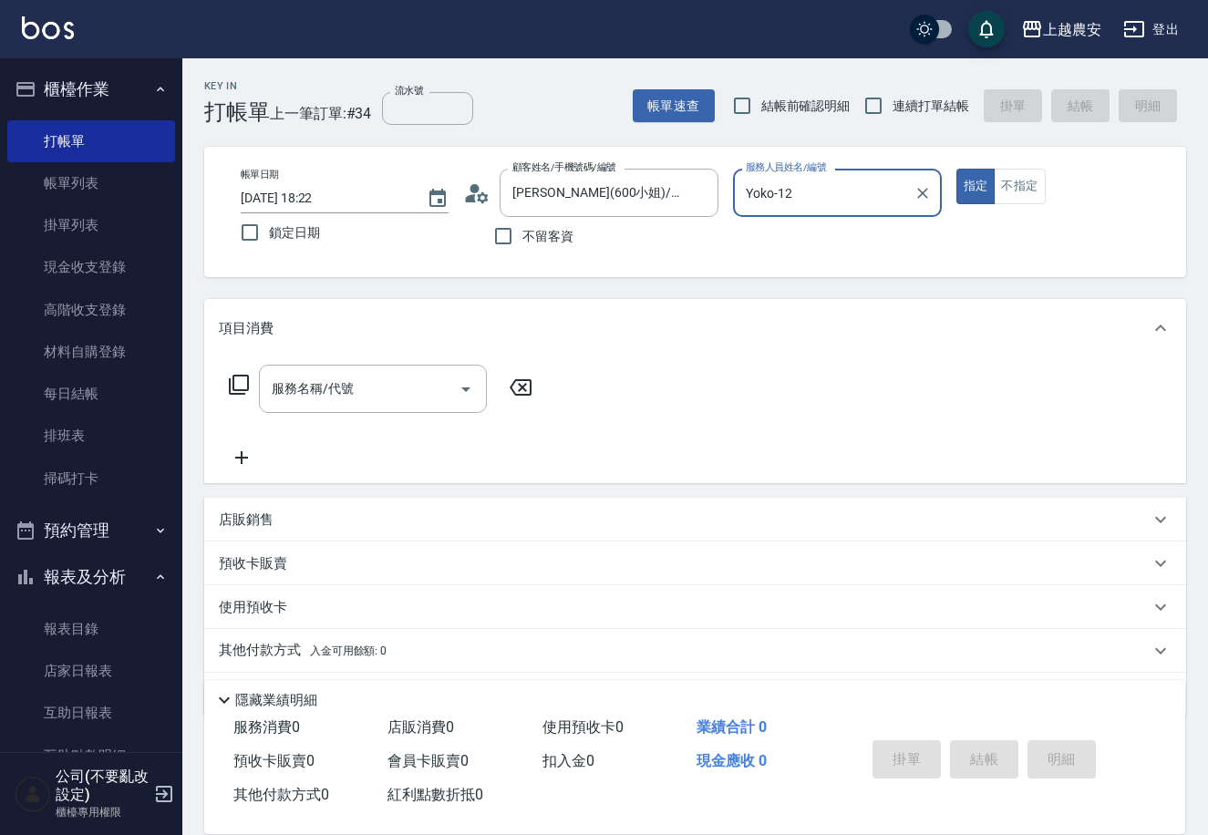
click at [957, 169] on button "指定" at bounding box center [976, 187] width 39 height 36
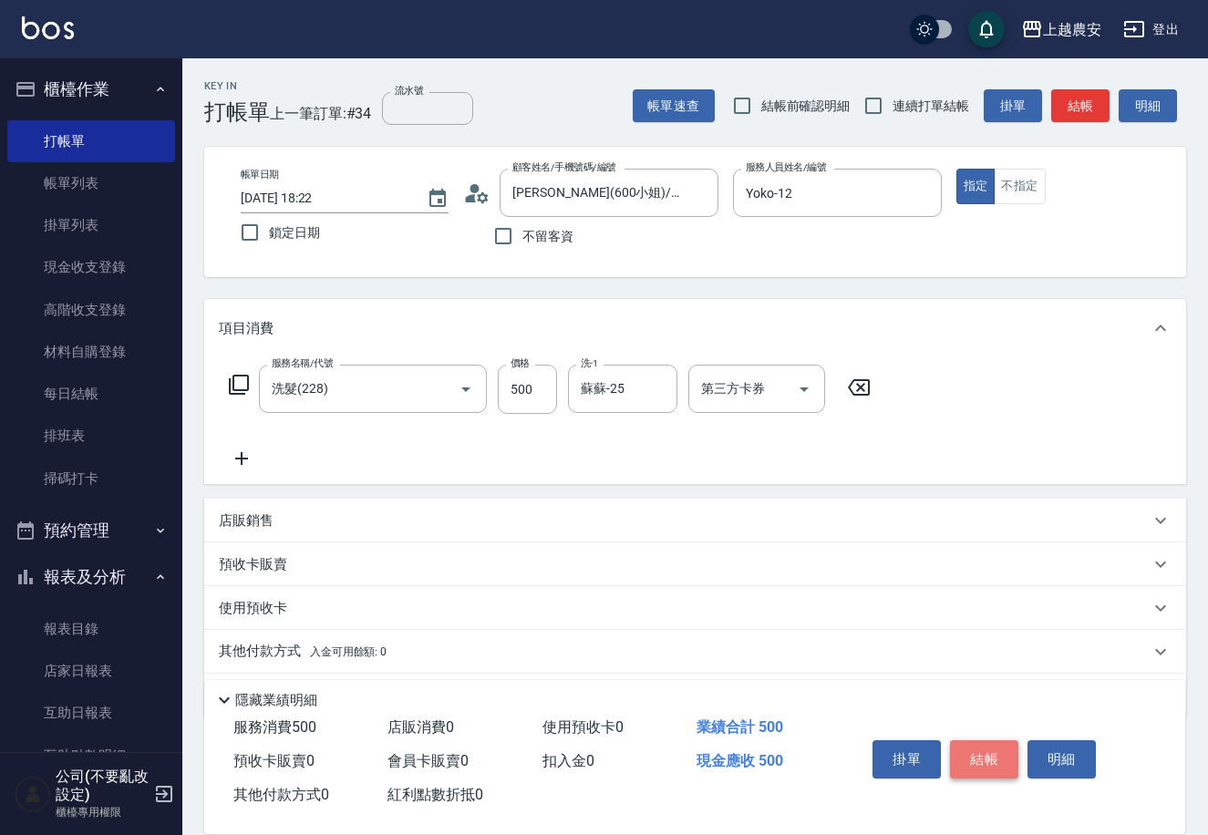
click at [974, 768] on button "結帳" at bounding box center [984, 760] width 68 height 38
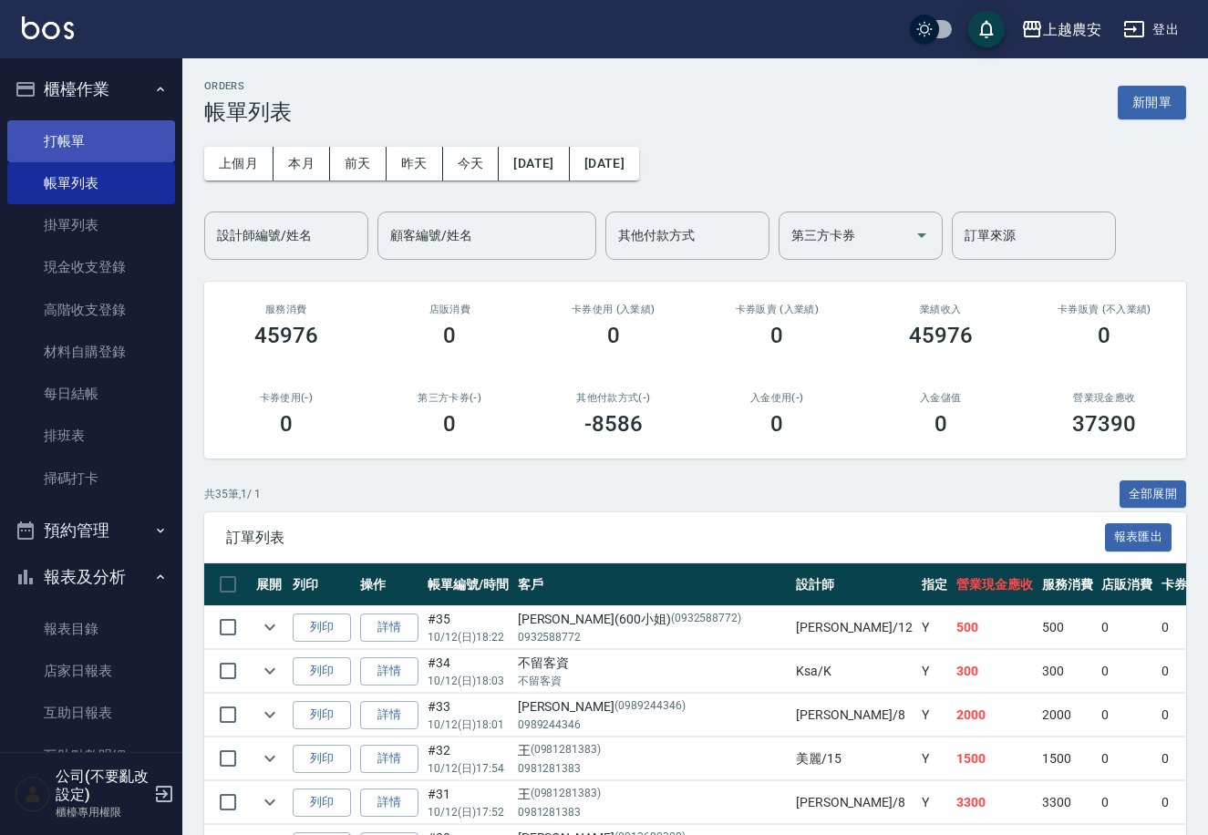
click at [74, 138] on link "打帳單" at bounding box center [91, 141] width 168 height 42
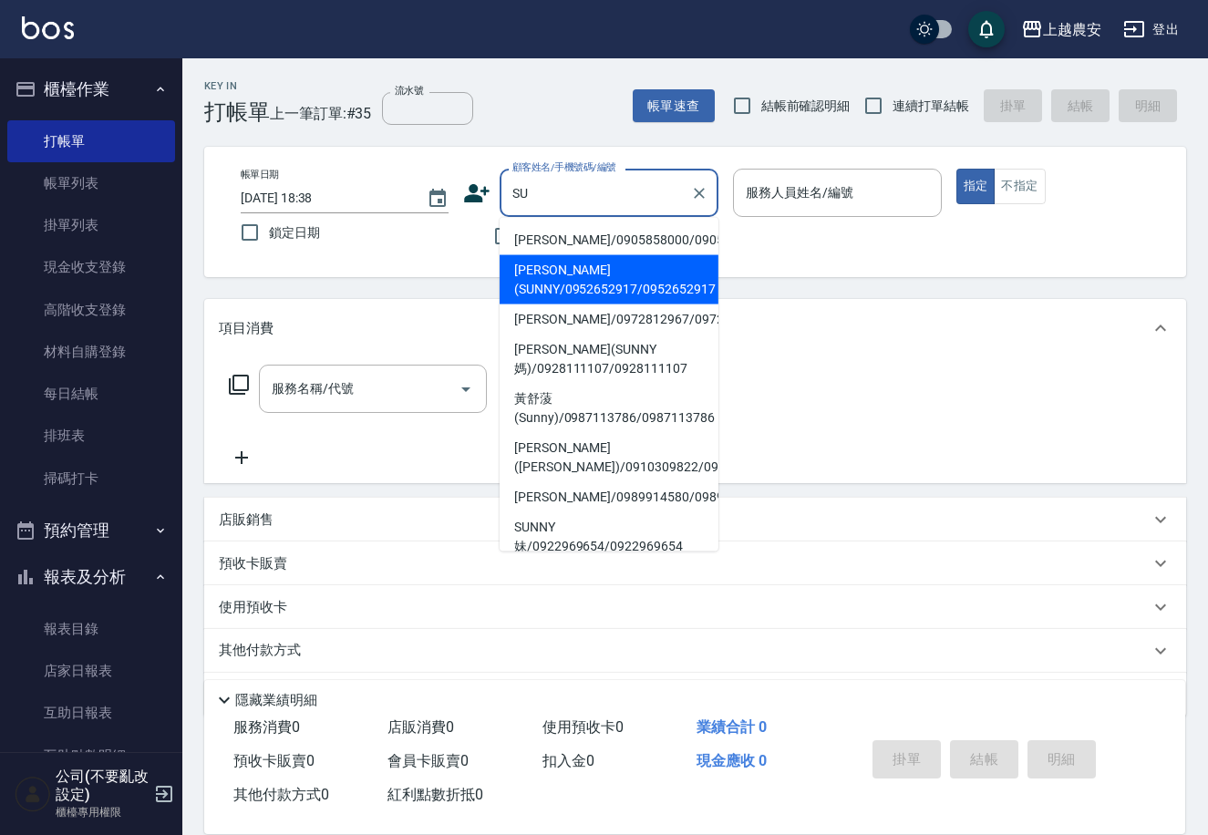
click at [589, 294] on li "[PERSON_NAME](SUNNY/0952652917/0952652917" at bounding box center [609, 279] width 219 height 49
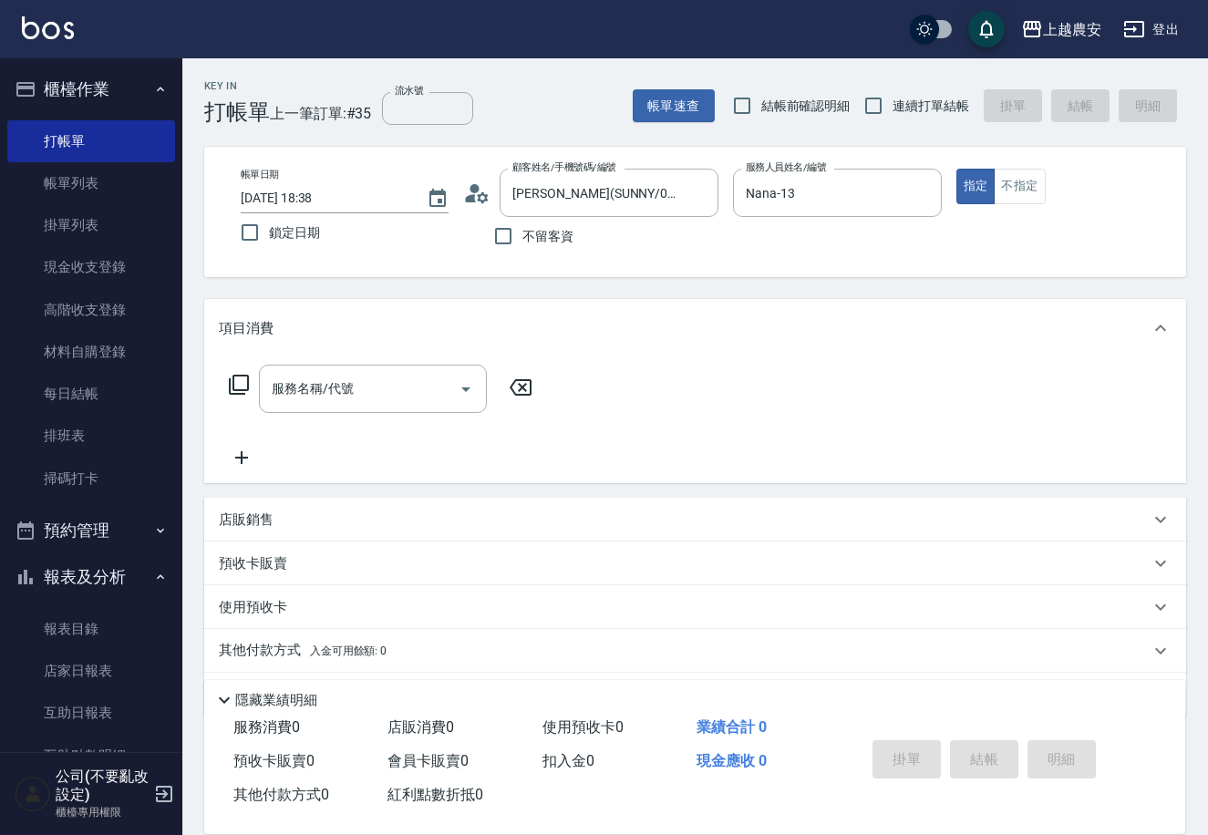
click at [232, 385] on icon at bounding box center [239, 385] width 22 height 22
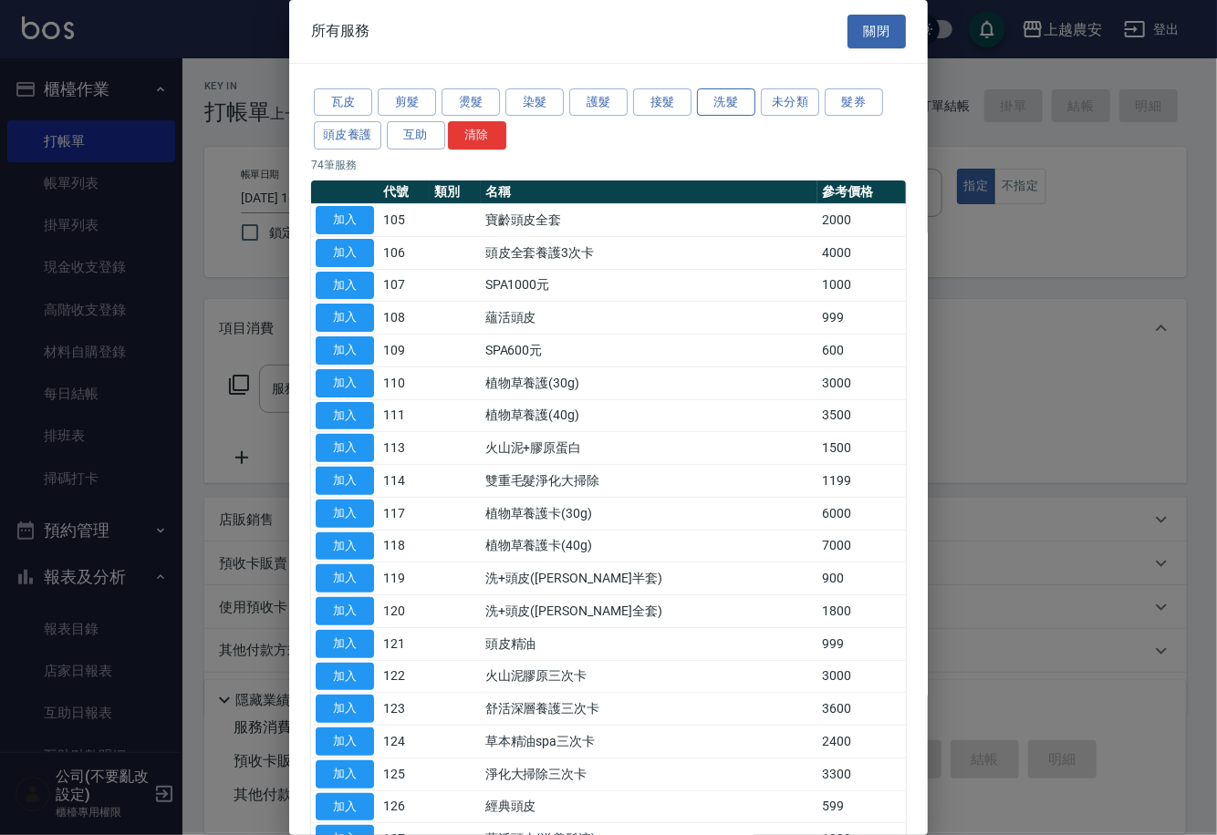
click at [732, 106] on button "洗髮" at bounding box center [726, 102] width 58 height 28
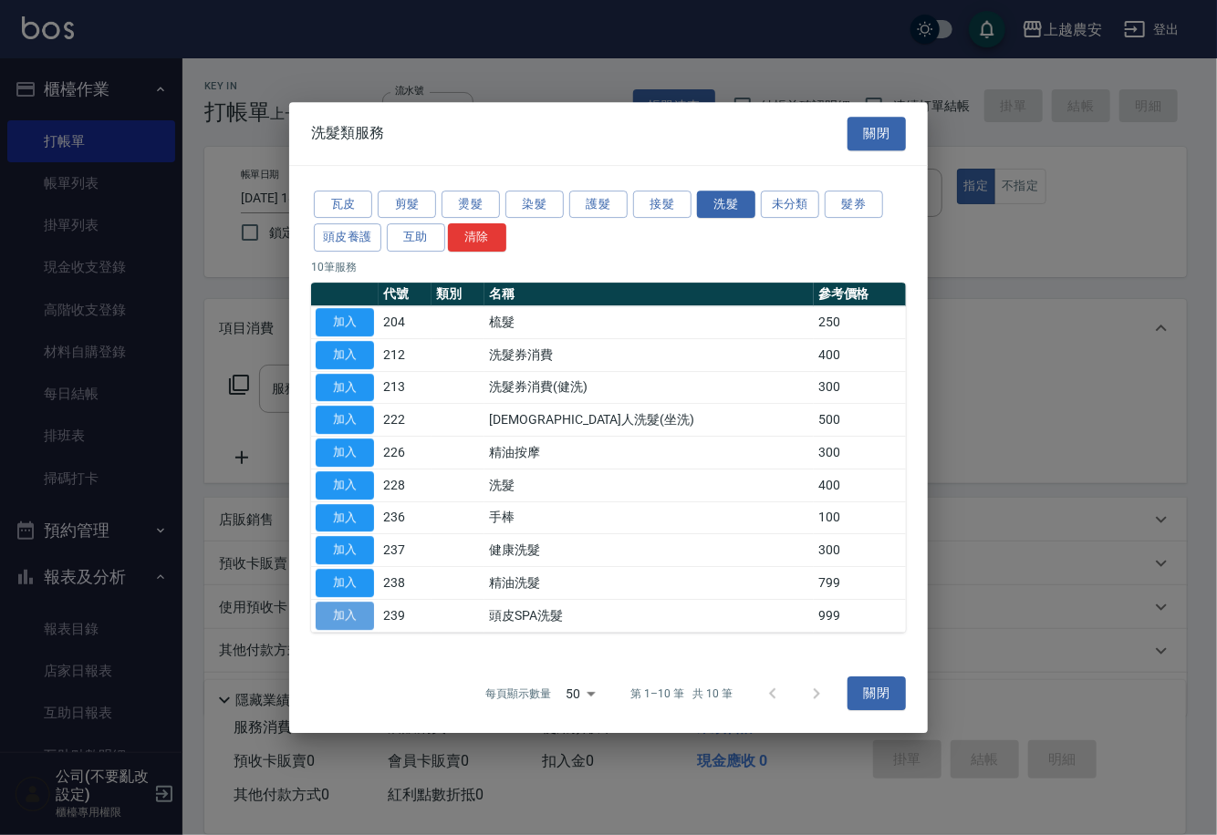
click at [358, 618] on button "加入" at bounding box center [345, 616] width 58 height 28
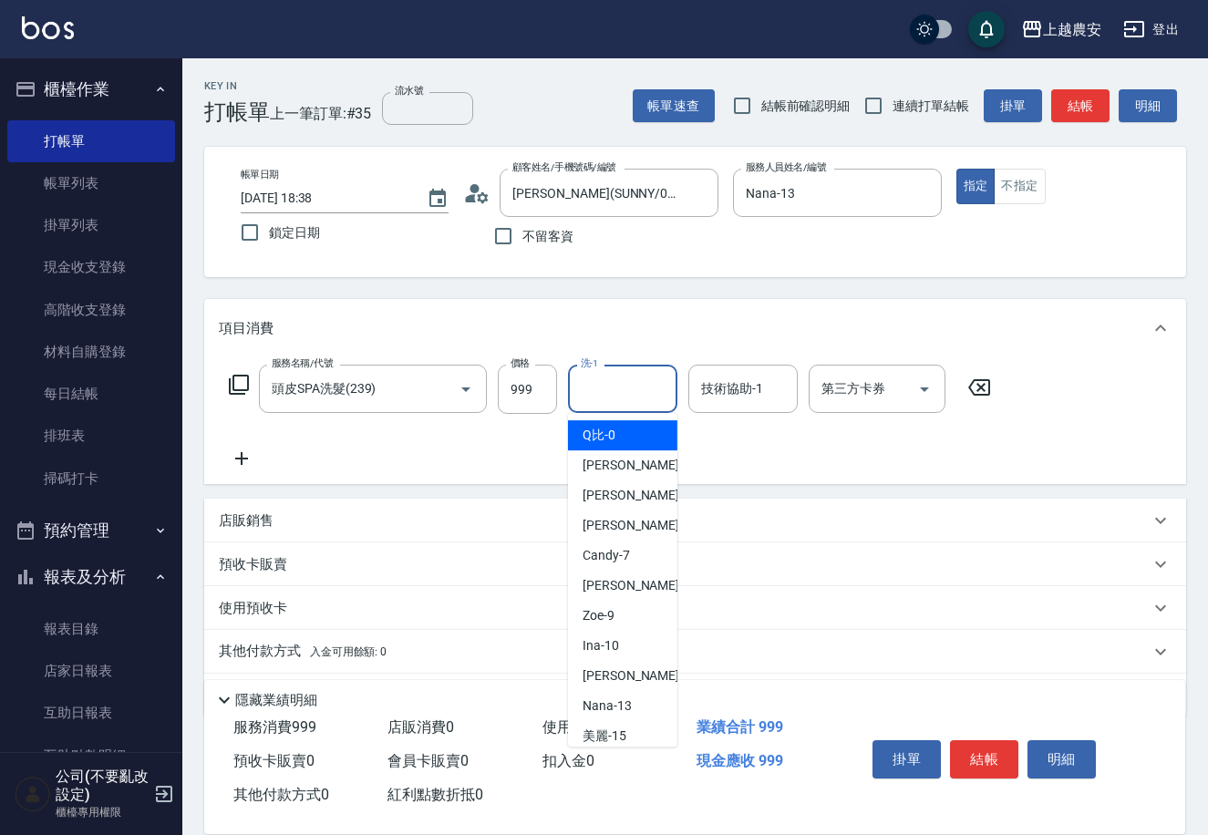
click at [603, 404] on input "洗-1" at bounding box center [622, 389] width 93 height 32
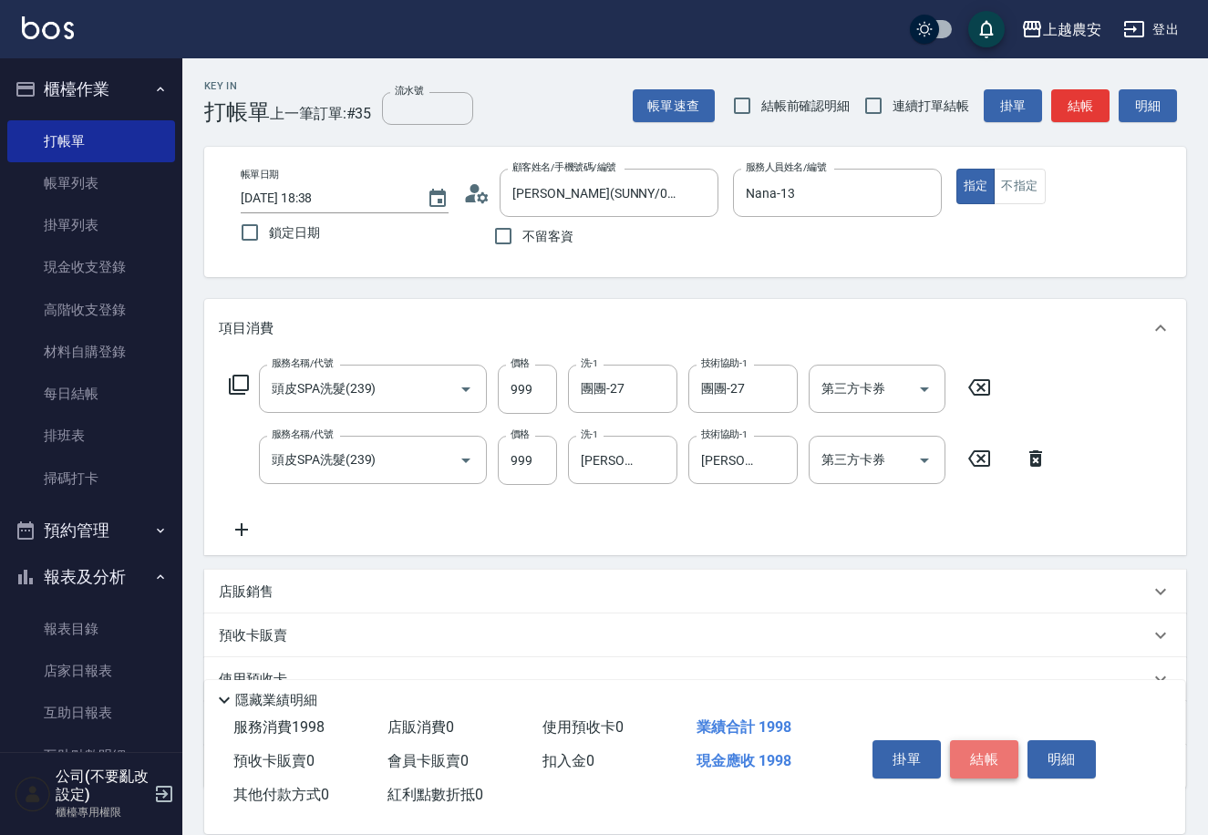
click at [974, 756] on button "結帳" at bounding box center [984, 760] width 68 height 38
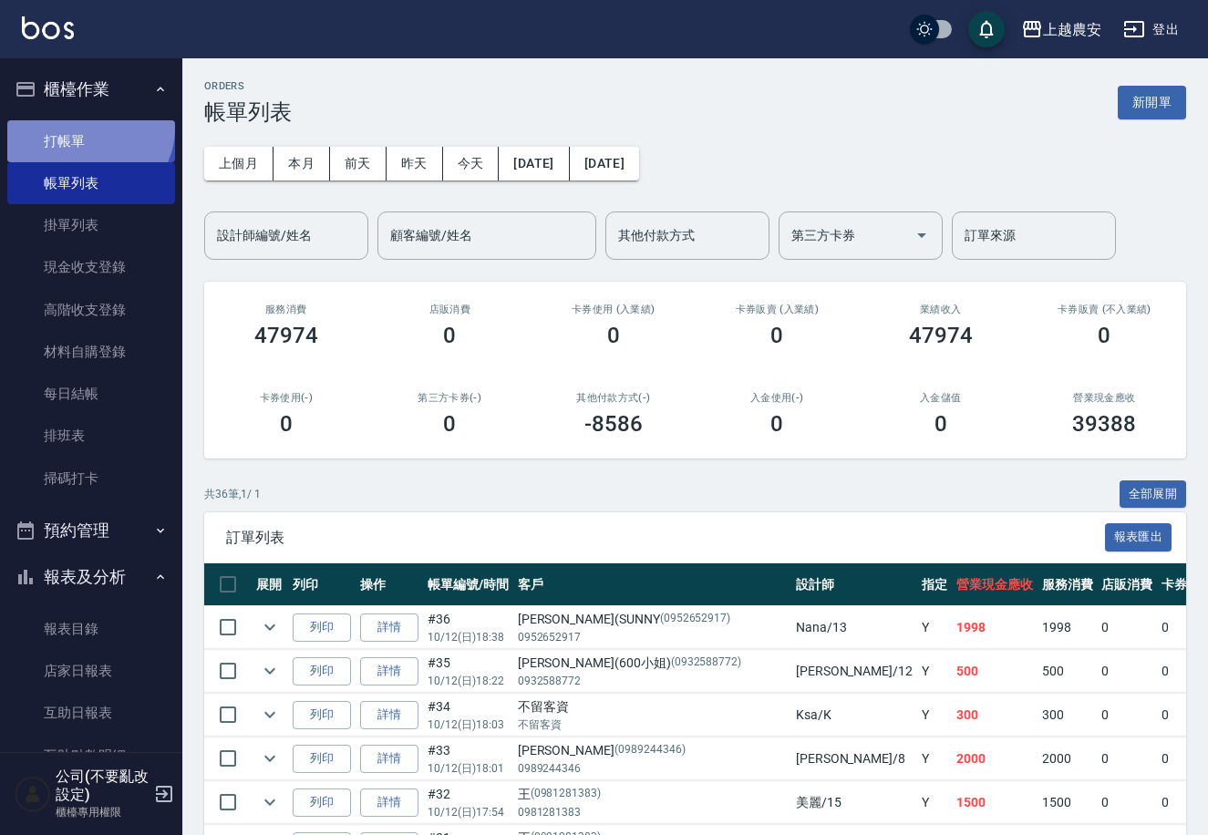
click at [87, 127] on link "打帳單" at bounding box center [91, 141] width 168 height 42
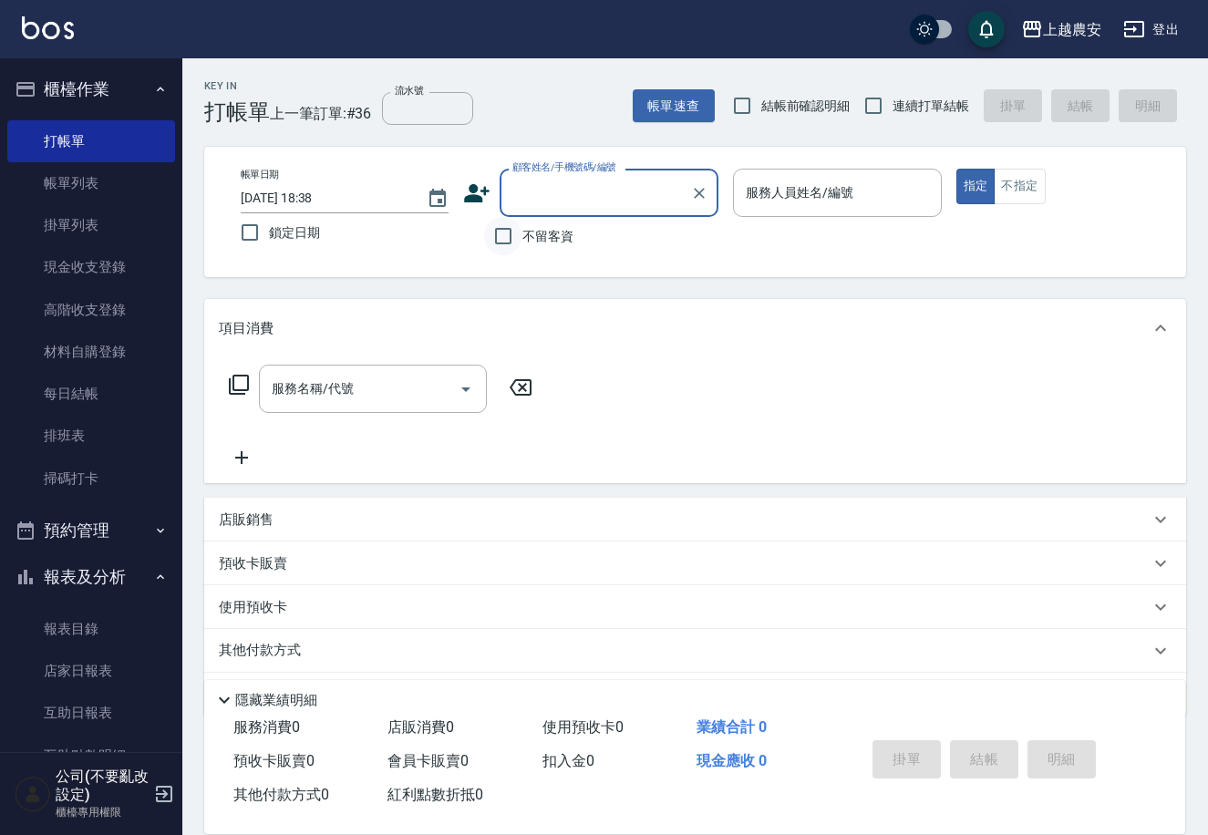
click at [507, 235] on input "不留客資" at bounding box center [503, 236] width 38 height 38
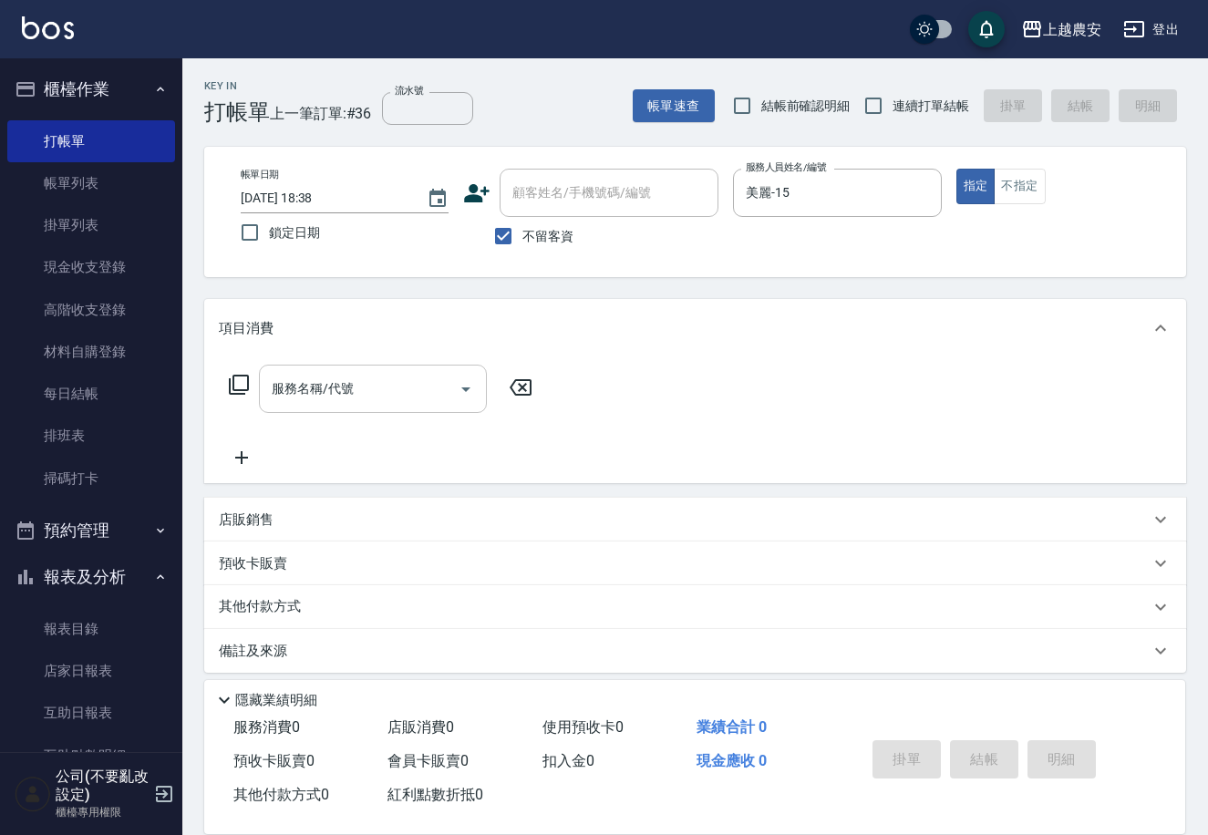
click at [320, 397] on input "服務名稱/代號" at bounding box center [359, 389] width 184 height 32
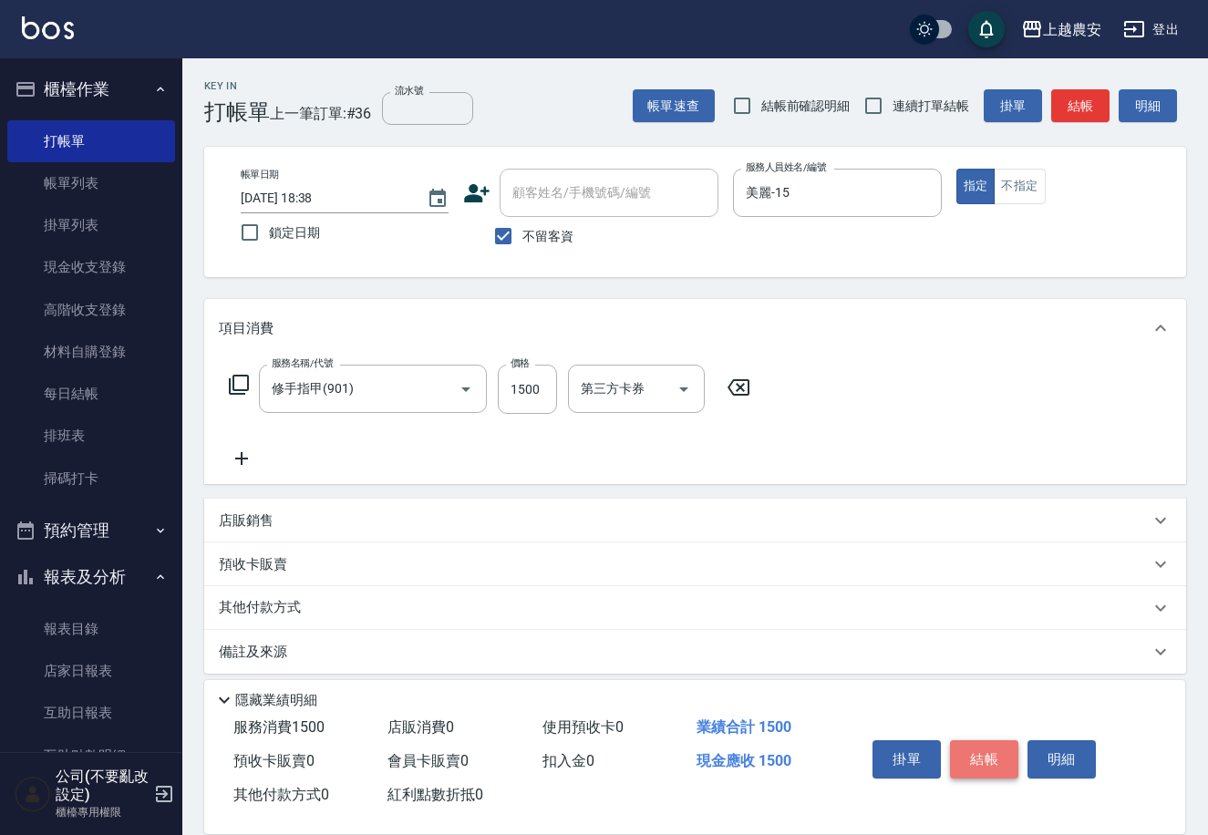
click at [980, 752] on button "結帳" at bounding box center [984, 760] width 68 height 38
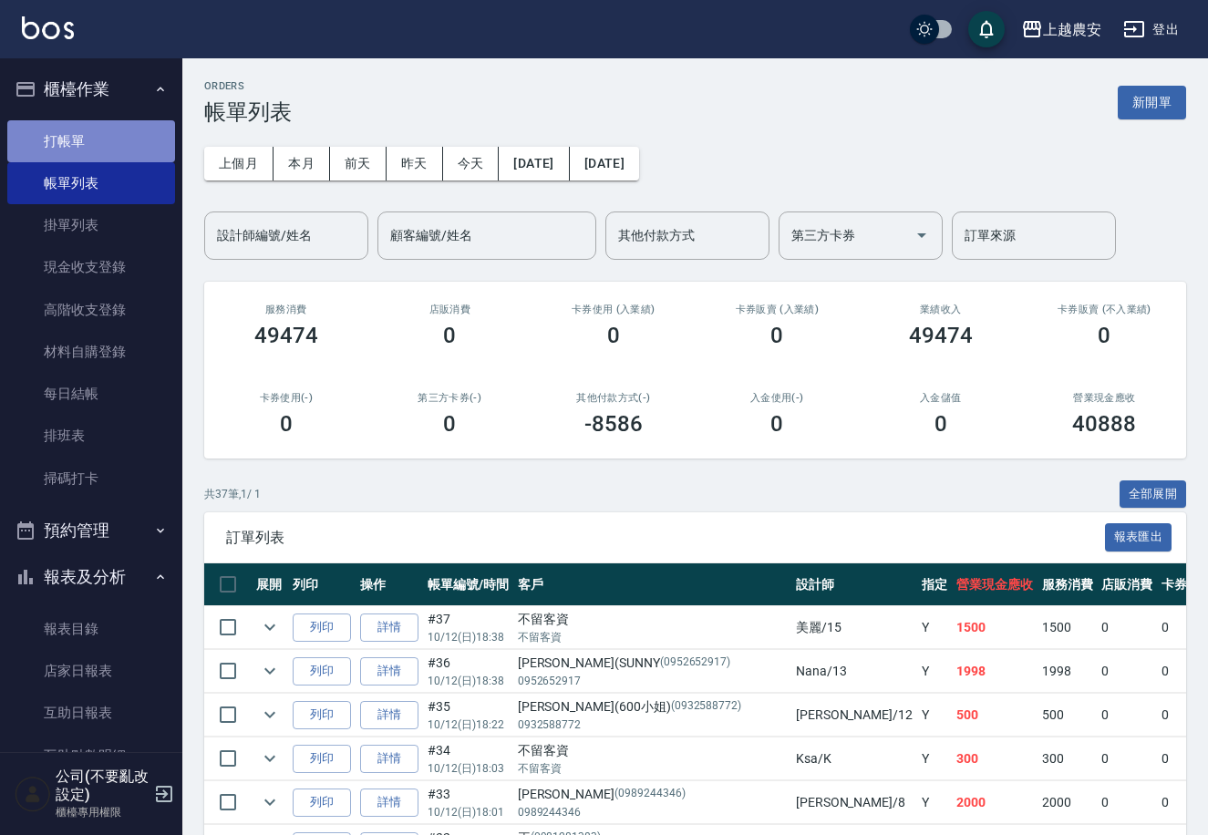
click at [93, 151] on link "打帳單" at bounding box center [91, 141] width 168 height 42
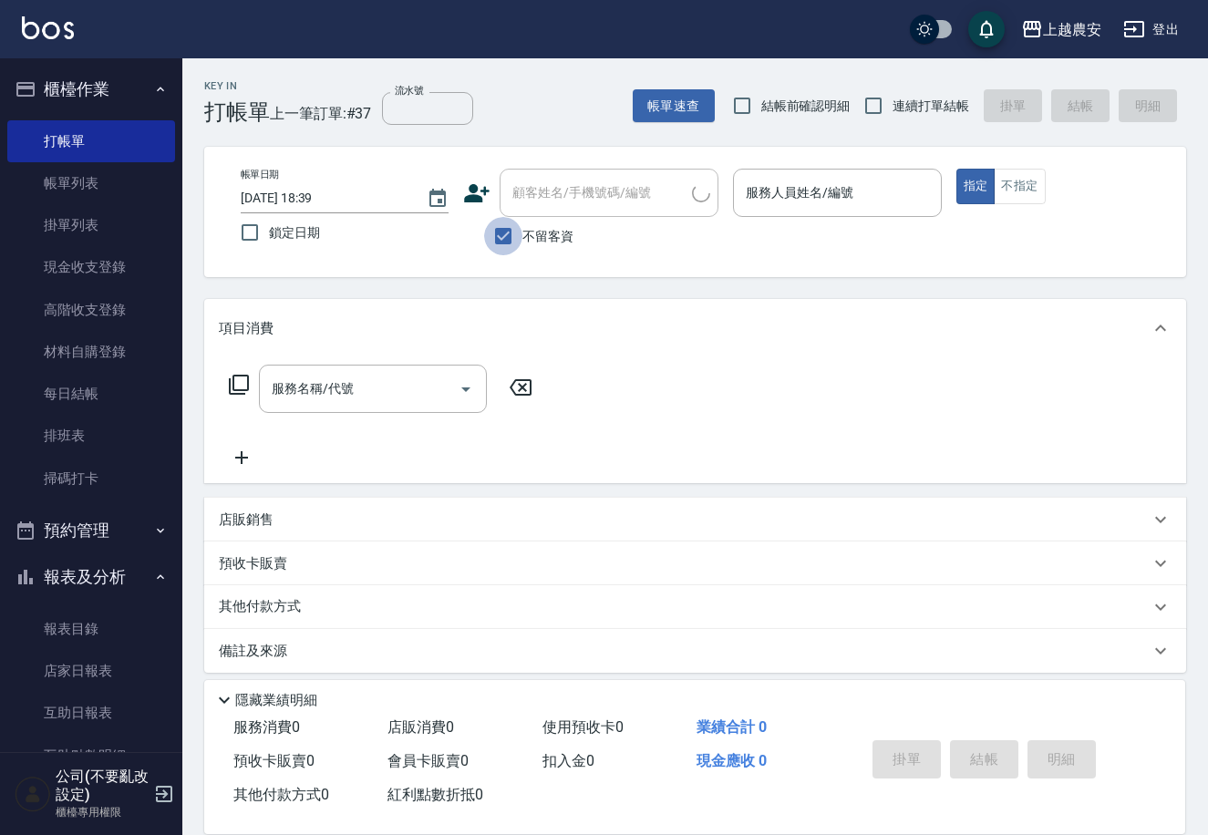
click at [516, 254] on input "不留客資" at bounding box center [503, 236] width 38 height 38
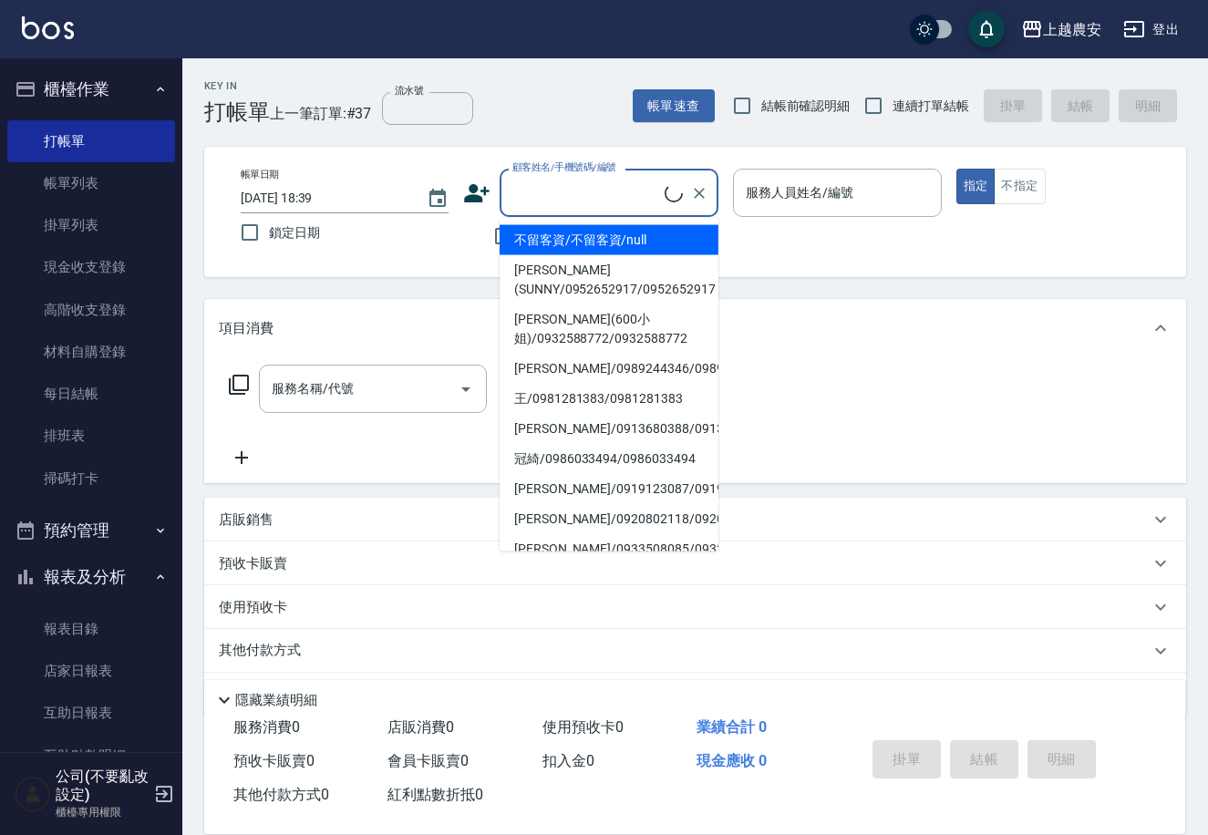
click at [518, 194] on div "顧客姓名/手機號碼/編號 顧客姓名/手機號碼/編號" at bounding box center [609, 193] width 219 height 48
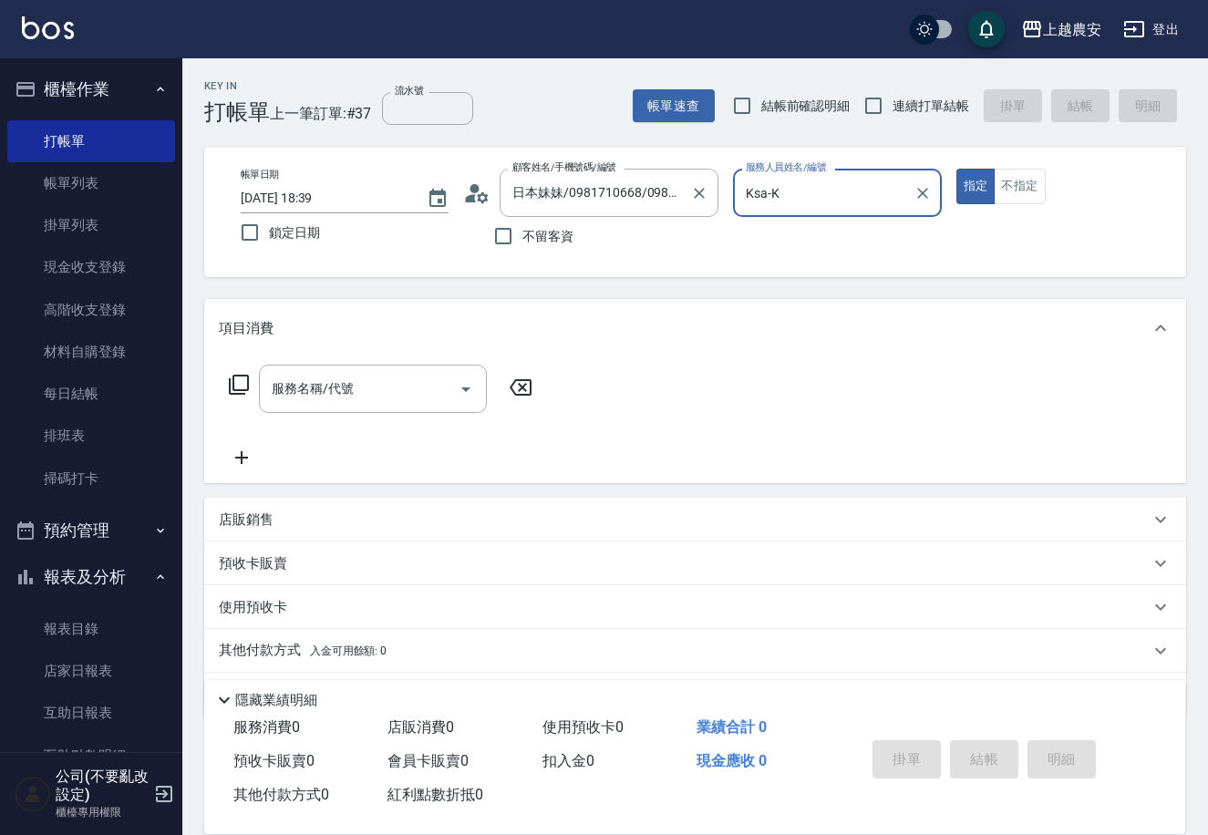
click at [957, 169] on button "指定" at bounding box center [976, 187] width 39 height 36
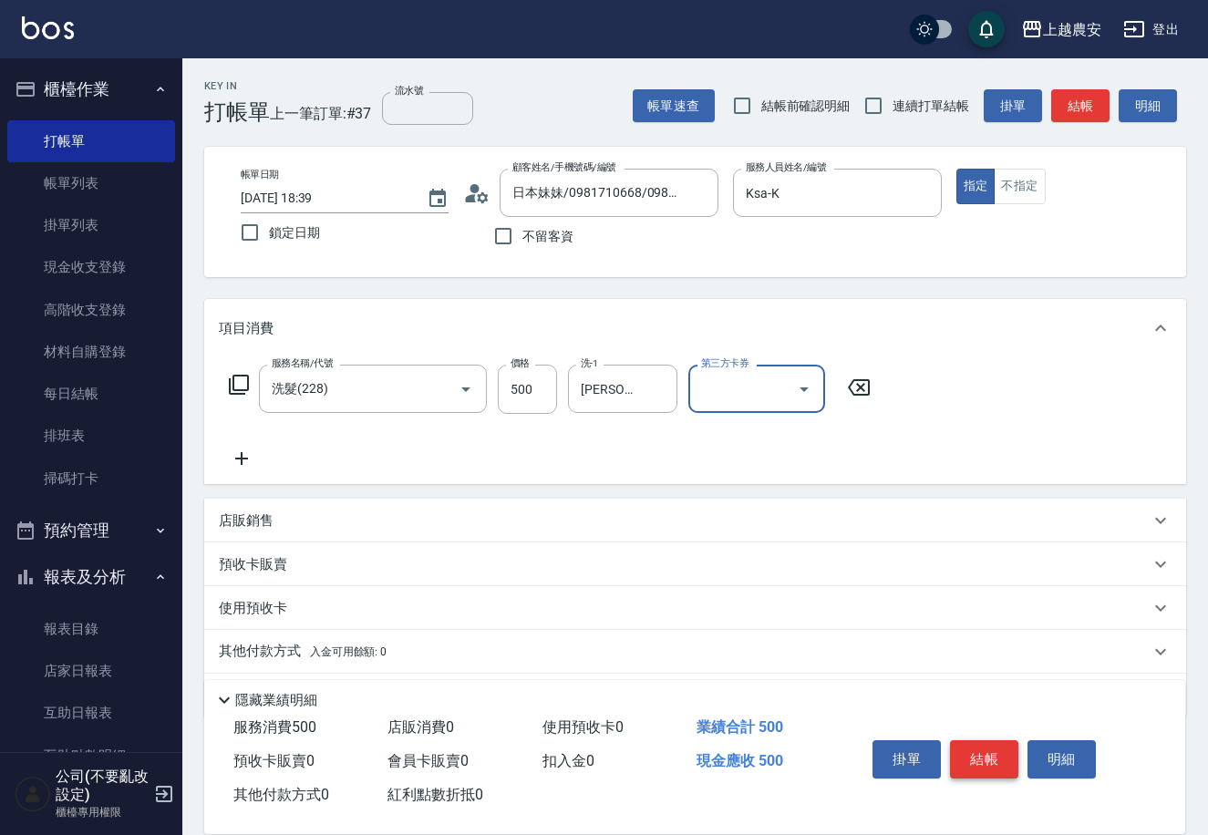
click at [994, 758] on button "結帳" at bounding box center [984, 760] width 68 height 38
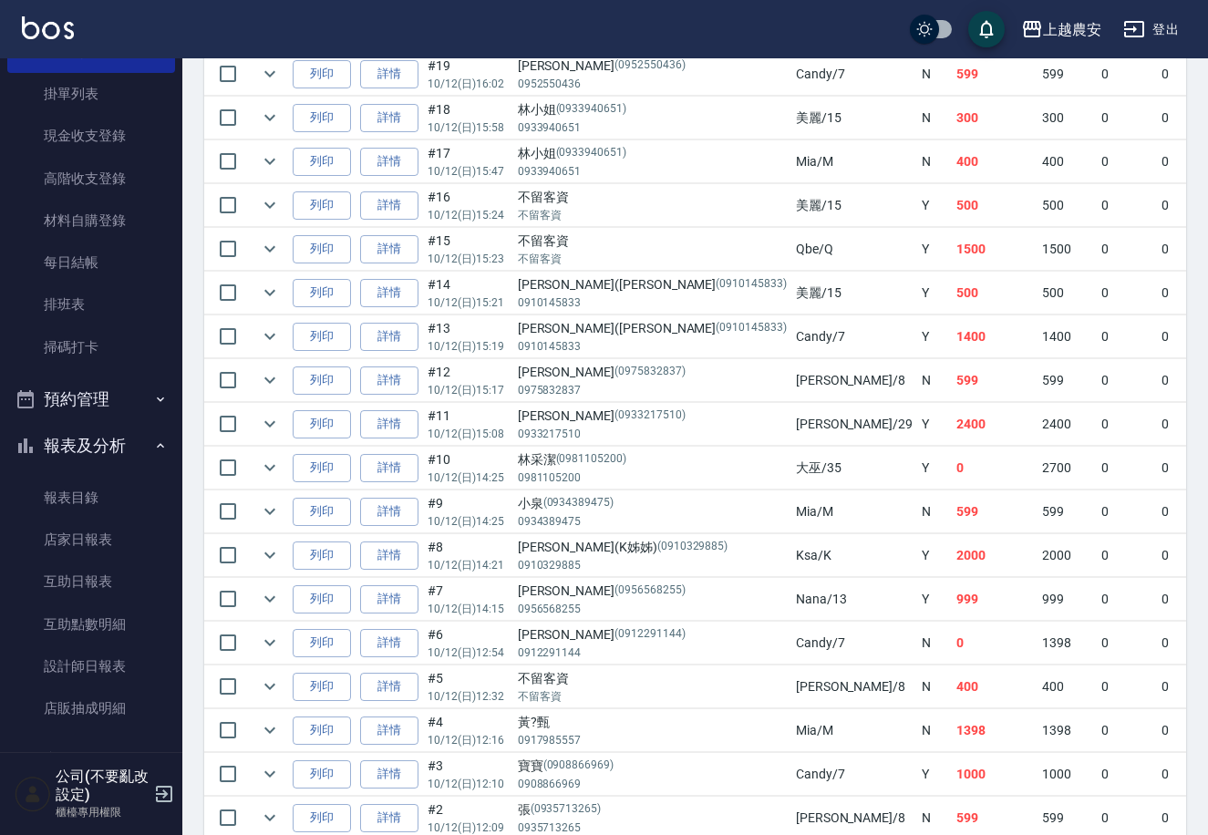
scroll to position [209, 0]
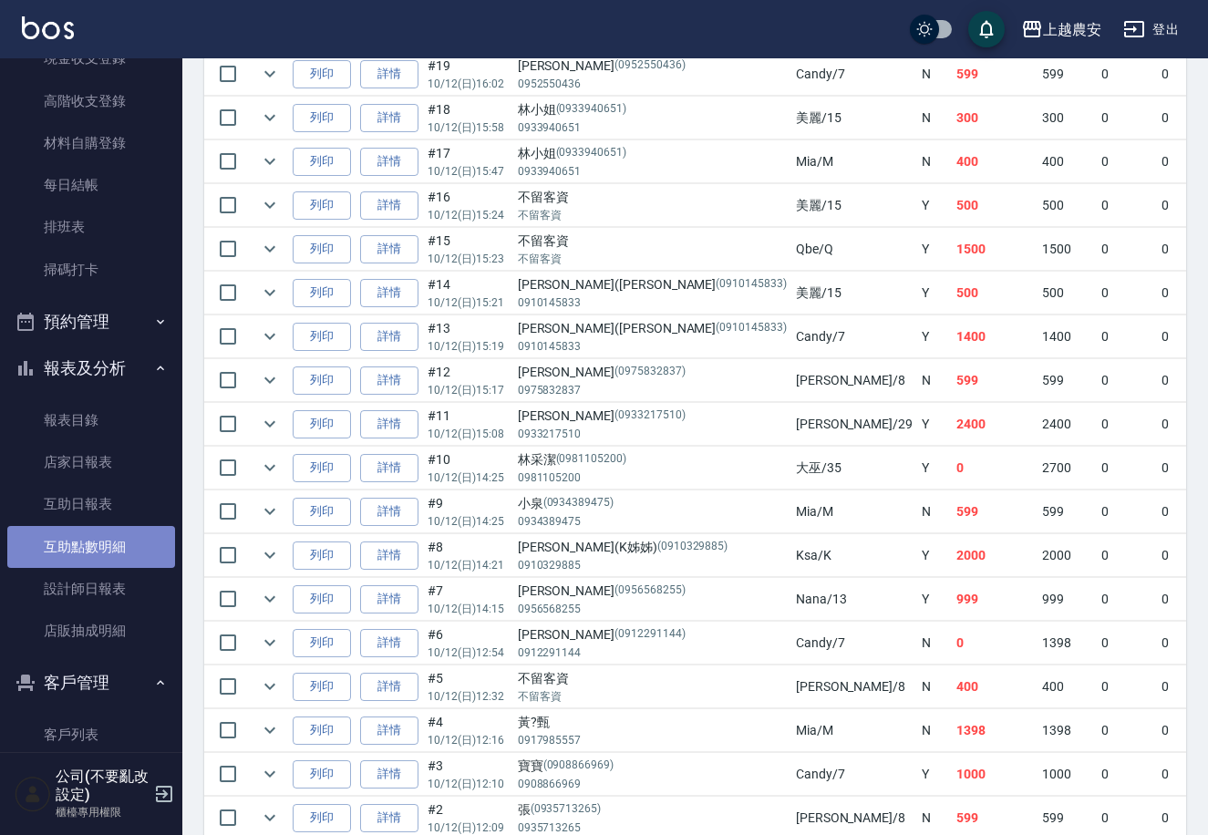
click at [128, 565] on link "互助點數明細" at bounding box center [91, 547] width 168 height 42
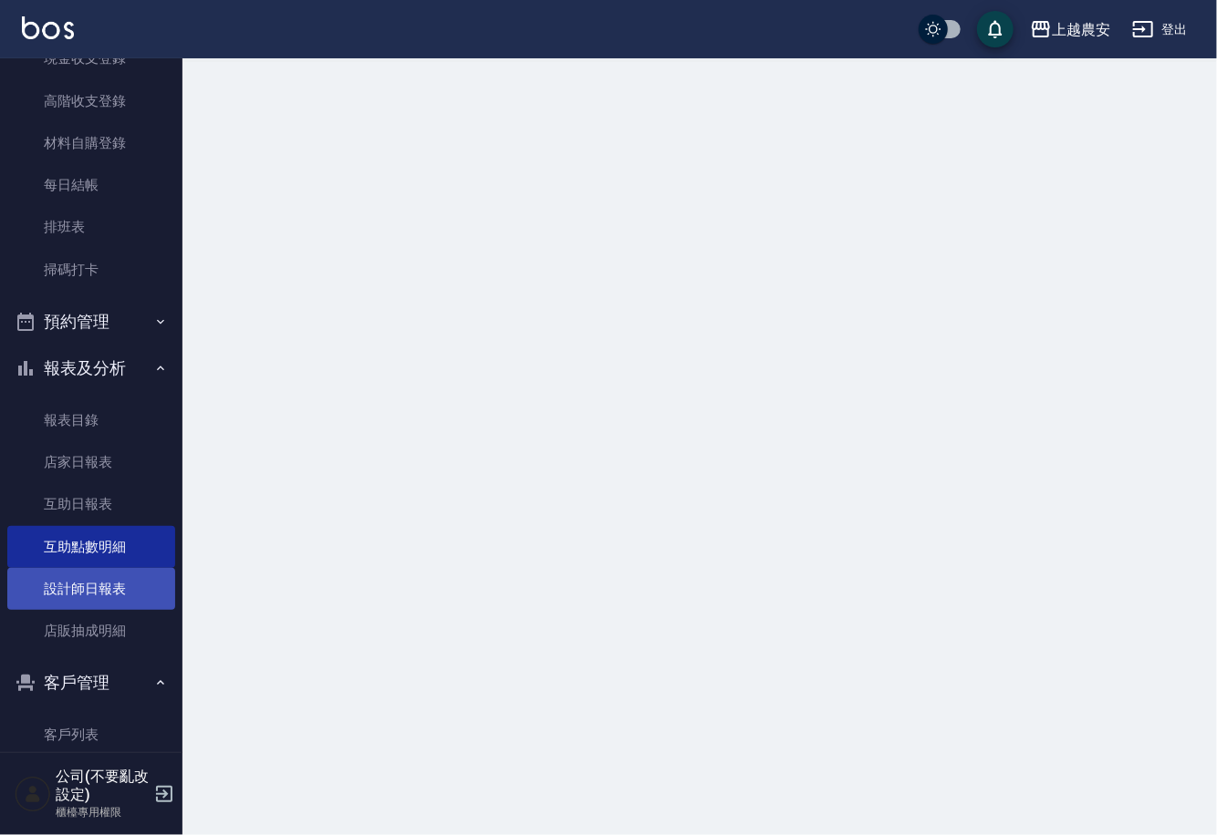
click at [95, 576] on link "設計師日報表" at bounding box center [91, 589] width 168 height 42
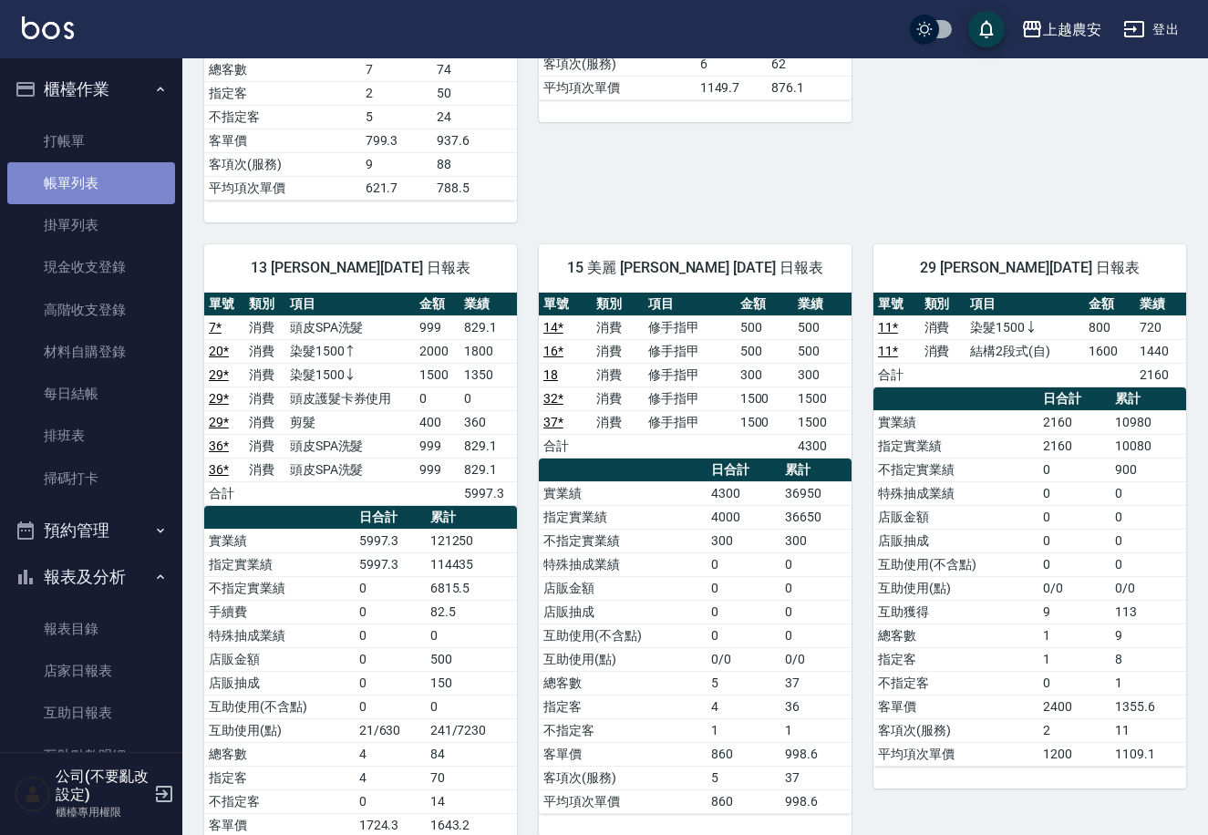
click at [127, 170] on link "帳單列表" at bounding box center [91, 183] width 168 height 42
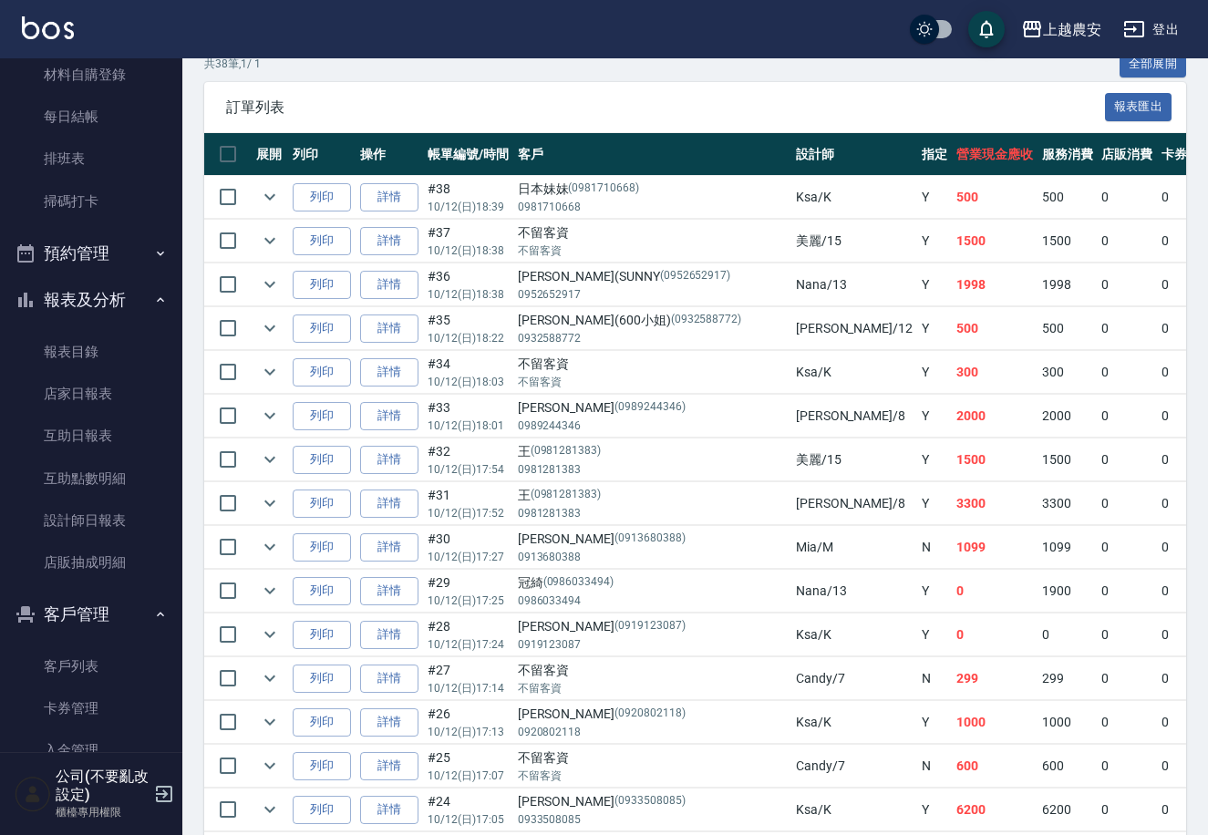
scroll to position [417, 0]
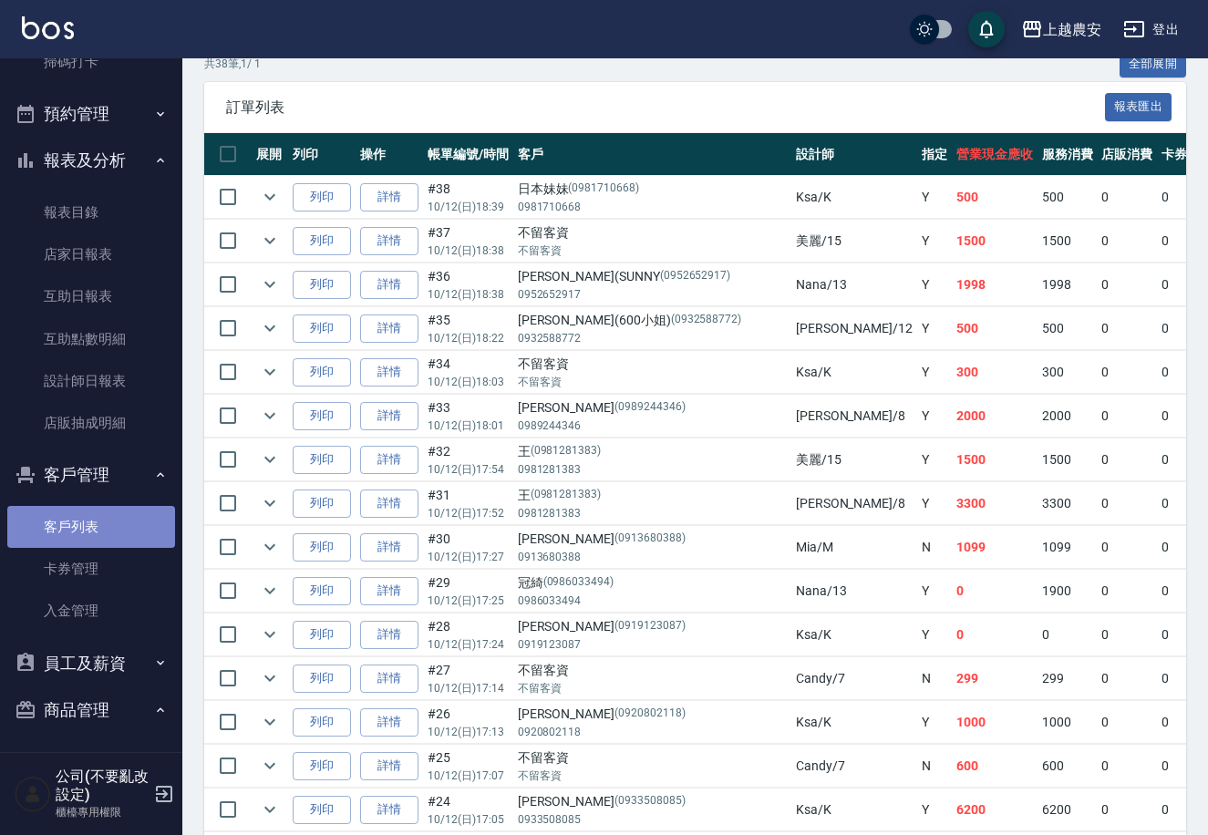
click at [135, 543] on link "客戶列表" at bounding box center [91, 527] width 168 height 42
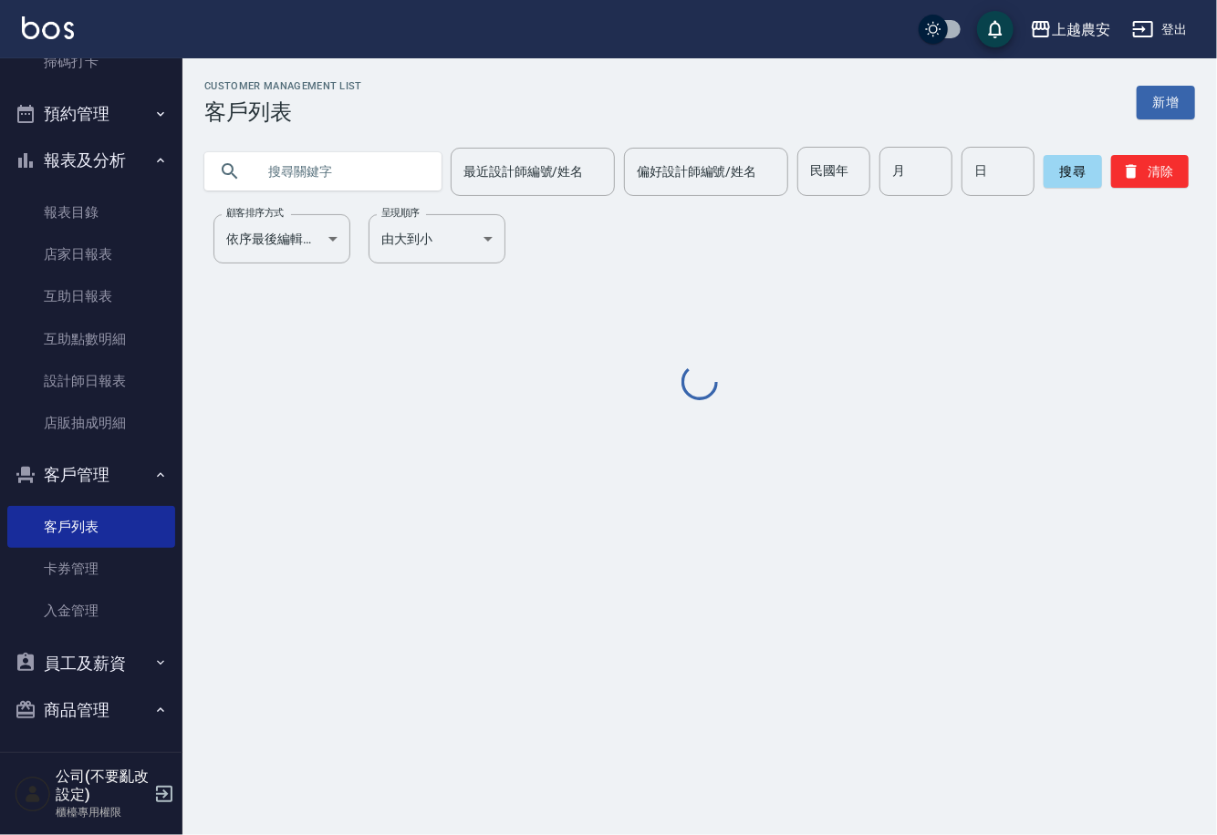
click at [285, 178] on input "text" at bounding box center [340, 171] width 171 height 49
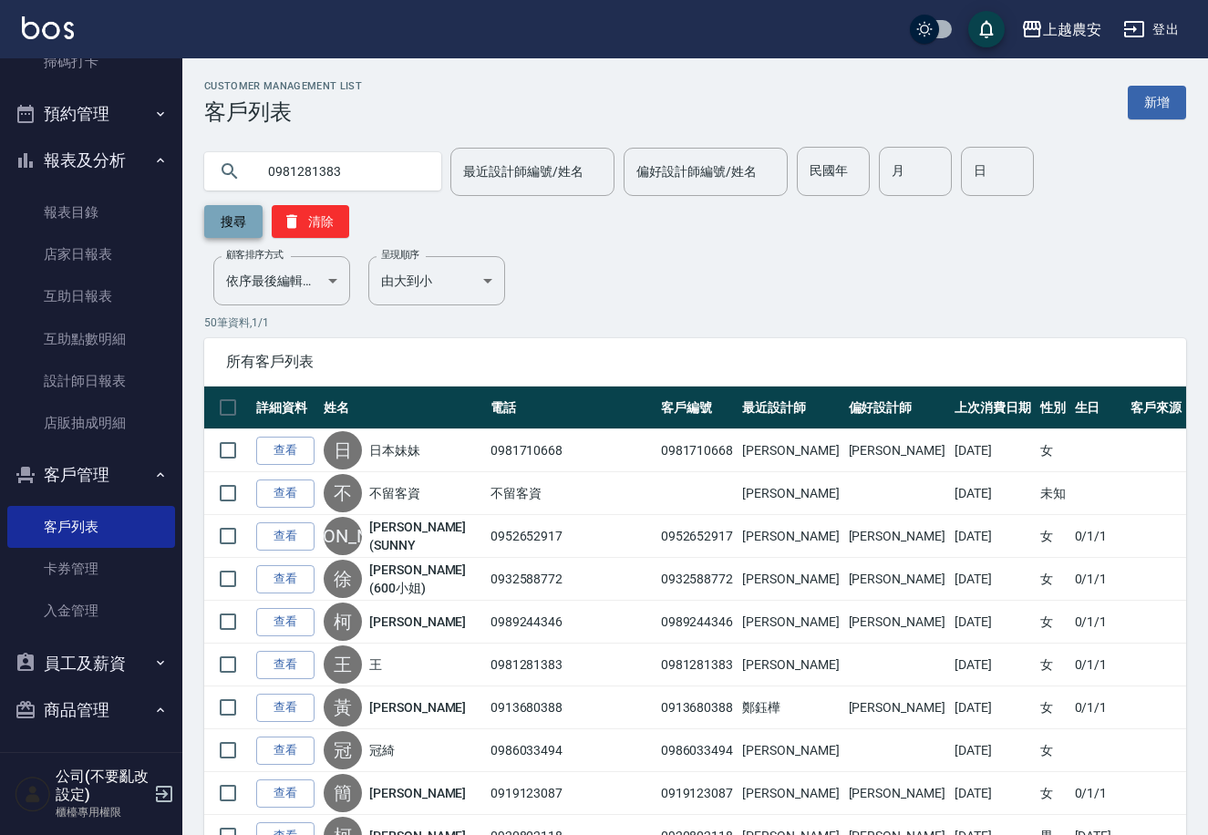
click at [263, 205] on button "搜尋" at bounding box center [233, 221] width 58 height 33
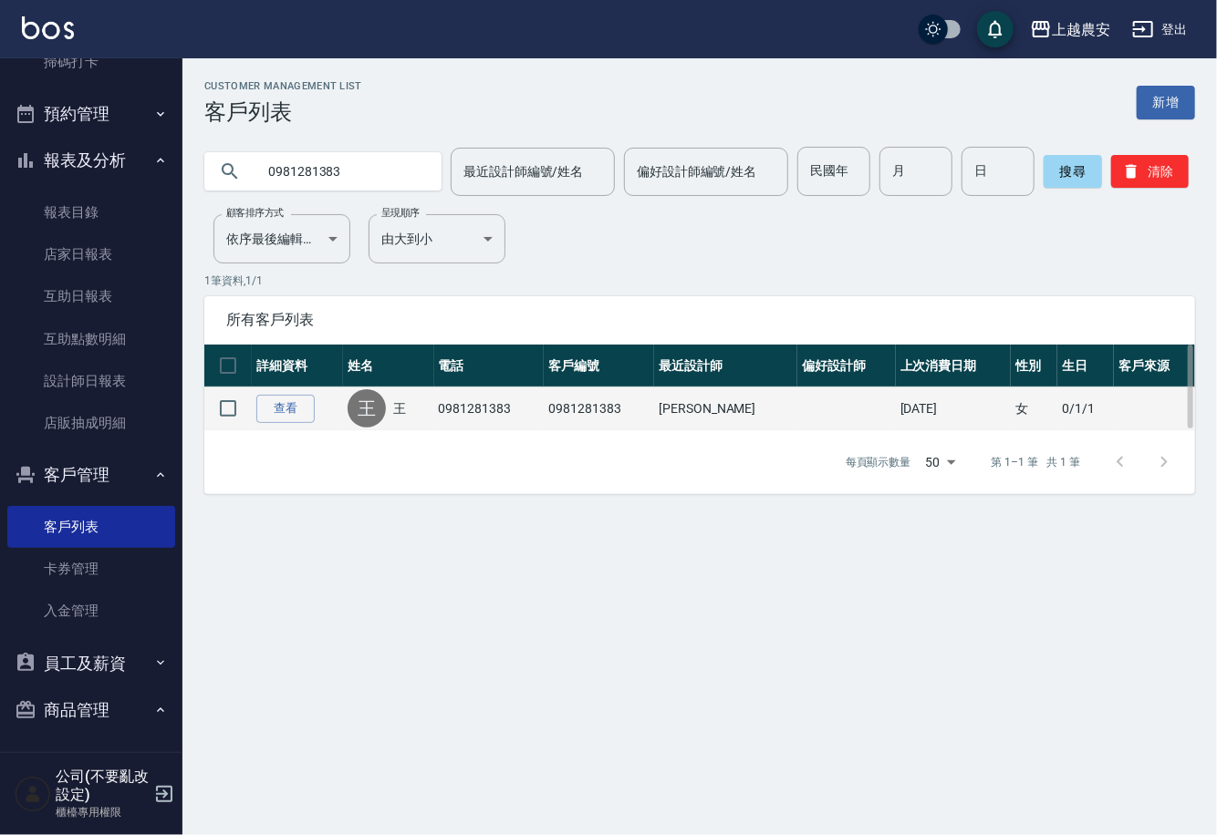
click at [430, 412] on div "王 王" at bounding box center [388, 408] width 82 height 38
click at [303, 407] on link "查看" at bounding box center [285, 409] width 58 height 28
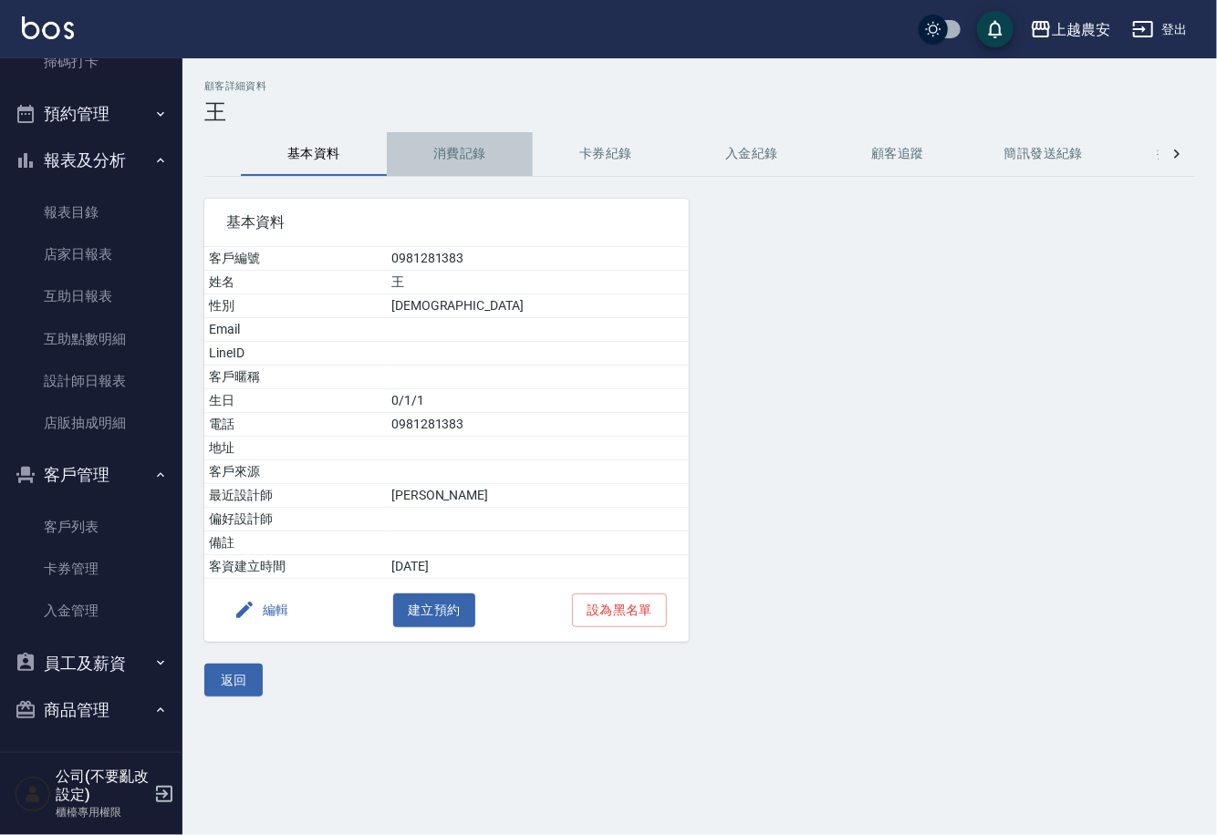
click at [493, 161] on button "消費記錄" at bounding box center [460, 154] width 146 height 44
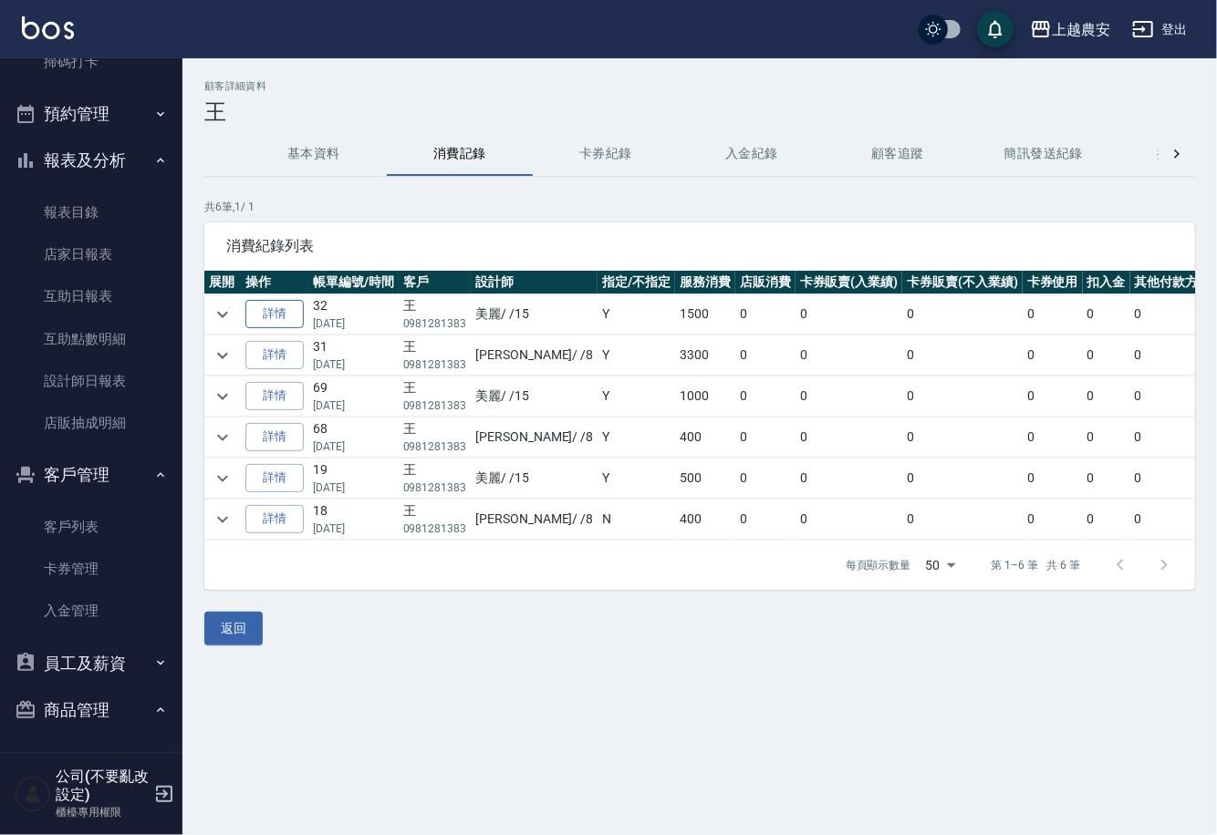
click at [256, 307] on link "詳情" at bounding box center [274, 314] width 58 height 28
click at [285, 353] on link "詳情" at bounding box center [274, 355] width 58 height 28
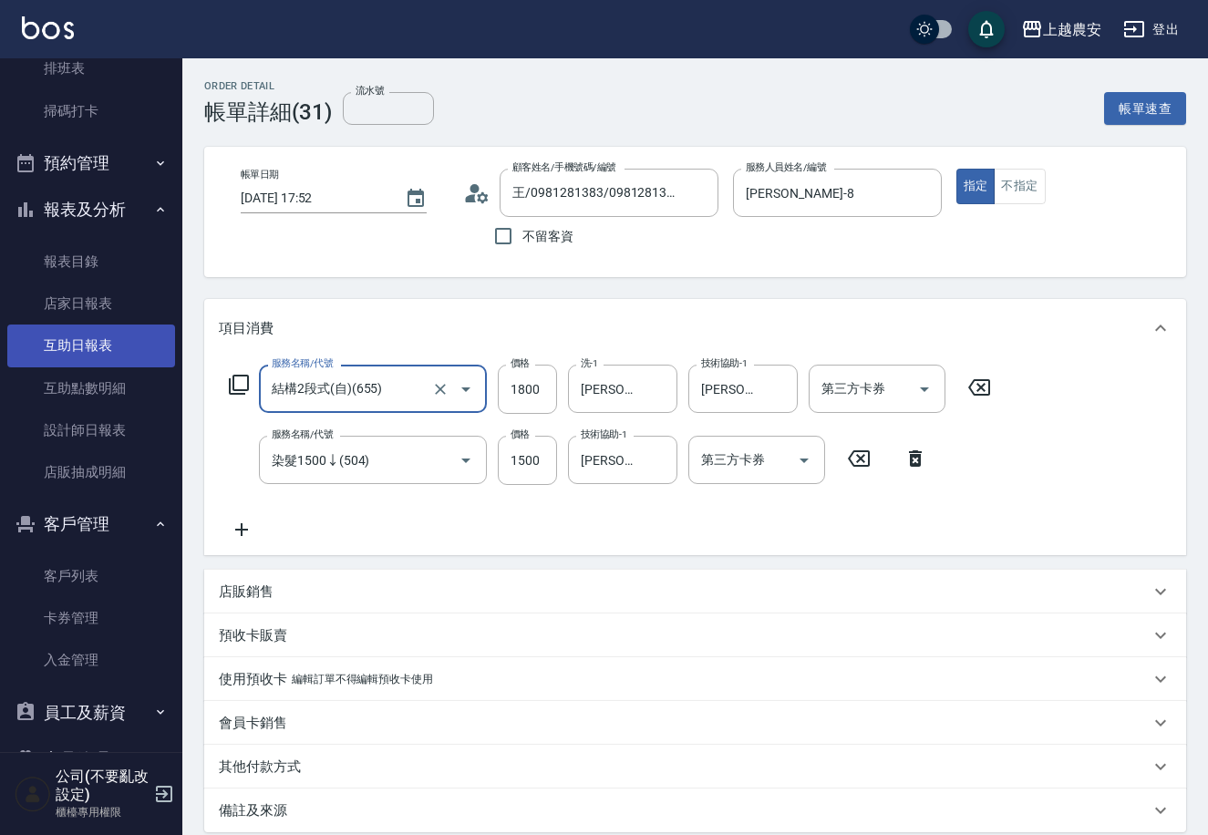
scroll to position [363, 0]
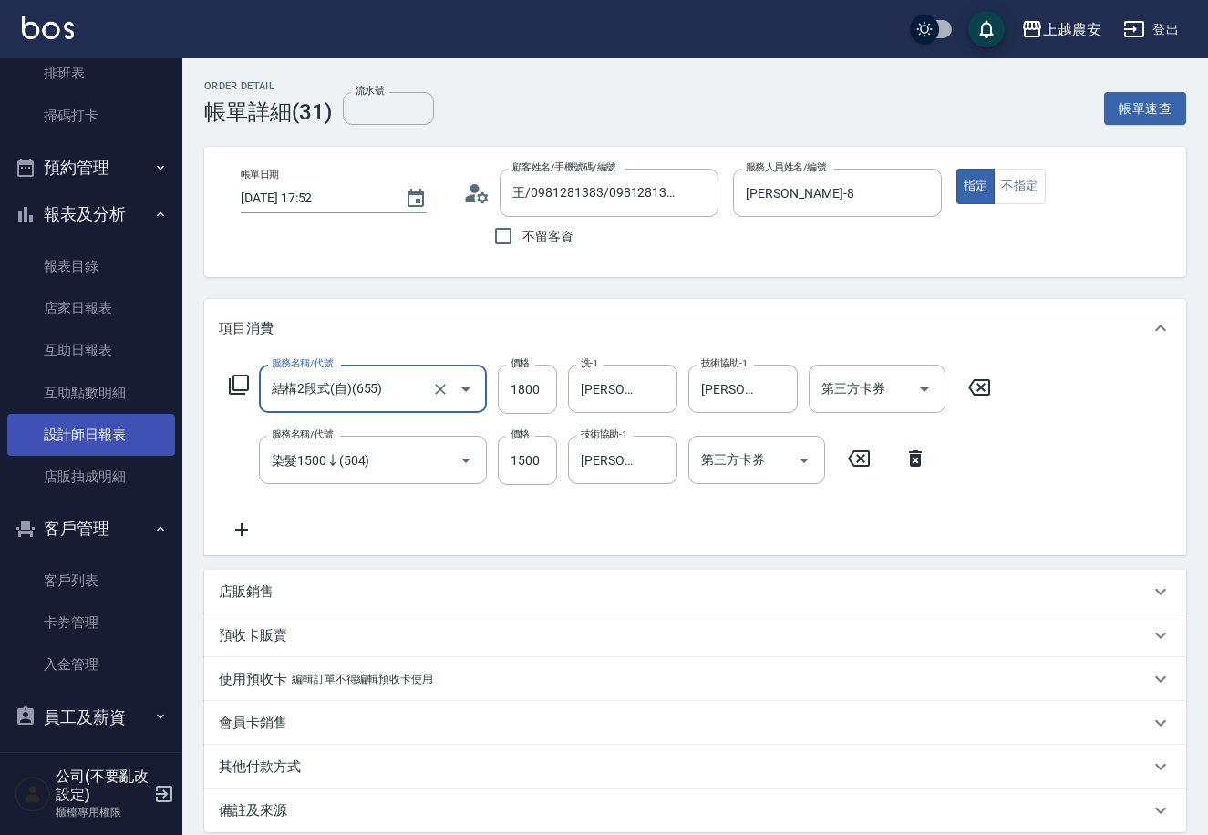
click at [126, 430] on link "設計師日報表" at bounding box center [91, 435] width 168 height 42
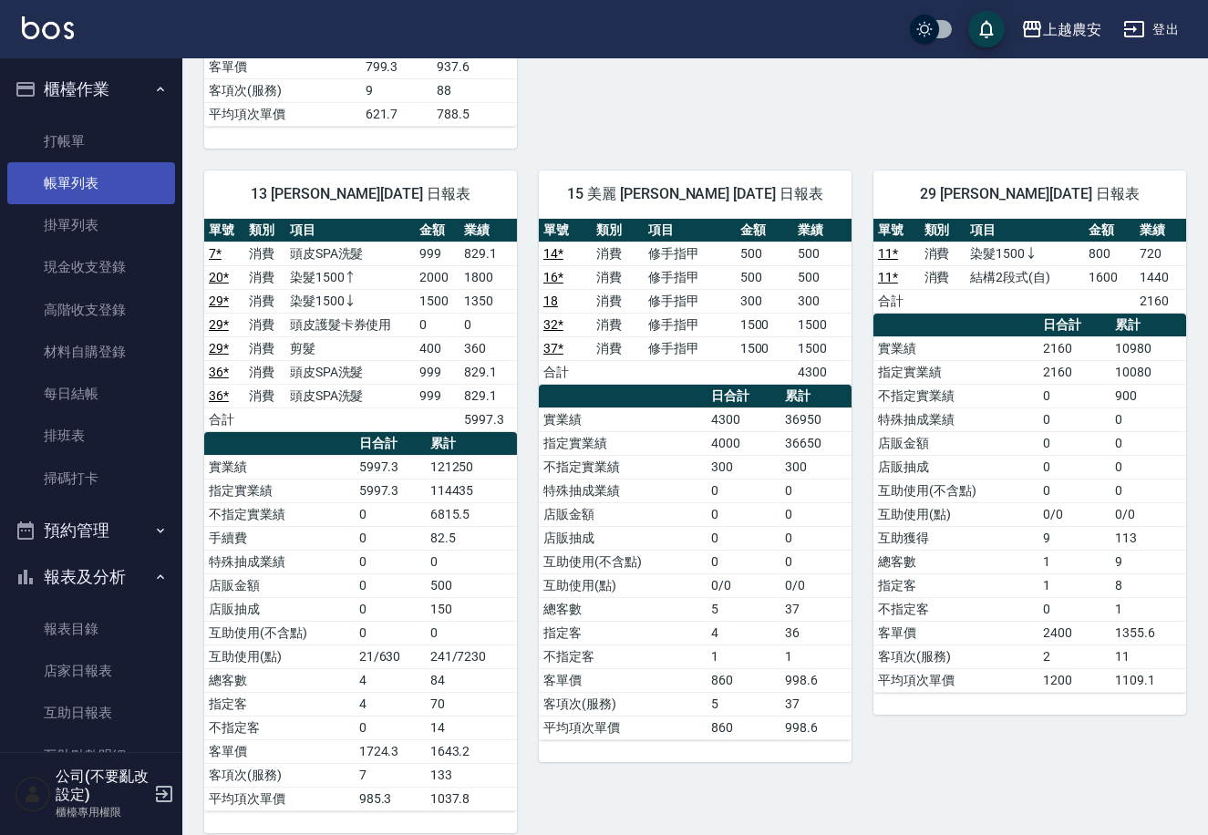
click at [109, 173] on link "帳單列表" at bounding box center [91, 183] width 168 height 42
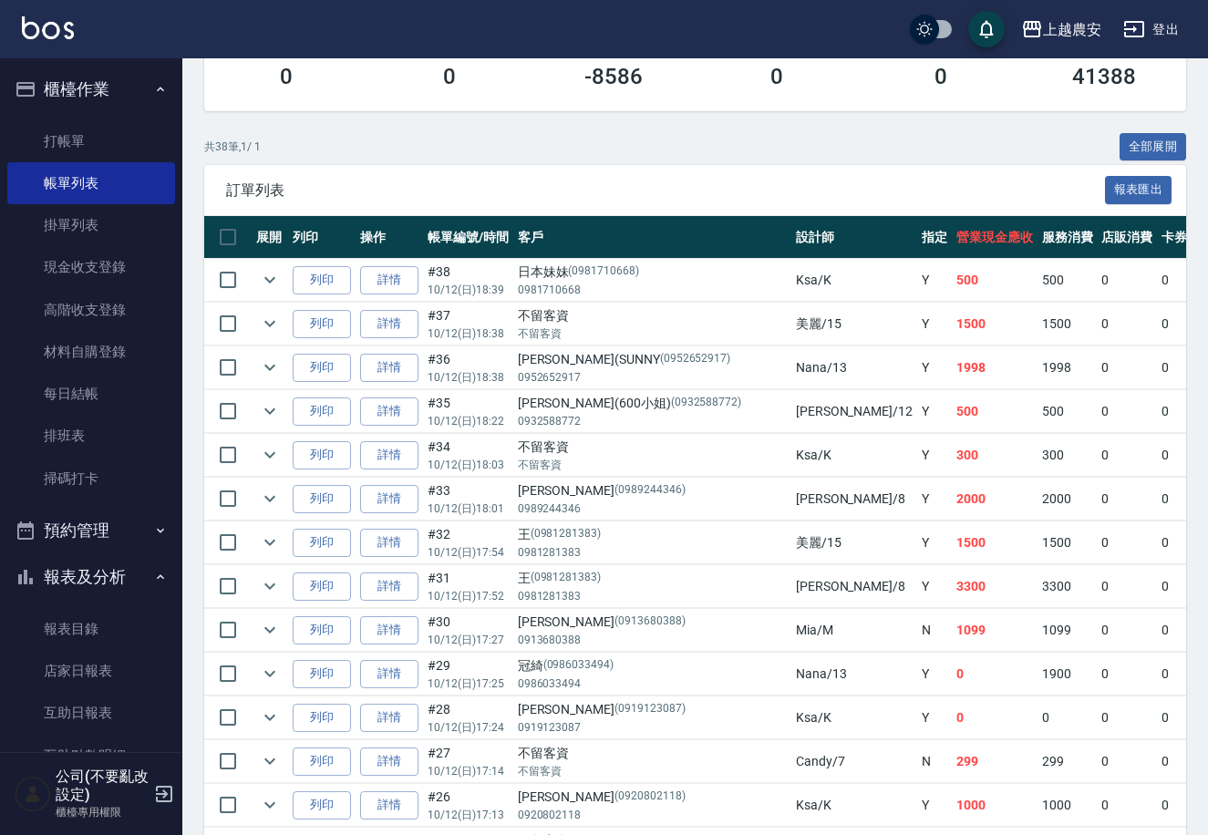
scroll to position [351, 0]
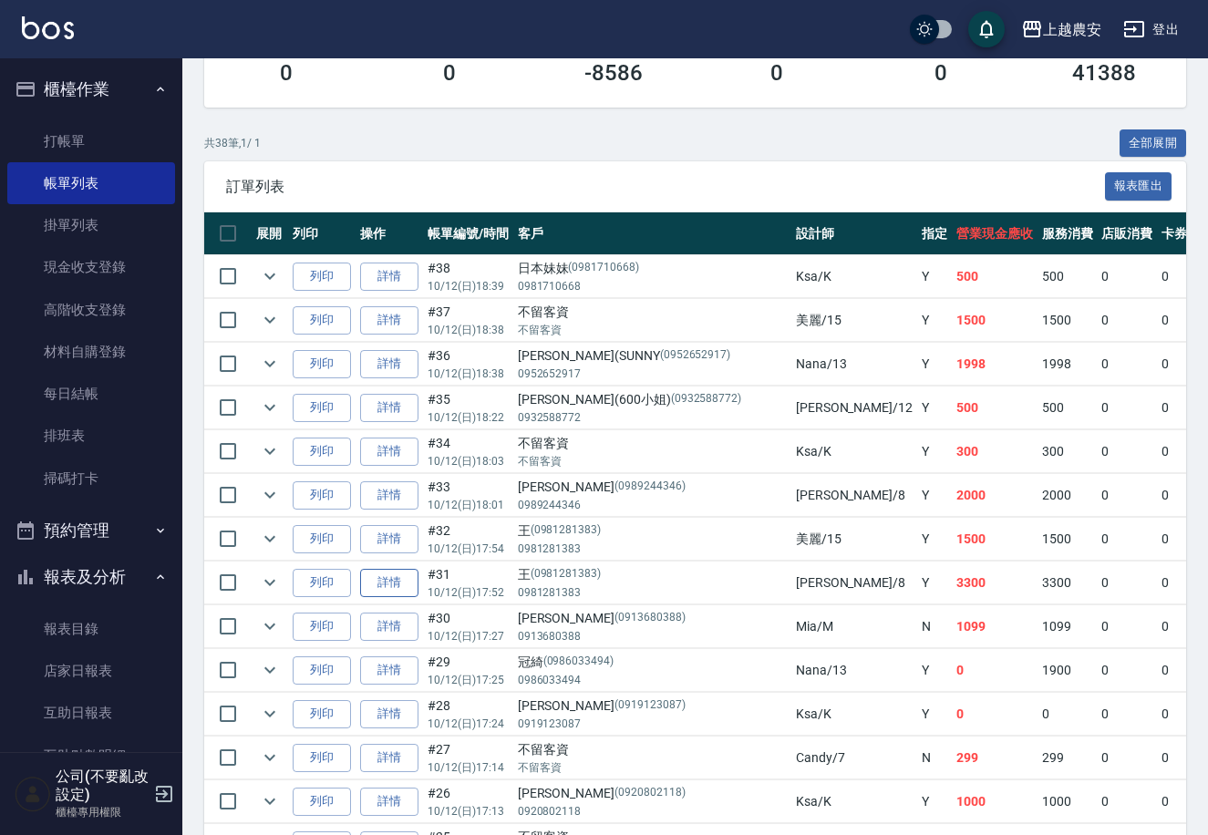
click at [380, 574] on link "詳情" at bounding box center [389, 583] width 58 height 28
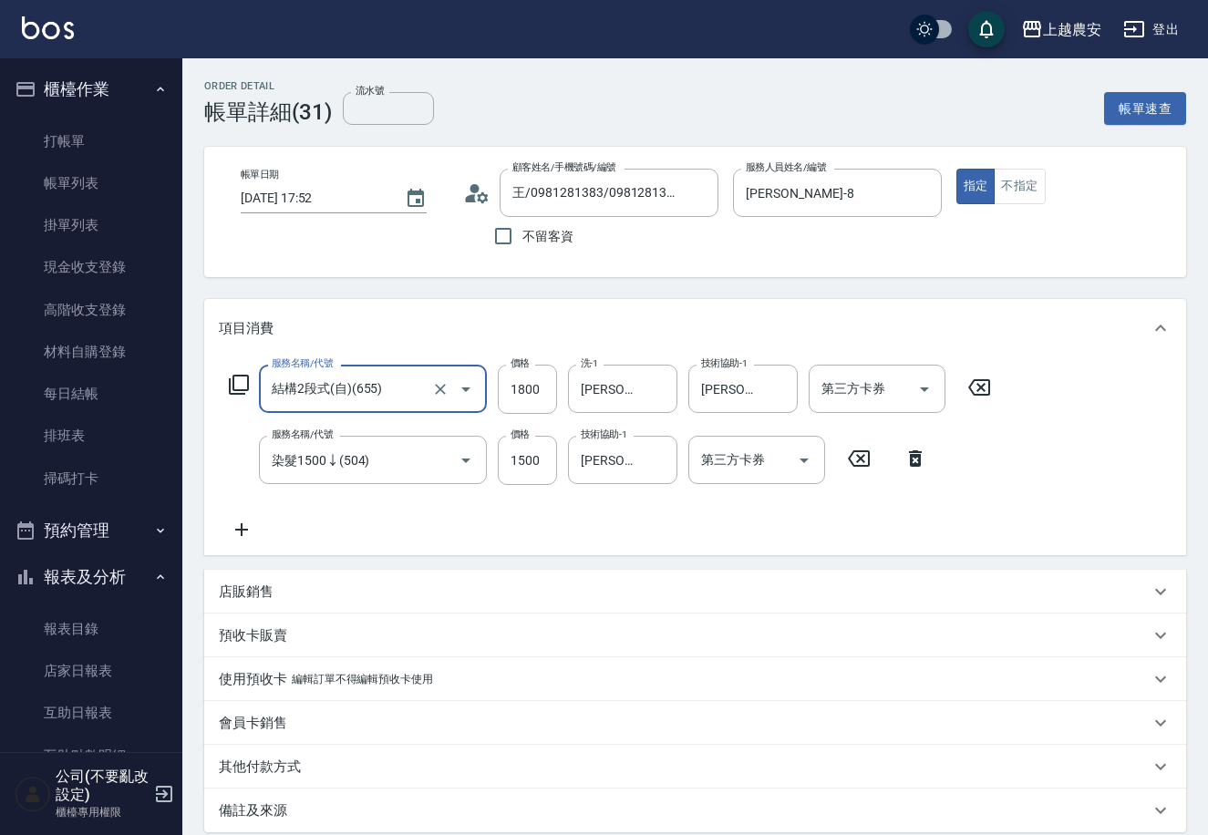
click at [970, 380] on icon at bounding box center [980, 388] width 46 height 22
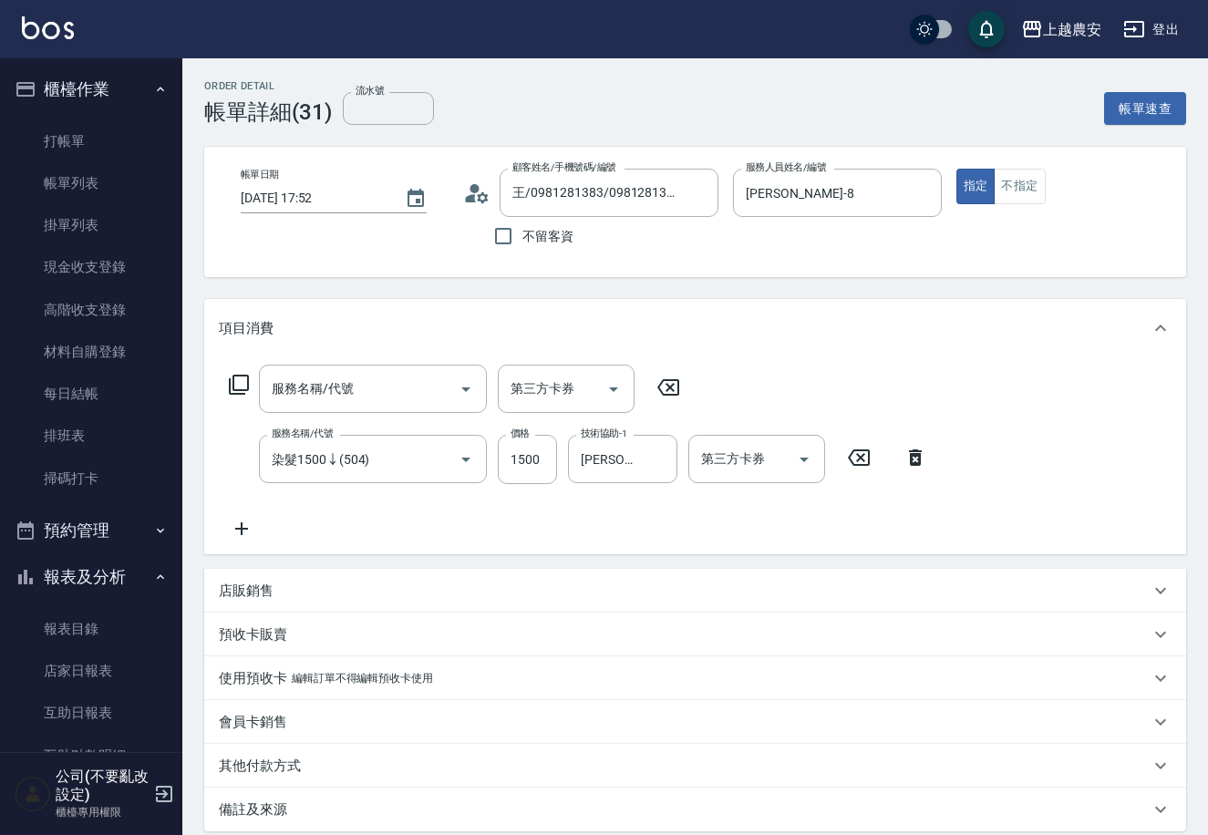
click at [670, 389] on icon at bounding box center [669, 387] width 22 height 16
click at [434, 456] on icon "Clear" at bounding box center [440, 460] width 18 height 18
click at [515, 460] on input "2000" at bounding box center [527, 459] width 59 height 49
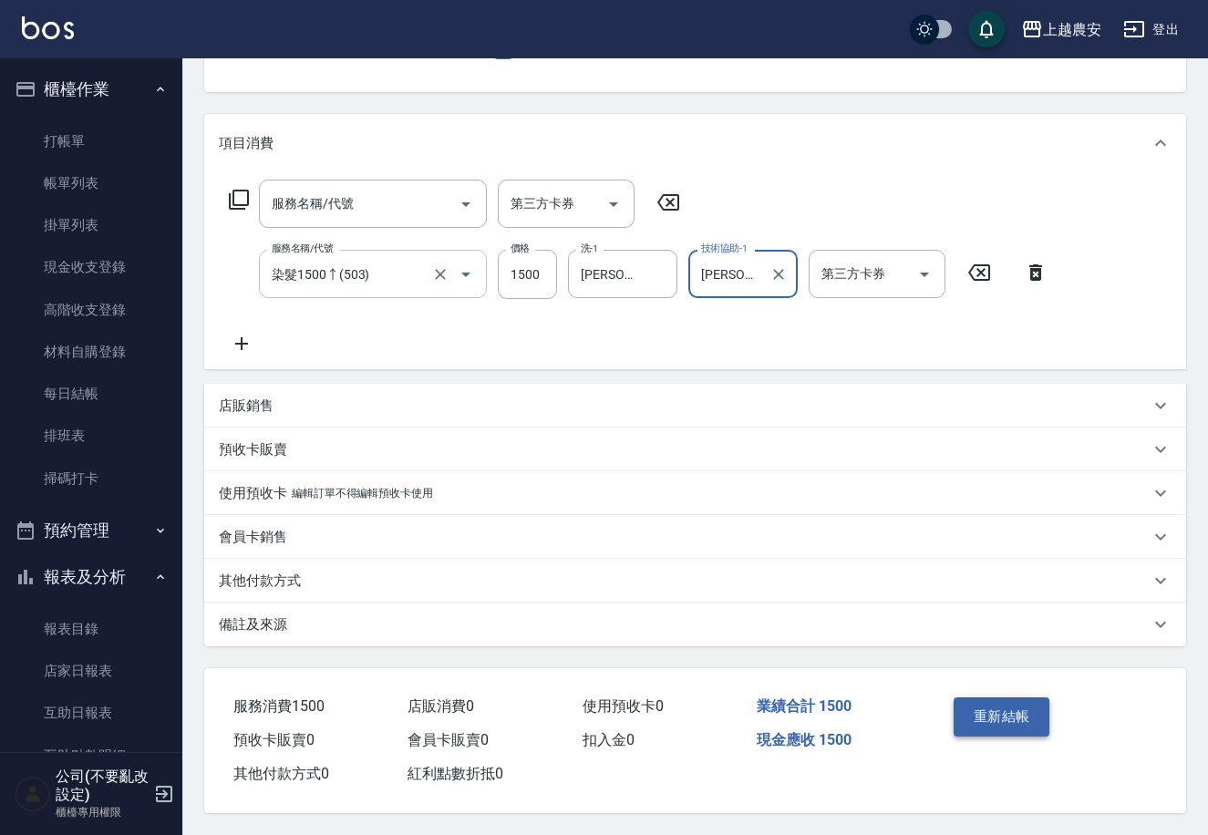
click at [1008, 708] on button "重新結帳" at bounding box center [1002, 717] width 97 height 38
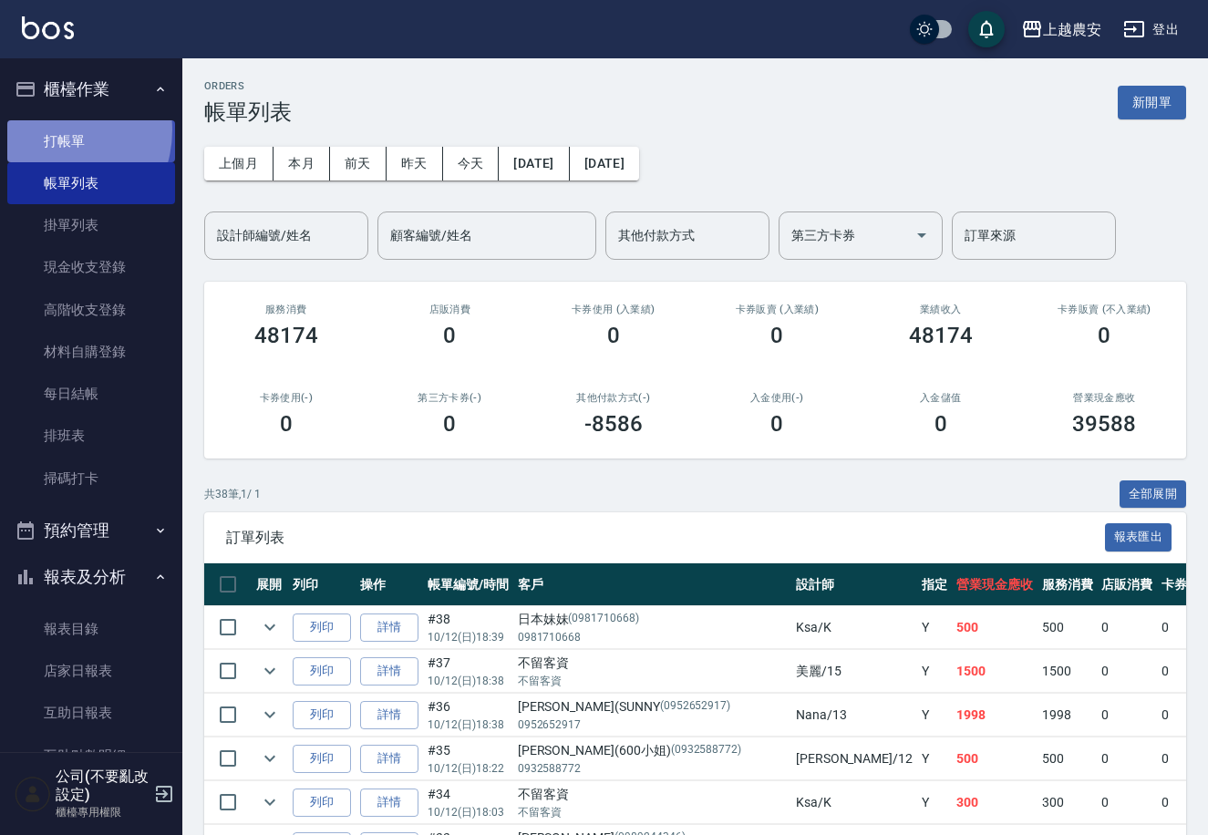
click at [48, 130] on link "打帳單" at bounding box center [91, 141] width 168 height 42
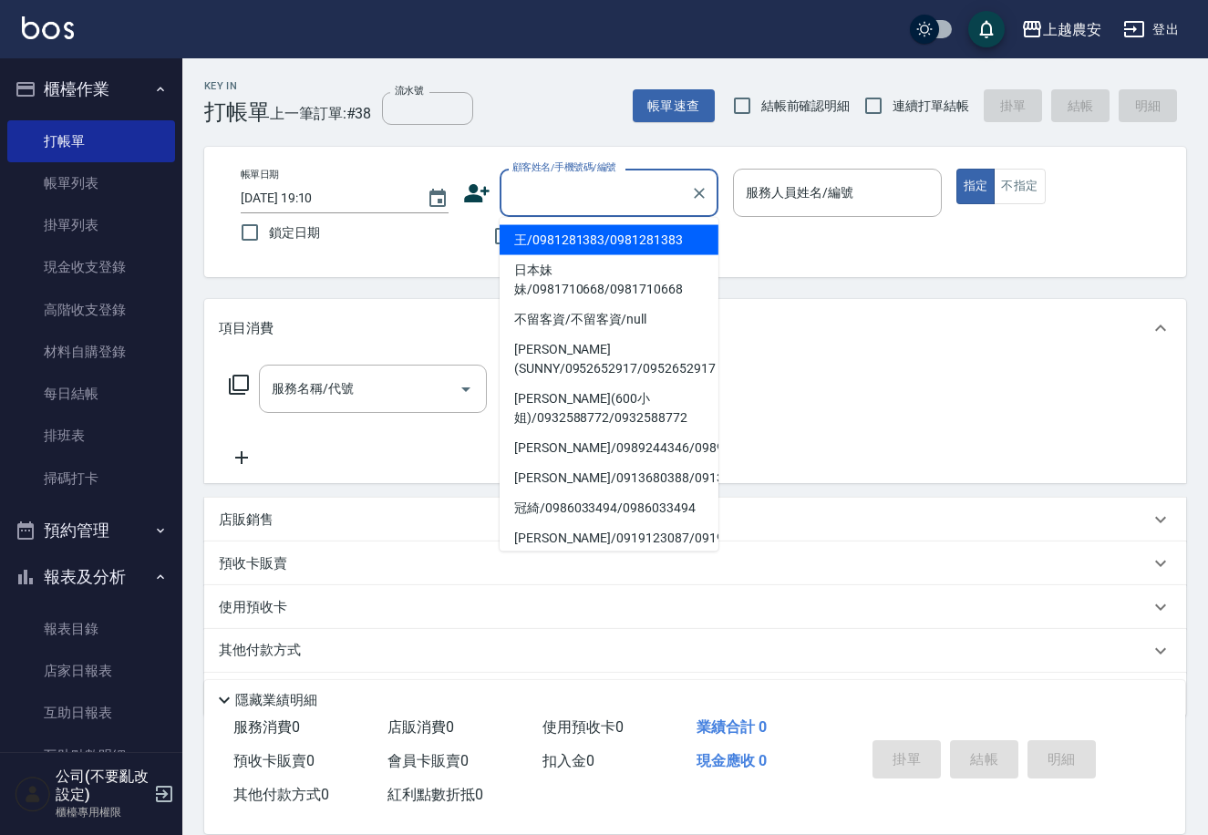
click at [535, 198] on input "顧客姓名/手機號碼/編號" at bounding box center [595, 193] width 175 height 32
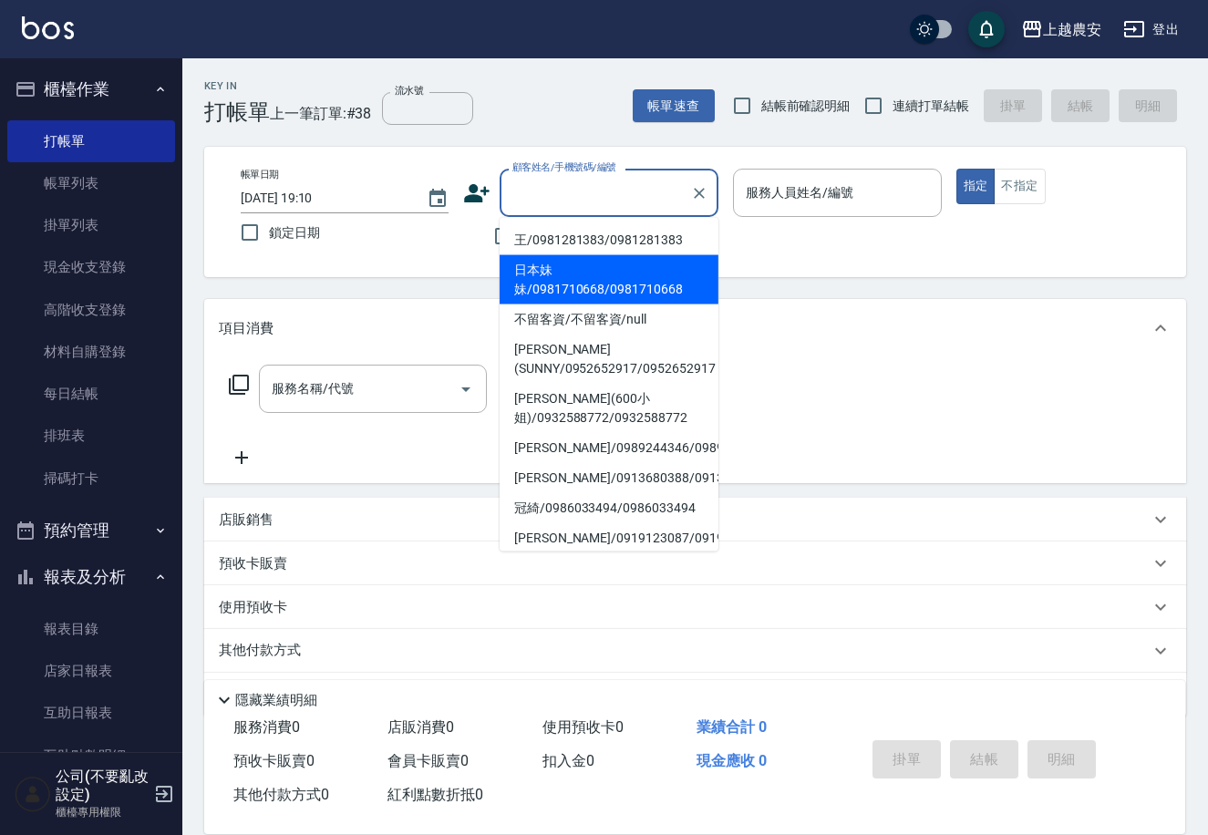
click at [424, 253] on div "帳單日期 [DATE] 19:10 鎖定日期 顧客姓名/手機號碼/編號 顧客姓名/手機號碼/編號 不留客資 服務人員姓名/編號 服務人員姓名/編號 指定 不指定" at bounding box center [695, 212] width 938 height 87
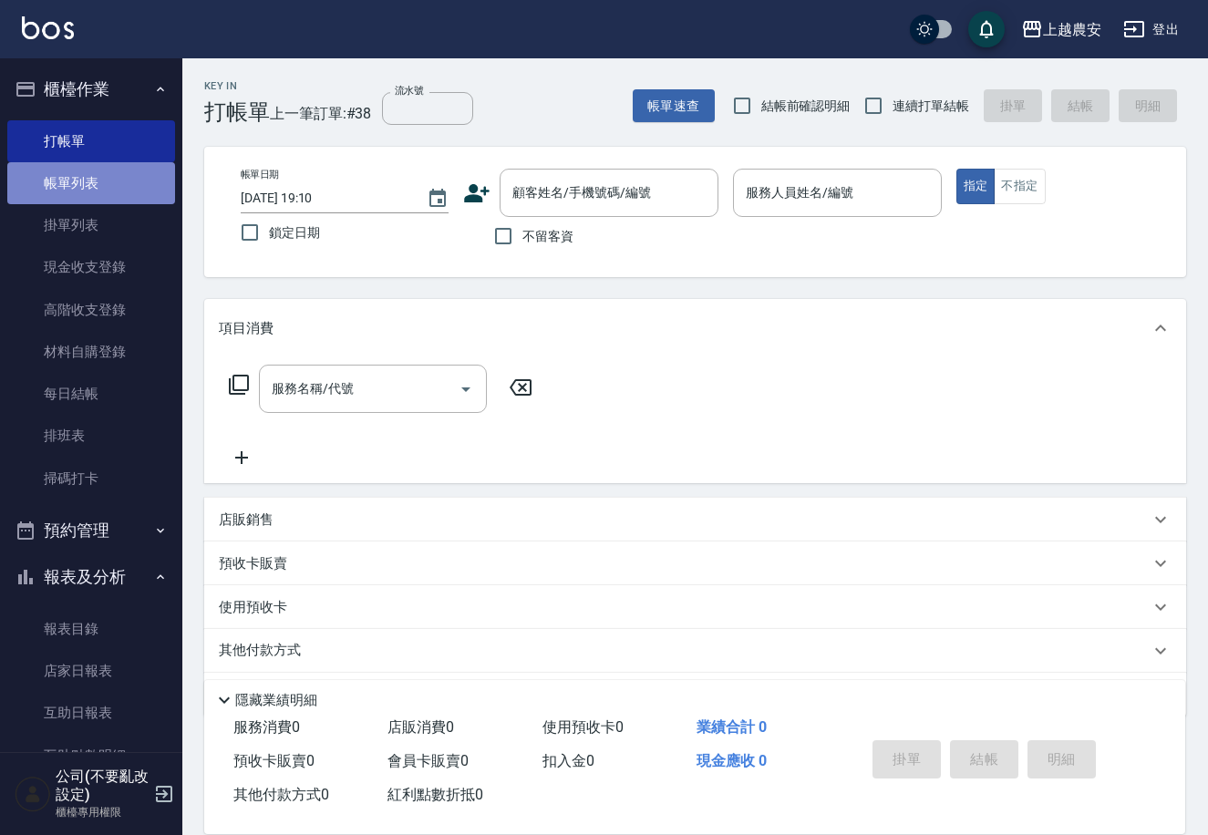
click at [130, 181] on link "帳單列表" at bounding box center [91, 183] width 168 height 42
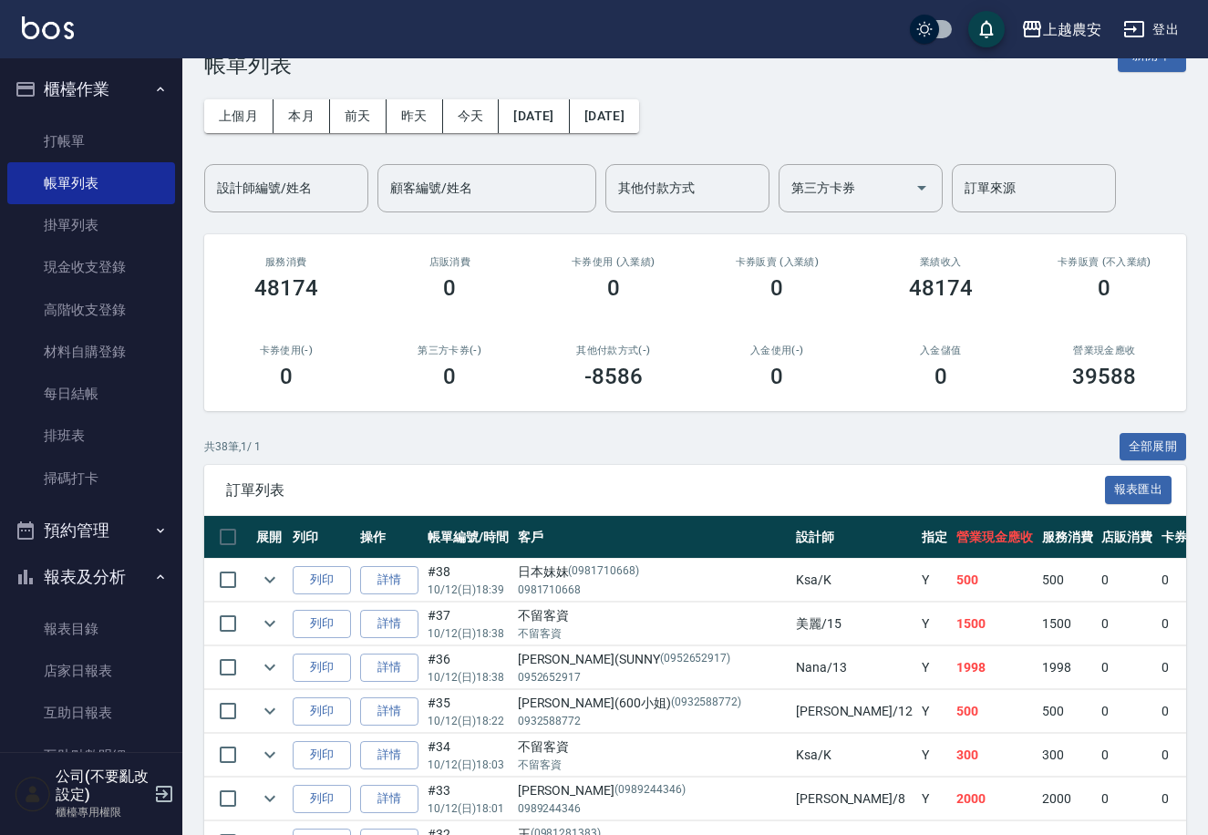
scroll to position [32, 0]
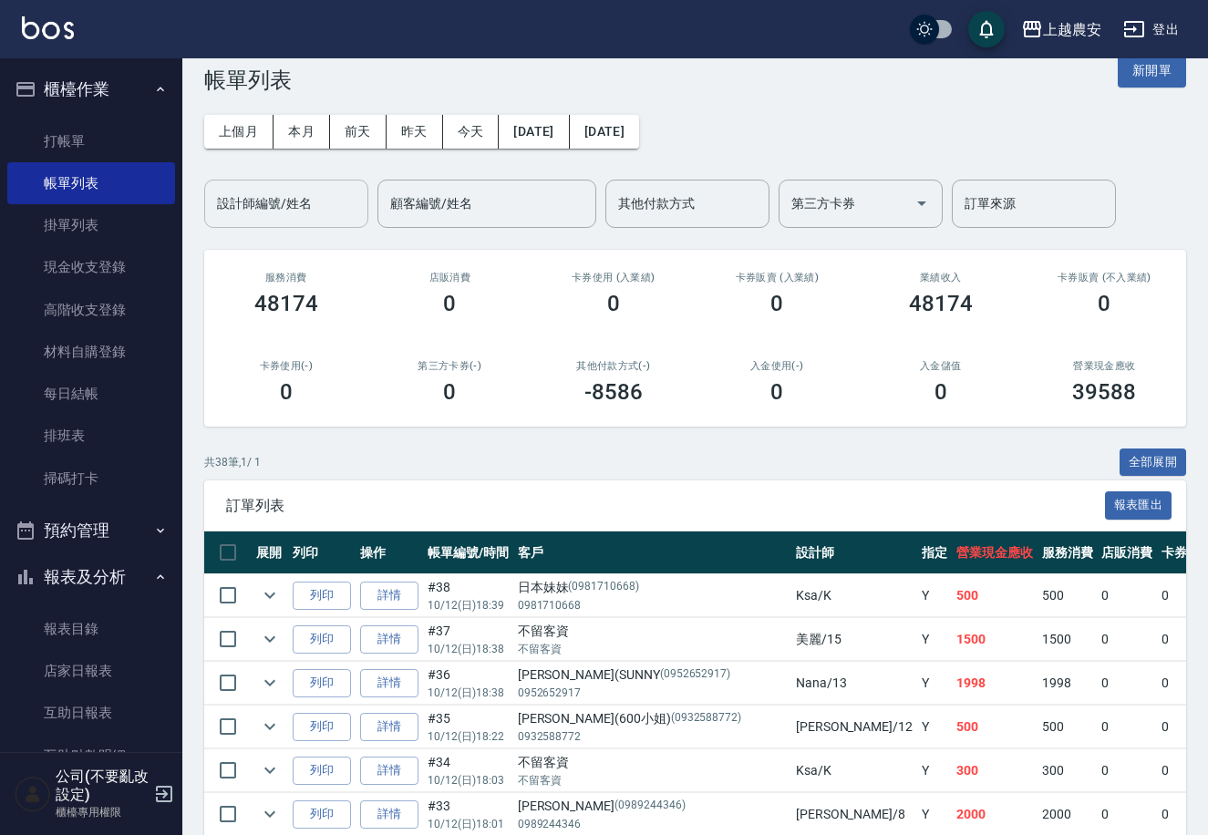
click at [311, 210] on input "設計師編號/姓名" at bounding box center [286, 204] width 148 height 32
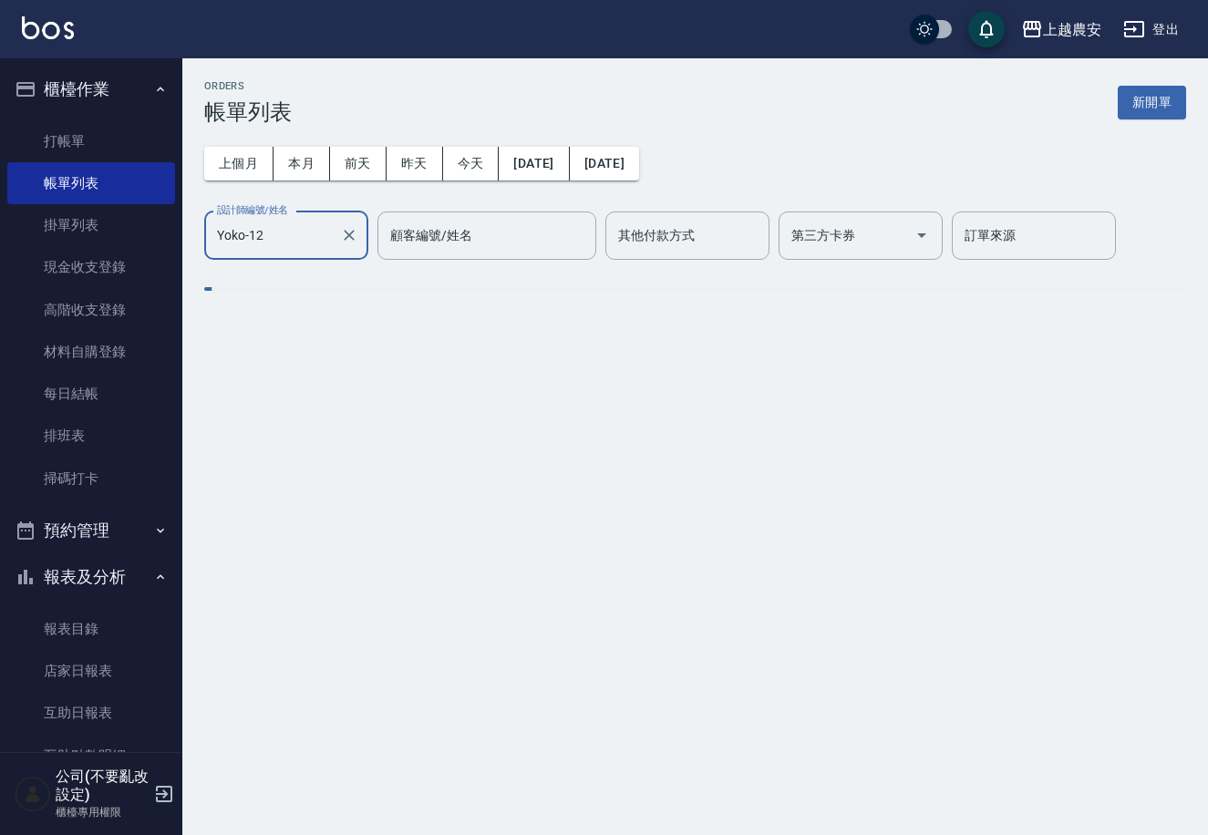
scroll to position [0, 0]
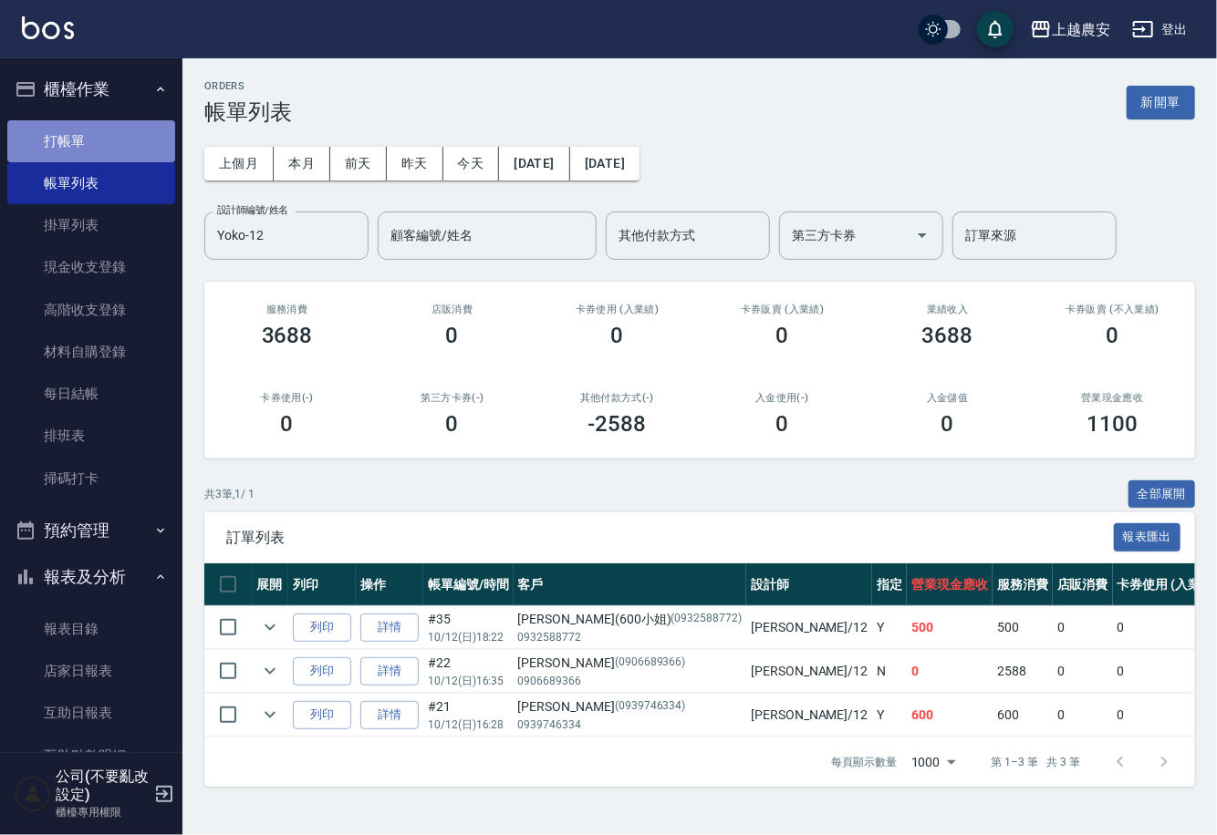
click at [127, 142] on link "打帳單" at bounding box center [91, 141] width 168 height 42
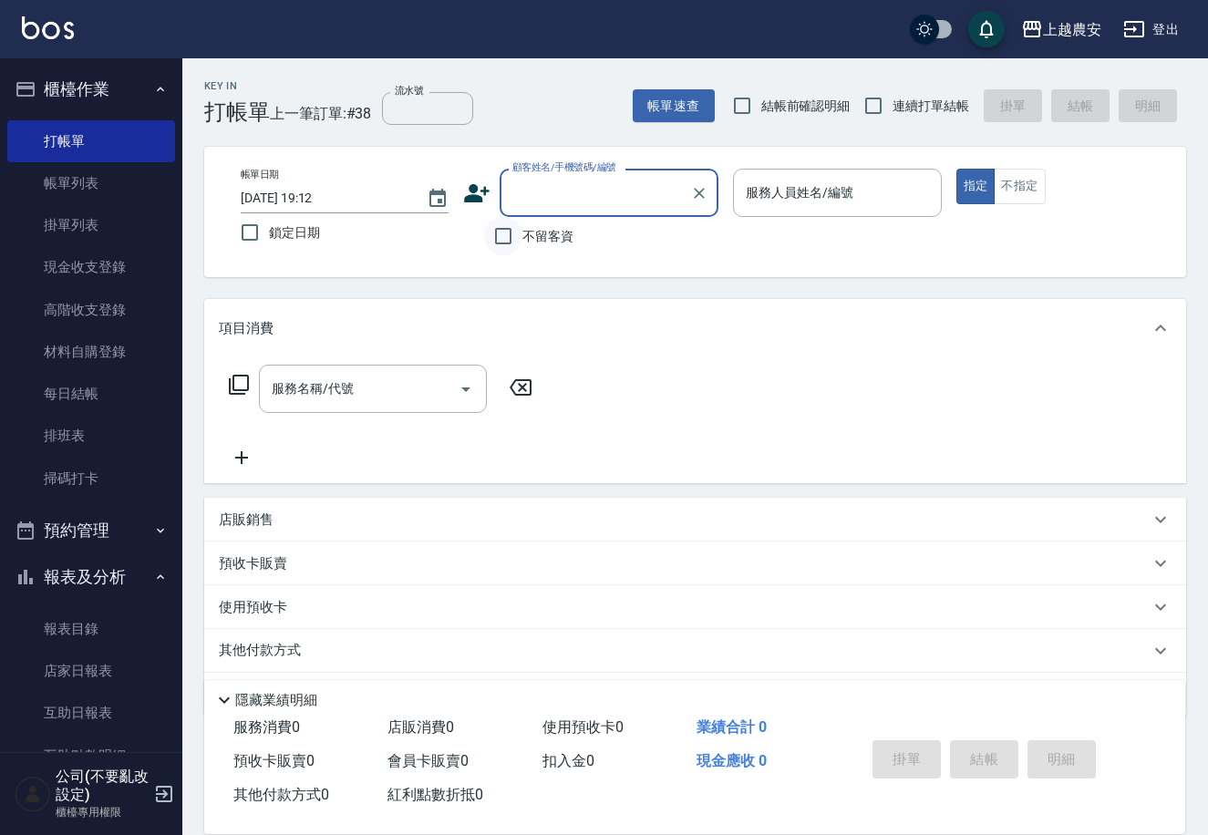
click at [503, 222] on input "不留客資" at bounding box center [503, 236] width 38 height 38
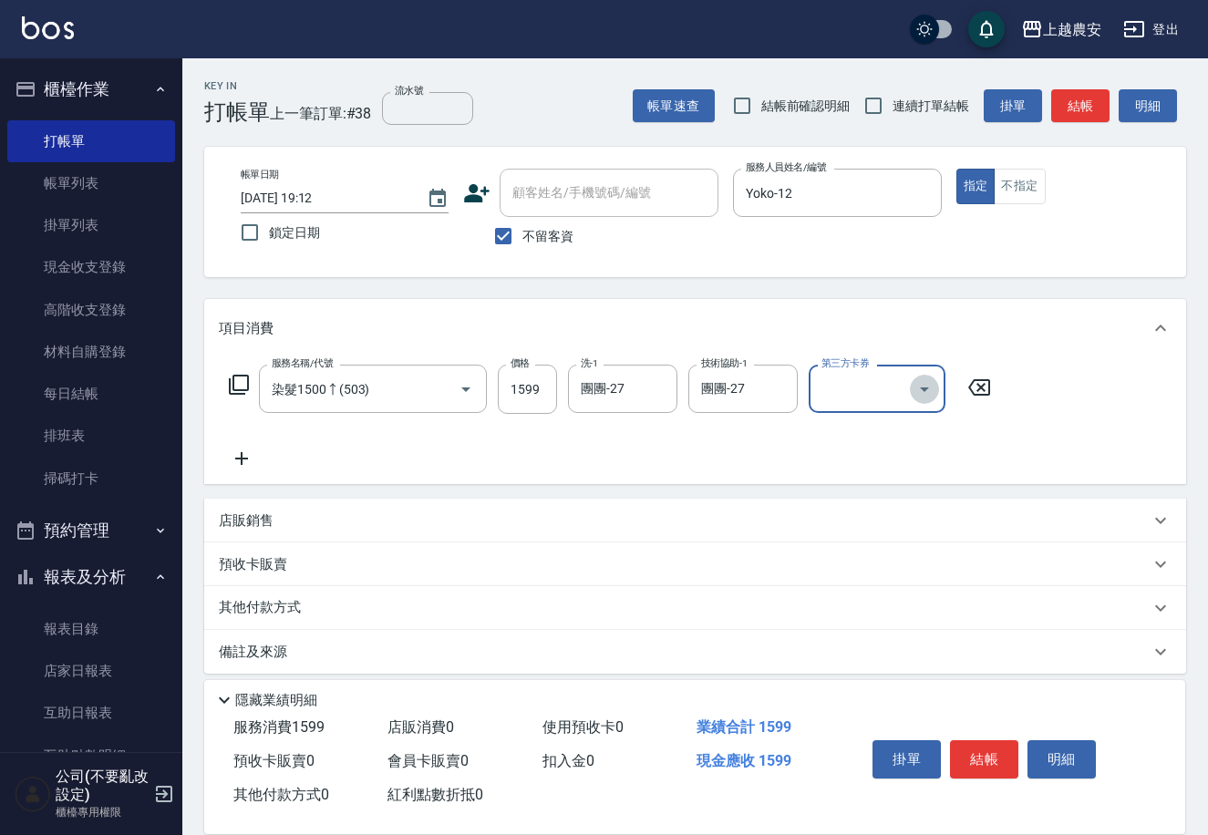
click at [917, 399] on icon "Open" at bounding box center [925, 389] width 22 height 22
click at [897, 536] on span "GOMAJI" at bounding box center [876, 526] width 137 height 30
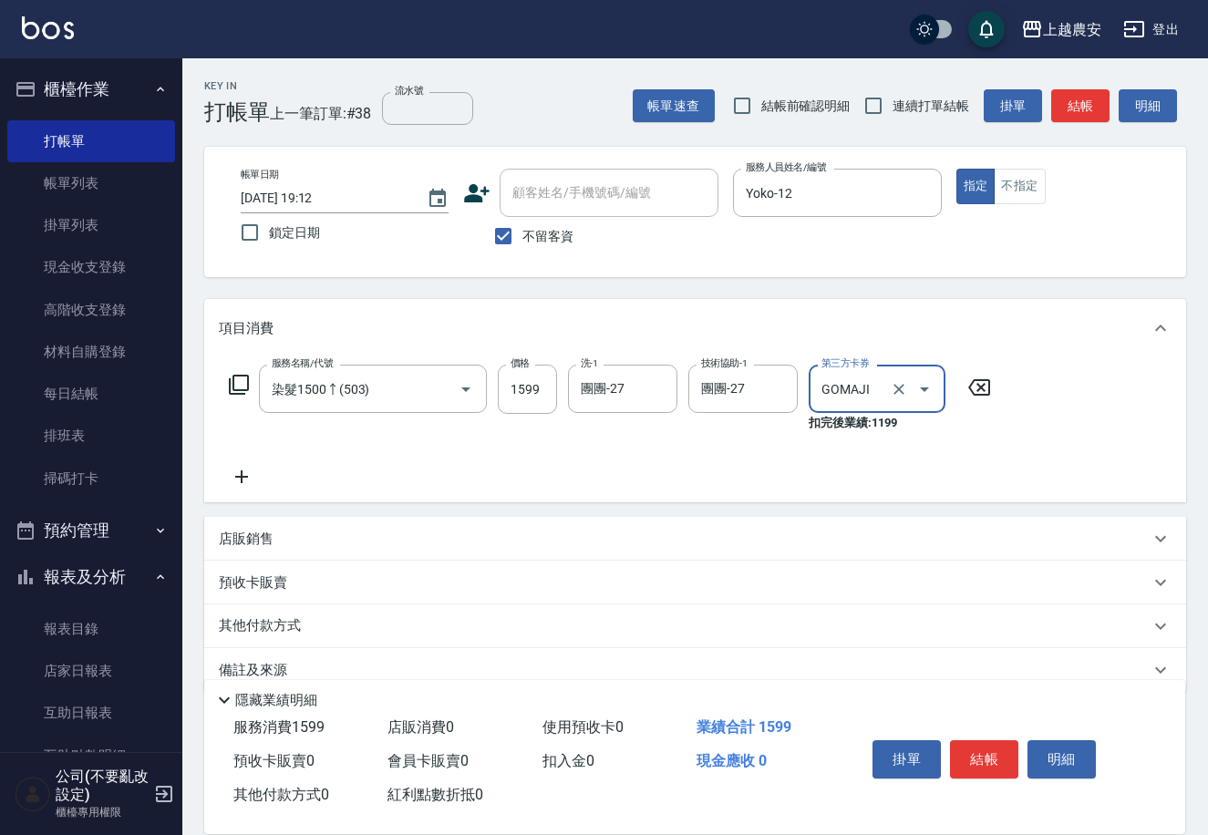
scroll to position [28, 0]
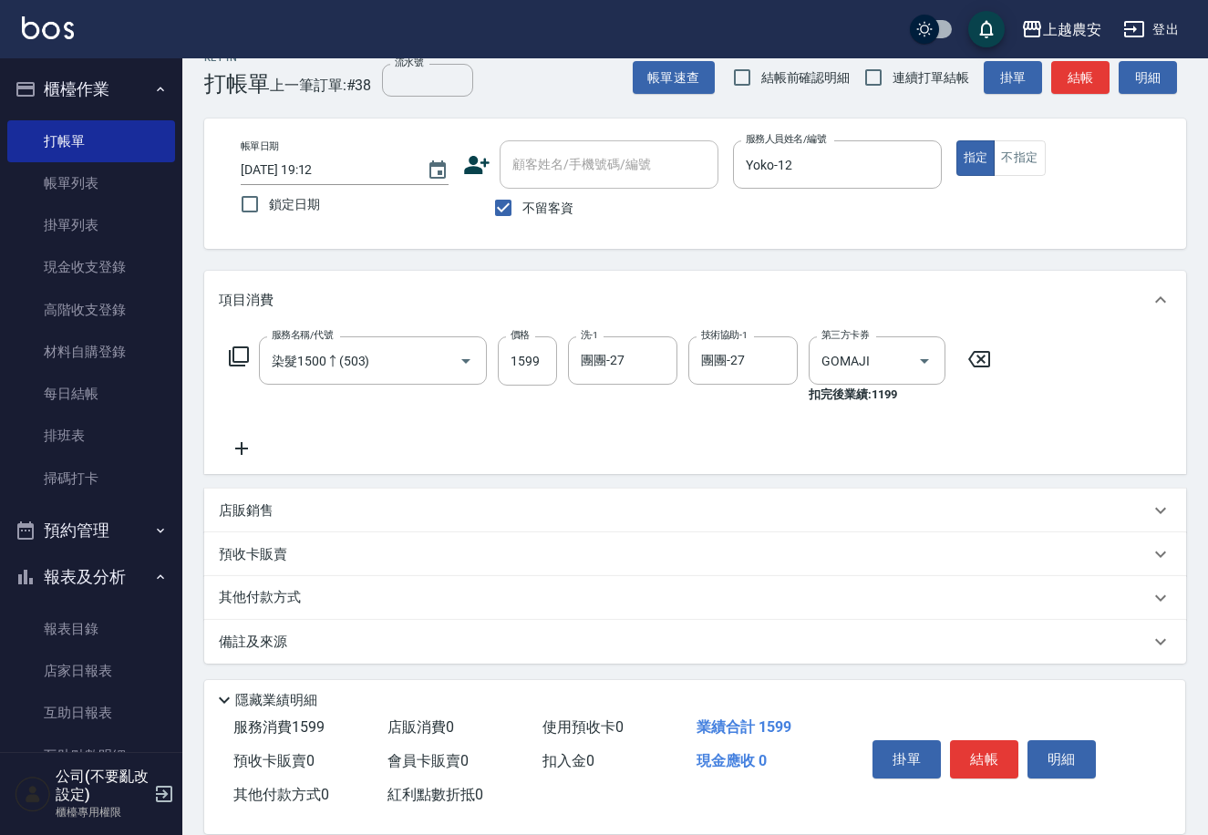
click at [461, 589] on div "其他付款方式" at bounding box center [684, 598] width 931 height 20
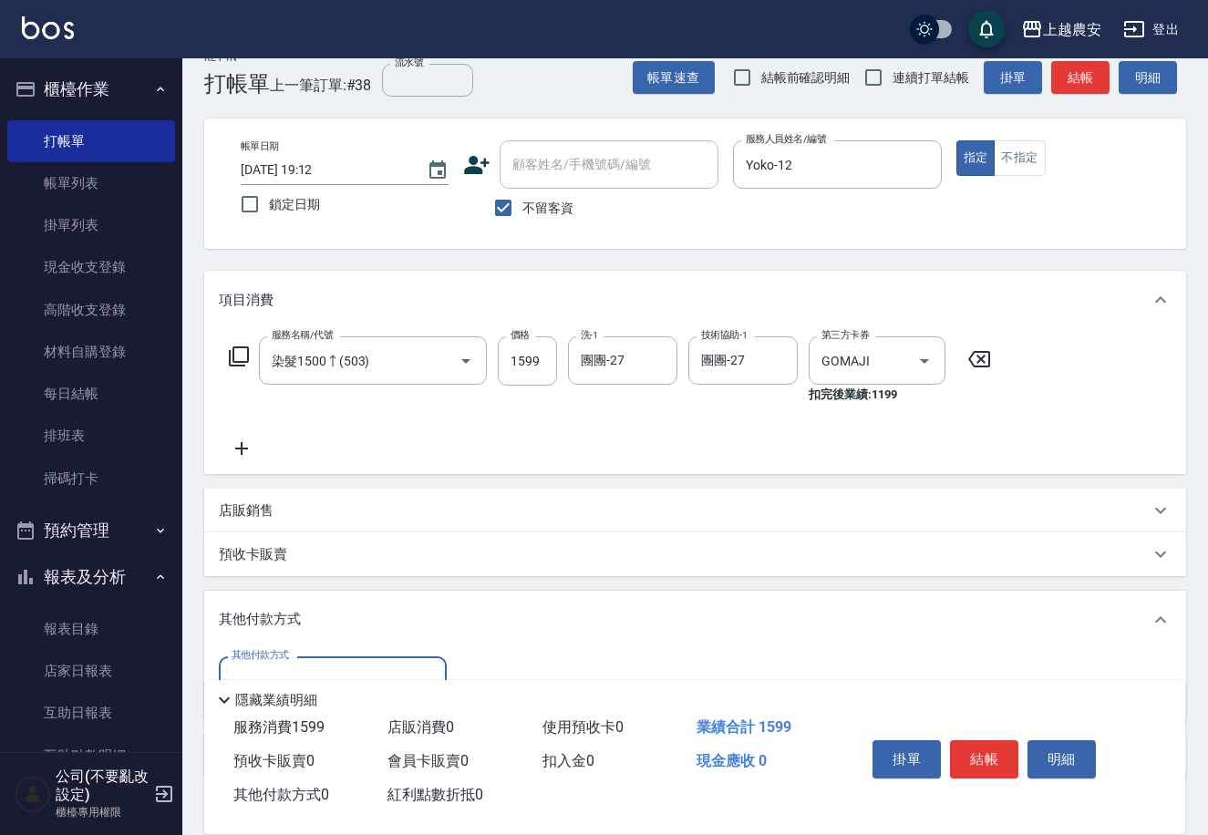
scroll to position [142, 0]
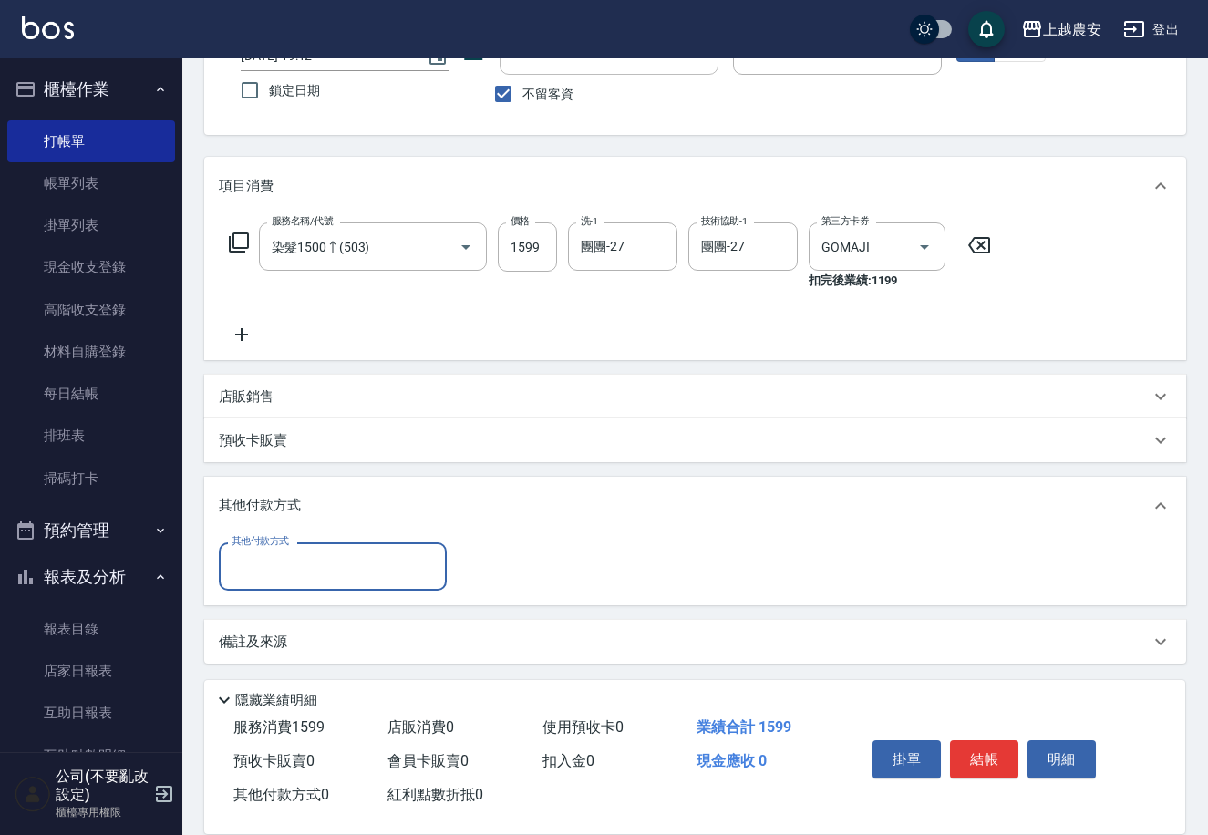
click at [378, 564] on input "其他付款方式" at bounding box center [333, 567] width 212 height 32
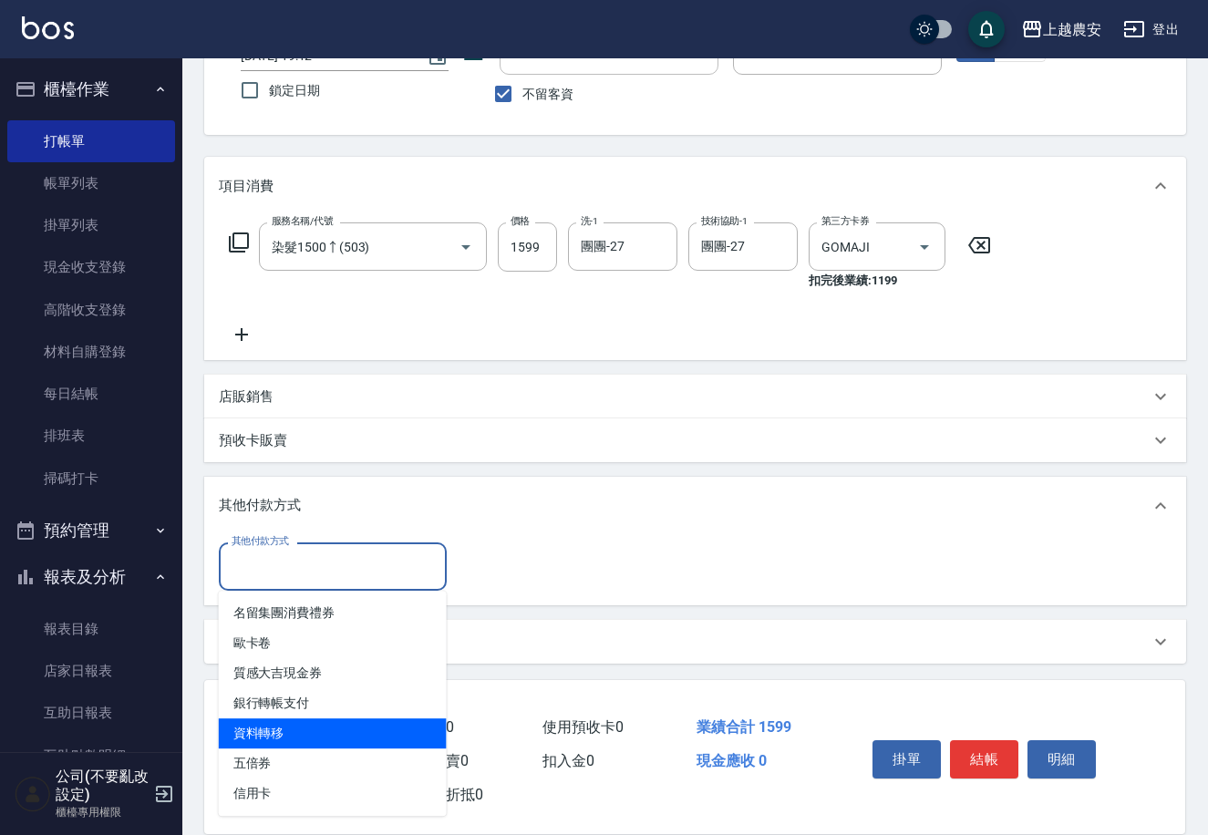
click at [734, 594] on div "其他付款方式 其他付款方式" at bounding box center [695, 570] width 982 height 70
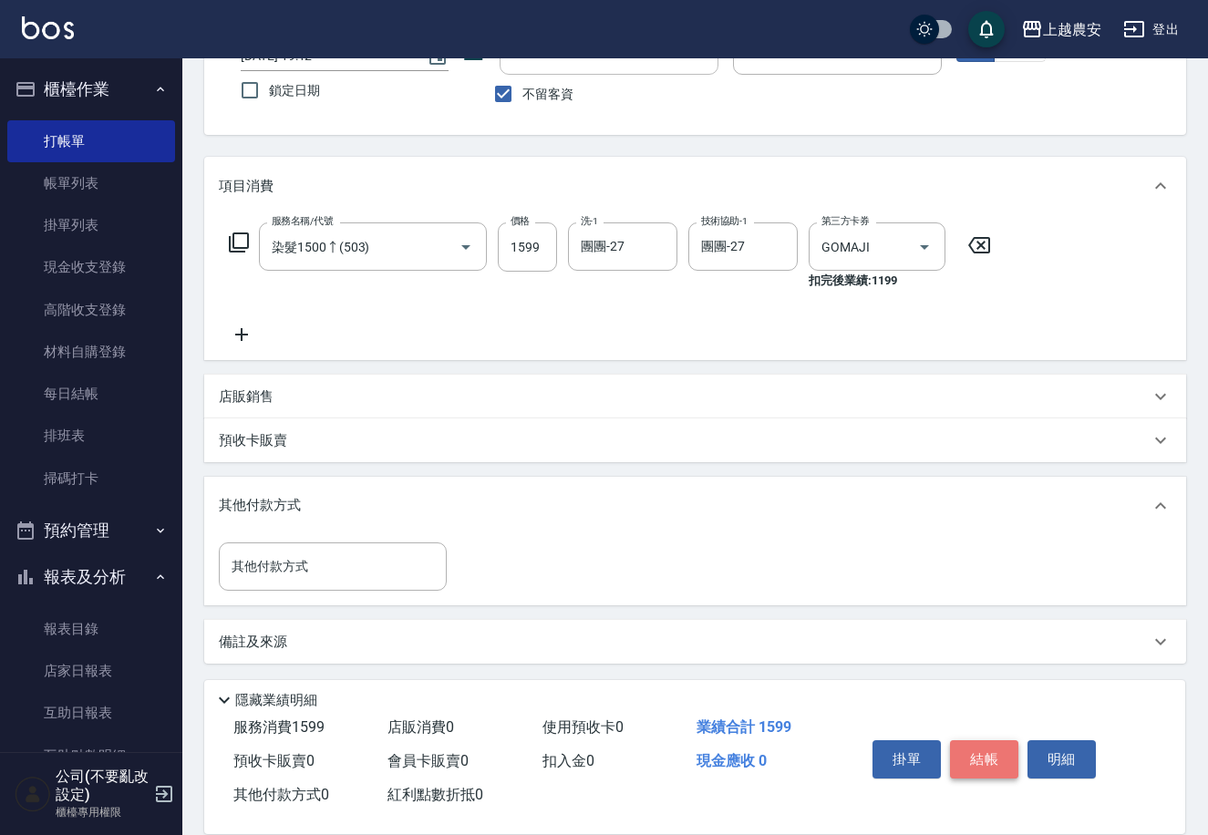
click at [975, 747] on button "結帳" at bounding box center [984, 760] width 68 height 38
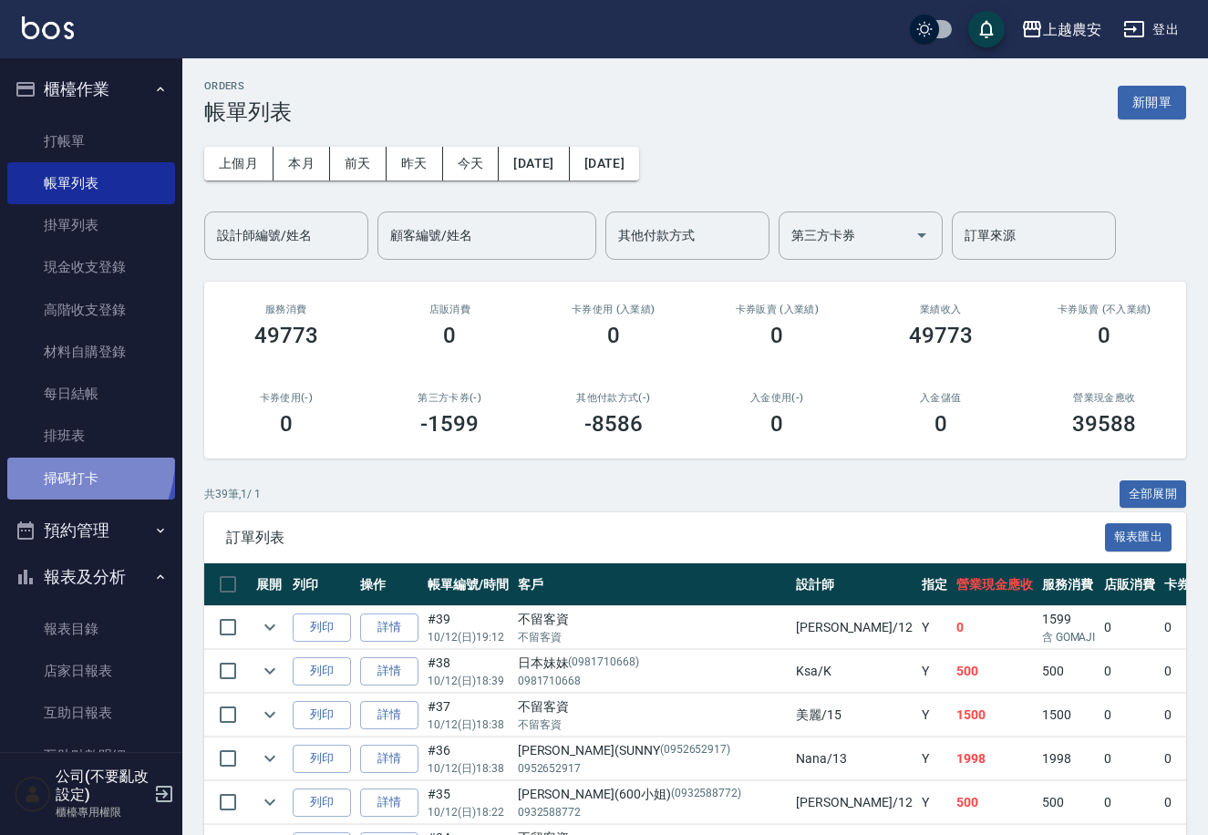
click at [57, 460] on link "掃碼打卡" at bounding box center [91, 479] width 168 height 42
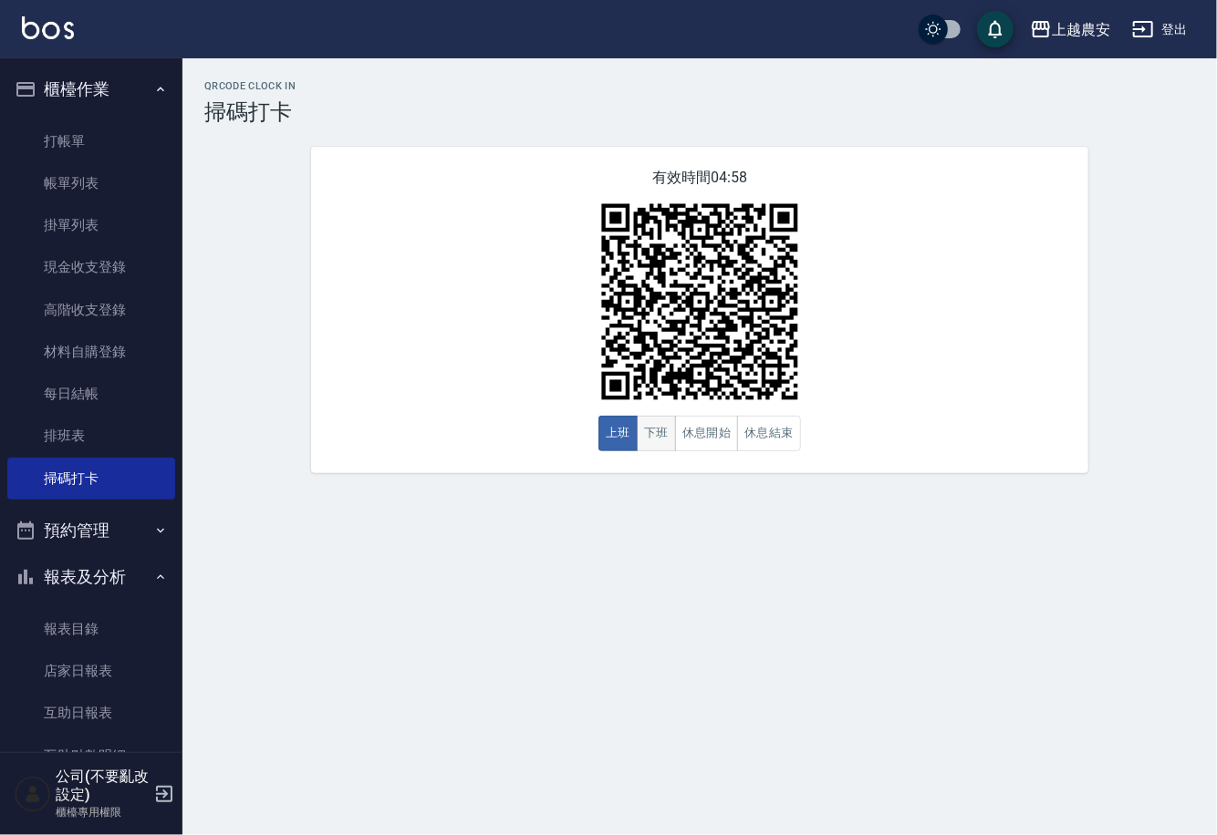
click at [648, 451] on button "下班" at bounding box center [656, 434] width 39 height 36
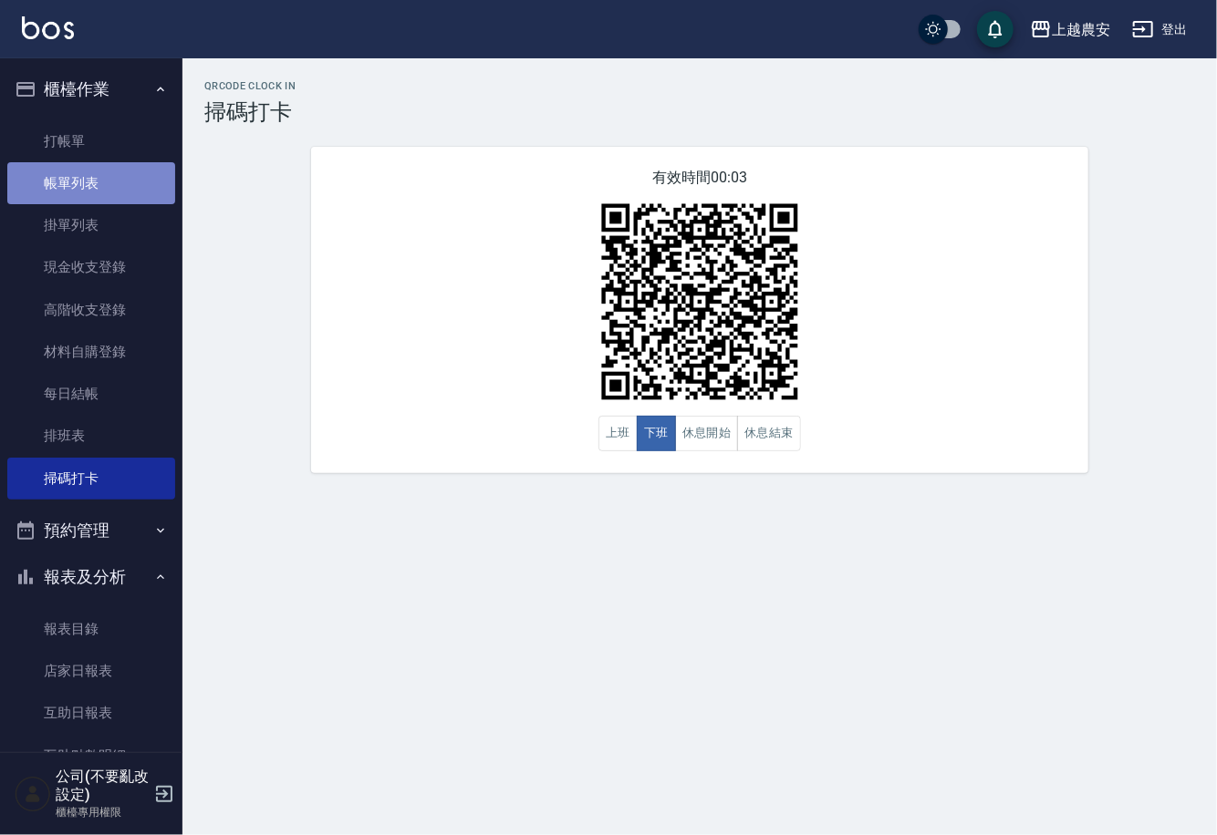
click at [128, 172] on link "帳單列表" at bounding box center [91, 183] width 168 height 42
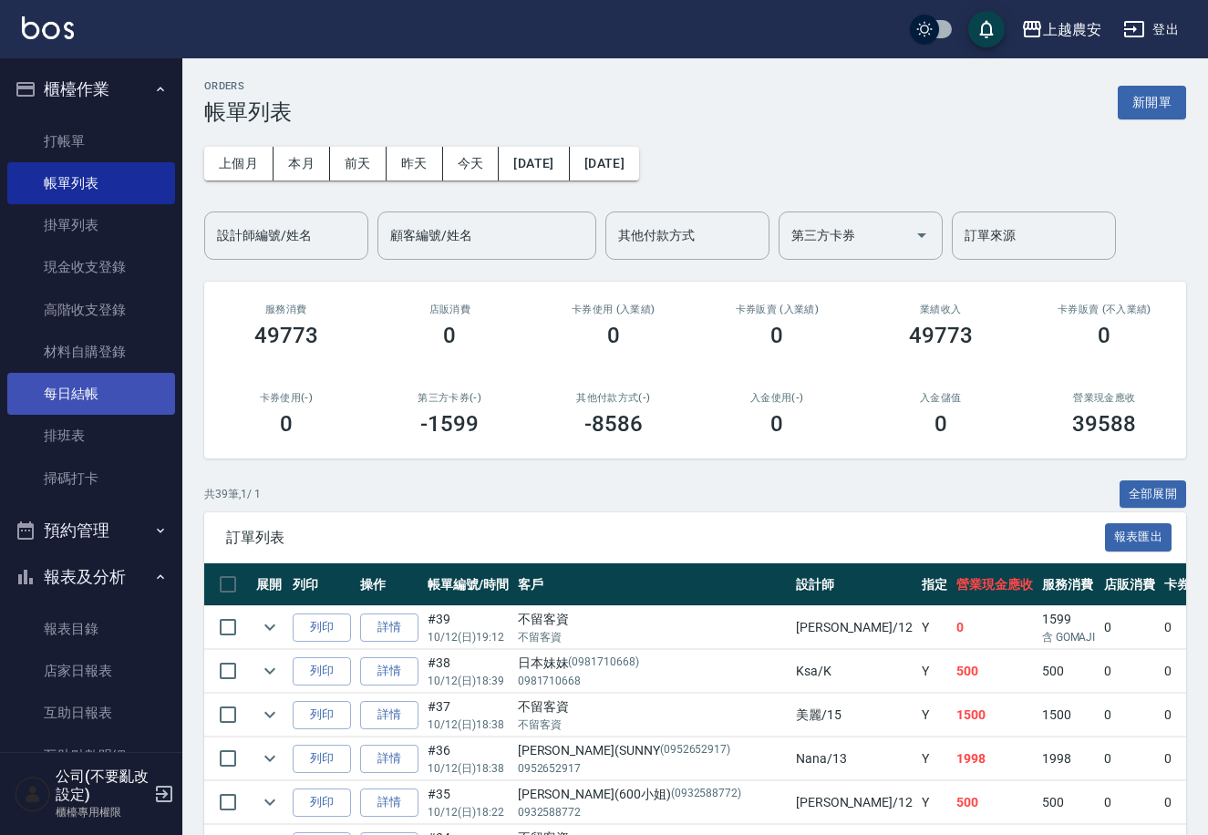
click at [146, 388] on link "每日結帳" at bounding box center [91, 394] width 168 height 42
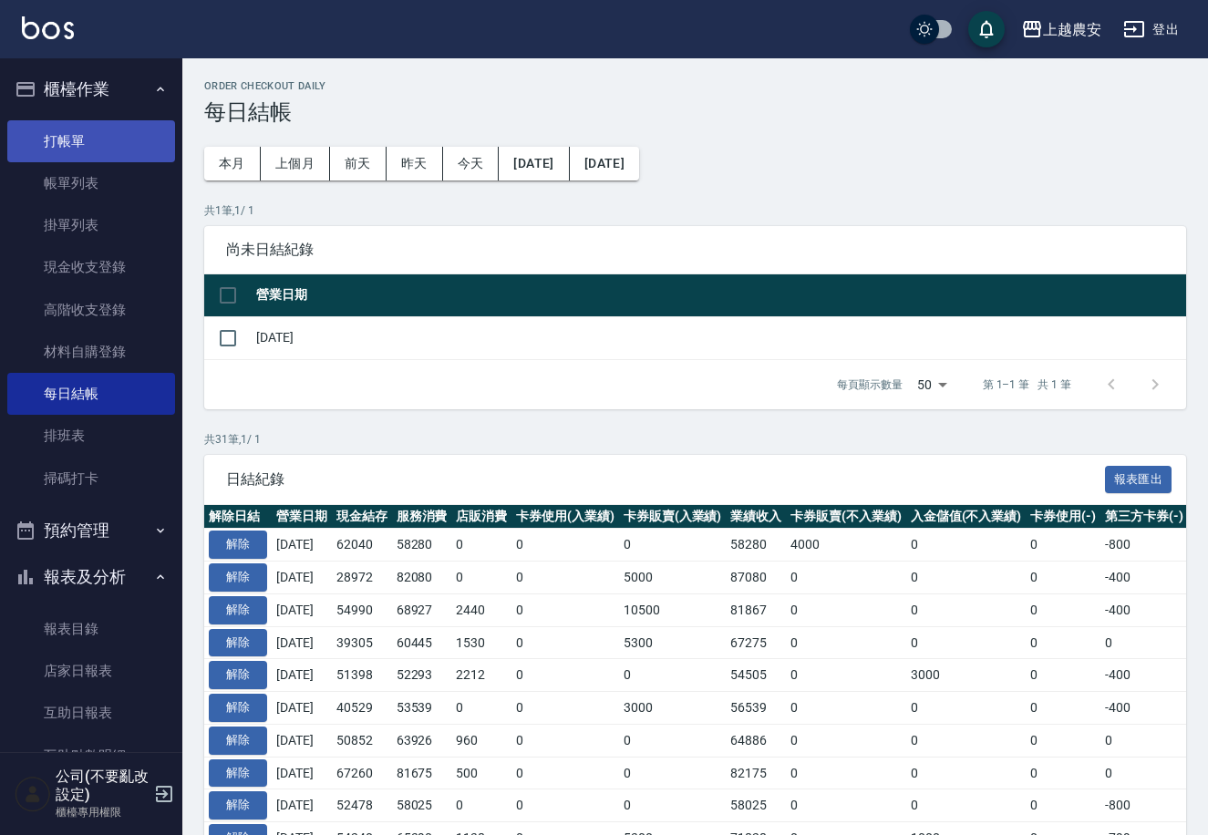
click at [78, 150] on link "打帳單" at bounding box center [91, 141] width 168 height 42
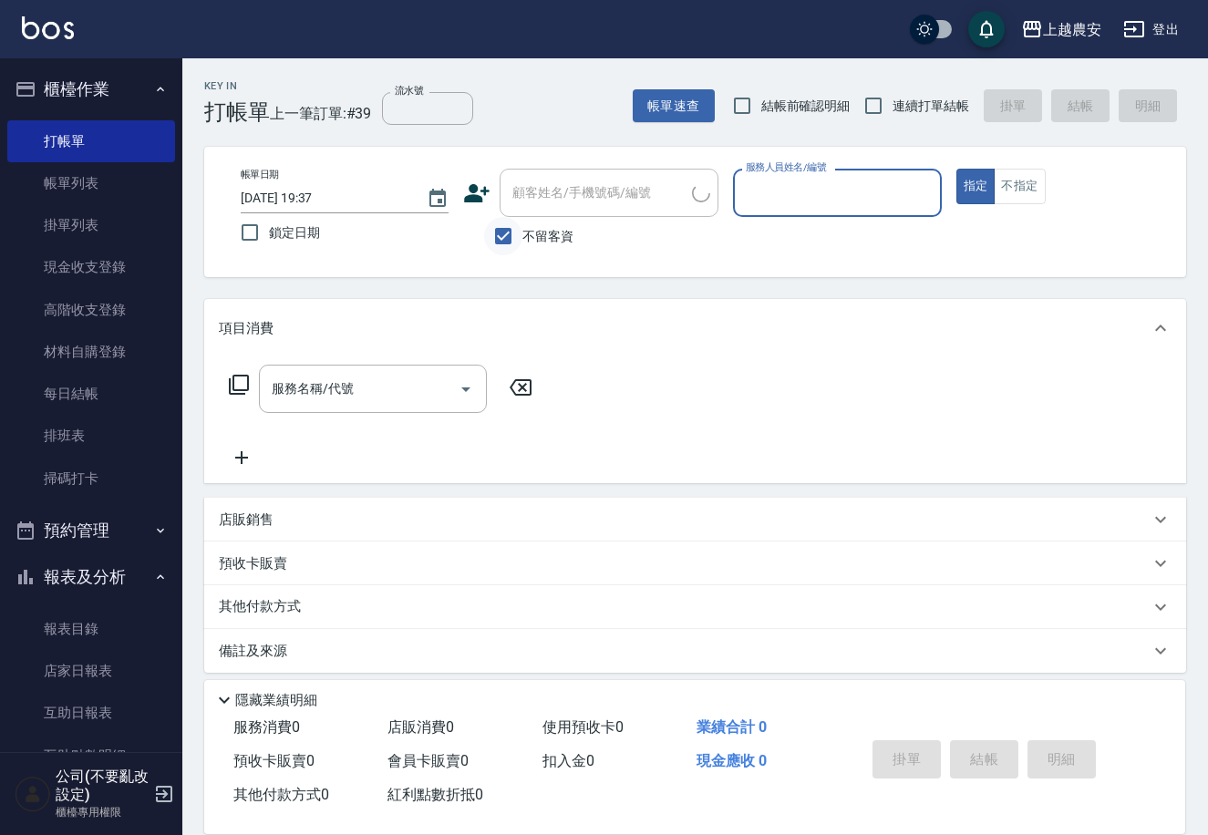
click at [515, 240] on input "不留客資" at bounding box center [503, 236] width 38 height 38
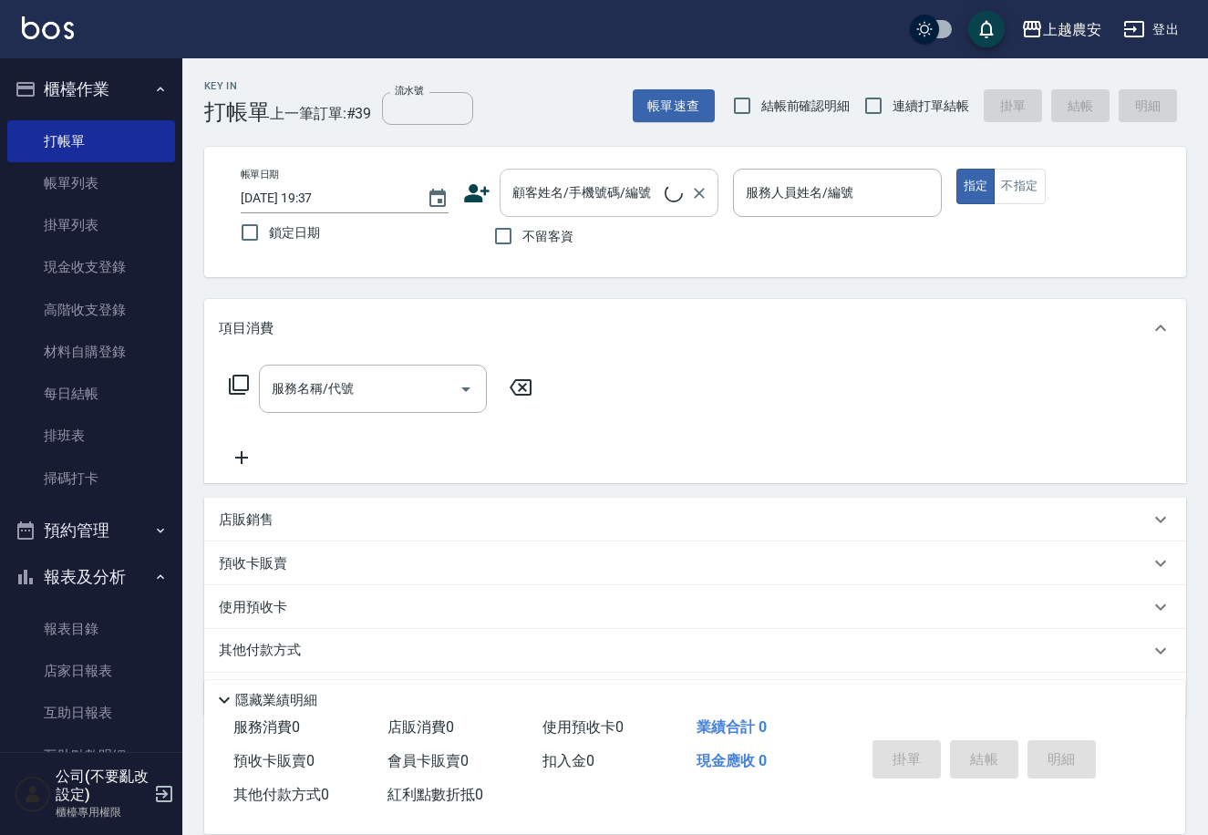
click at [539, 205] on input "顧客姓名/手機號碼/編號" at bounding box center [586, 193] width 157 height 32
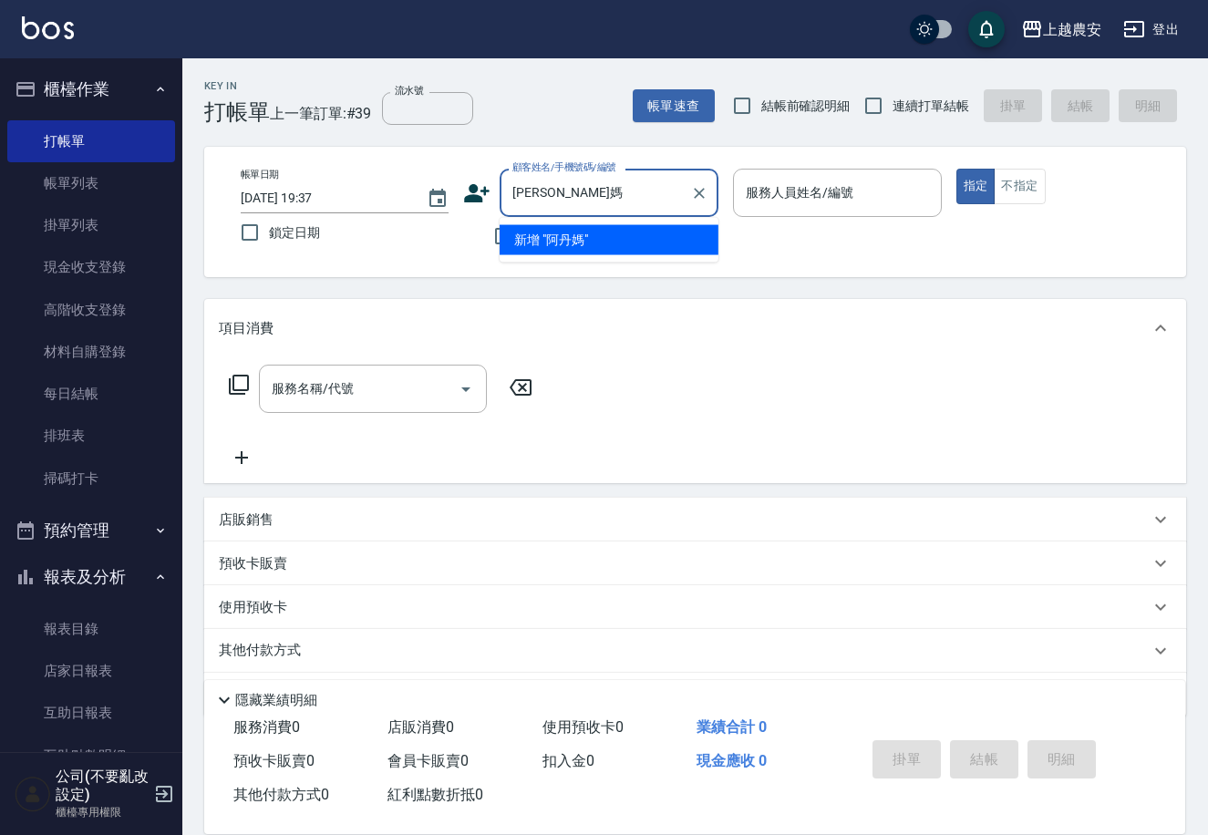
click at [523, 190] on input "[PERSON_NAME]媽" at bounding box center [595, 193] width 175 height 32
click at [627, 200] on input "丹媽" at bounding box center [595, 193] width 175 height 32
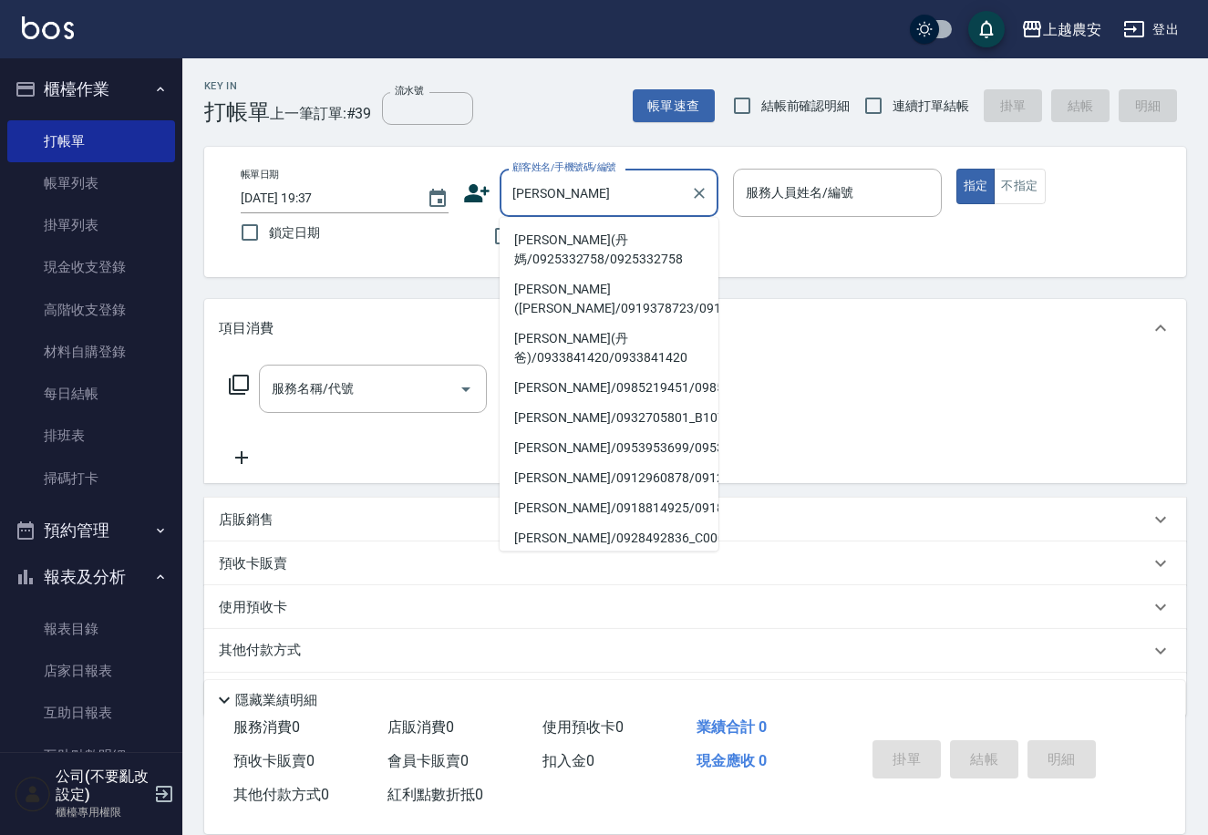
click at [622, 231] on li "[PERSON_NAME](丹媽/0925332758/0925332758" at bounding box center [609, 249] width 219 height 49
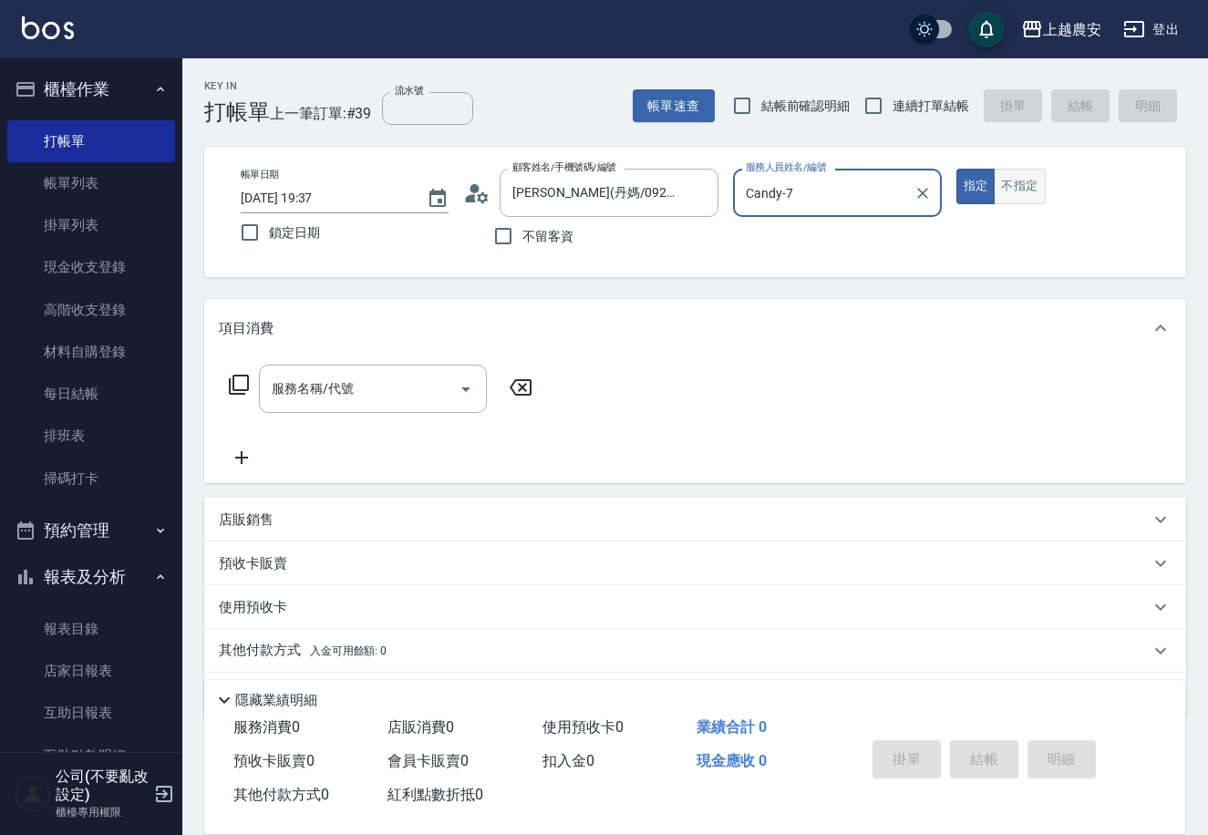
click at [1013, 182] on button "不指定" at bounding box center [1019, 187] width 51 height 36
click at [918, 196] on icon "Clear" at bounding box center [922, 193] width 11 height 11
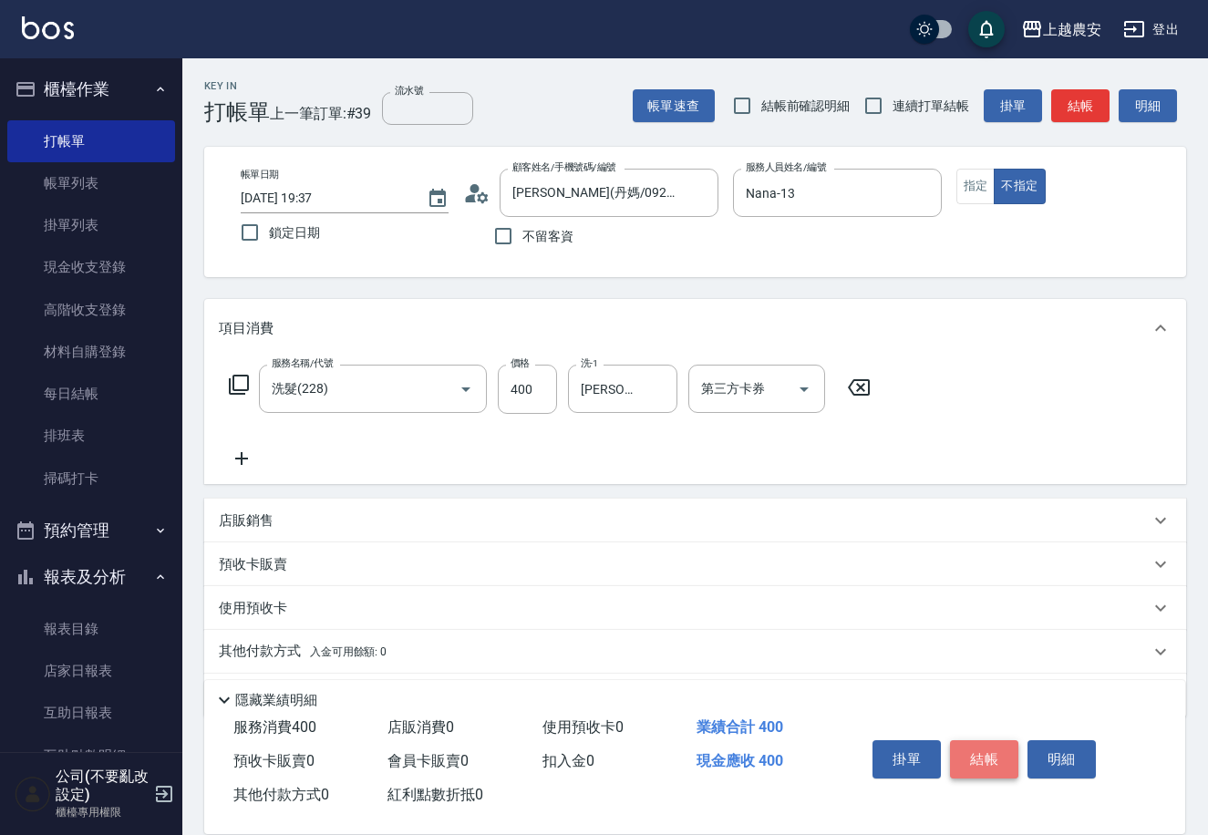
click at [993, 745] on button "結帳" at bounding box center [984, 760] width 68 height 38
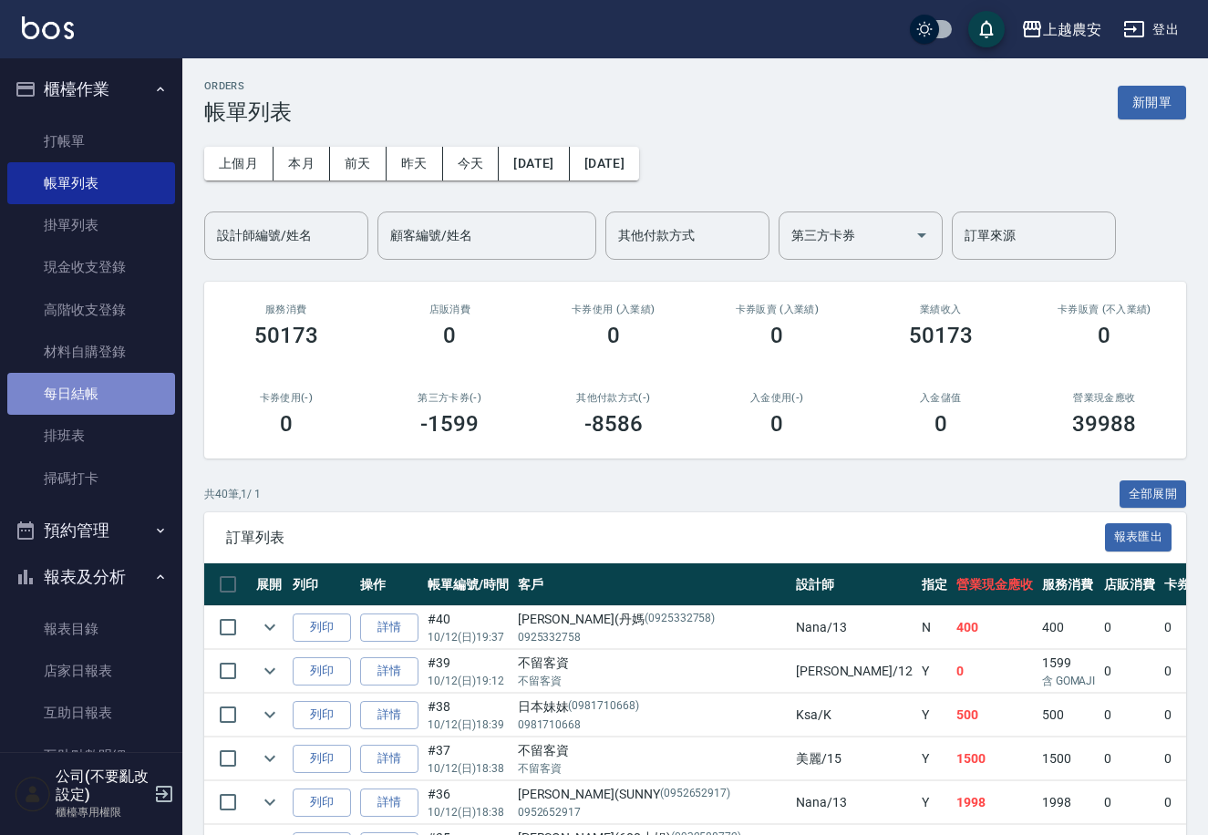
click at [92, 399] on link "每日結帳" at bounding box center [91, 394] width 168 height 42
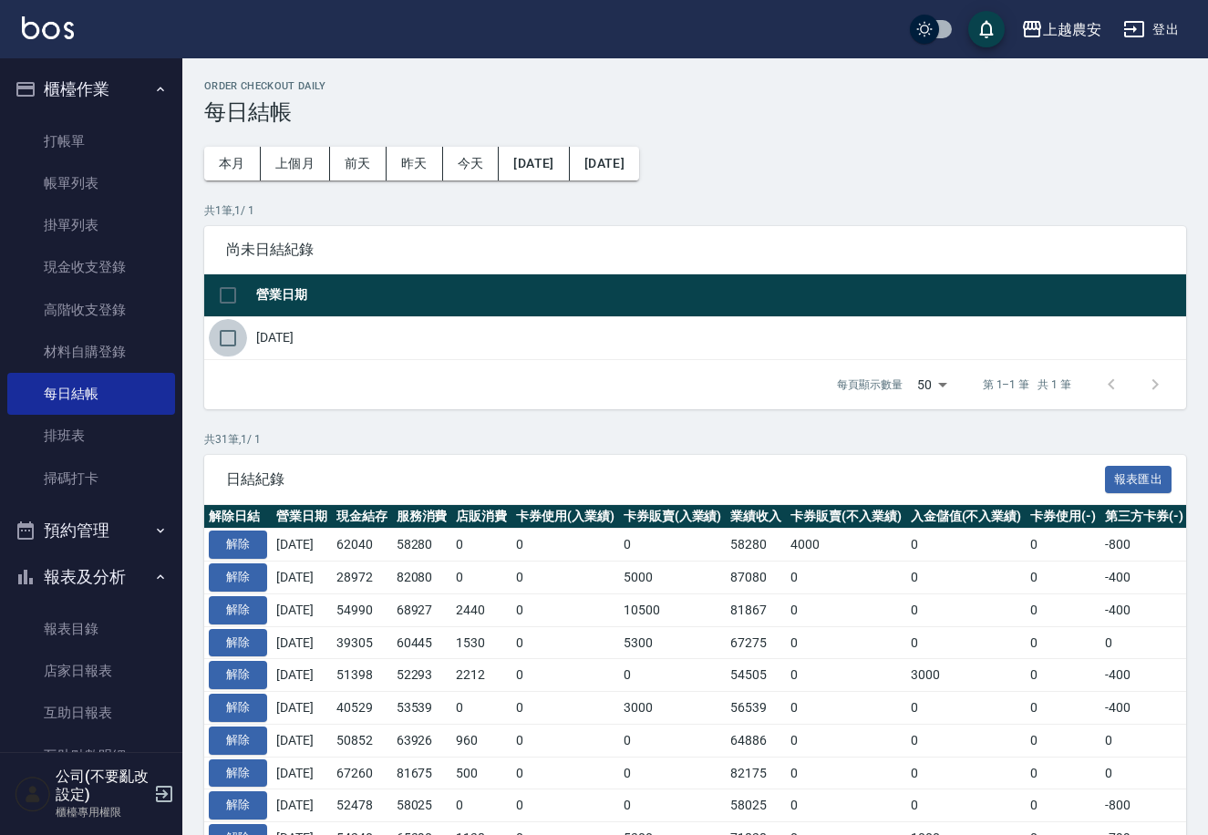
click at [238, 335] on input "checkbox" at bounding box center [228, 338] width 38 height 38
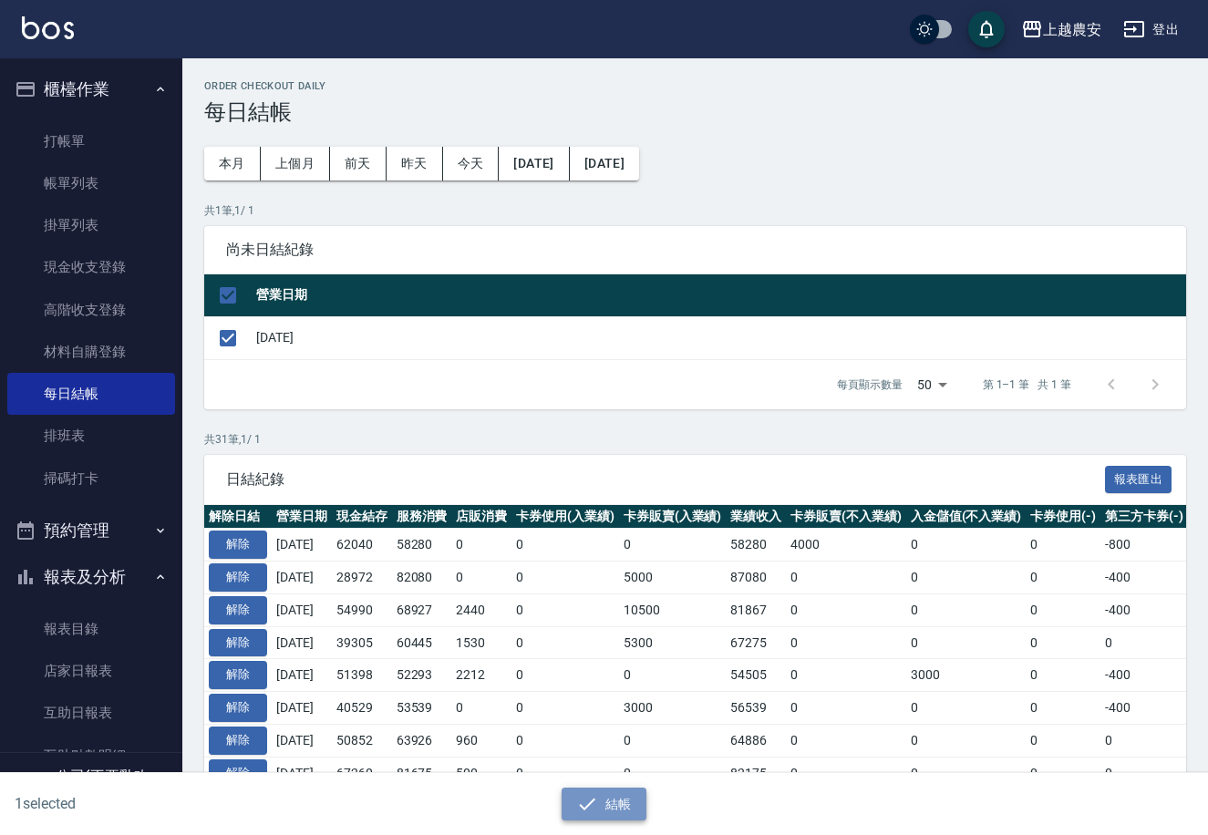
click at [637, 816] on button "結帳" at bounding box center [604, 805] width 85 height 34
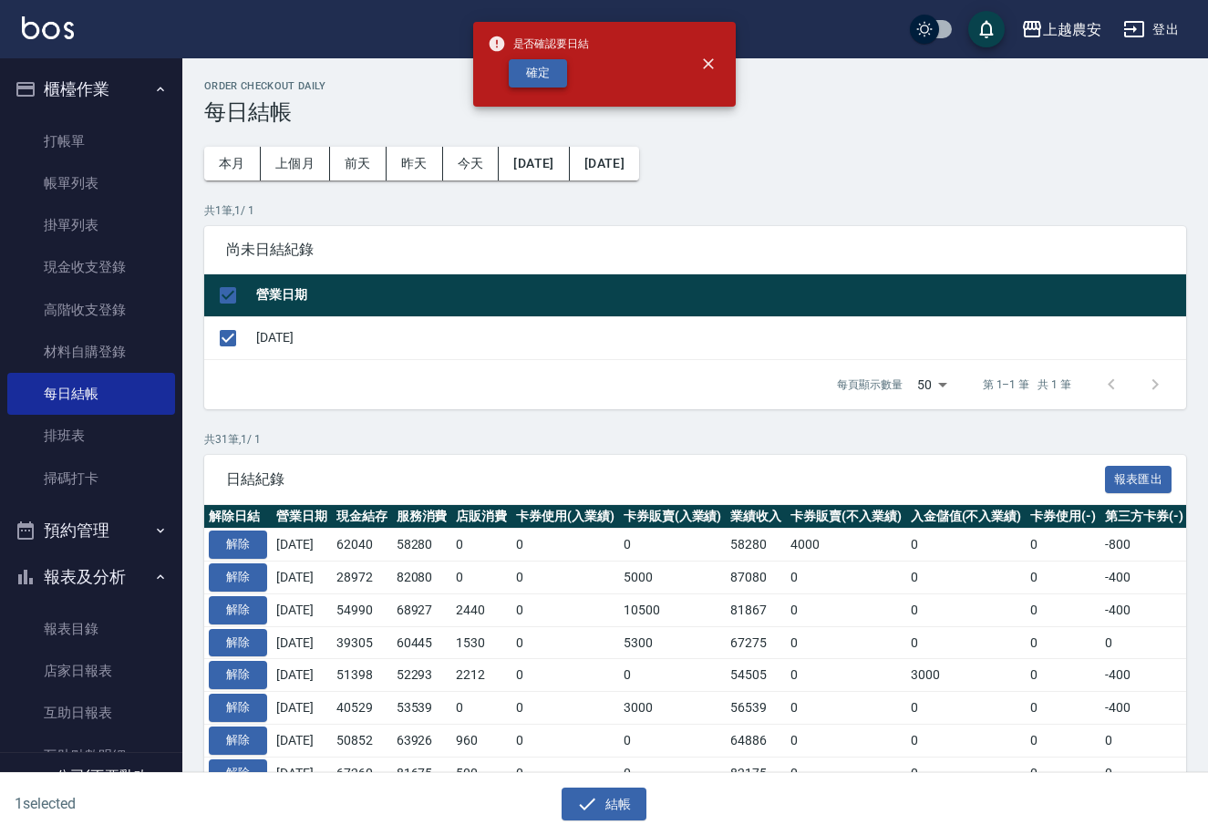
click at [554, 80] on button "確定" at bounding box center [538, 73] width 58 height 28
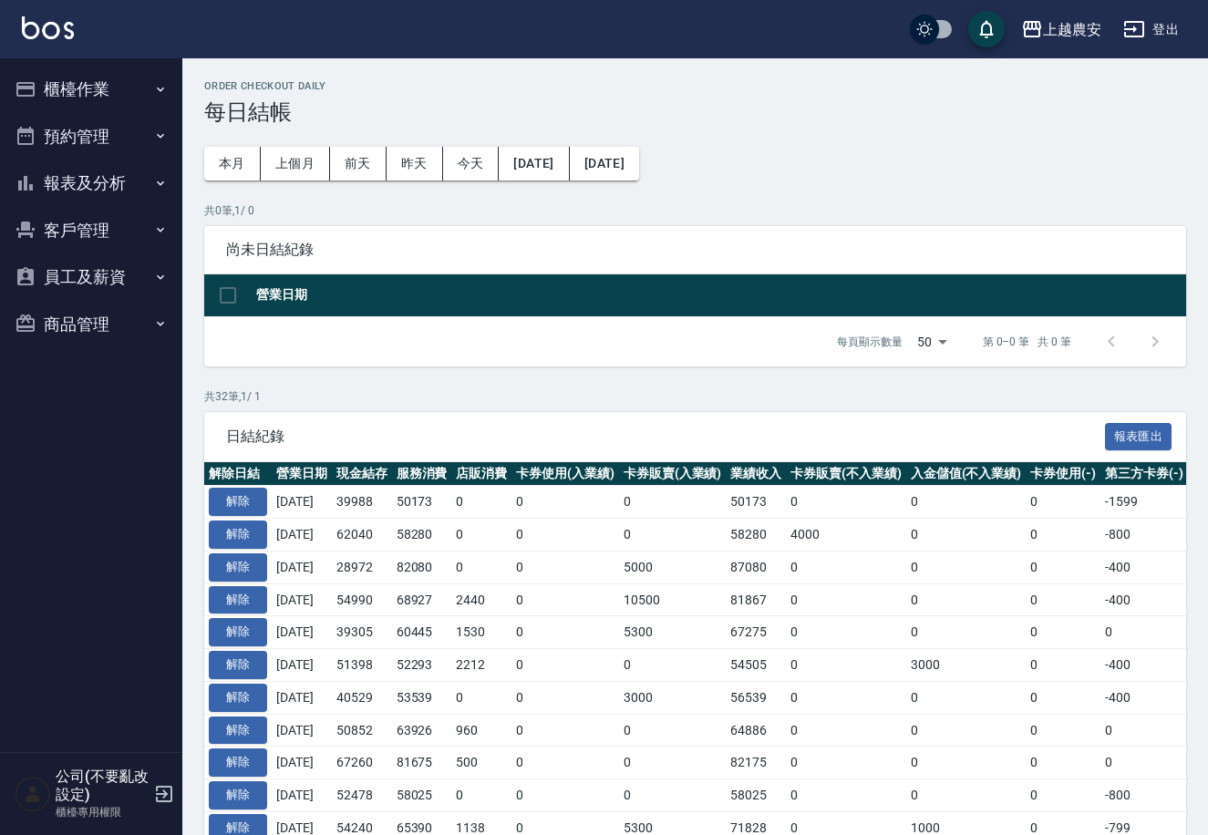
click at [130, 184] on button "報表及分析" at bounding box center [91, 183] width 168 height 47
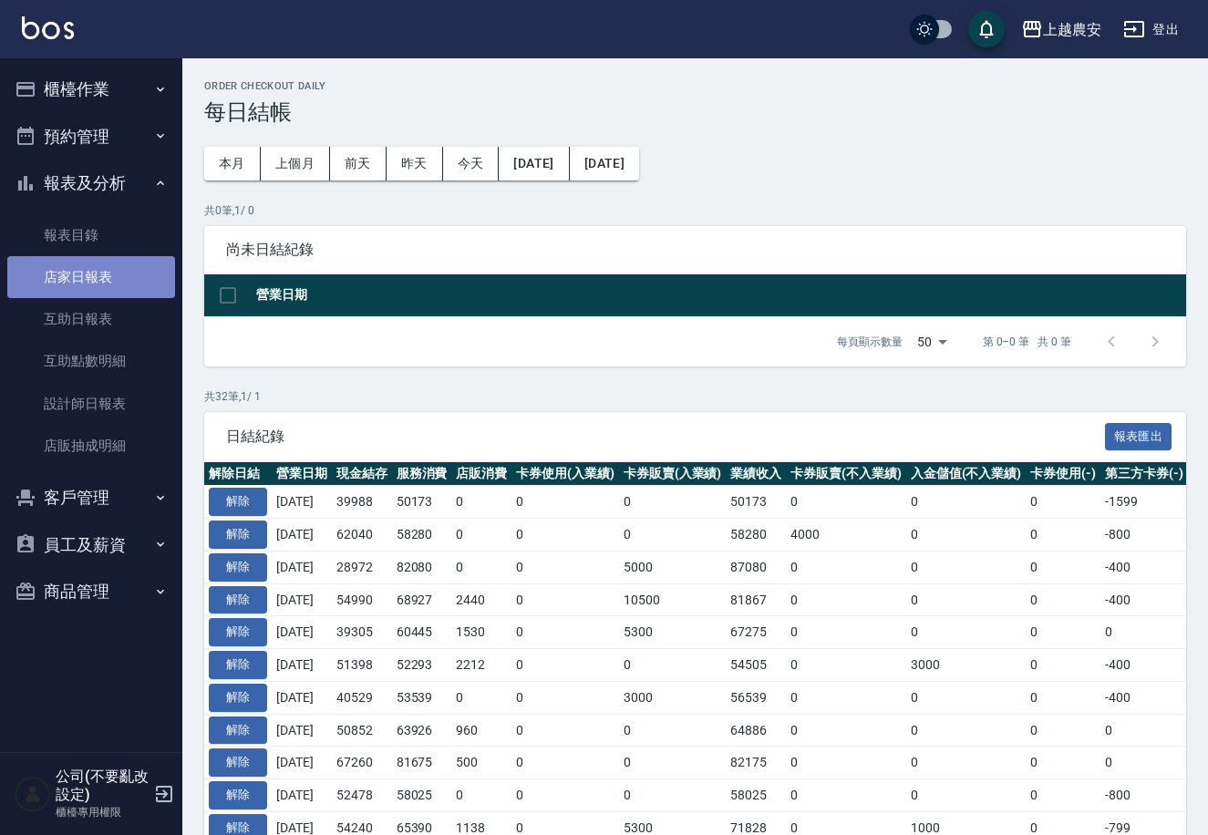
click at [131, 283] on link "店家日報表" at bounding box center [91, 277] width 168 height 42
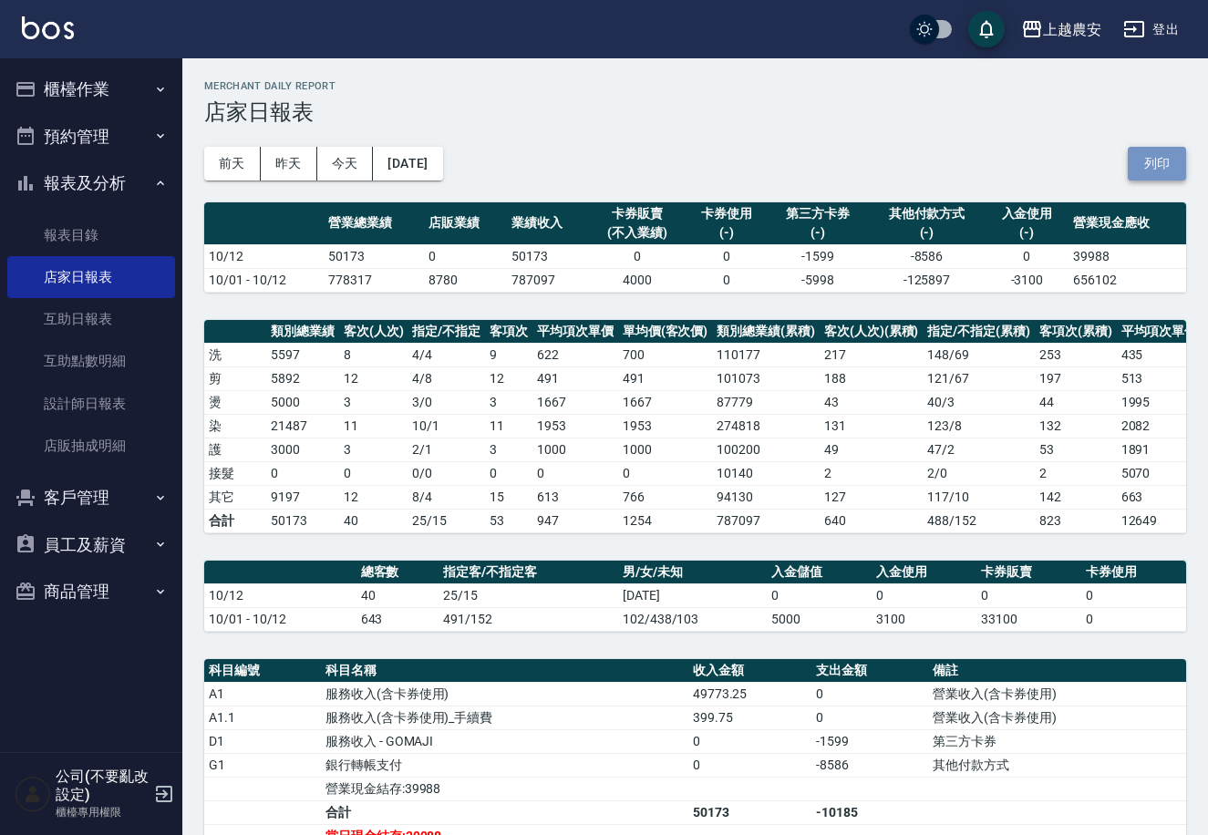
click at [1165, 161] on button "列印" at bounding box center [1157, 164] width 58 height 34
click at [140, 92] on button "櫃檯作業" at bounding box center [91, 89] width 168 height 47
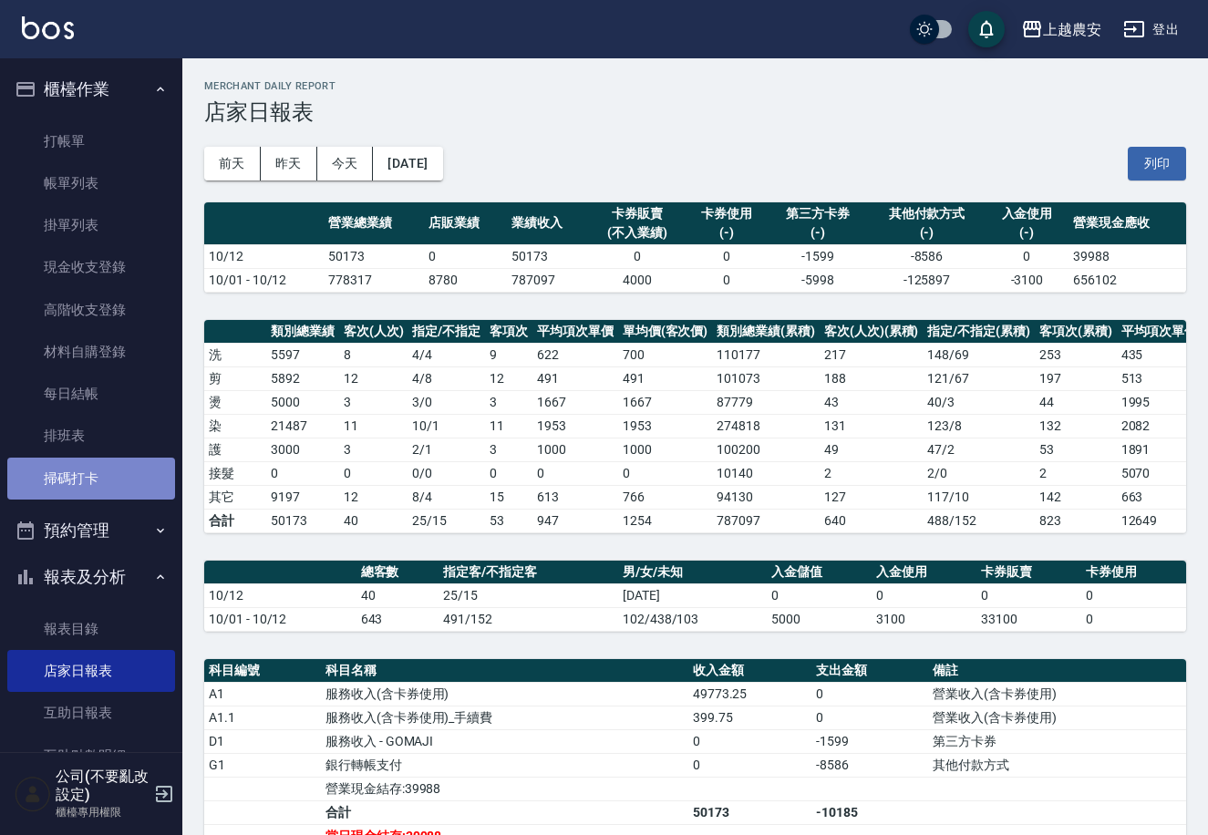
click at [119, 484] on link "掃碼打卡" at bounding box center [91, 479] width 168 height 42
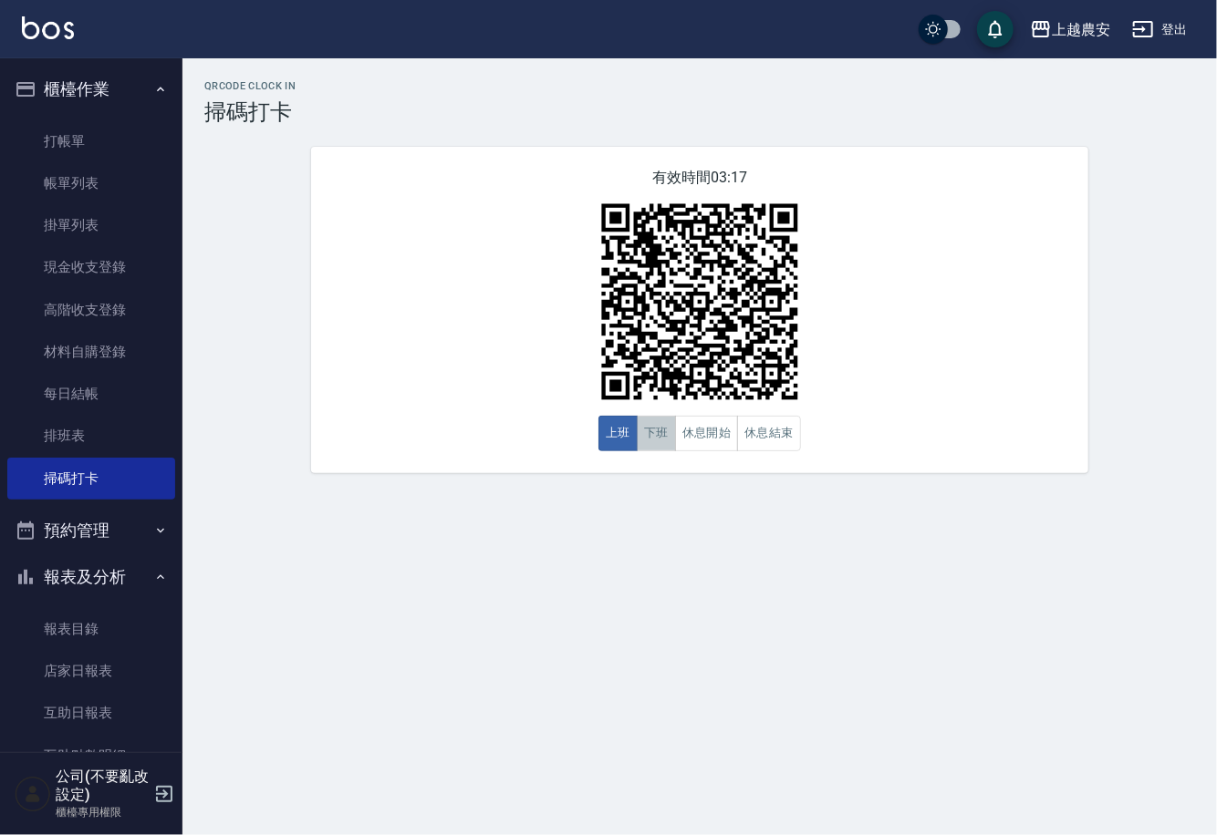
click at [654, 430] on button "下班" at bounding box center [656, 434] width 39 height 36
